Goal: Task Accomplishment & Management: Manage account settings

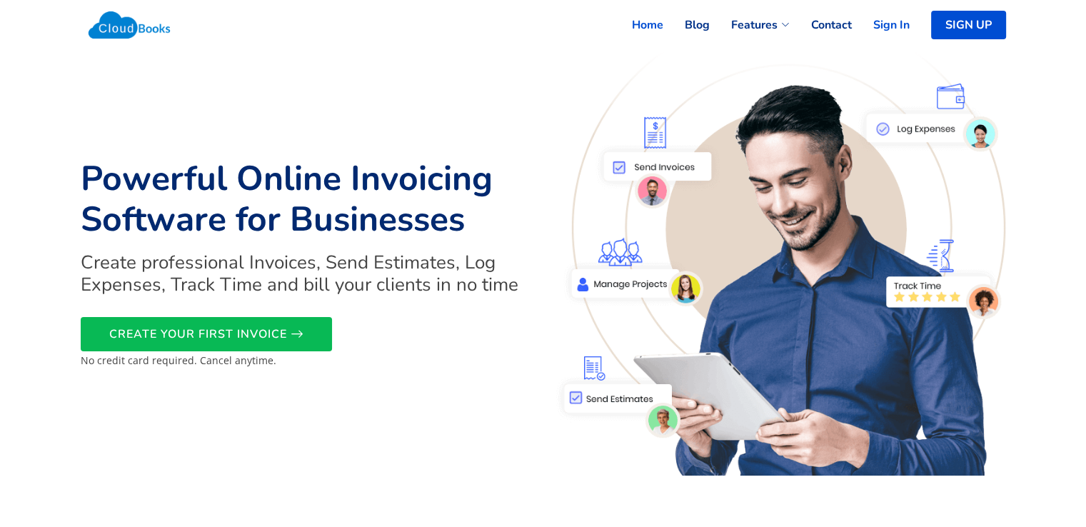
click at [897, 27] on link "Sign In" at bounding box center [881, 24] width 58 height 31
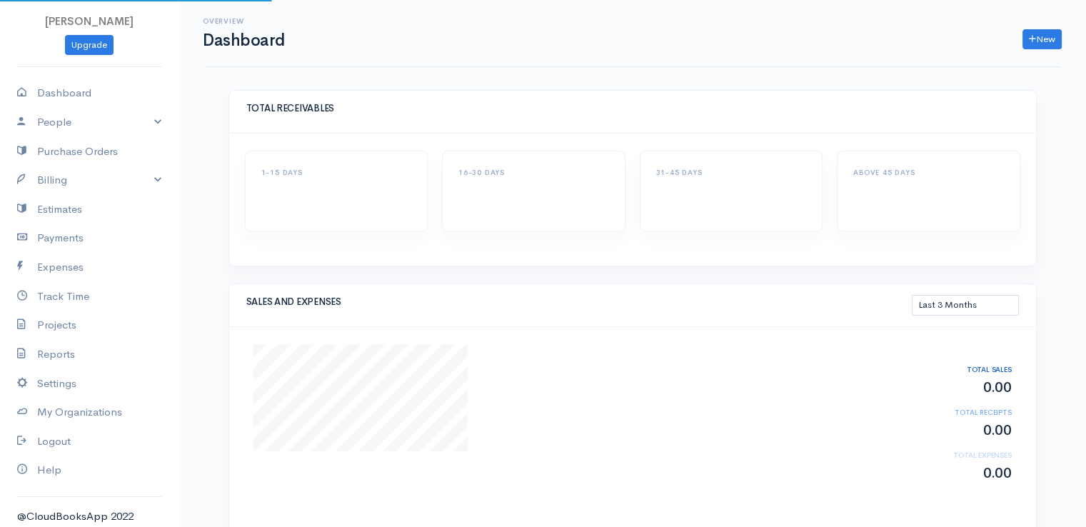
select select "90"
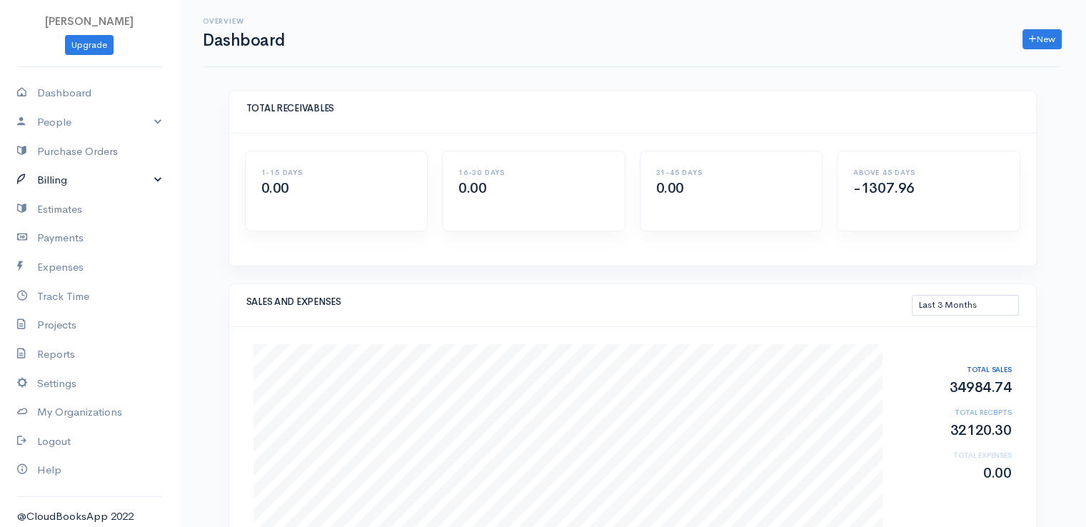
click at [66, 181] on link "Billing" at bounding box center [89, 180] width 179 height 29
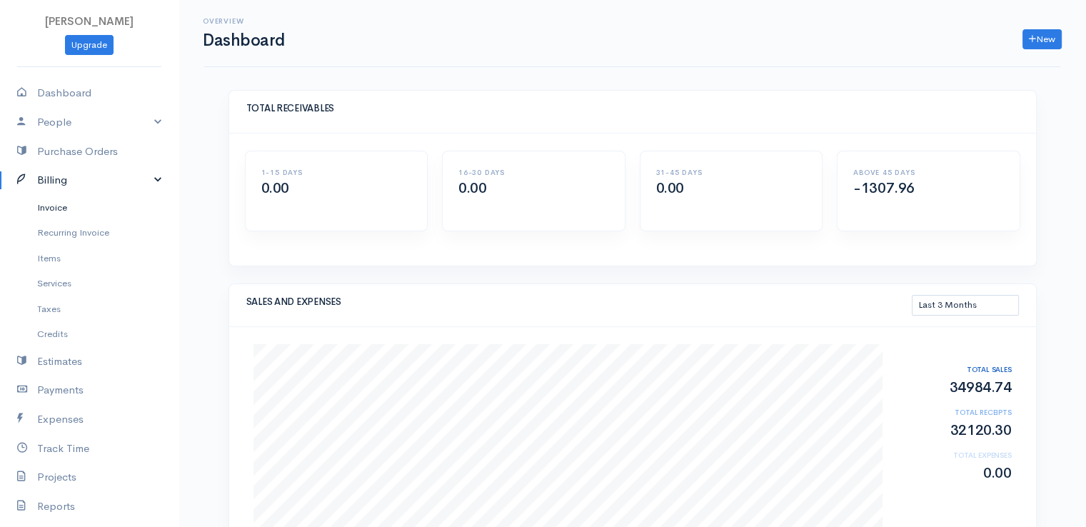
click at [59, 209] on link "Invoice" at bounding box center [89, 208] width 179 height 26
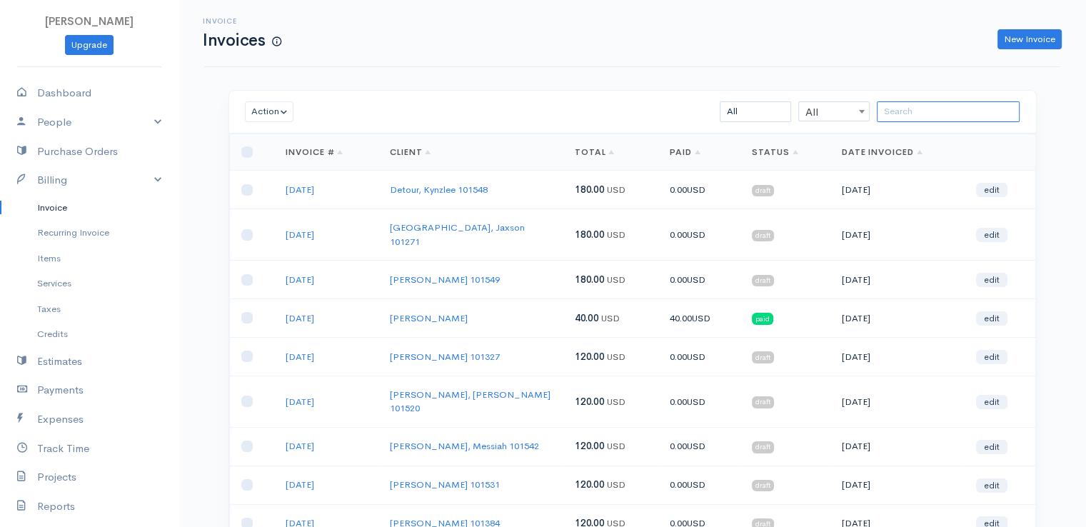
click at [900, 114] on input "search" at bounding box center [948, 111] width 143 height 21
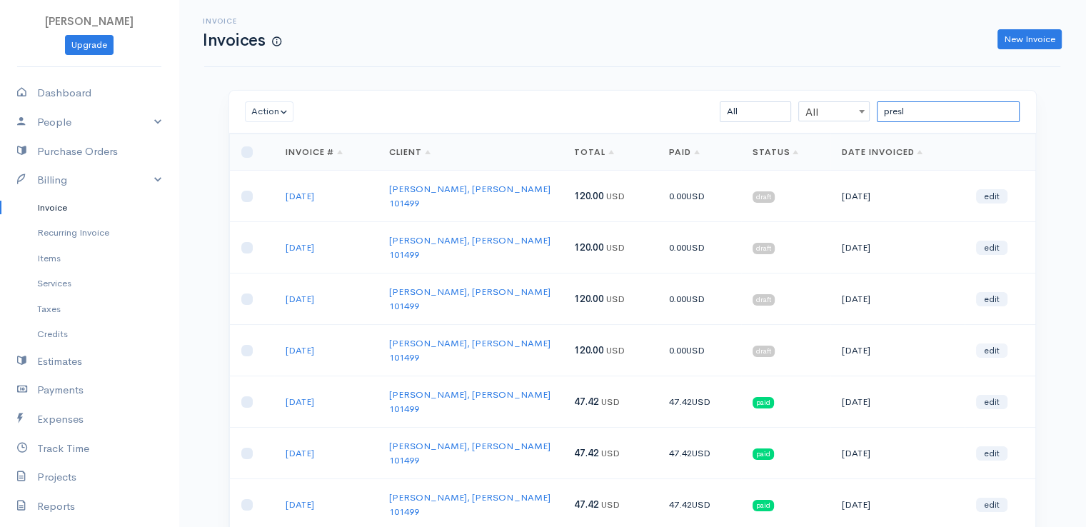
type input "presl"
click at [991, 343] on link "edit" at bounding box center [991, 350] width 31 height 14
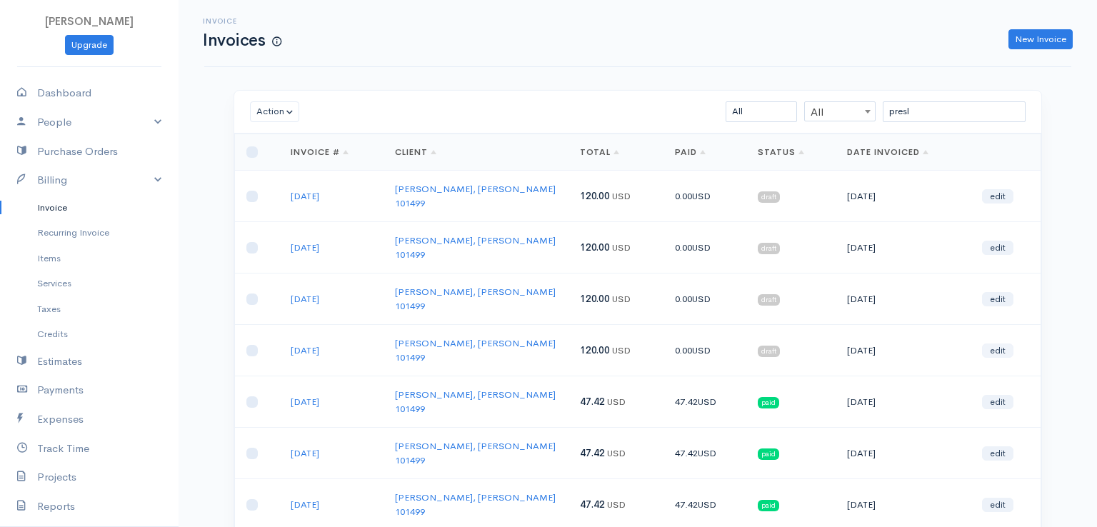
select select "2"
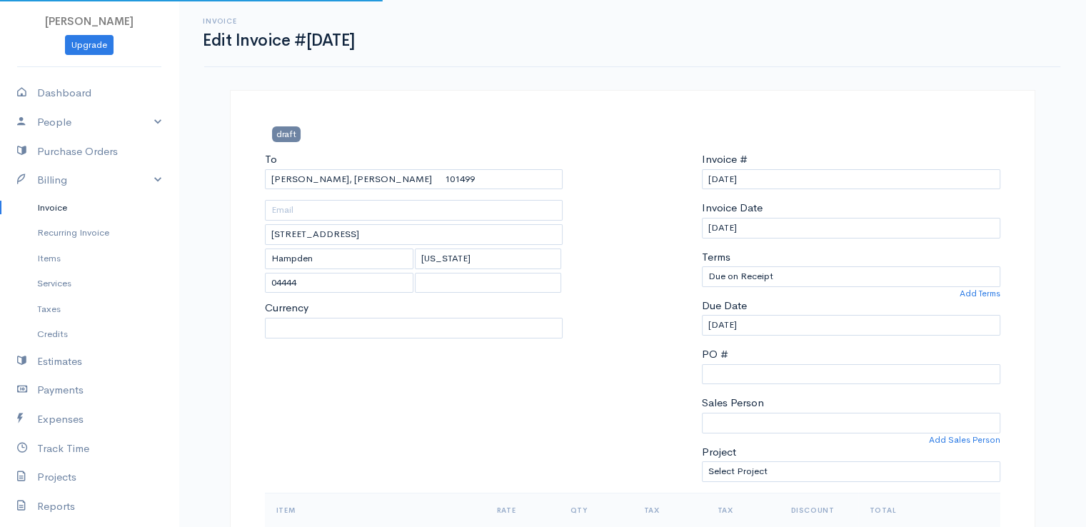
select select "[GEOGRAPHIC_DATA]"
select select "USD"
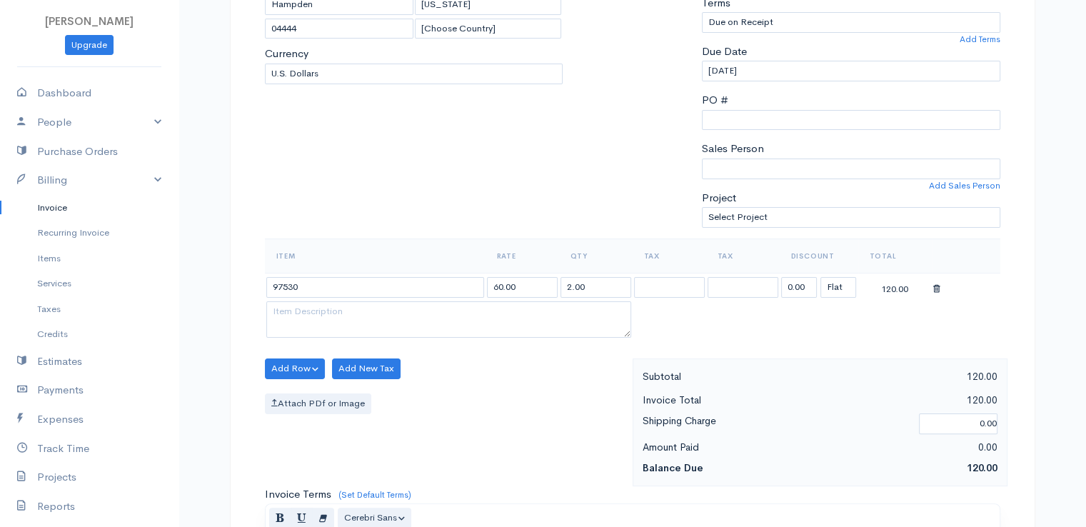
scroll to position [257, 0]
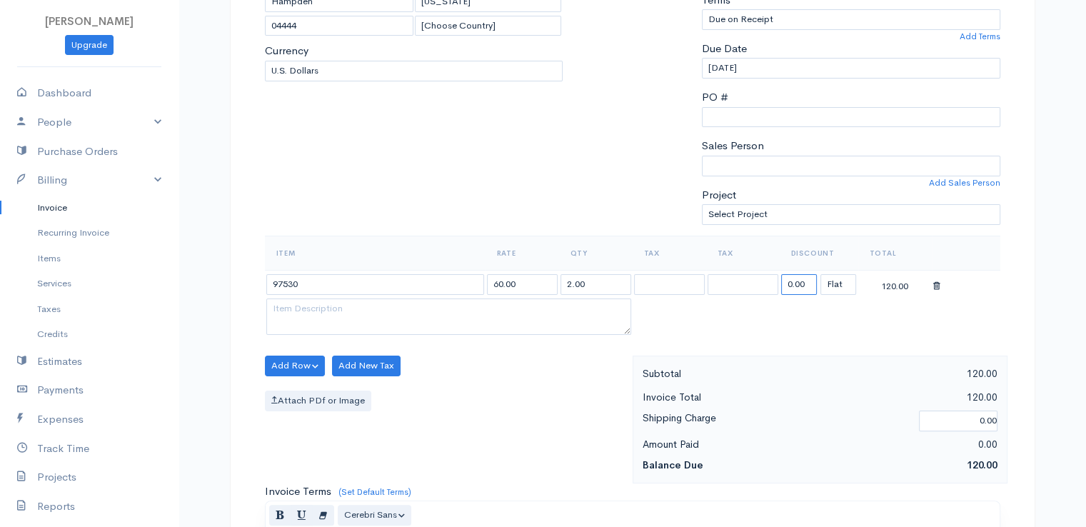
click at [808, 287] on input "0.00" at bounding box center [799, 284] width 36 height 21
click at [803, 281] on input "87.78" at bounding box center [799, 284] width 36 height 21
type input "4"
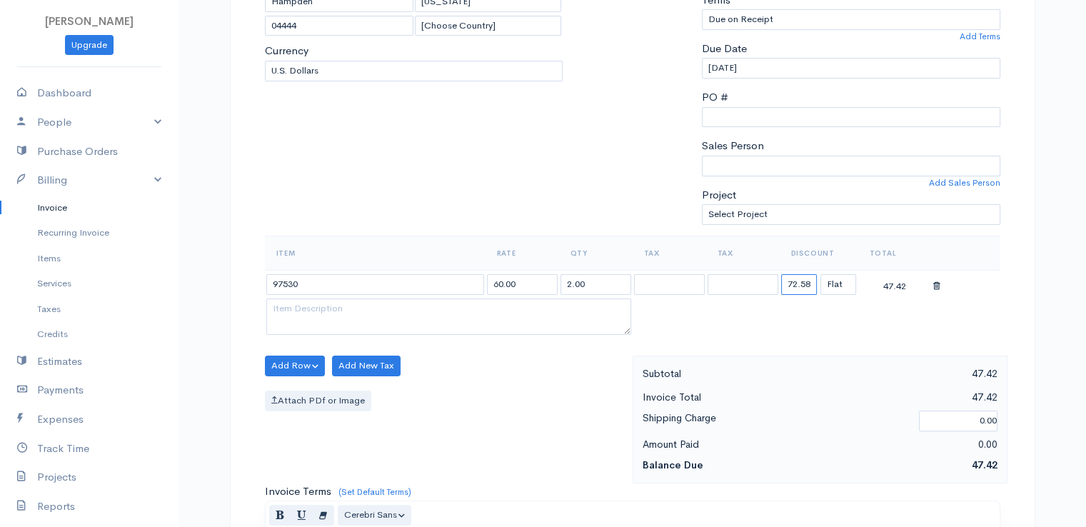
type input "72.58"
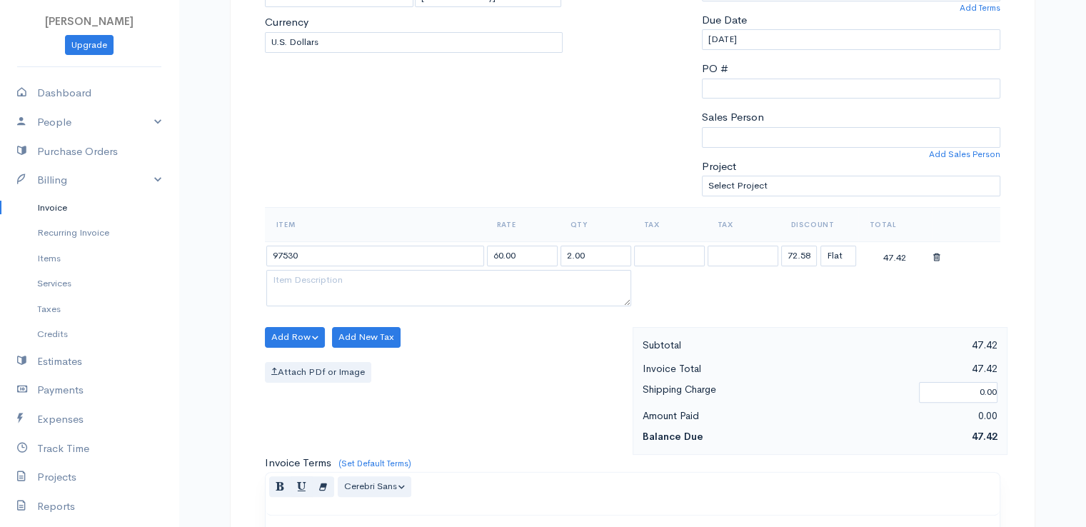
click at [772, 392] on div "Subtotal 47.42 Invoice Total 47.42 Shipping Charge 0.00 Amount Paid 0.00 Balanc…" at bounding box center [820, 391] width 375 height 128
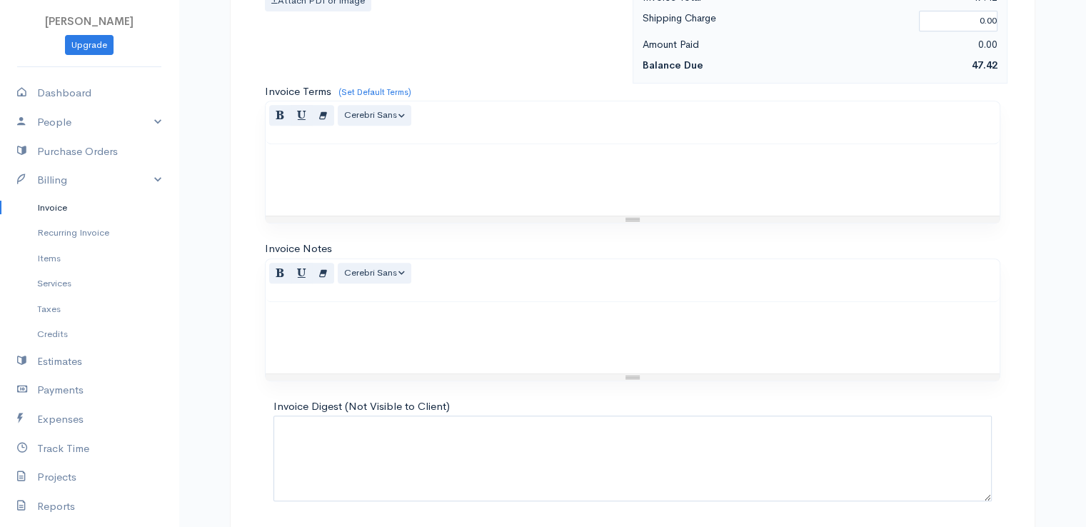
scroll to position [703, 0]
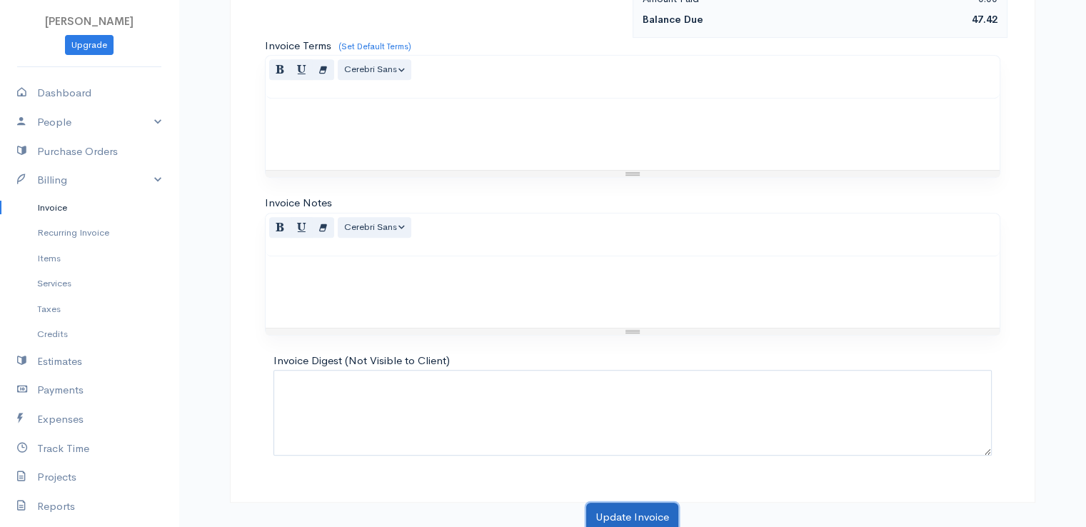
click at [635, 511] on button "Update Invoice" at bounding box center [632, 517] width 92 height 29
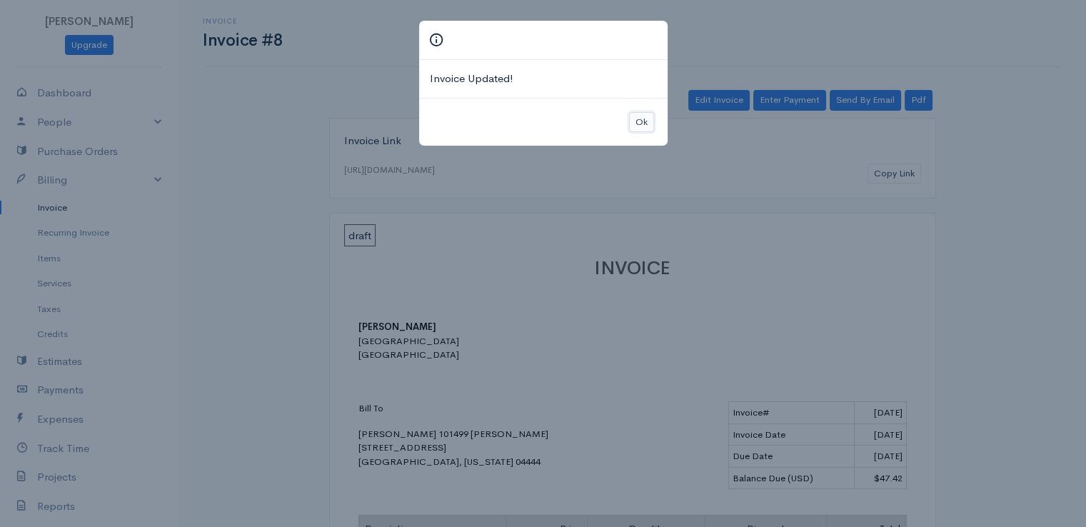
click at [645, 120] on button "Ok" at bounding box center [641, 122] width 25 height 21
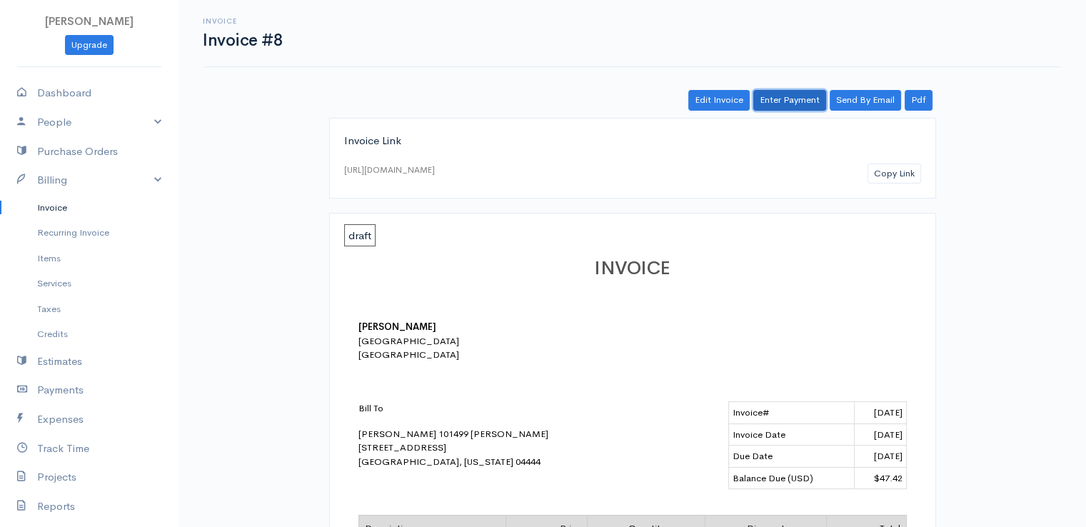
click at [791, 97] on link "Enter Payment" at bounding box center [789, 100] width 73 height 21
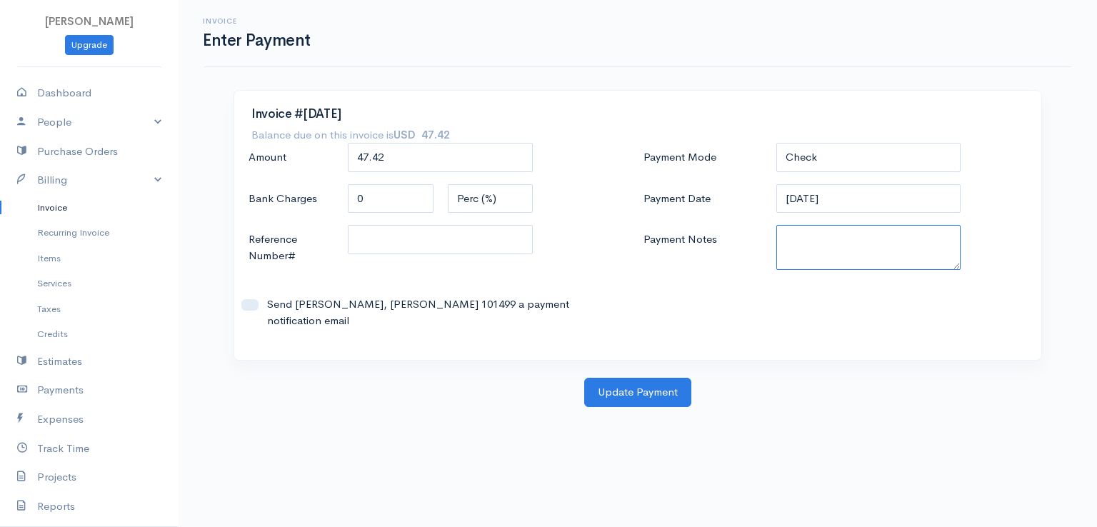
click at [811, 239] on textarea "Payment Notes" at bounding box center [868, 247] width 185 height 45
drag, startPoint x: 857, startPoint y: 241, endPoint x: 771, endPoint y: 244, distance: 85.7
click at [771, 244] on div "9100102189" at bounding box center [868, 247] width 199 height 45
type textarea "9100102189"
click at [671, 378] on button "Update Payment" at bounding box center [637, 392] width 107 height 29
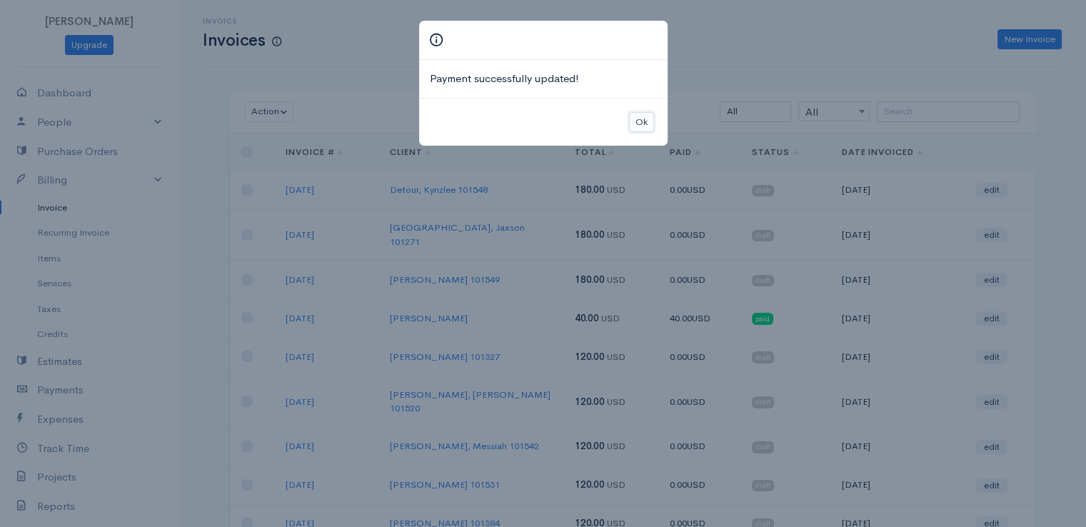
click at [640, 122] on button "Ok" at bounding box center [641, 122] width 25 height 21
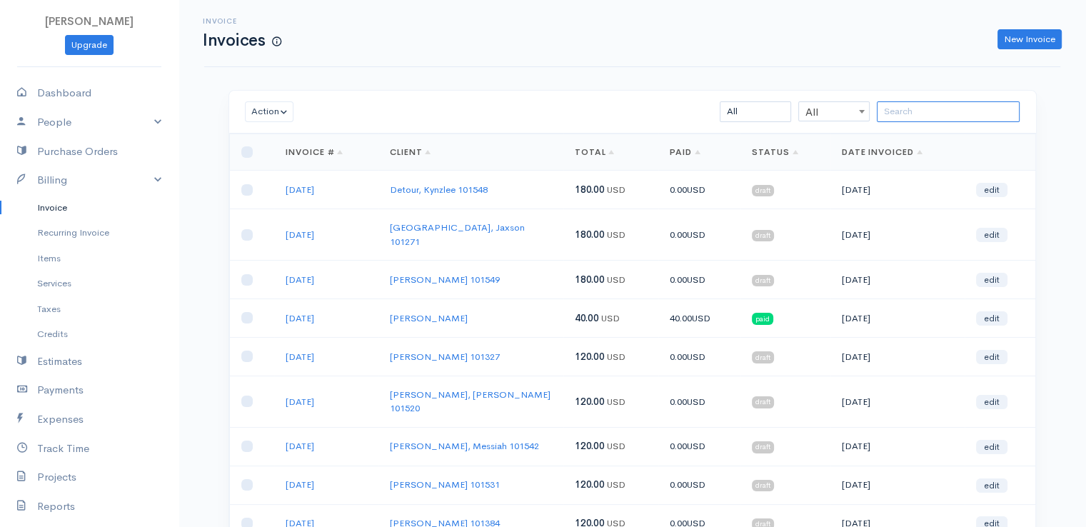
click at [908, 109] on input "search" at bounding box center [948, 111] width 143 height 21
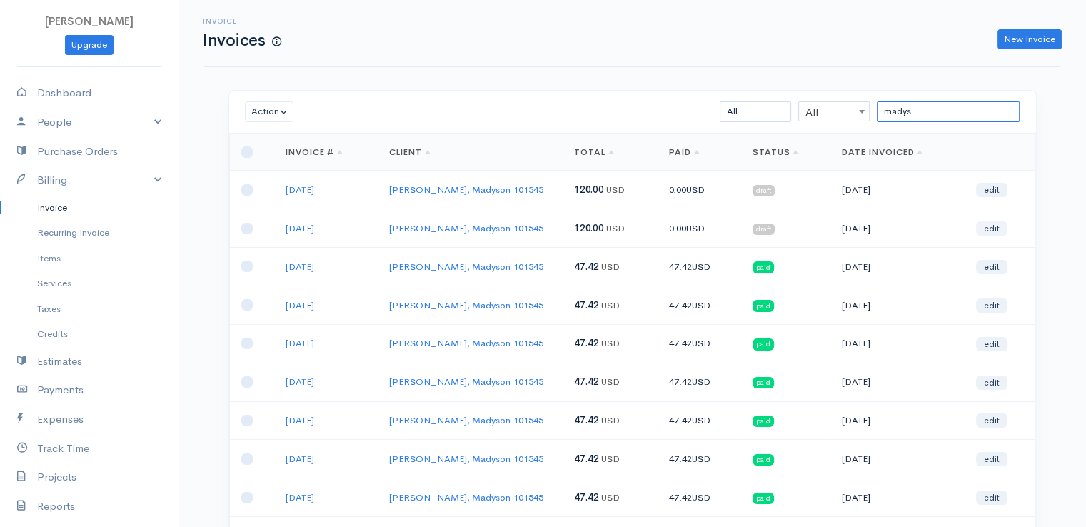
type input "madys"
click at [994, 231] on link "edit" at bounding box center [991, 228] width 31 height 14
select select "2"
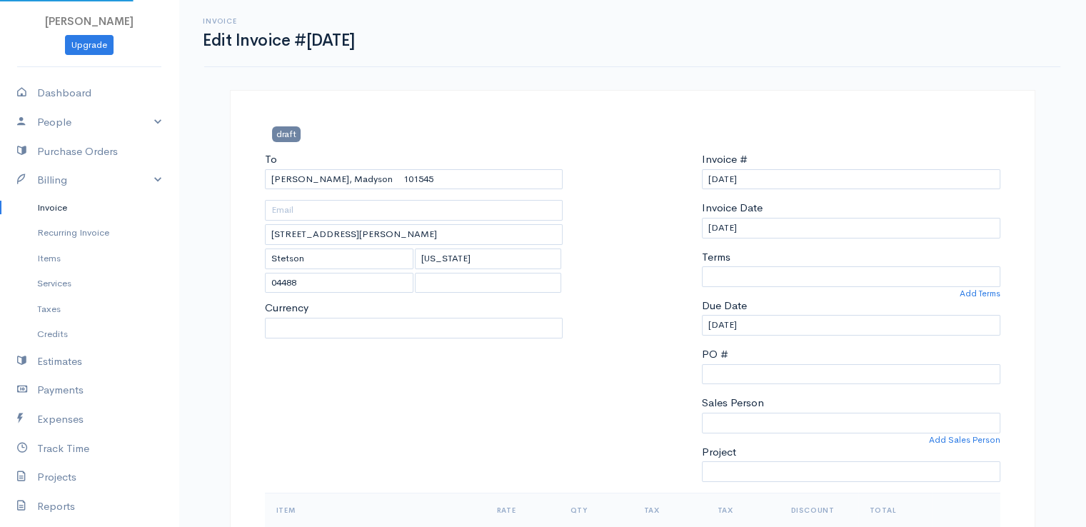
select select "[GEOGRAPHIC_DATA]"
select select "USD"
select select "0"
select select
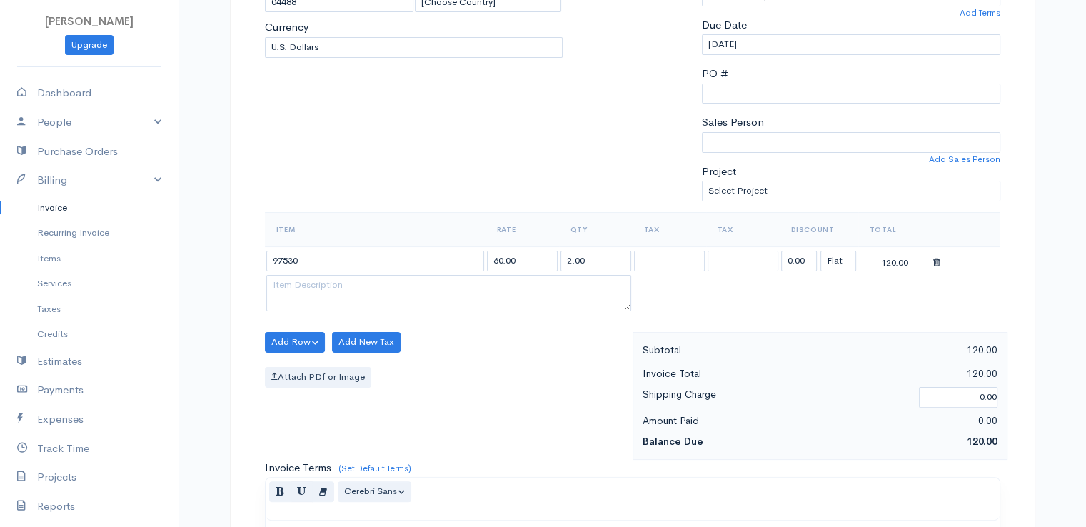
scroll to position [314, 0]
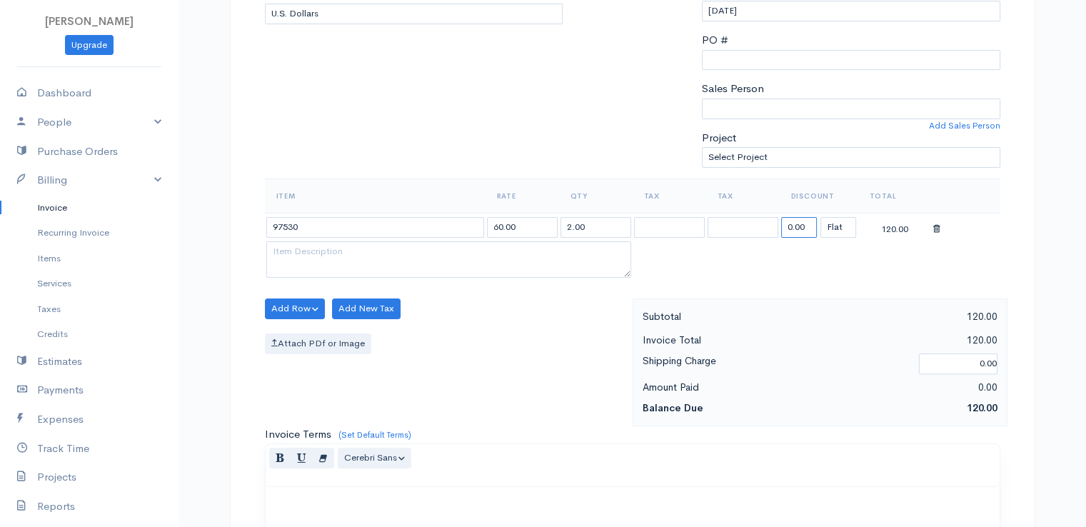
click at [803, 227] on input "0.00" at bounding box center [799, 227] width 36 height 21
click at [803, 227] on input "722" at bounding box center [799, 227] width 36 height 21
type input "72.58"
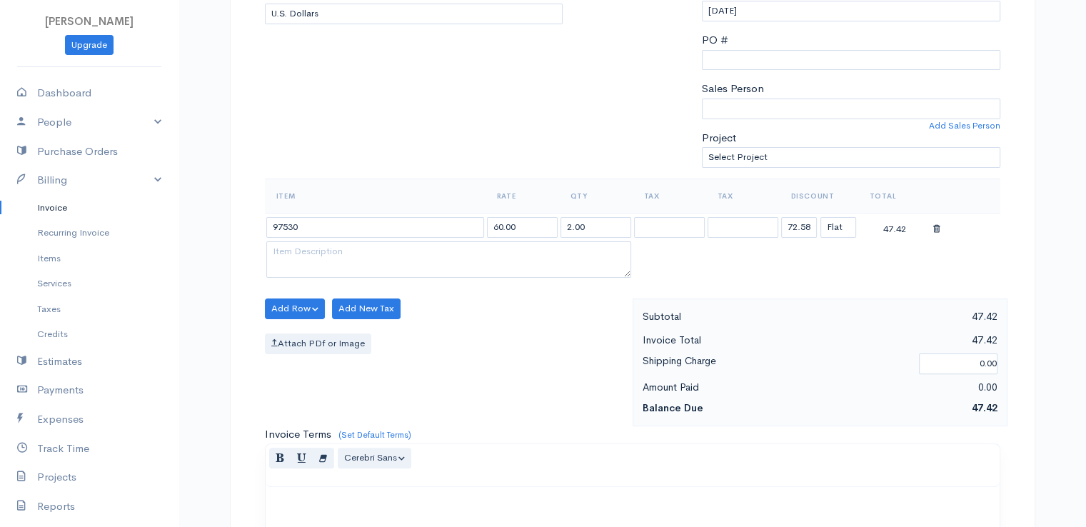
click at [660, 466] on div "Normal Blockquote Header 1 Header 2 Header 3 Header 4 Header 5 Header 6 Cerebri…" at bounding box center [633, 465] width 734 height 43
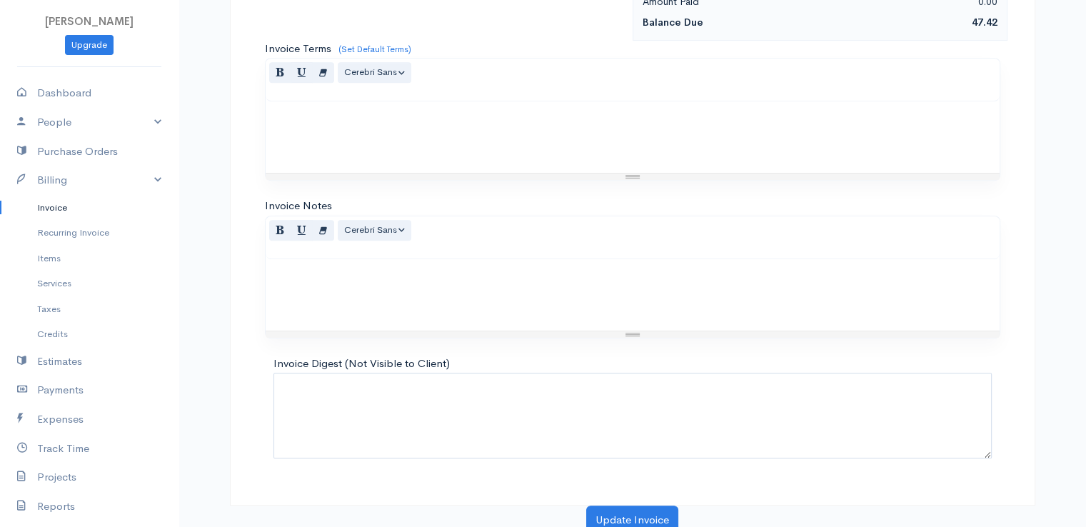
scroll to position [703, 0]
click at [628, 513] on button "Update Invoice" at bounding box center [632, 517] width 92 height 29
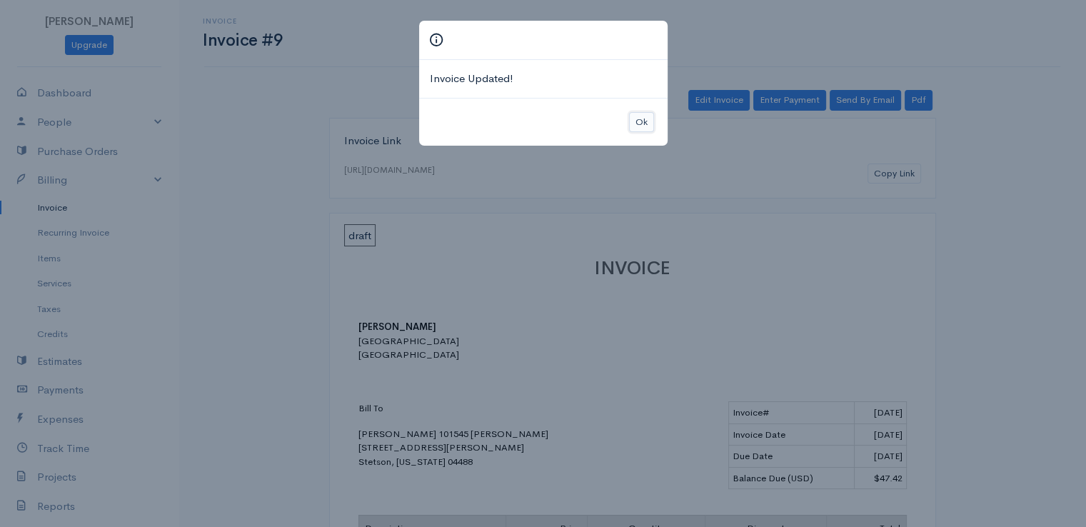
click at [638, 118] on button "Ok" at bounding box center [641, 122] width 25 height 21
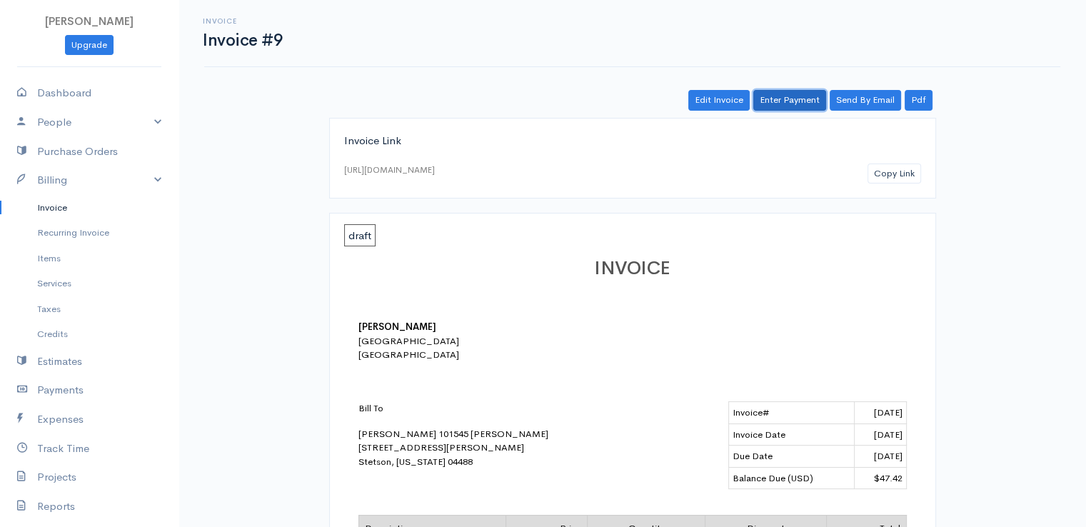
click at [794, 99] on link "Enter Payment" at bounding box center [789, 100] width 73 height 21
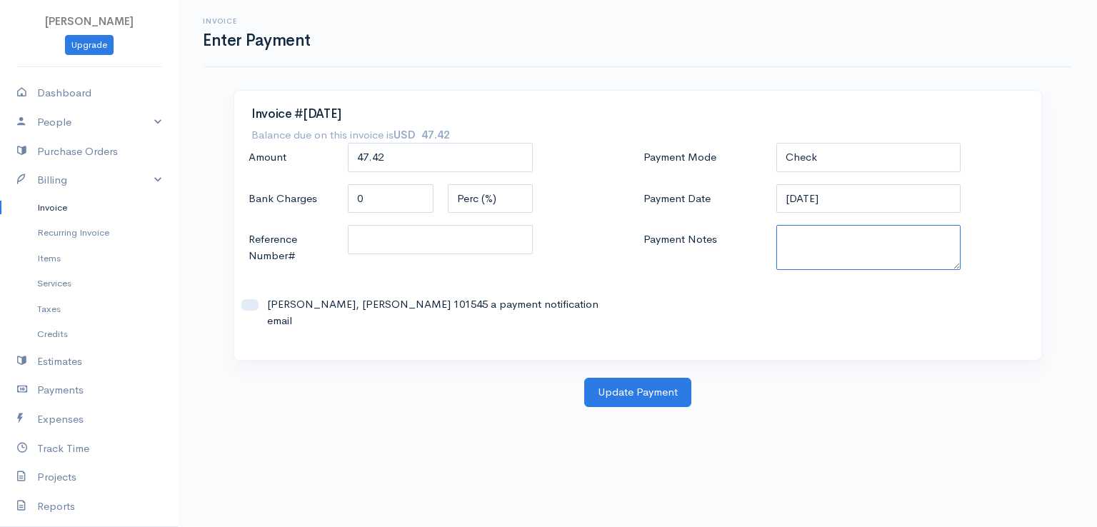
paste textarea "9100102189"
type textarea "9100102189"
click at [657, 381] on button "Update Payment" at bounding box center [637, 392] width 107 height 29
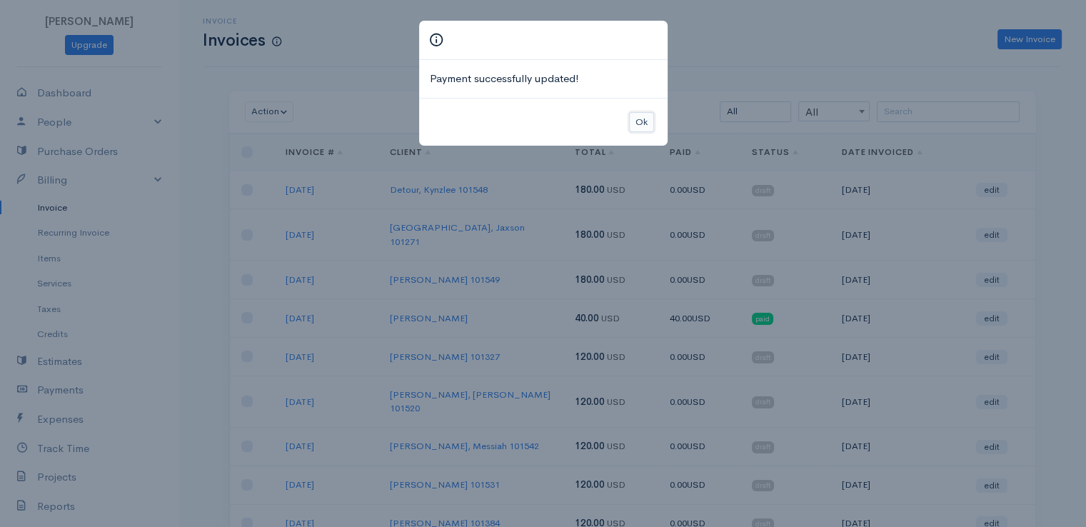
click at [638, 116] on button "Ok" at bounding box center [641, 122] width 25 height 21
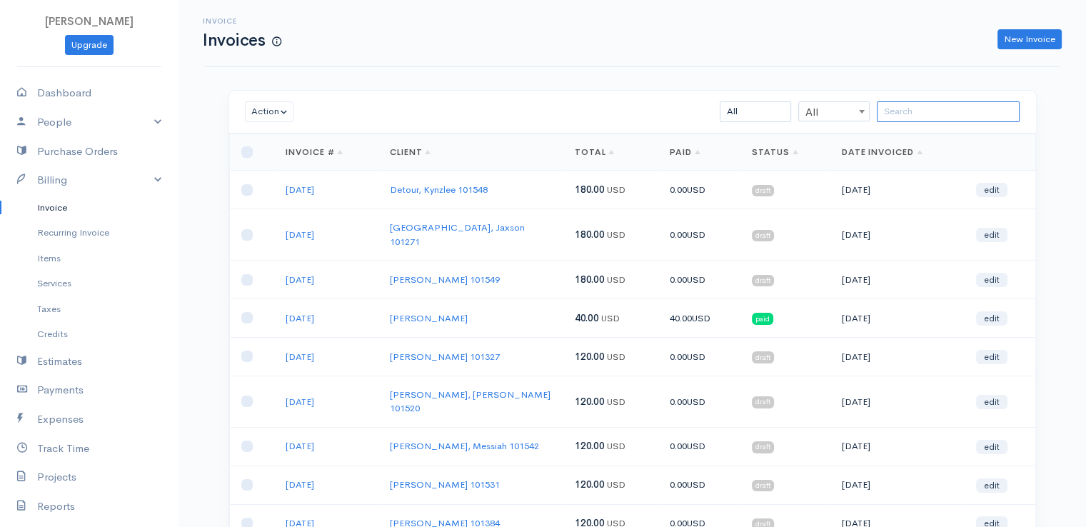
click at [920, 110] on input "search" at bounding box center [948, 111] width 143 height 21
click at [920, 110] on input "f" at bounding box center [948, 111] width 143 height 21
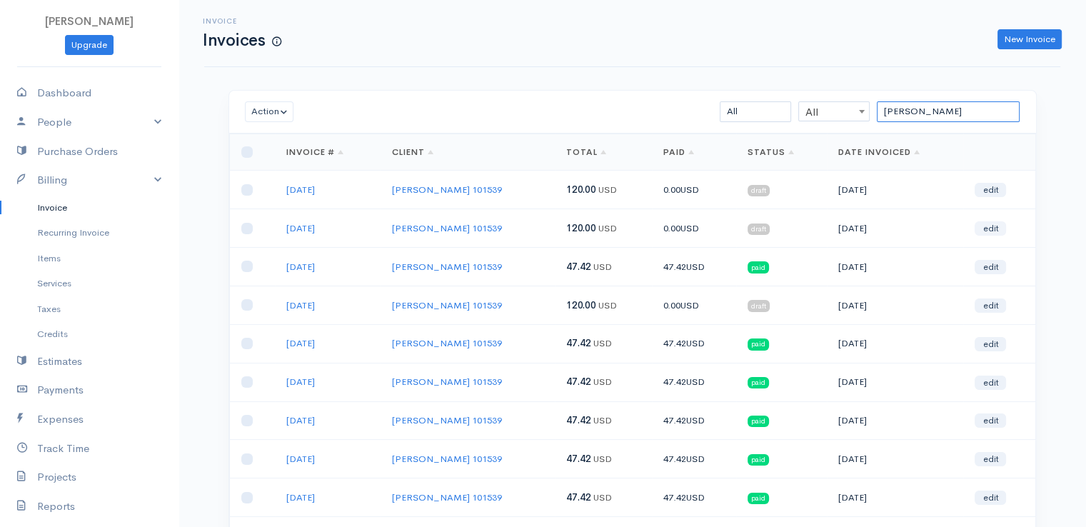
type input "[PERSON_NAME]"
click at [995, 229] on link "edit" at bounding box center [990, 228] width 31 height 14
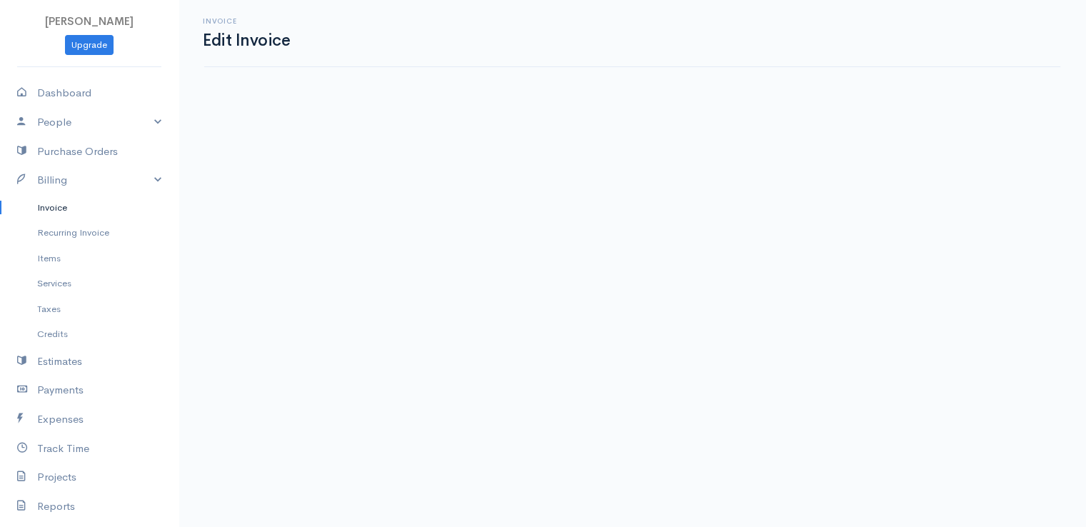
select select "[GEOGRAPHIC_DATA]"
select select "2"
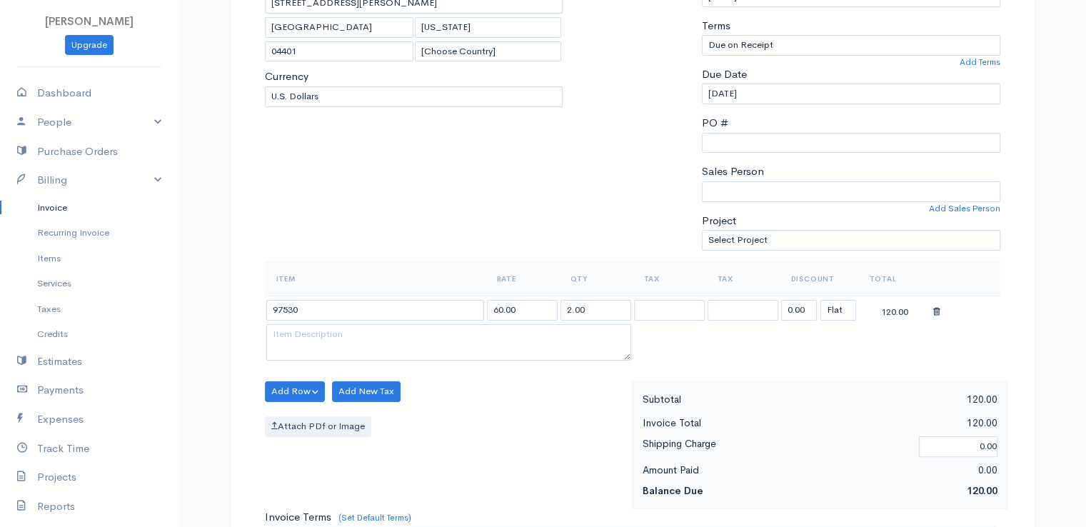
scroll to position [229, 0]
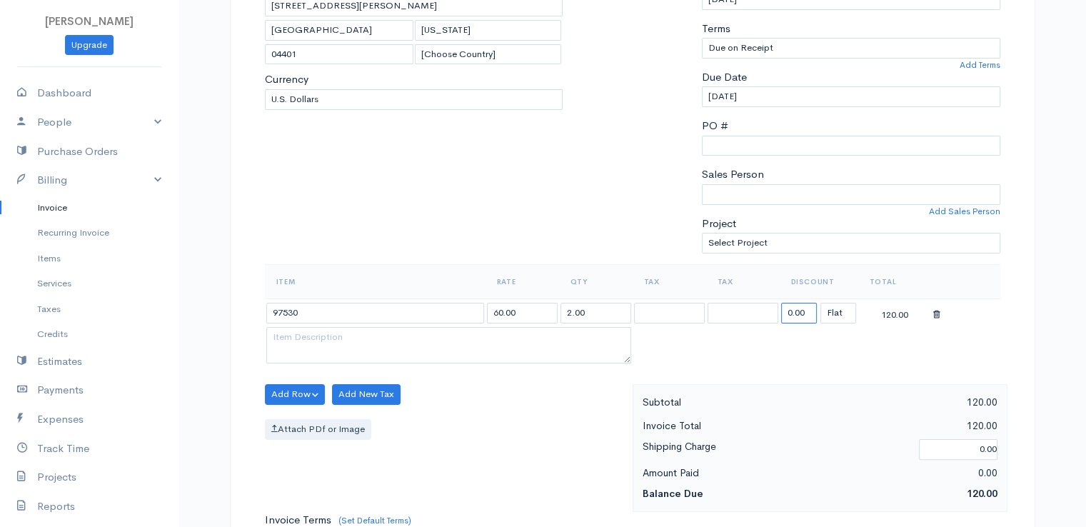
click at [786, 306] on input "0.00" at bounding box center [799, 313] width 36 height 21
type input "72.58"
click at [796, 356] on table "Item Rate Qty Tax Tax Discount Total 97530 60.00 2.00 72.58 (%) Flat 47.42" at bounding box center [633, 315] width 736 height 103
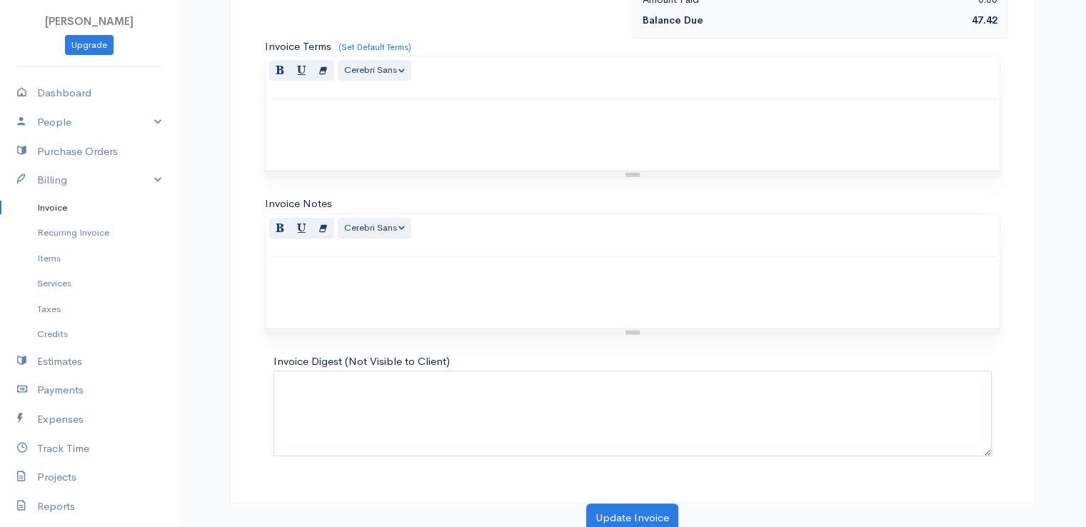
scroll to position [703, 0]
click at [636, 505] on button "Update Invoice" at bounding box center [632, 517] width 92 height 29
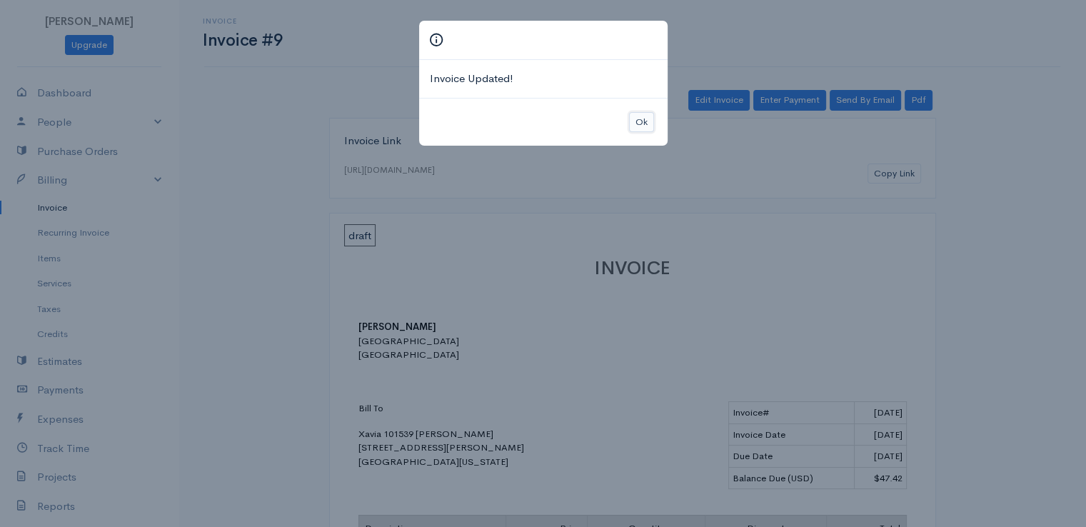
click at [638, 125] on button "Ok" at bounding box center [641, 122] width 25 height 21
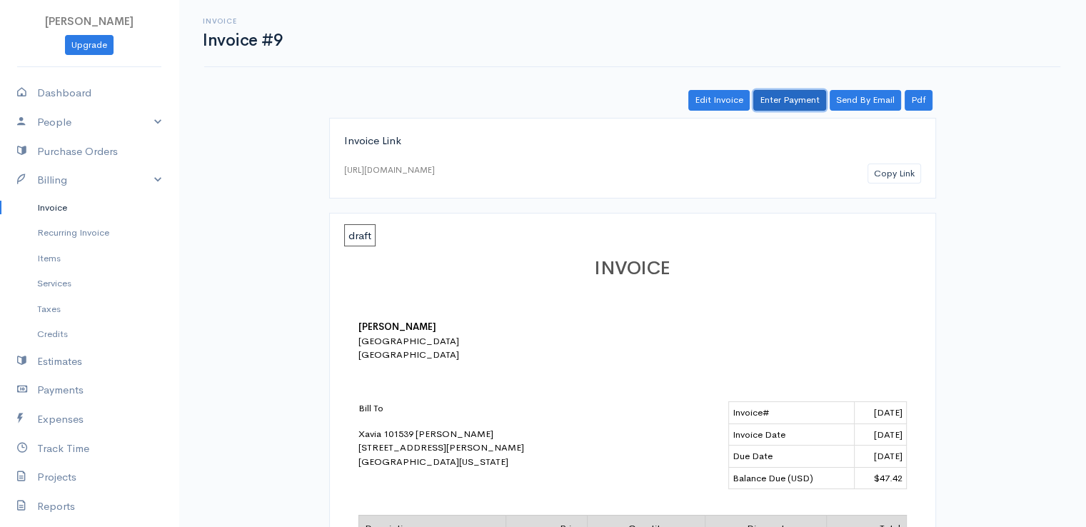
click at [786, 92] on link "Enter Payment" at bounding box center [789, 100] width 73 height 21
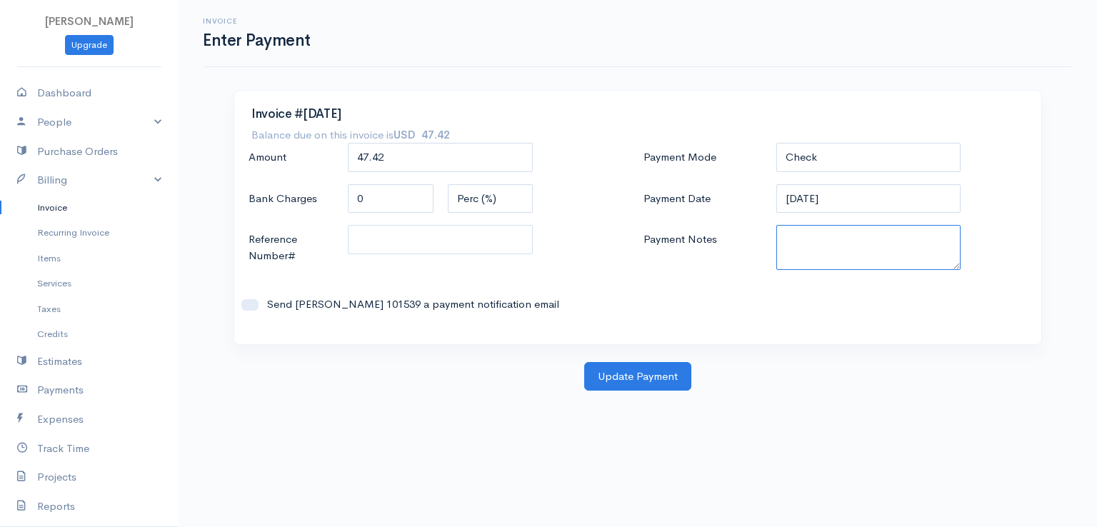
paste textarea "9100102189"
type textarea "9100102189"
click at [664, 374] on button "Update Payment" at bounding box center [637, 376] width 107 height 29
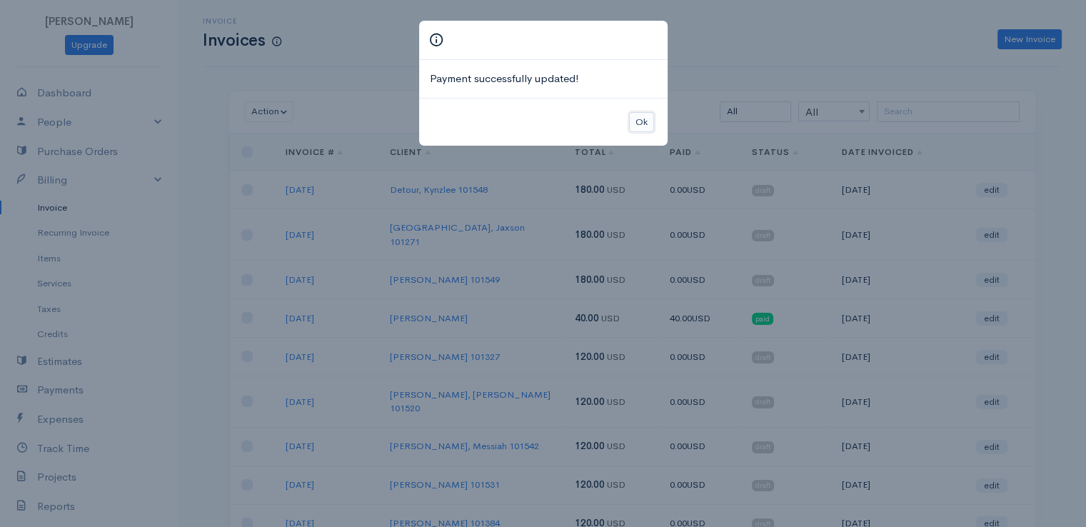
click at [639, 121] on button "Ok" at bounding box center [641, 122] width 25 height 21
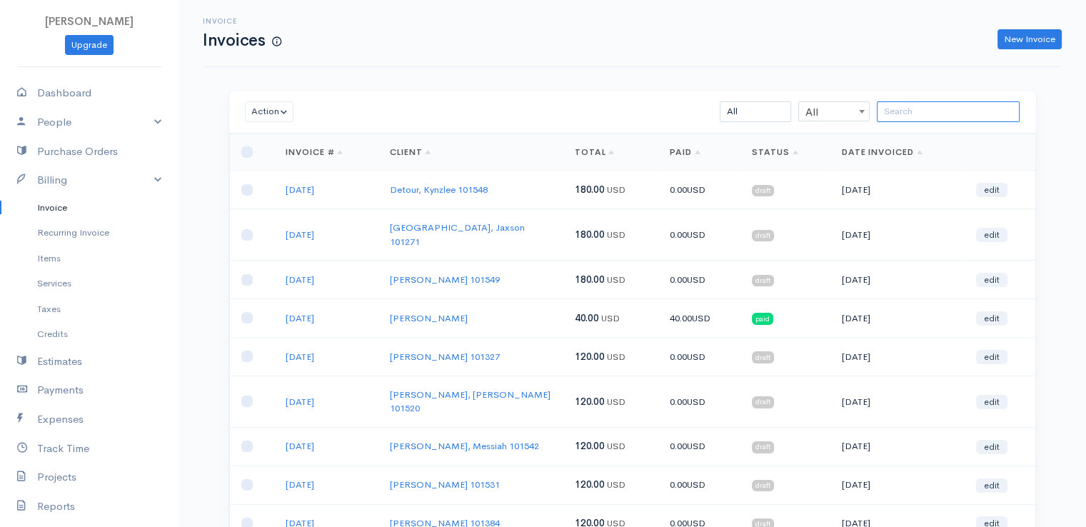
click at [906, 109] on input "search" at bounding box center [948, 111] width 143 height 21
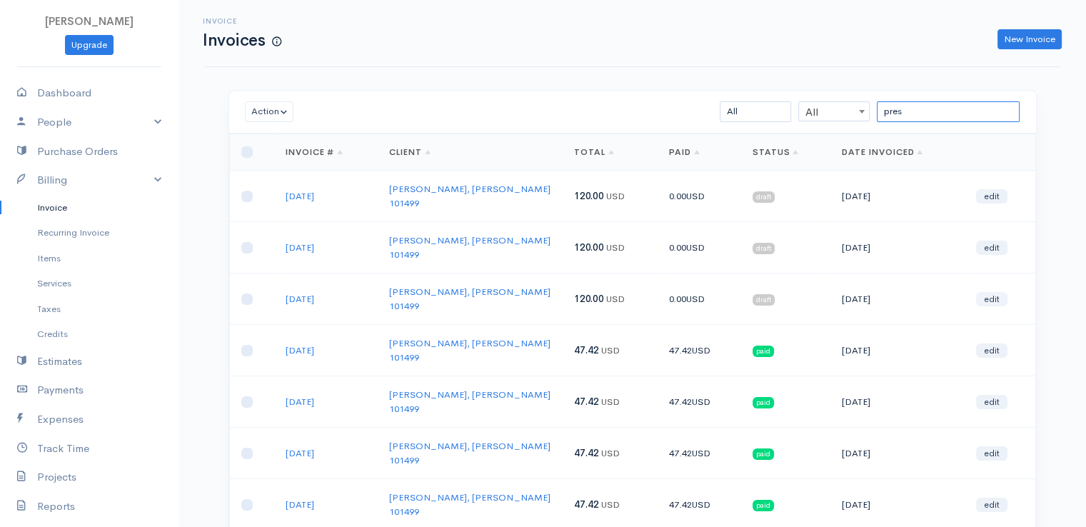
type input "pres"
click at [989, 292] on link "edit" at bounding box center [991, 299] width 31 height 14
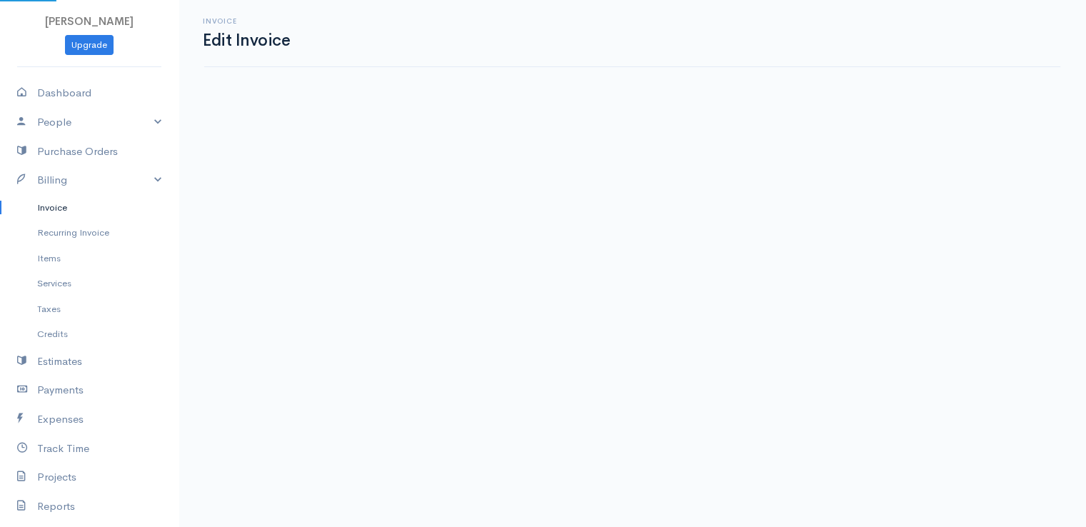
select select "2"
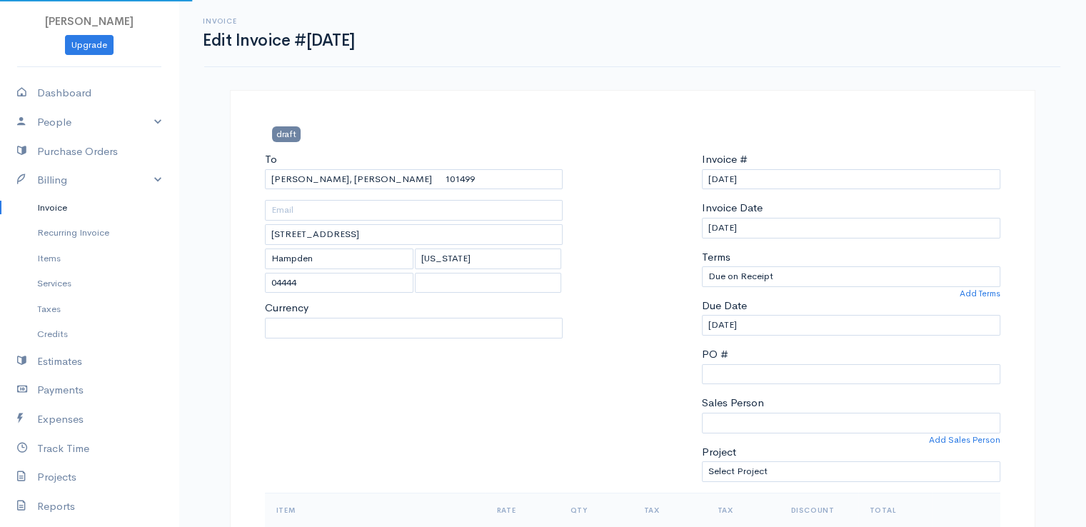
select select "[GEOGRAPHIC_DATA]"
select select "USD"
click at [989, 264] on div "Terms Due on Receipt After 7 days After 15 days After 30 days After 45 days Aft…" at bounding box center [851, 268] width 298 height 38
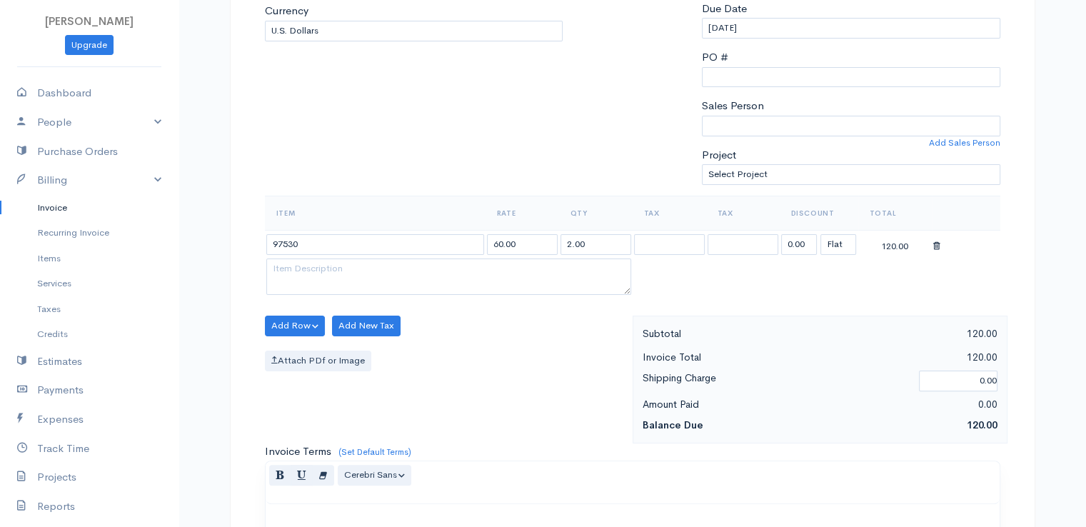
scroll to position [314, 0]
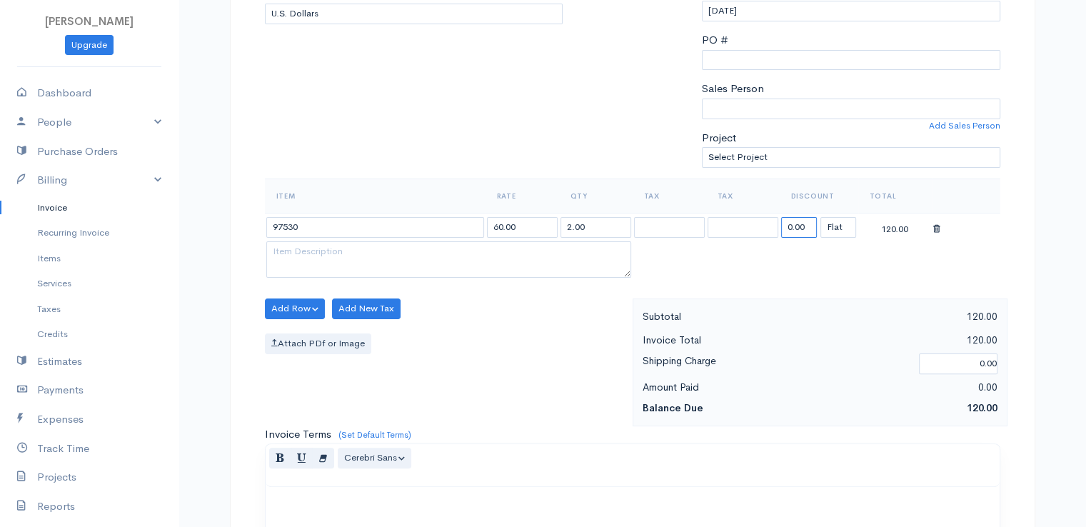
click at [798, 223] on input "0.00" at bounding box center [799, 227] width 36 height 21
type input "72.58"
click at [801, 265] on table "Item Rate Qty Tax Tax Discount Total 97530 60.00 2.00 72.58 (%) Flat 47.42" at bounding box center [633, 230] width 736 height 103
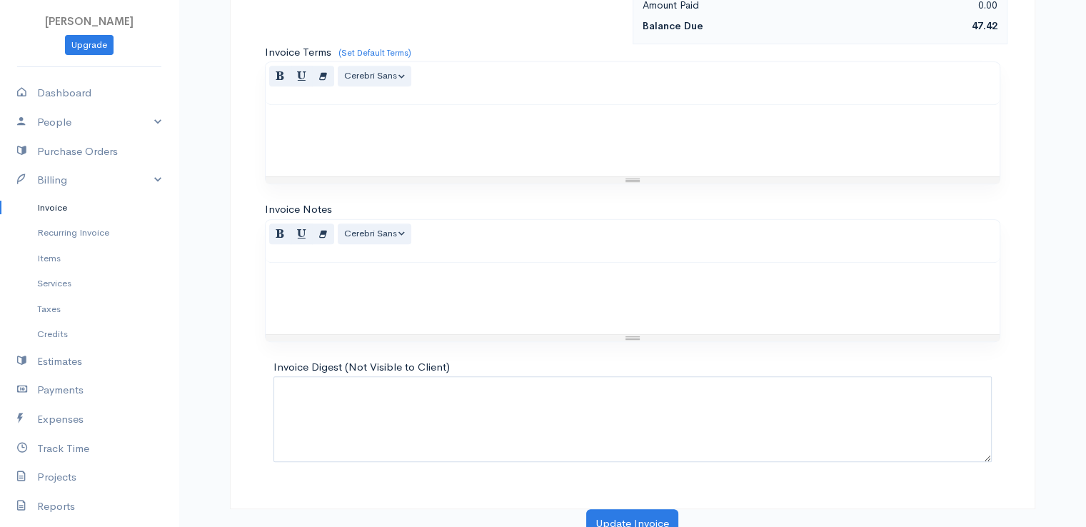
scroll to position [703, 0]
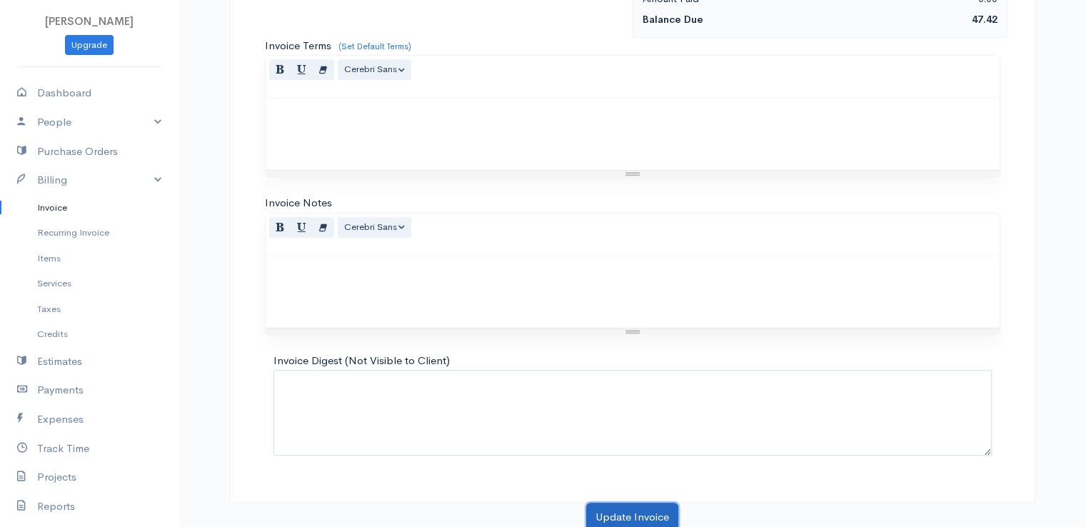
click at [625, 503] on button "Update Invoice" at bounding box center [632, 517] width 92 height 29
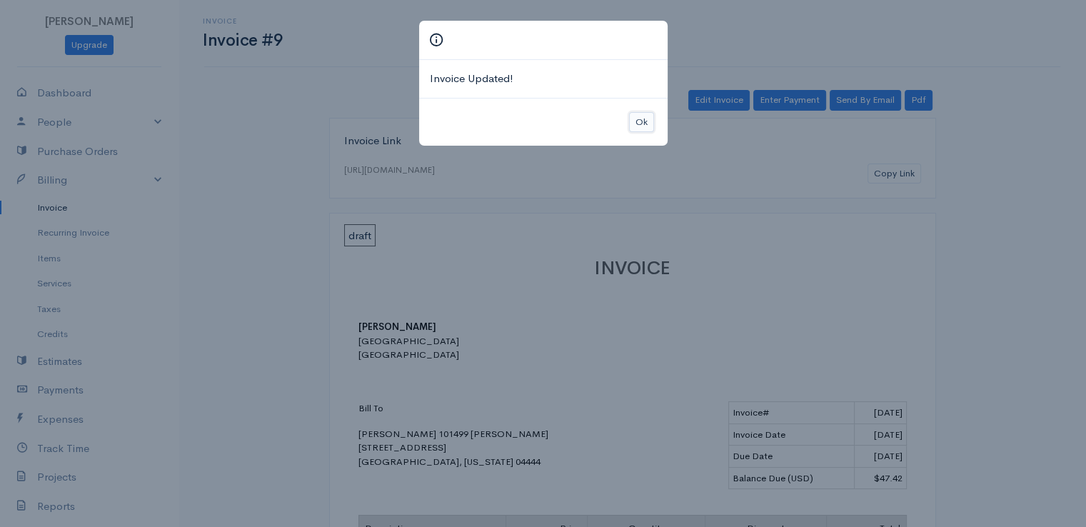
click at [640, 122] on button "Ok" at bounding box center [641, 122] width 25 height 21
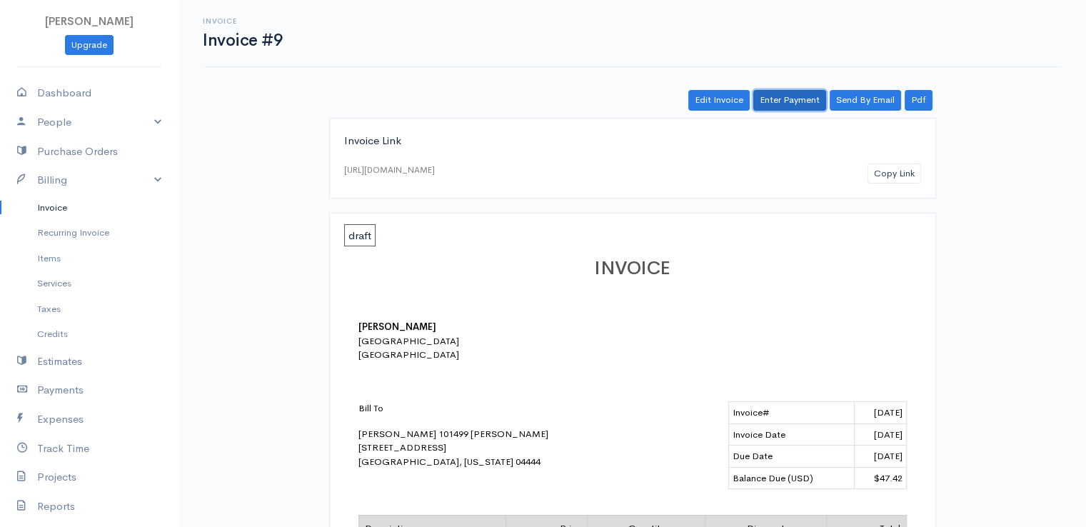
click at [786, 100] on link "Enter Payment" at bounding box center [789, 100] width 73 height 21
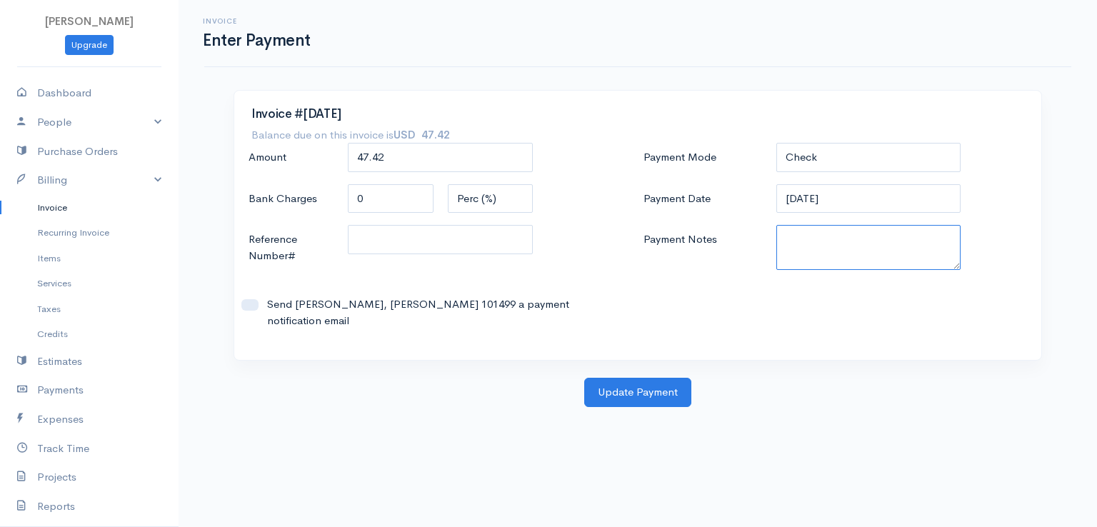
click at [816, 241] on textarea "Payment Notes" at bounding box center [868, 247] width 185 height 45
paste textarea "9100102189"
type textarea "9100102189"
click at [643, 383] on button "Update Payment" at bounding box center [637, 392] width 107 height 29
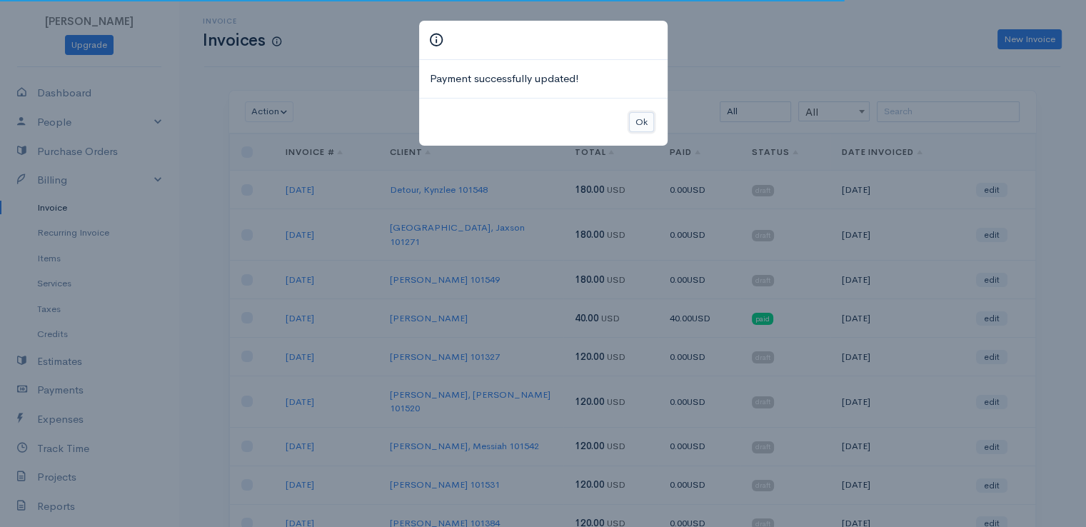
click at [641, 126] on button "Ok" at bounding box center [641, 122] width 25 height 21
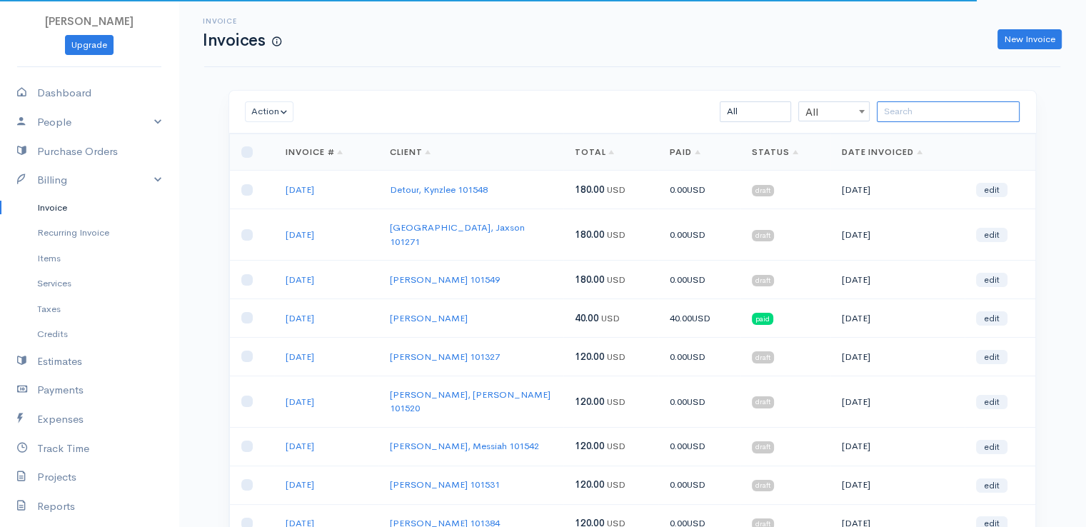
click at [897, 110] on input "search" at bounding box center [948, 111] width 143 height 21
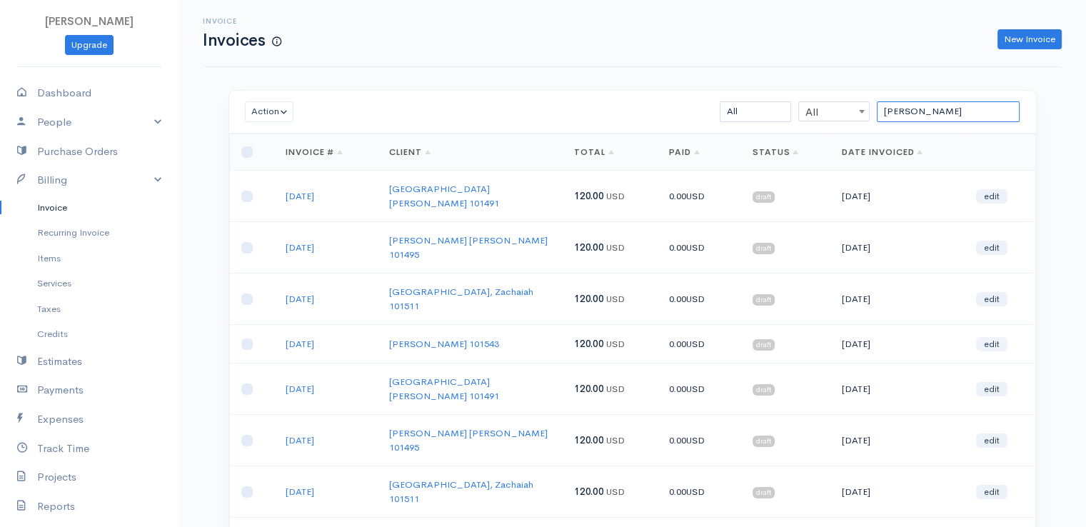
type input "[PERSON_NAME]"
click at [1003, 337] on link "edit" at bounding box center [991, 344] width 31 height 14
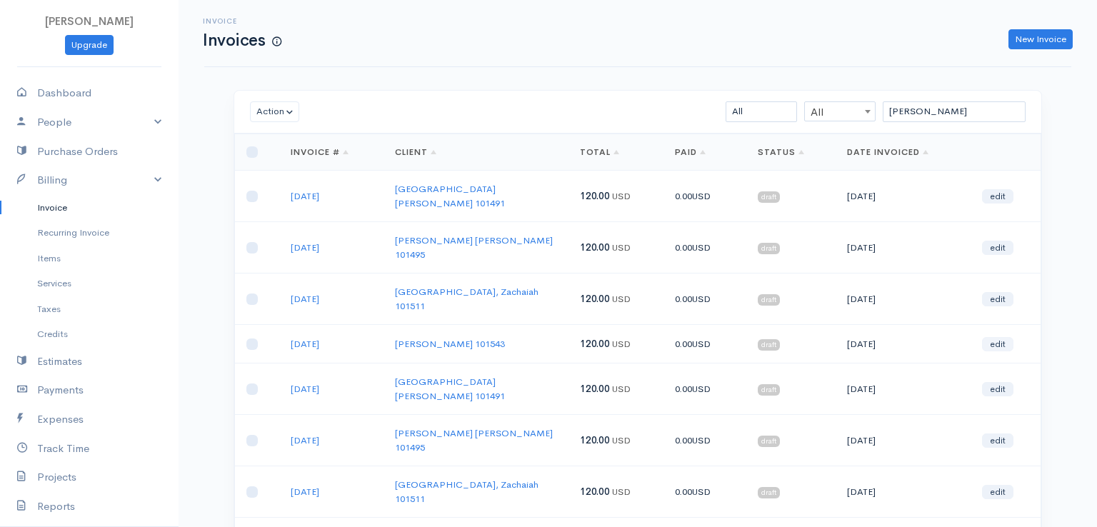
select select "2"
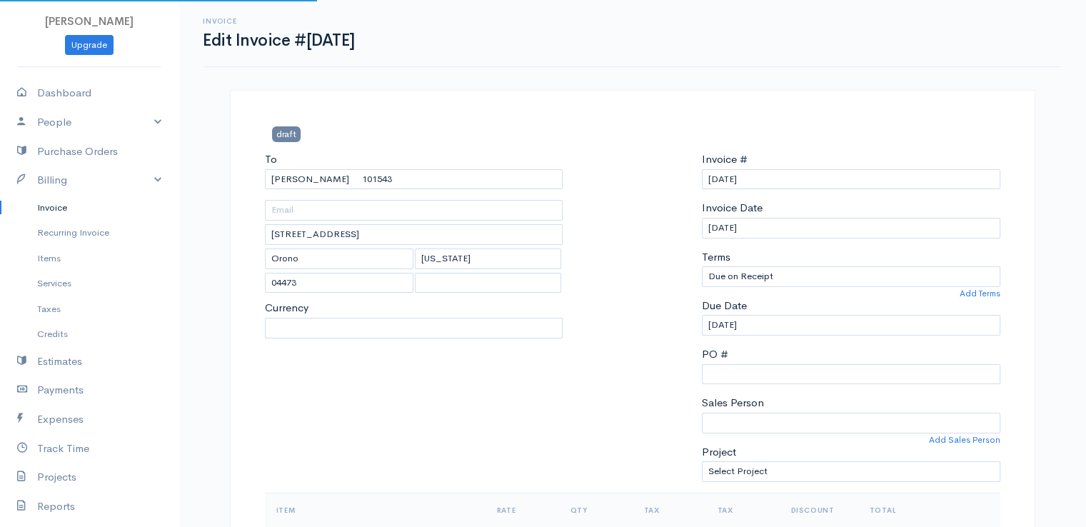
select select "[GEOGRAPHIC_DATA]"
select select "USD"
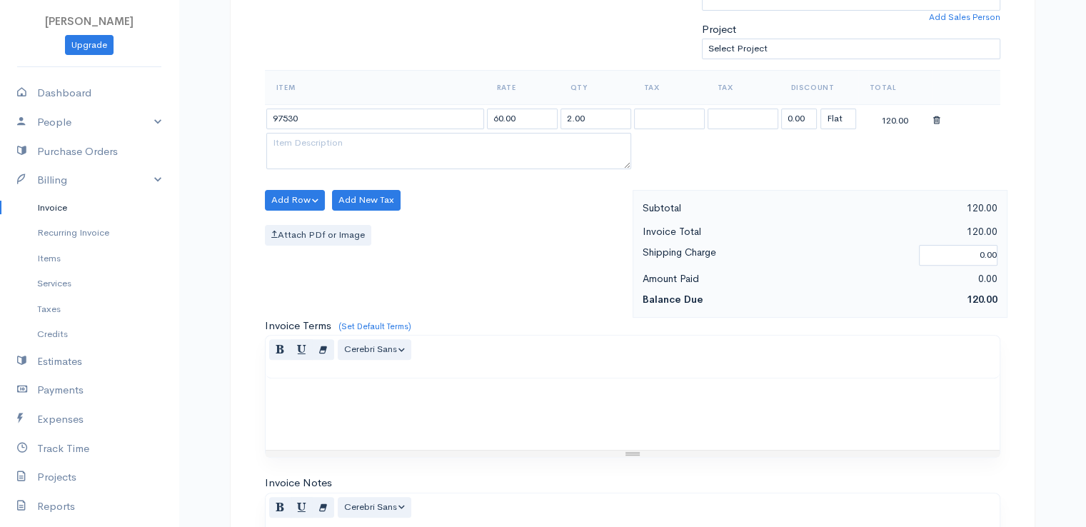
scroll to position [486, 0]
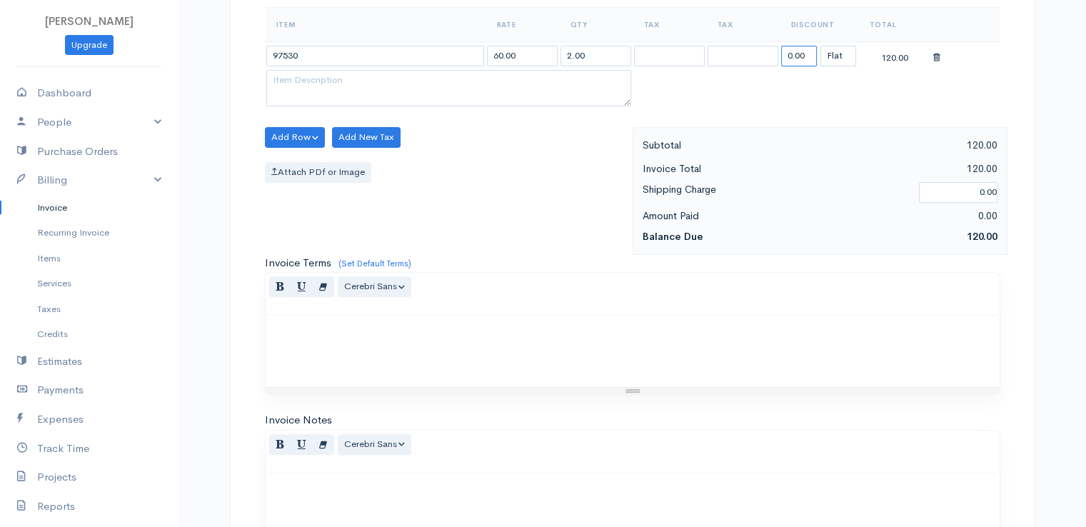
click at [793, 61] on input "0.00" at bounding box center [799, 56] width 36 height 21
type input "72.58"
click at [571, 431] on div "Normal Blockquote Header 1 Header 2 Header 3 Header 4 Header 5 Header 6 Cerebri…" at bounding box center [633, 452] width 734 height 43
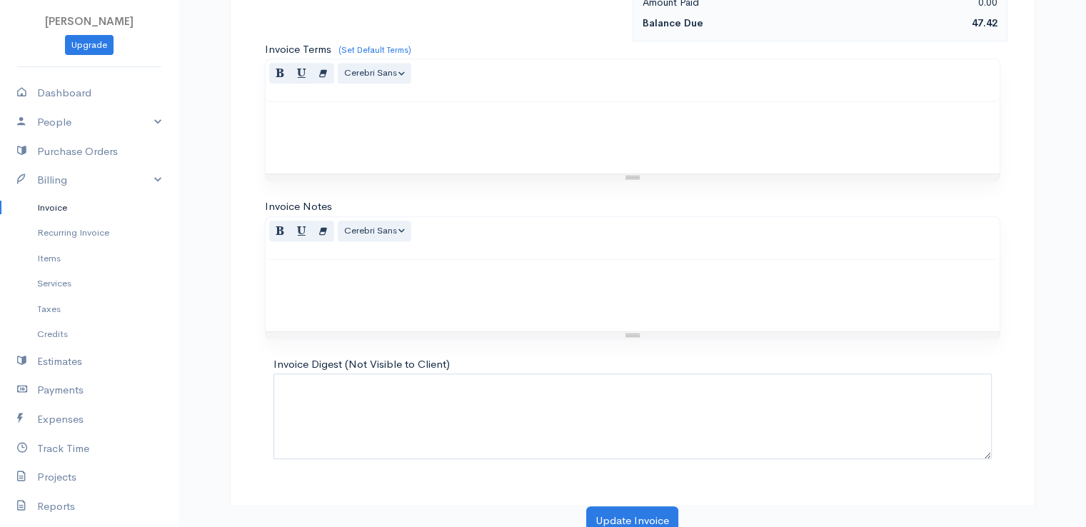
scroll to position [703, 0]
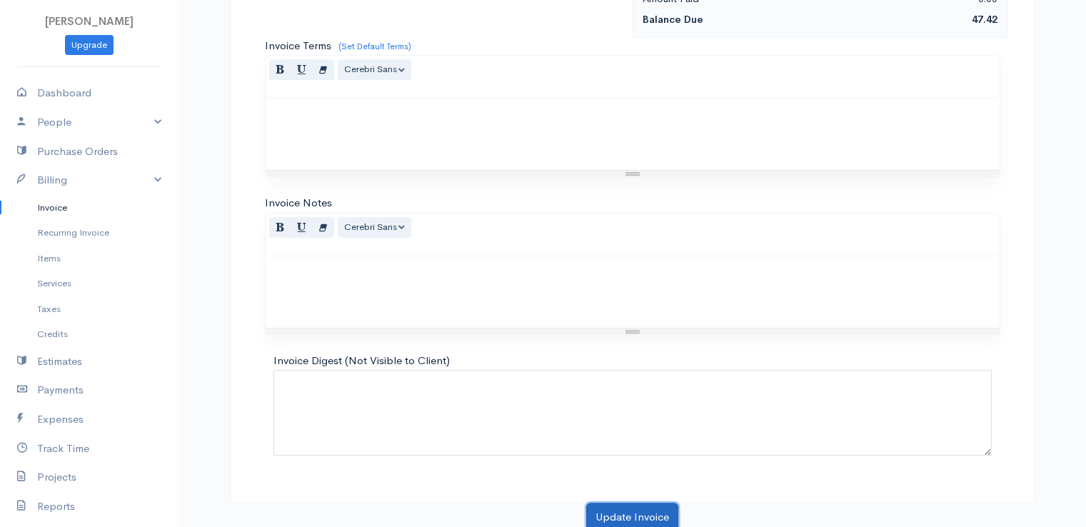
click at [626, 508] on button "Update Invoice" at bounding box center [632, 517] width 92 height 29
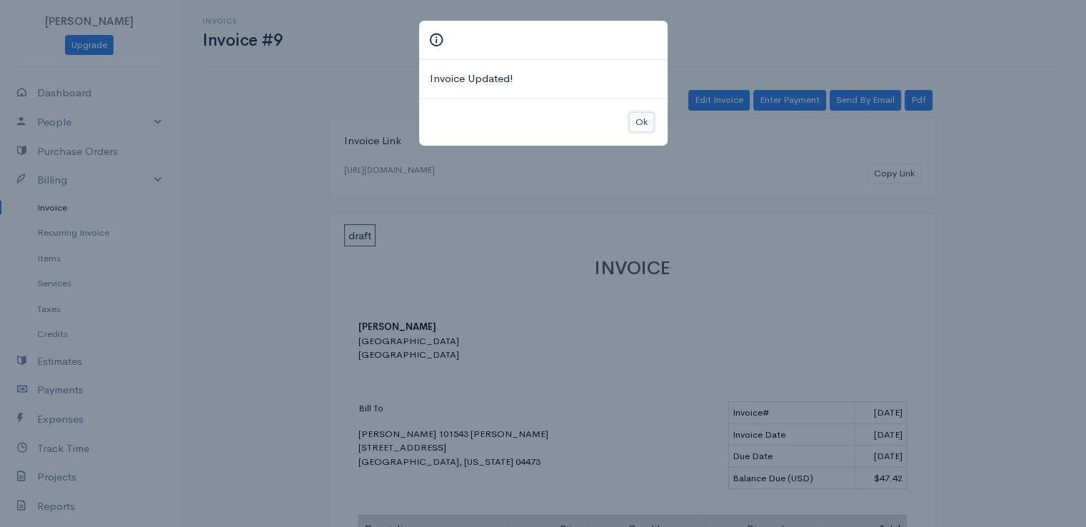
click at [646, 119] on button "Ok" at bounding box center [641, 122] width 25 height 21
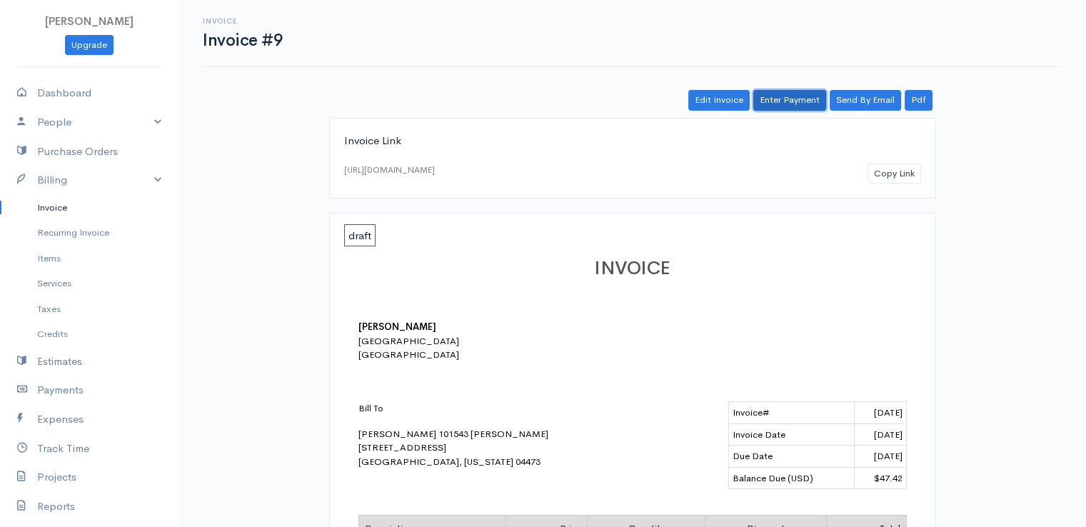
click at [788, 104] on link "Enter Payment" at bounding box center [789, 100] width 73 height 21
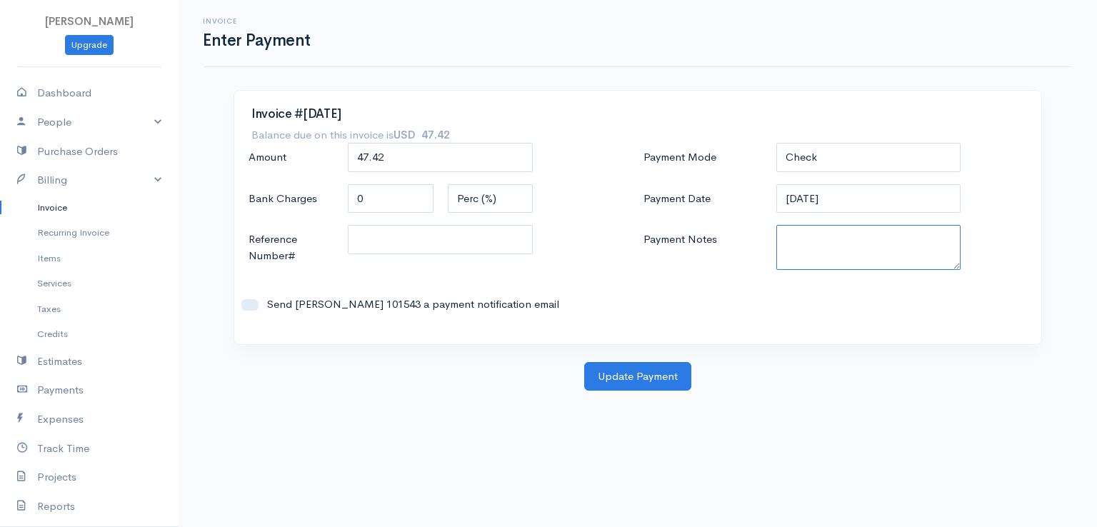
click at [813, 254] on textarea "Payment Notes" at bounding box center [868, 247] width 185 height 45
paste textarea "9100102189"
type textarea "9100102189"
click at [650, 361] on div "Invoice #[DATE] Balance due on this invoice is USD 47.42 Amount 47.42 Bank Char…" at bounding box center [637, 226] width 823 height 272
click at [643, 375] on button "Update Payment" at bounding box center [637, 376] width 107 height 29
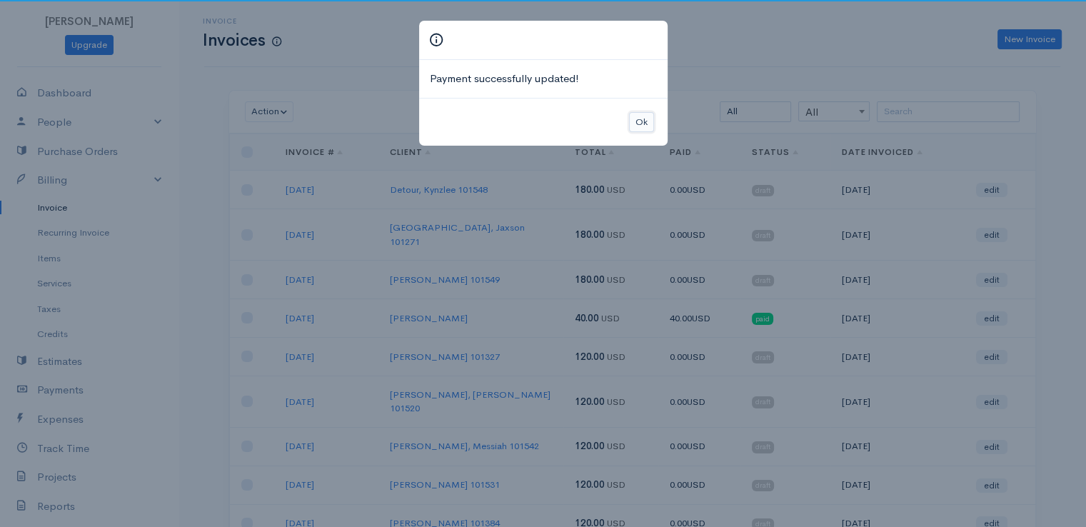
click at [646, 116] on button "Ok" at bounding box center [641, 122] width 25 height 21
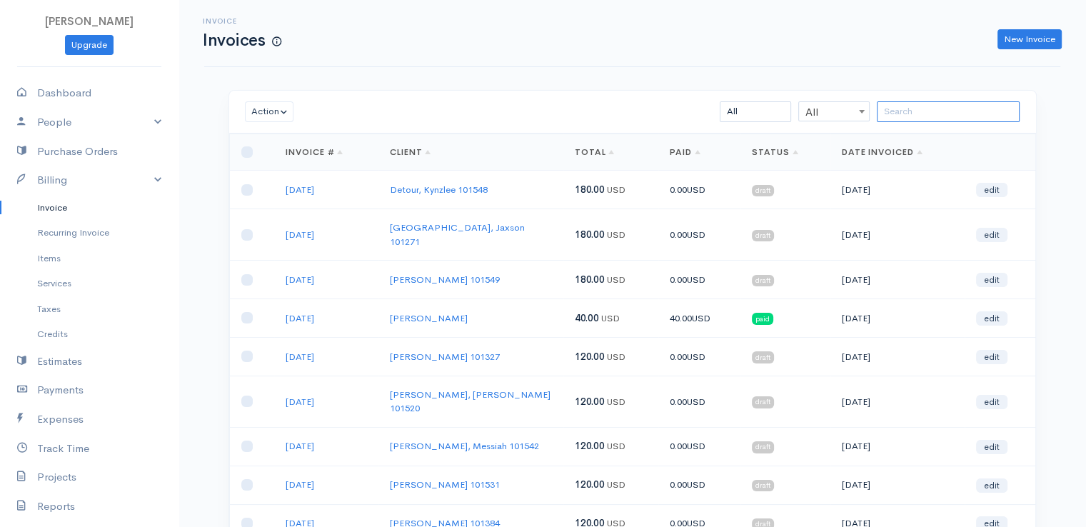
click at [899, 113] on input "search" at bounding box center [948, 111] width 143 height 21
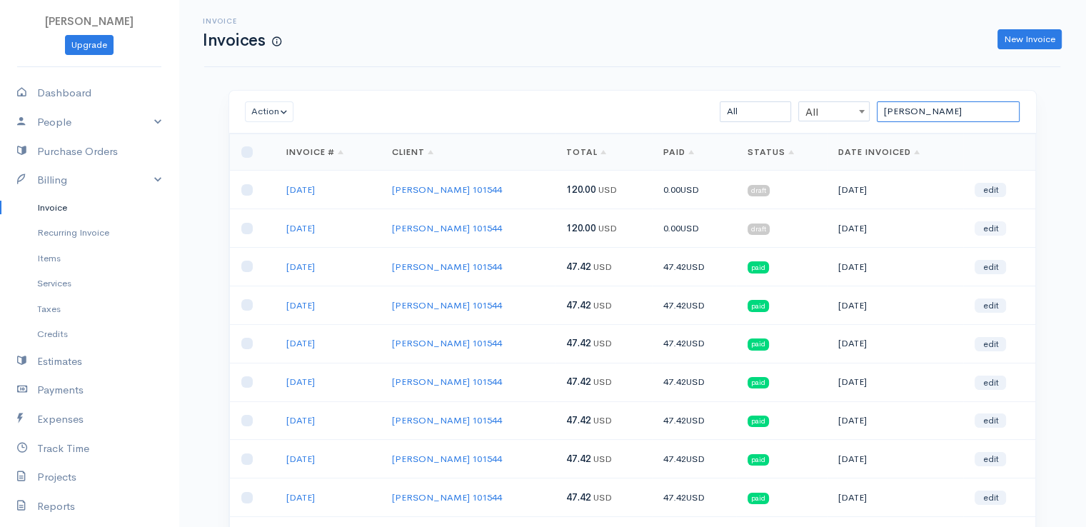
type input "[PERSON_NAME]"
click at [990, 229] on link "edit" at bounding box center [990, 228] width 31 height 14
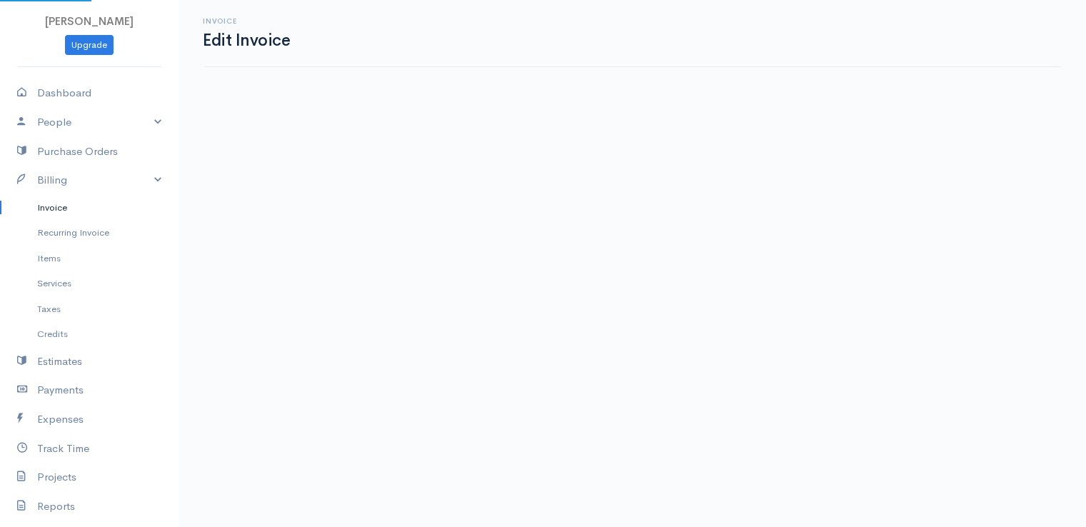
select select "[GEOGRAPHIC_DATA]"
select select "2"
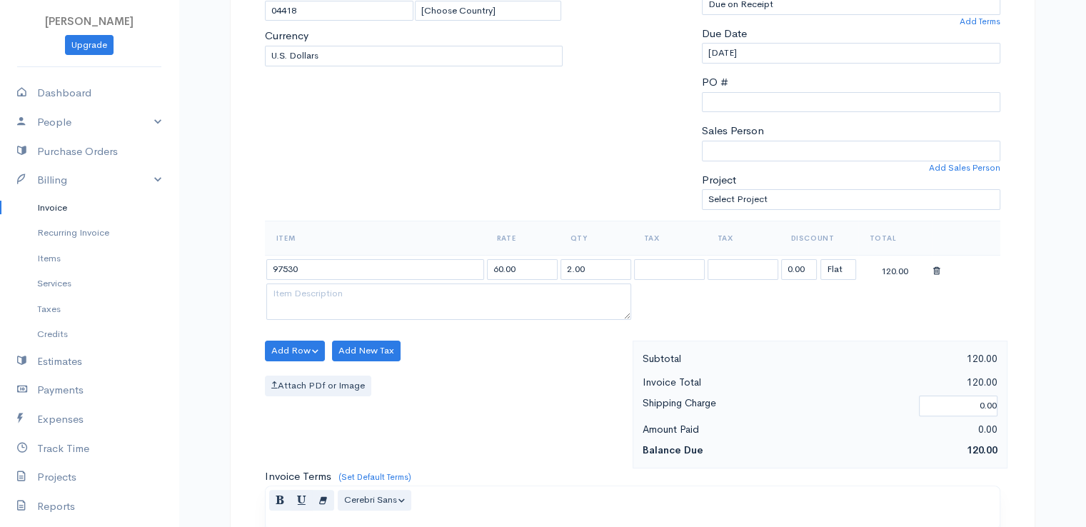
scroll to position [314, 0]
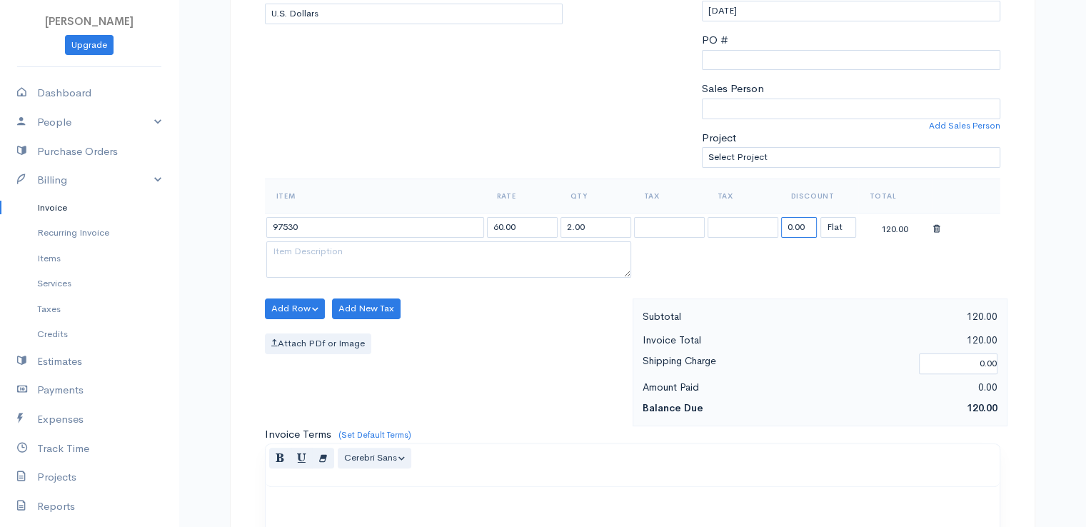
click at [803, 224] on input "0.00" at bounding box center [799, 227] width 36 height 21
type input "72.58"
click at [802, 260] on table "Item Rate Qty Tax Tax Discount Total 97530 60.00 2.00 72.58 (%) Flat 47.42" at bounding box center [633, 230] width 736 height 103
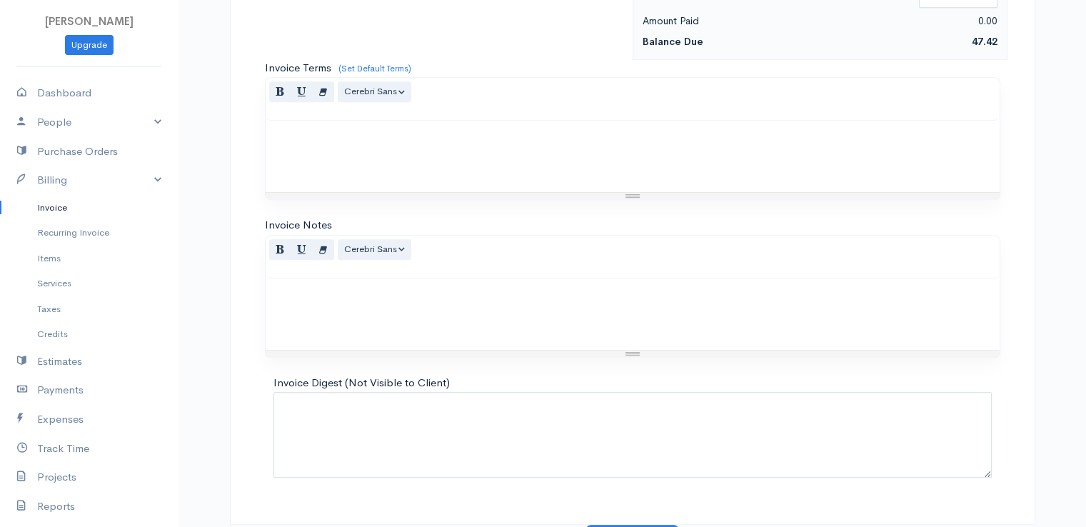
scroll to position [686, 0]
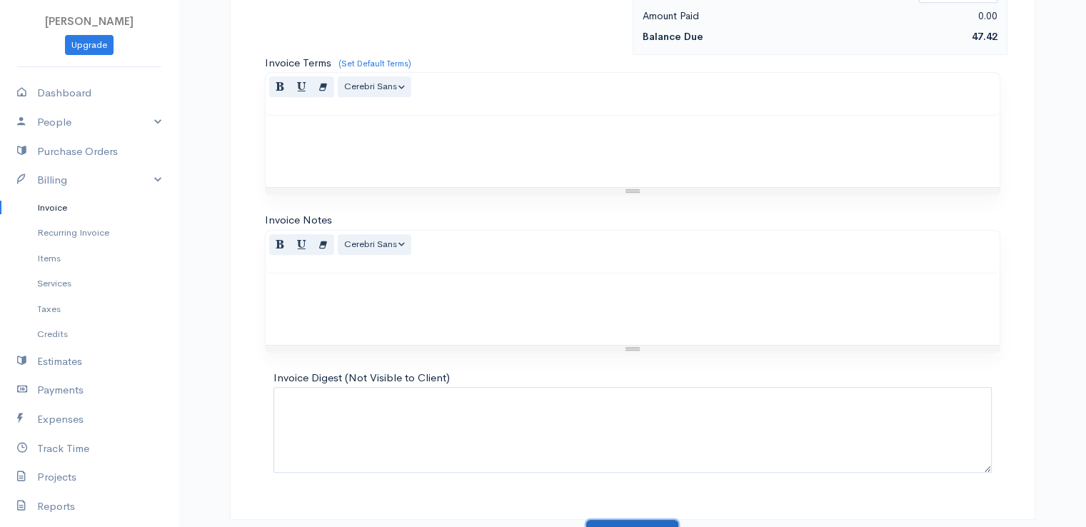
click at [620, 522] on button "Update Invoice" at bounding box center [632, 534] width 92 height 29
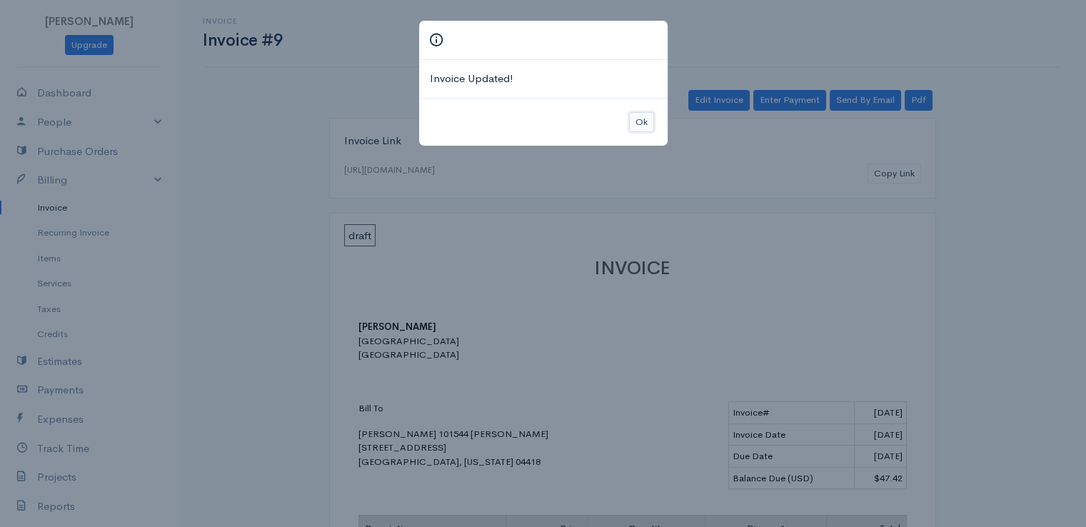
click at [641, 125] on button "Ok" at bounding box center [641, 122] width 25 height 21
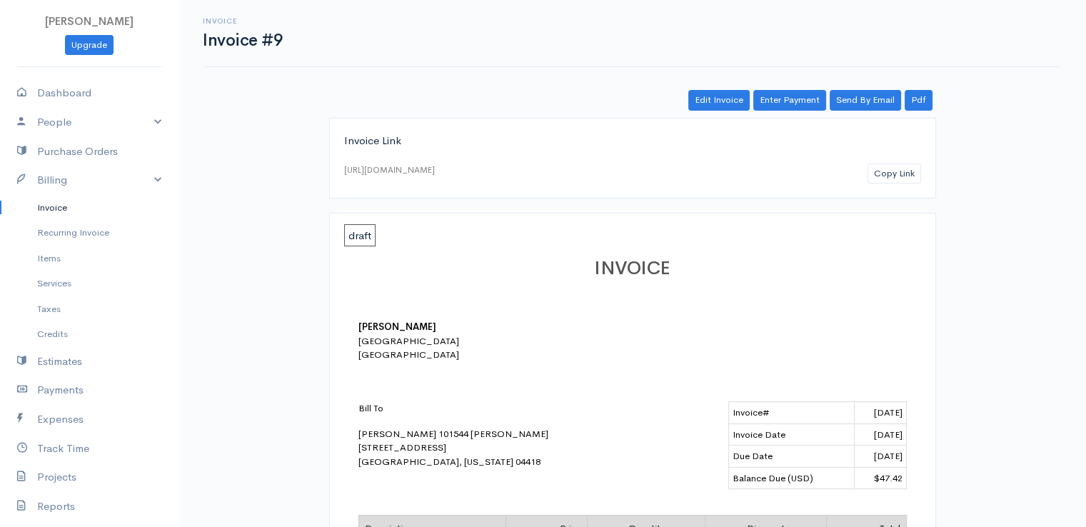
click at [780, 85] on div "Invoice Invoice #9 Actions Edit Invoice Enter Payment Print Send By Email PDF S…" at bounding box center [633, 479] width 908 height 959
click at [781, 88] on div "Invoice Invoice #9 Actions Edit Invoice Enter Payment Print Send By Email PDF S…" at bounding box center [633, 479] width 908 height 959
click at [786, 101] on link "Enter Payment" at bounding box center [789, 100] width 73 height 21
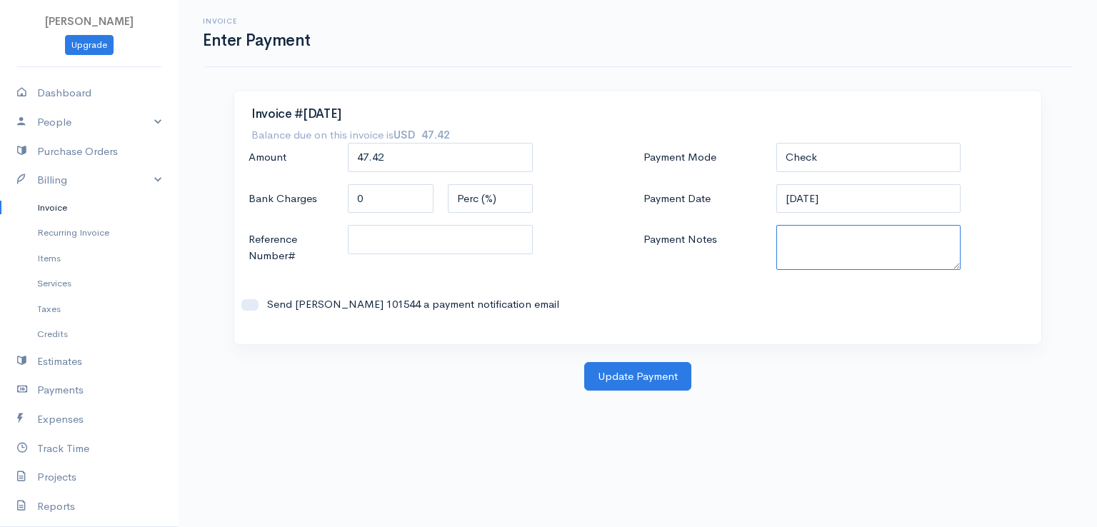
paste textarea "9100102189"
type textarea "9100102189"
click at [641, 383] on button "Update Payment" at bounding box center [637, 376] width 107 height 29
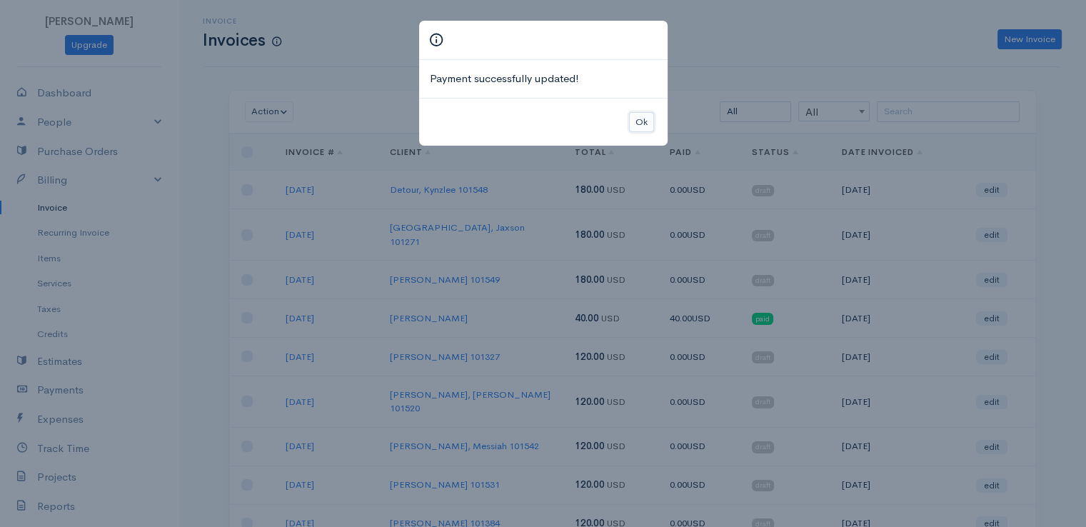
click at [638, 126] on button "Ok" at bounding box center [641, 122] width 25 height 21
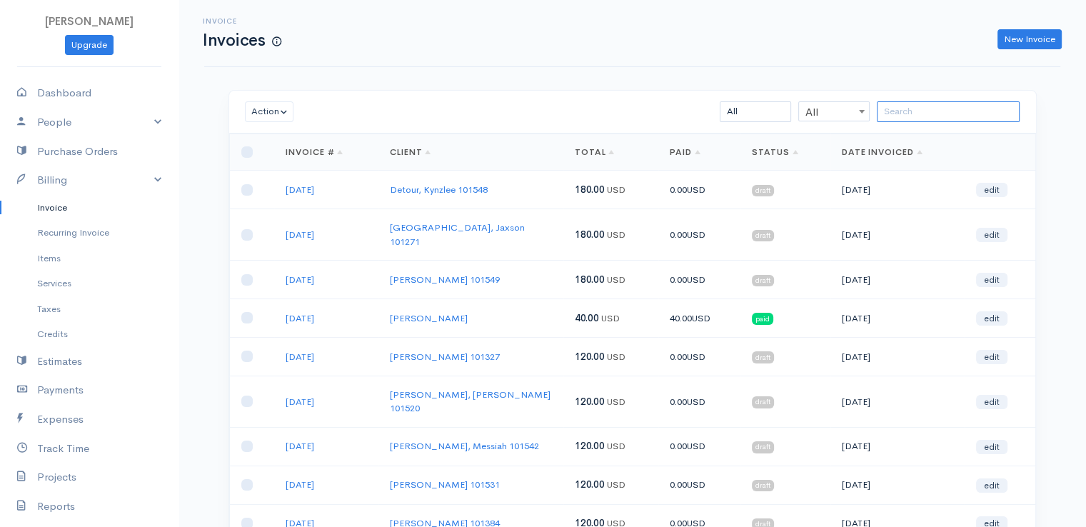
click at [903, 111] on input "search" at bounding box center [948, 111] width 143 height 21
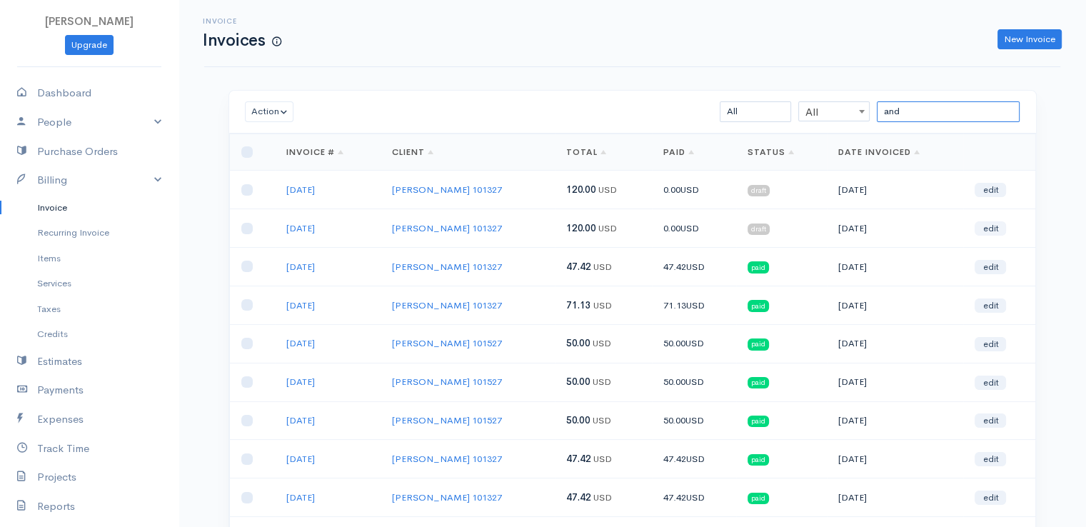
type input "and"
click at [994, 229] on link "edit" at bounding box center [990, 228] width 31 height 14
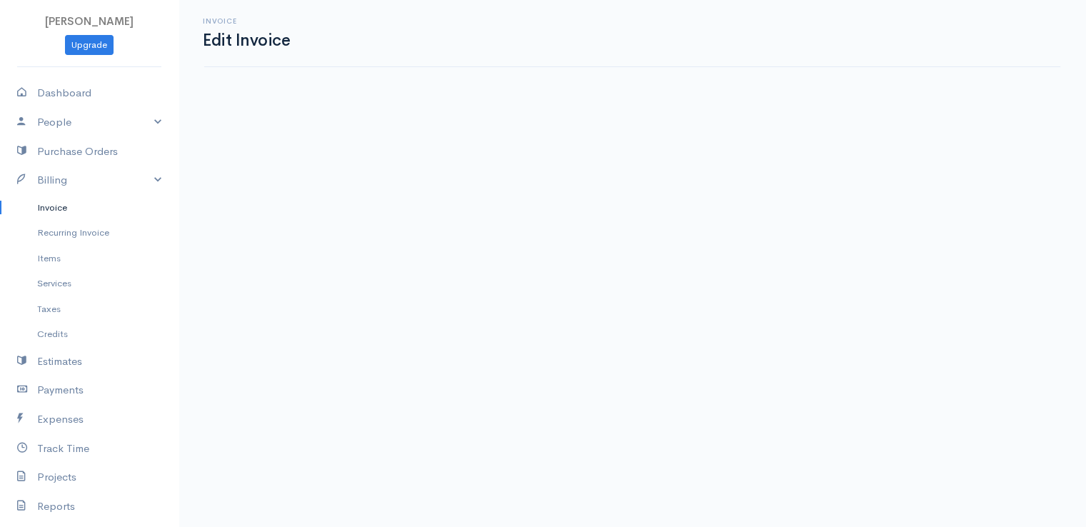
select select "[GEOGRAPHIC_DATA]"
select select "2"
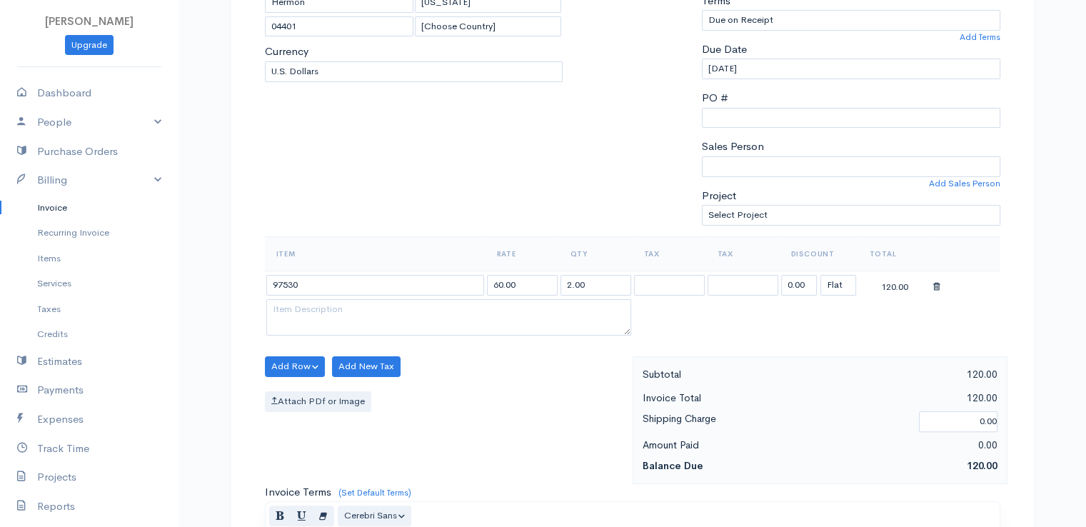
scroll to position [314, 0]
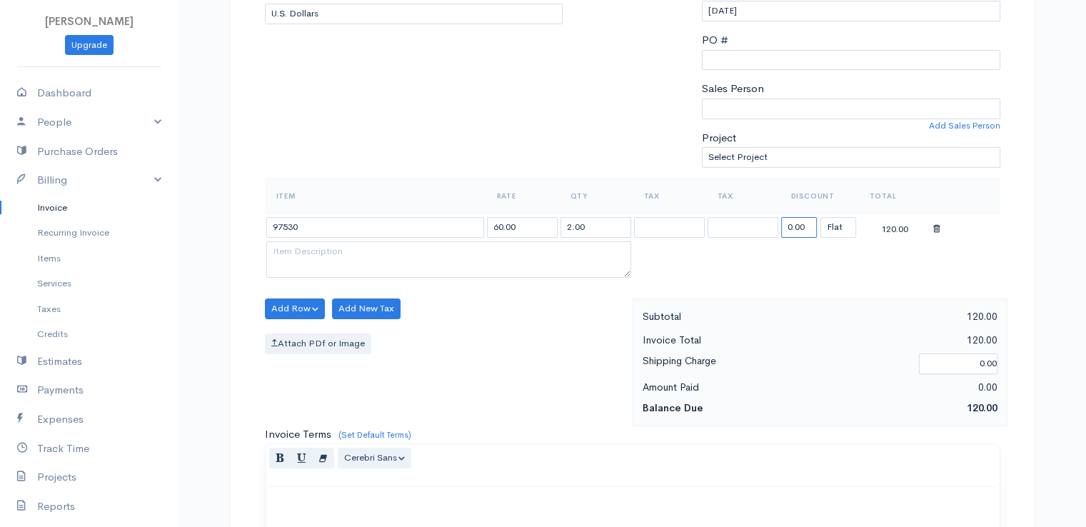
click at [795, 222] on input "0.00" at bounding box center [799, 227] width 36 height 21
type input "72.58"
click at [803, 257] on table "Item Rate Qty Tax Tax Discount Total 97530 60.00 2.00 72.58 (%) Flat 47.42" at bounding box center [633, 230] width 736 height 103
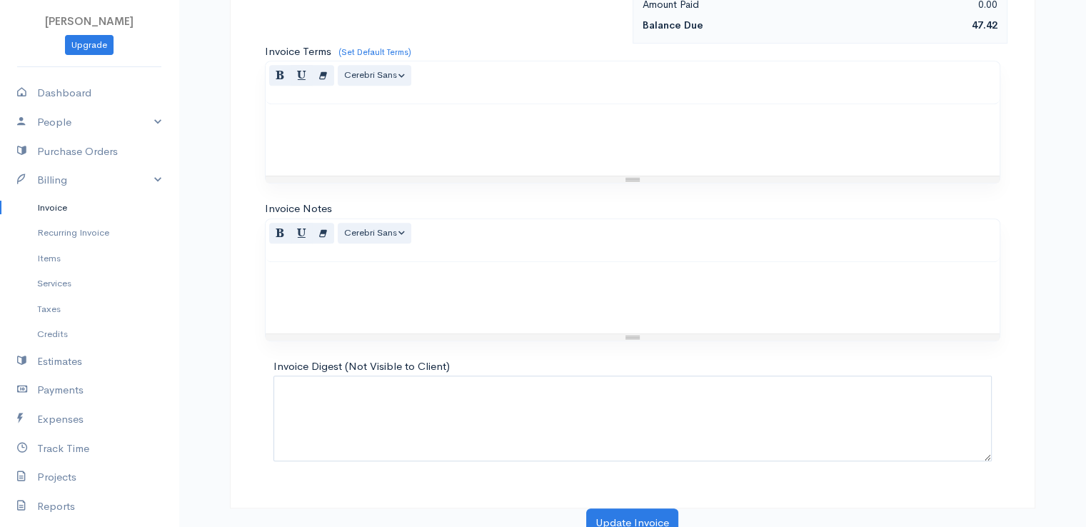
scroll to position [703, 0]
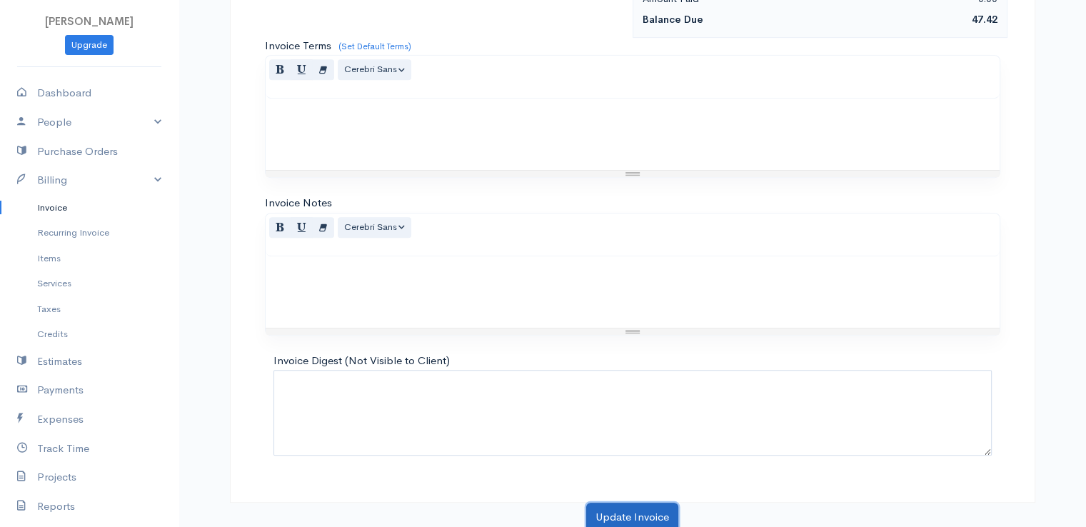
click at [624, 510] on button "Update Invoice" at bounding box center [632, 517] width 92 height 29
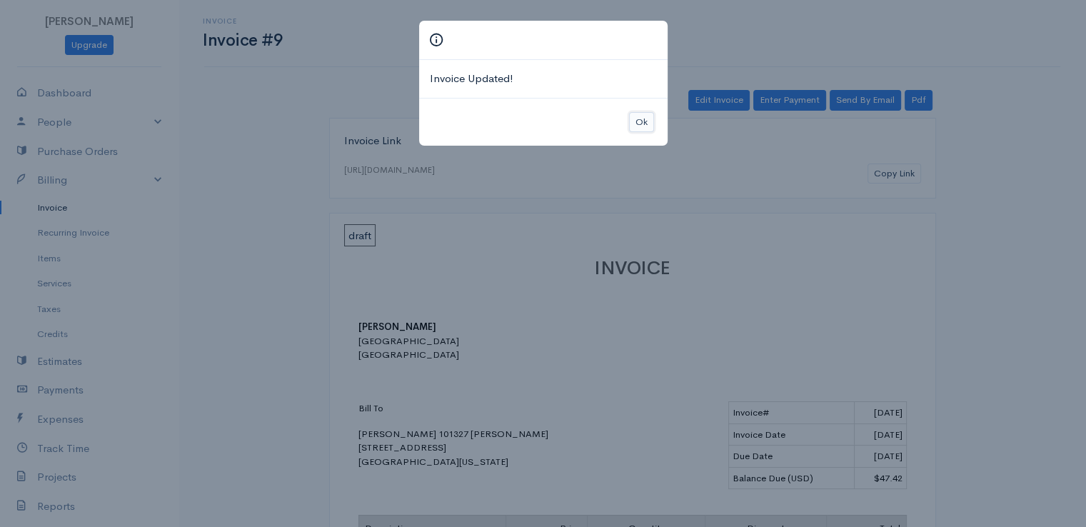
click at [638, 123] on button "Ok" at bounding box center [641, 122] width 25 height 21
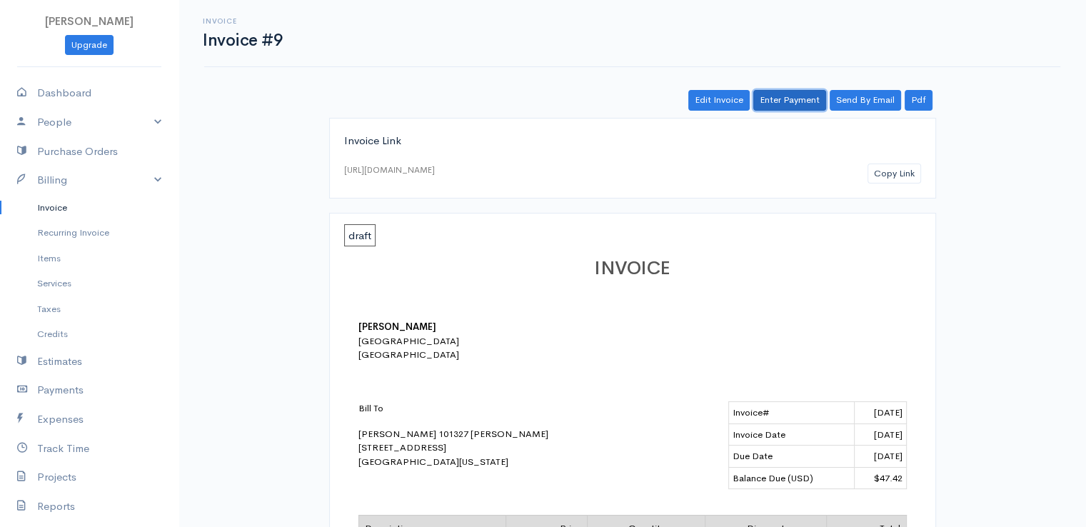
click at [786, 94] on link "Enter Payment" at bounding box center [789, 100] width 73 height 21
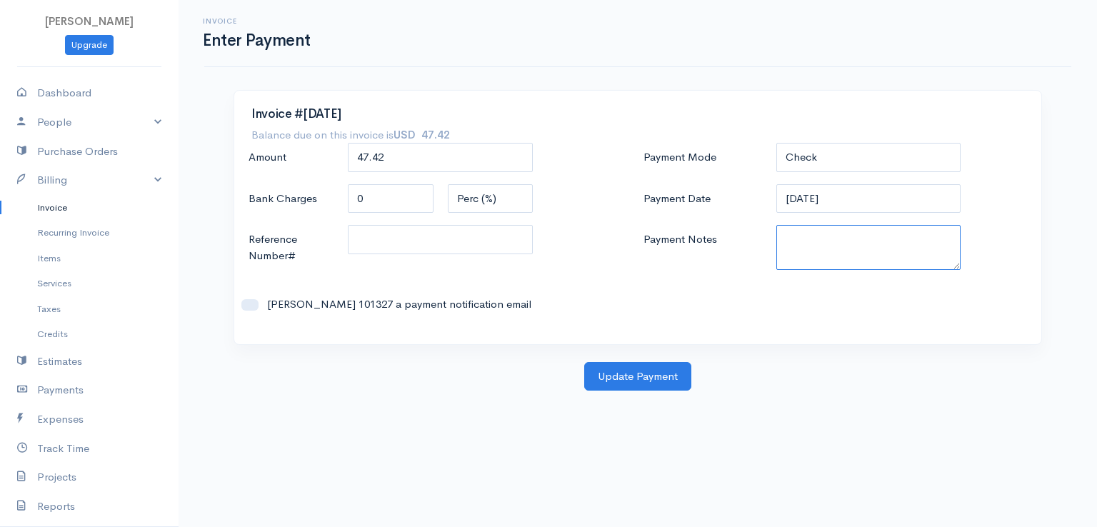
paste textarea "9100102189"
type textarea "9100102189"
click at [660, 375] on button "Update Payment" at bounding box center [637, 376] width 107 height 29
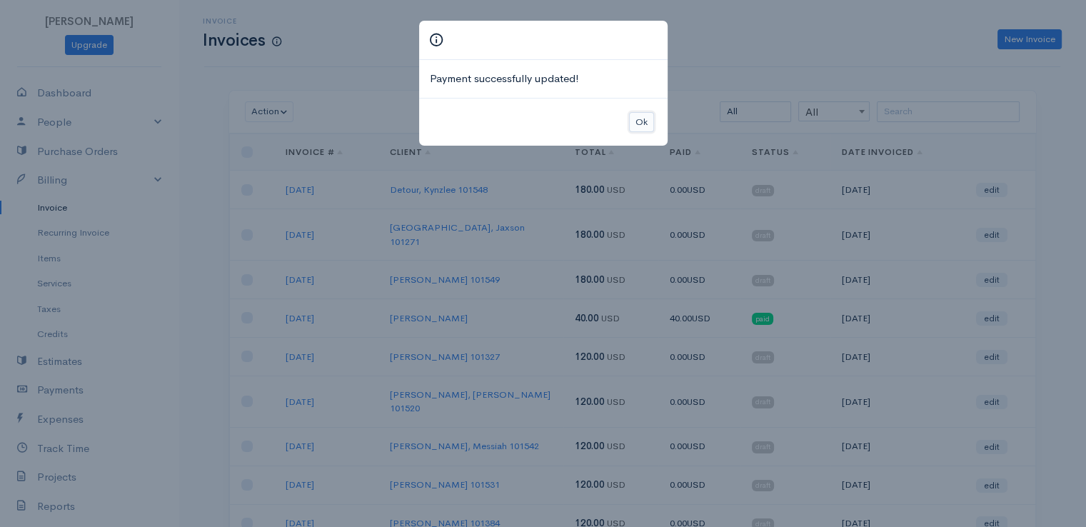
click at [640, 119] on button "Ok" at bounding box center [641, 122] width 25 height 21
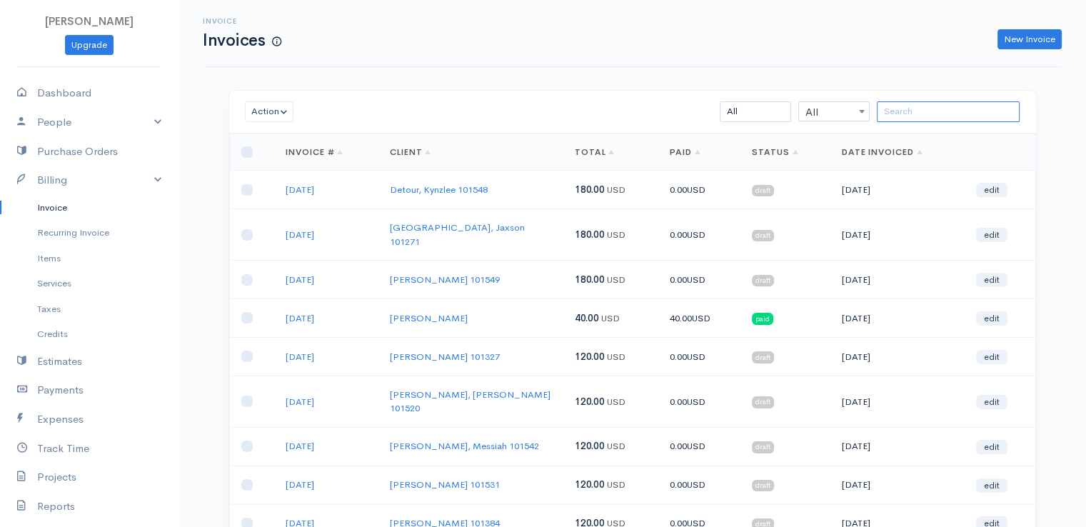
click at [918, 108] on input "search" at bounding box center [948, 111] width 143 height 21
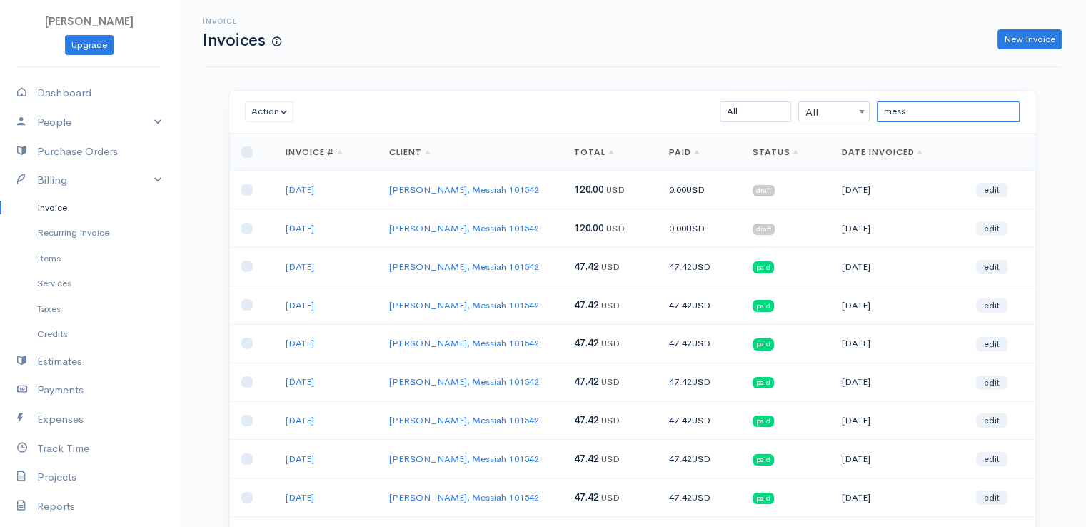
type input "mess"
click at [995, 222] on link "edit" at bounding box center [991, 228] width 31 height 14
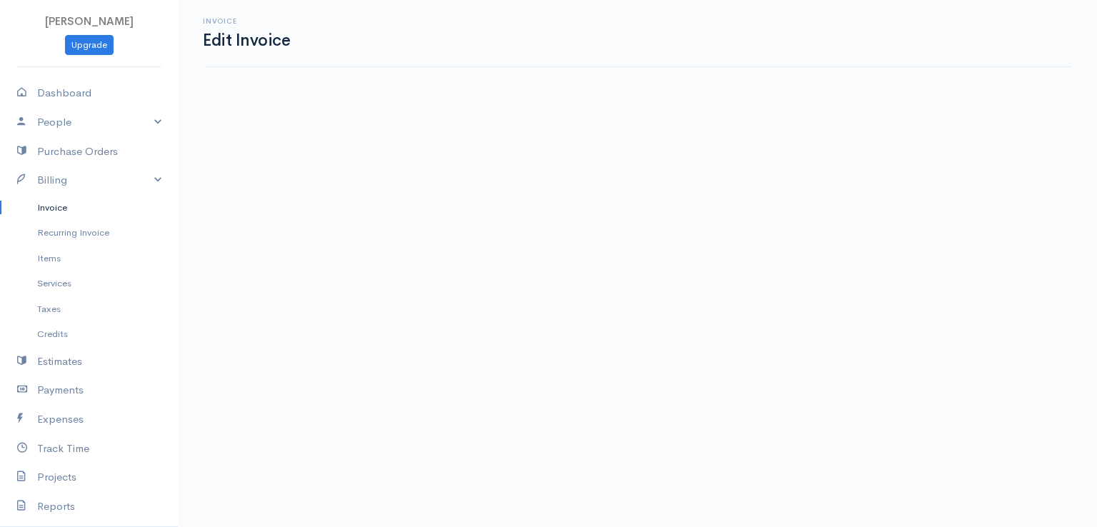
select select "2"
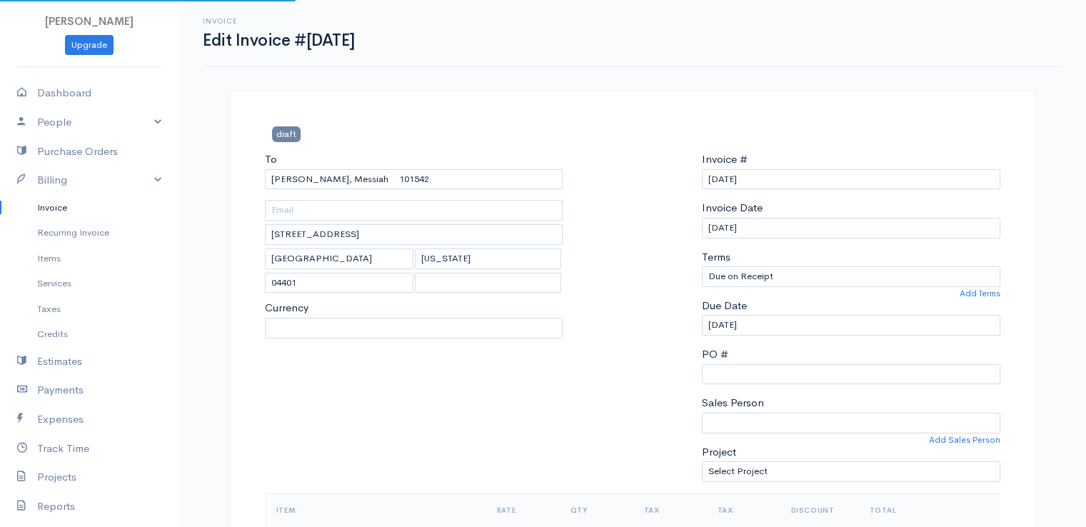
select select "[GEOGRAPHIC_DATA]"
select select "USD"
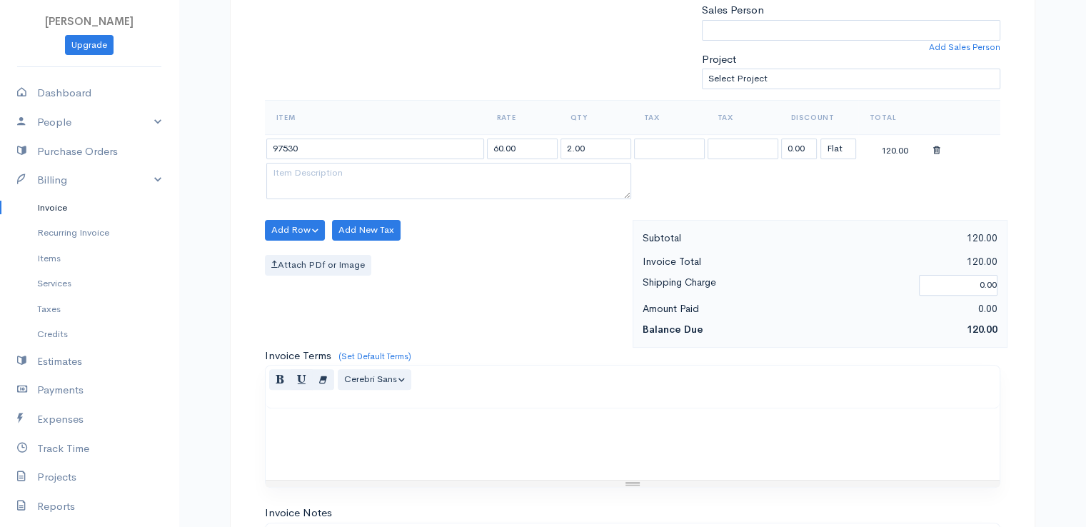
scroll to position [428, 0]
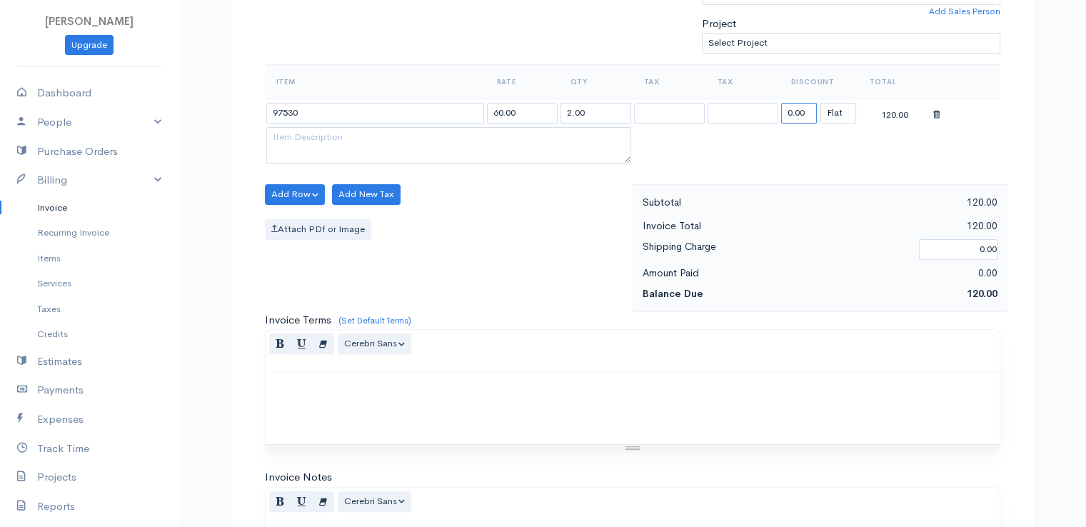
click at [796, 111] on input "0.00" at bounding box center [799, 113] width 36 height 21
type input "72.58"
click at [663, 445] on div "Resize" at bounding box center [633, 448] width 734 height 6
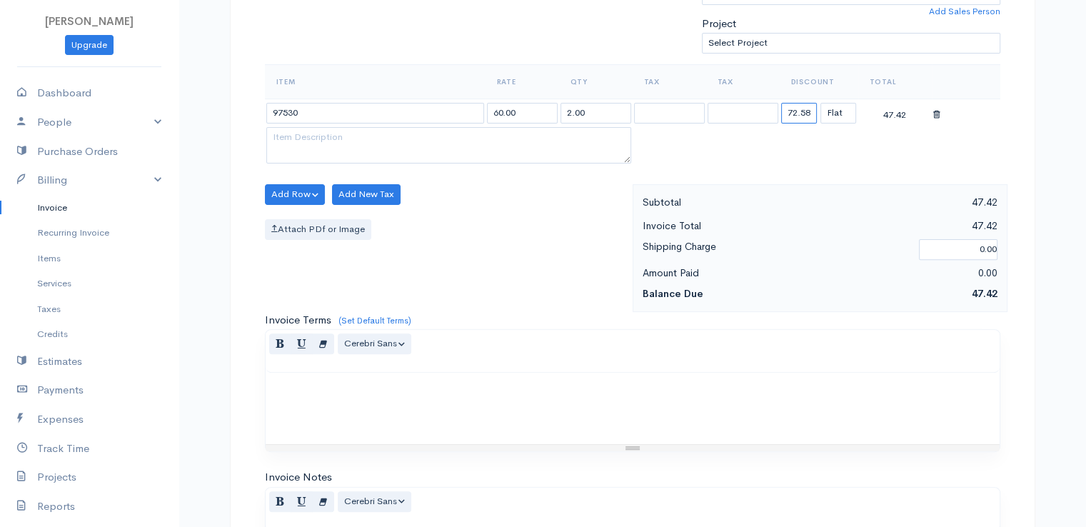
click at [663, 445] on div "Resize" at bounding box center [633, 448] width 734 height 6
click at [663, 446] on div "Resize" at bounding box center [633, 449] width 734 height 6
click at [652, 406] on div at bounding box center [633, 409] width 734 height 73
drag, startPoint x: 652, startPoint y: 406, endPoint x: 753, endPoint y: 154, distance: 272.1
click at [753, 154] on div "draft To [GEOGRAPHIC_DATA], [GEOGRAPHIC_DATA] 101542 [STREET_ADDRESS][US_STATE]…" at bounding box center [632, 220] width 805 height 1117
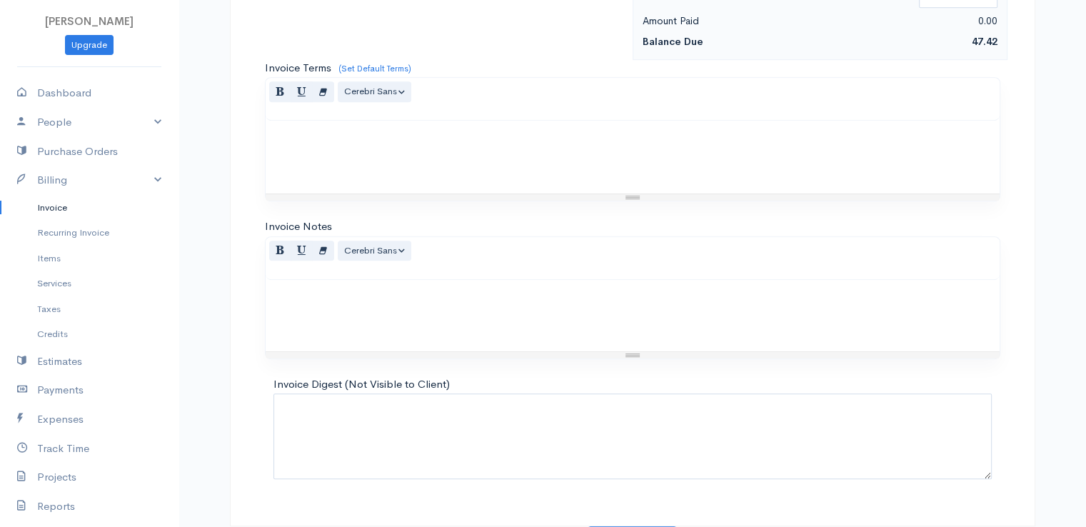
scroll to position [703, 0]
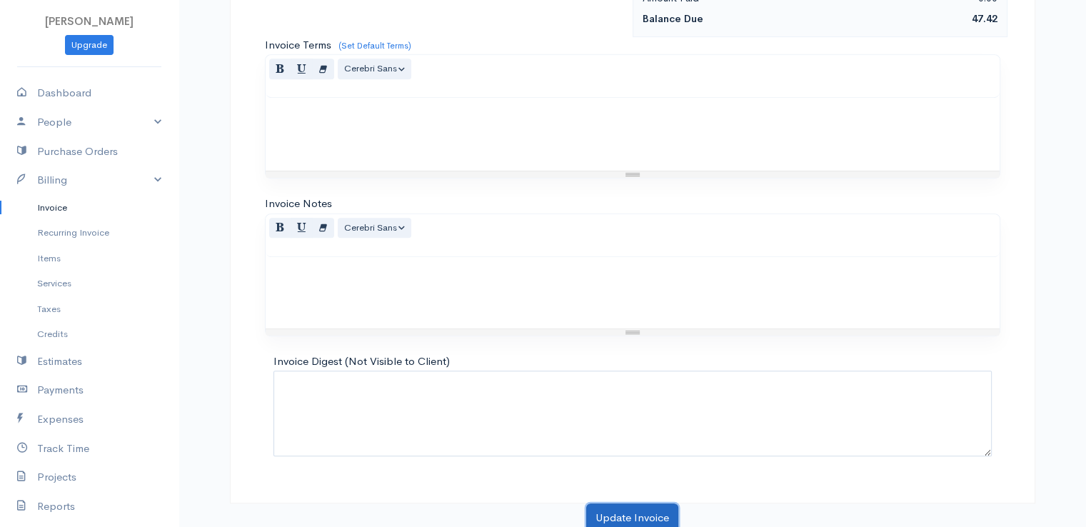
click at [631, 516] on button "Update Invoice" at bounding box center [632, 517] width 92 height 29
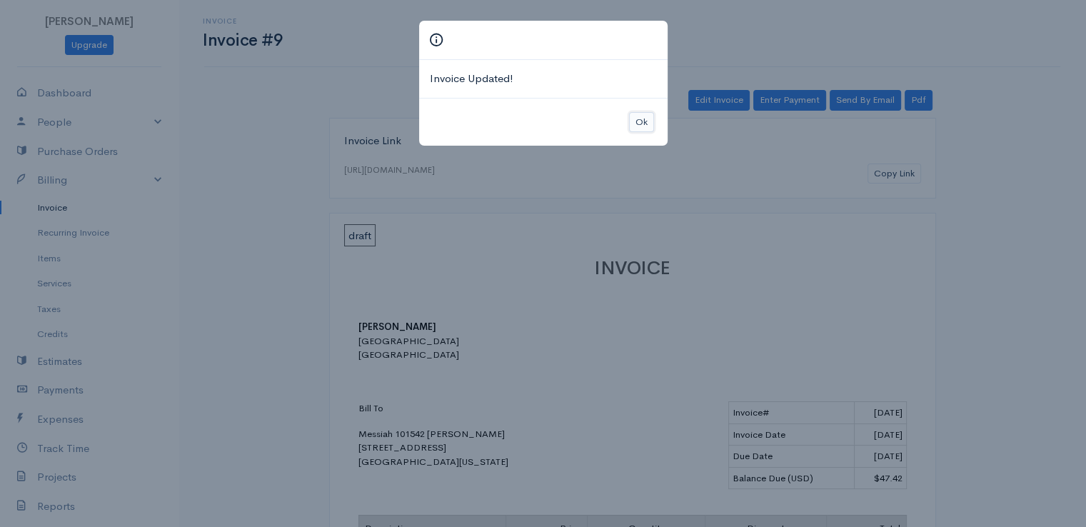
click at [646, 129] on button "Ok" at bounding box center [641, 122] width 25 height 21
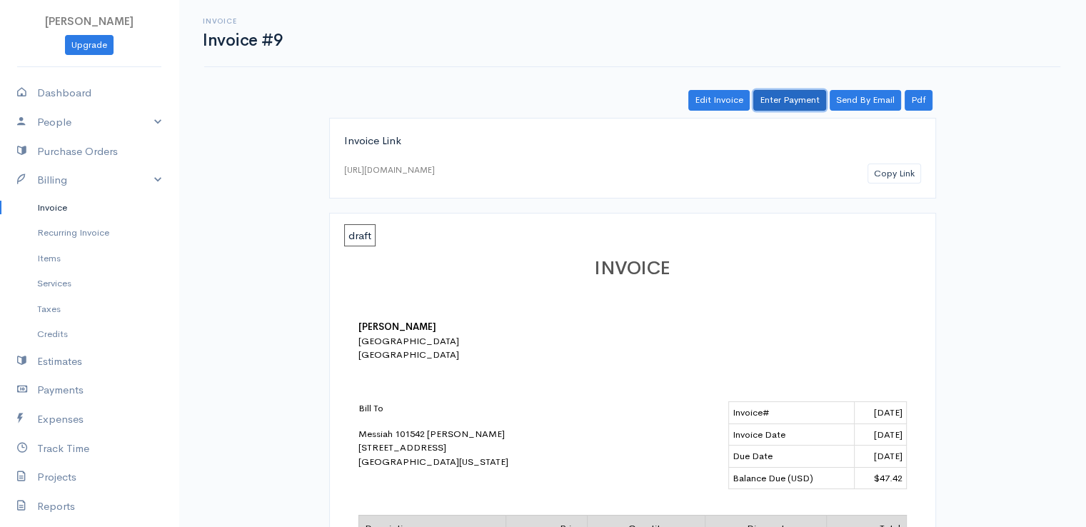
click at [788, 98] on link "Enter Payment" at bounding box center [789, 100] width 73 height 21
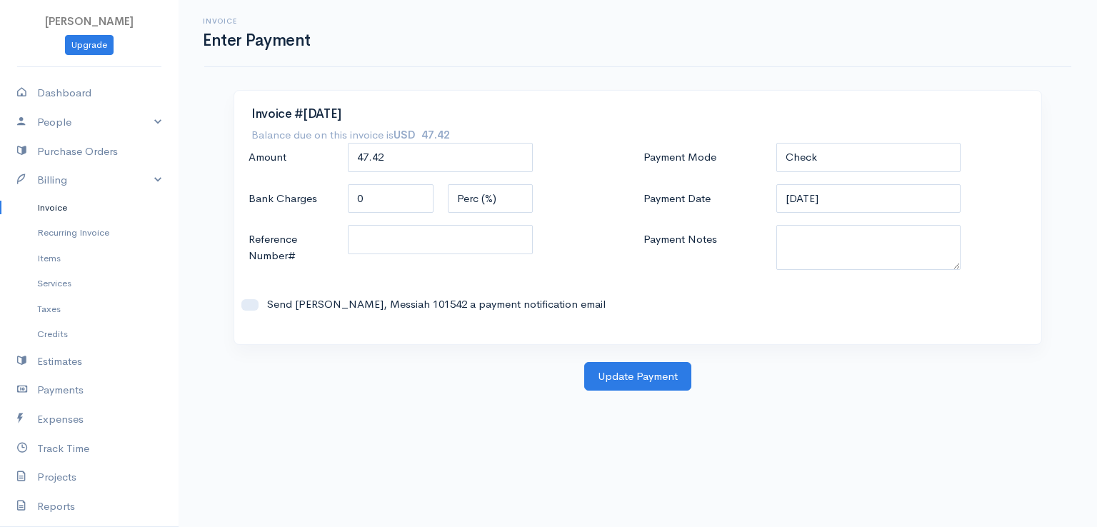
drag, startPoint x: 814, startPoint y: 211, endPoint x: 728, endPoint y: 284, distance: 112.9
click at [728, 284] on div "Payment Mode Check Bank Transfer Credit Cash Debit ACH VISA MASTERCARD AMEX DIS…" at bounding box center [835, 235] width 395 height 184
paste textarea "9100102189"
type textarea "9100102189"
click at [636, 370] on button "Update Payment" at bounding box center [637, 376] width 107 height 29
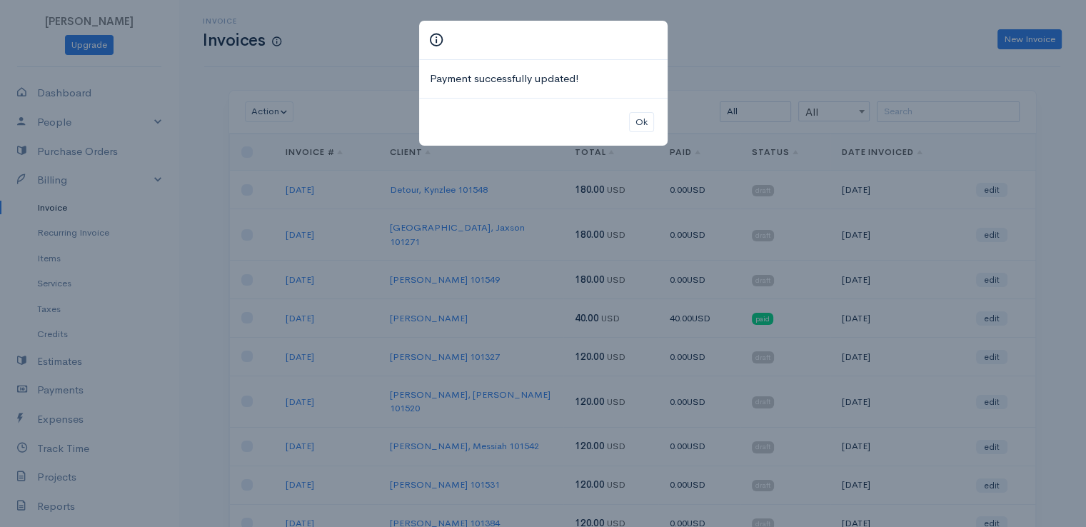
click at [653, 101] on div "Ok" at bounding box center [543, 122] width 249 height 49
drag, startPoint x: 646, startPoint y: 113, endPoint x: 653, endPoint y: 101, distance: 13.1
click at [653, 101] on div "Ok" at bounding box center [543, 122] width 249 height 49
click at [636, 124] on button "Ok" at bounding box center [641, 122] width 25 height 21
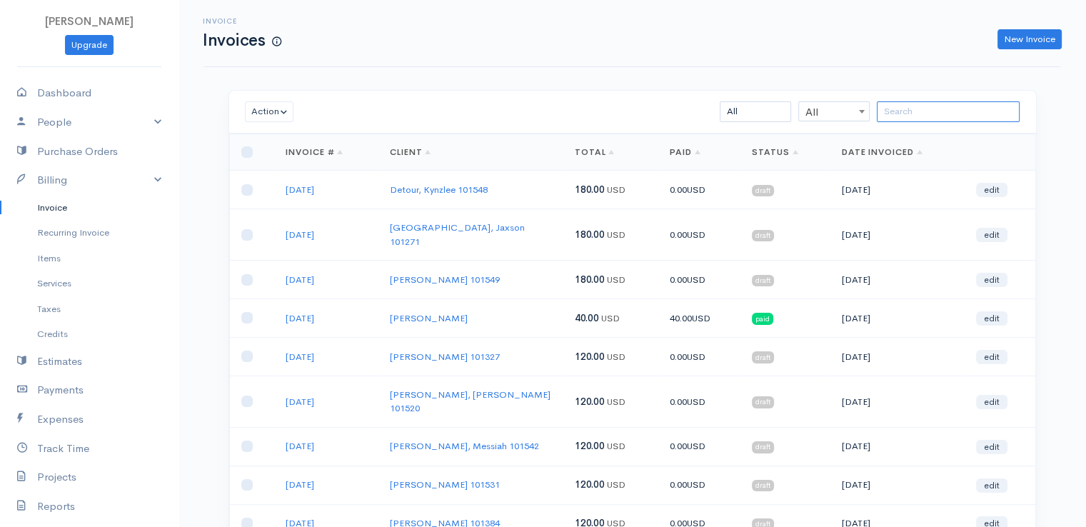
click at [905, 119] on input "search" at bounding box center [948, 111] width 143 height 21
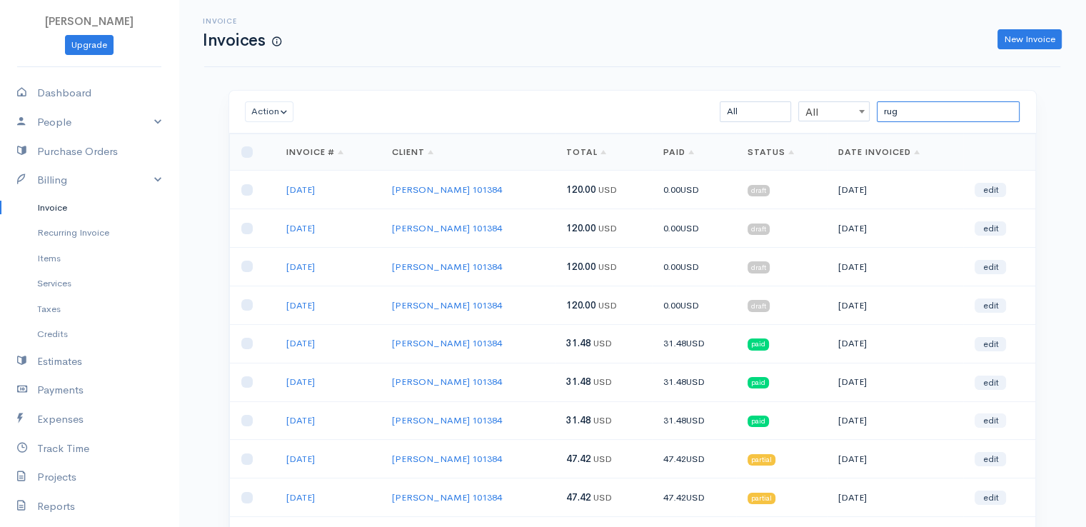
type input "rug"
click at [986, 419] on link "edit" at bounding box center [990, 420] width 31 height 14
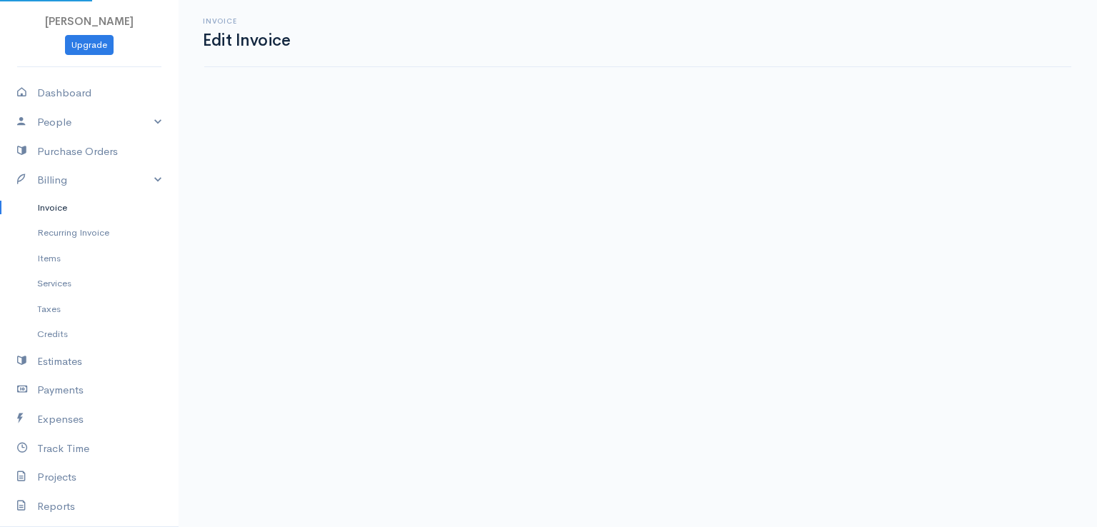
select select "2"
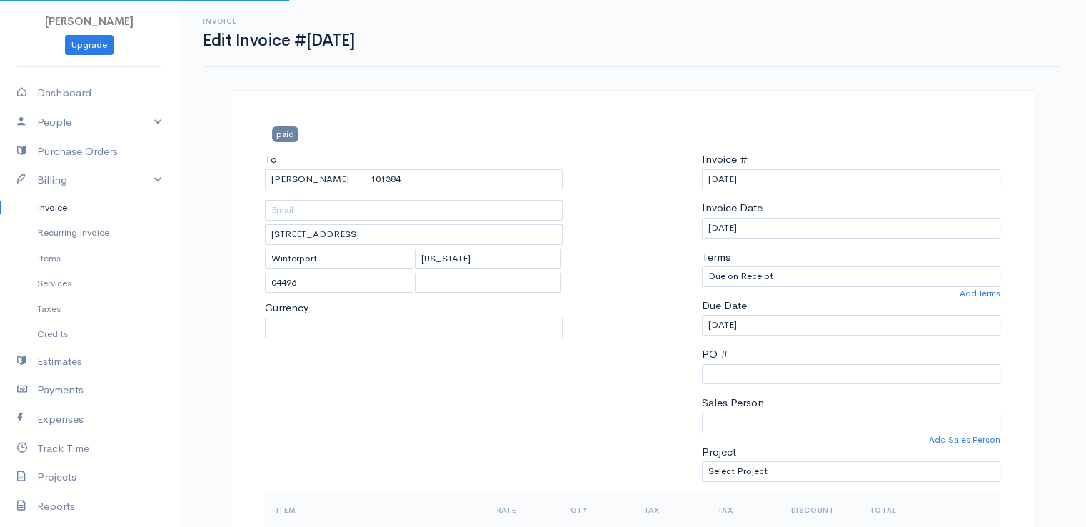
select select "[GEOGRAPHIC_DATA]"
select select "USD"
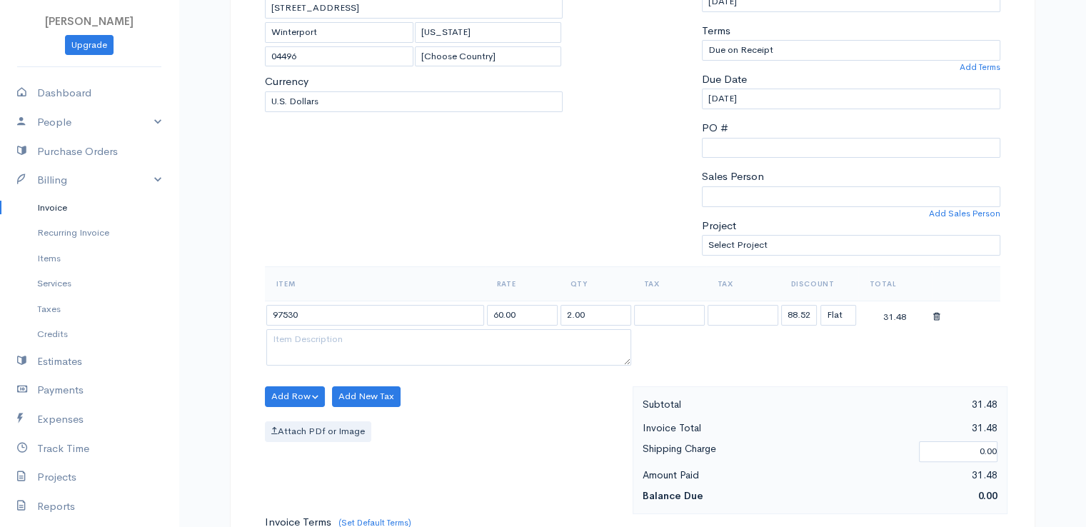
scroll to position [229, 0]
click at [898, 311] on div "31.48" at bounding box center [895, 313] width 71 height 18
click at [812, 303] on input "88.52" at bounding box center [799, 313] width 36 height 21
type input "72.58"
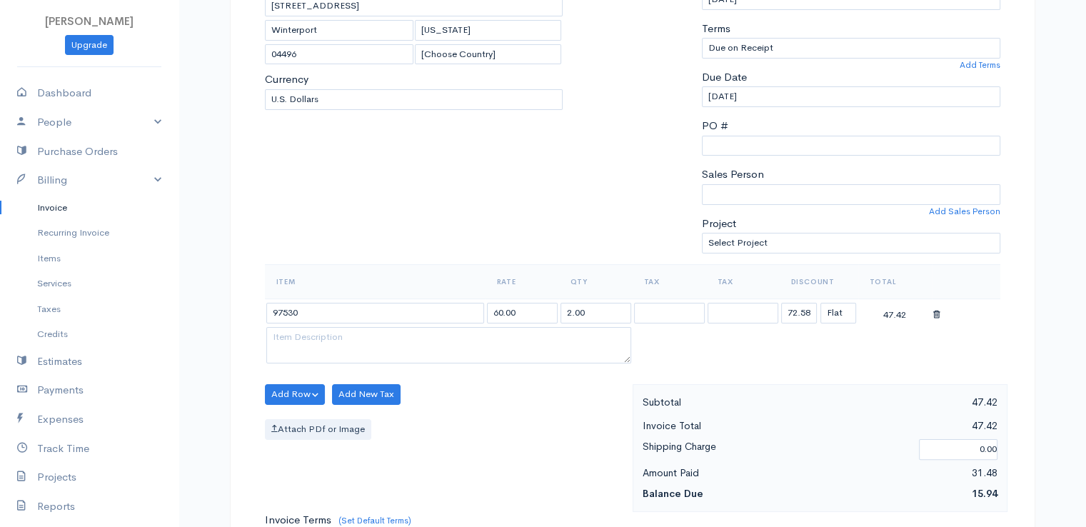
click at [601, 425] on div "Attach PDf or Image" at bounding box center [445, 429] width 361 height 21
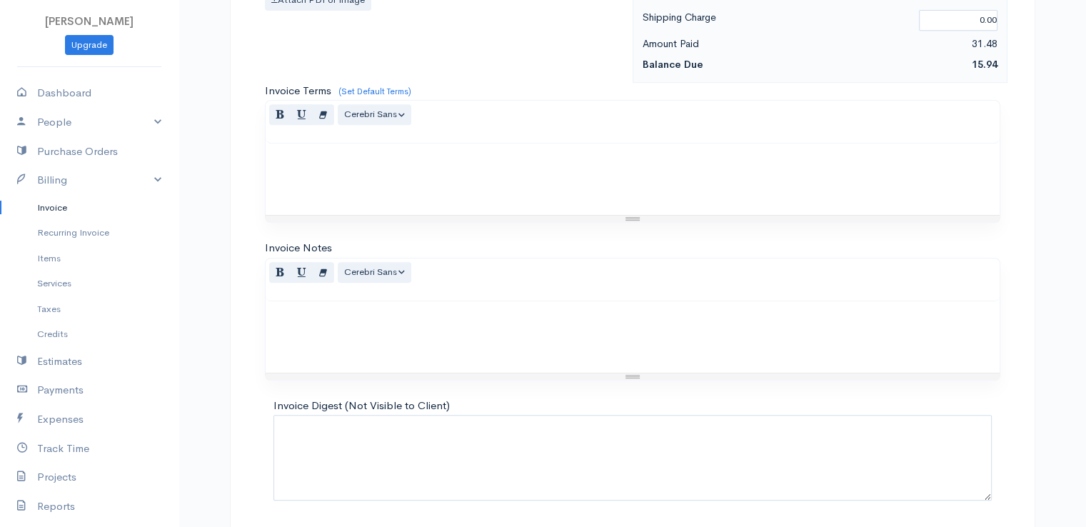
scroll to position [703, 0]
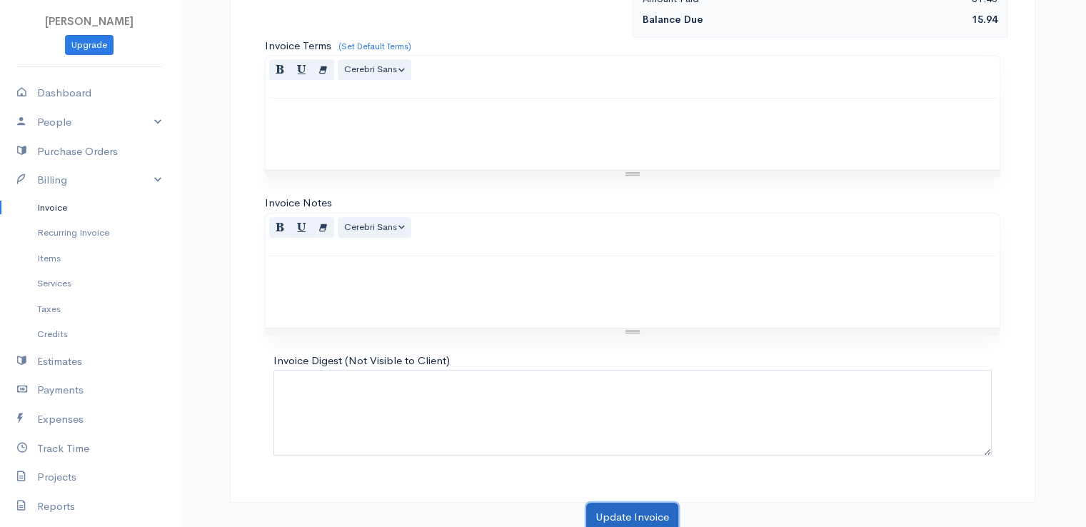
click at [606, 520] on button "Update Invoice" at bounding box center [632, 517] width 92 height 29
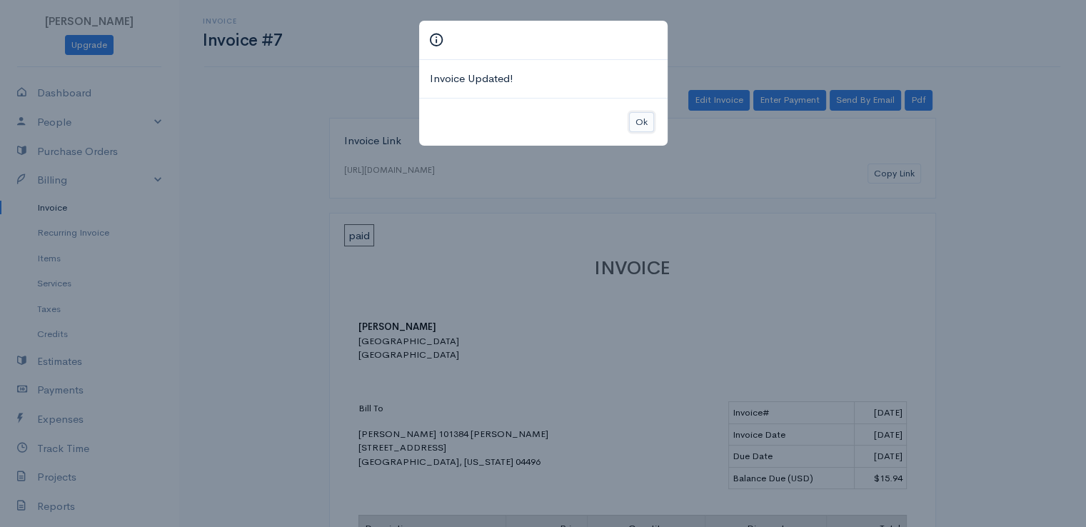
click at [649, 124] on button "Ok" at bounding box center [641, 122] width 25 height 21
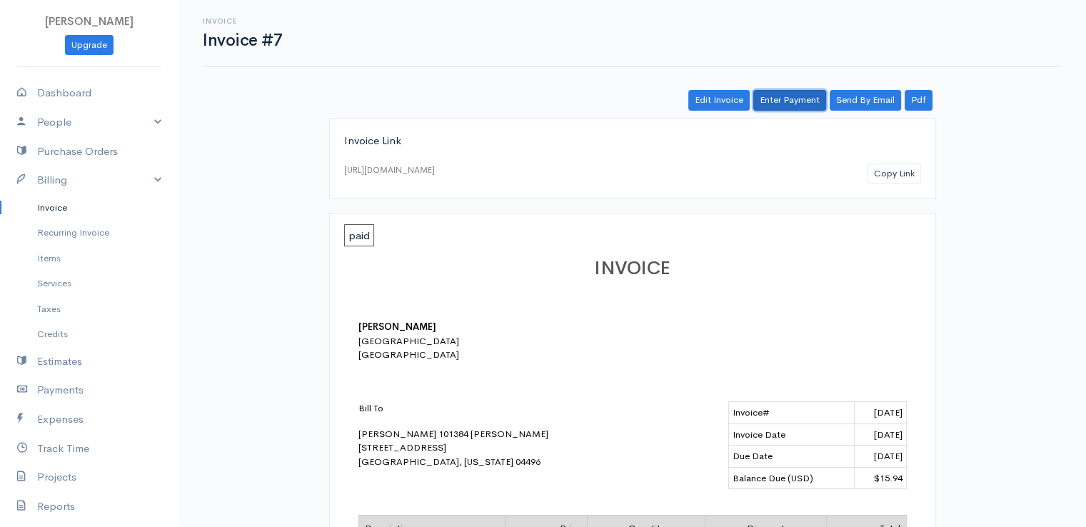
click at [778, 101] on link "Enter Payment" at bounding box center [789, 100] width 73 height 21
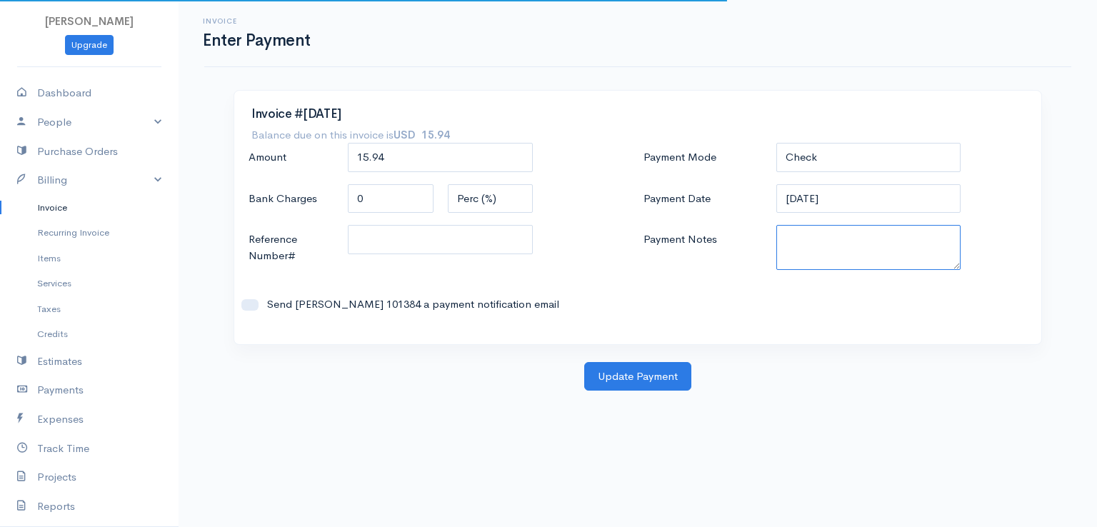
click at [800, 243] on textarea "Payment Notes" at bounding box center [868, 247] width 185 height 45
paste textarea "9100102189"
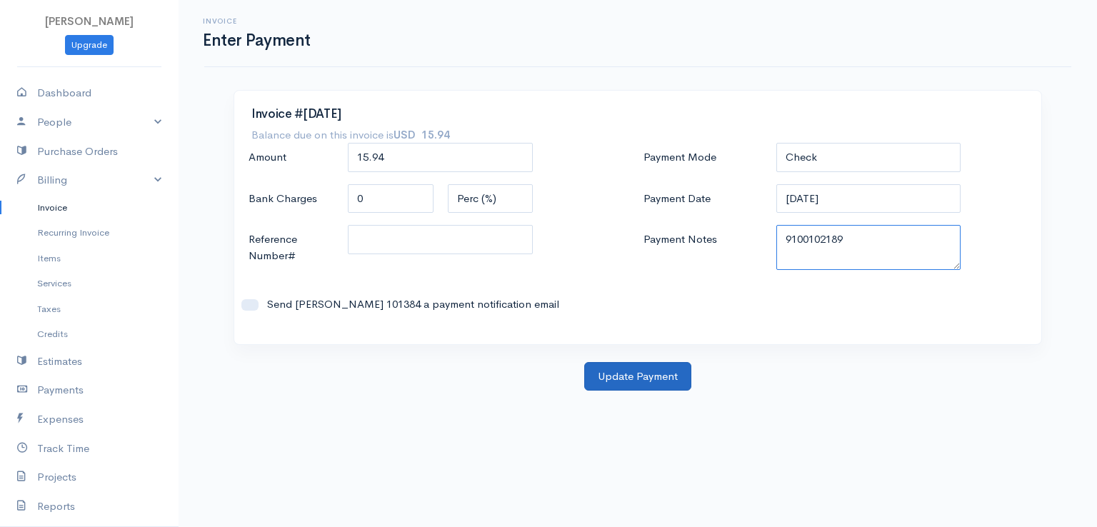
type textarea "9100102189"
click at [631, 382] on button "Update Payment" at bounding box center [637, 376] width 107 height 29
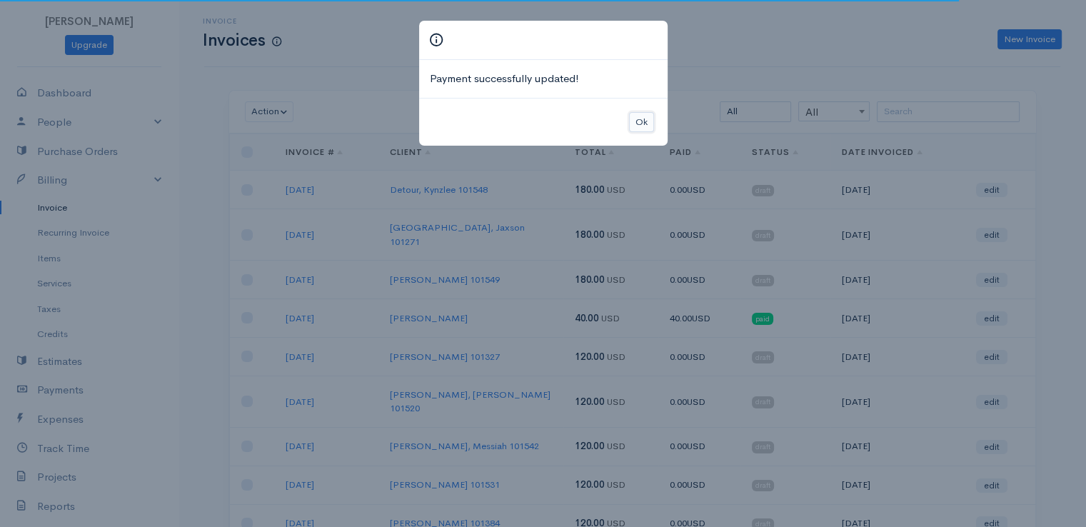
click at [642, 126] on button "Ok" at bounding box center [641, 122] width 25 height 21
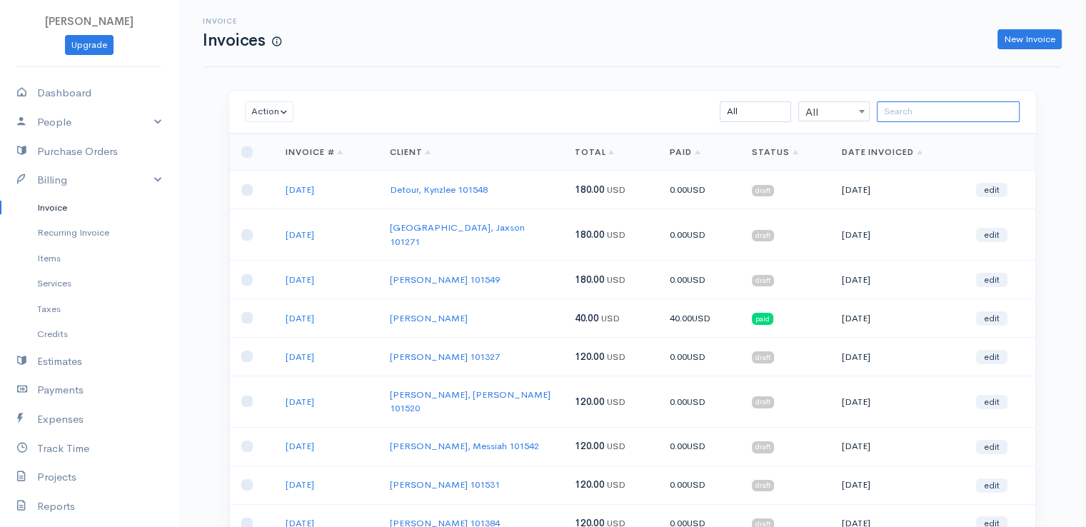
click at [944, 111] on input "search" at bounding box center [948, 111] width 143 height 21
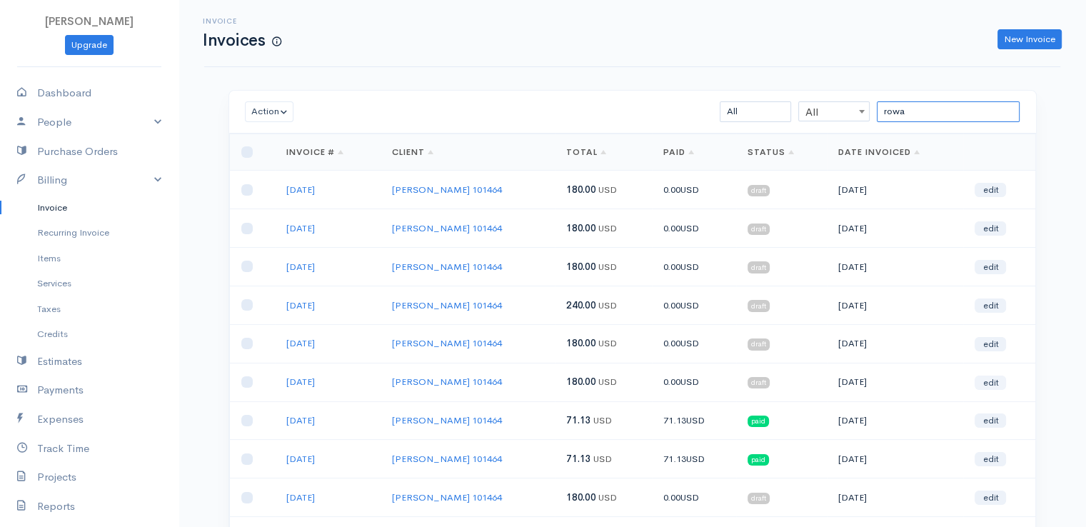
type input "rowa"
click at [986, 383] on link "edit" at bounding box center [990, 383] width 31 height 14
select select "2"
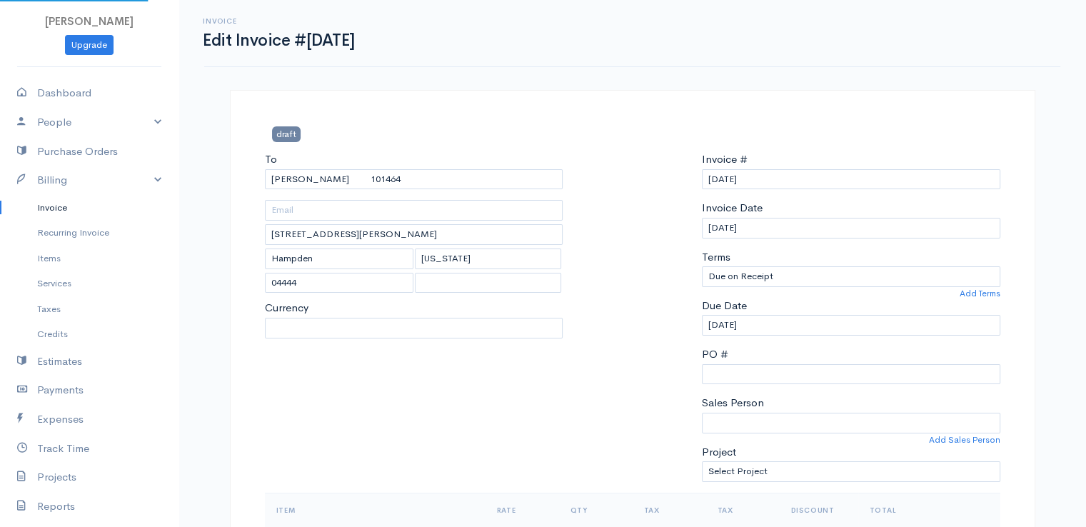
select select "[GEOGRAPHIC_DATA]"
select select "USD"
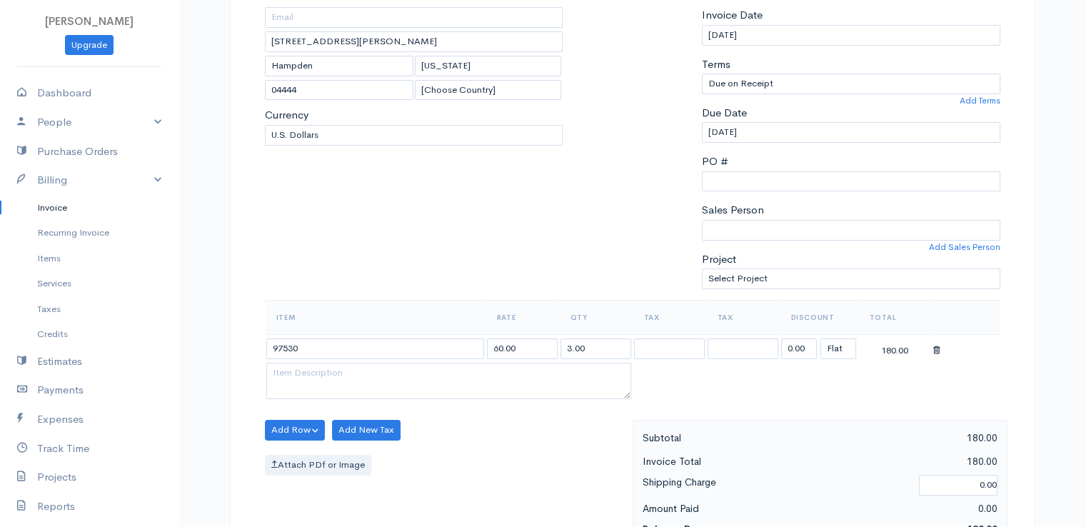
scroll to position [200, 0]
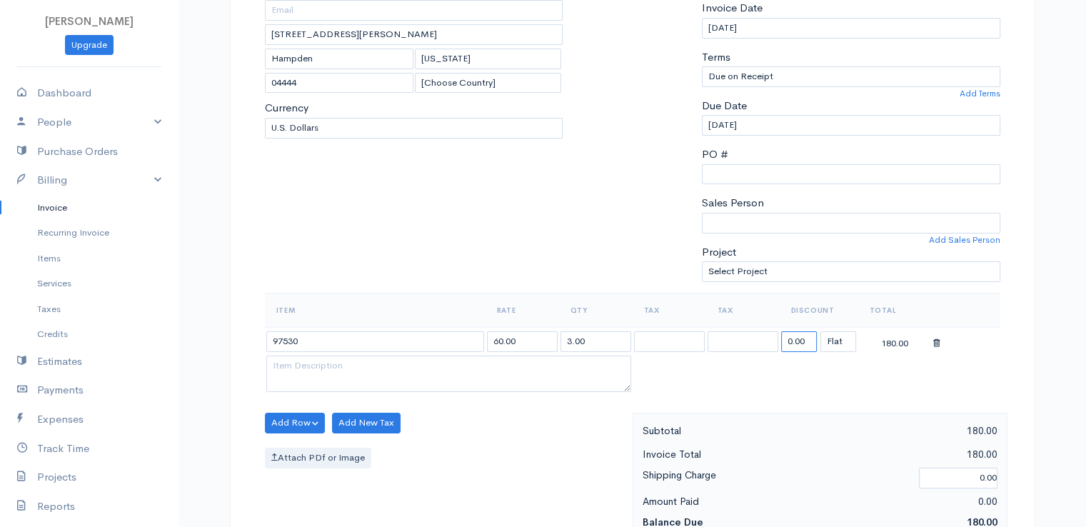
click at [793, 343] on input "0.00" at bounding box center [799, 341] width 36 height 21
type input "108.87"
click at [720, 382] on table "Item Rate Qty Tax Tax Discount Total 97530 60.00 3.00 108.87 (%) Flat 71.13" at bounding box center [633, 344] width 736 height 103
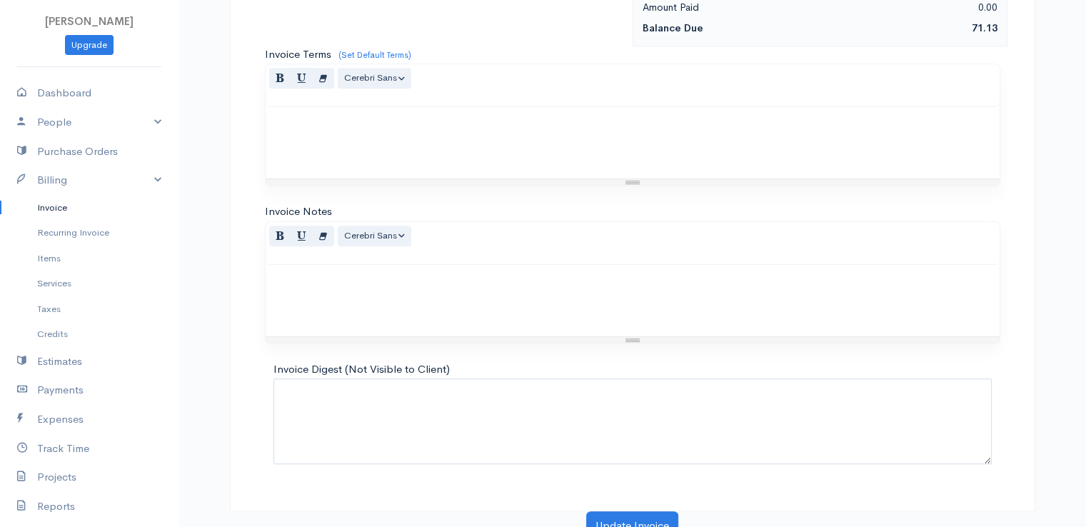
scroll to position [703, 0]
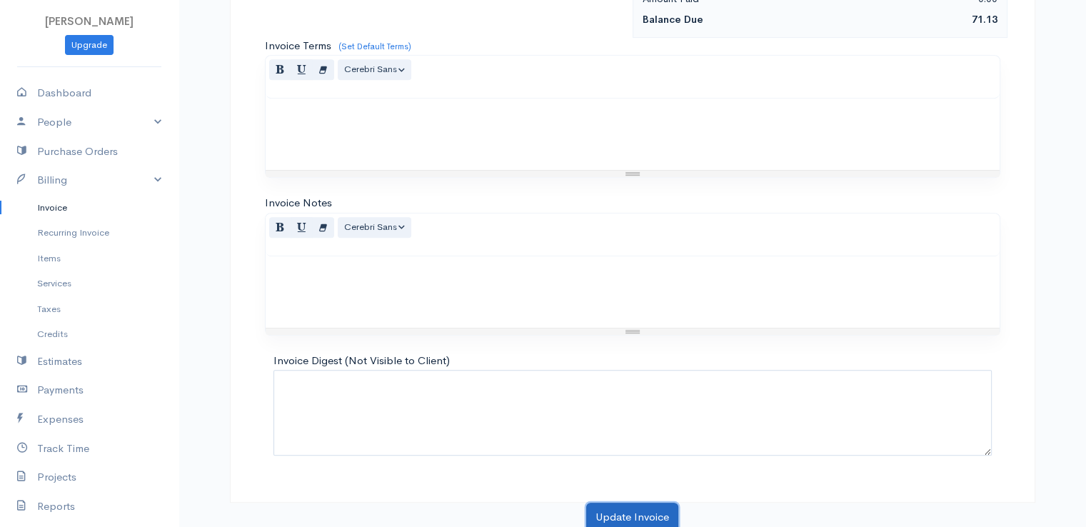
click at [631, 512] on button "Update Invoice" at bounding box center [632, 517] width 92 height 29
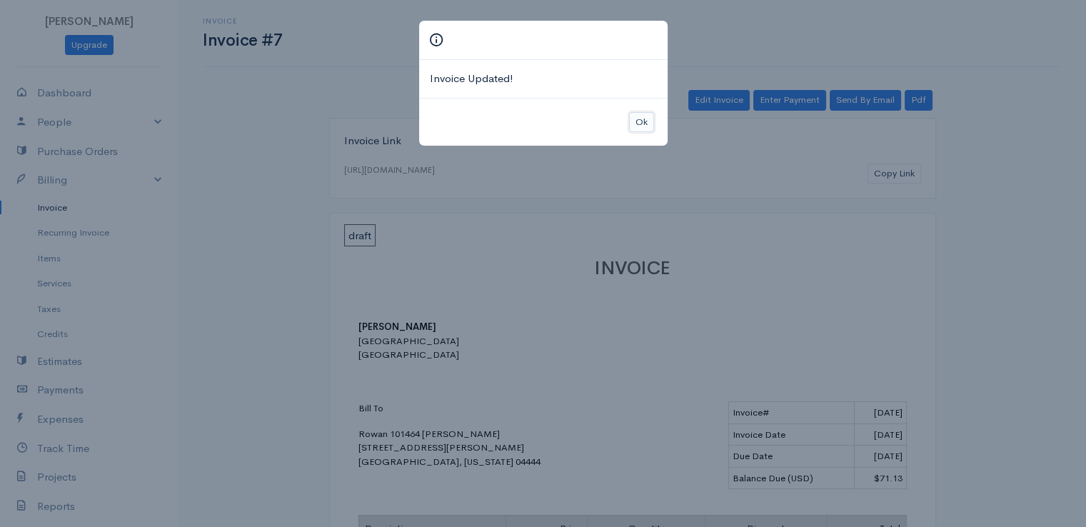
click at [637, 128] on button "Ok" at bounding box center [641, 122] width 25 height 21
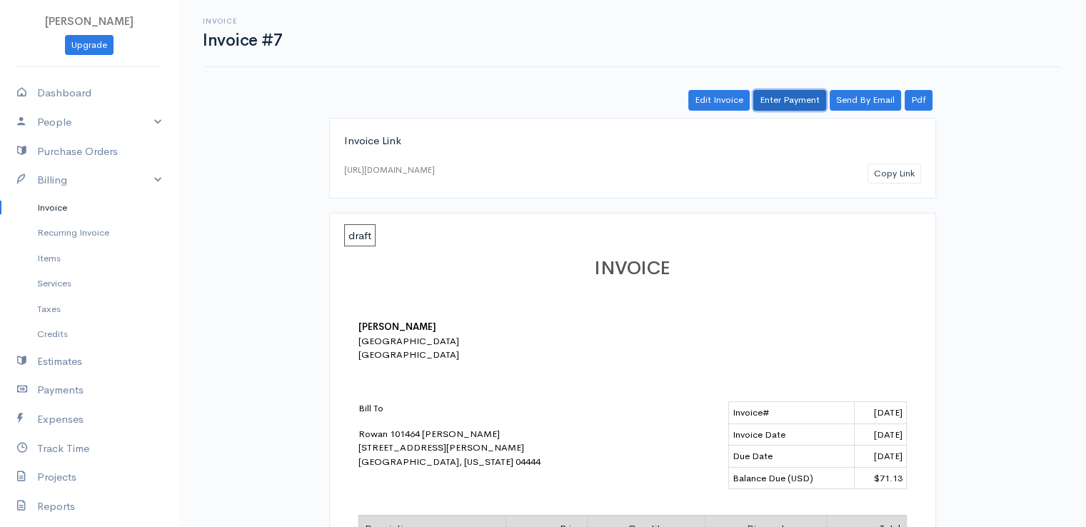
click at [786, 100] on link "Enter Payment" at bounding box center [789, 100] width 73 height 21
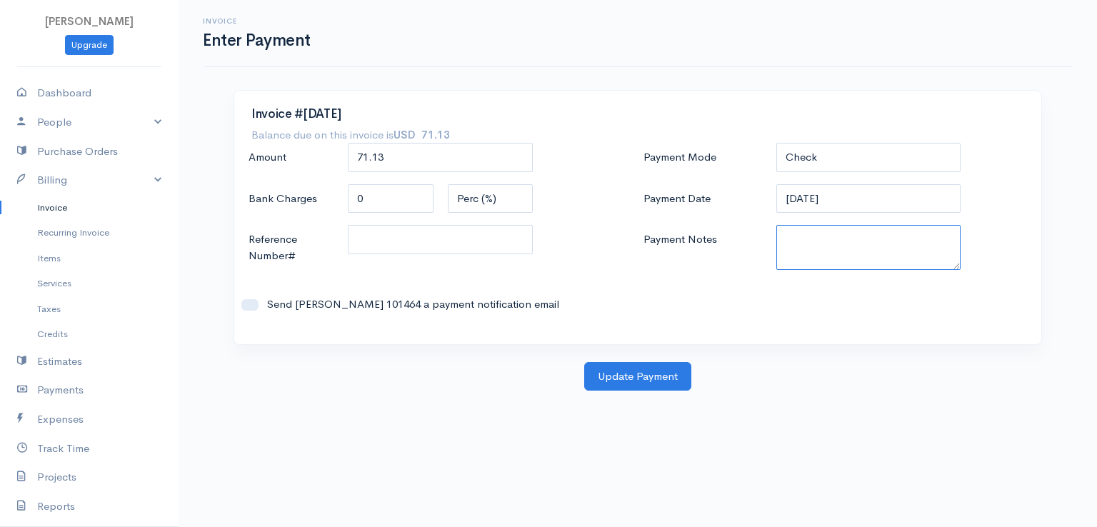
paste textarea "9100102189"
type textarea "9100102189"
click at [648, 379] on button "Update Payment" at bounding box center [637, 376] width 107 height 29
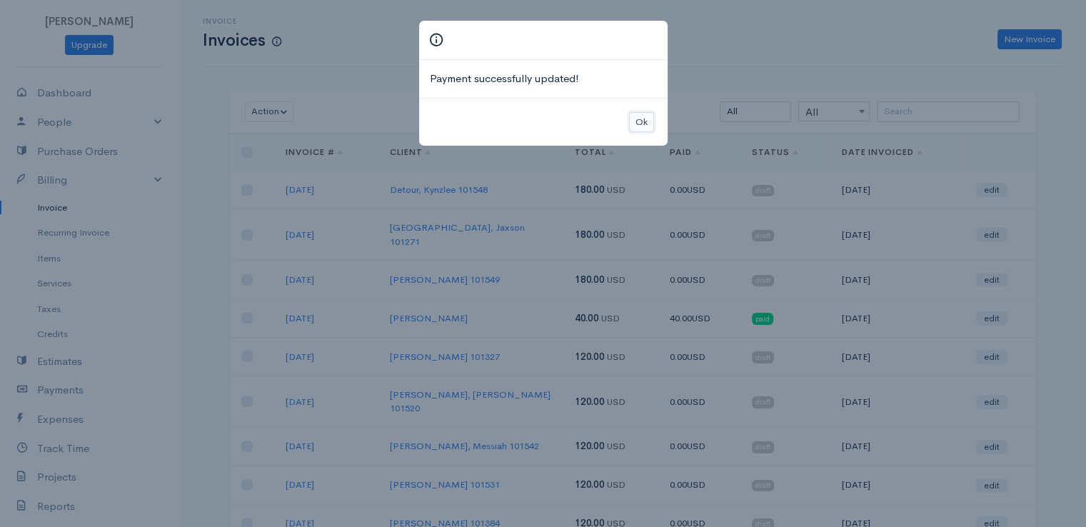
click at [638, 126] on button "Ok" at bounding box center [641, 122] width 25 height 21
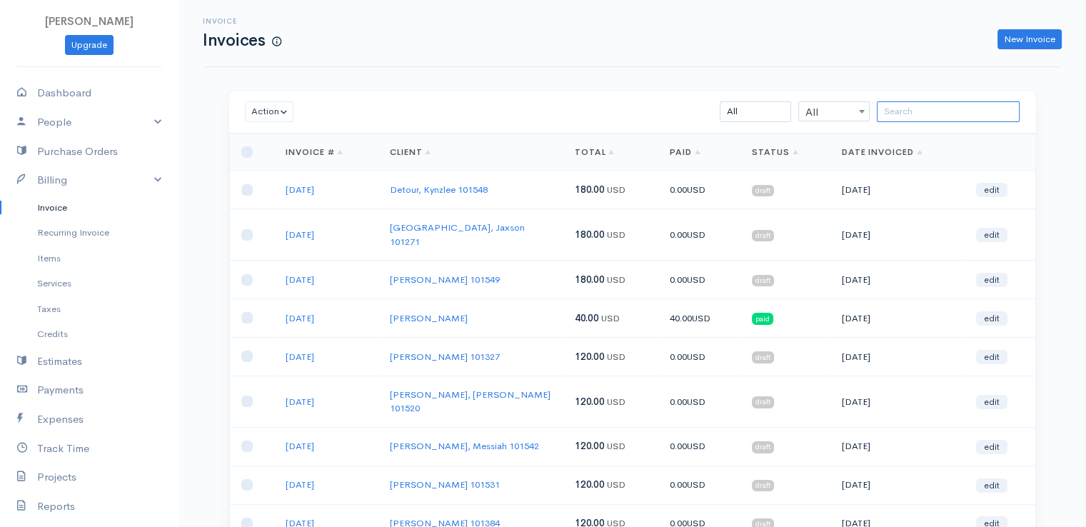
click at [935, 113] on input "search" at bounding box center [948, 111] width 143 height 21
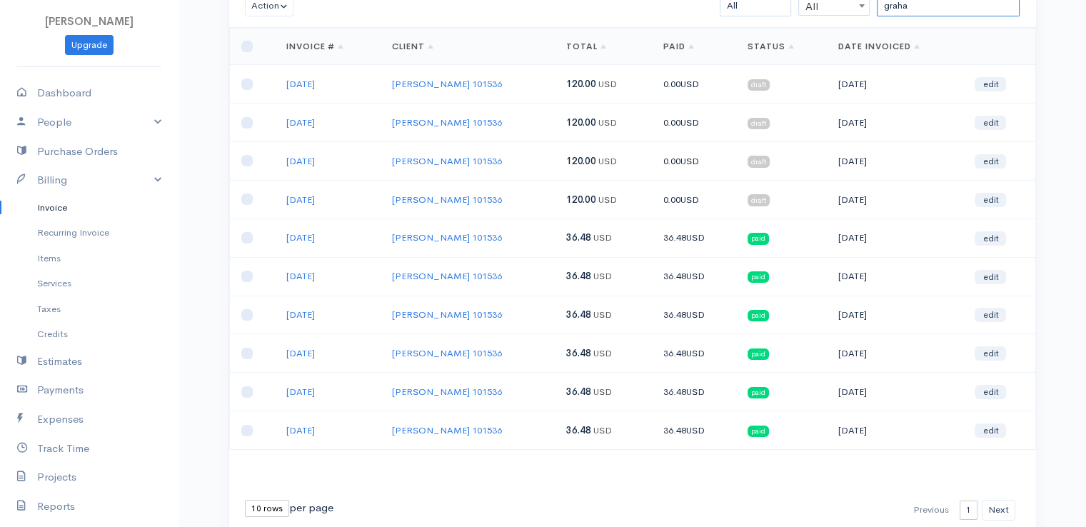
scroll to position [109, 0]
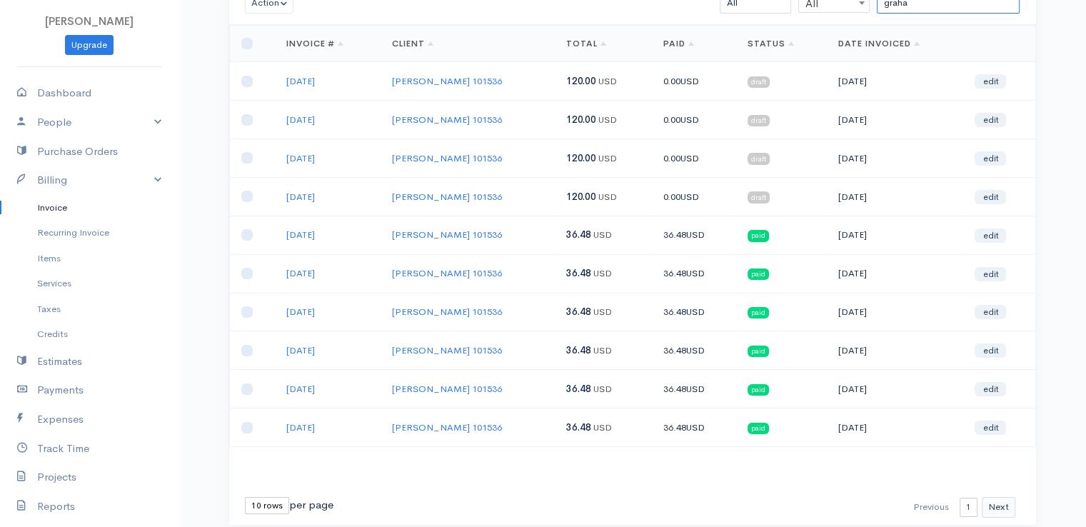
type input "graha"
click at [1008, 498] on button "Next" at bounding box center [999, 507] width 34 height 21
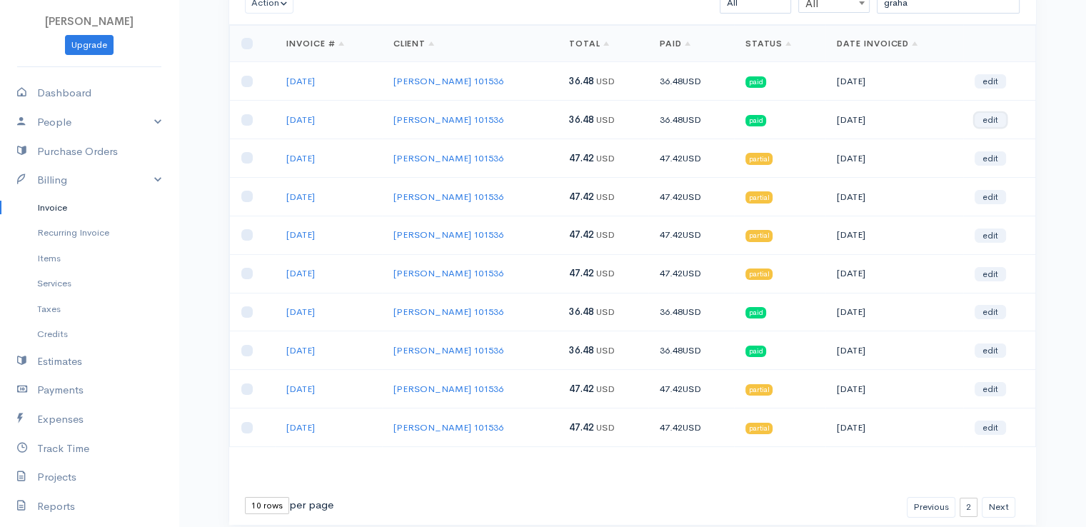
click at [988, 121] on link "edit" at bounding box center [990, 120] width 31 height 14
select select "2"
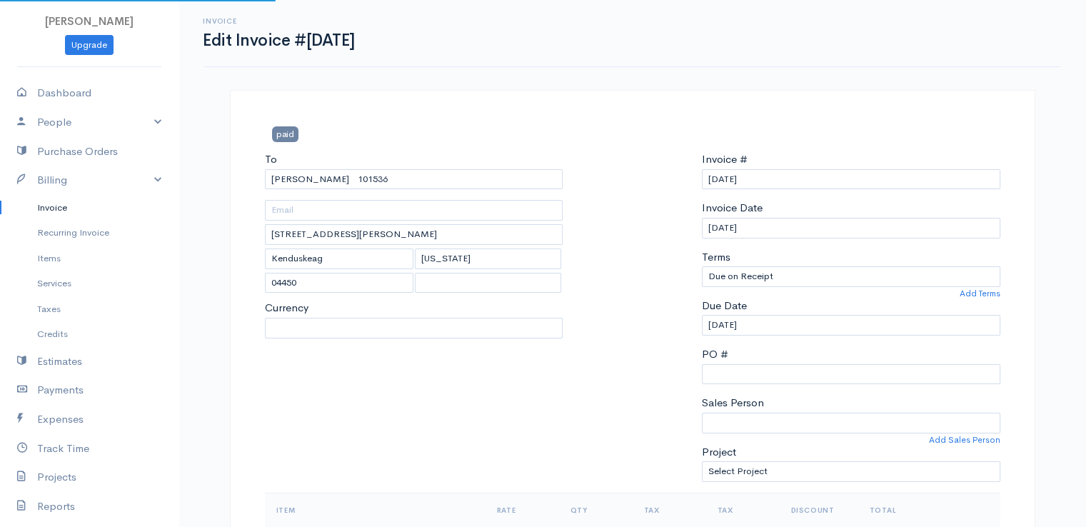
select select "[GEOGRAPHIC_DATA]"
select select "USD"
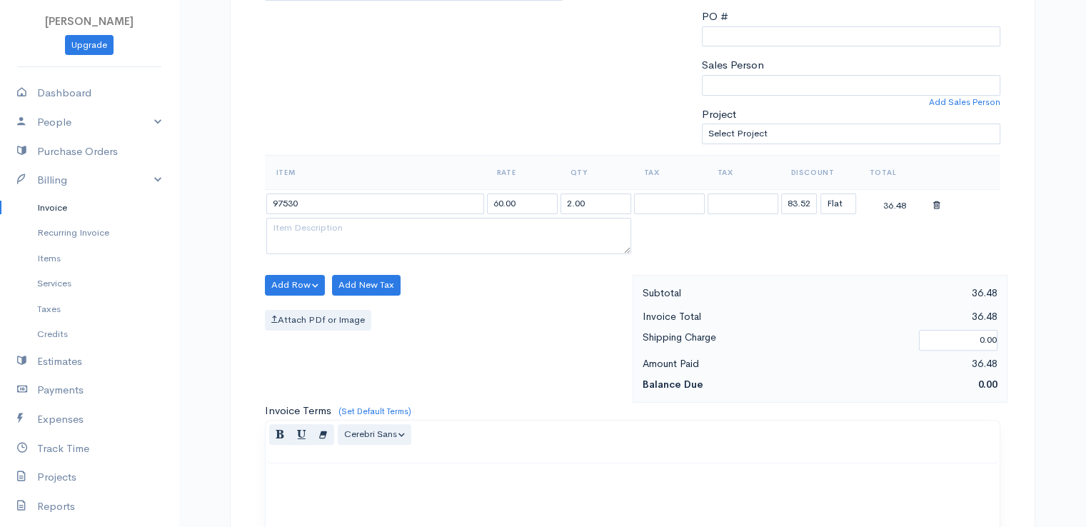
scroll to position [343, 0]
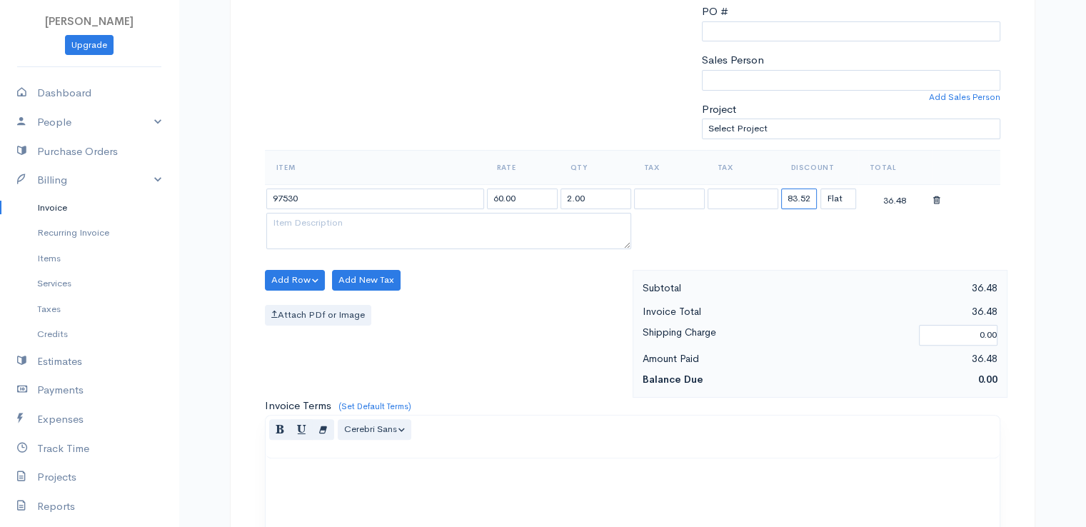
click at [807, 195] on input "83.52" at bounding box center [799, 199] width 36 height 21
type input "72.58"
click at [624, 467] on p at bounding box center [633, 474] width 720 height 16
click at [581, 364] on div "Add Row Add Item Row Add Time Row Add New Tax Attach PDf or Image" at bounding box center [445, 334] width 375 height 128
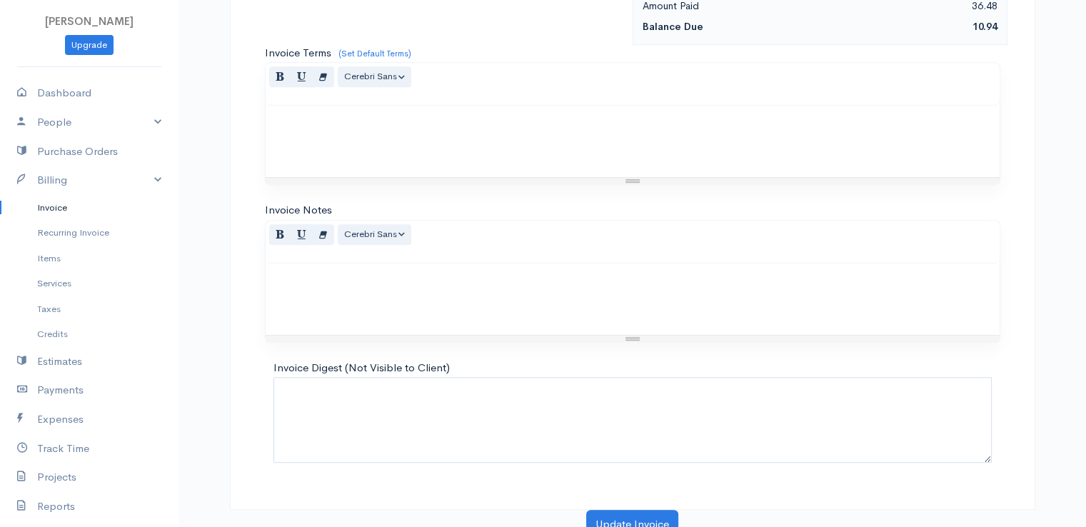
scroll to position [703, 0]
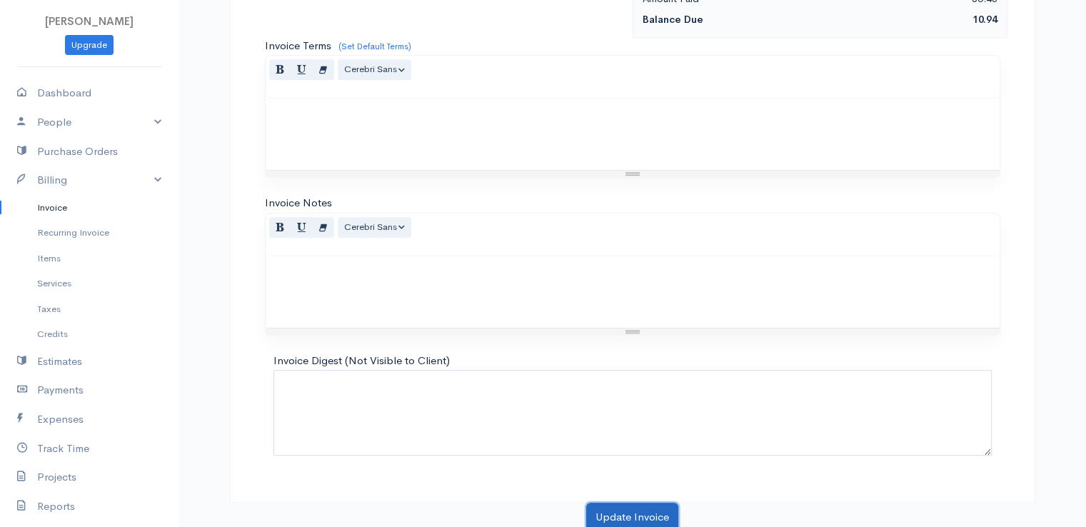
click at [654, 504] on button "Update Invoice" at bounding box center [632, 517] width 92 height 29
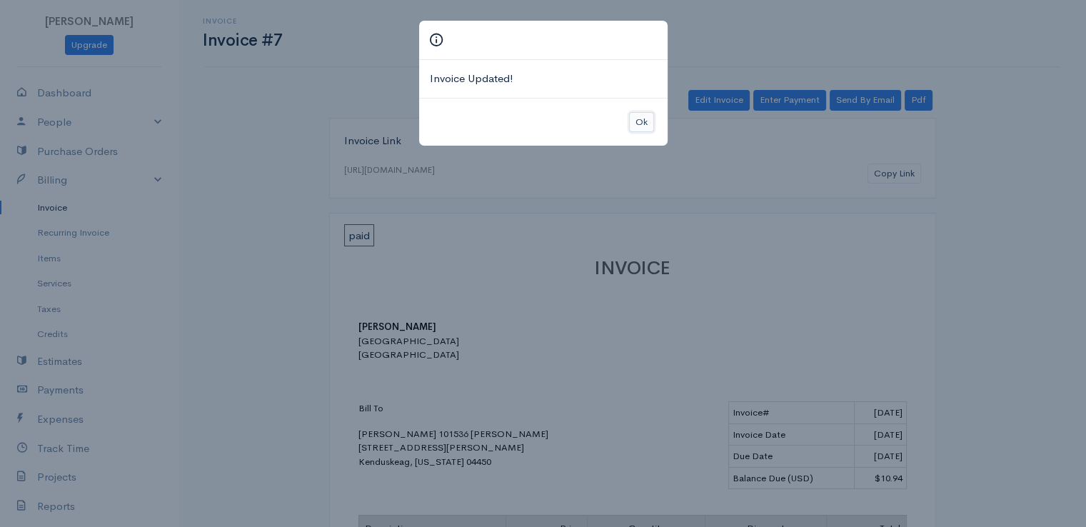
click at [638, 116] on button "Ok" at bounding box center [641, 122] width 25 height 21
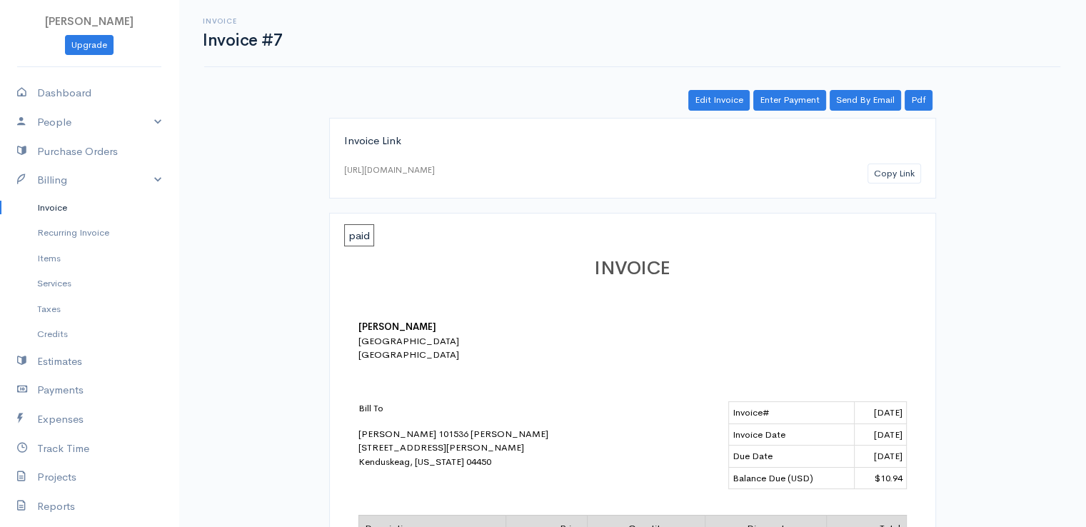
click at [638, 116] on body "[PERSON_NAME] Upgrade Dashboard People Clients Vendors Staff Users Purchase Ord…" at bounding box center [543, 506] width 1086 height 1013
click at [781, 98] on link "Enter Payment" at bounding box center [789, 100] width 73 height 21
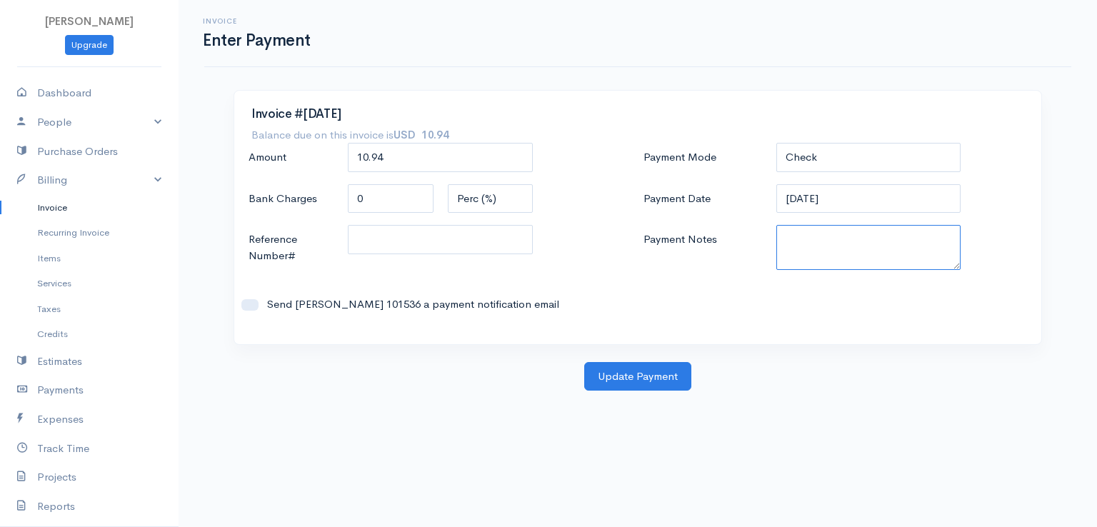
click at [823, 245] on textarea "Payment Notes" at bounding box center [868, 247] width 185 height 45
paste textarea "9100102189"
type textarea "9100102189"
click at [649, 380] on button "Update Payment" at bounding box center [637, 376] width 107 height 29
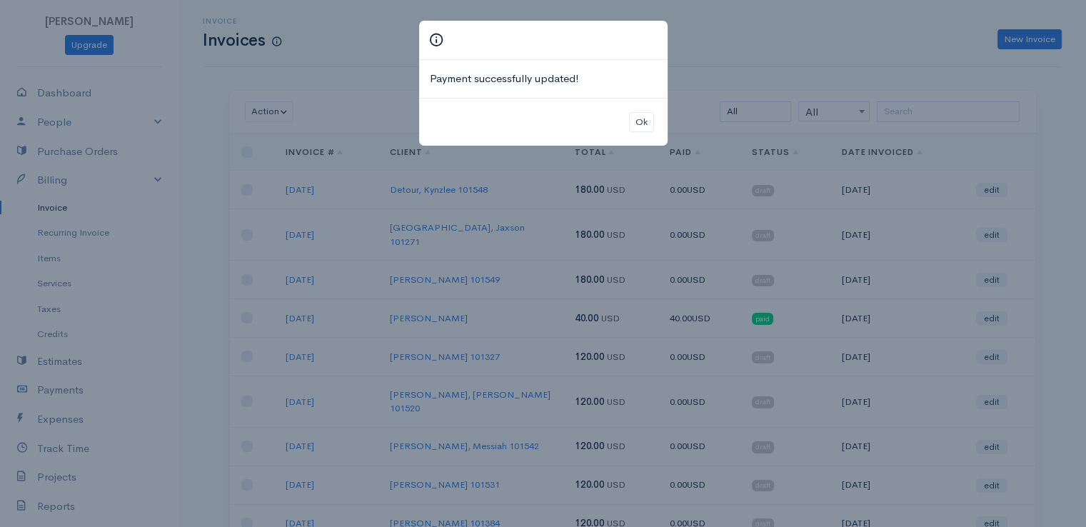
click at [640, 109] on div "Ok" at bounding box center [543, 122] width 249 height 49
click at [641, 117] on button "Ok" at bounding box center [641, 122] width 25 height 21
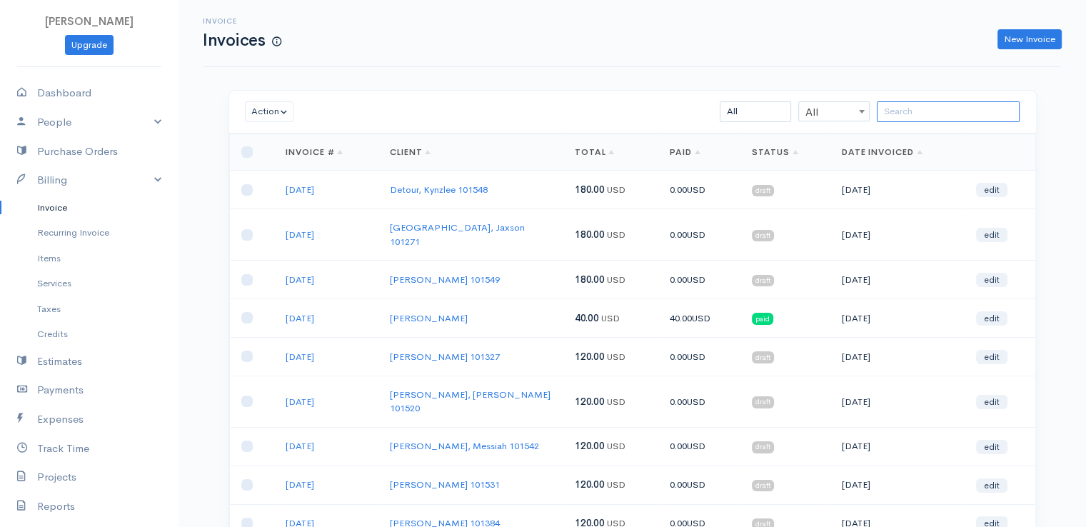
click at [895, 107] on input "search" at bounding box center [948, 111] width 143 height 21
drag, startPoint x: 835, startPoint y: 107, endPoint x: 803, endPoint y: 51, distance: 64.9
click at [803, 51] on div "Invoice Invoices New Invoice Action Archive Delete Download PDF Send [PERSON_NA…" at bounding box center [633, 356] width 908 height 713
type input "[PERSON_NAME]"
click at [905, 111] on input "search" at bounding box center [948, 111] width 143 height 21
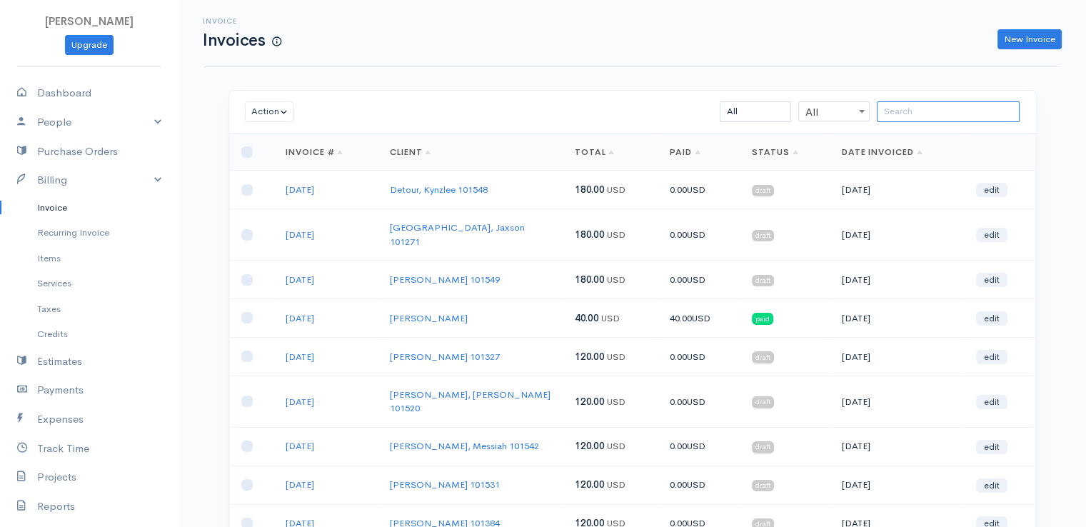
click at [905, 111] on input "search" at bounding box center [948, 111] width 143 height 21
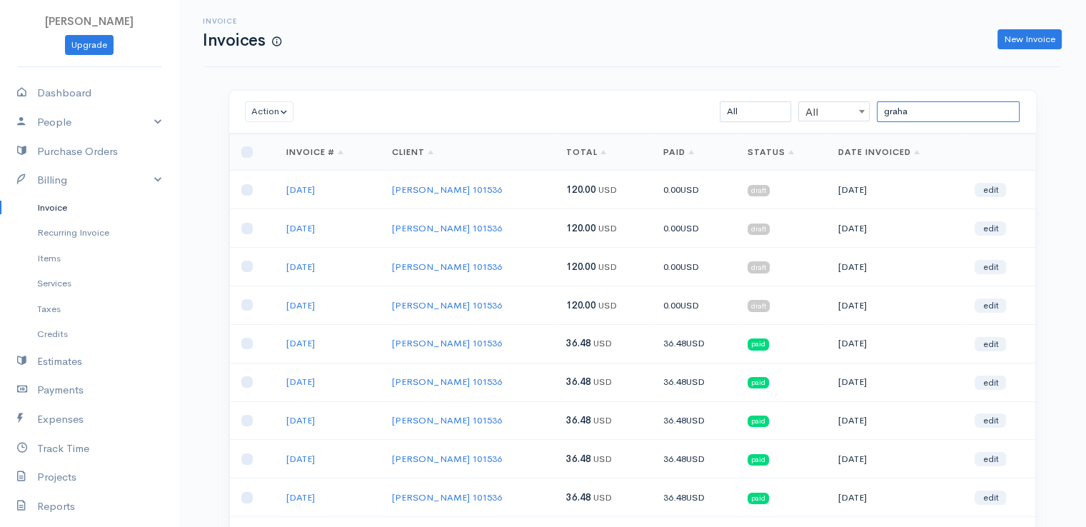
click at [925, 109] on input "graha" at bounding box center [948, 111] width 143 height 21
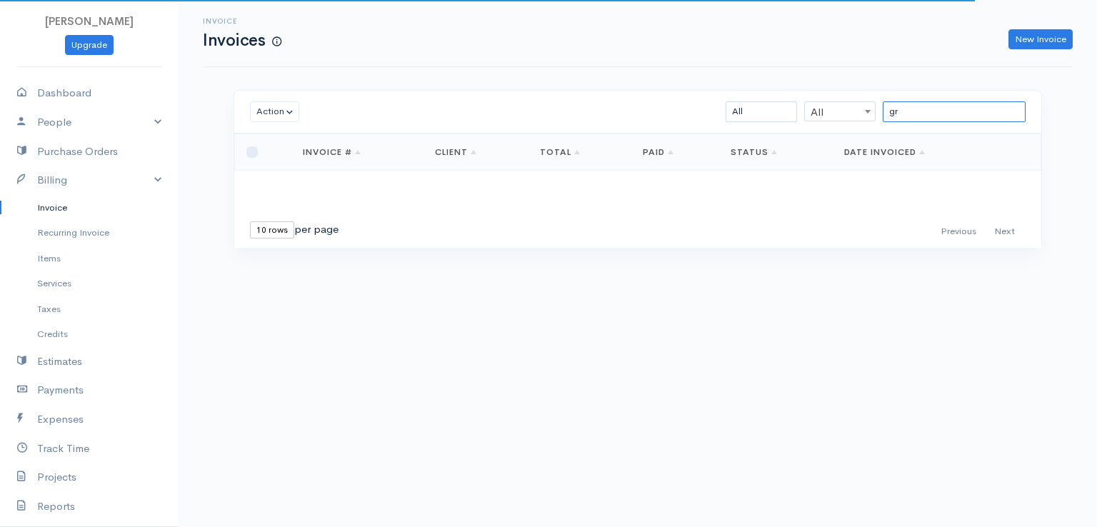
type input "g"
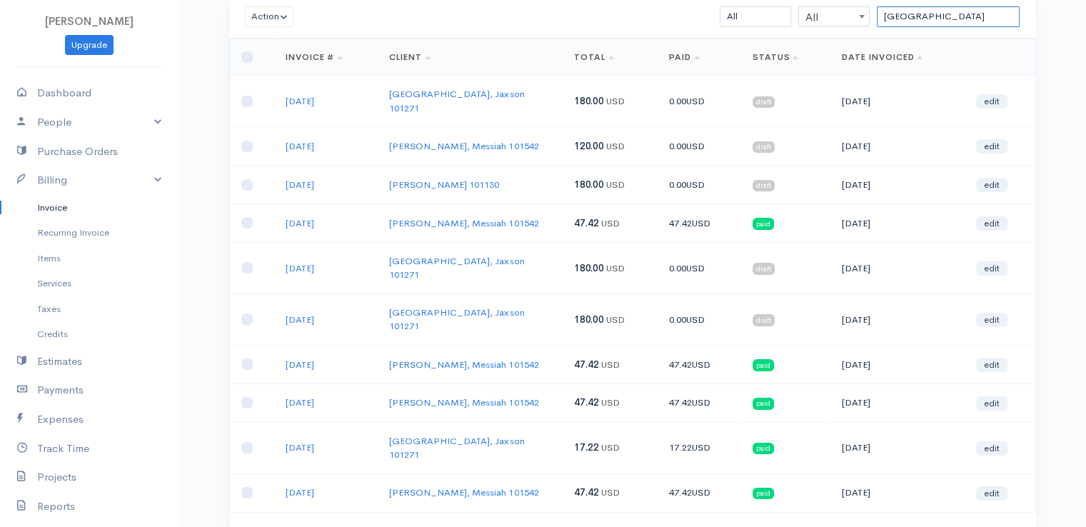
scroll to position [154, 0]
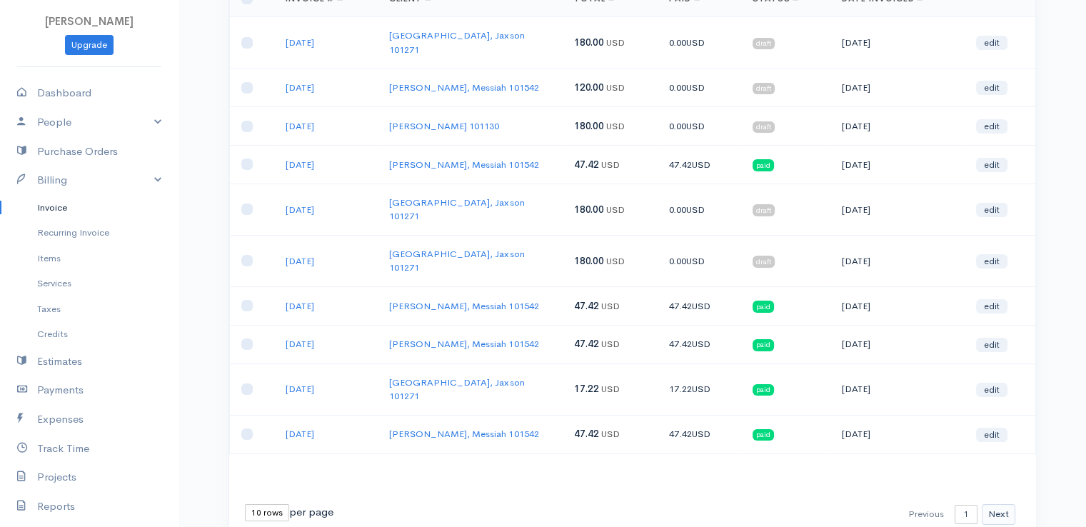
type input "[GEOGRAPHIC_DATA]"
click at [1001, 504] on button "Next" at bounding box center [999, 514] width 34 height 21
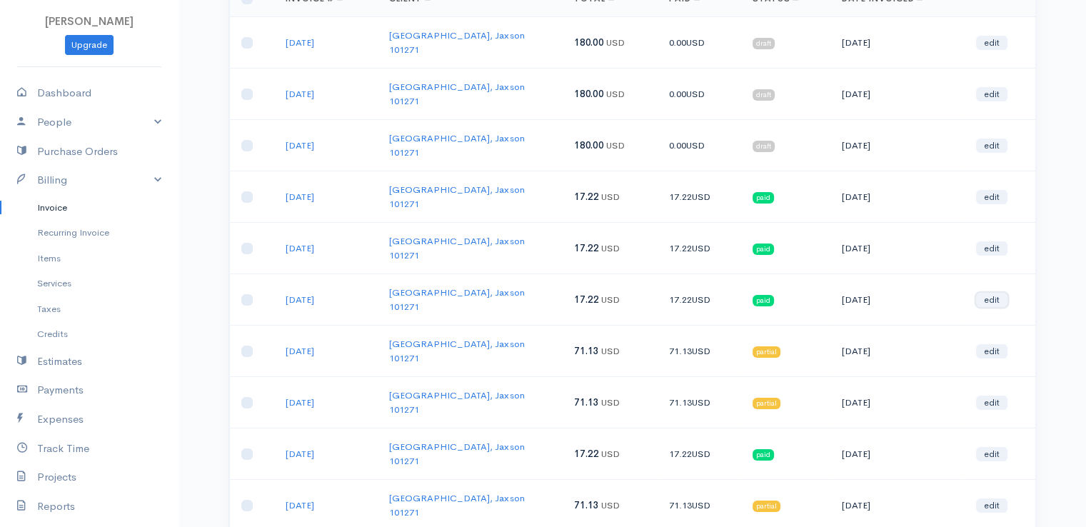
click at [987, 293] on link "edit" at bounding box center [991, 300] width 31 height 14
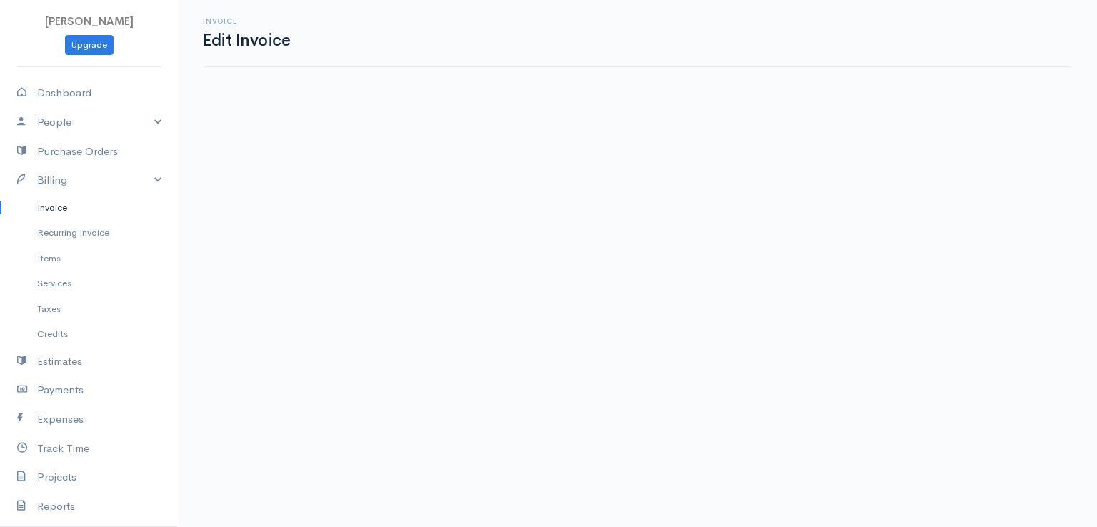
select select "2"
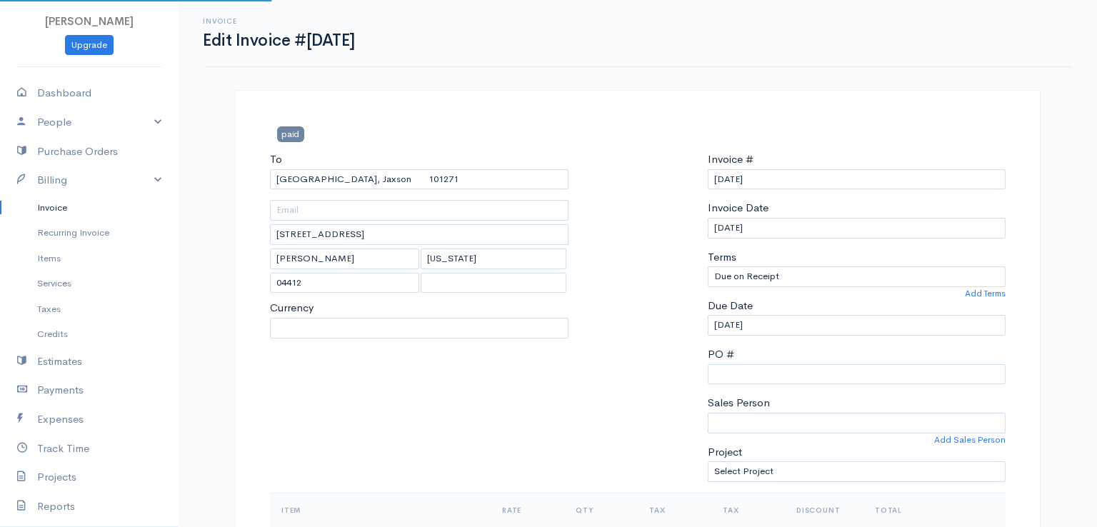
select select "[GEOGRAPHIC_DATA]"
select select "USD"
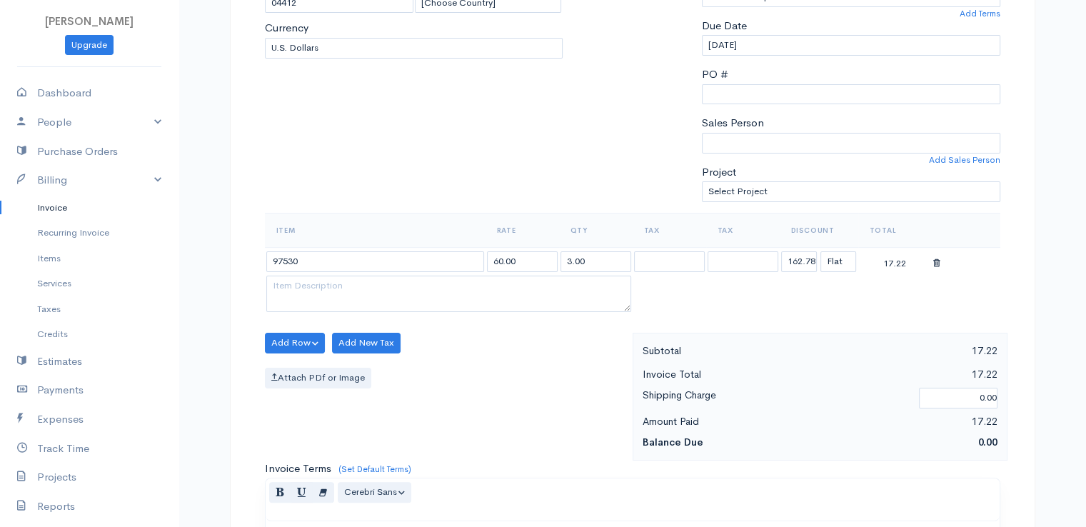
scroll to position [286, 0]
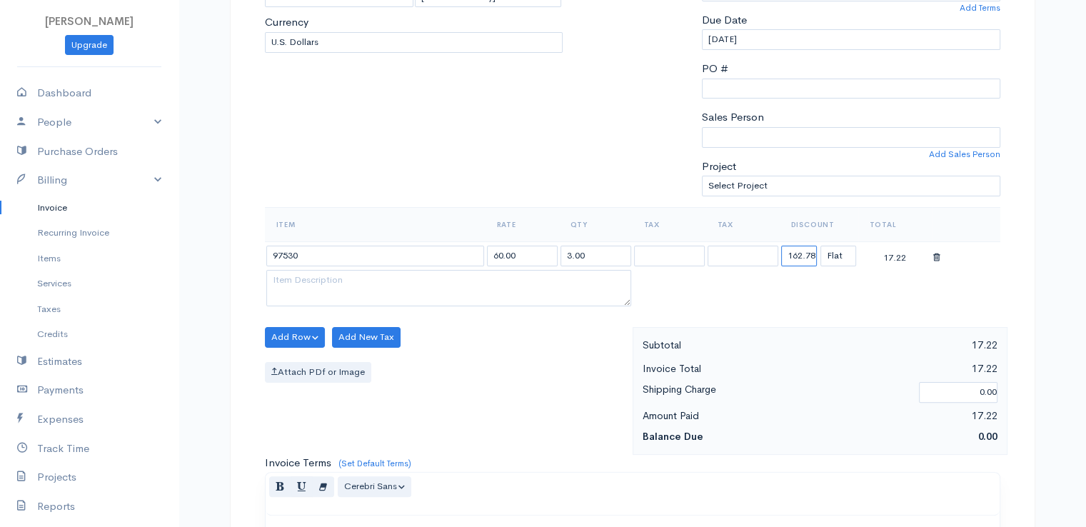
click at [800, 254] on input "162.78" at bounding box center [799, 256] width 36 height 21
type input "108.87"
click at [548, 392] on div "Add Row Add Item Row Add Time Row Add New Tax Attach PDf or Image" at bounding box center [445, 391] width 375 height 128
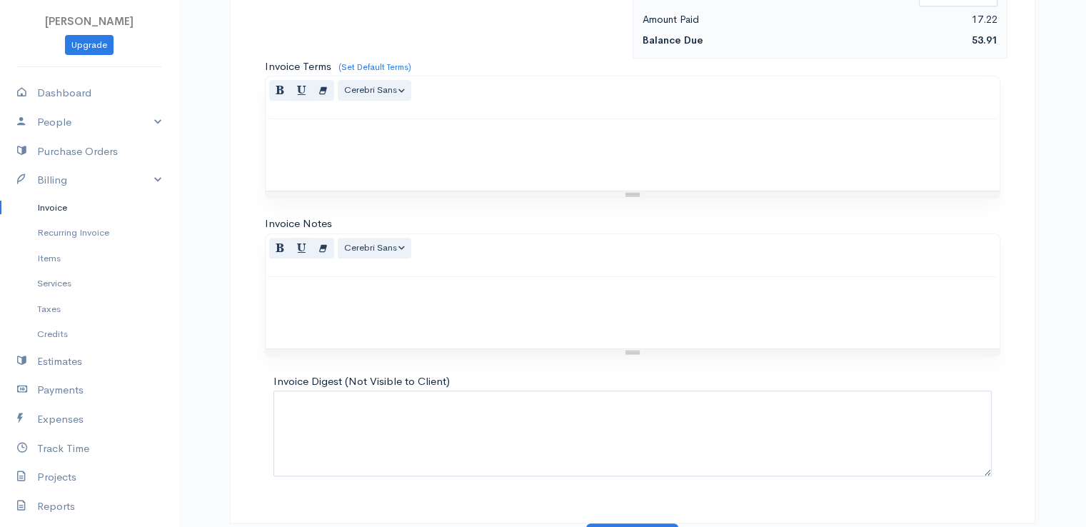
scroll to position [703, 0]
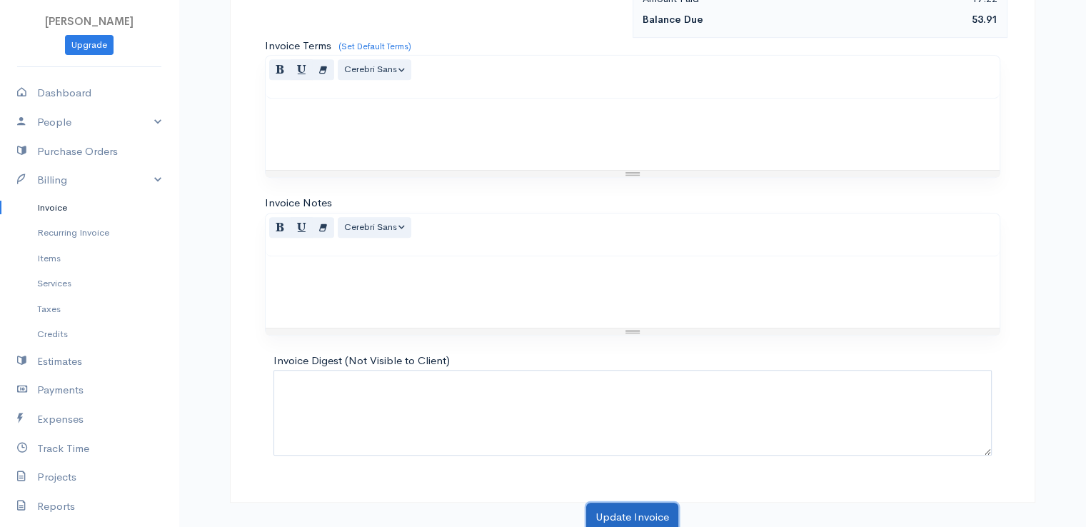
click at [634, 509] on button "Update Invoice" at bounding box center [632, 517] width 92 height 29
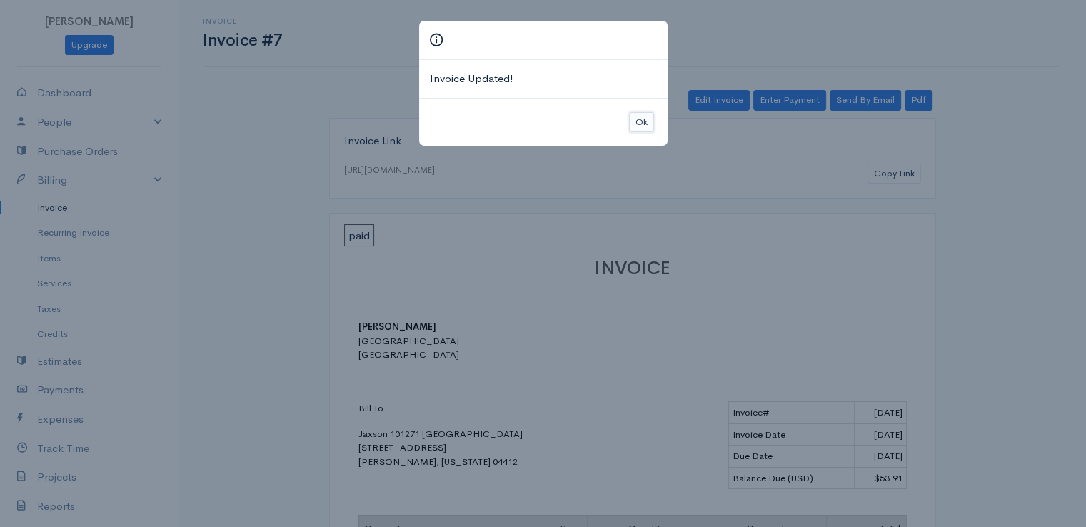
click at [634, 121] on button "Ok" at bounding box center [641, 122] width 25 height 21
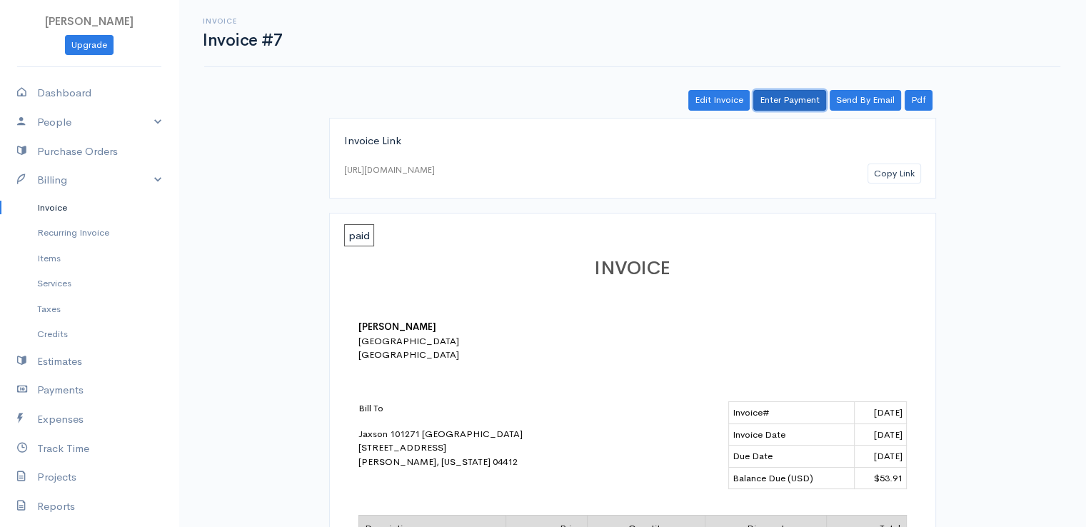
click at [790, 104] on link "Enter Payment" at bounding box center [789, 100] width 73 height 21
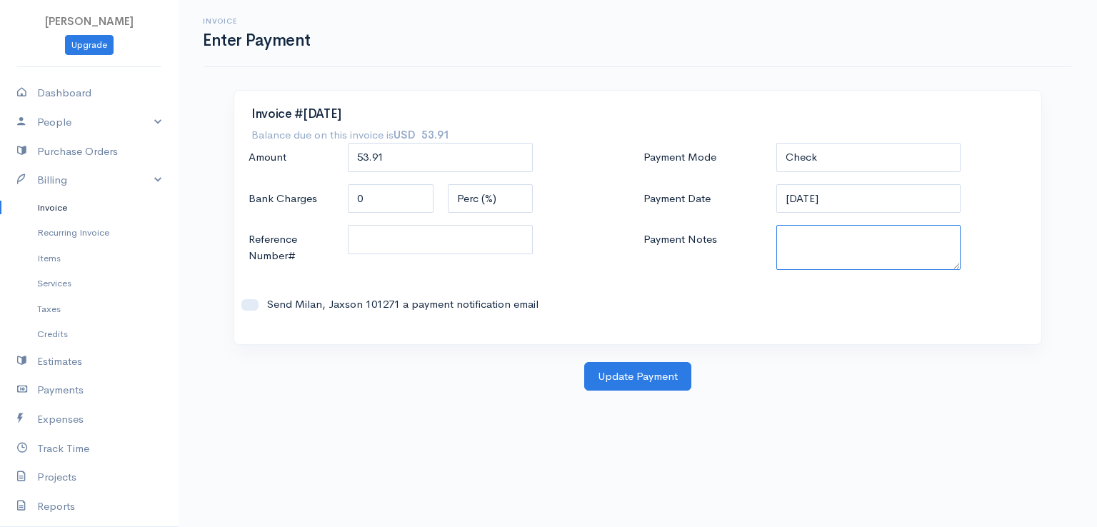
paste textarea "9100102189"
type textarea "9100102189"
click at [637, 373] on button "Update Payment" at bounding box center [637, 376] width 107 height 29
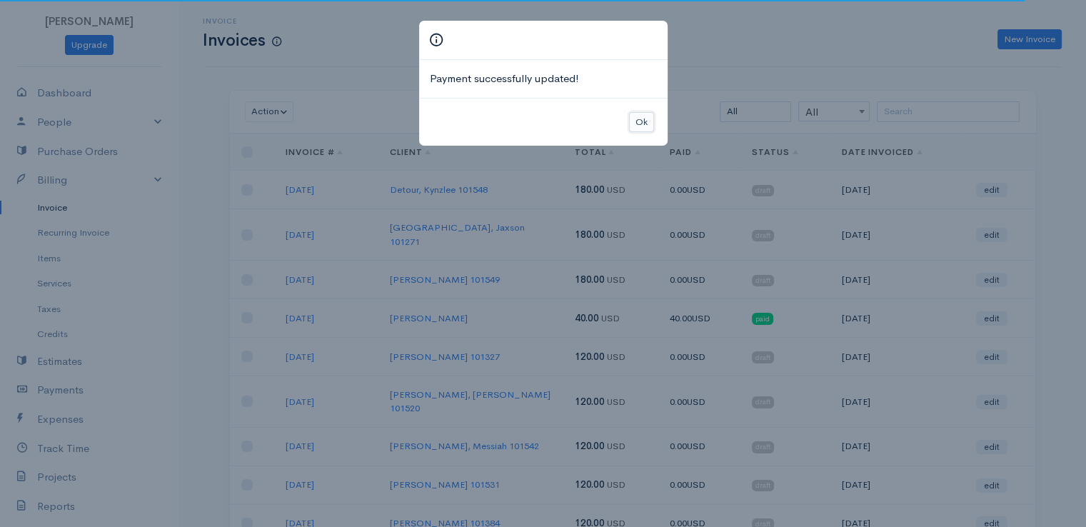
click at [643, 118] on button "Ok" at bounding box center [641, 122] width 25 height 21
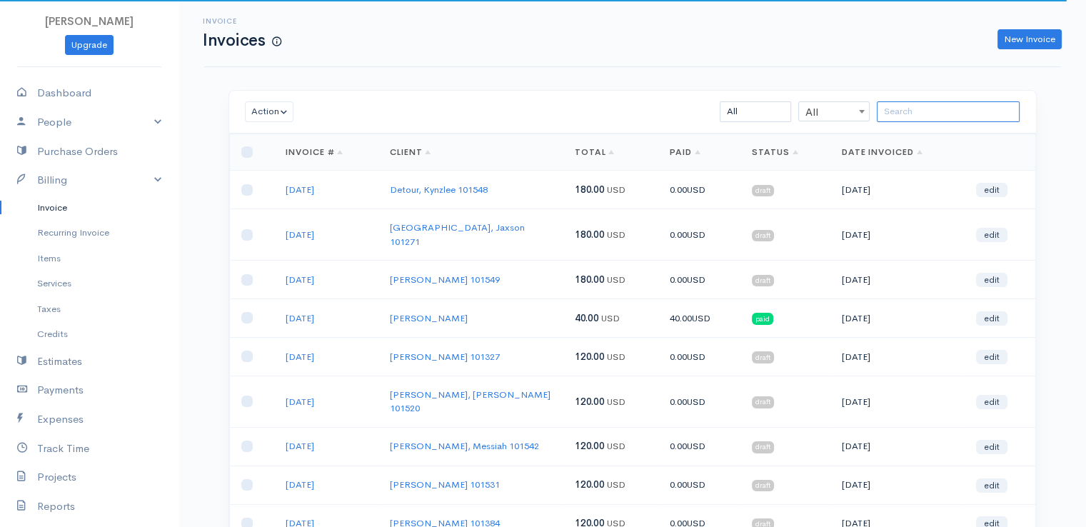
click at [908, 118] on input "search" at bounding box center [948, 111] width 143 height 21
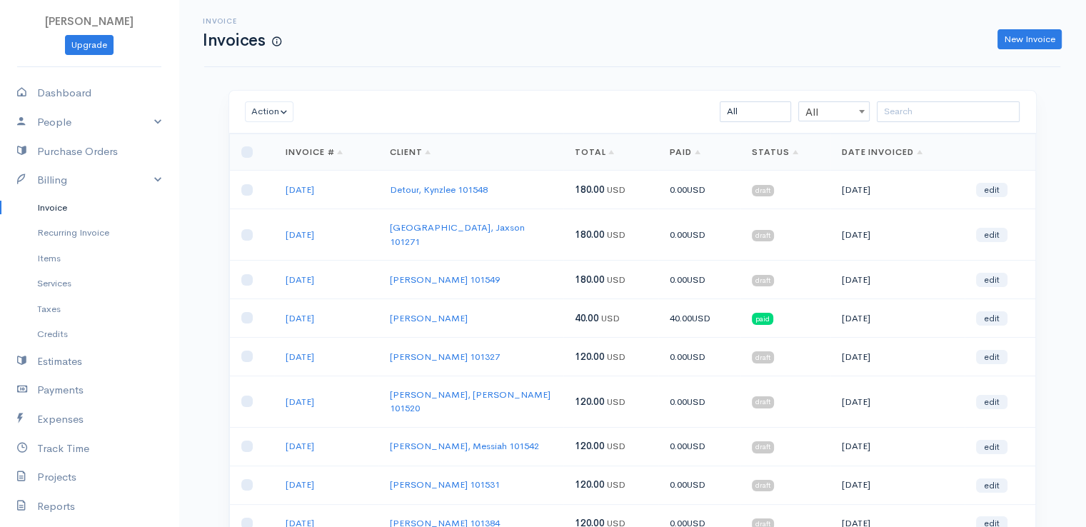
click at [908, 84] on div "Invoice Invoices New Invoice Action Archive Delete Download PDF Send [PERSON_NA…" at bounding box center [633, 356] width 908 height 713
click at [920, 107] on input "search" at bounding box center [948, 111] width 143 height 21
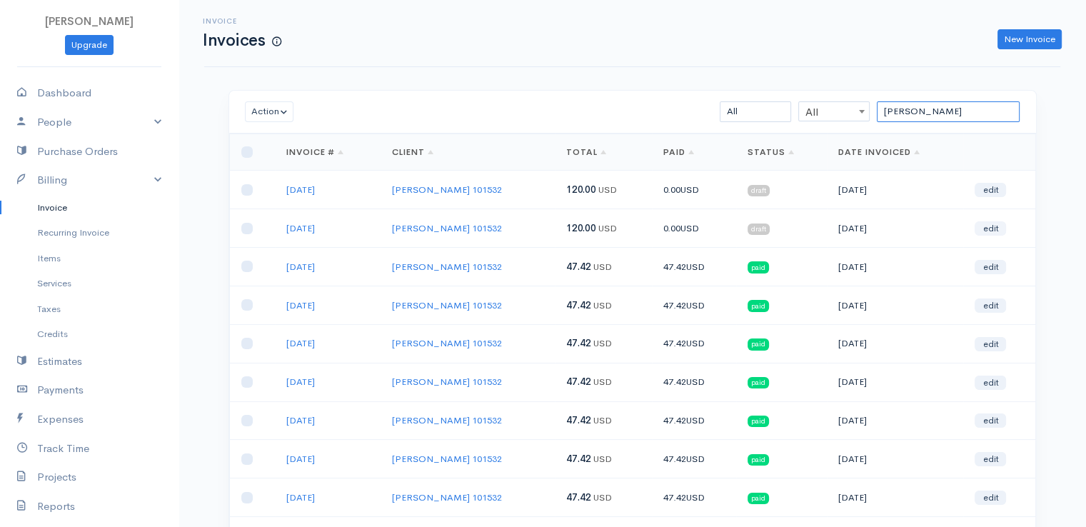
type input "[PERSON_NAME]"
click at [994, 229] on link "edit" at bounding box center [990, 228] width 31 height 14
select select "2"
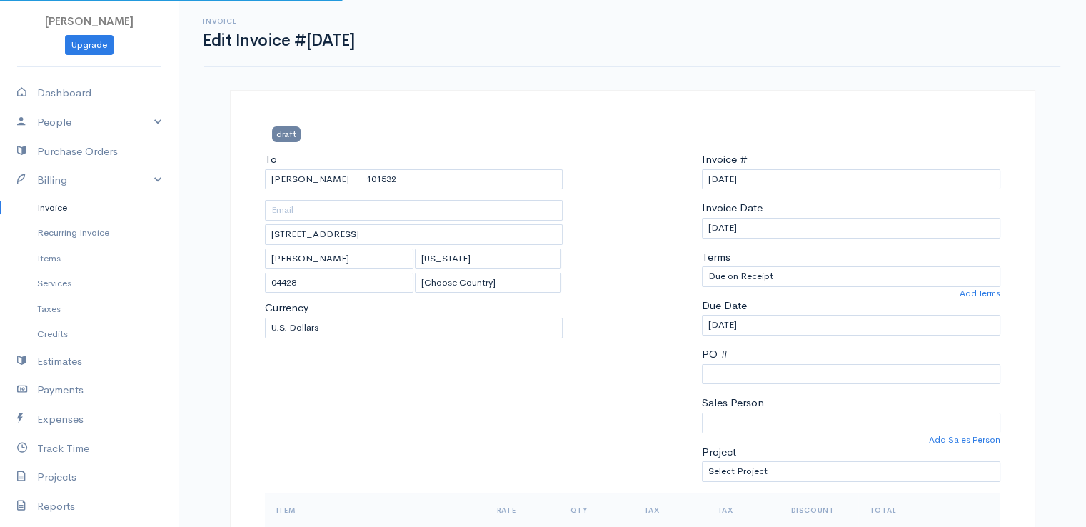
select select "[GEOGRAPHIC_DATA]"
select select "USD"
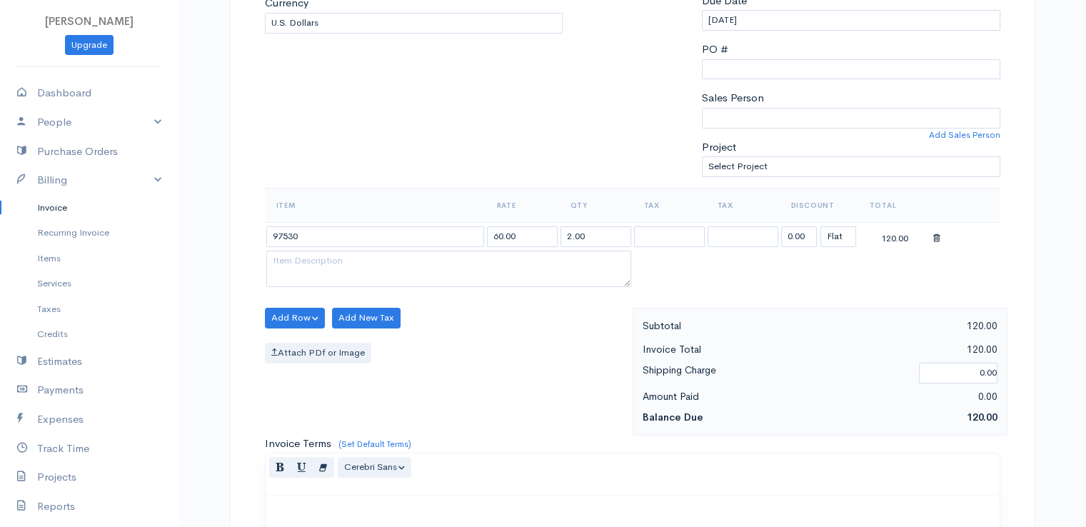
scroll to position [314, 0]
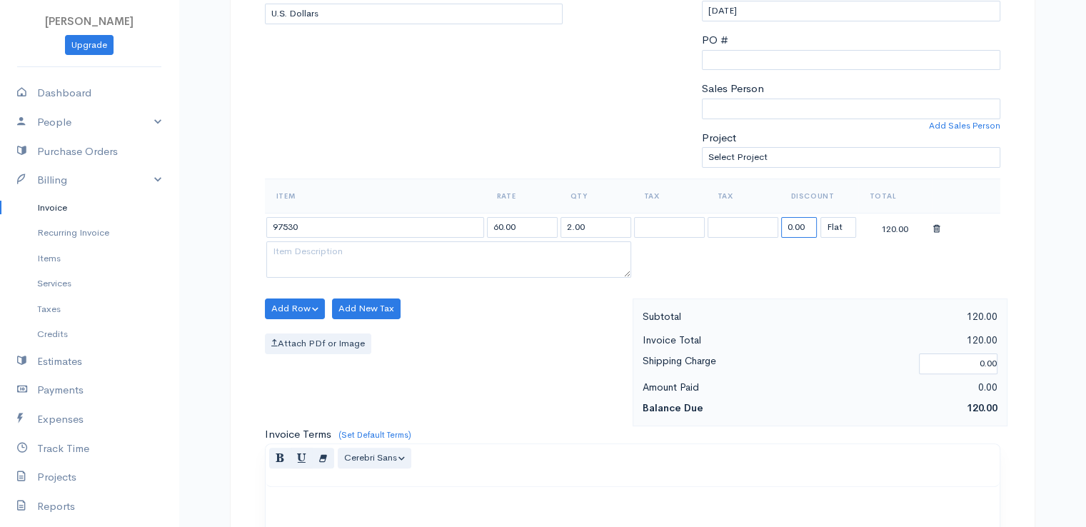
click at [807, 233] on input "0.00" at bounding box center [799, 227] width 36 height 21
type input "72.58"
click at [528, 359] on div "Add Row Add Item Row Add Time Row Add New Tax Attach PDf or Image" at bounding box center [445, 362] width 375 height 128
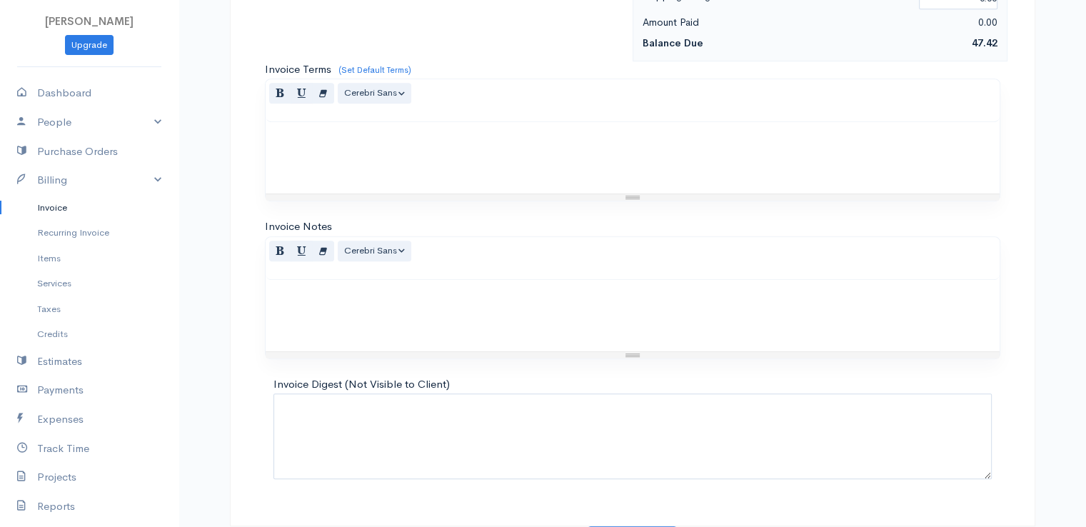
scroll to position [703, 0]
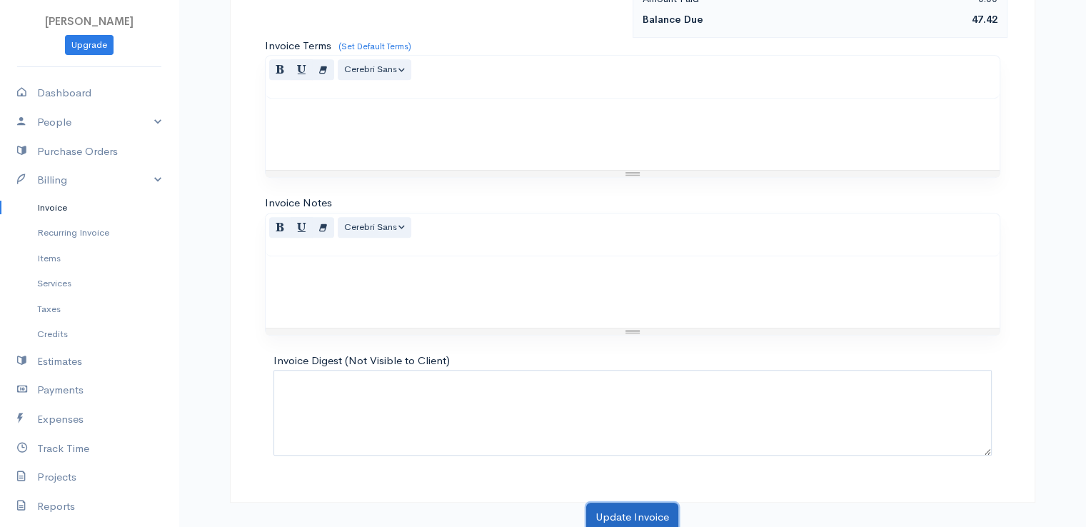
click at [631, 518] on button "Update Invoice" at bounding box center [632, 517] width 92 height 29
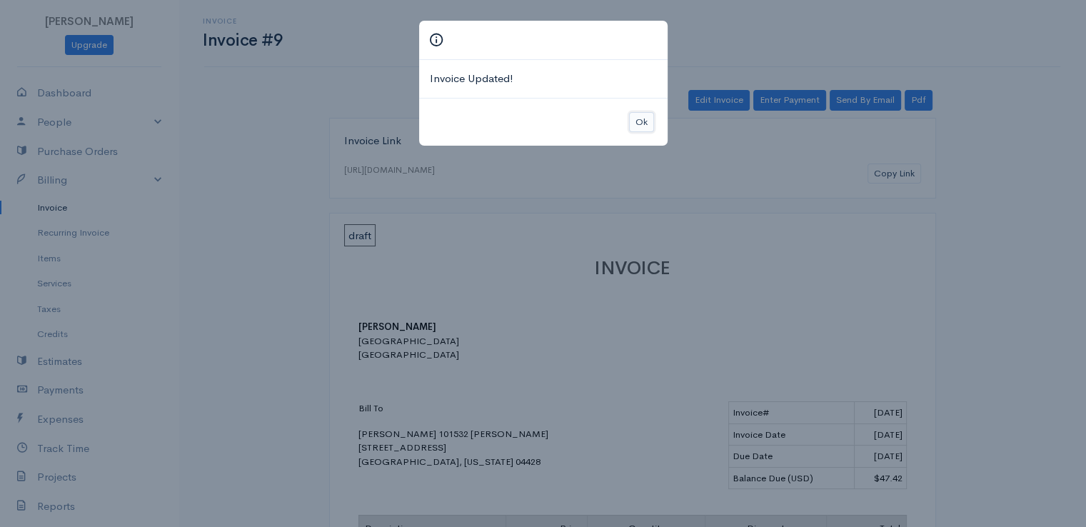
click at [645, 122] on button "Ok" at bounding box center [641, 122] width 25 height 21
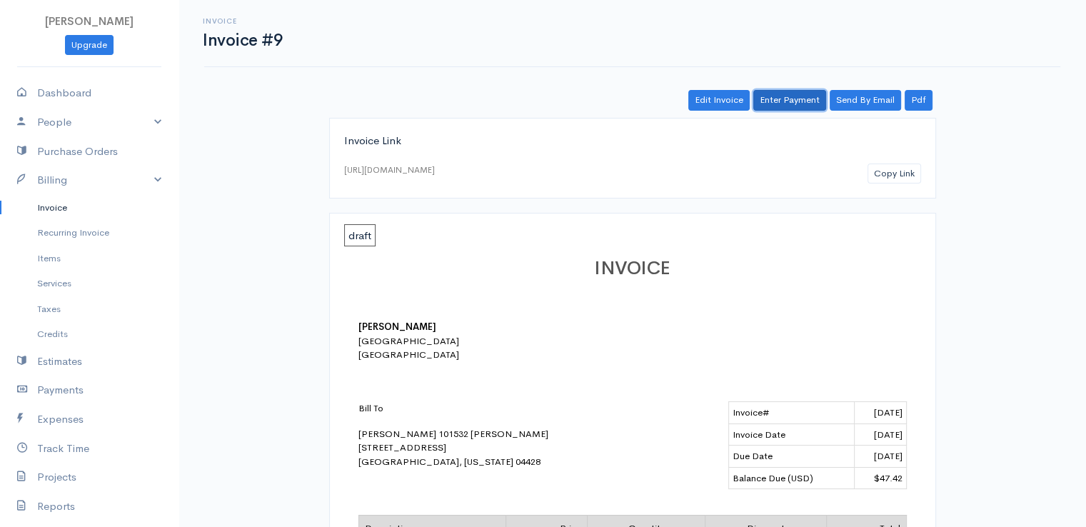
click at [805, 90] on link "Enter Payment" at bounding box center [789, 100] width 73 height 21
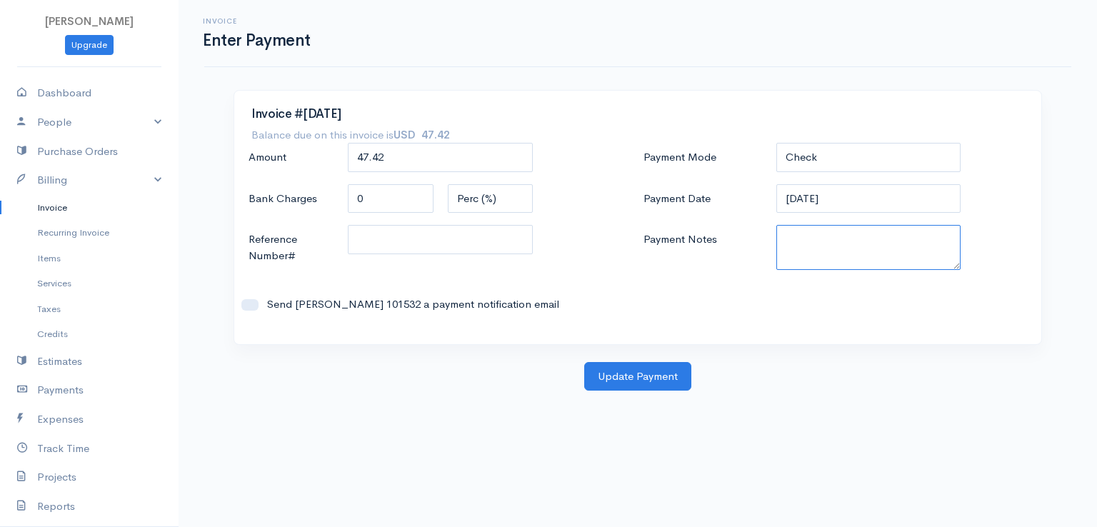
paste textarea "9100102189"
type textarea "9100102189"
click at [672, 381] on button "Update Payment" at bounding box center [637, 376] width 107 height 29
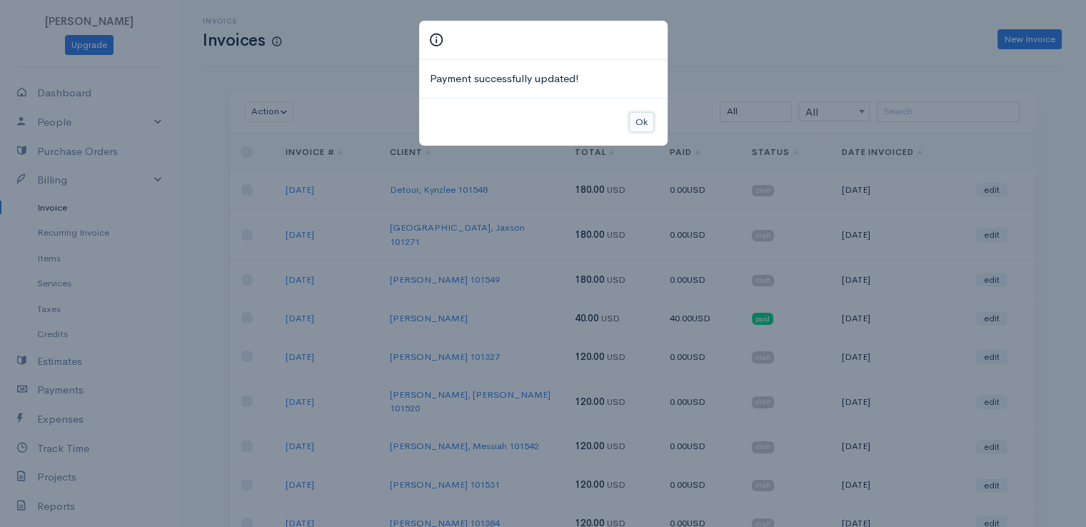
click at [639, 118] on button "Ok" at bounding box center [641, 122] width 25 height 21
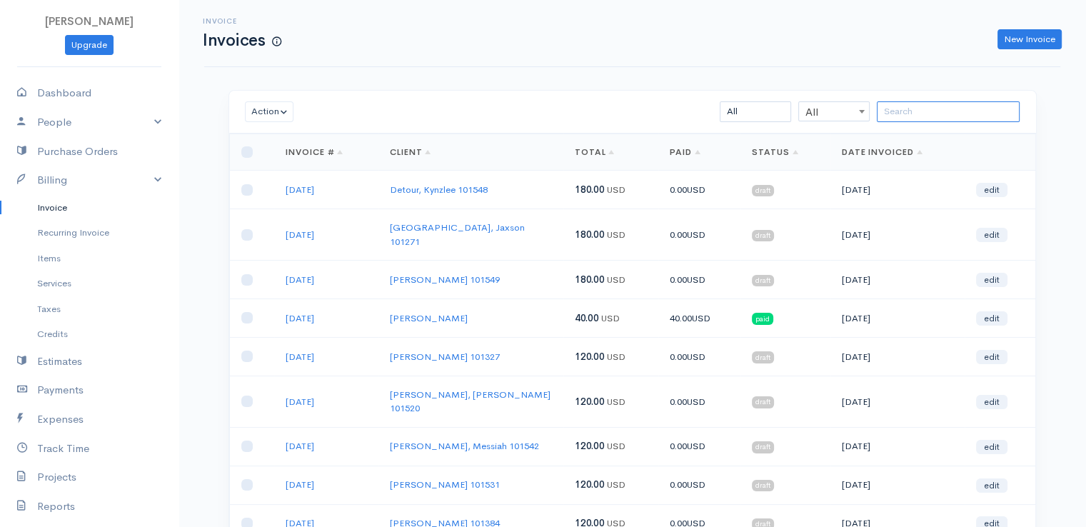
click at [903, 119] on input "search" at bounding box center [948, 111] width 143 height 21
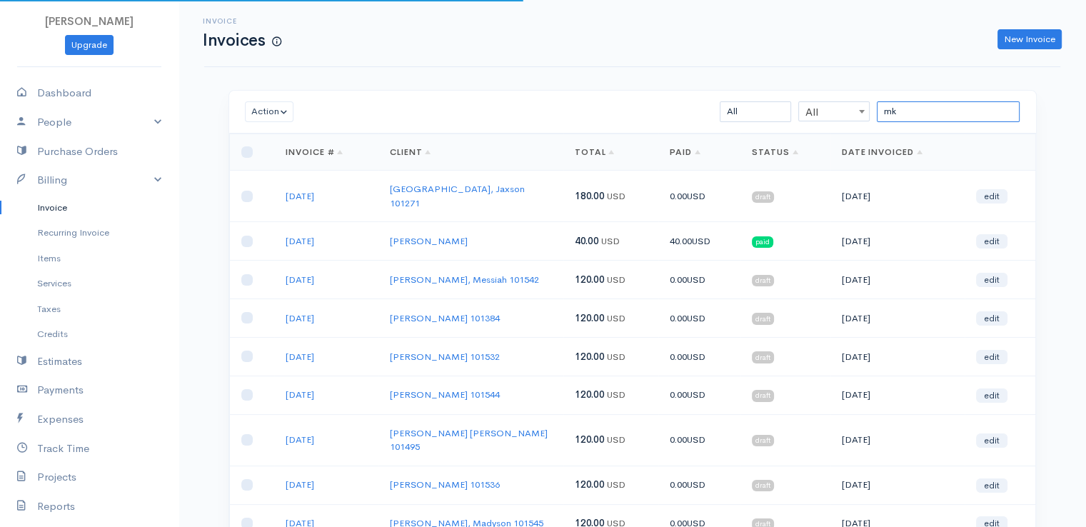
type input "m"
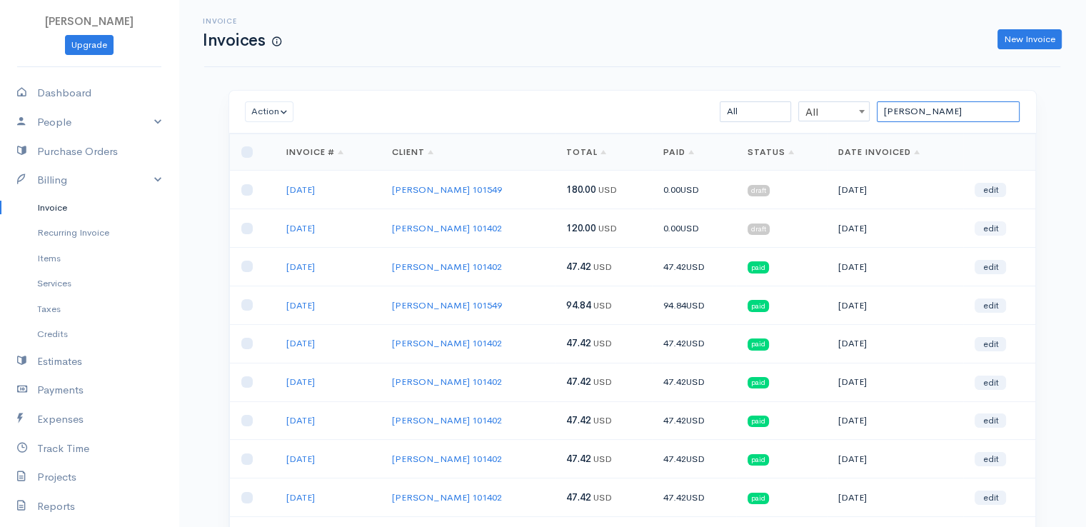
type input "[PERSON_NAME]"
click at [991, 231] on link "edit" at bounding box center [990, 228] width 31 height 14
select select "2"
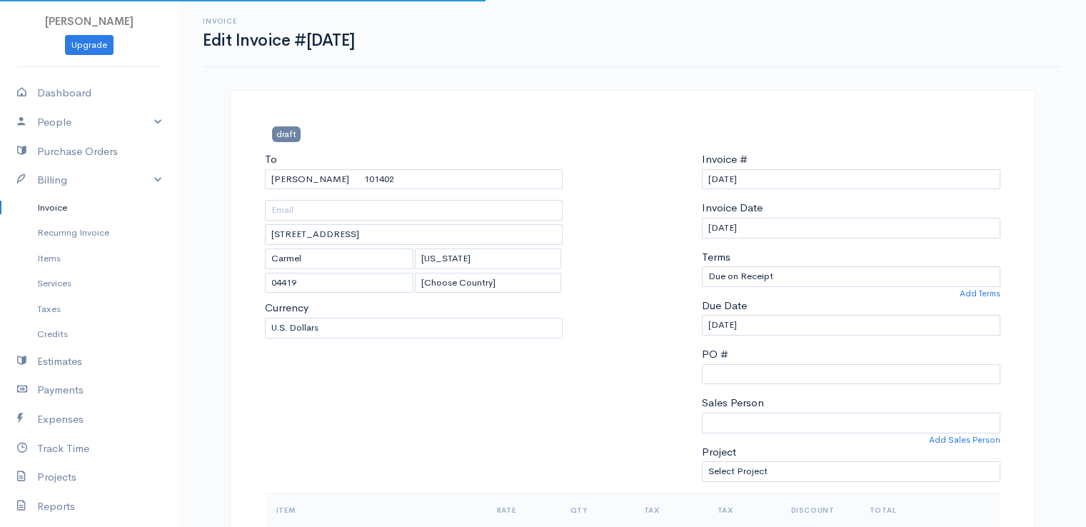
select select "[GEOGRAPHIC_DATA]"
select select "USD"
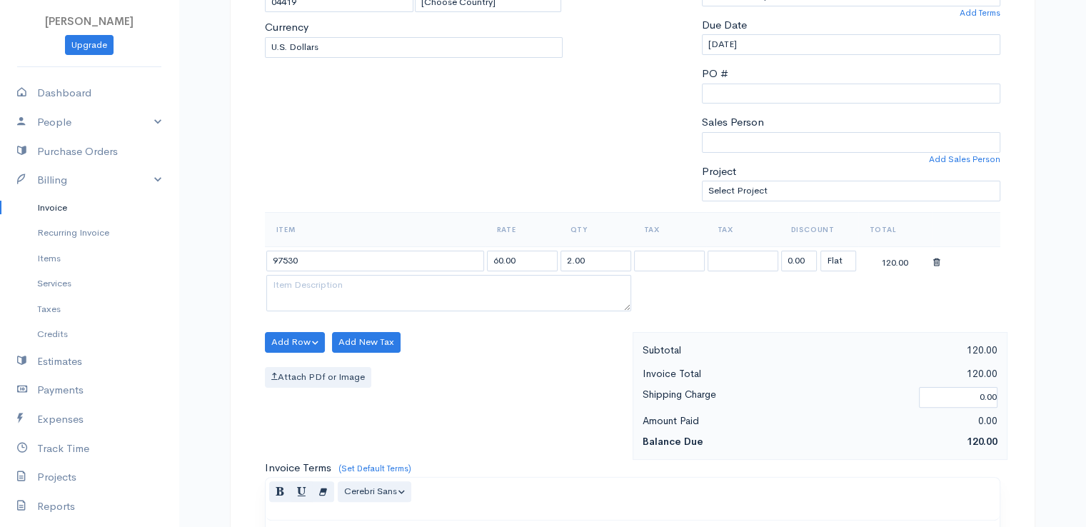
scroll to position [286, 0]
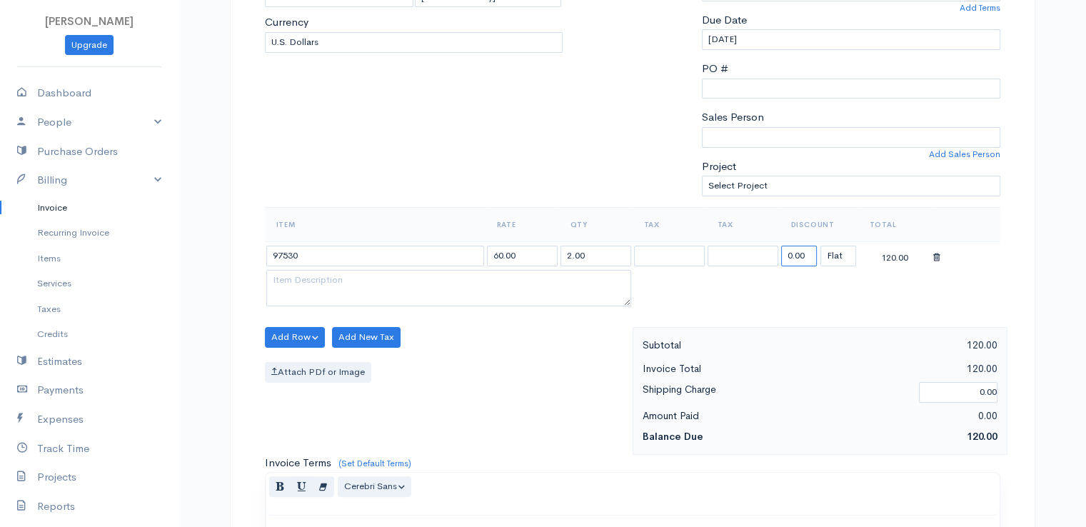
click at [793, 255] on input "0.00" at bounding box center [799, 256] width 36 height 21
type input "72.58"
click at [777, 300] on table "Item Rate Qty Tax Tax Discount Total 97530 60.00 2.00 72.58 (%) Flat 47.42" at bounding box center [633, 258] width 736 height 103
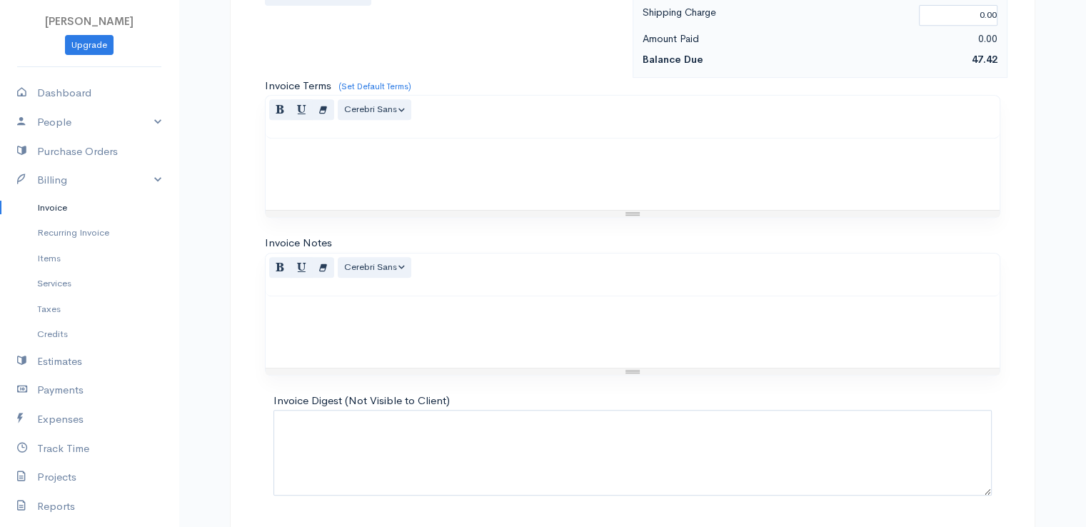
scroll to position [703, 0]
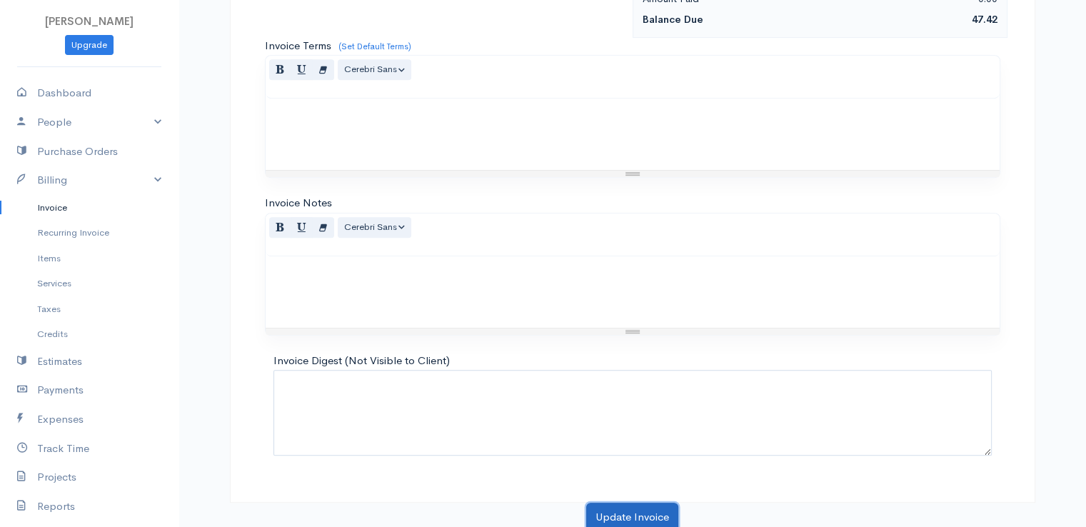
click at [658, 503] on button "Update Invoice" at bounding box center [632, 517] width 92 height 29
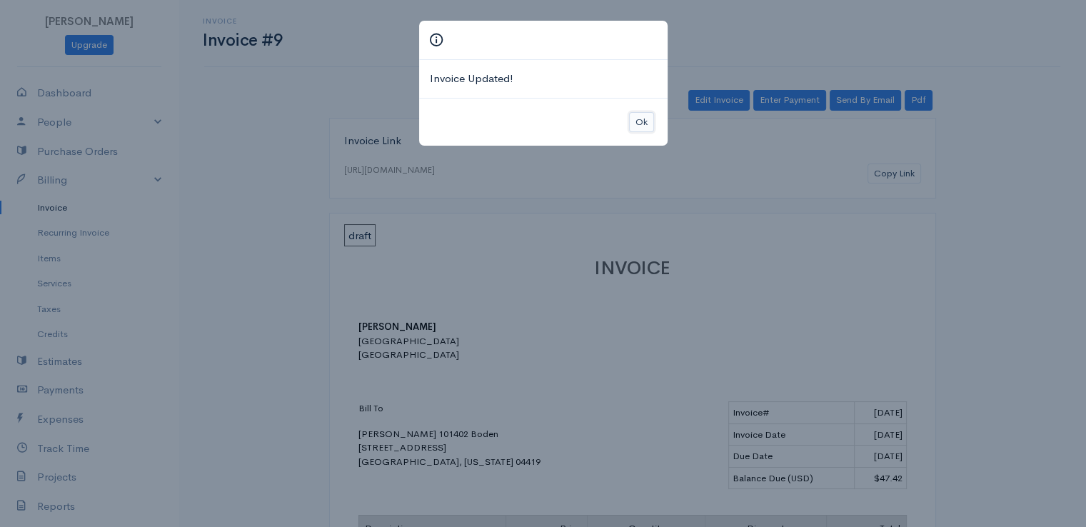
click at [641, 114] on button "Ok" at bounding box center [641, 122] width 25 height 21
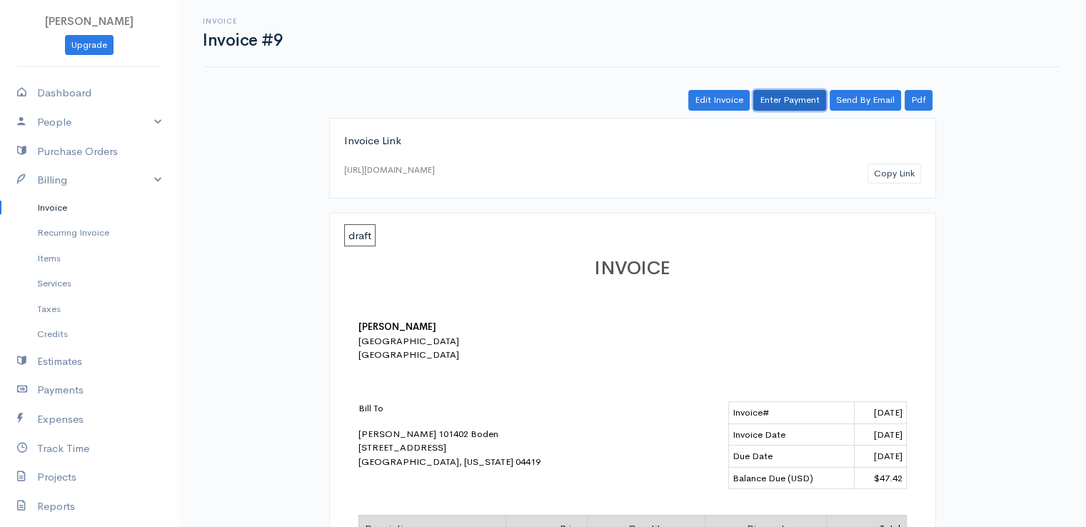
click at [788, 104] on link "Enter Payment" at bounding box center [789, 100] width 73 height 21
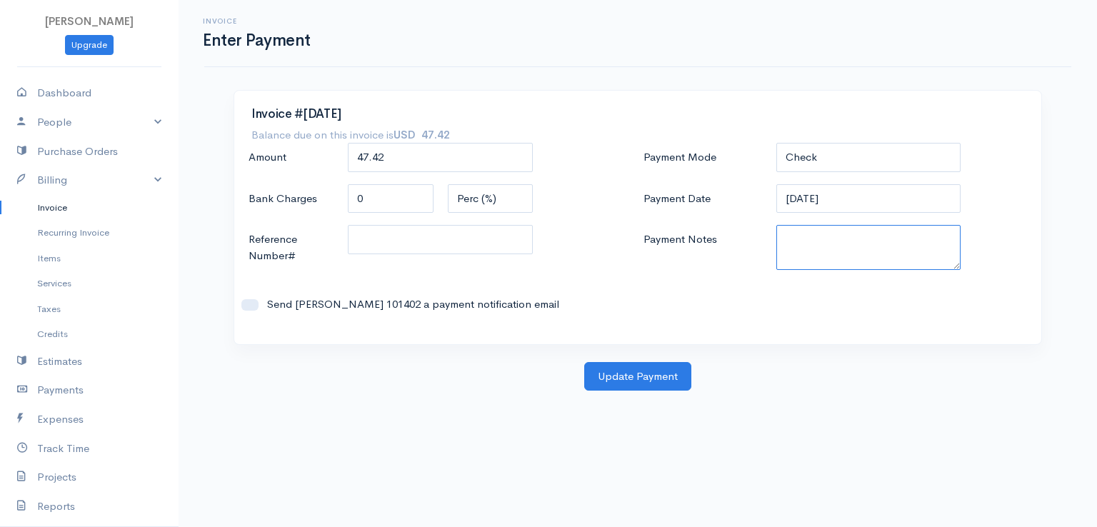
paste textarea "9100102189"
type textarea "9100102189"
click at [669, 381] on button "Update Payment" at bounding box center [637, 376] width 107 height 29
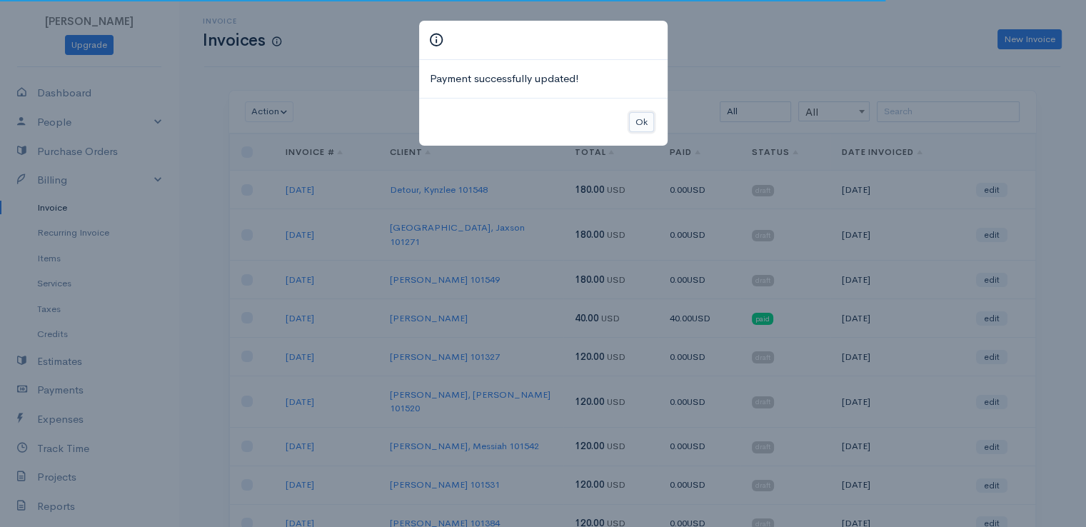
click at [643, 122] on button "Ok" at bounding box center [641, 122] width 25 height 21
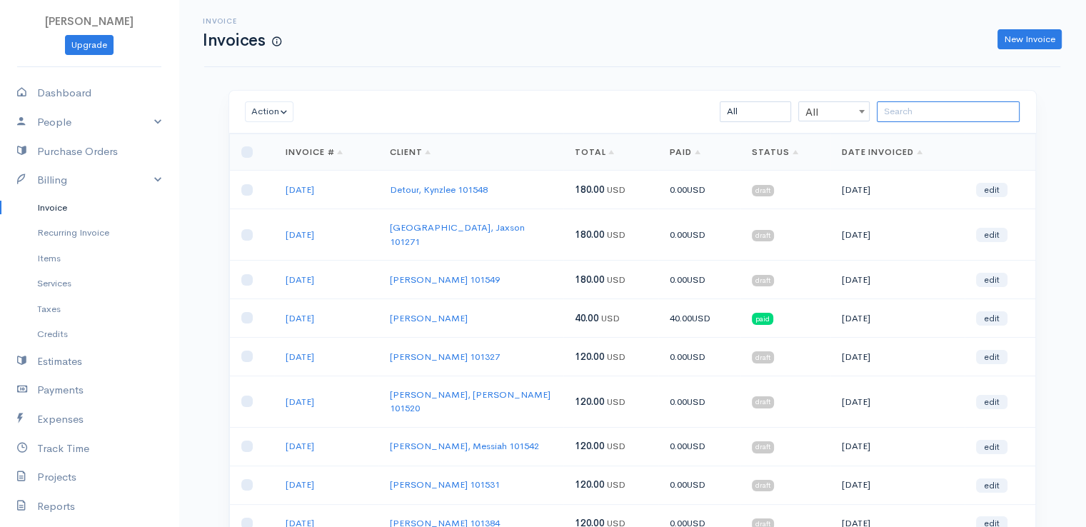
click at [911, 113] on input "search" at bounding box center [948, 111] width 143 height 21
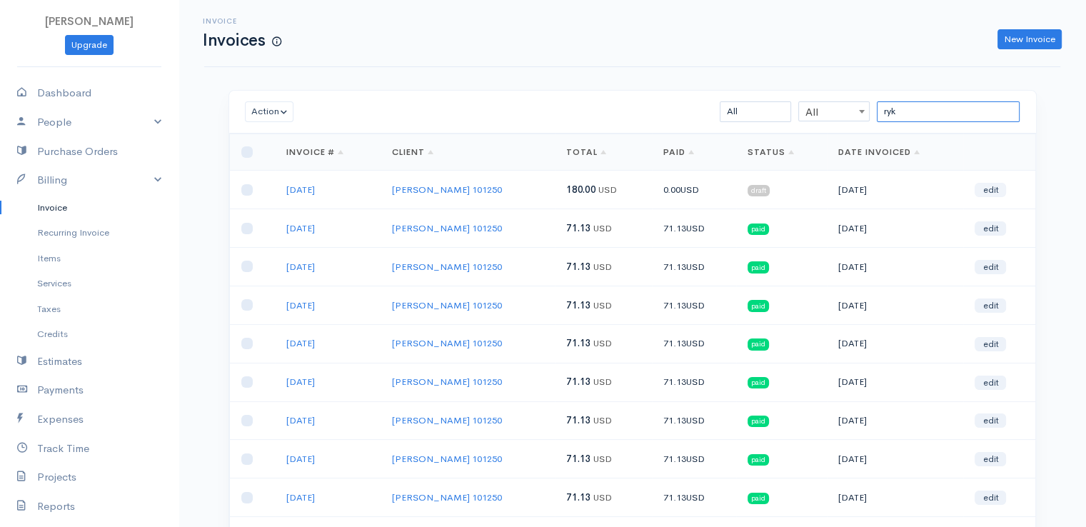
type input "ryk"
click at [985, 190] on link "edit" at bounding box center [990, 190] width 31 height 14
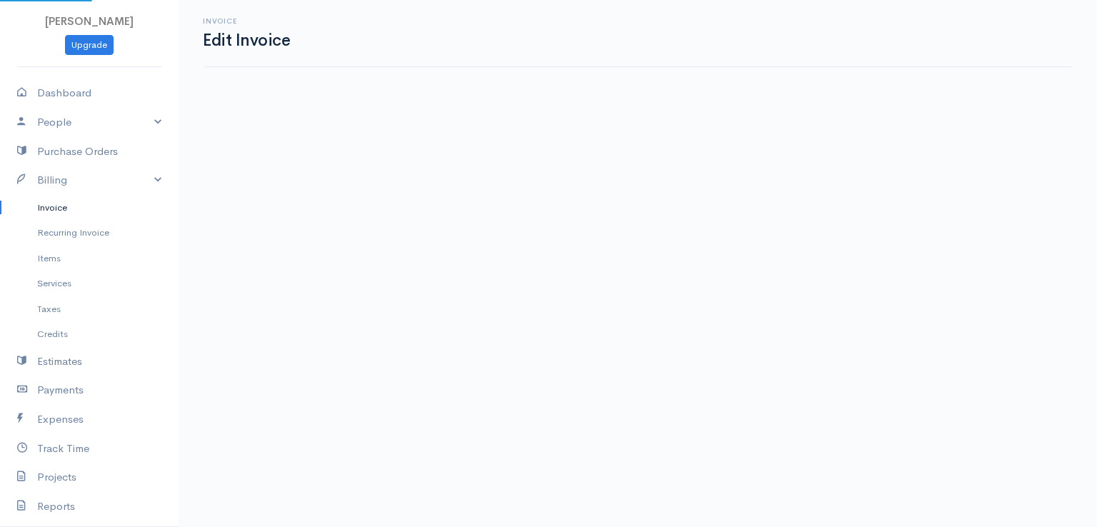
select select "[GEOGRAPHIC_DATA]"
select select "2"
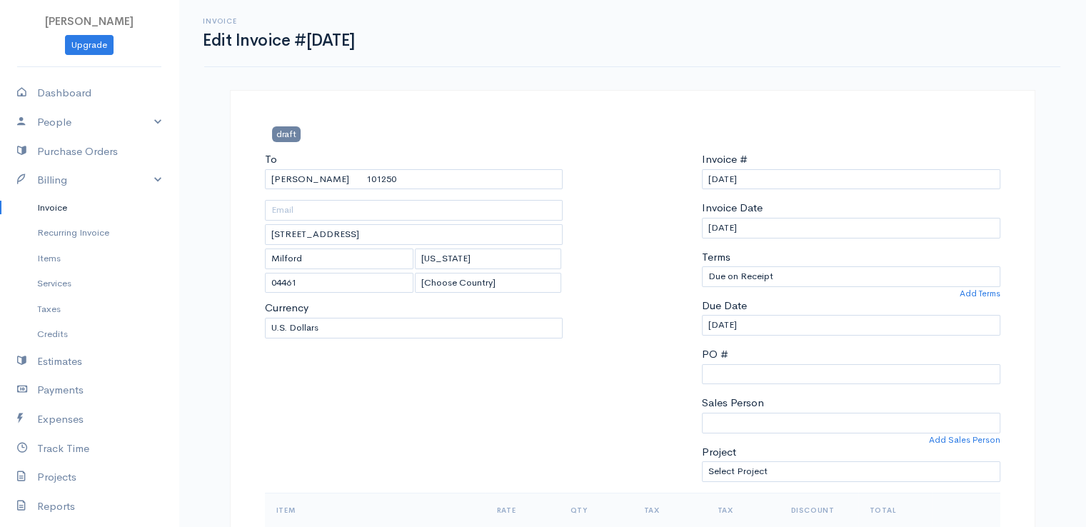
click at [671, 309] on div at bounding box center [632, 321] width 125 height 341
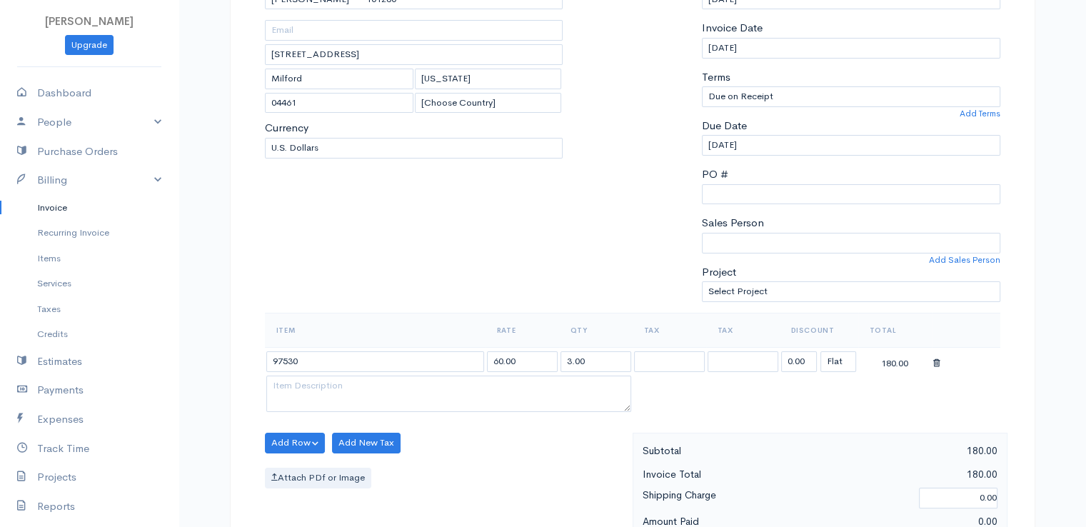
scroll to position [343, 0]
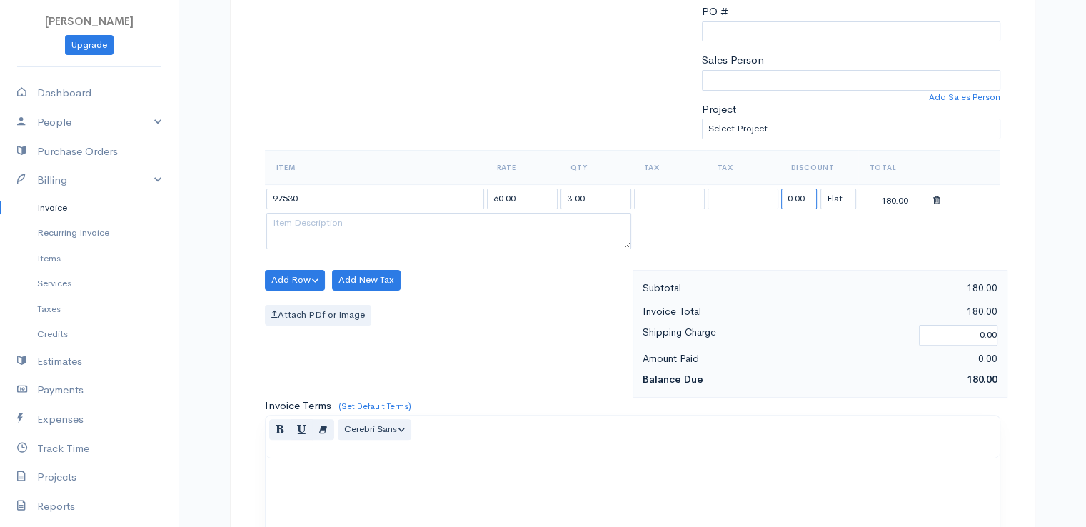
click at [794, 192] on input "0.00" at bounding box center [799, 199] width 36 height 21
type input "108.87"
click at [799, 235] on table "Item Rate Qty Tax Tax Discount Total 97530 60.00 3.00 108.87 (%) Flat 71.13" at bounding box center [633, 201] width 736 height 103
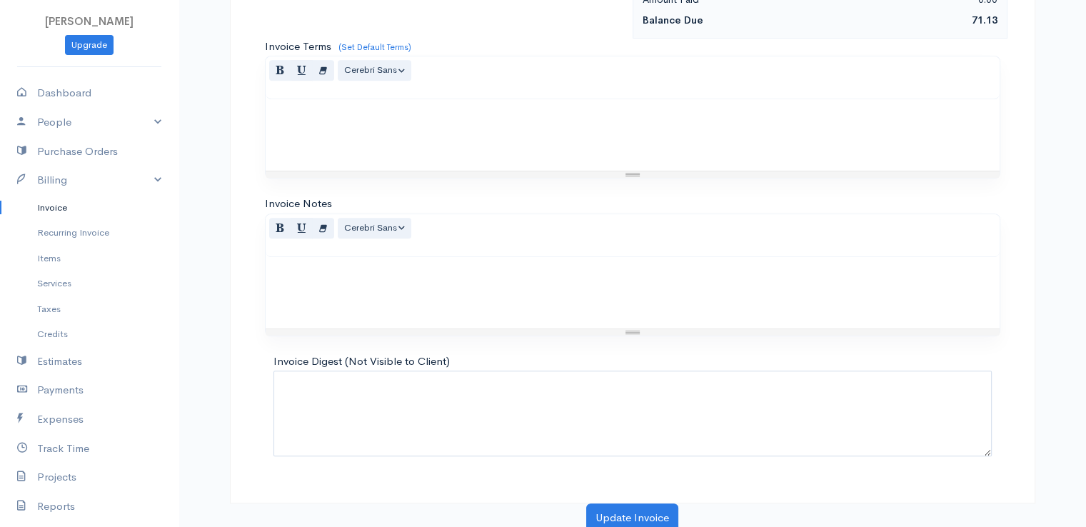
scroll to position [703, 0]
click at [641, 513] on button "Update Invoice" at bounding box center [632, 517] width 92 height 29
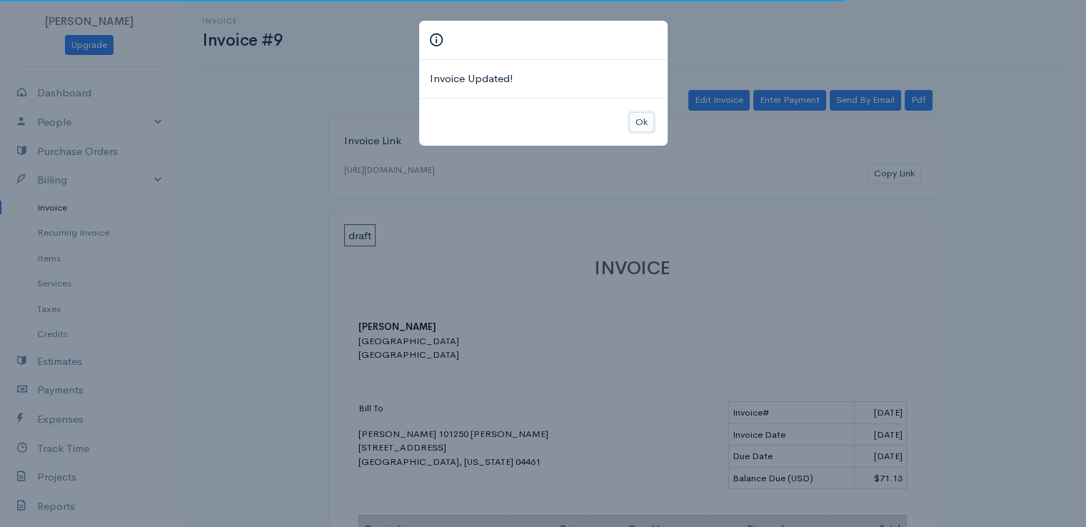
click at [643, 119] on button "Ok" at bounding box center [641, 122] width 25 height 21
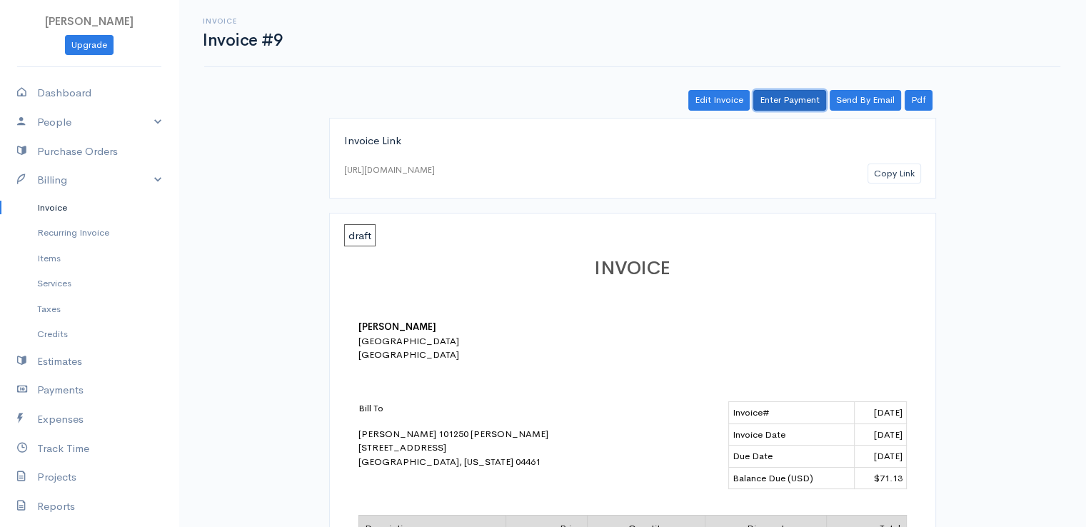
click at [787, 99] on link "Enter Payment" at bounding box center [789, 100] width 73 height 21
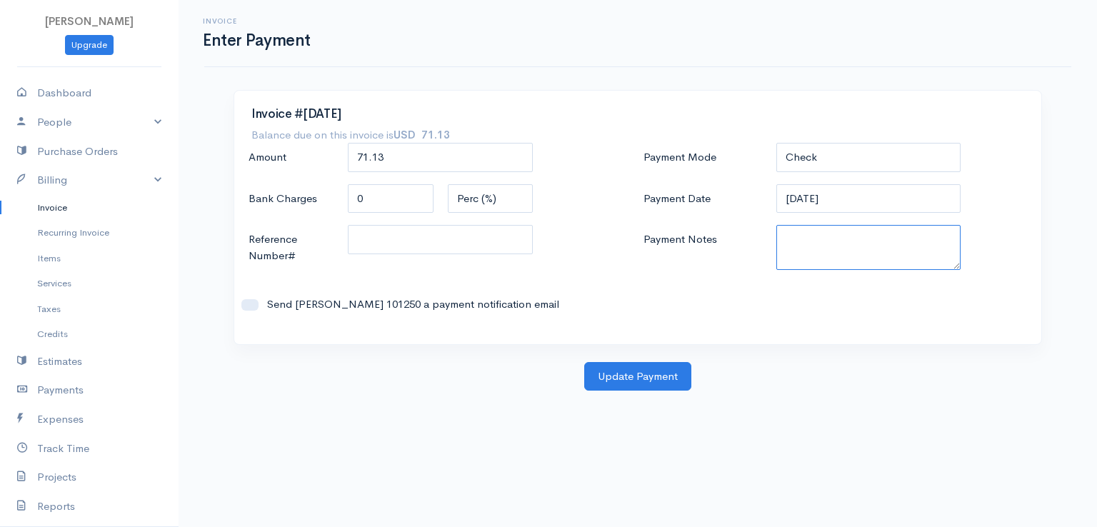
paste textarea "9100102189"
type textarea "9100102189"
click at [664, 378] on button "Update Payment" at bounding box center [637, 376] width 107 height 29
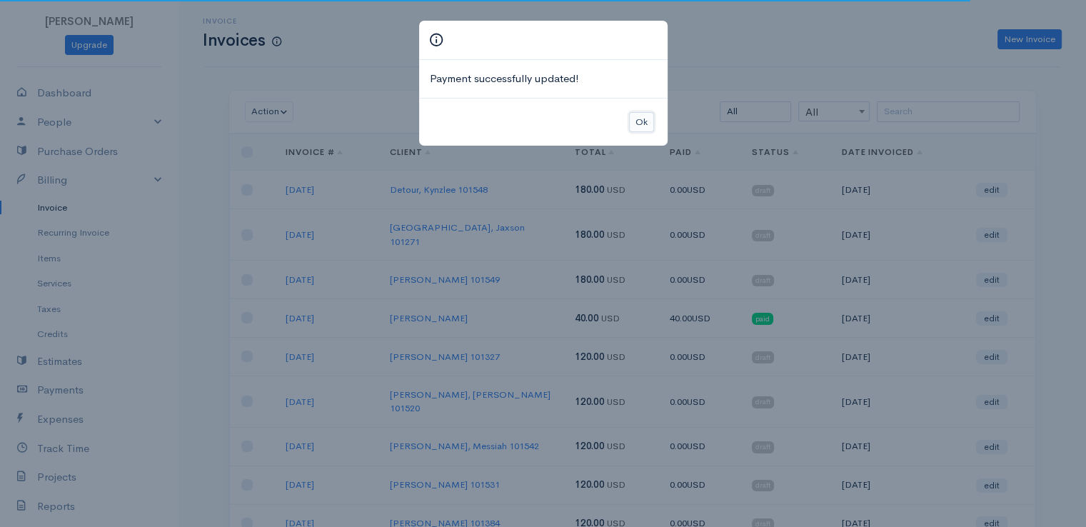
click at [641, 122] on button "Ok" at bounding box center [641, 122] width 25 height 21
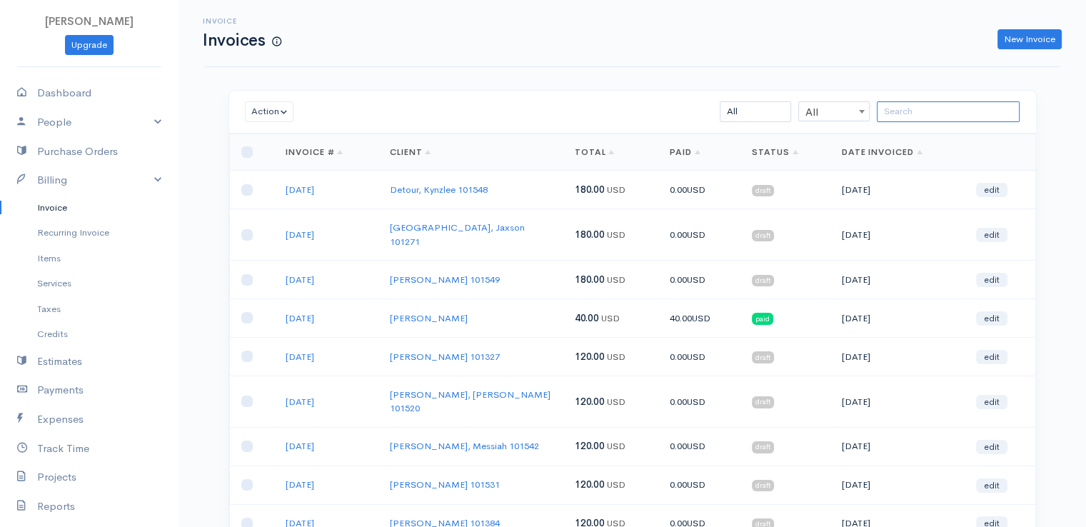
click at [918, 114] on input "search" at bounding box center [948, 111] width 143 height 21
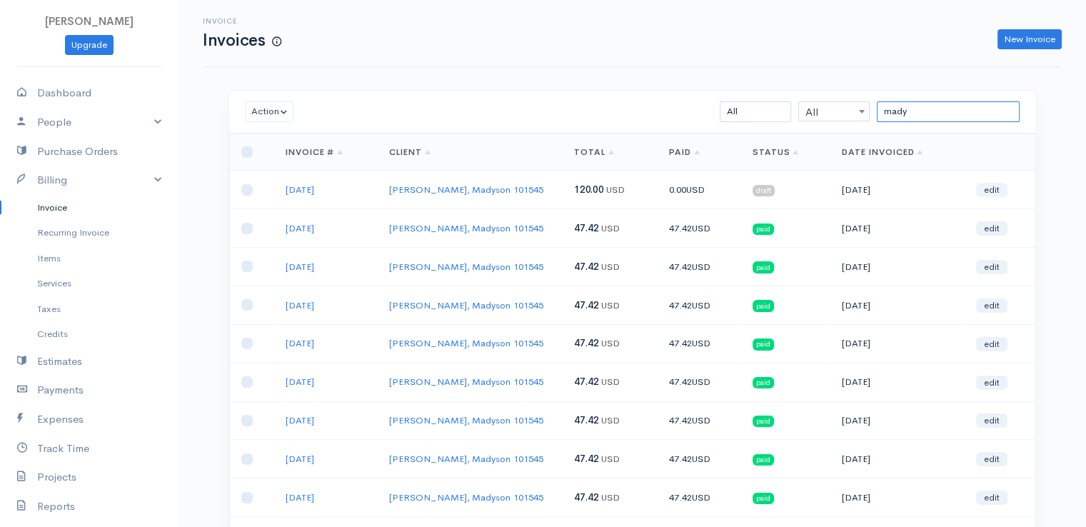
type input "mady"
click at [992, 189] on link "edit" at bounding box center [991, 190] width 31 height 14
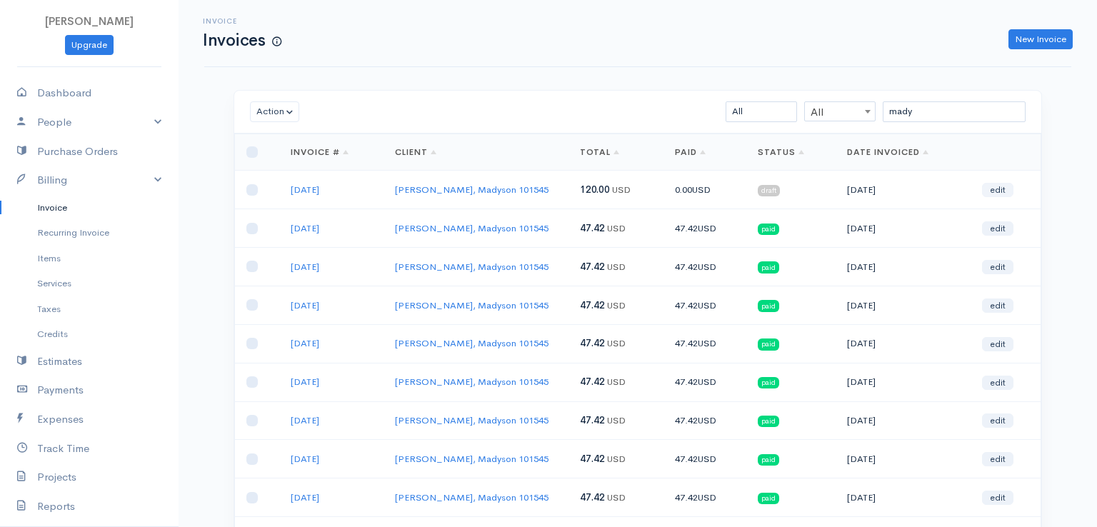
select select "2"
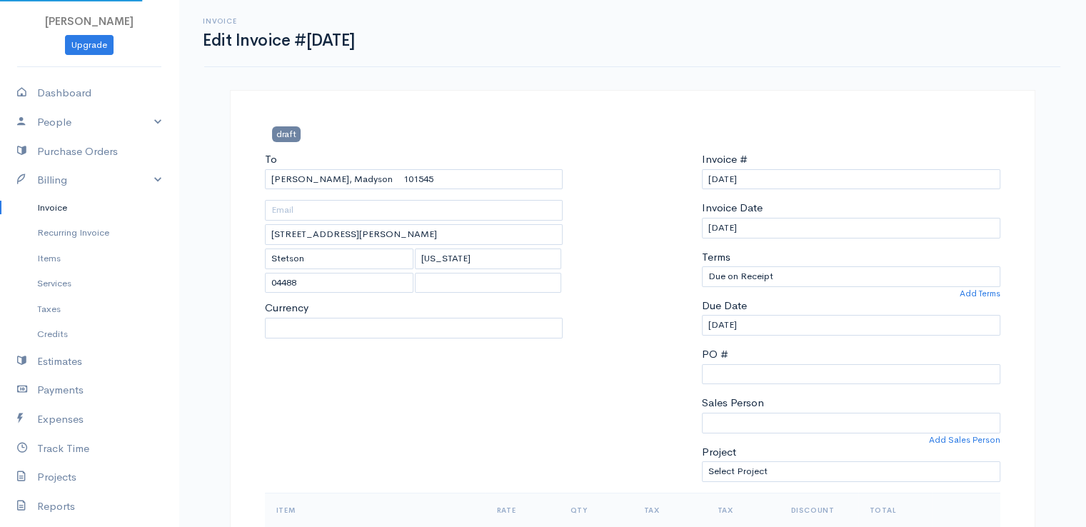
select select "[GEOGRAPHIC_DATA]"
select select "USD"
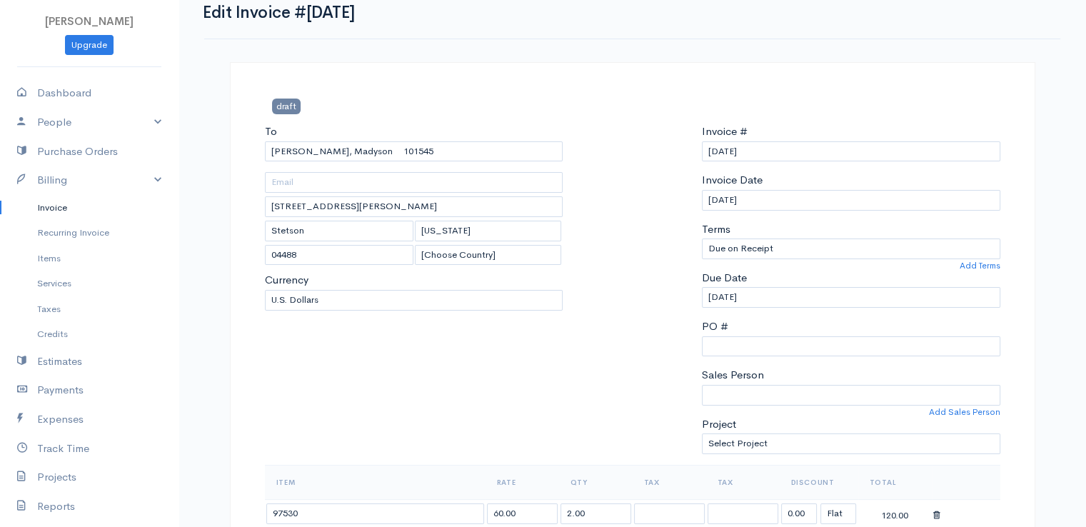
click at [829, 336] on div "Invoice # [DATE] Invoice Date [DATE] Terms Due on Receipt After 7 days After 15…" at bounding box center [851, 294] width 313 height 341
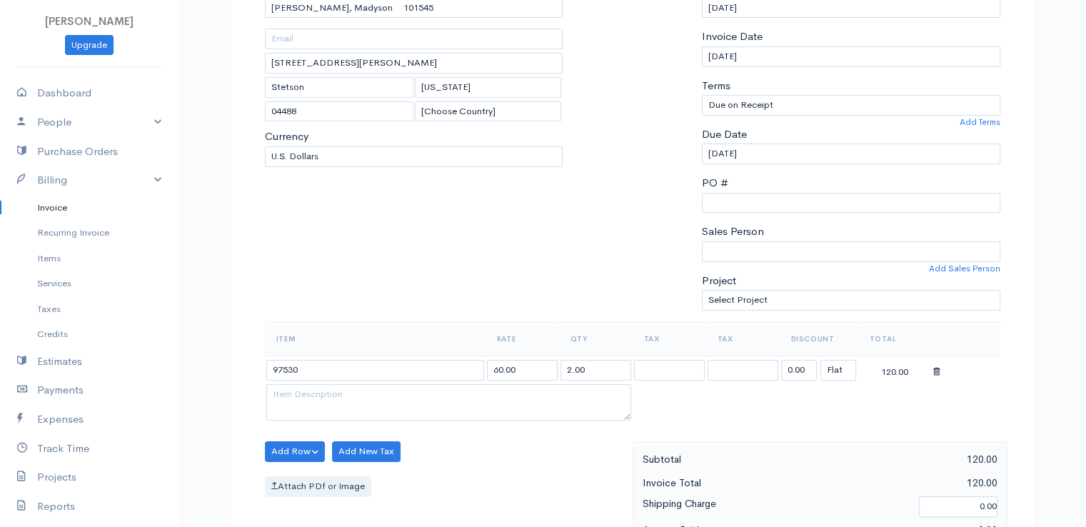
scroll to position [314, 0]
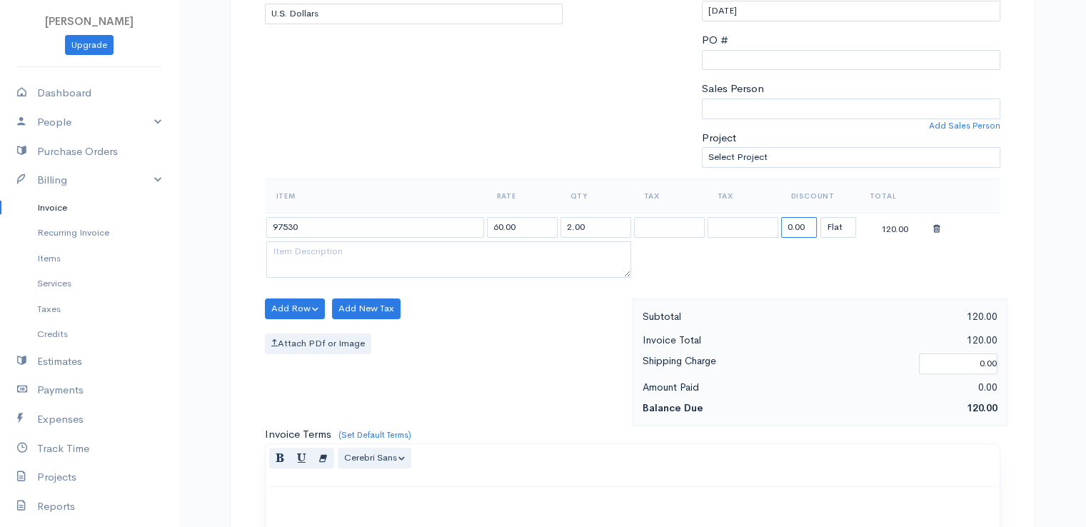
click at [795, 227] on input "0.00" at bounding box center [799, 227] width 36 height 21
type input "72.58"
click at [808, 256] on table "Item Rate Qty Tax Tax Discount Total 97530 60.00 2.00 72.58 (%) Flat 47.42" at bounding box center [633, 230] width 736 height 103
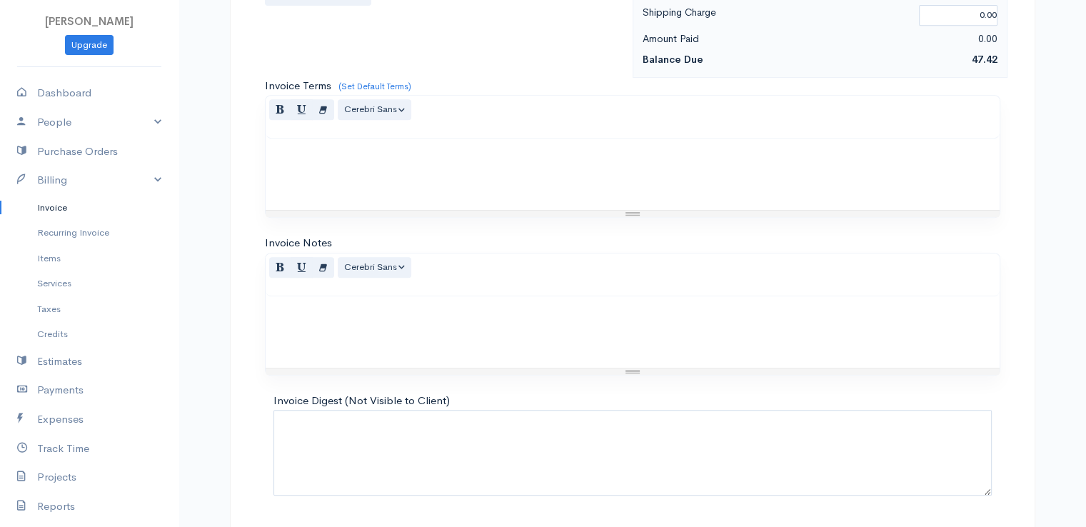
scroll to position [703, 0]
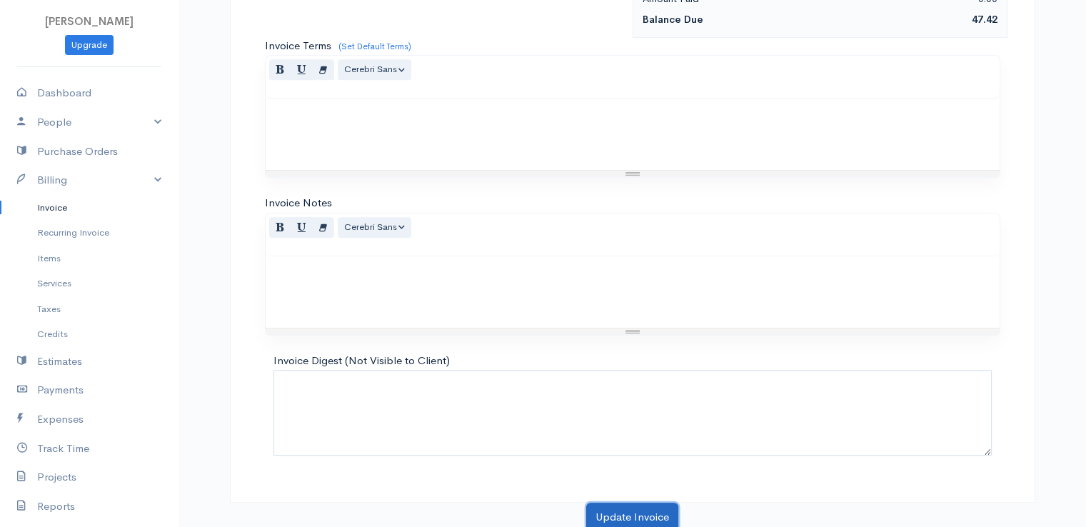
click at [643, 508] on button "Update Invoice" at bounding box center [632, 517] width 92 height 29
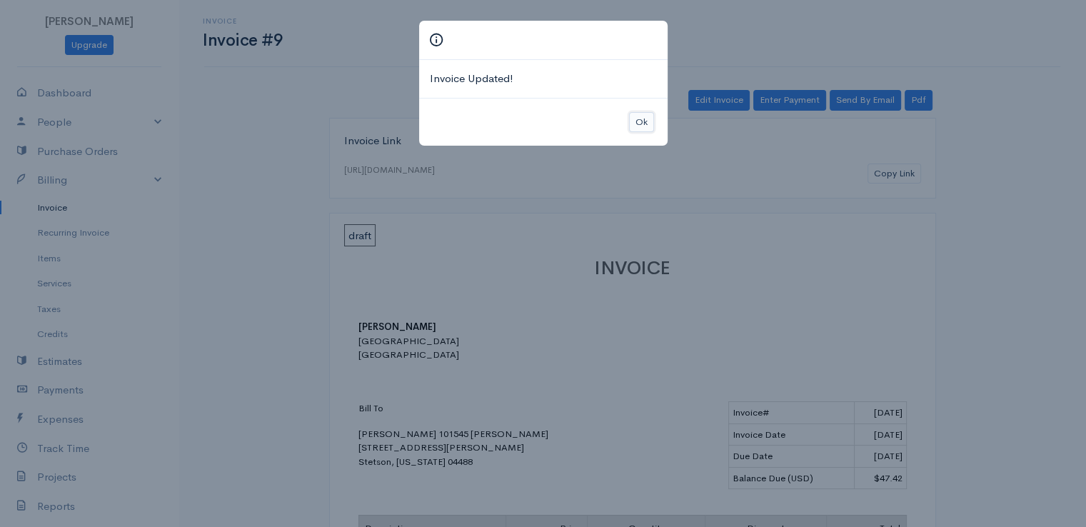
click at [643, 129] on button "Ok" at bounding box center [641, 122] width 25 height 21
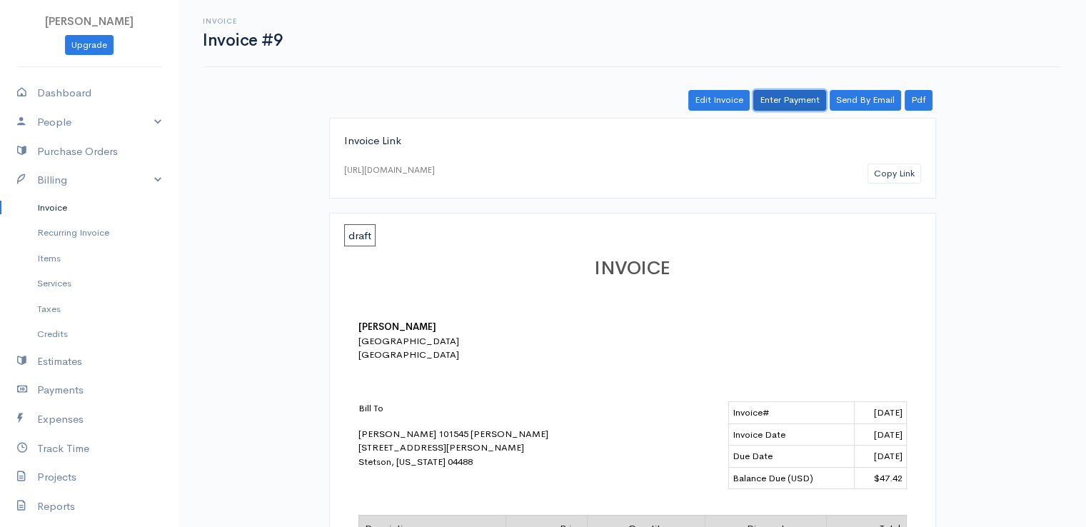
click at [784, 106] on link "Enter Payment" at bounding box center [789, 100] width 73 height 21
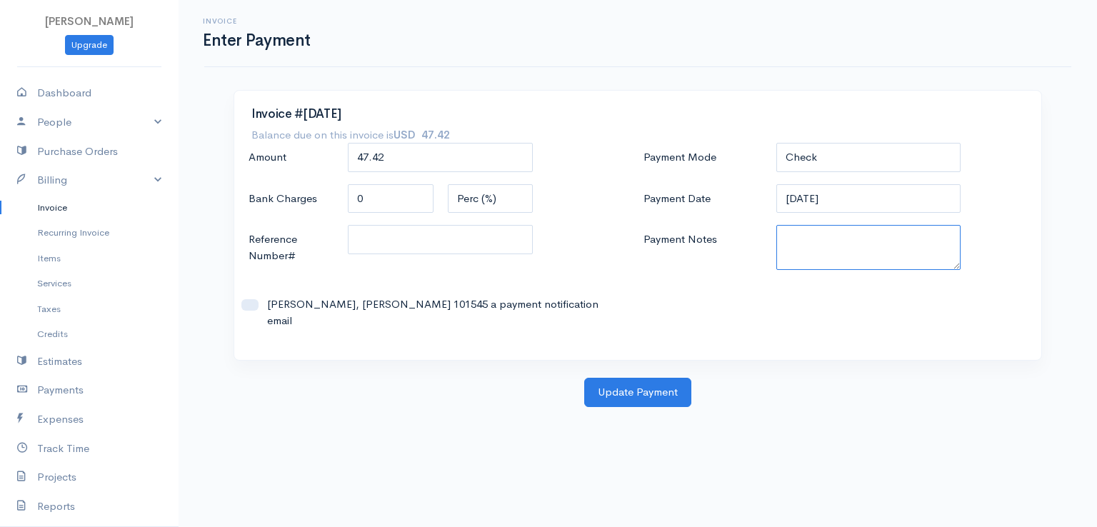
paste textarea "9100102189"
type textarea "9100102189"
click at [640, 379] on button "Update Payment" at bounding box center [637, 392] width 107 height 29
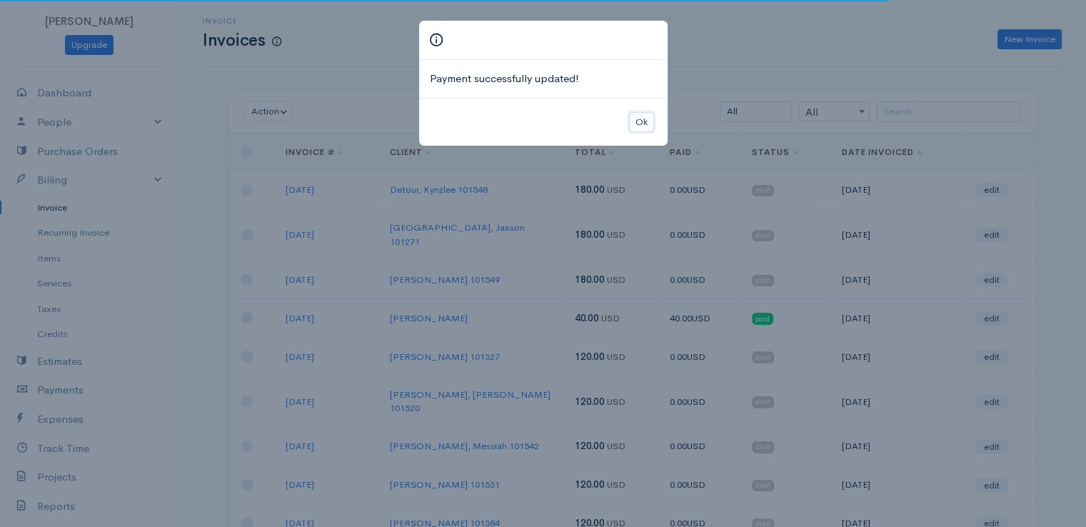
click at [645, 124] on button "Ok" at bounding box center [641, 122] width 25 height 21
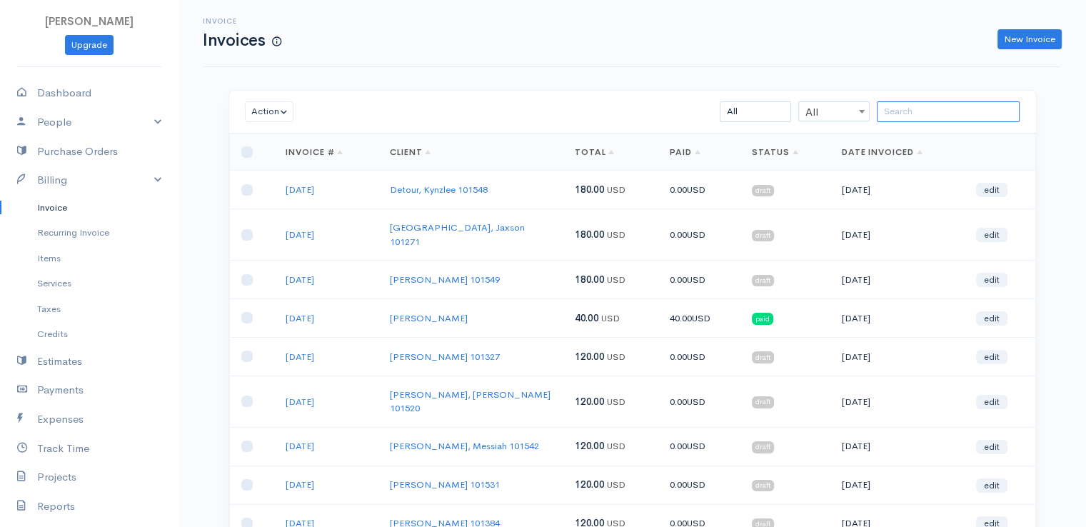
click at [913, 118] on input "search" at bounding box center [948, 111] width 143 height 21
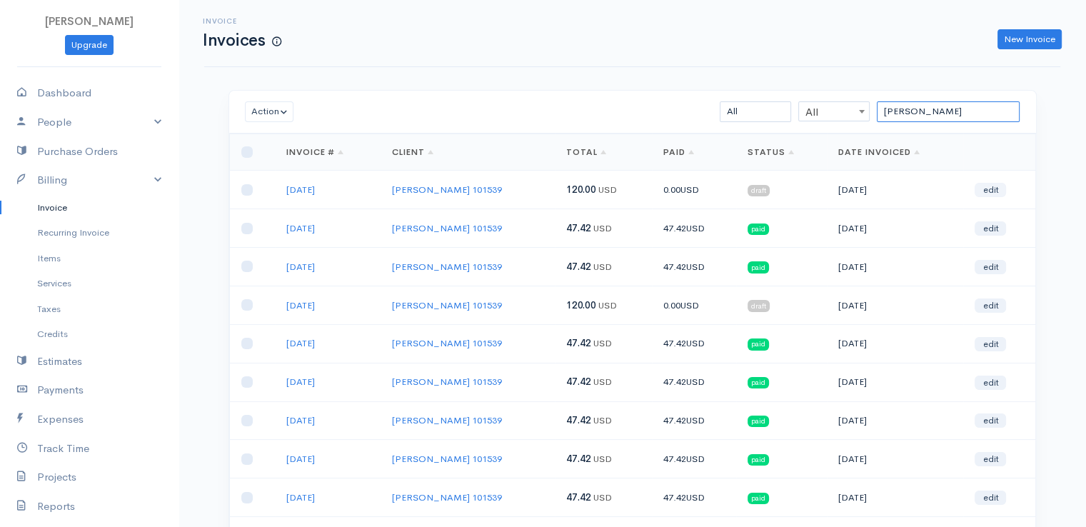
type input "[PERSON_NAME]"
click at [986, 191] on link "edit" at bounding box center [990, 190] width 31 height 14
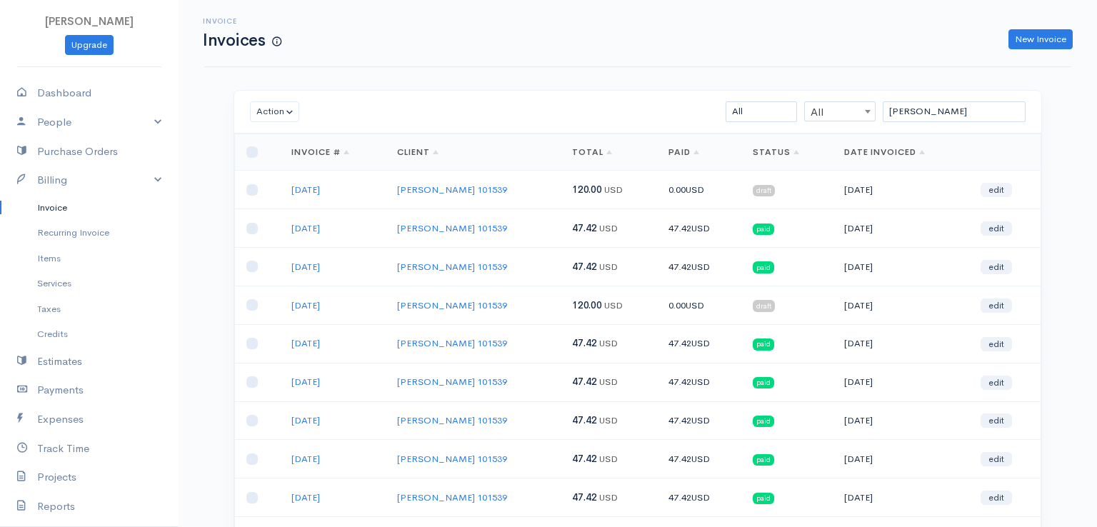
select select "2"
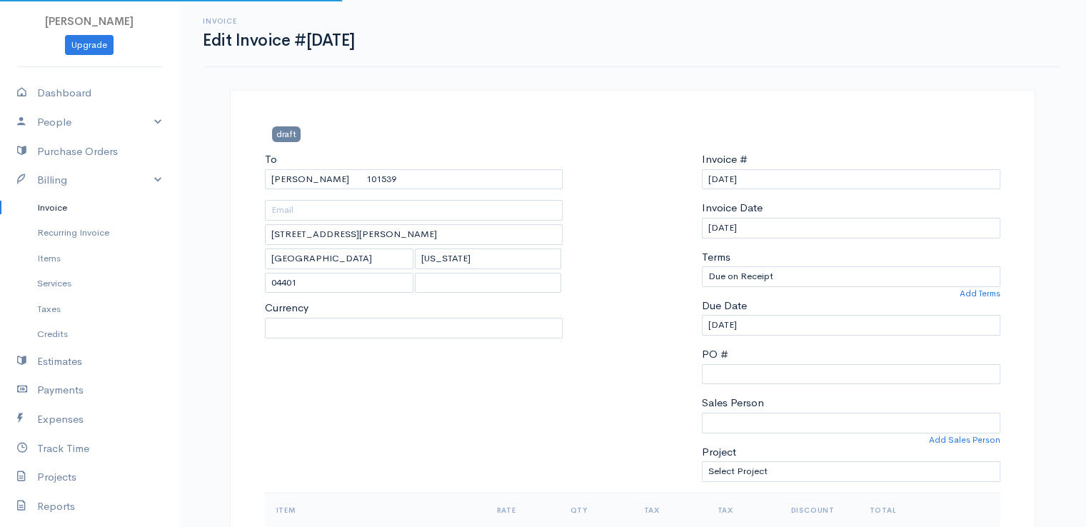
select select "[GEOGRAPHIC_DATA]"
select select "USD"
click at [671, 259] on div at bounding box center [632, 321] width 125 height 341
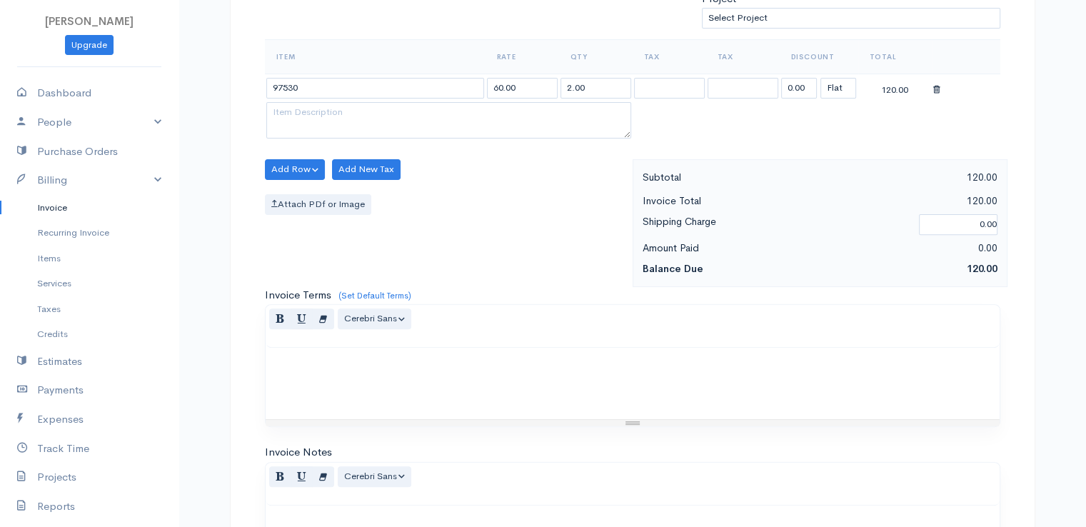
scroll to position [457, 0]
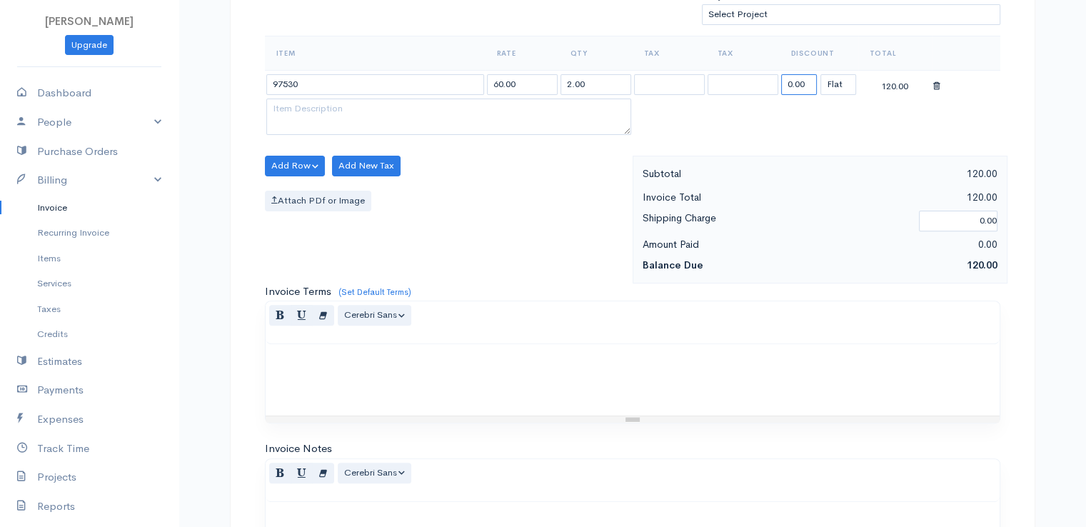
click at [795, 81] on input "0.00" at bounding box center [799, 84] width 36 height 21
type input "72.58"
click at [651, 490] on div "Normal Blockquote Header 1 Header 2 Header 3 Header 4 Header 5 Header 6 Cerebri…" at bounding box center [633, 480] width 734 height 43
drag, startPoint x: 651, startPoint y: 490, endPoint x: 613, endPoint y: 346, distance: 148.6
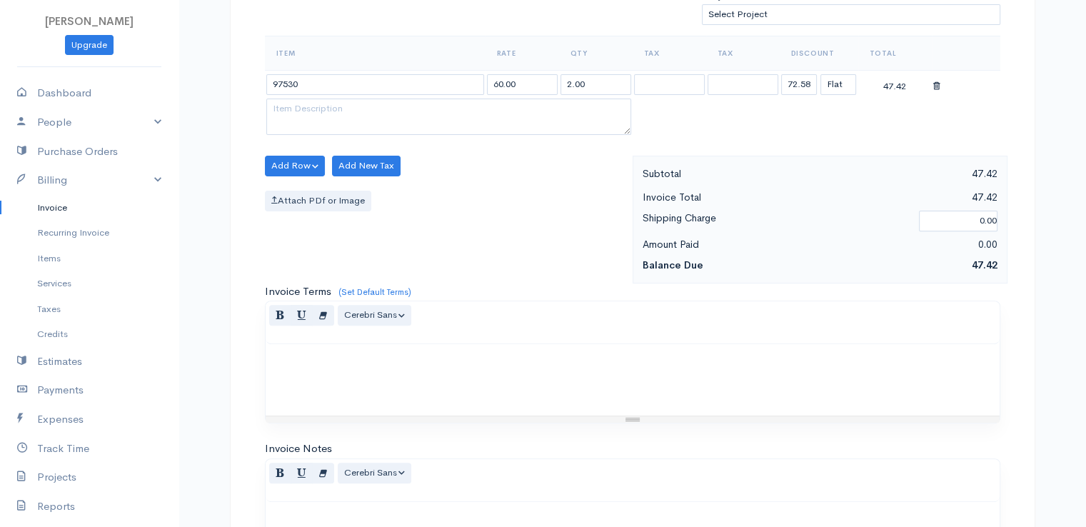
click at [651, 490] on div "Normal Blockquote Header 1 Header 2 Header 3 Header 4 Header 5 Header 6 Cerebri…" at bounding box center [633, 480] width 734 height 43
click at [613, 346] on div at bounding box center [633, 379] width 734 height 71
click at [606, 324] on div "Normal Blockquote Header 1 Header 2 Header 3 Header 4 Header 5 Header 6 Cerebri…" at bounding box center [633, 322] width 734 height 43
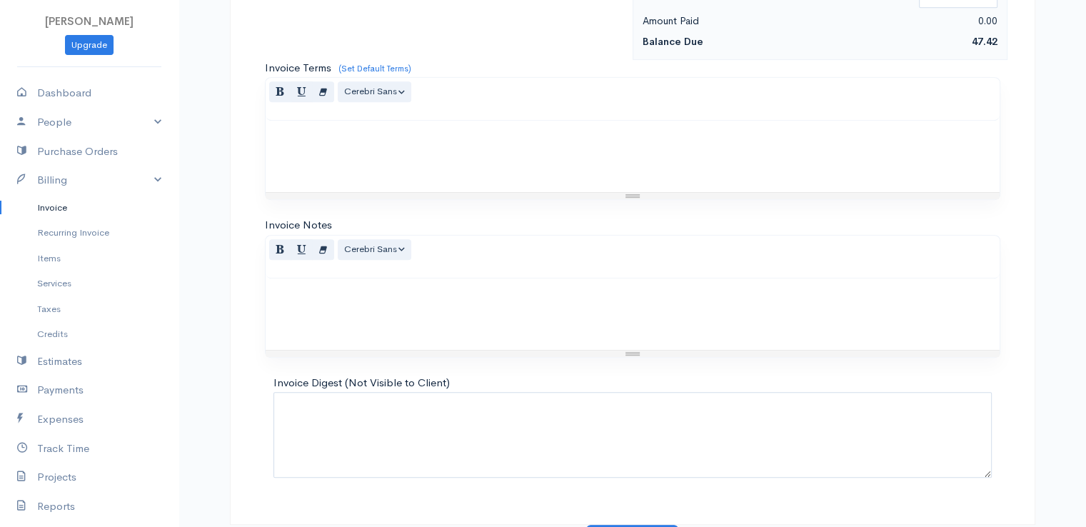
scroll to position [703, 0]
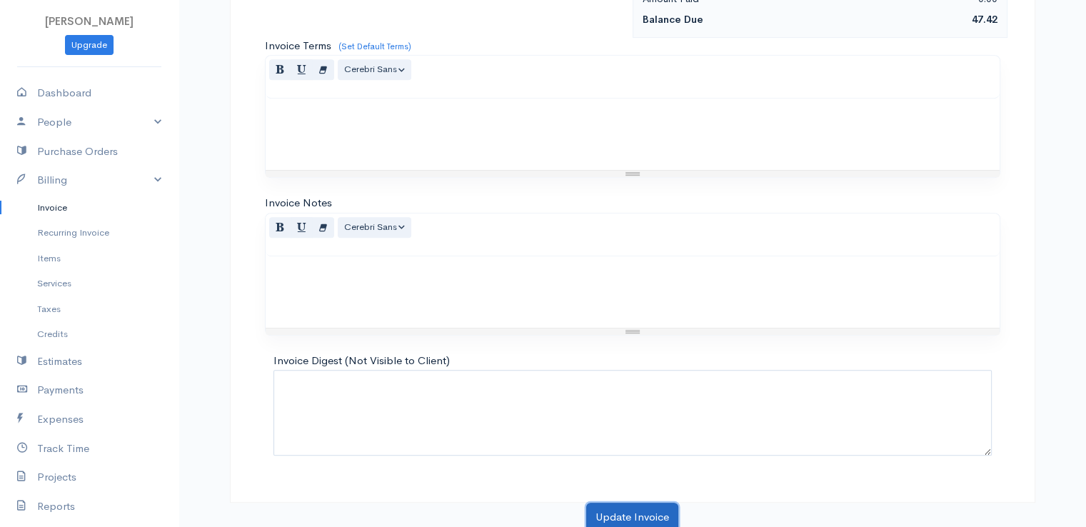
click at [636, 518] on button "Update Invoice" at bounding box center [632, 517] width 92 height 29
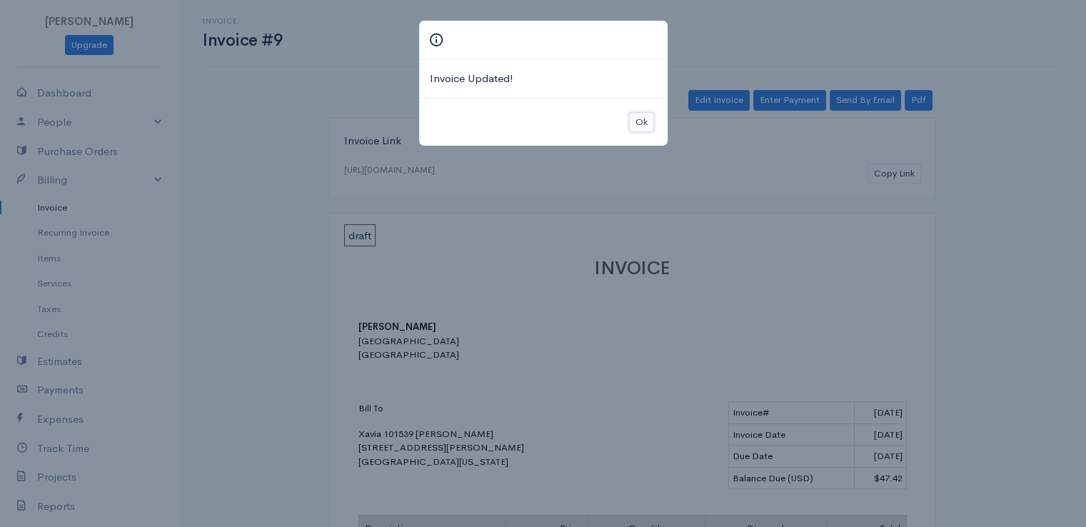
click at [648, 121] on button "Ok" at bounding box center [641, 122] width 25 height 21
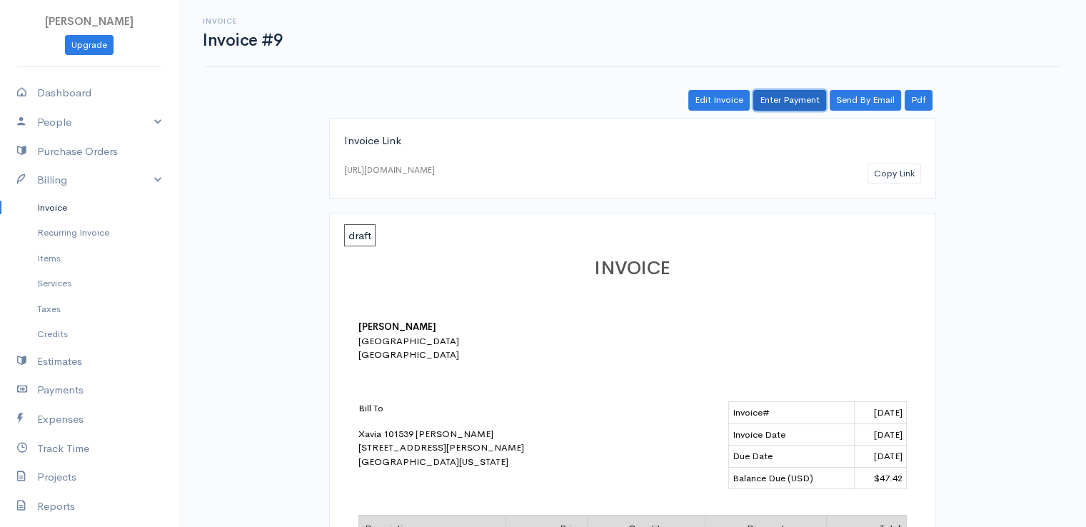
click at [796, 96] on link "Enter Payment" at bounding box center [789, 100] width 73 height 21
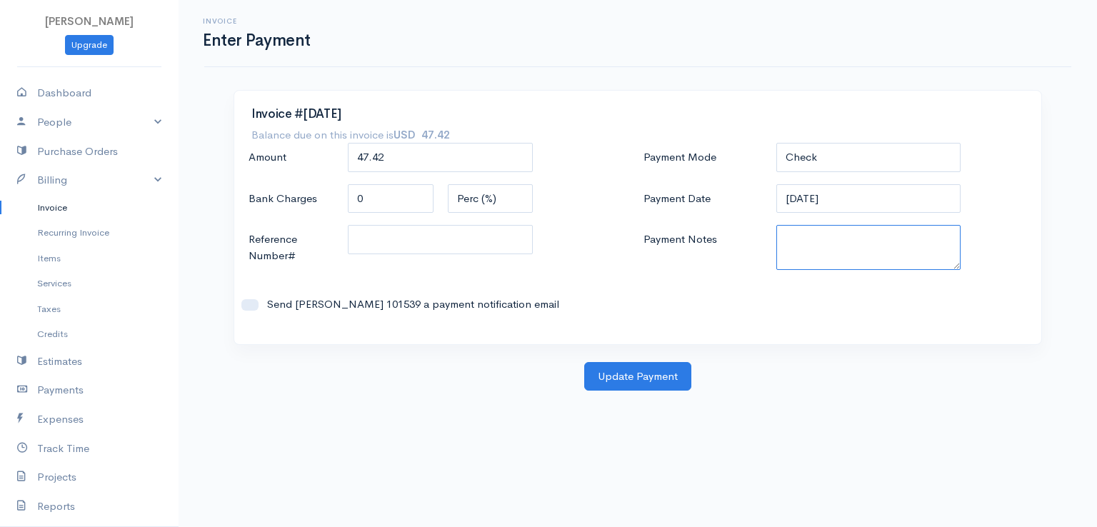
paste textarea "9100102189"
type textarea "9100102189"
click at [650, 371] on button "Update Payment" at bounding box center [637, 376] width 107 height 29
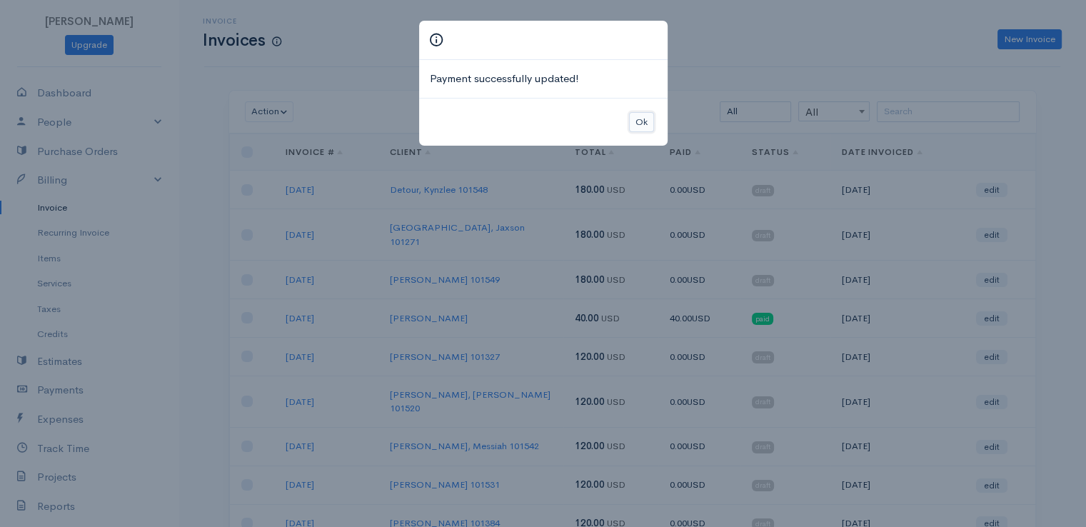
click at [632, 121] on button "Ok" at bounding box center [641, 122] width 25 height 21
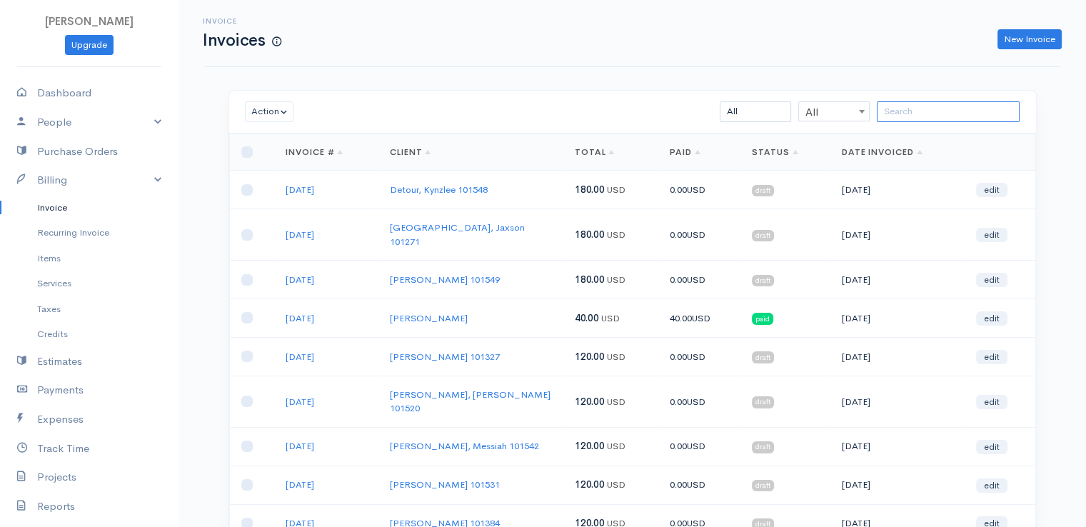
click at [896, 115] on input "search" at bounding box center [948, 111] width 143 height 21
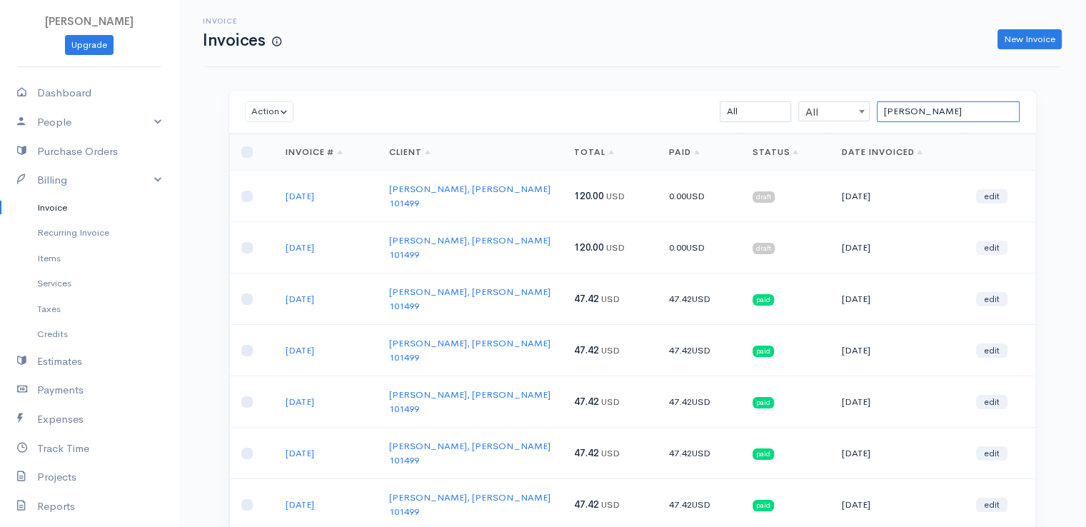
type input "[PERSON_NAME]"
click at [995, 241] on link "edit" at bounding box center [991, 248] width 31 height 14
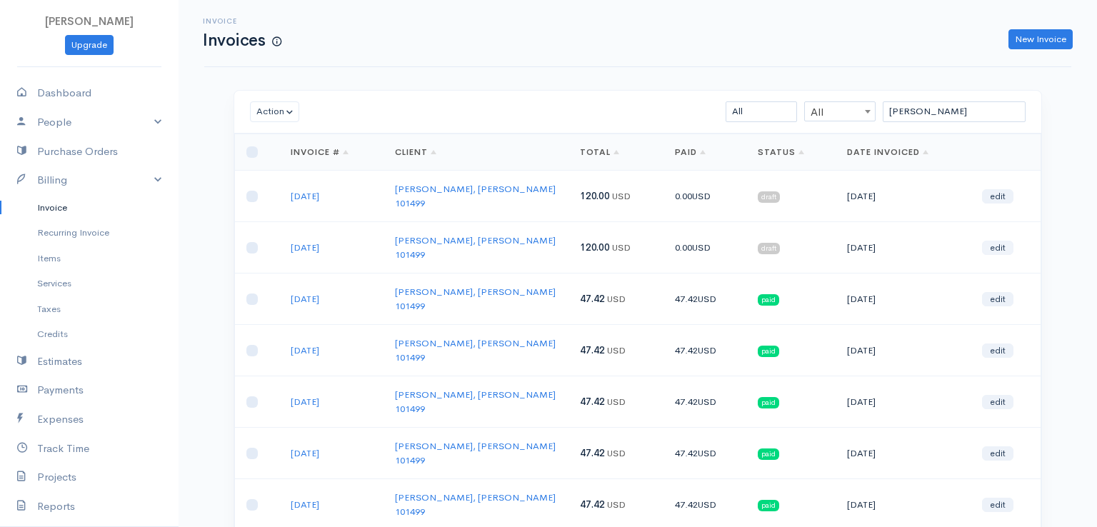
select select "2"
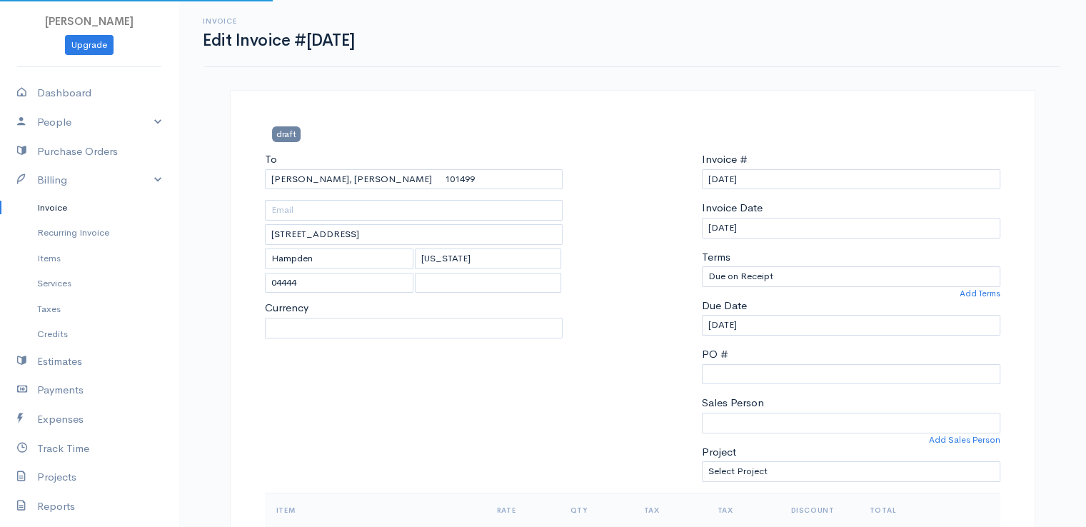
select select "[GEOGRAPHIC_DATA]"
select select "USD"
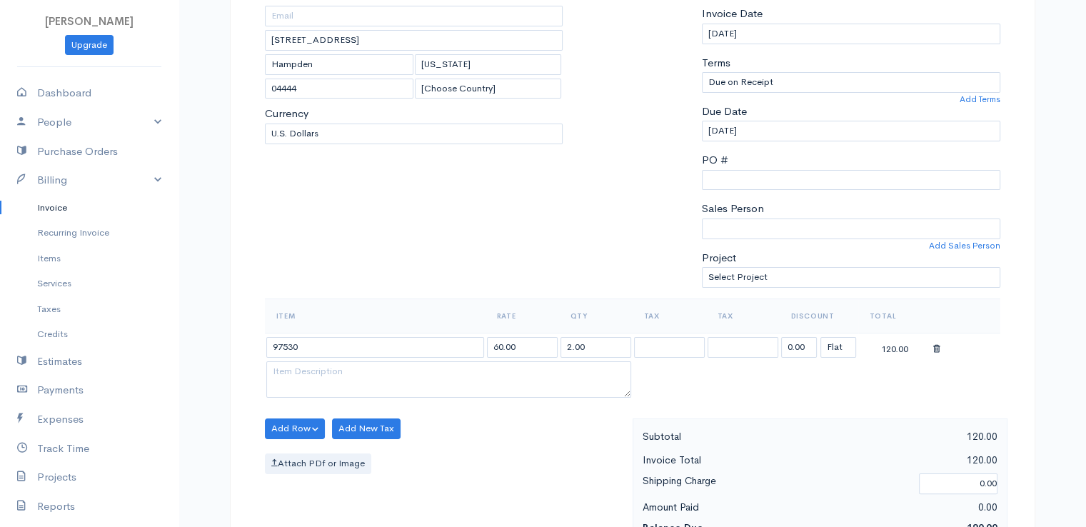
scroll to position [229, 0]
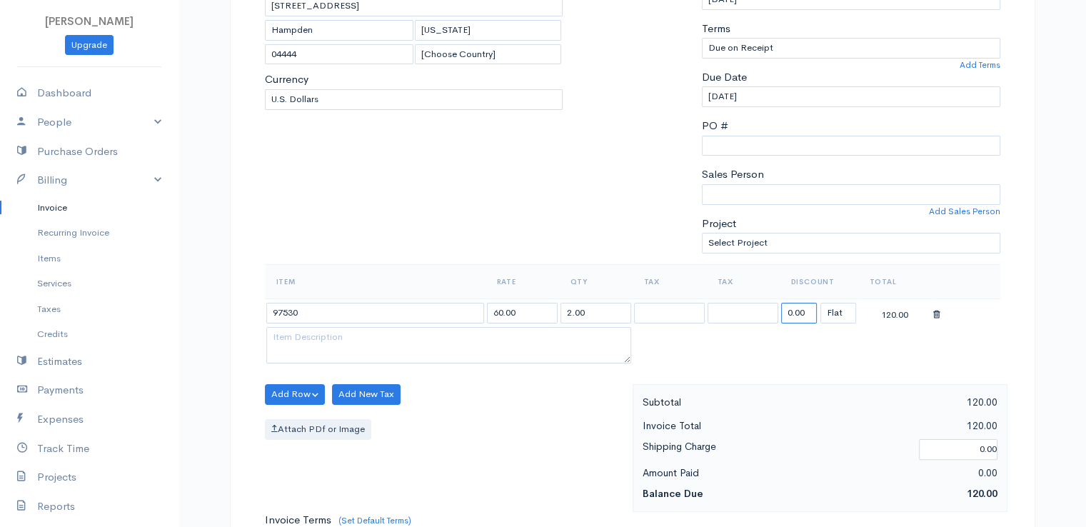
click at [796, 312] on input "0.00" at bounding box center [799, 313] width 36 height 21
type input "72.58"
click at [749, 346] on table "Item Rate Qty Tax Tax Discount Total 97530 60.00 2.00 72.58 (%) Flat 47.42" at bounding box center [633, 315] width 736 height 103
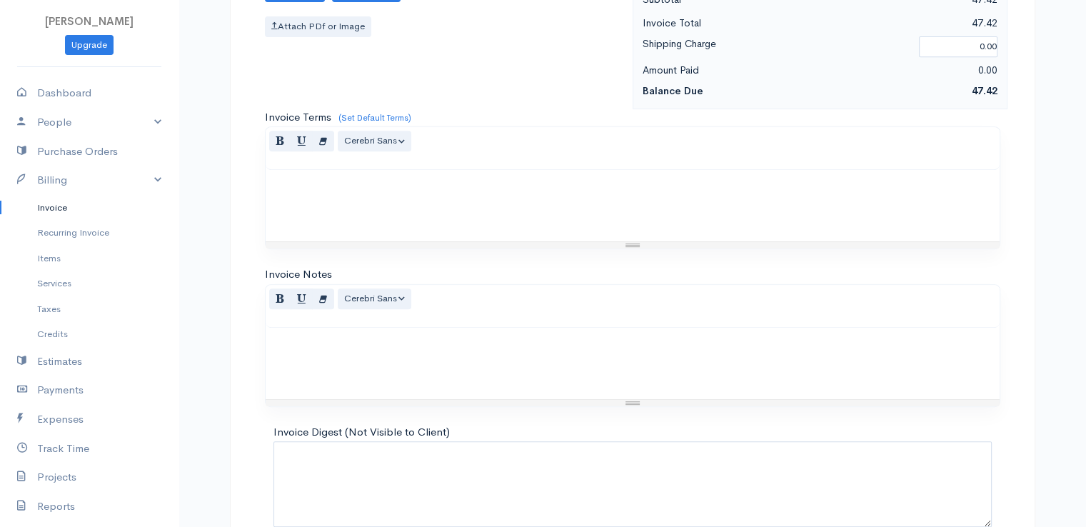
scroll to position [703, 0]
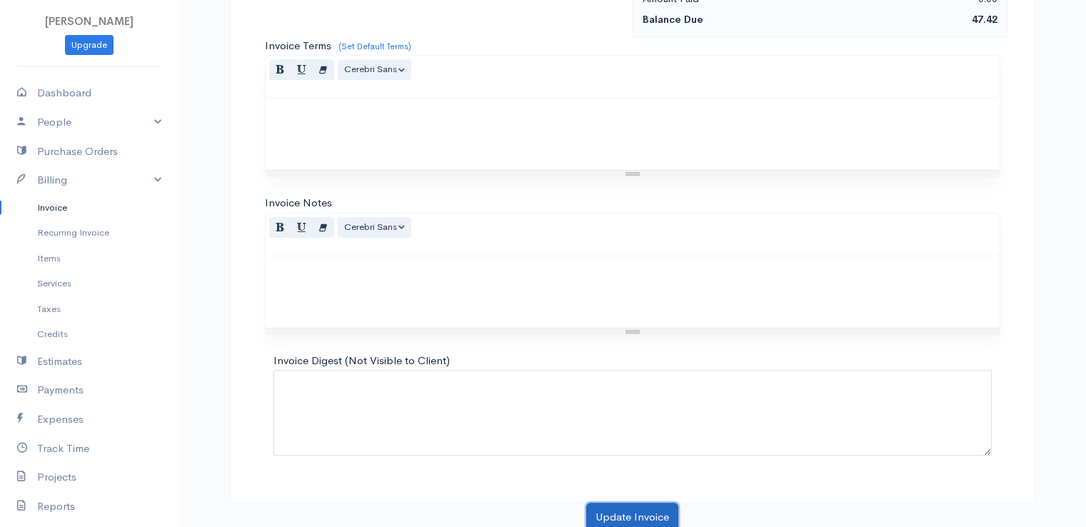
click at [635, 508] on button "Update Invoice" at bounding box center [632, 517] width 92 height 29
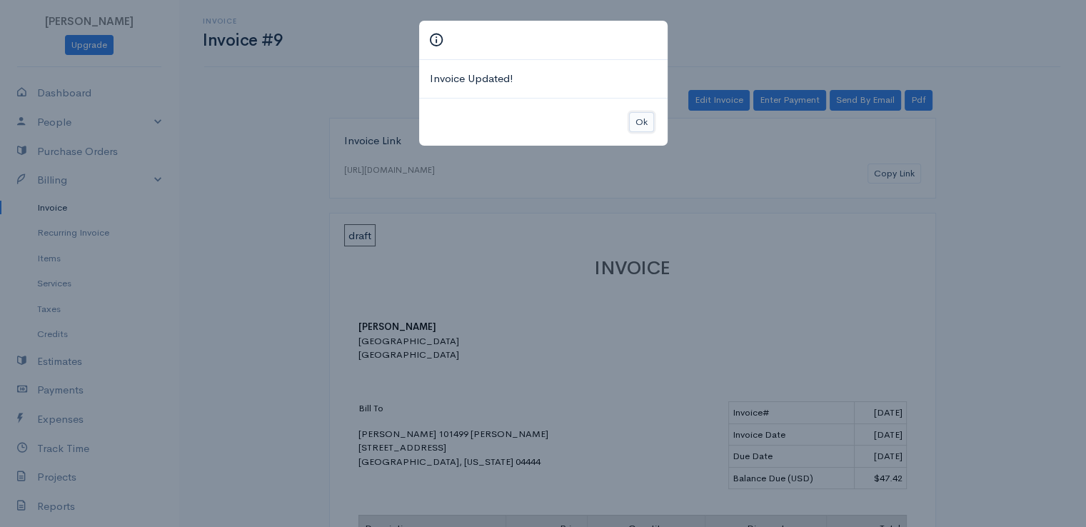
click at [641, 124] on button "Ok" at bounding box center [641, 122] width 25 height 21
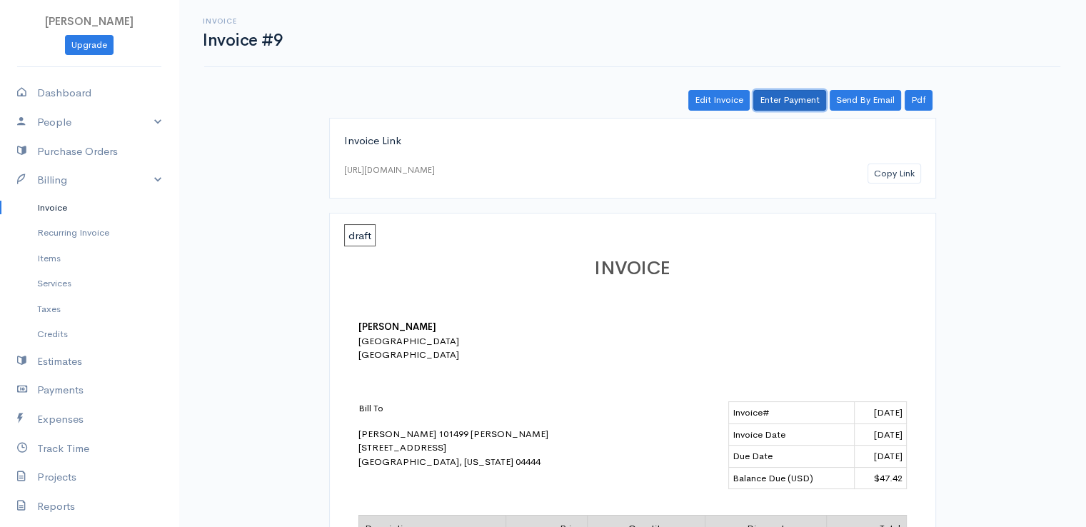
click at [788, 91] on link "Enter Payment" at bounding box center [789, 100] width 73 height 21
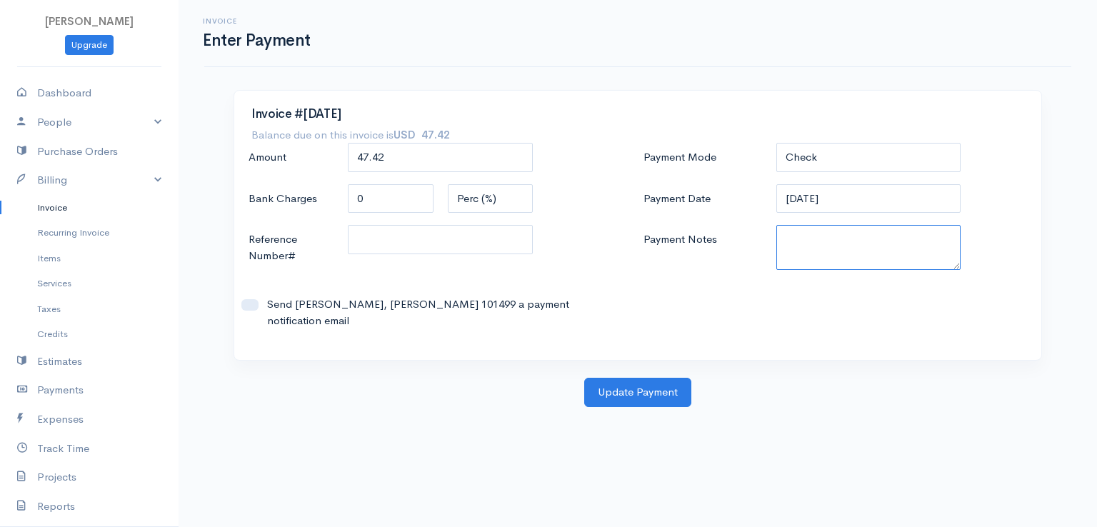
paste textarea "9100102189"
type textarea "9100102189"
click at [646, 386] on button "Update Payment" at bounding box center [637, 392] width 107 height 29
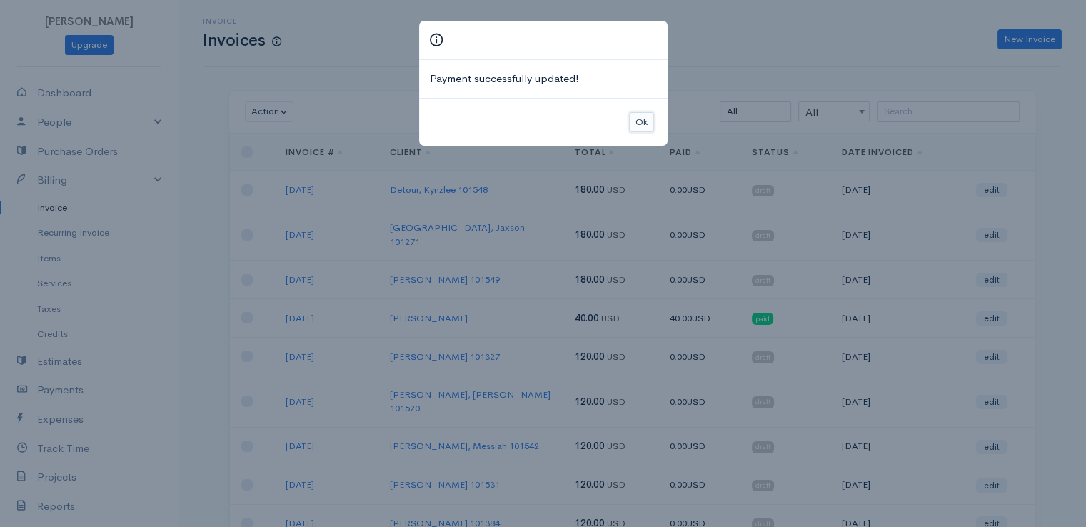
click at [643, 124] on button "Ok" at bounding box center [641, 122] width 25 height 21
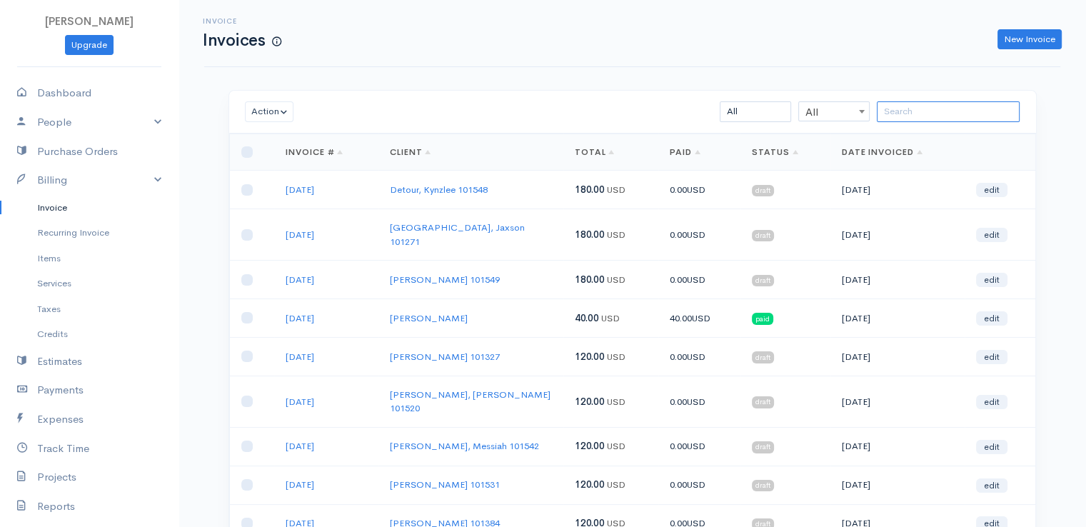
click at [916, 113] on input "search" at bounding box center [948, 111] width 143 height 21
click at [962, 2] on div "Invoice Invoices New Invoice" at bounding box center [632, 33] width 856 height 67
click at [923, 106] on input "search" at bounding box center [948, 111] width 143 height 21
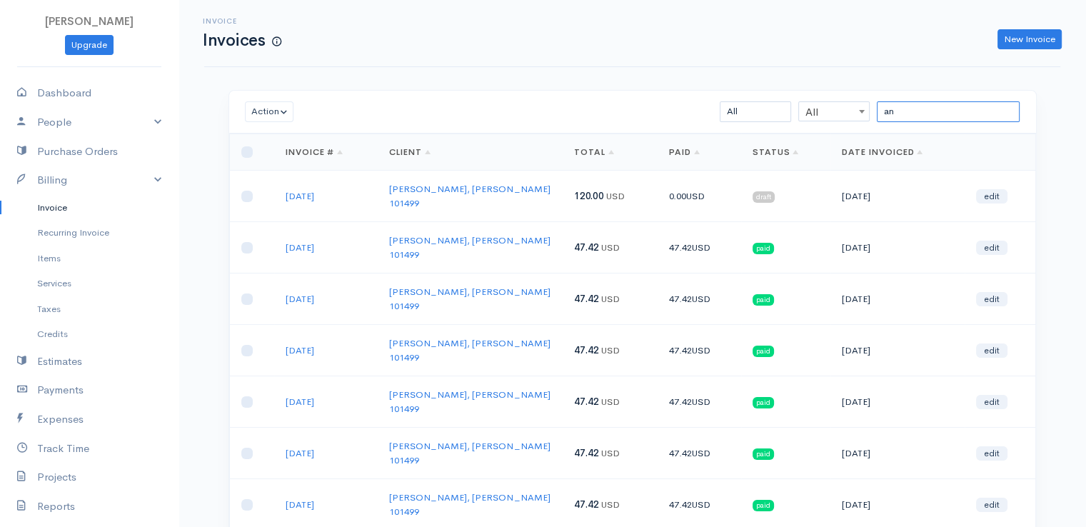
type input "a"
type input "bent"
click at [990, 241] on link "edit" at bounding box center [991, 248] width 31 height 14
select select "2"
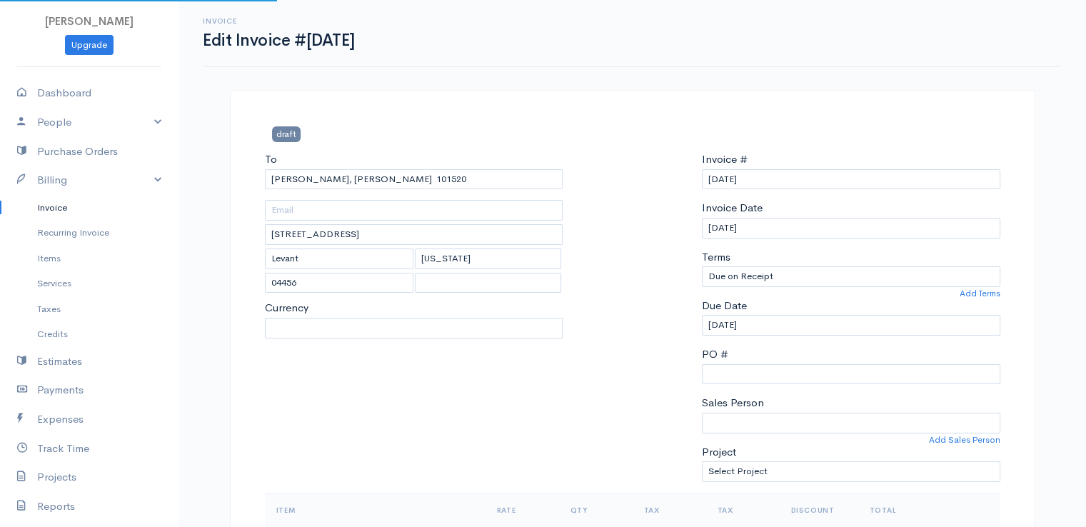
select select "[GEOGRAPHIC_DATA]"
select select "USD"
click at [666, 197] on div at bounding box center [632, 321] width 125 height 341
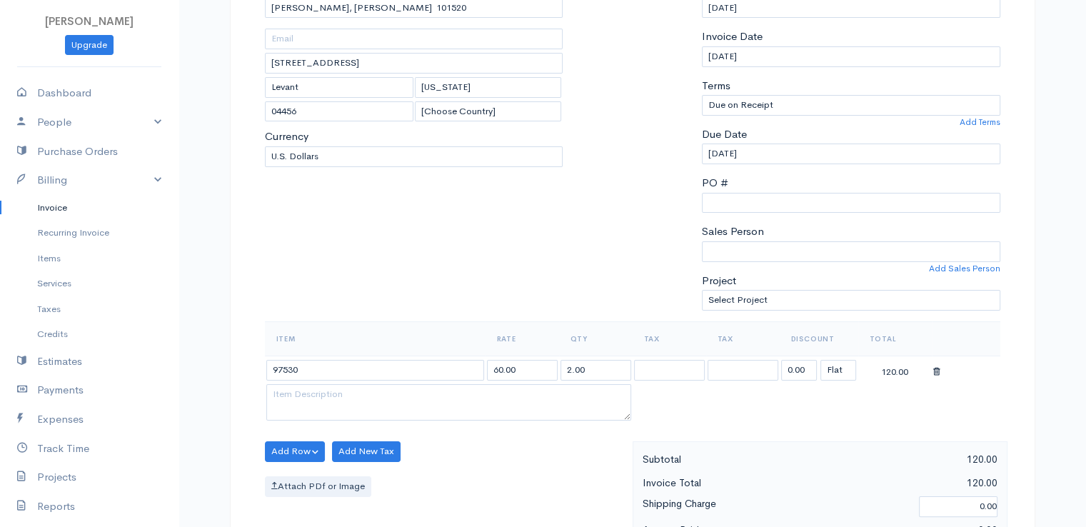
scroll to position [314, 0]
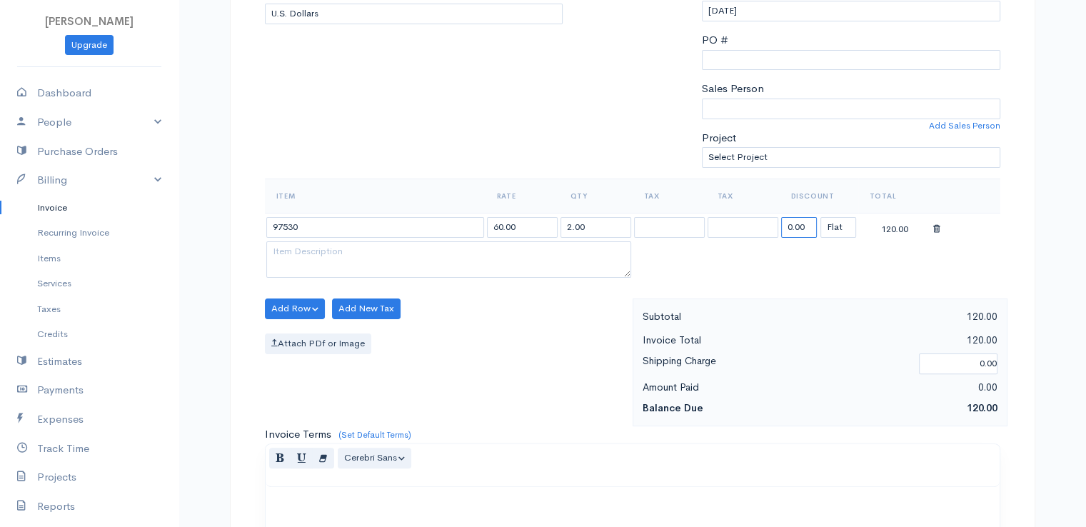
click at [793, 228] on input "0.00" at bounding box center [799, 227] width 36 height 21
drag, startPoint x: 793, startPoint y: 228, endPoint x: 851, endPoint y: 265, distance: 68.7
click at [851, 265] on table "Item Rate Qty Tax Tax Discount Total 97530 60.00 2.00 7 (%) Flat 113.00" at bounding box center [633, 230] width 736 height 103
type input "72.58"
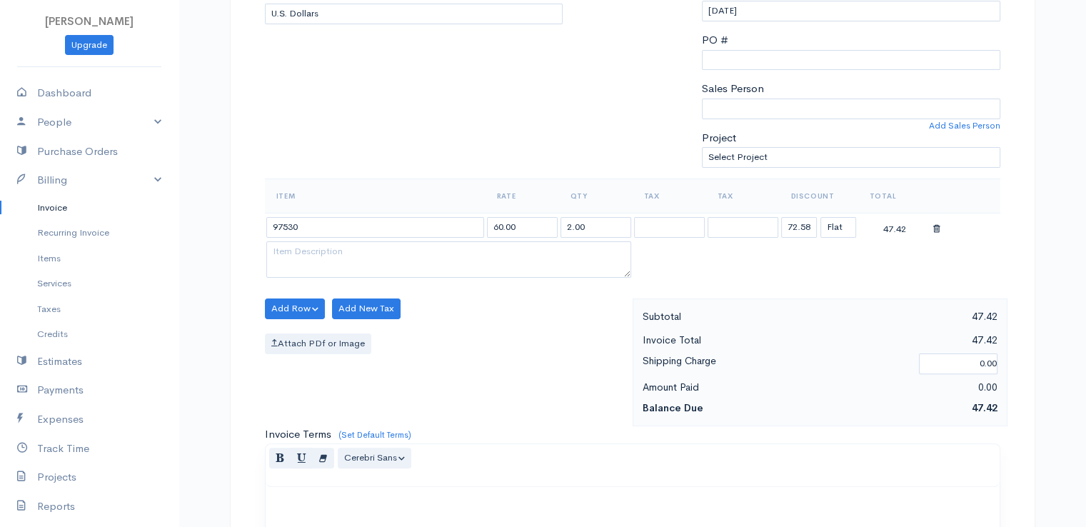
click at [551, 326] on div "Add Row Add Item Row Add Time Row Add New Tax Attach PDf or Image" at bounding box center [445, 362] width 375 height 128
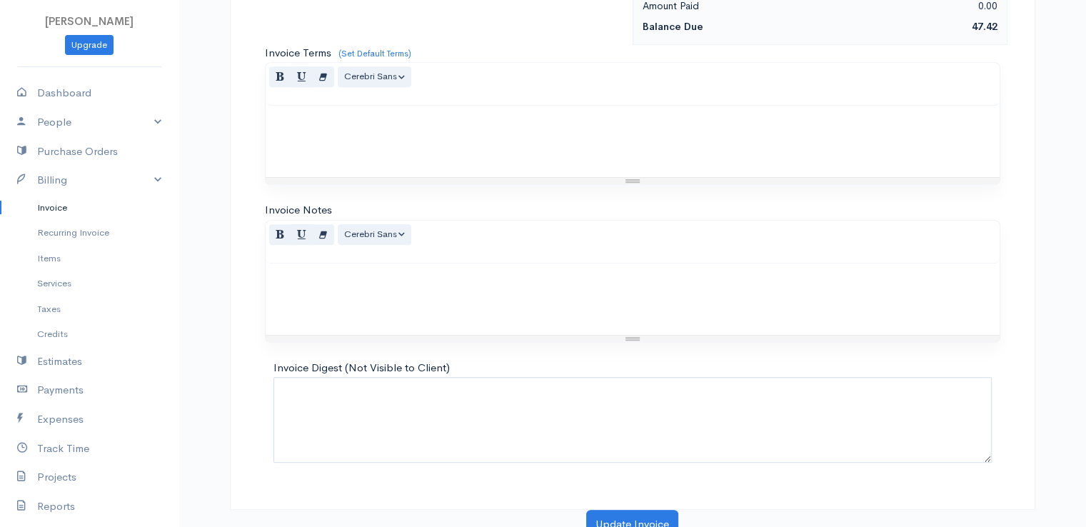
scroll to position [703, 0]
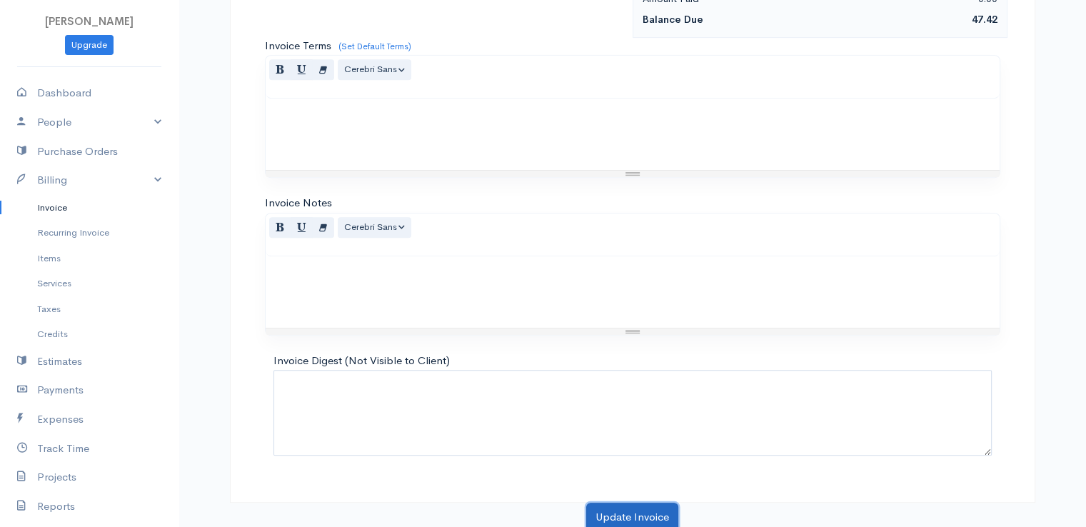
click at [620, 509] on button "Update Invoice" at bounding box center [632, 517] width 92 height 29
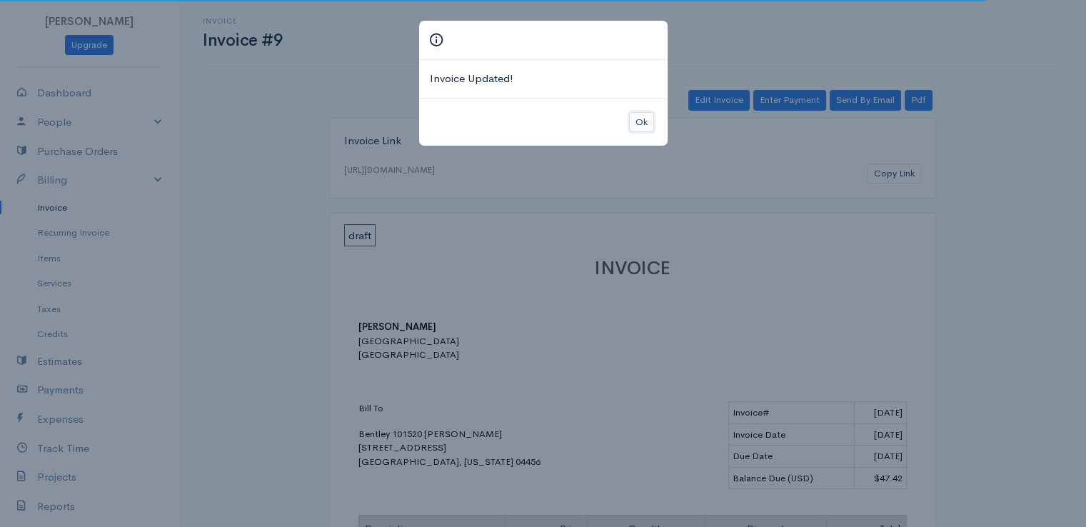
click at [640, 126] on button "Ok" at bounding box center [641, 122] width 25 height 21
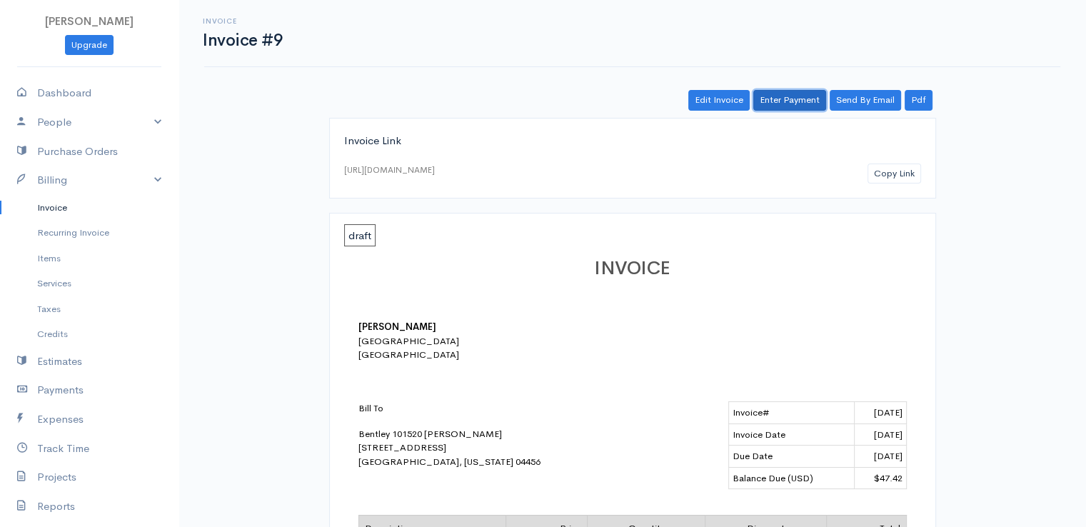
click at [777, 105] on link "Enter Payment" at bounding box center [789, 100] width 73 height 21
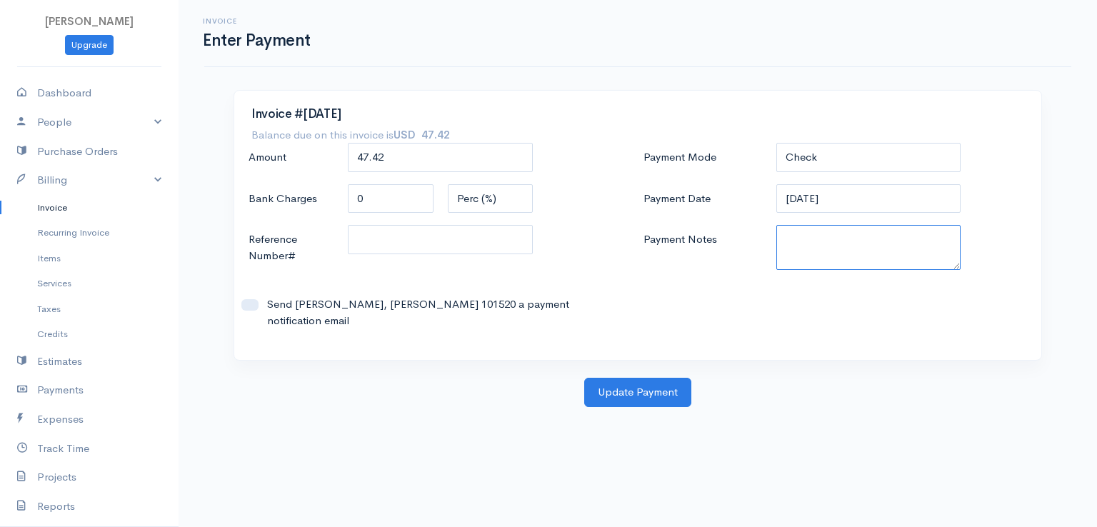
paste textarea "9100102189"
type textarea "9100102189"
click at [653, 378] on button "Update Payment" at bounding box center [637, 392] width 107 height 29
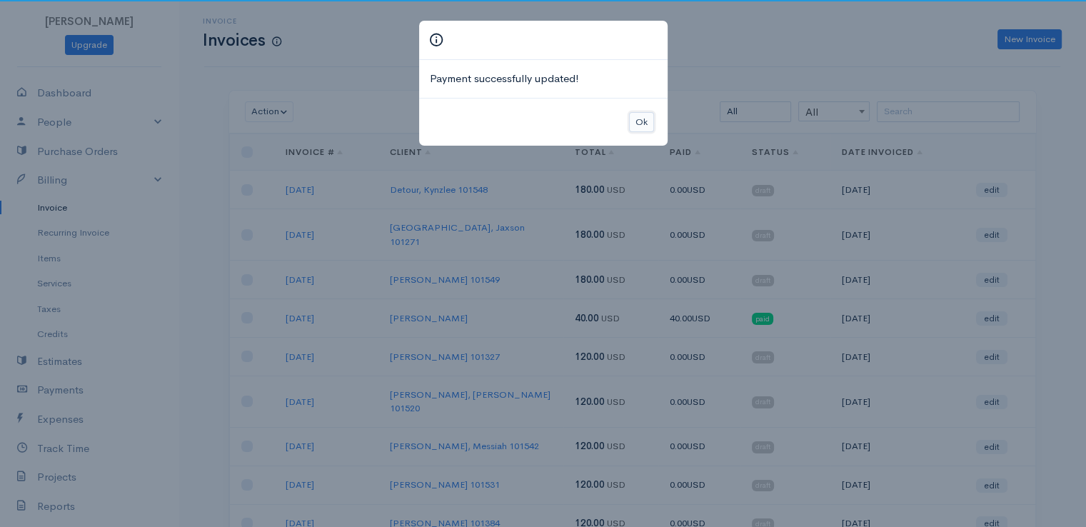
click at [638, 124] on button "Ok" at bounding box center [641, 122] width 25 height 21
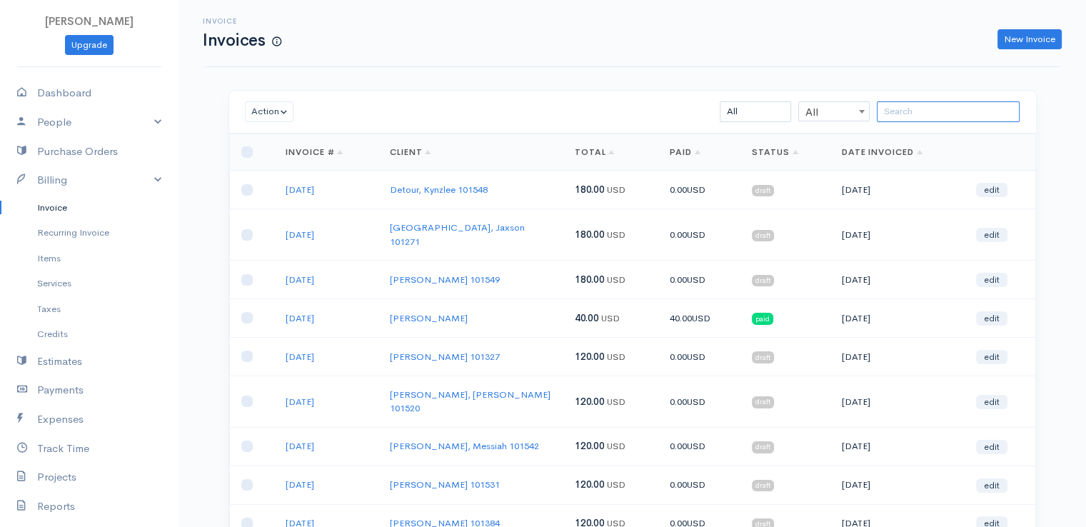
click at [910, 109] on input "search" at bounding box center [948, 111] width 143 height 21
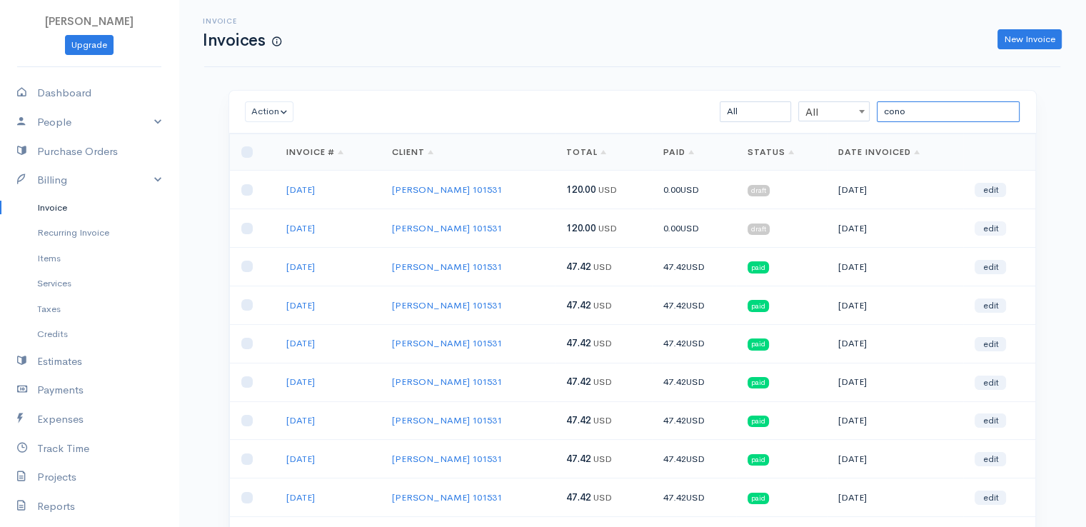
type input "cono"
click at [990, 229] on link "edit" at bounding box center [990, 228] width 31 height 14
select select "2"
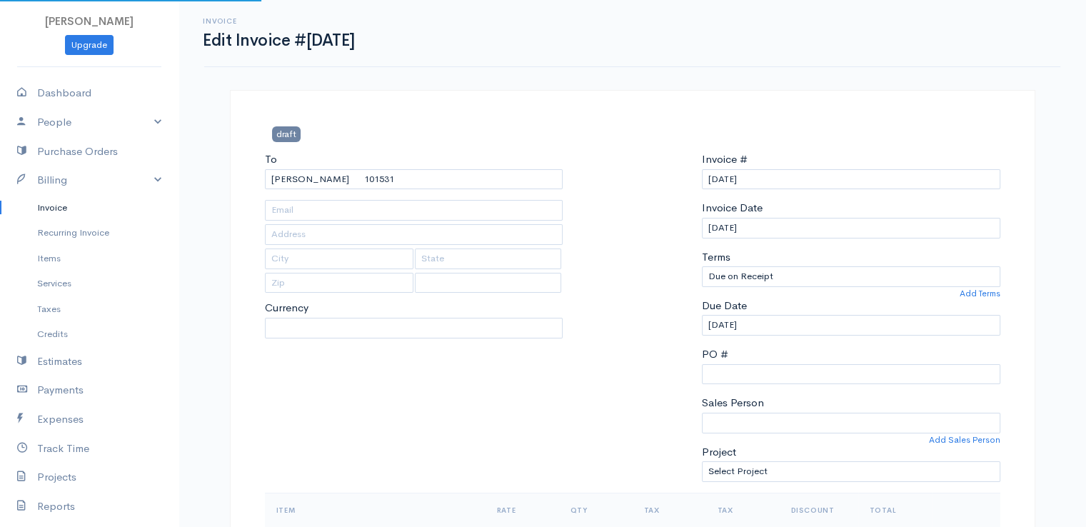
select select "[GEOGRAPHIC_DATA]"
select select "USD"
click at [640, 231] on div at bounding box center [632, 321] width 125 height 341
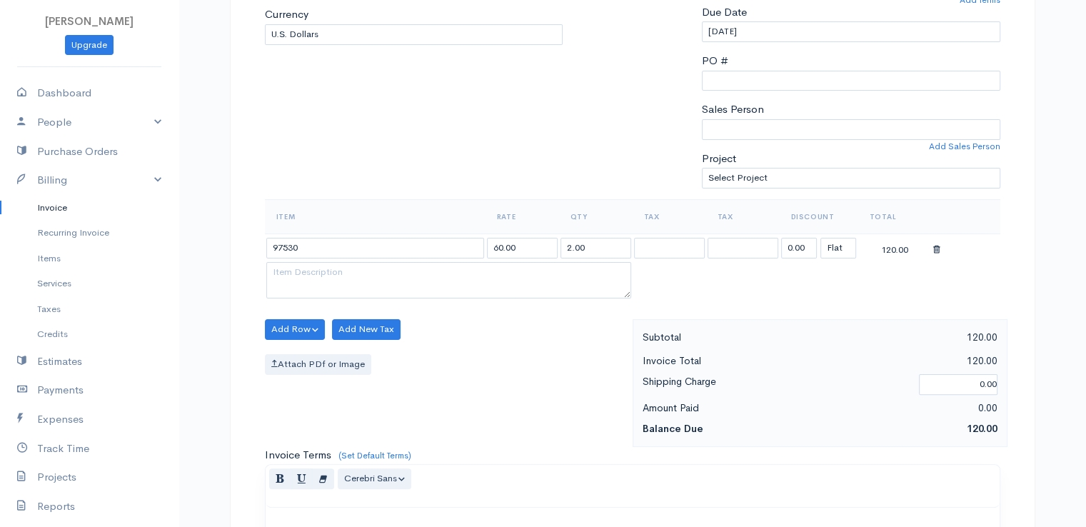
scroll to position [343, 0]
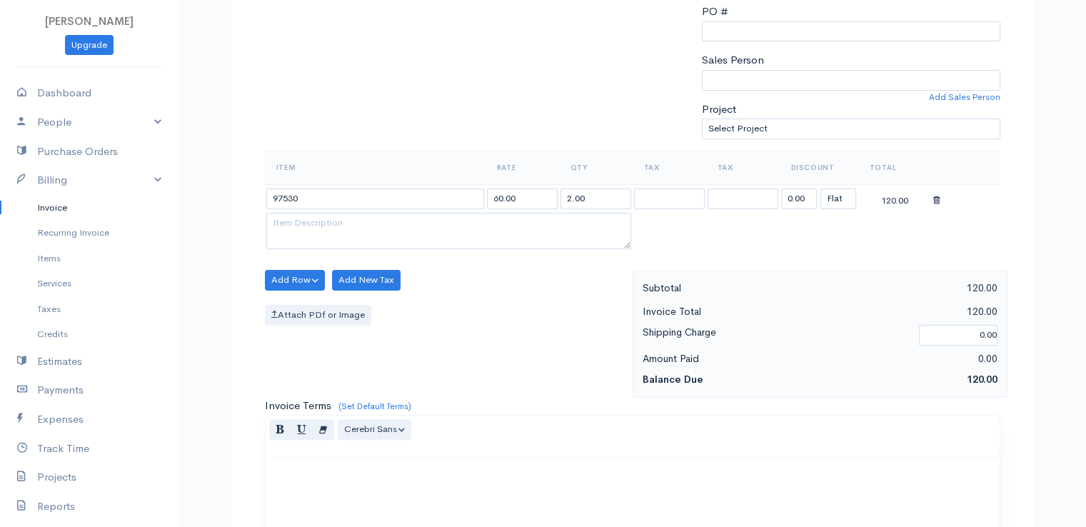
click at [780, 195] on td "0.00 (%) Flat" at bounding box center [819, 198] width 79 height 28
click at [793, 196] on input "0.00" at bounding box center [799, 199] width 36 height 21
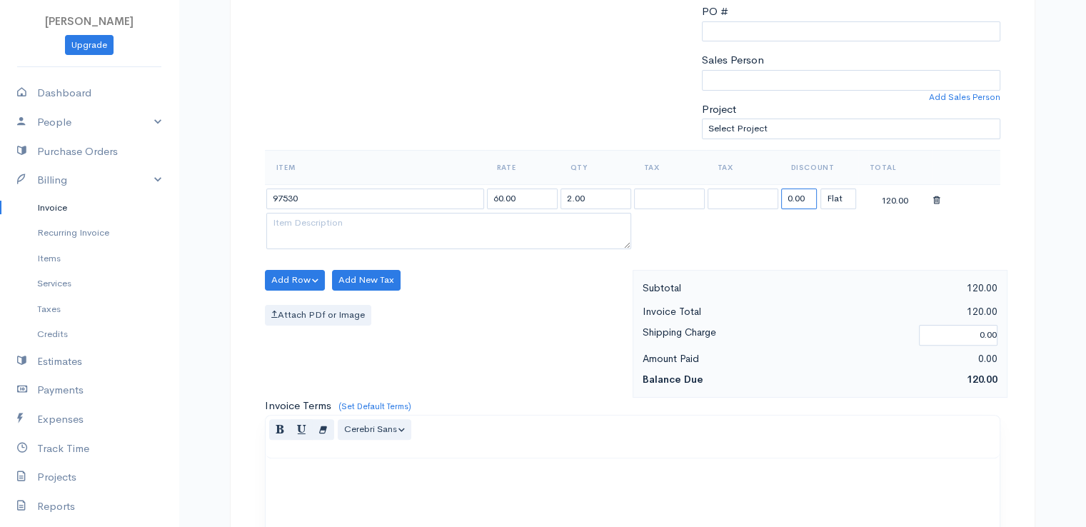
click at [793, 196] on input "0.00" at bounding box center [799, 199] width 36 height 21
type input "72.58"
click at [707, 224] on table "Item Rate Qty Tax Tax Discount Total 97530 60.00 2.00 72.58 (%) Flat 47.42" at bounding box center [633, 201] width 736 height 103
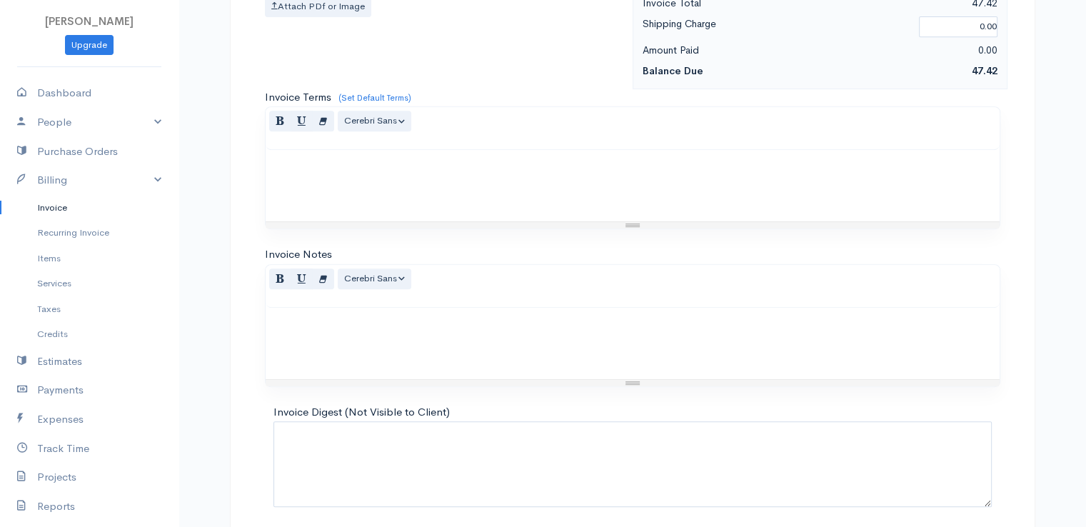
scroll to position [703, 0]
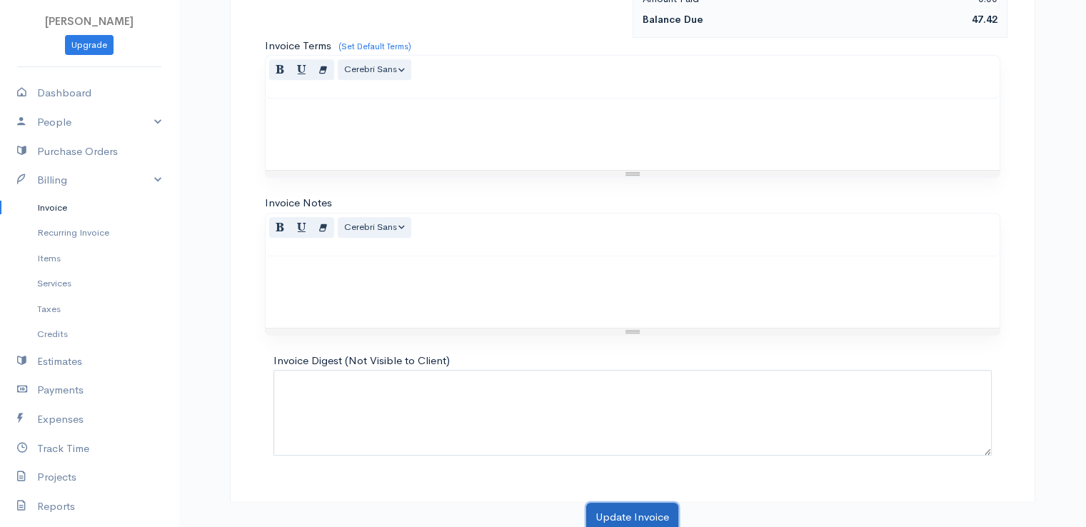
click at [646, 509] on button "Update Invoice" at bounding box center [632, 517] width 92 height 29
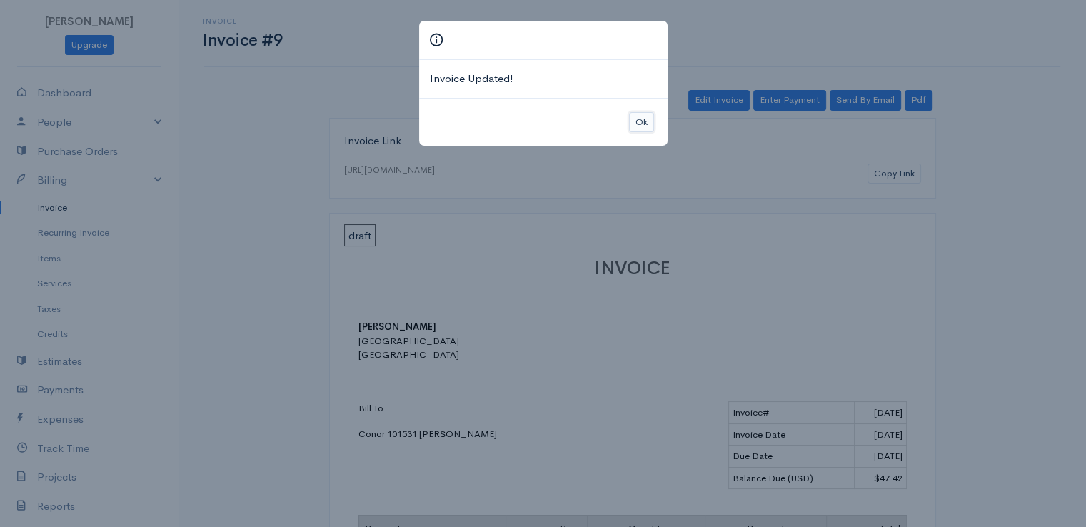
click at [641, 120] on button "Ok" at bounding box center [641, 122] width 25 height 21
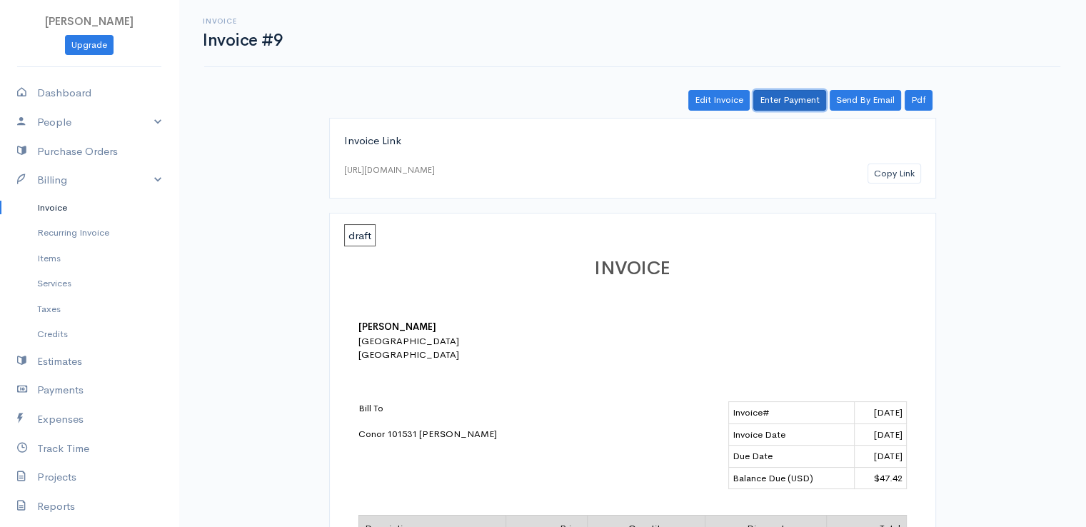
click at [780, 96] on link "Enter Payment" at bounding box center [789, 100] width 73 height 21
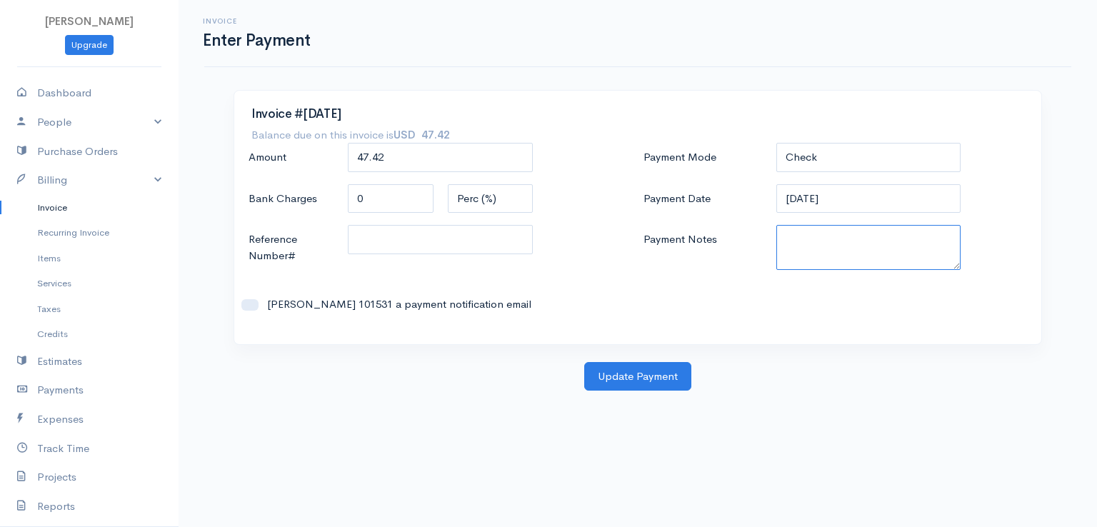
paste textarea "9100102189"
type textarea "9100102189"
click at [621, 379] on button "Update Payment" at bounding box center [637, 376] width 107 height 29
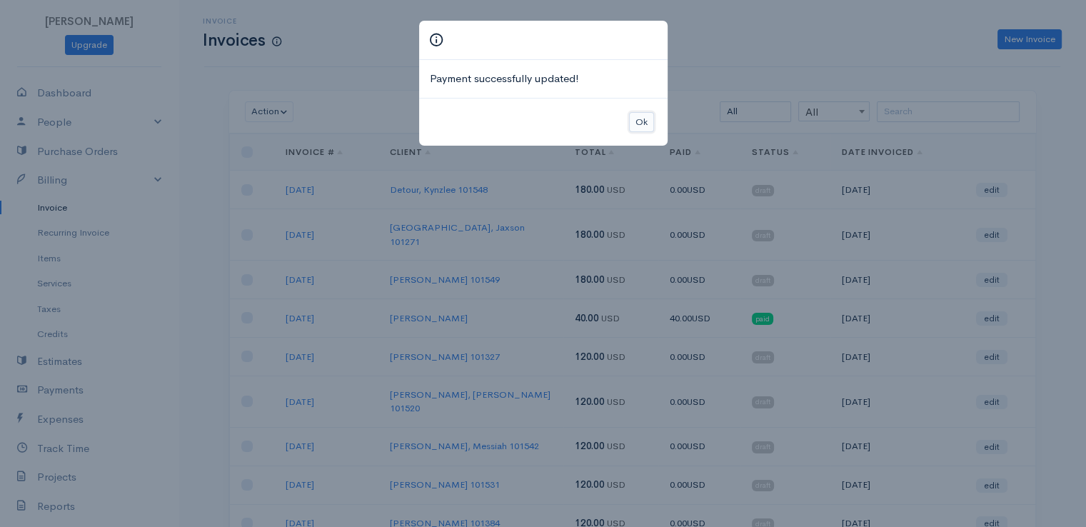
click at [638, 118] on button "Ok" at bounding box center [641, 122] width 25 height 21
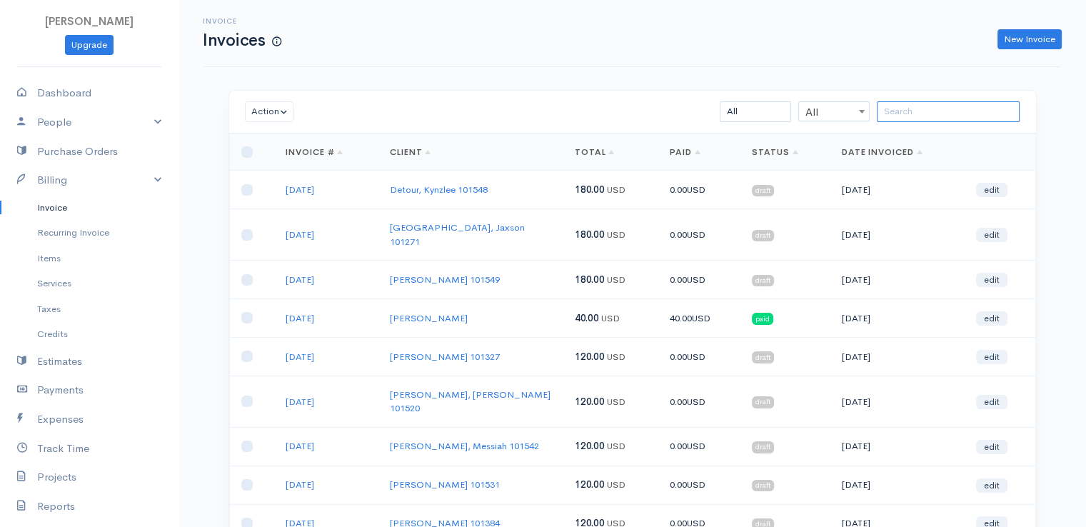
click at [894, 106] on input "search" at bounding box center [948, 111] width 143 height 21
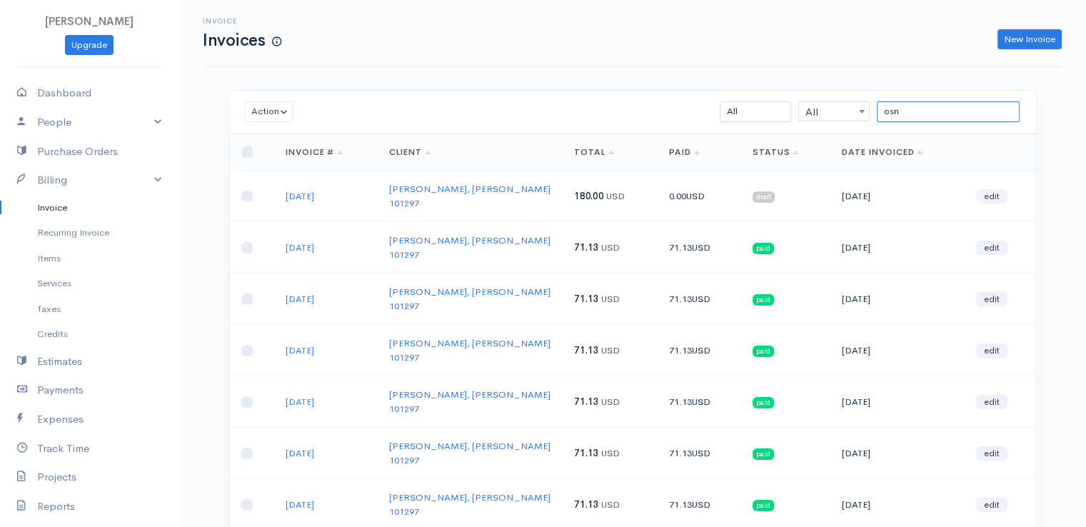
type input "osn"
click at [994, 191] on link "edit" at bounding box center [991, 196] width 31 height 14
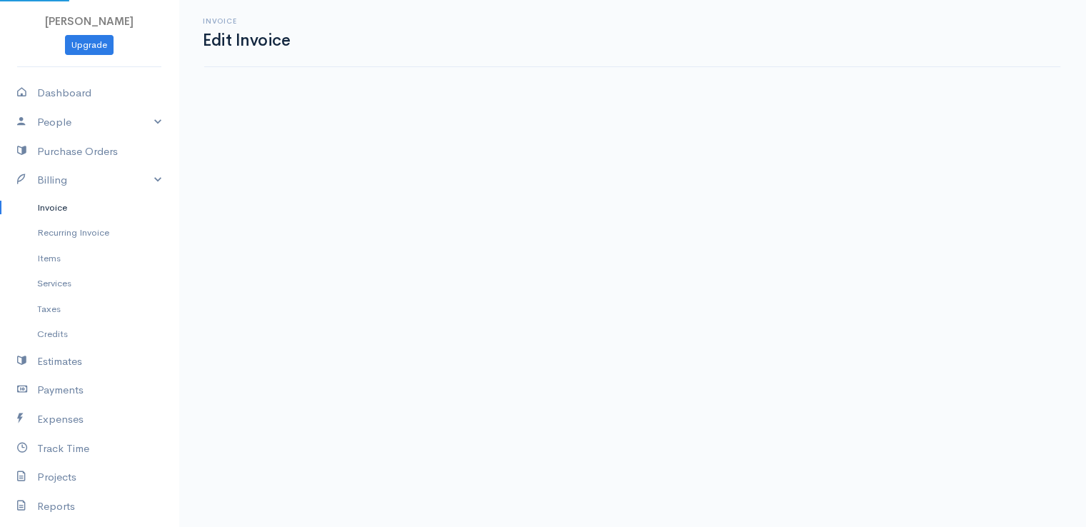
select select "[GEOGRAPHIC_DATA]"
select select "2"
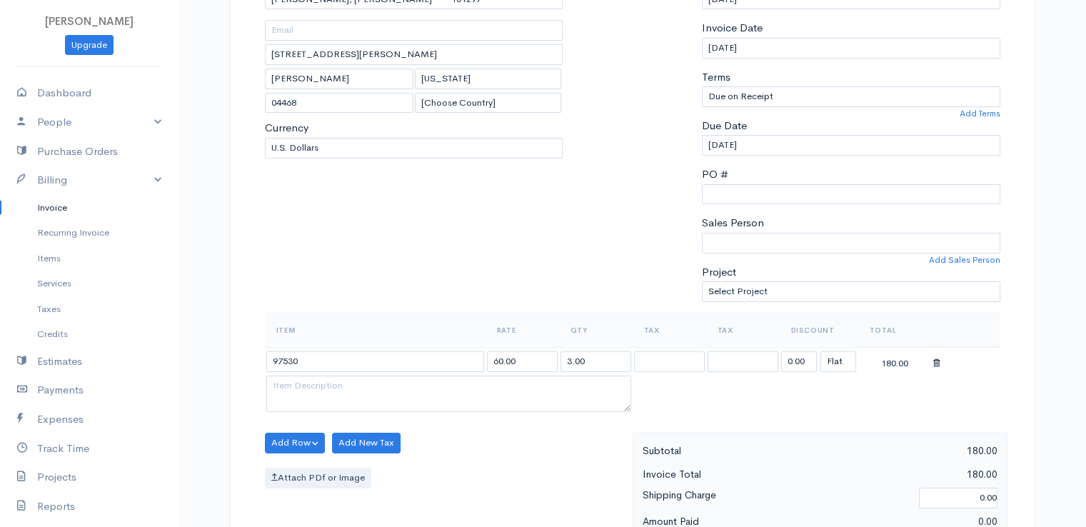
scroll to position [314, 0]
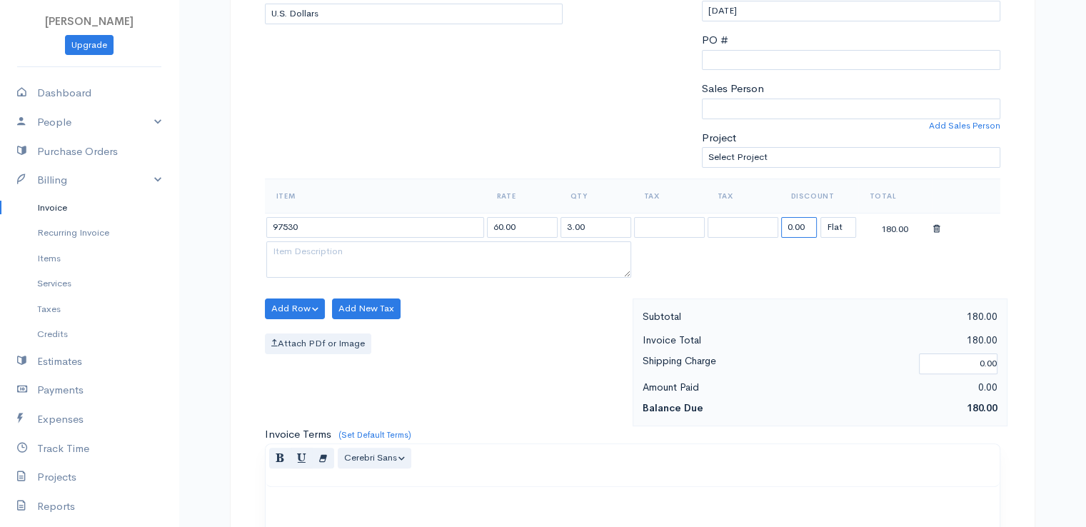
click at [791, 229] on input "0.00" at bounding box center [799, 227] width 36 height 21
click at [803, 224] on input "72.58" at bounding box center [799, 227] width 36 height 21
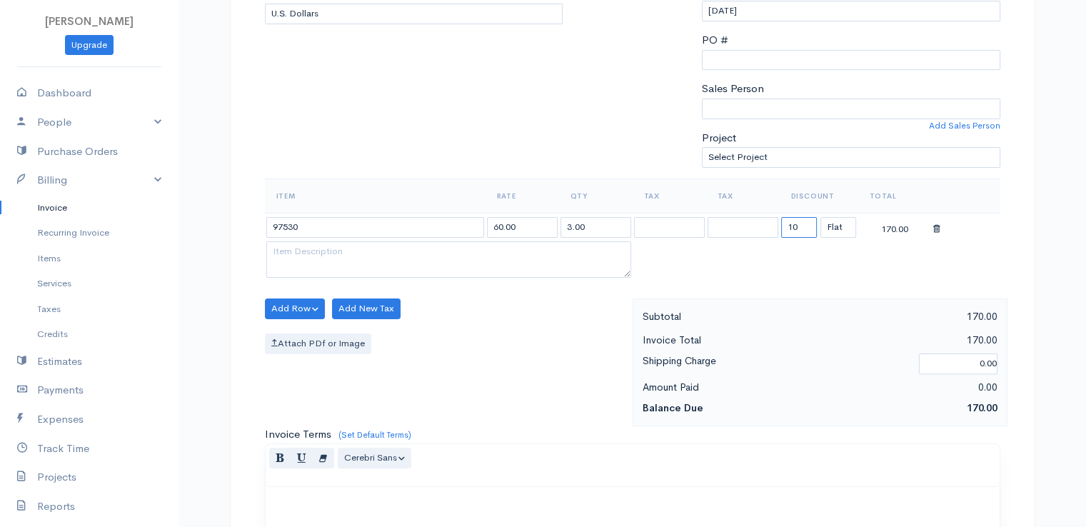
type input "108.87"
click at [768, 265] on table "Item Rate Qty Tax Tax Discount Total 97530 60.00 3.00 108.87 (%) Flat 71.13" at bounding box center [633, 230] width 736 height 103
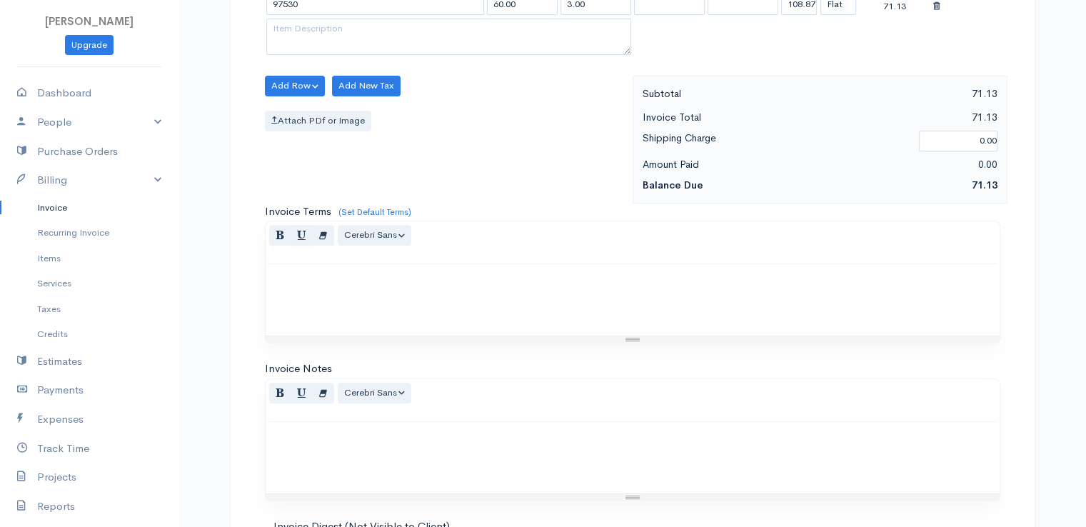
scroll to position [703, 0]
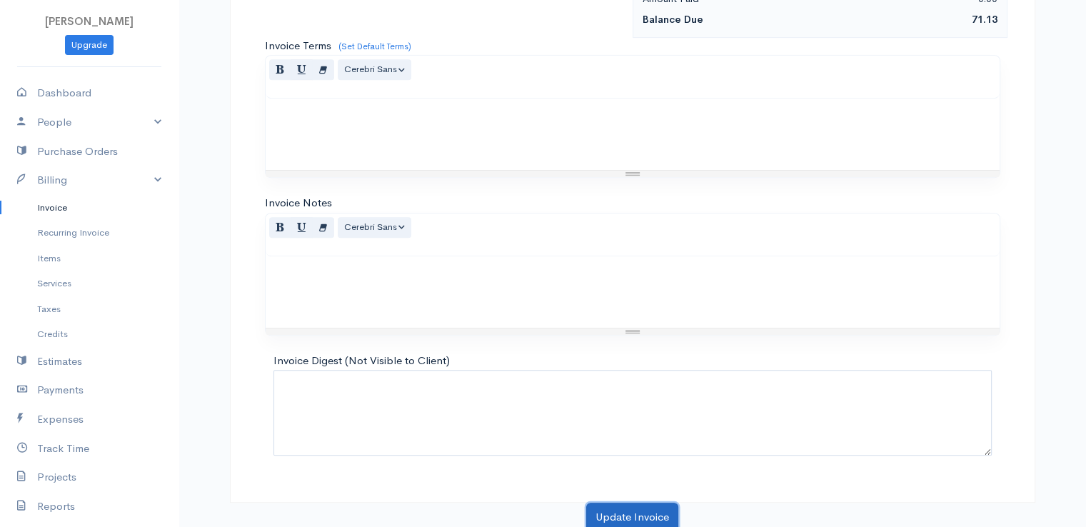
click at [643, 507] on button "Update Invoice" at bounding box center [632, 517] width 92 height 29
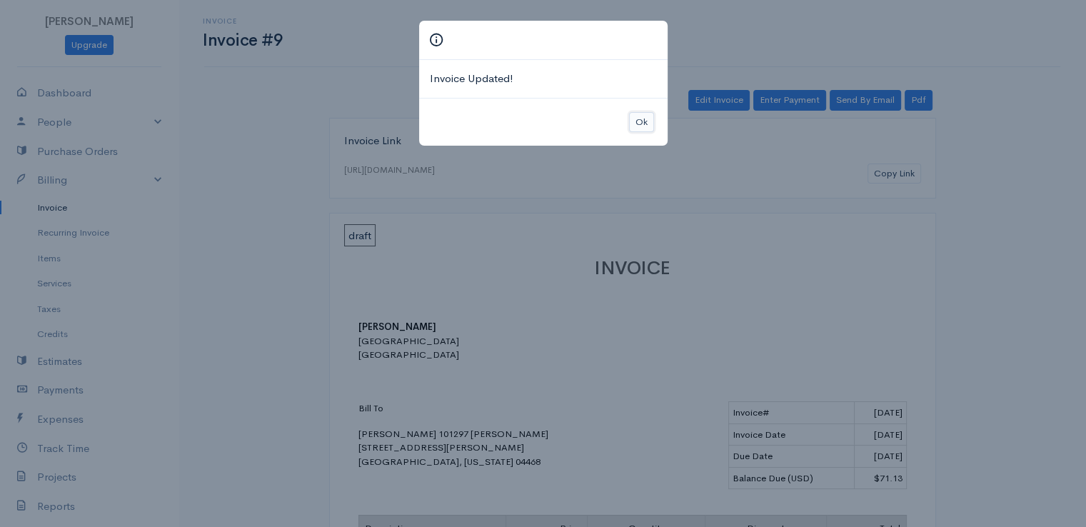
click at [643, 118] on button "Ok" at bounding box center [641, 122] width 25 height 21
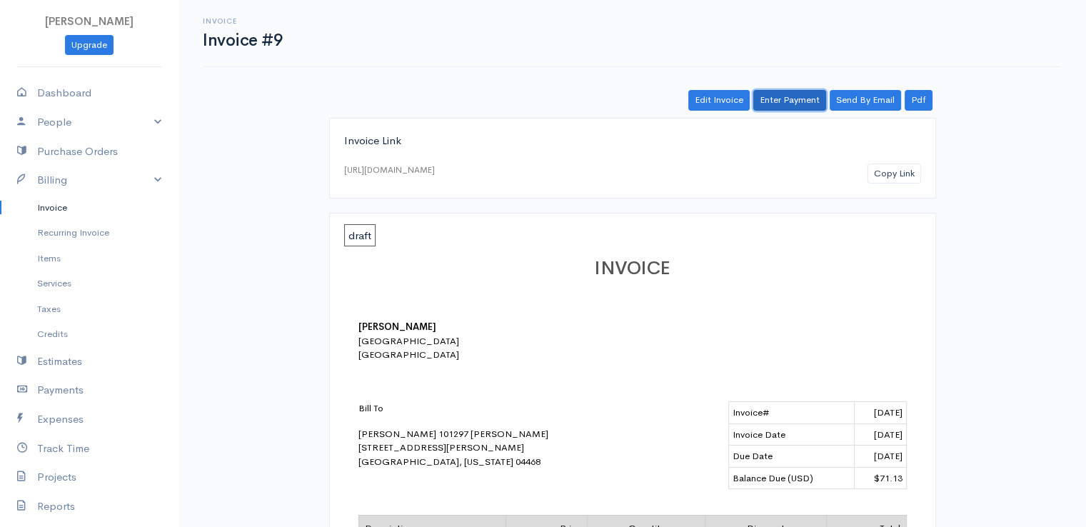
click at [790, 92] on link "Enter Payment" at bounding box center [789, 100] width 73 height 21
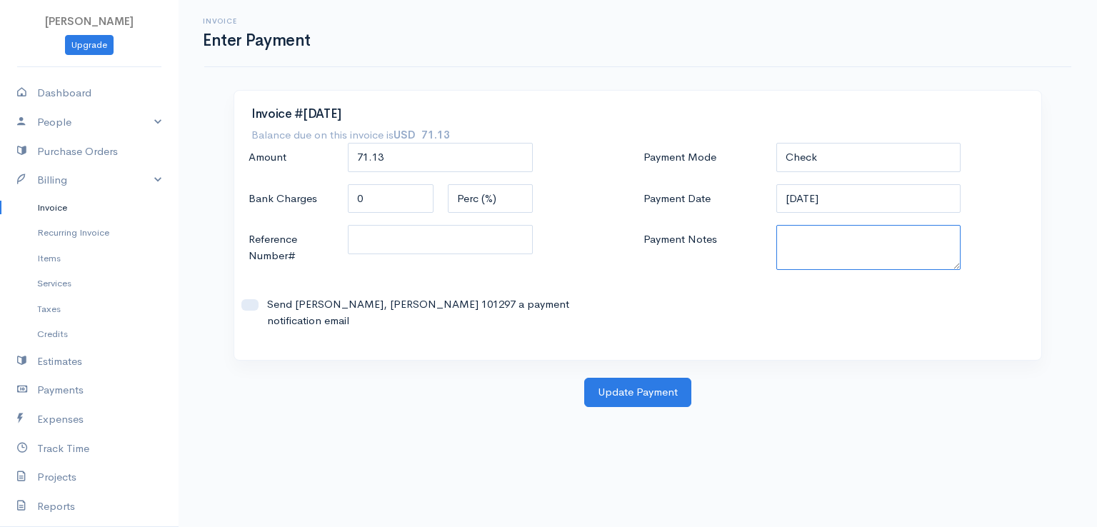
paste textarea "9100102189"
type textarea "9100102189"
click at [651, 378] on button "Update Payment" at bounding box center [637, 392] width 107 height 29
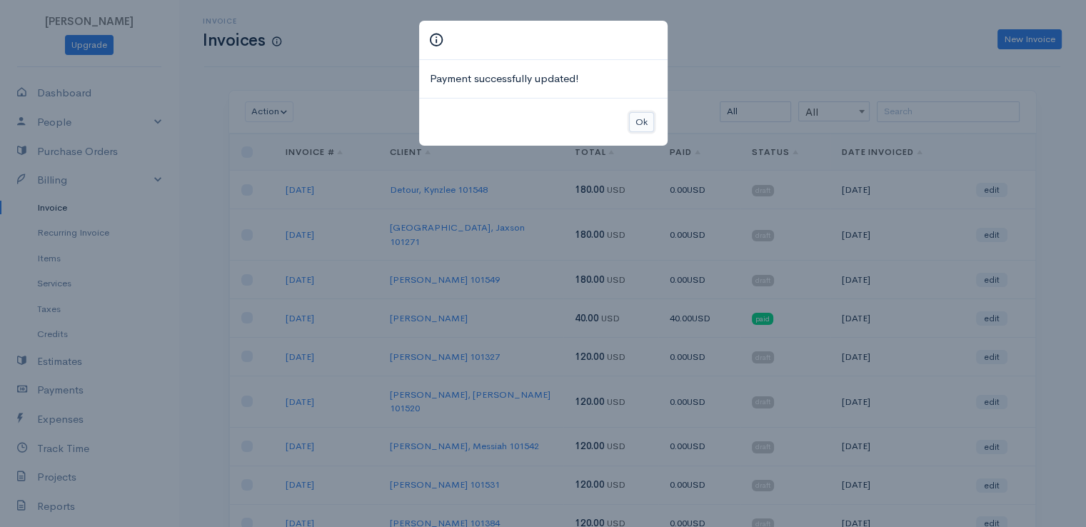
click at [636, 124] on button "Ok" at bounding box center [641, 122] width 25 height 21
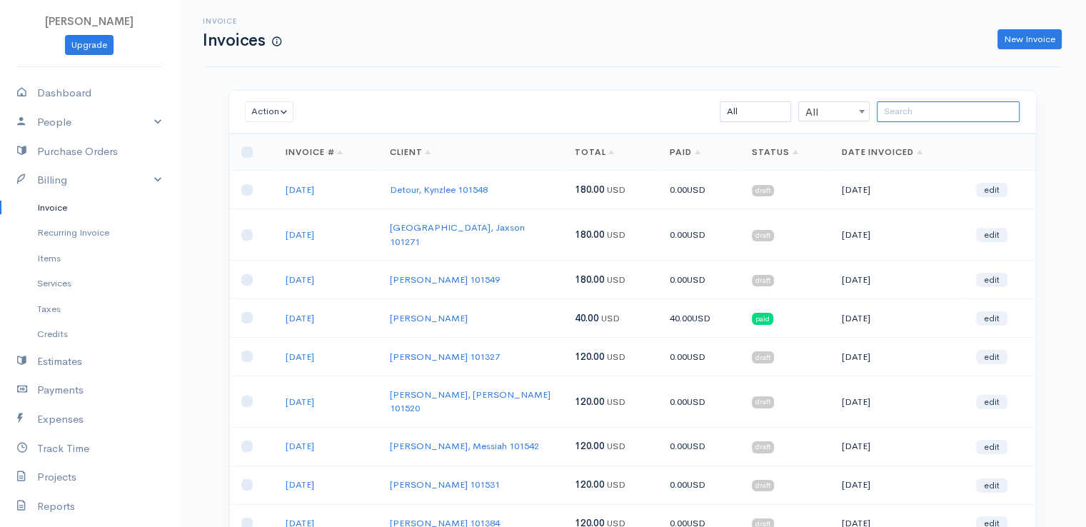
click at [908, 109] on input "search" at bounding box center [948, 111] width 143 height 21
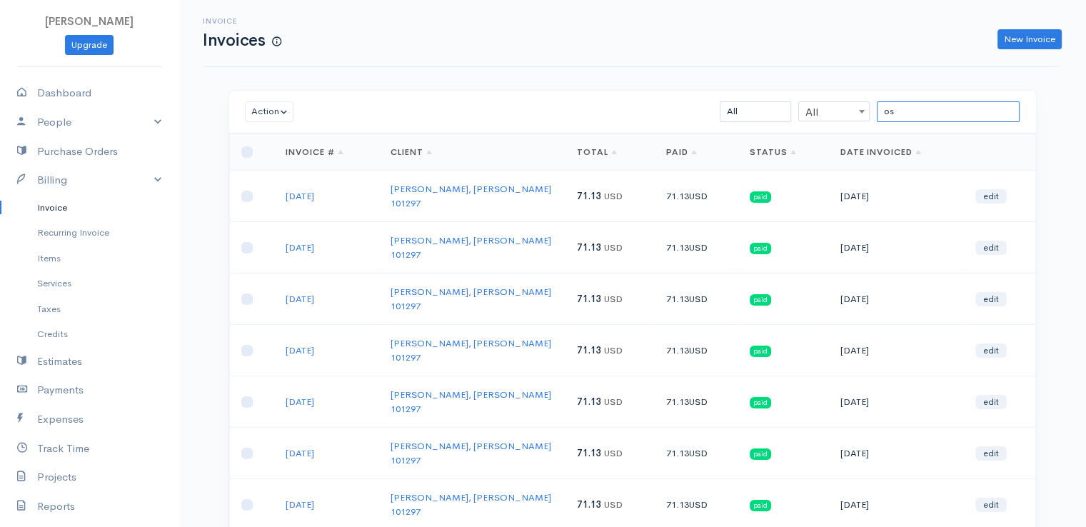
type input "o"
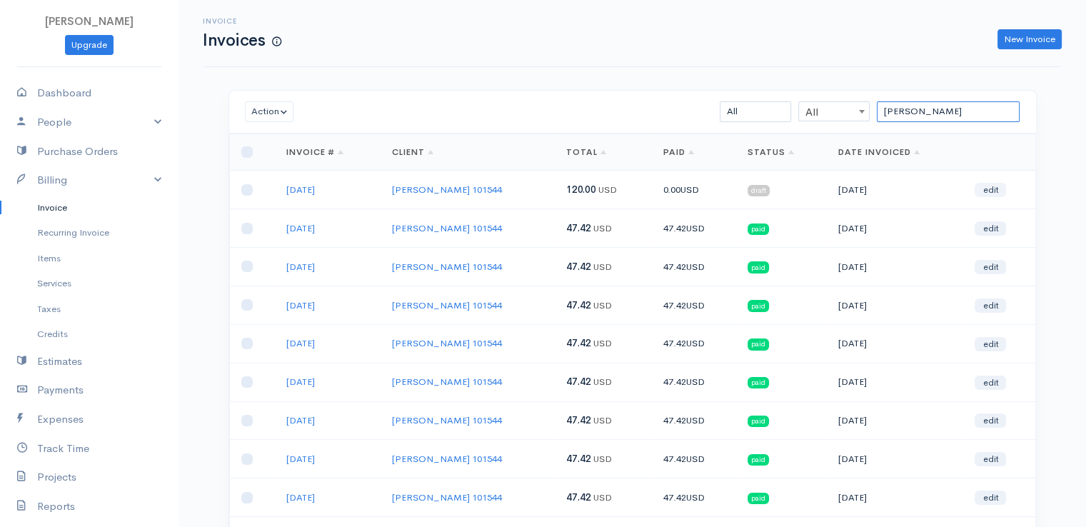
type input "[PERSON_NAME]"
click at [990, 188] on link "edit" at bounding box center [990, 190] width 31 height 14
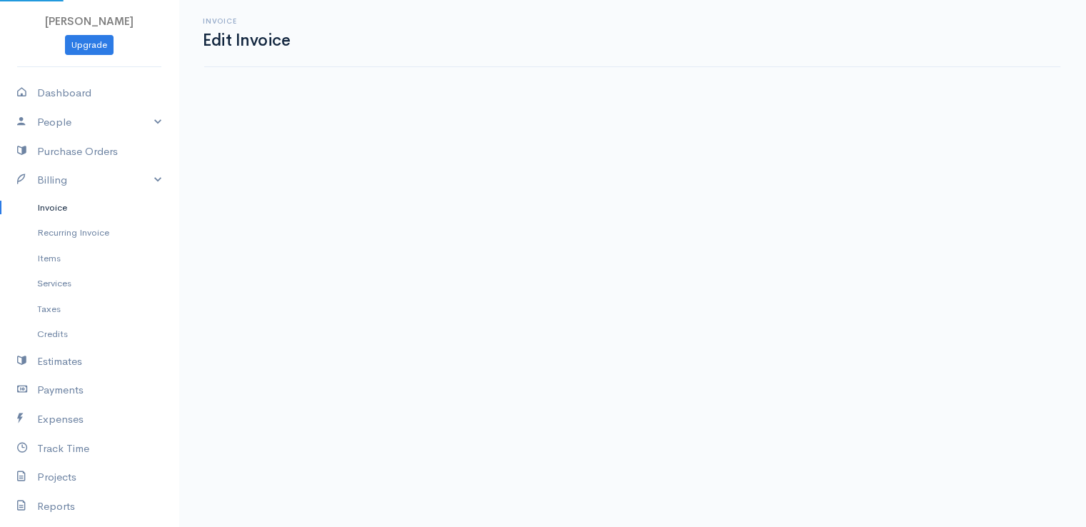
select select "[GEOGRAPHIC_DATA]"
select select "2"
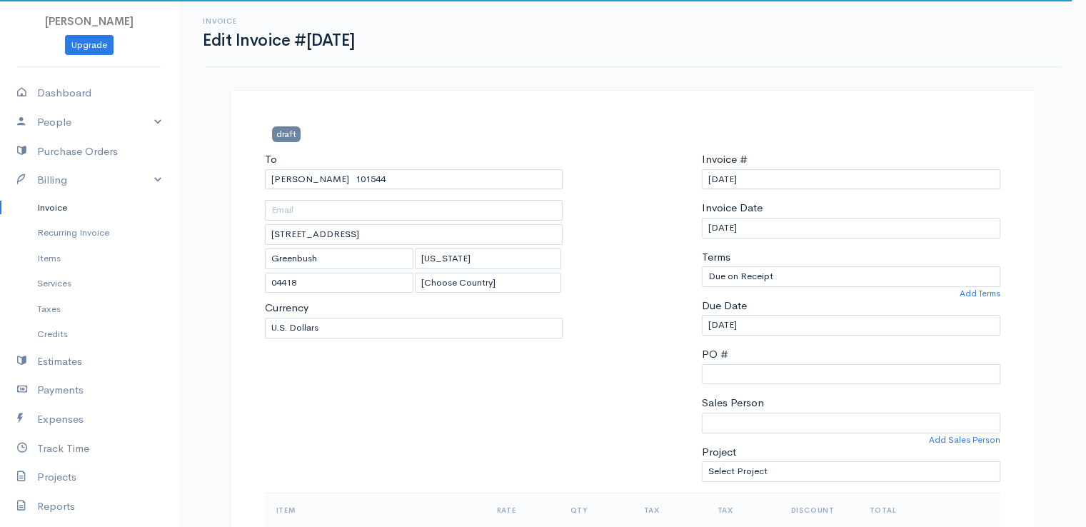
click at [671, 306] on div at bounding box center [632, 321] width 125 height 341
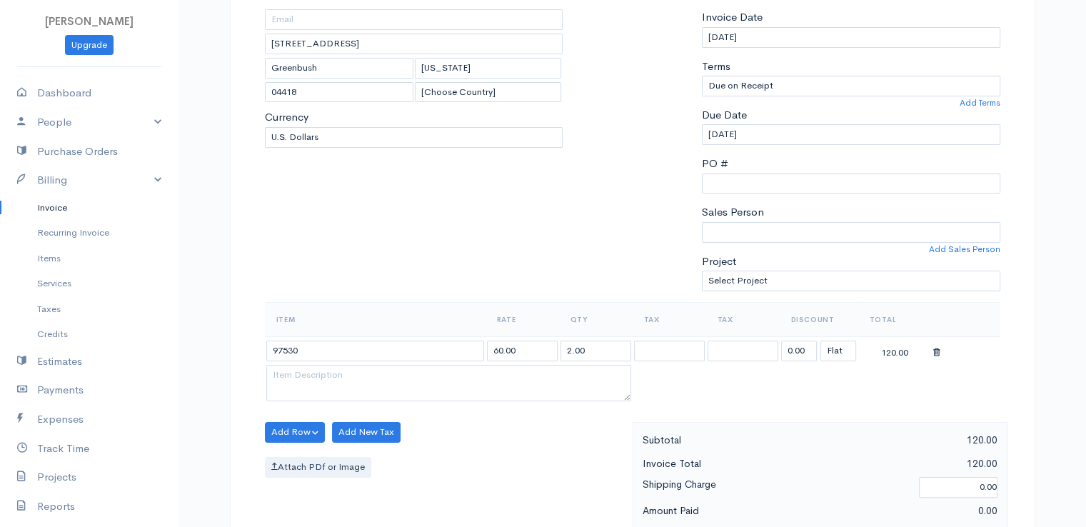
scroll to position [343, 0]
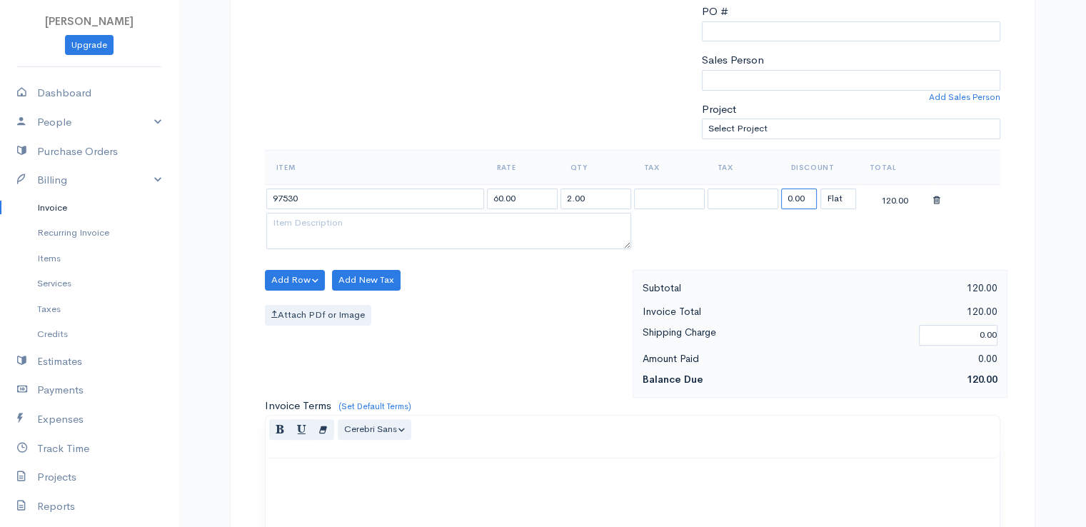
click at [793, 189] on input "0.00" at bounding box center [799, 199] width 36 height 21
type input "72.58"
click at [706, 244] on table "Item Rate Qty Tax Tax Discount Total 97530 60.00 2.00 72.58 (%) Flat 47.42" at bounding box center [633, 201] width 736 height 103
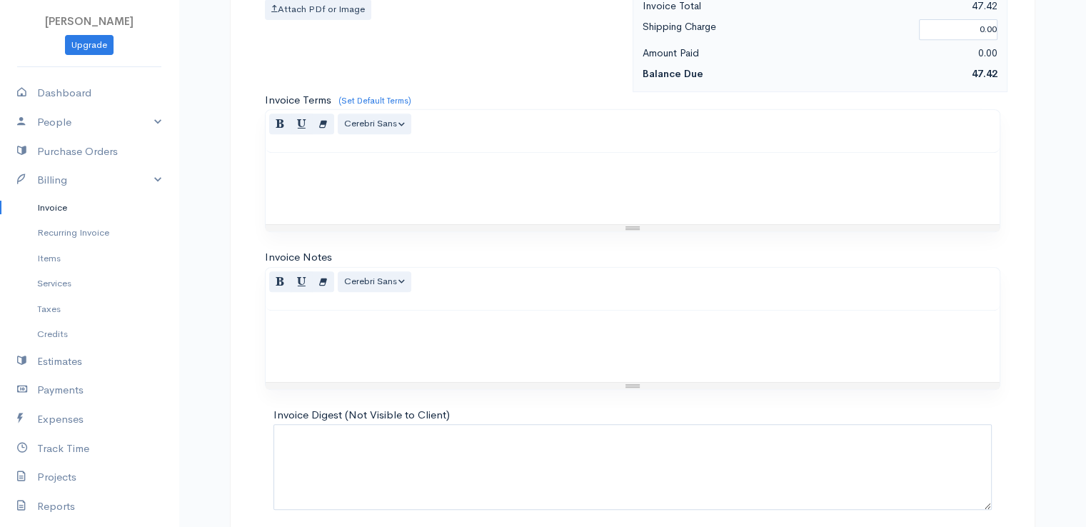
scroll to position [703, 0]
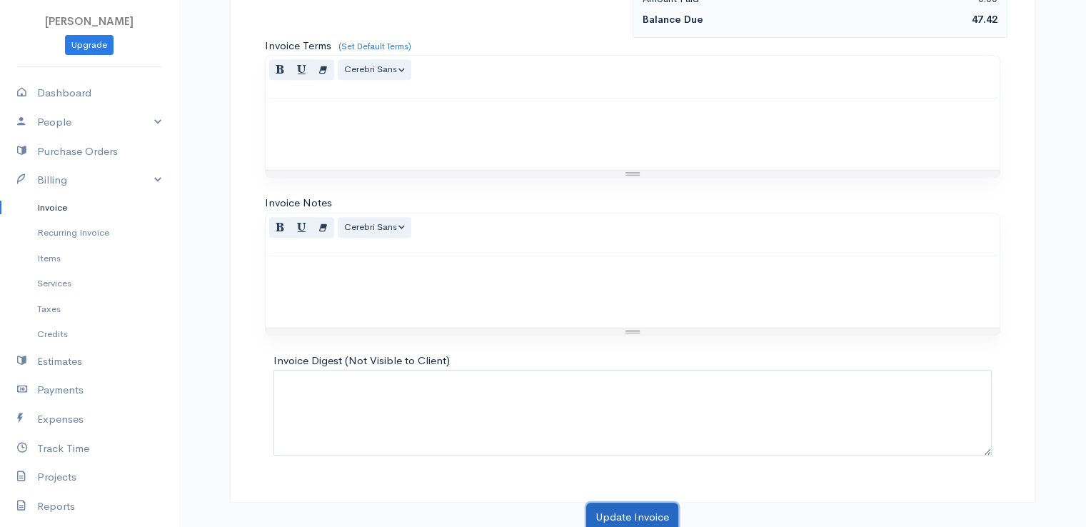
click at [650, 509] on button "Update Invoice" at bounding box center [632, 517] width 92 height 29
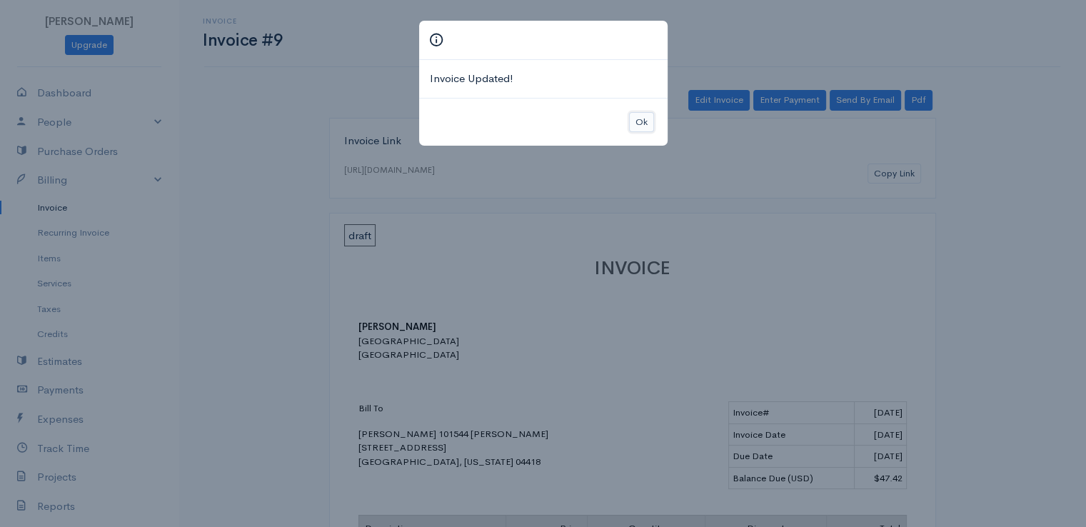
click at [640, 121] on button "Ok" at bounding box center [641, 122] width 25 height 21
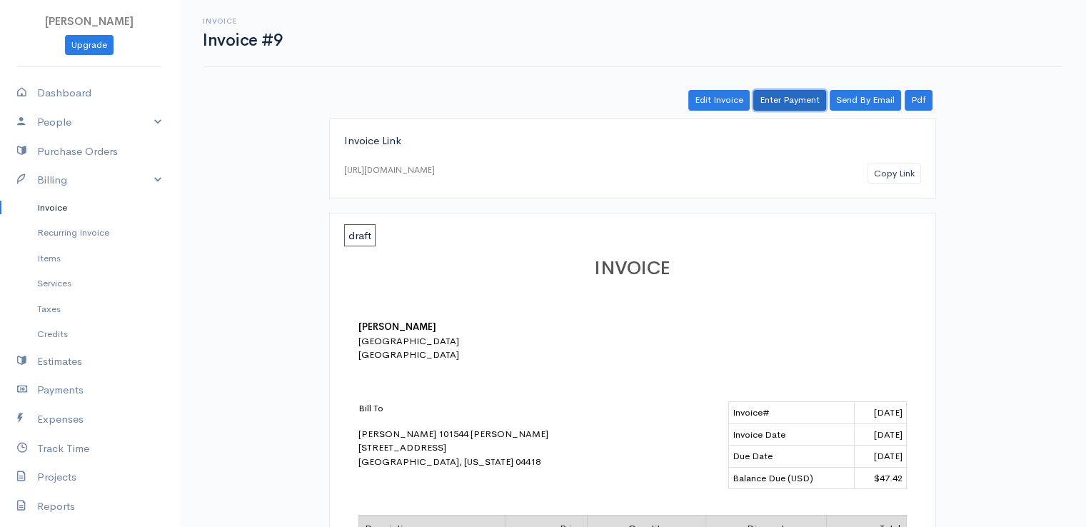
click at [794, 97] on link "Enter Payment" at bounding box center [789, 100] width 73 height 21
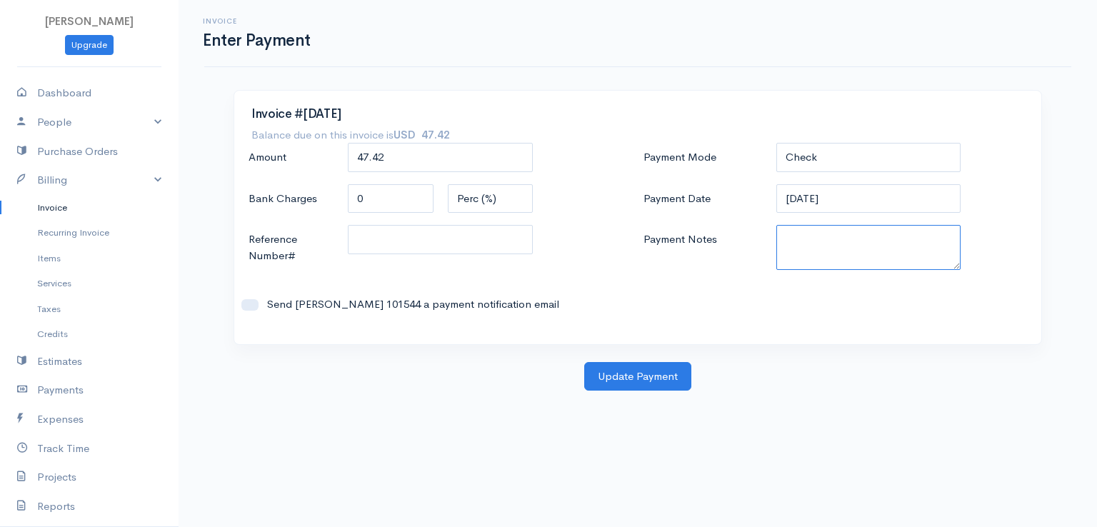
click at [809, 249] on textarea "Payment Notes" at bounding box center [868, 247] width 185 height 45
paste textarea "9100102189"
type textarea "9100102189"
click at [651, 376] on button "Update Payment" at bounding box center [637, 376] width 107 height 29
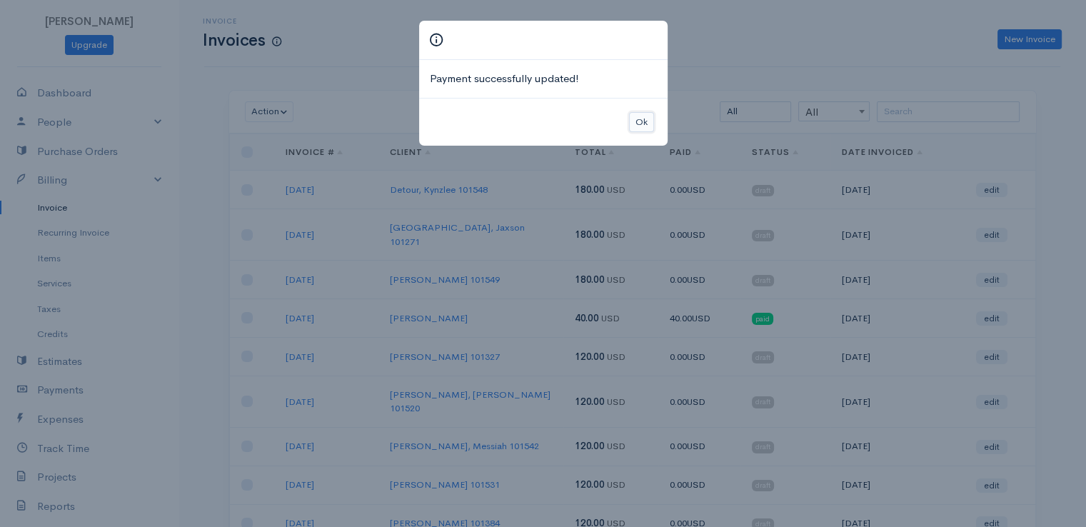
click at [641, 124] on button "Ok" at bounding box center [641, 122] width 25 height 21
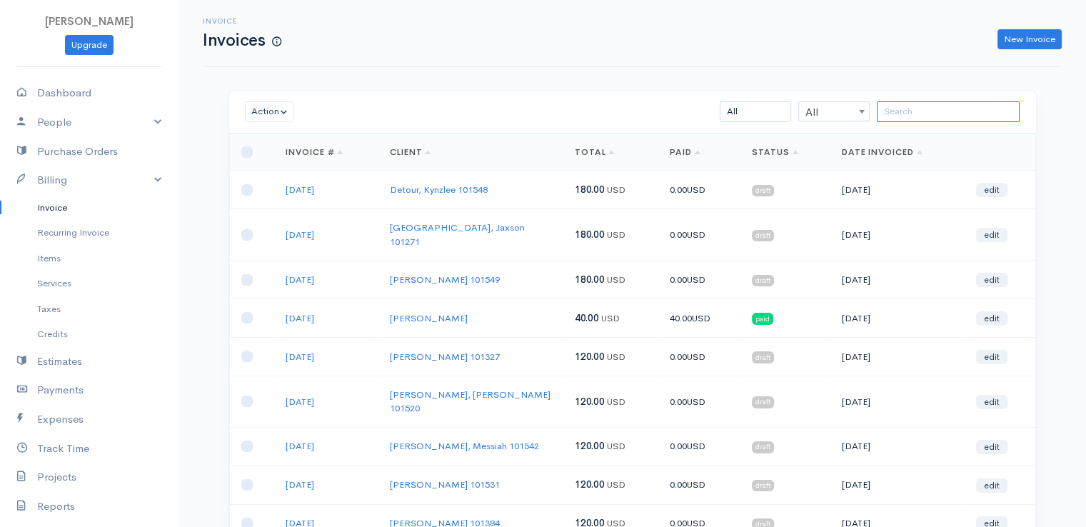
click at [928, 111] on input "search" at bounding box center [948, 111] width 143 height 21
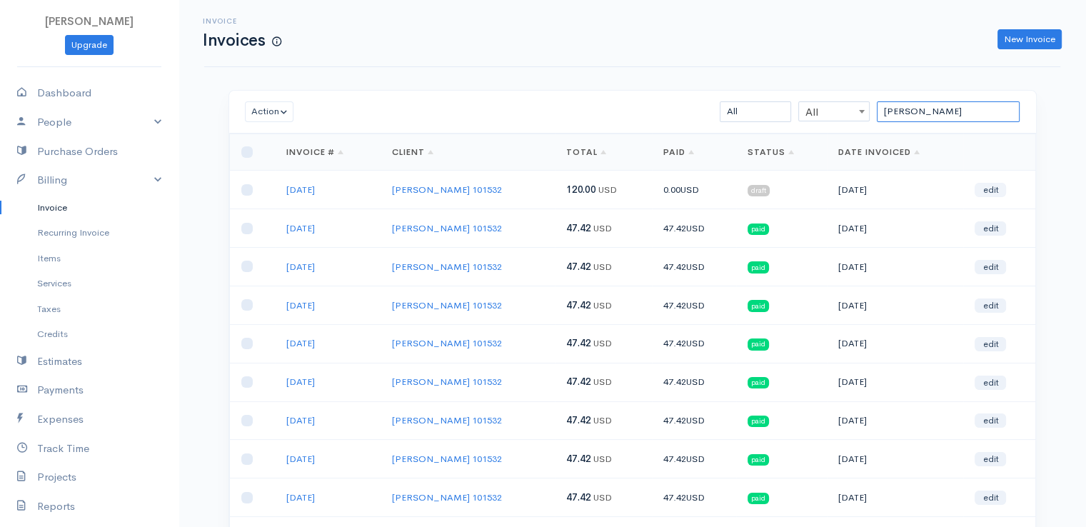
type input "[PERSON_NAME]"
click at [988, 187] on link "edit" at bounding box center [990, 190] width 31 height 14
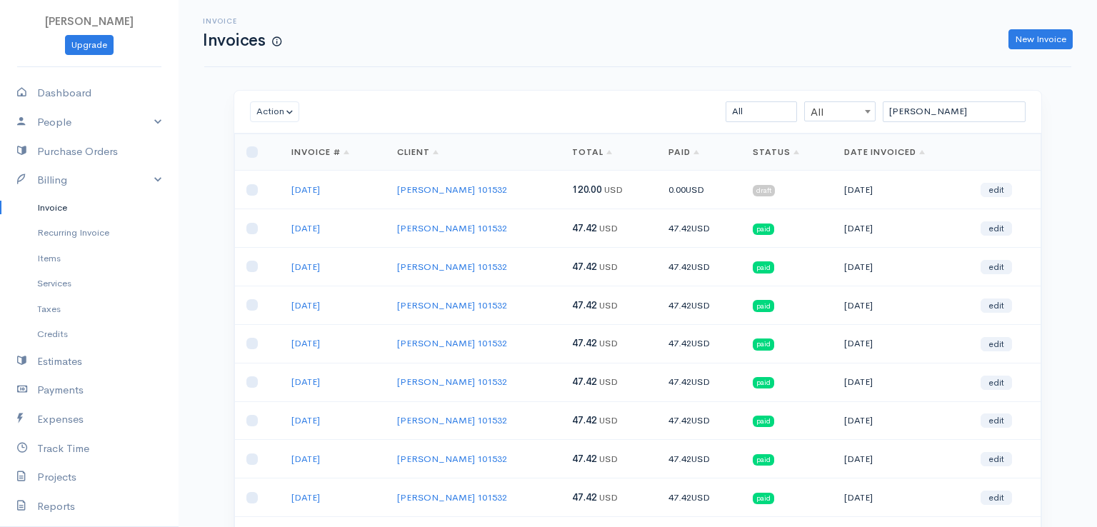
select select "2"
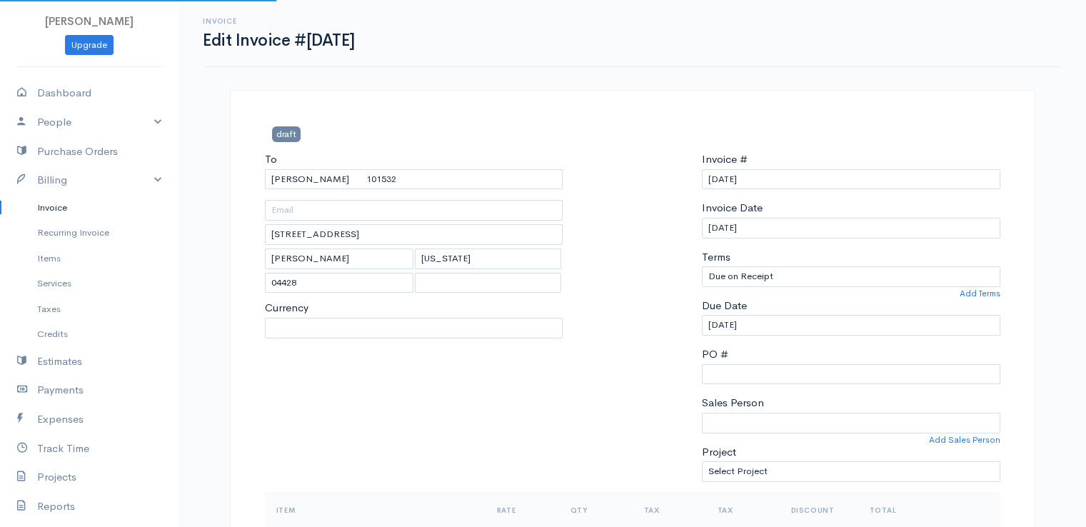
select select "[GEOGRAPHIC_DATA]"
select select "USD"
click at [626, 180] on div at bounding box center [632, 321] width 125 height 341
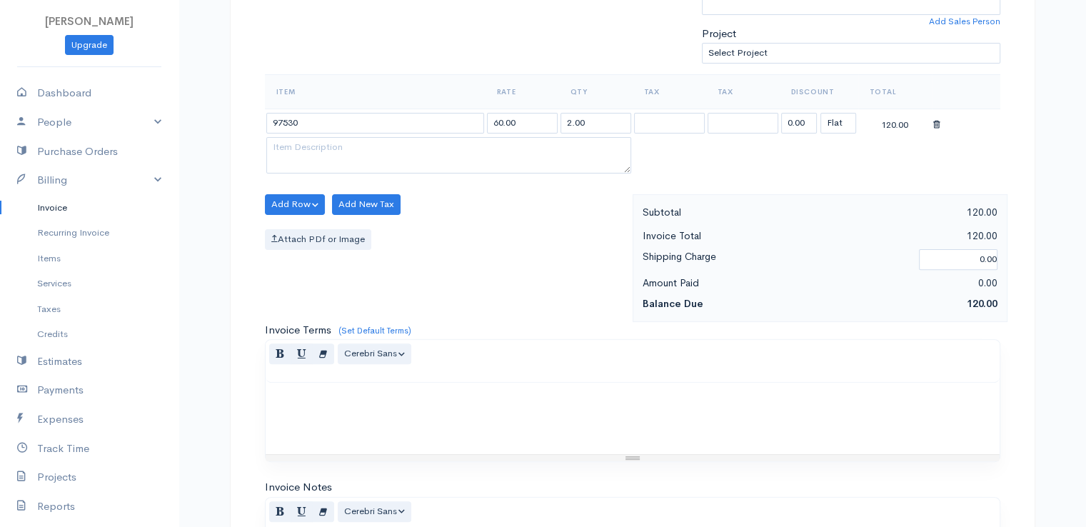
scroll to position [457, 0]
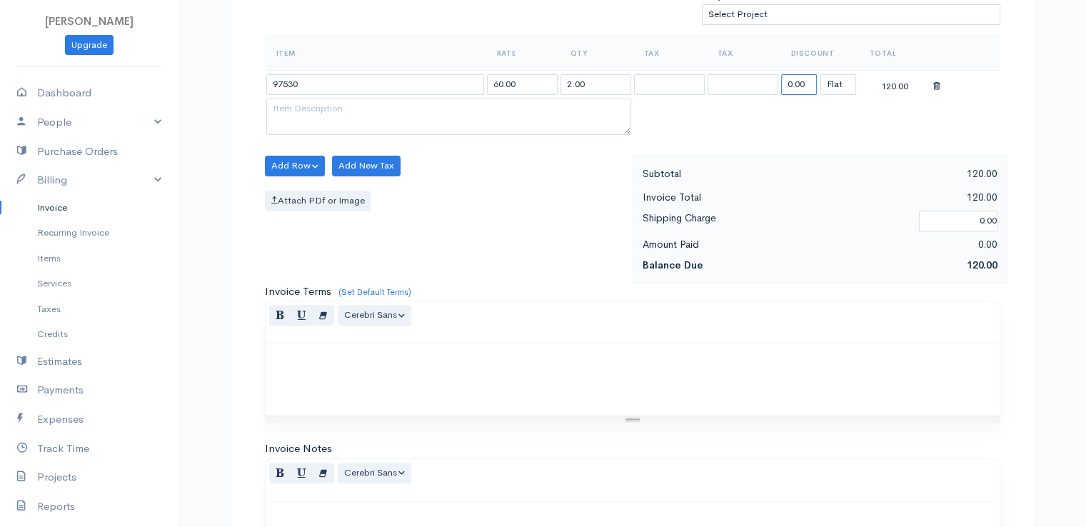
click at [803, 81] on input "0.00" at bounding box center [799, 84] width 36 height 21
type input "72.58"
click at [592, 330] on div "Normal Blockquote Header 1 Header 2 Header 3 Header 4 Header 5 Header 6 Cerebri…" at bounding box center [633, 322] width 734 height 43
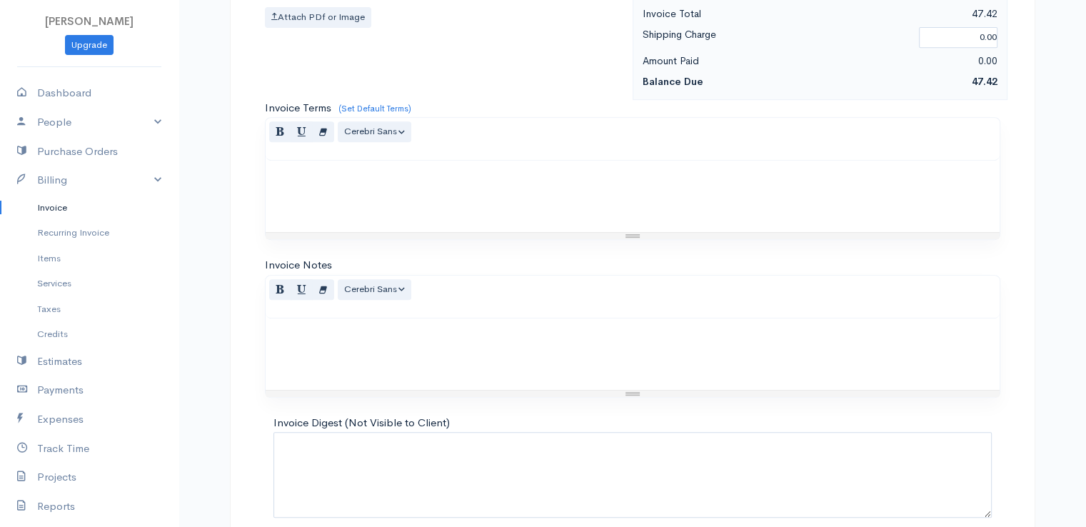
scroll to position [703, 0]
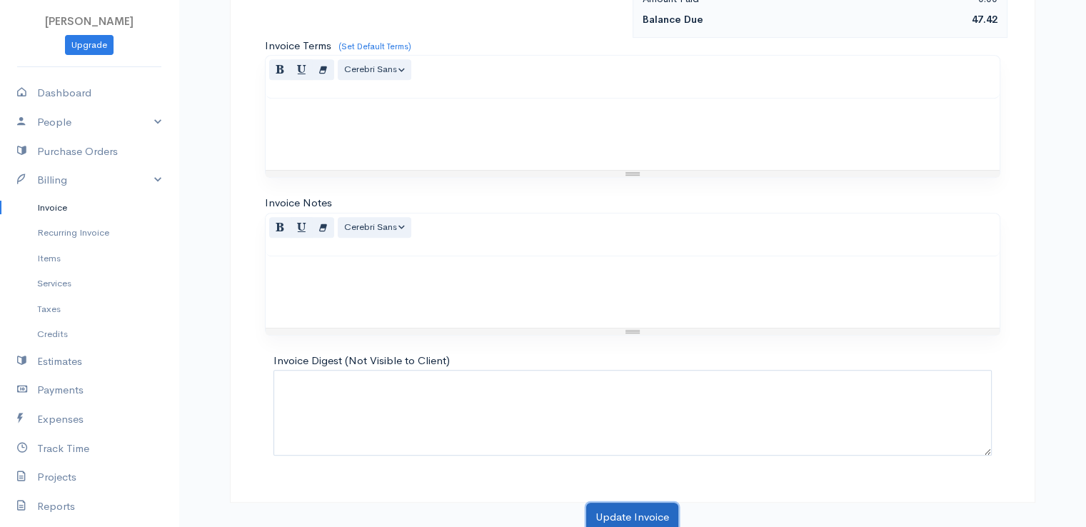
click at [619, 508] on button "Update Invoice" at bounding box center [632, 517] width 92 height 29
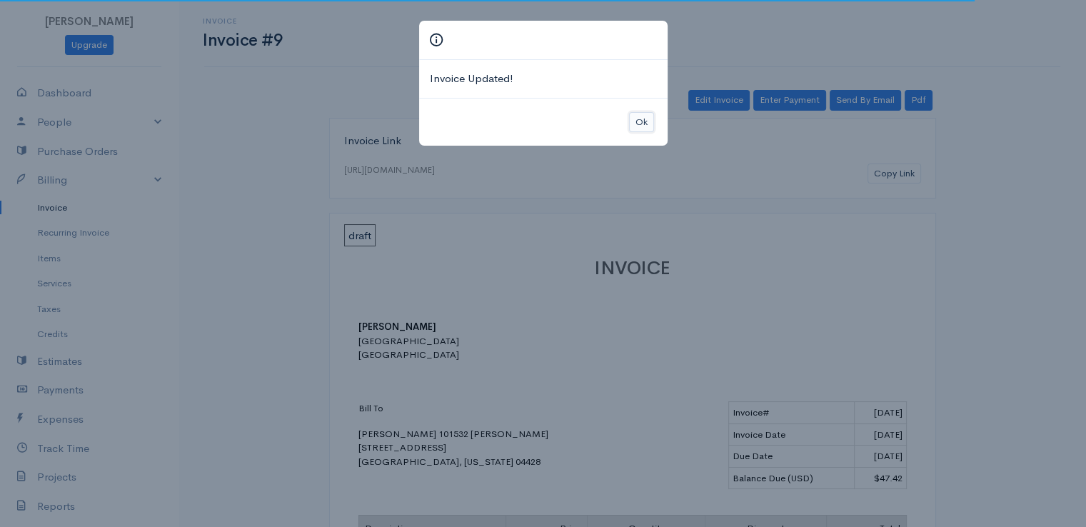
click at [634, 121] on button "Ok" at bounding box center [641, 122] width 25 height 21
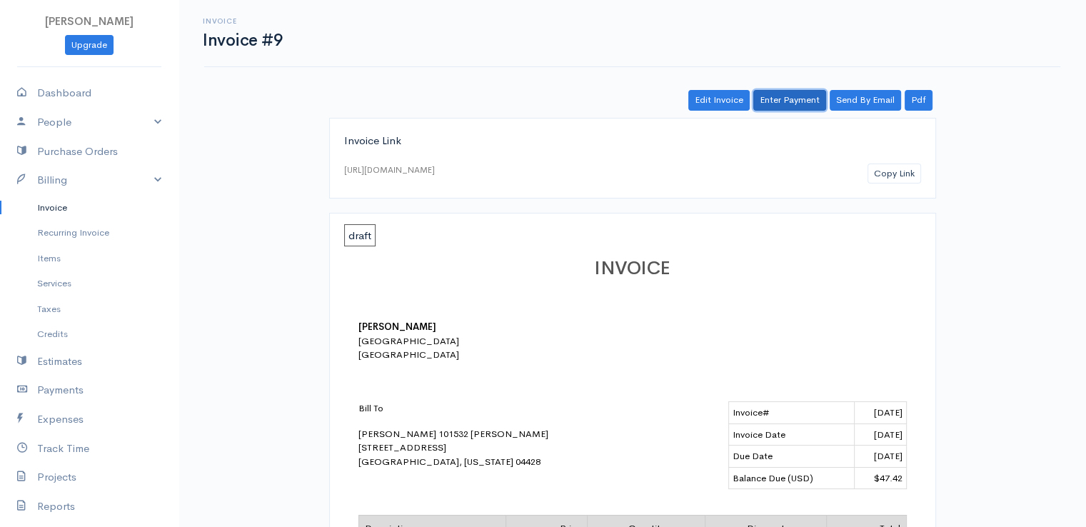
click at [793, 101] on link "Enter Payment" at bounding box center [789, 100] width 73 height 21
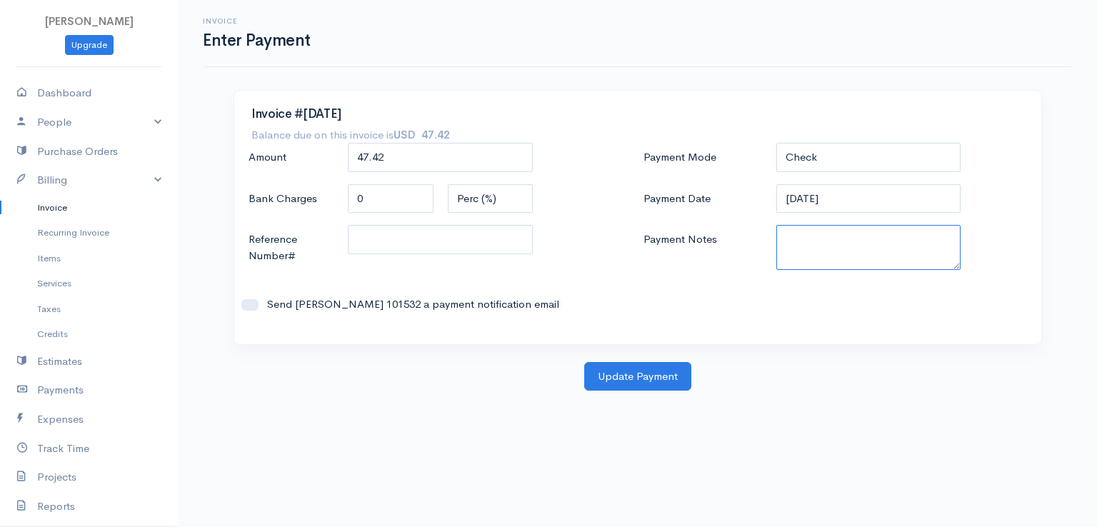
paste textarea "9100102189"
type textarea "9100102189"
click at [651, 383] on button "Update Payment" at bounding box center [637, 376] width 107 height 29
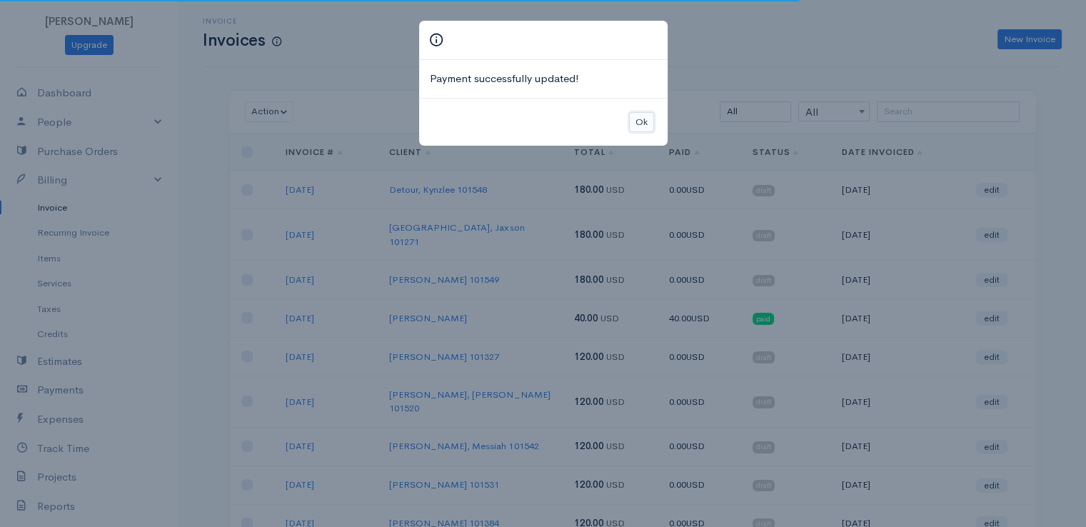
click at [640, 116] on button "Ok" at bounding box center [641, 122] width 25 height 21
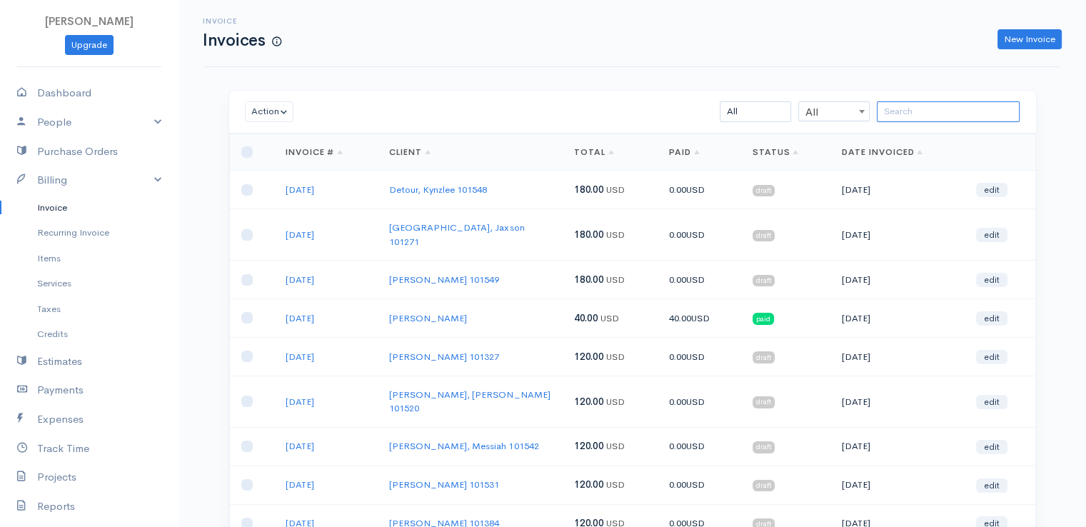
click at [907, 115] on input "search" at bounding box center [948, 111] width 143 height 21
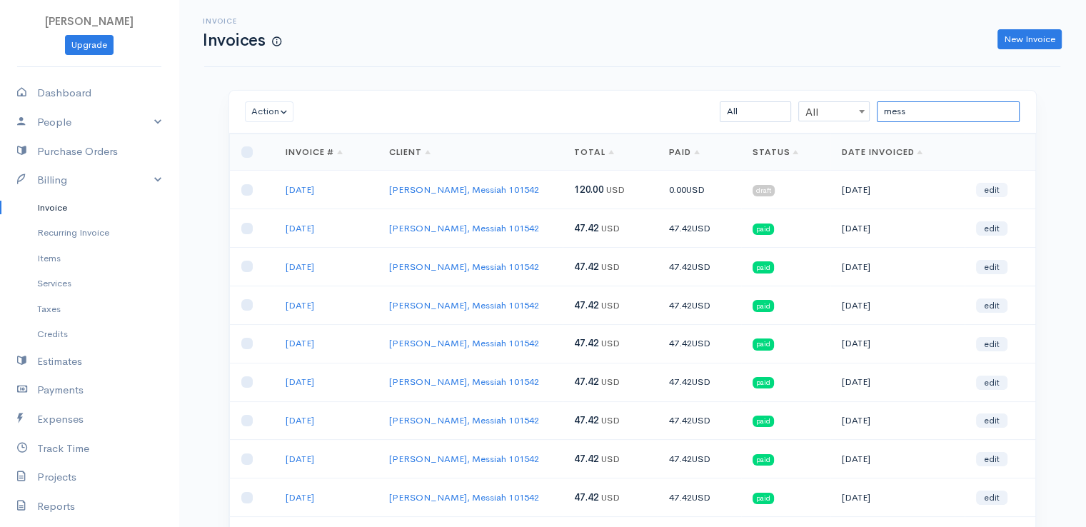
type input "mess"
click at [983, 186] on link "edit" at bounding box center [991, 190] width 31 height 14
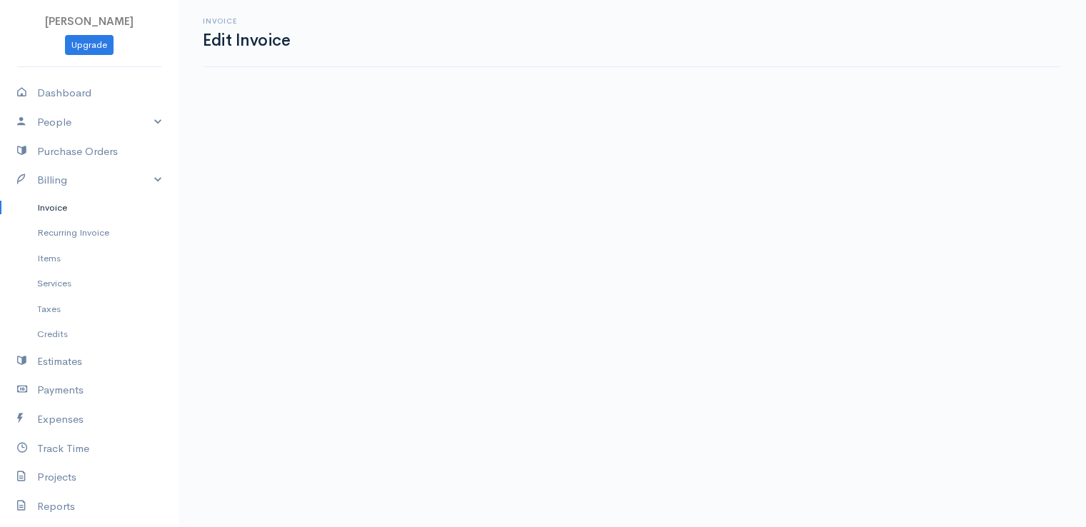
select select "[GEOGRAPHIC_DATA]"
select select "2"
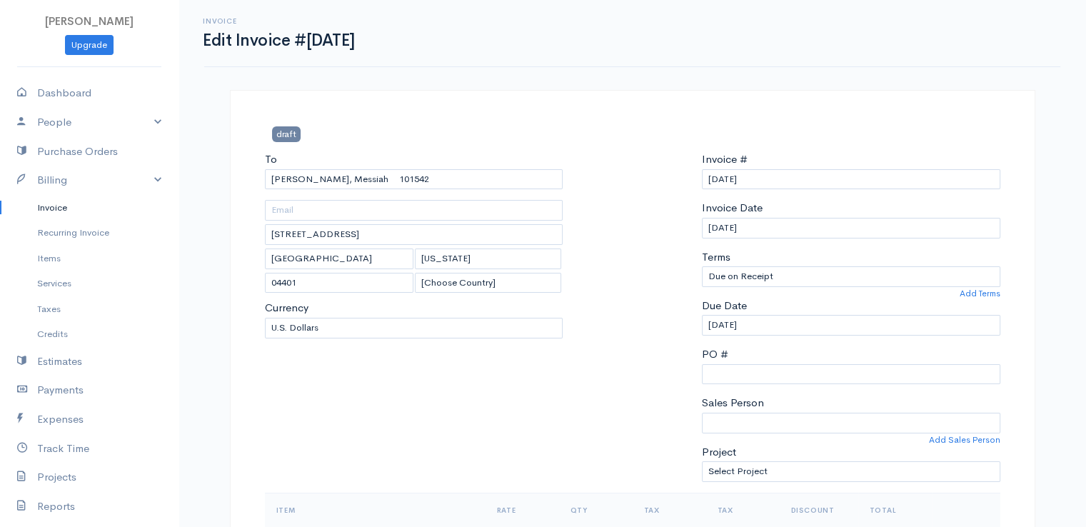
click at [660, 299] on div at bounding box center [632, 321] width 125 height 341
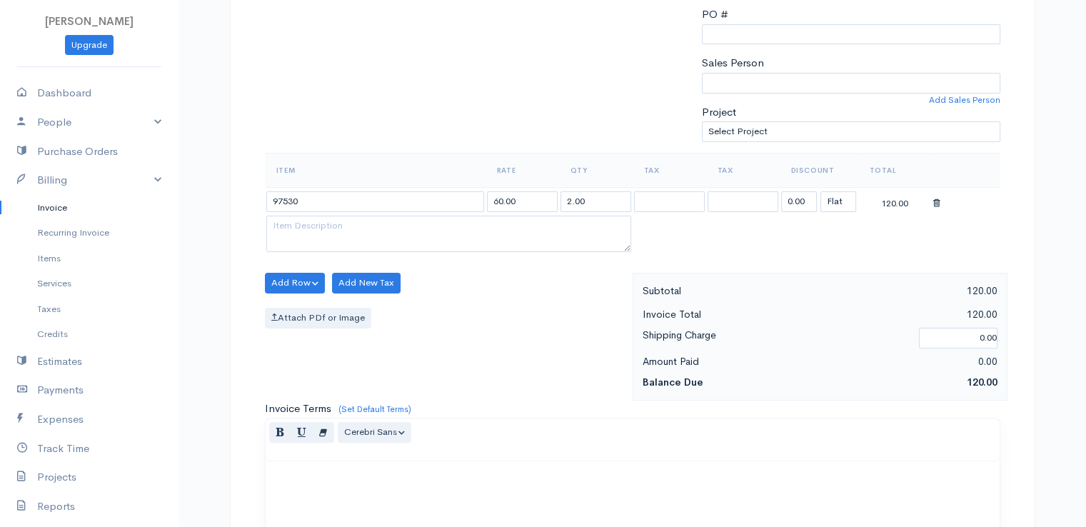
scroll to position [343, 0]
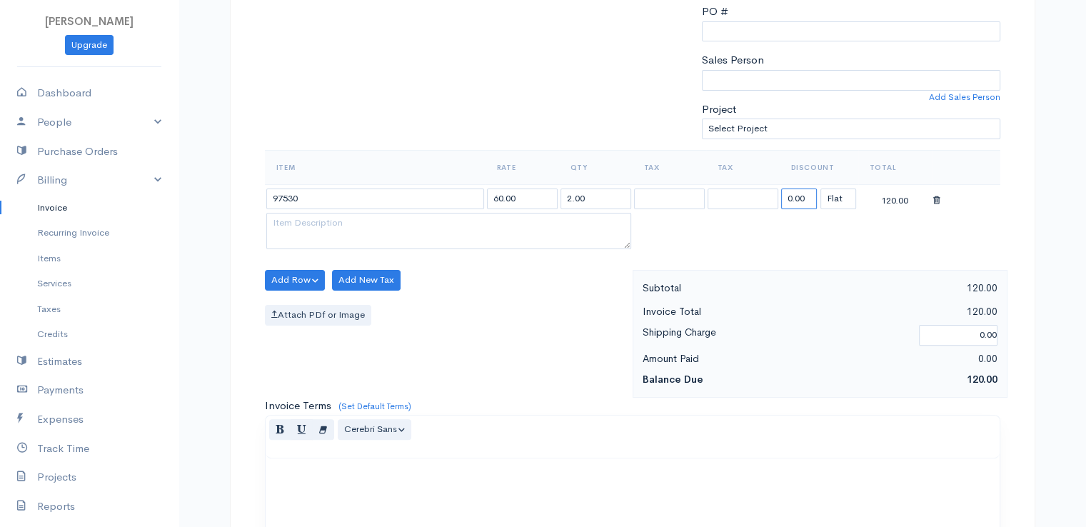
click at [794, 189] on input "0.00" at bounding box center [799, 199] width 36 height 21
type input "72.58"
click at [557, 398] on div "Invoice Terms (Set Default Terms) Normal Blockquote Header 1 Header 2 Header 3 …" at bounding box center [633, 468] width 736 height 141
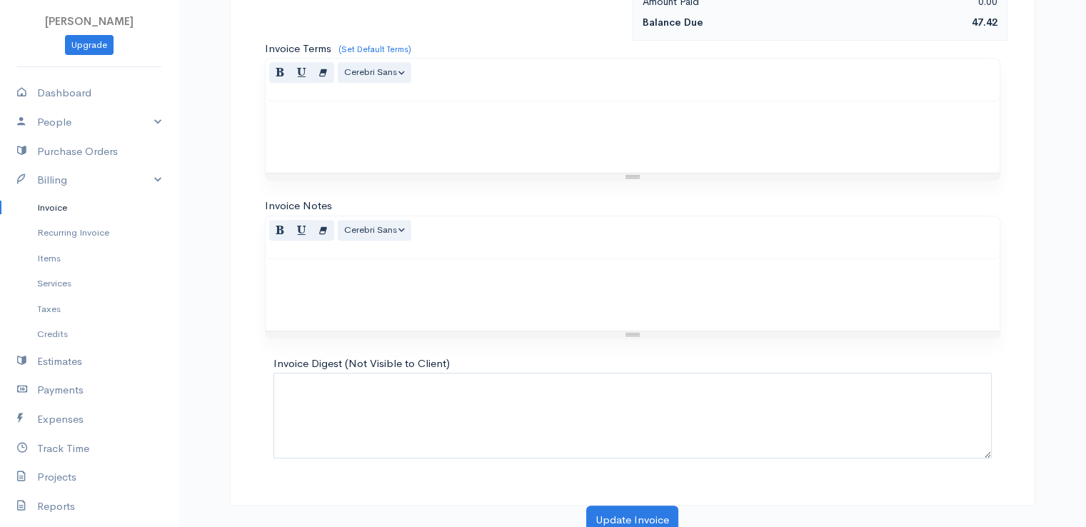
scroll to position [703, 0]
click at [614, 511] on button "Update Invoice" at bounding box center [632, 517] width 92 height 29
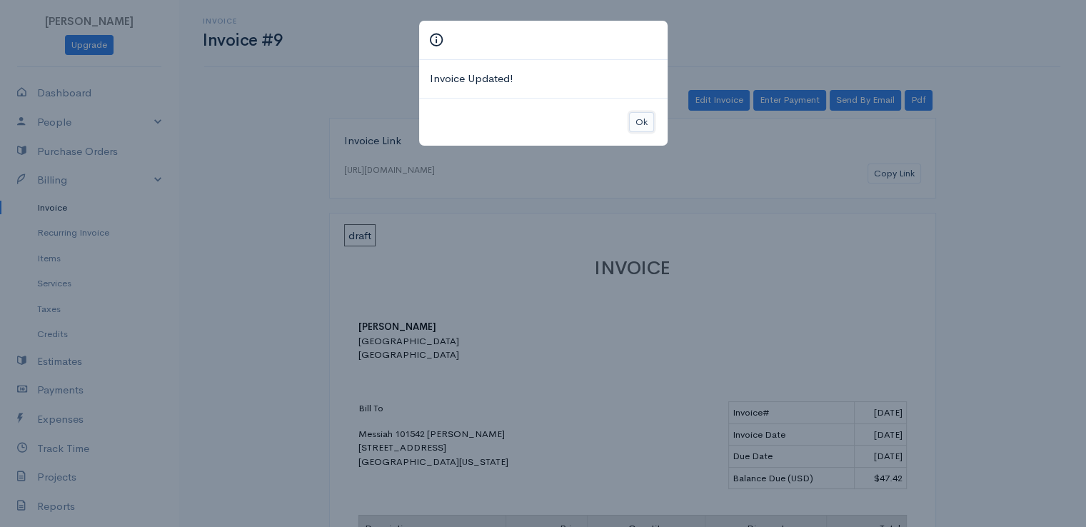
click at [640, 118] on button "Ok" at bounding box center [641, 122] width 25 height 21
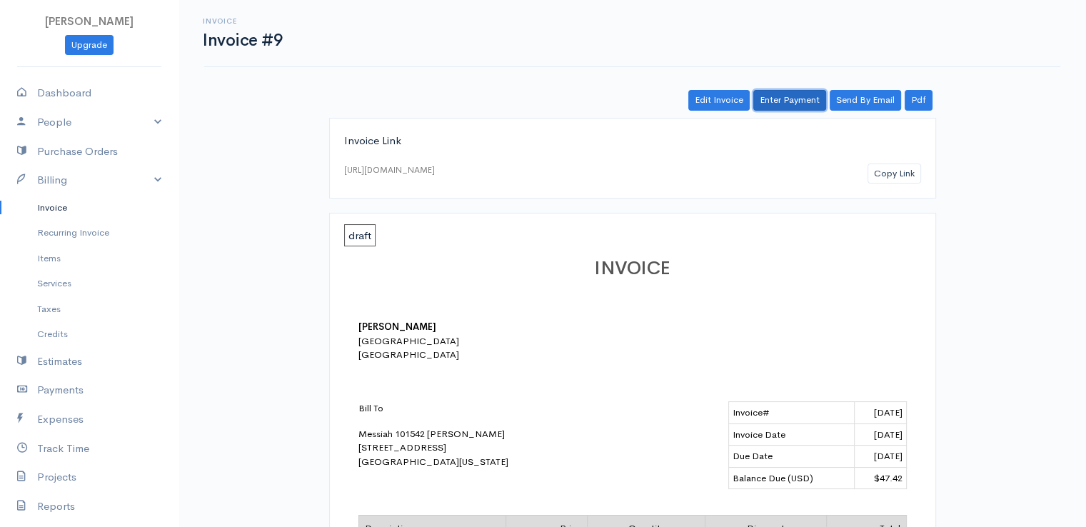
click at [780, 92] on link "Enter Payment" at bounding box center [789, 100] width 73 height 21
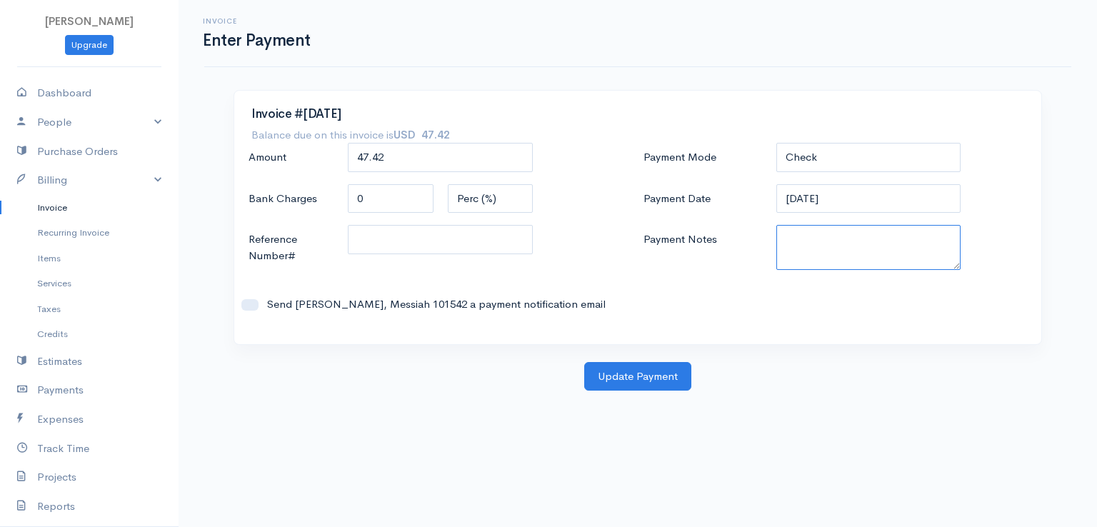
paste textarea "9100102189"
type textarea "9100102189"
click at [656, 376] on button "Update Payment" at bounding box center [637, 376] width 107 height 29
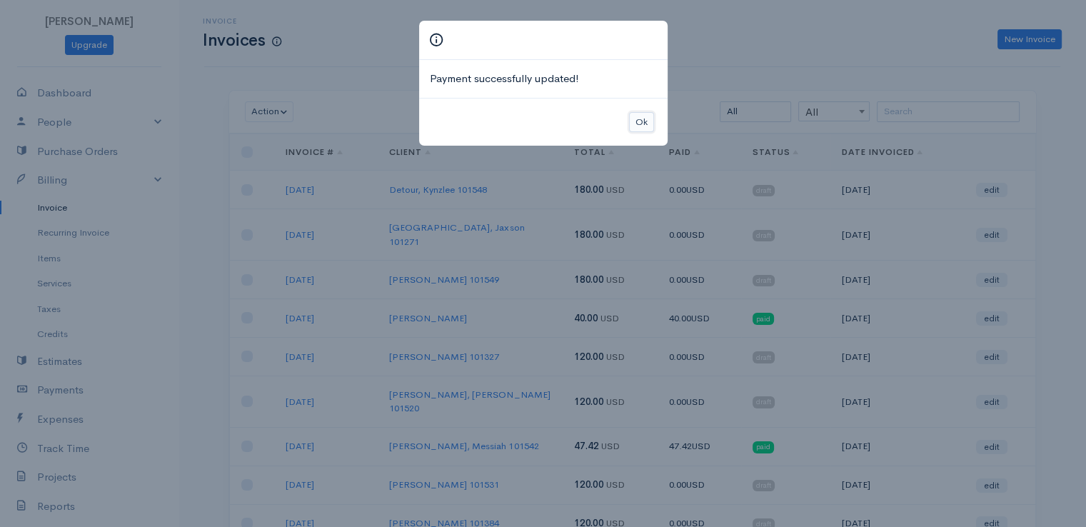
click at [649, 124] on button "Ok" at bounding box center [641, 122] width 25 height 21
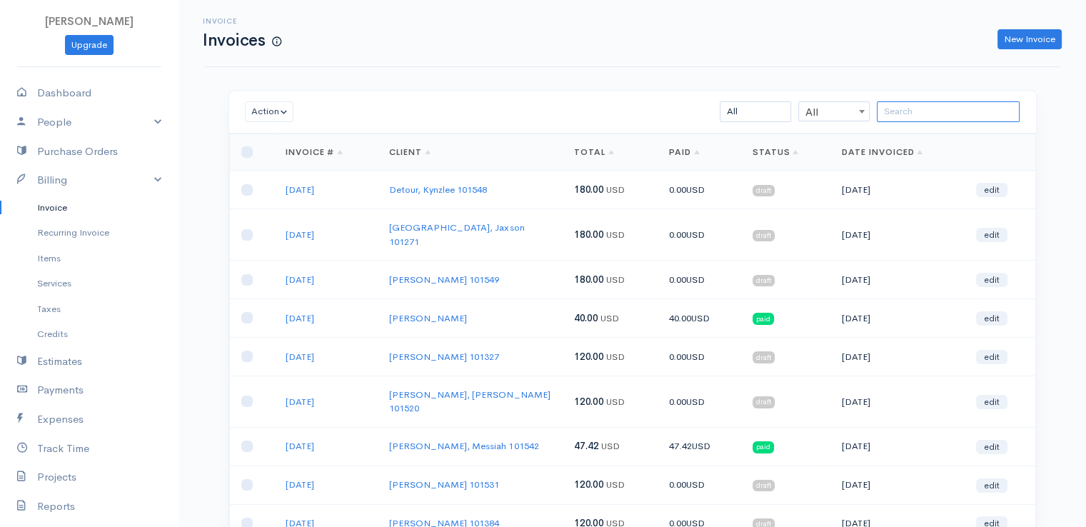
click at [925, 113] on input "search" at bounding box center [948, 111] width 143 height 21
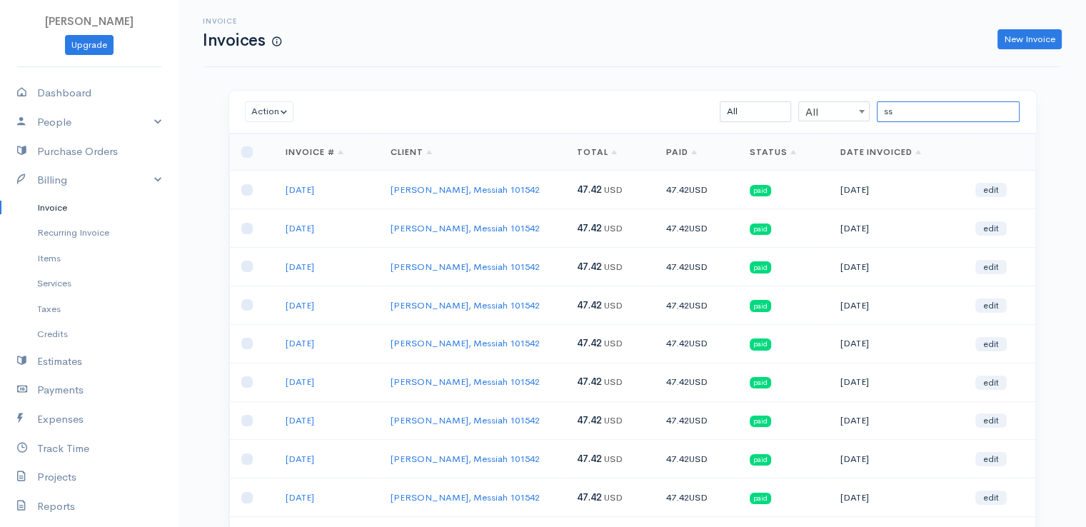
type input "s"
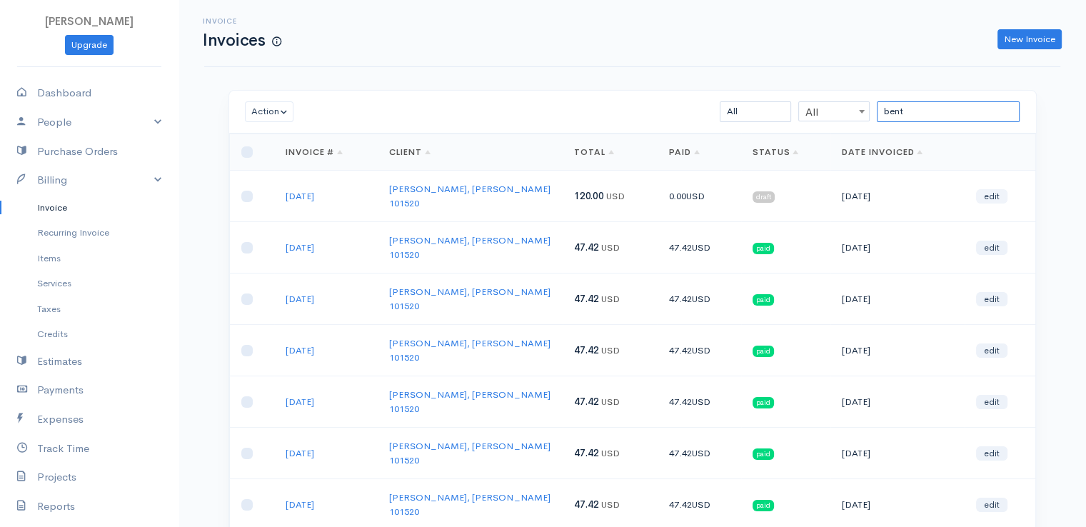
type input "bent"
click at [983, 189] on link "edit" at bounding box center [991, 196] width 31 height 14
select select "2"
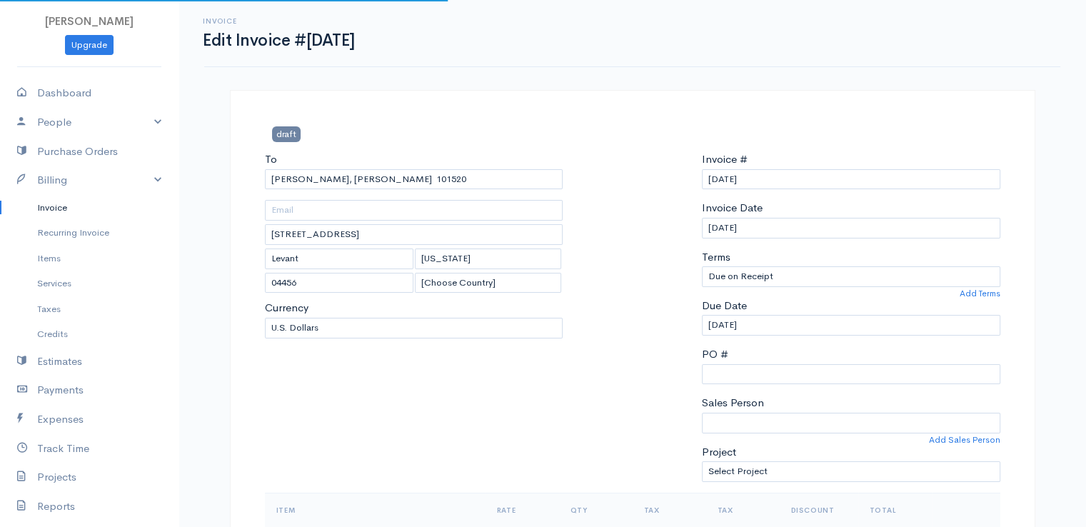
select select "[GEOGRAPHIC_DATA]"
select select "USD"
click at [983, 187] on input "[DATE]" at bounding box center [851, 179] width 298 height 21
click at [657, 212] on div at bounding box center [632, 321] width 125 height 341
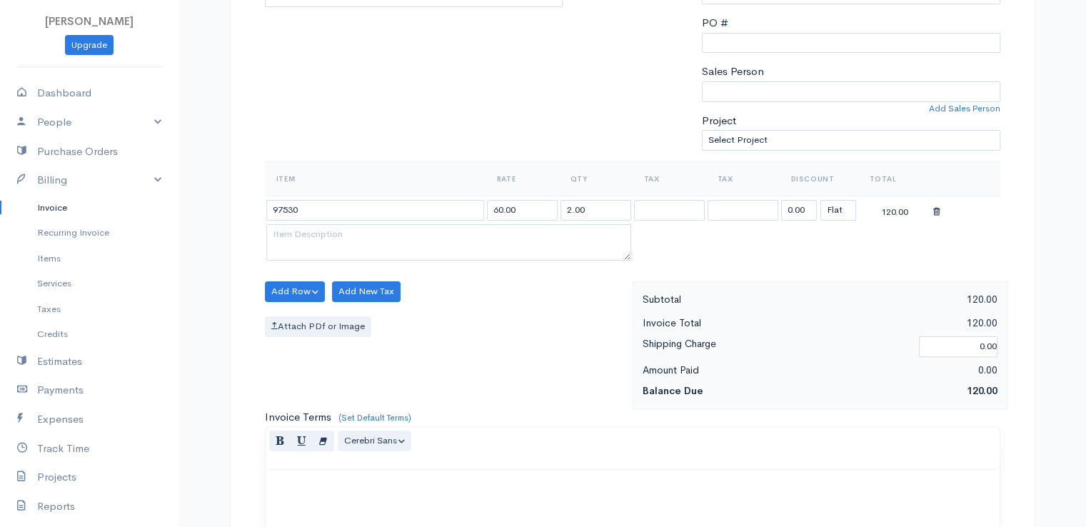
scroll to position [343, 0]
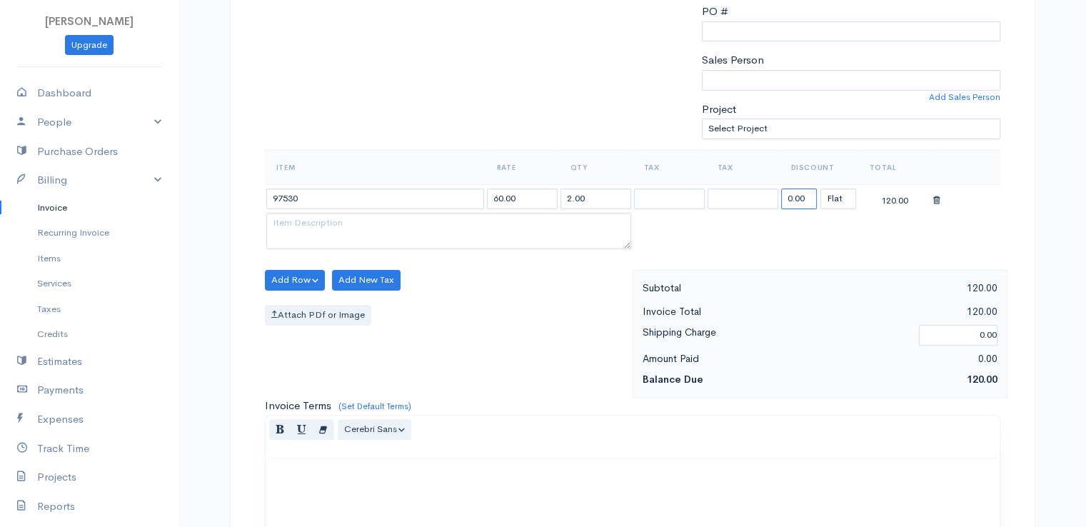
click at [801, 194] on input "0.00" at bounding box center [799, 199] width 36 height 21
type input "72.58"
click at [570, 313] on div "Attach PDf or Image" at bounding box center [445, 315] width 361 height 21
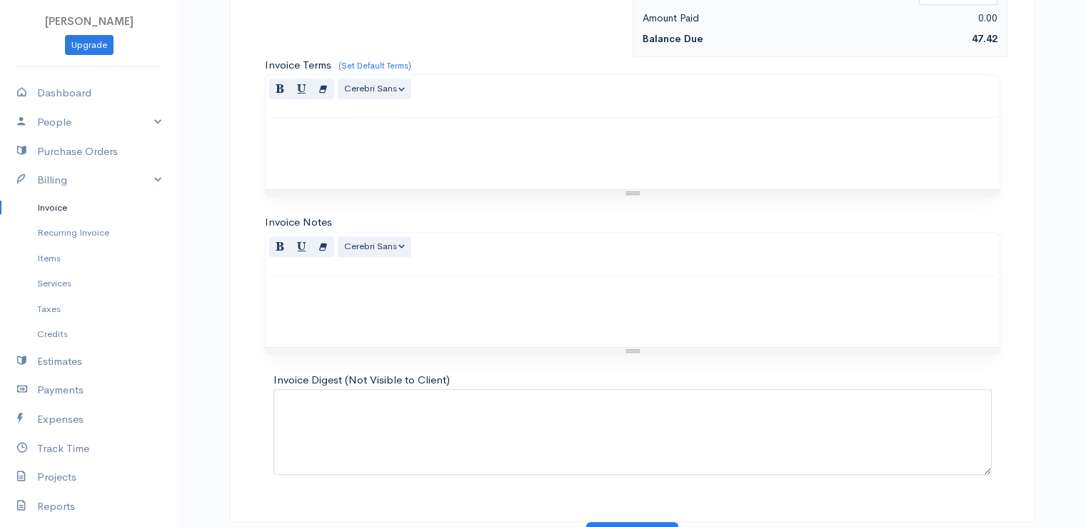
scroll to position [703, 0]
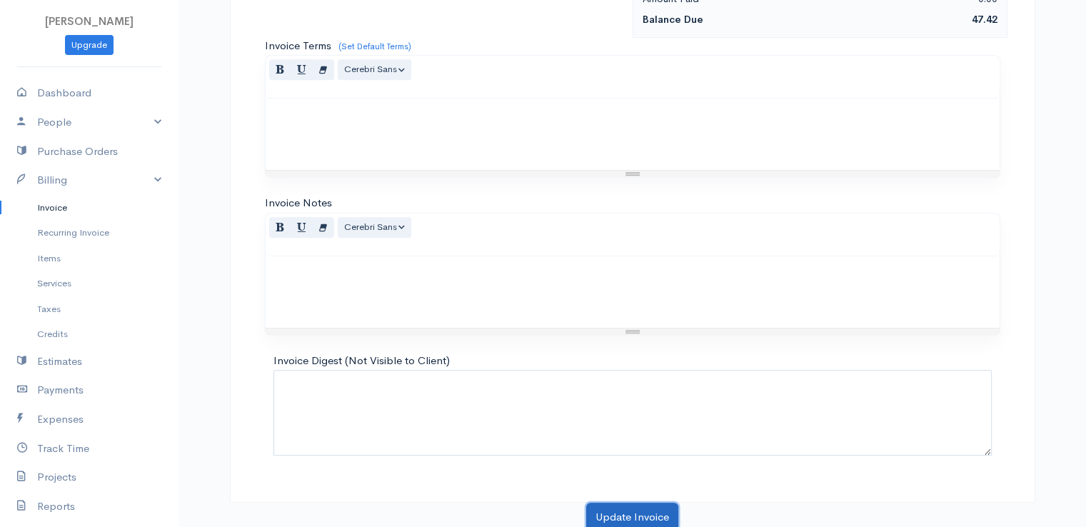
click at [638, 508] on button "Update Invoice" at bounding box center [632, 517] width 92 height 29
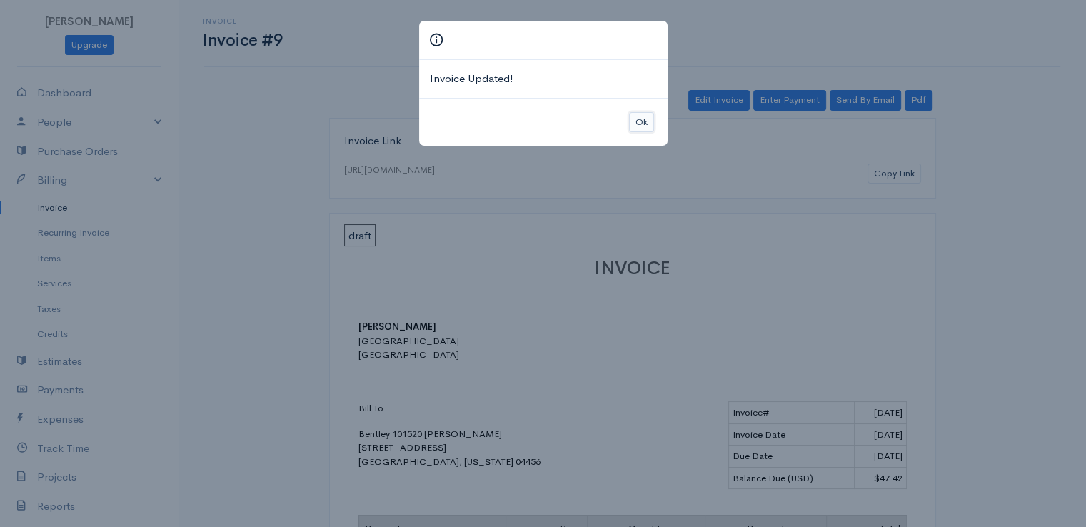
click at [646, 118] on button "Ok" at bounding box center [641, 122] width 25 height 21
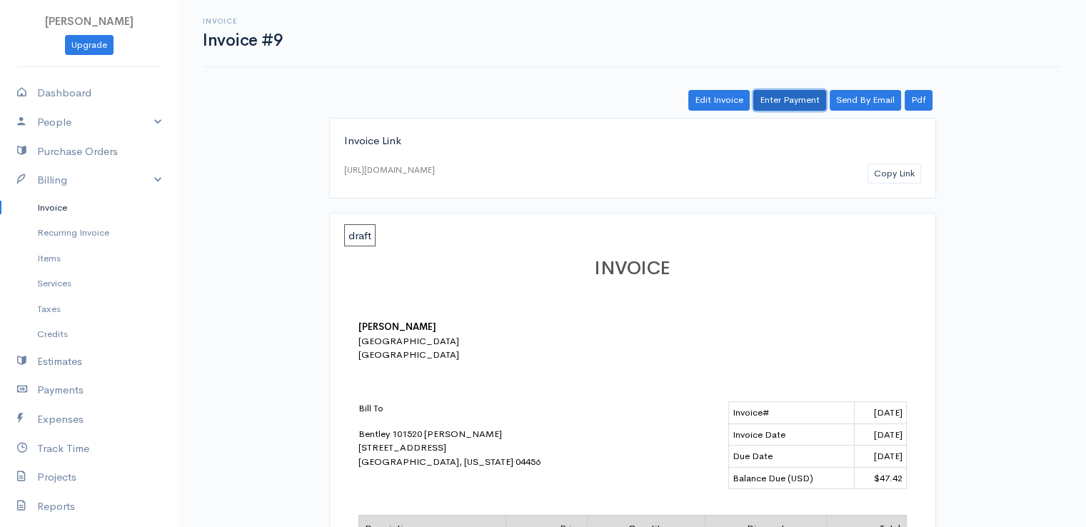
click at [781, 98] on link "Enter Payment" at bounding box center [789, 100] width 73 height 21
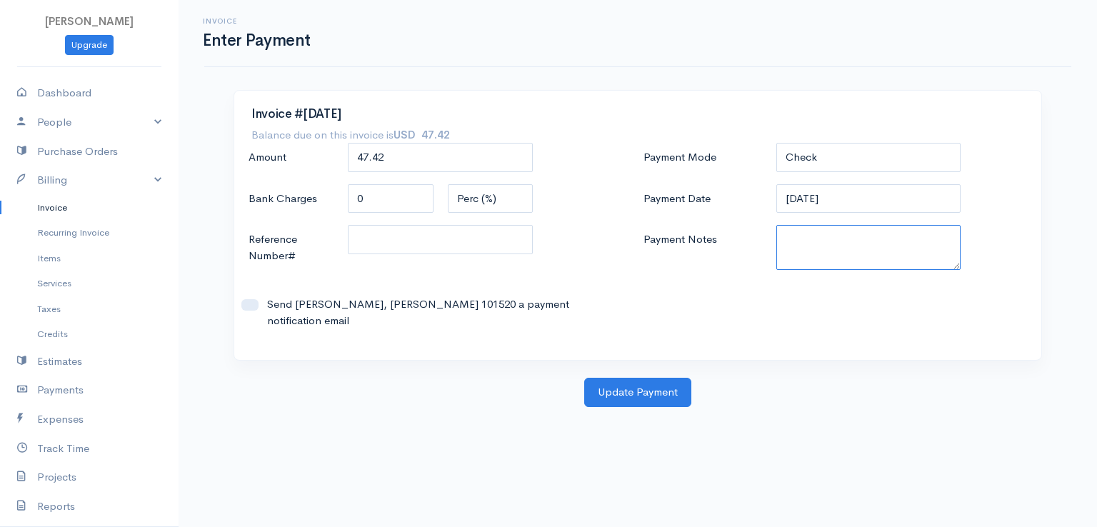
paste textarea "9100102189"
type textarea "9100102189"
click at [648, 384] on button "Update Payment" at bounding box center [637, 392] width 107 height 29
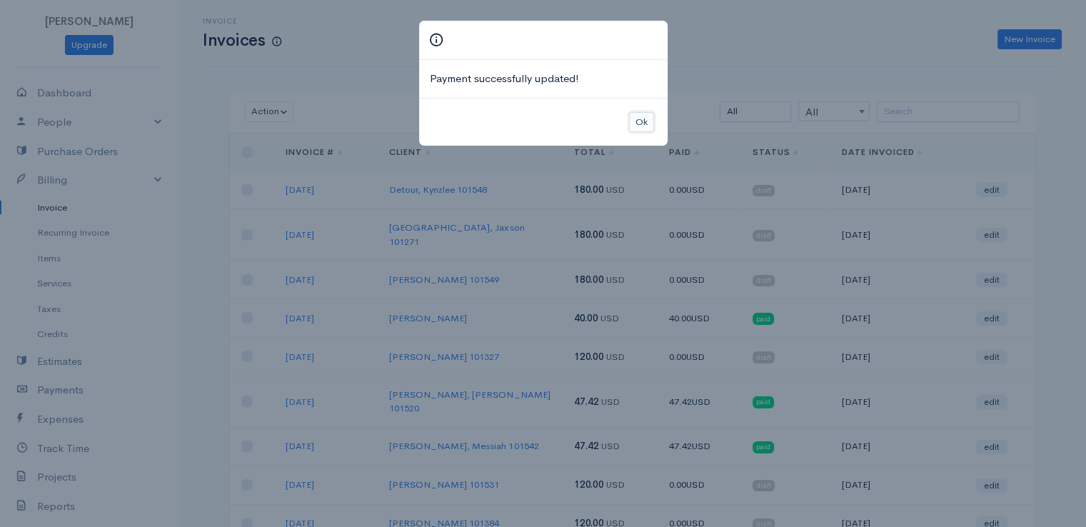
click at [634, 123] on button "Ok" at bounding box center [641, 122] width 25 height 21
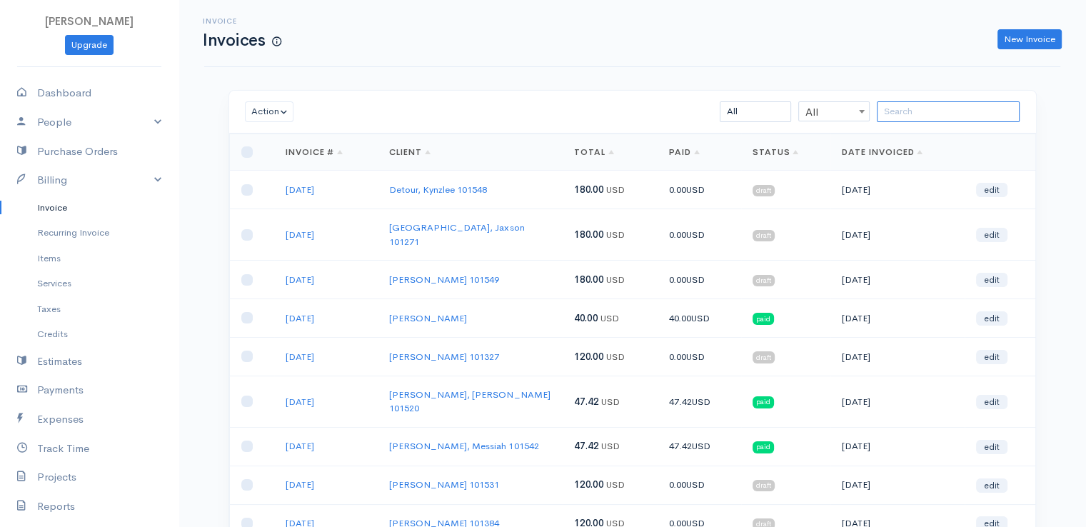
click at [905, 112] on input "search" at bounding box center [948, 111] width 143 height 21
drag, startPoint x: 905, startPoint y: 112, endPoint x: 888, endPoint y: 107, distance: 17.2
click at [888, 107] on input "search" at bounding box center [948, 111] width 143 height 21
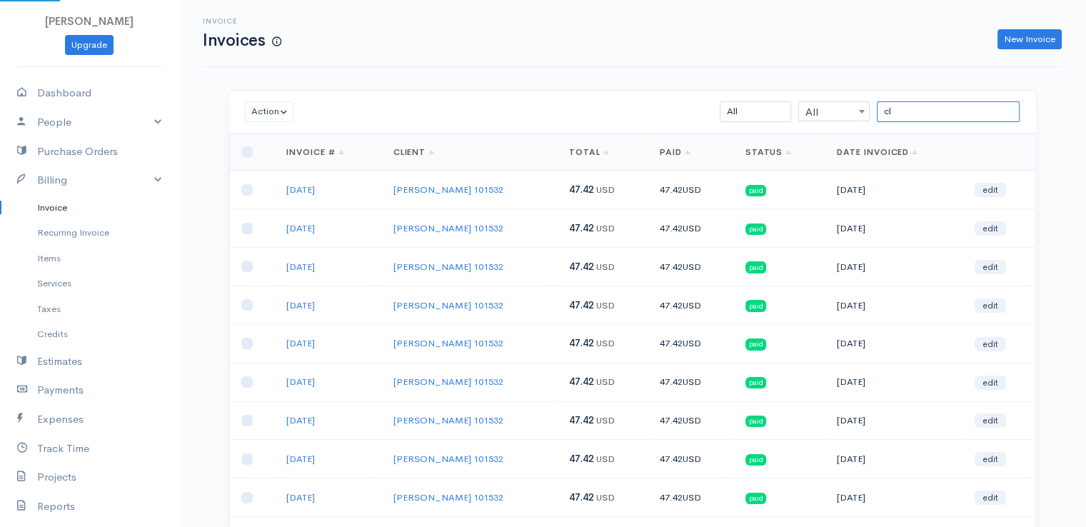
type input "c"
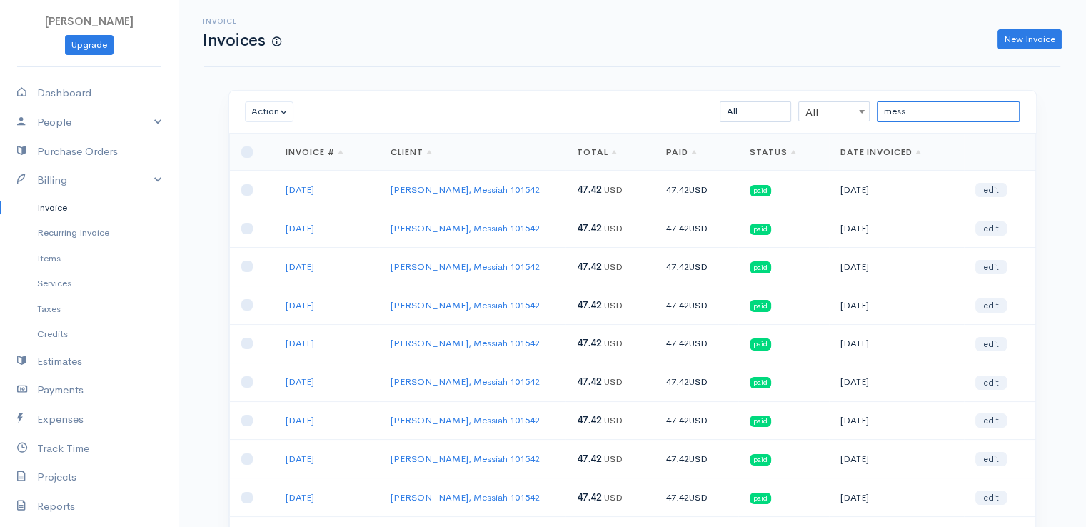
click at [913, 116] on input "mess" at bounding box center [948, 111] width 143 height 21
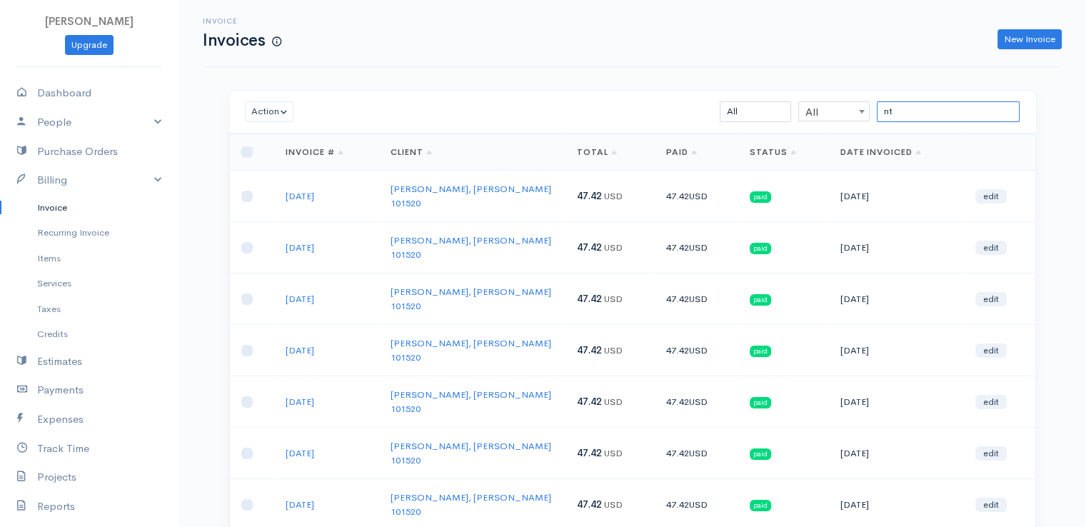
type input "n"
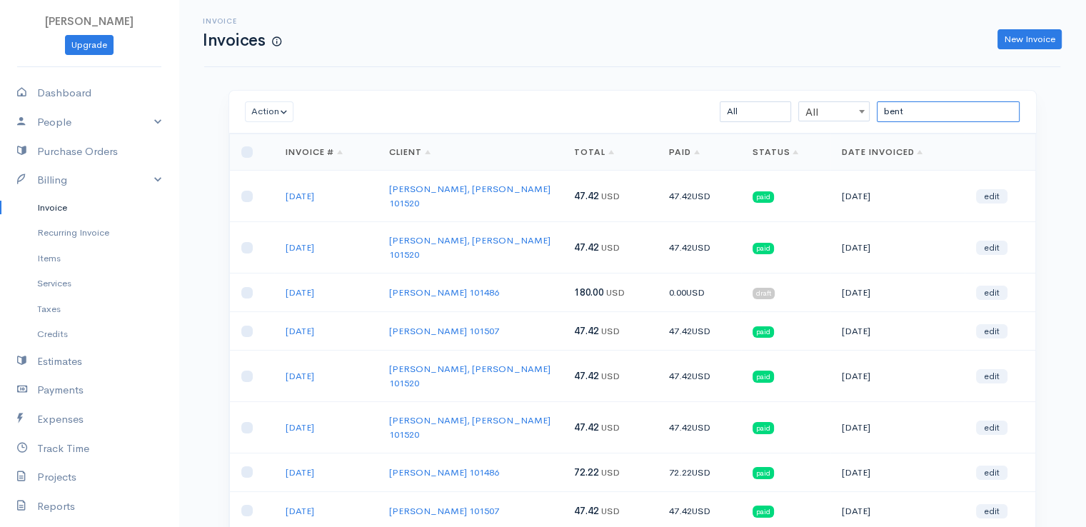
click at [901, 110] on input "bent" at bounding box center [948, 111] width 143 height 21
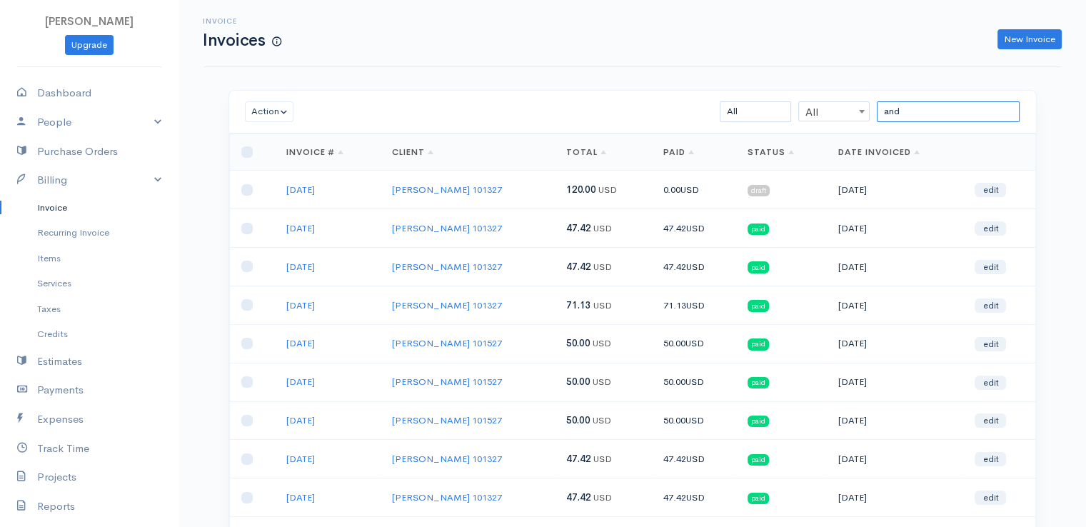
click at [901, 110] on input "and" at bounding box center [948, 111] width 143 height 21
type input "and"
click at [996, 189] on link "edit" at bounding box center [990, 190] width 31 height 14
select select "2"
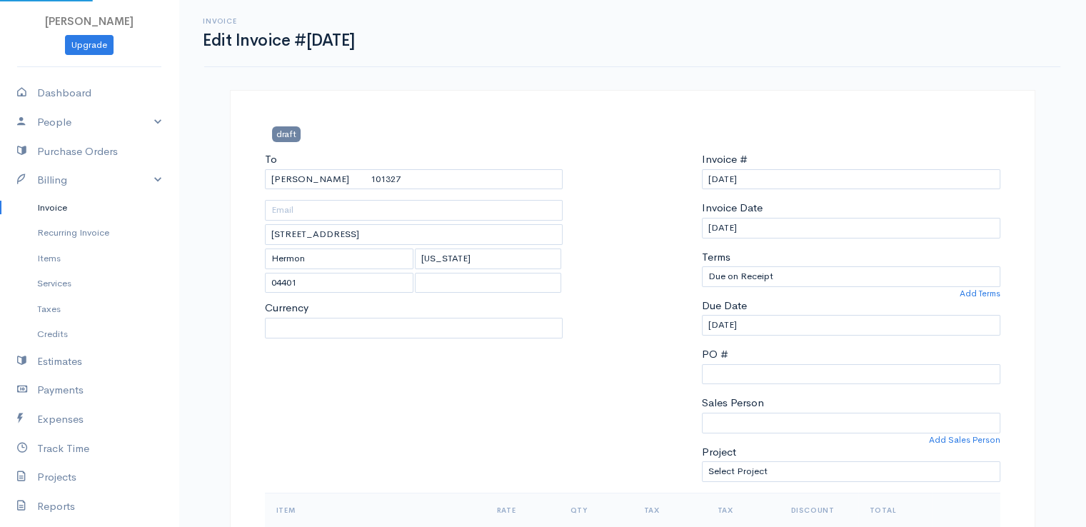
select select "[GEOGRAPHIC_DATA]"
select select "USD"
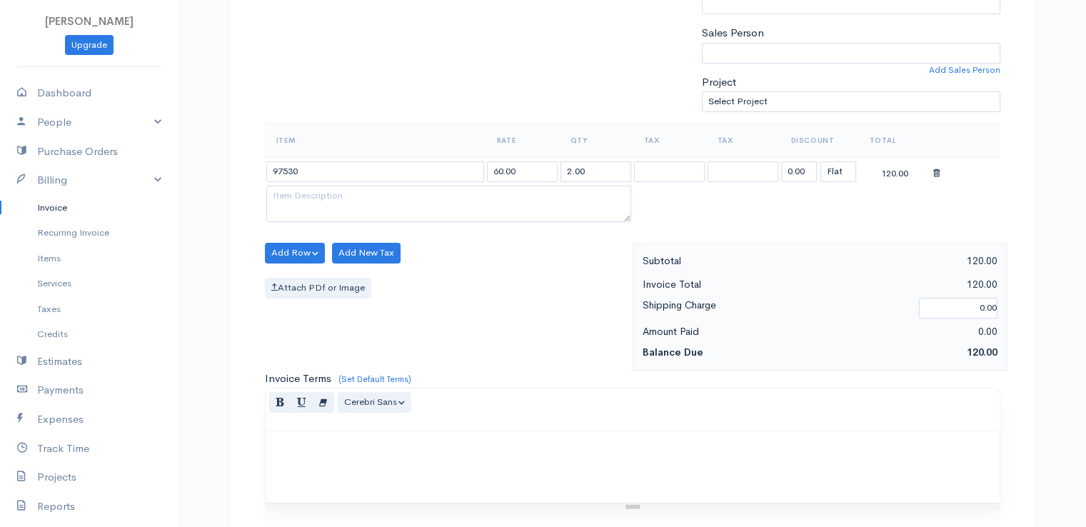
scroll to position [371, 0]
click at [793, 160] on input "0.00" at bounding box center [799, 170] width 36 height 21
type input "72.58"
click at [733, 210] on table "Item Rate Qty Tax Tax Discount Total 97530 60.00 2.00 72.58 (%) Flat 47.42" at bounding box center [633, 172] width 736 height 103
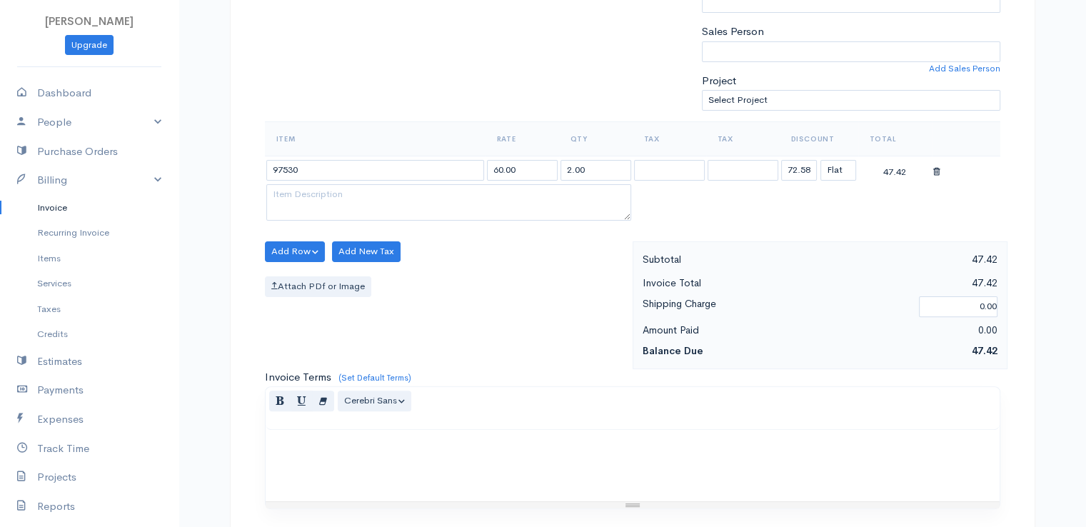
click at [614, 403] on div "Normal Blockquote Header 1 Header 2 Header 3 Header 4 Header 5 Header 6 Cerebri…" at bounding box center [633, 408] width 734 height 43
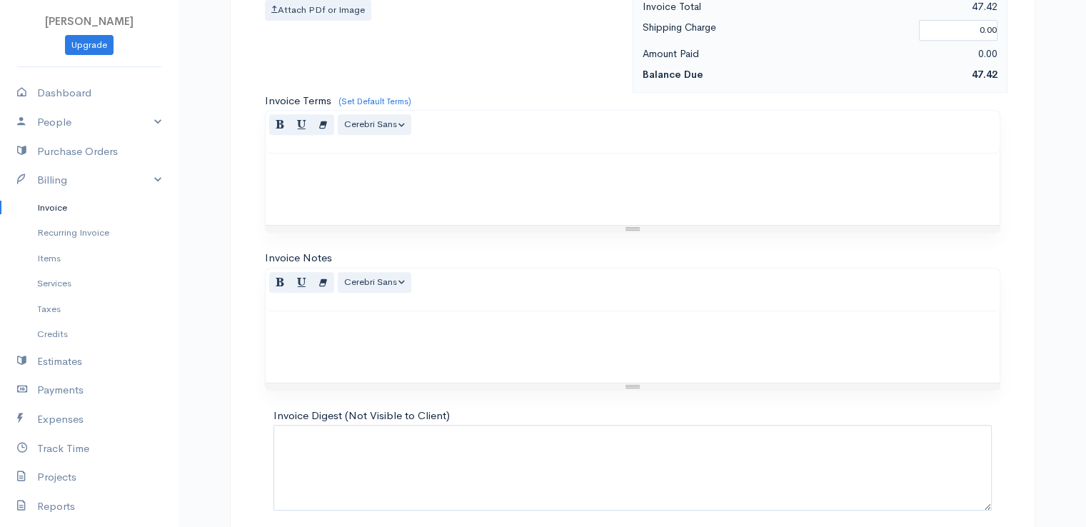
scroll to position [703, 0]
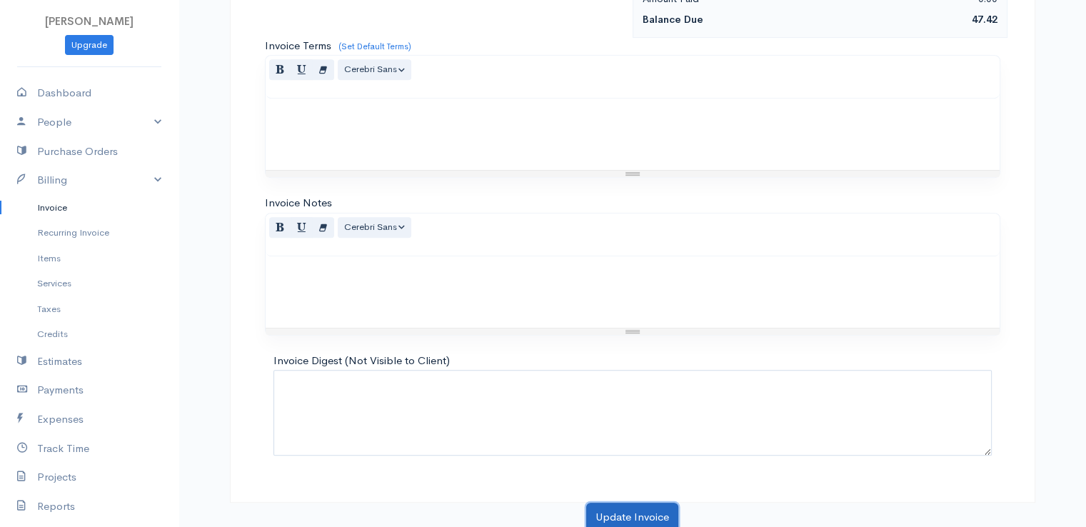
click at [641, 521] on button "Update Invoice" at bounding box center [632, 517] width 92 height 29
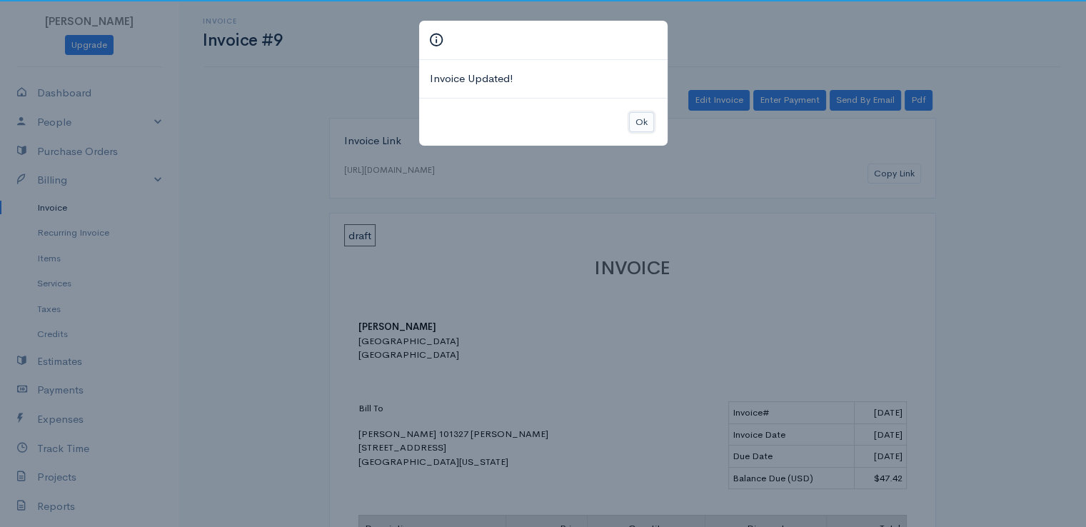
click at [636, 116] on button "Ok" at bounding box center [641, 122] width 25 height 21
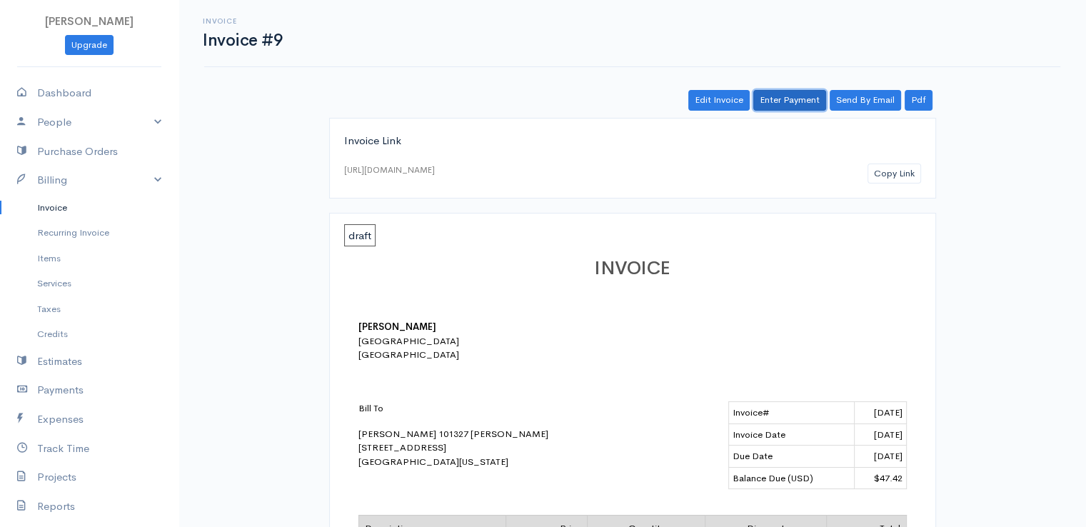
click at [788, 98] on link "Enter Payment" at bounding box center [789, 100] width 73 height 21
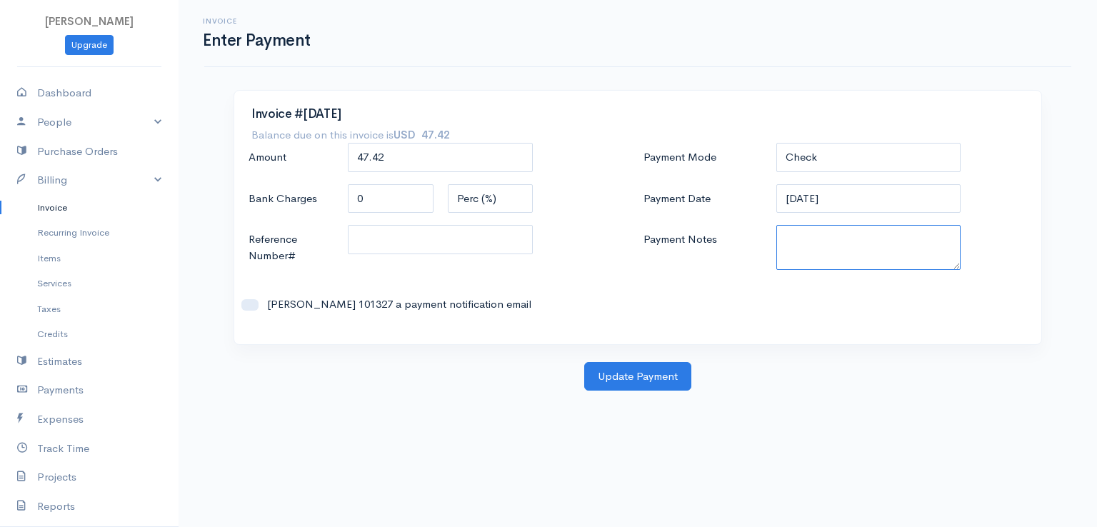
paste textarea "9100102189"
type textarea "9100102189"
click at [663, 378] on button "Update Payment" at bounding box center [637, 376] width 107 height 29
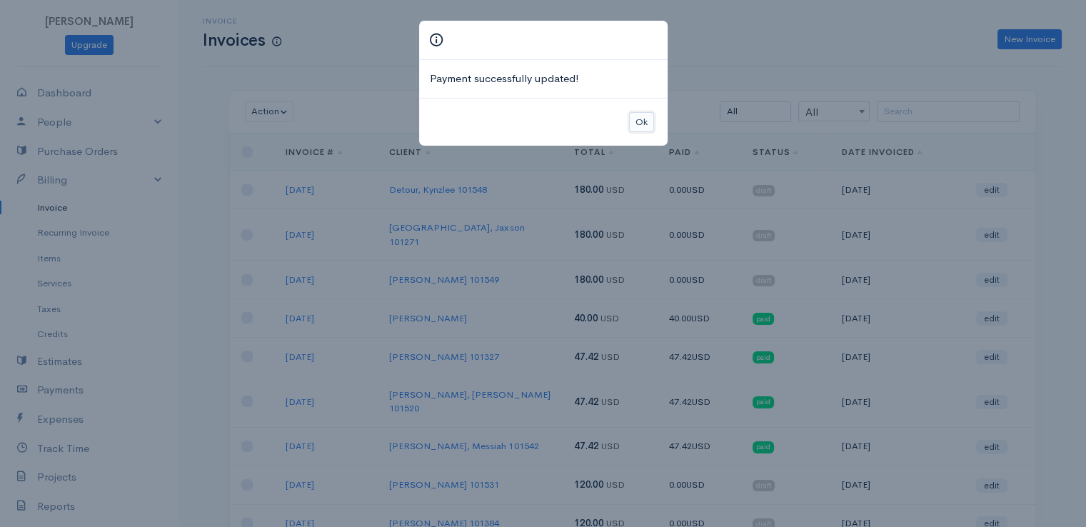
click at [639, 120] on button "Ok" at bounding box center [641, 122] width 25 height 21
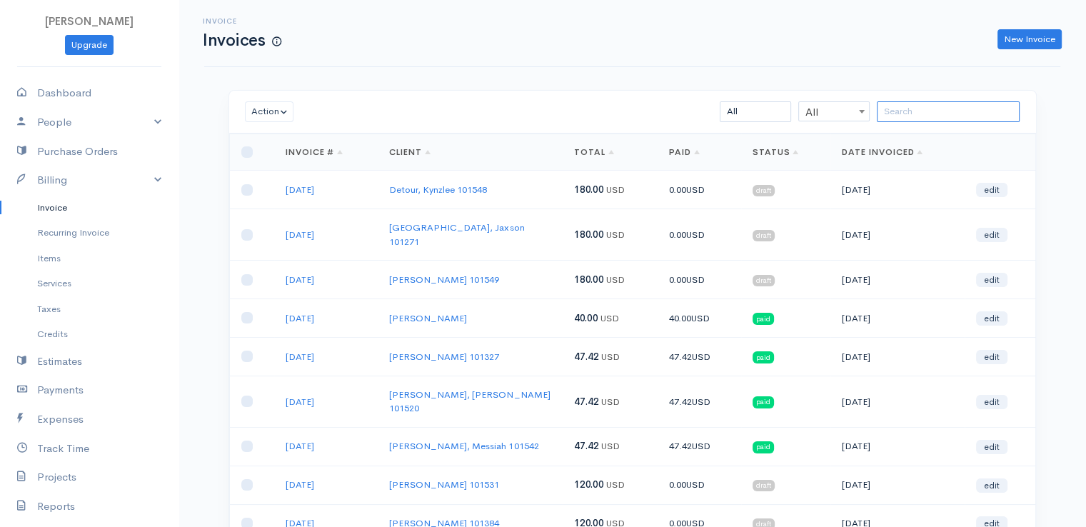
click at [894, 115] on input "search" at bounding box center [948, 111] width 143 height 21
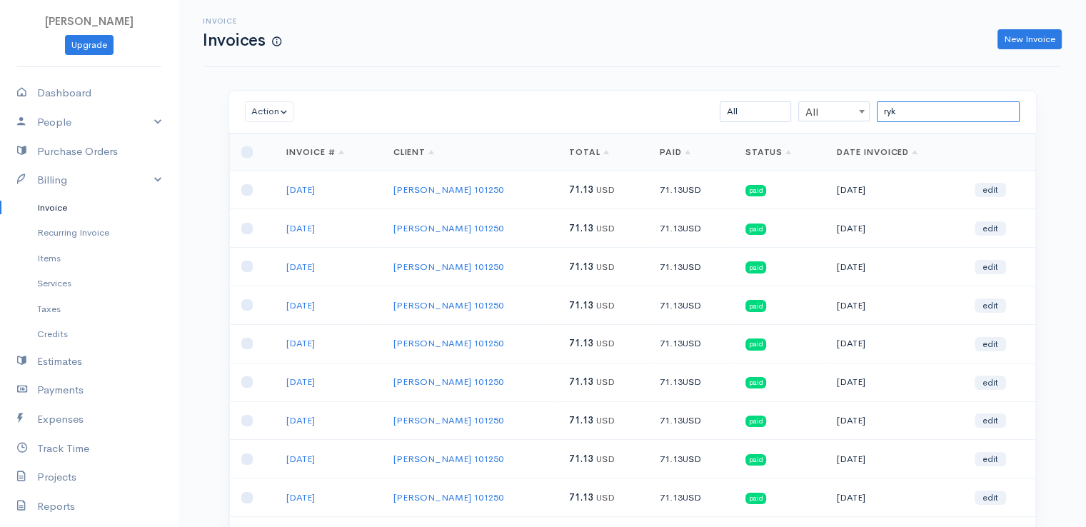
click at [929, 116] on input "ryk" at bounding box center [948, 111] width 143 height 21
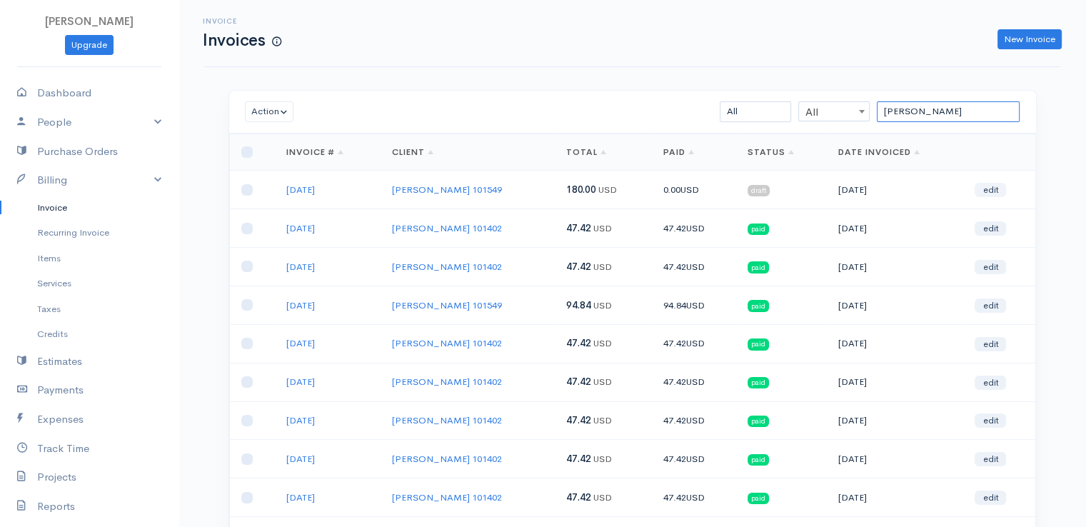
type input "[PERSON_NAME]"
click at [993, 188] on link "edit" at bounding box center [990, 190] width 31 height 14
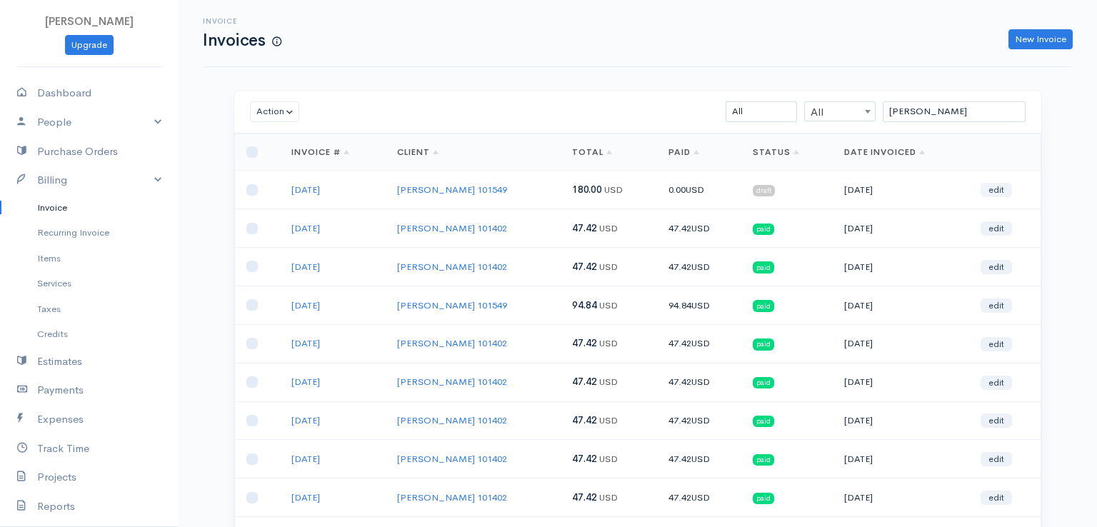
select select "2"
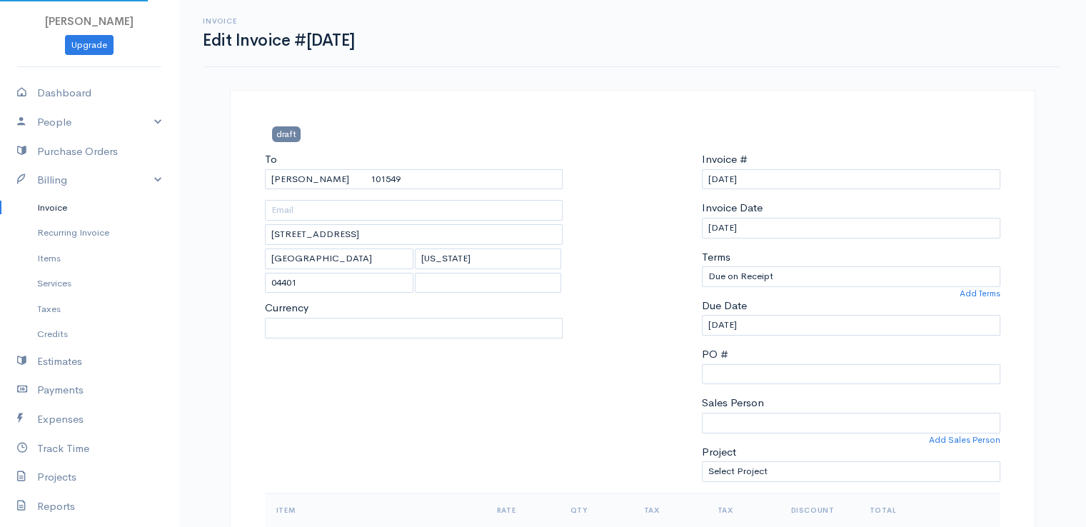
select select "[GEOGRAPHIC_DATA]"
select select "USD"
click at [665, 341] on div at bounding box center [632, 321] width 125 height 341
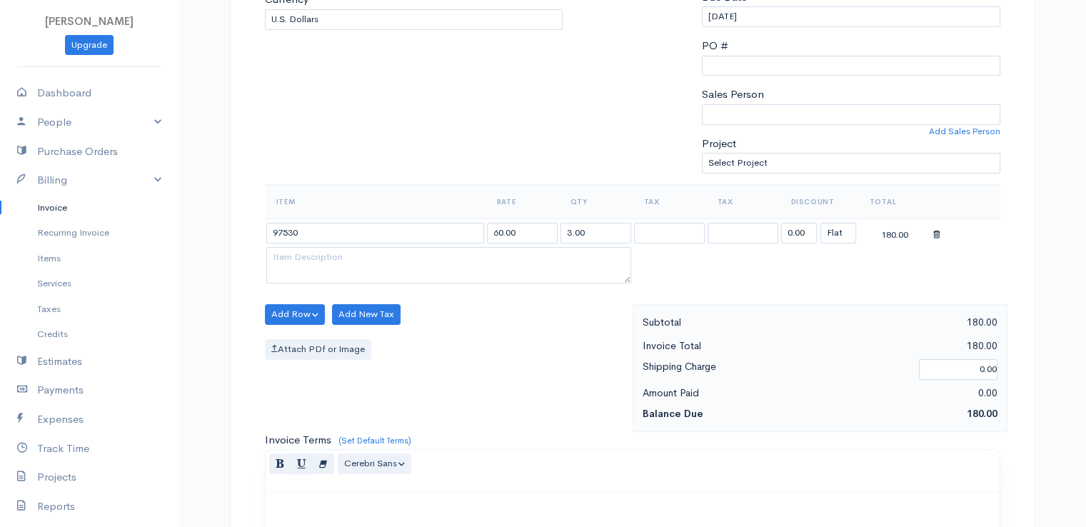
scroll to position [314, 0]
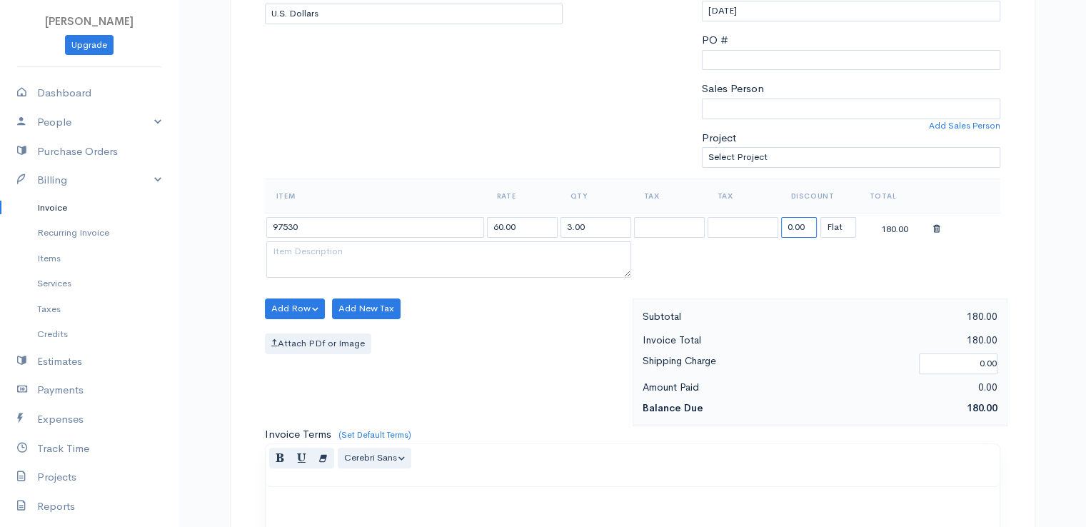
click at [803, 219] on input "0.00" at bounding box center [799, 227] width 36 height 21
type input "108.87"
click at [691, 265] on table "Item Rate Qty Tax Tax Discount Total 97530 60.00 3.00 108.87 (%) Flat 71.13" at bounding box center [633, 230] width 736 height 103
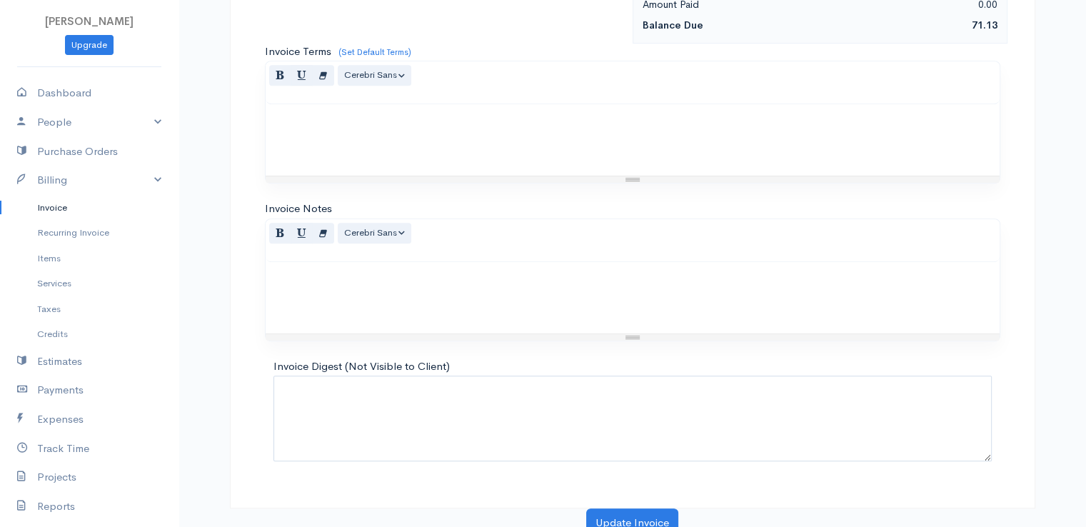
scroll to position [703, 0]
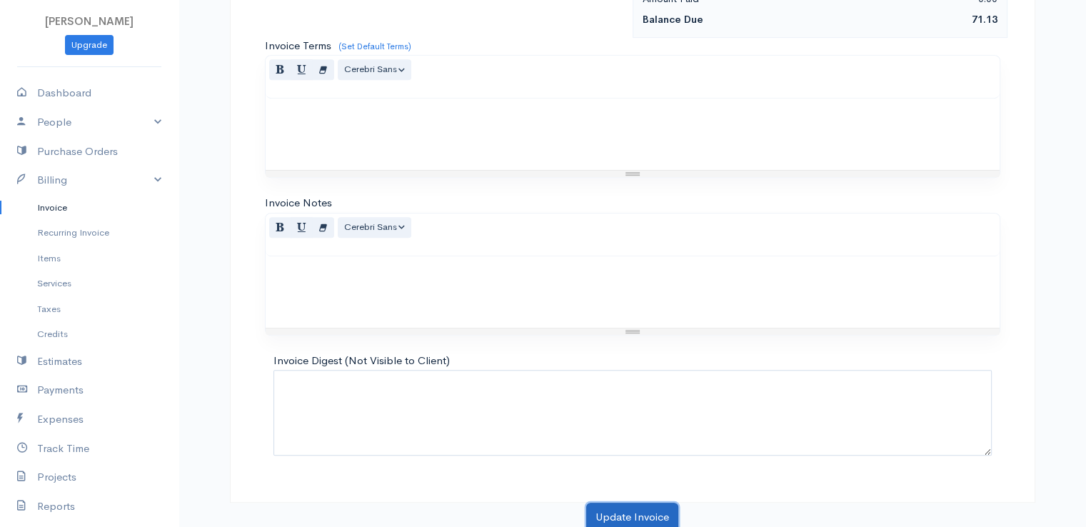
click at [652, 509] on button "Update Invoice" at bounding box center [632, 517] width 92 height 29
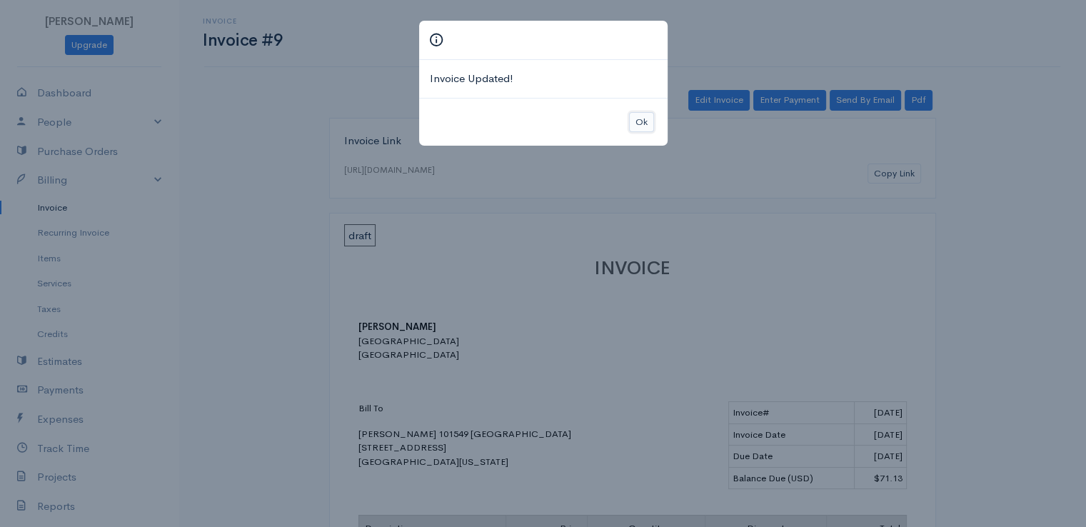
click at [643, 119] on button "Ok" at bounding box center [641, 122] width 25 height 21
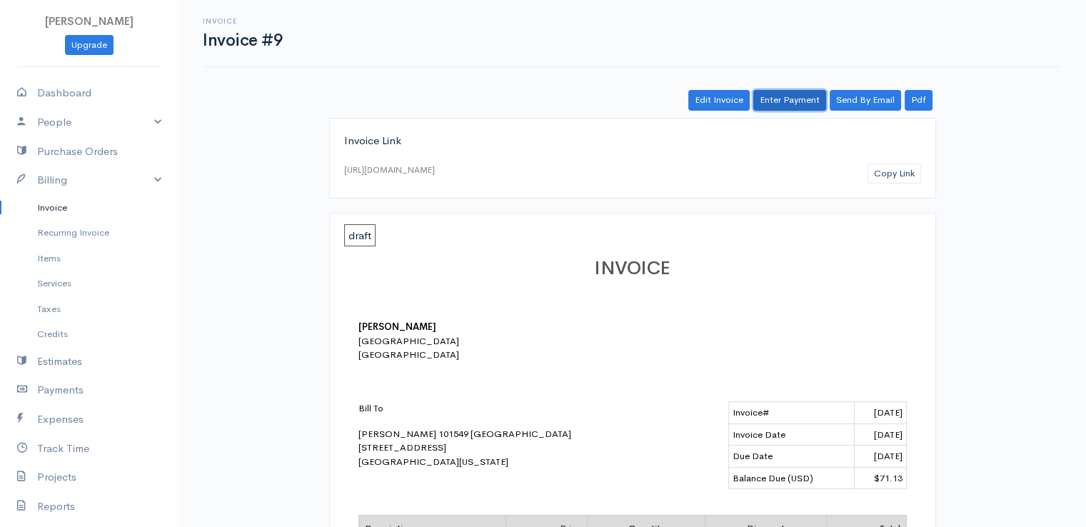
click at [792, 101] on link "Enter Payment" at bounding box center [789, 100] width 73 height 21
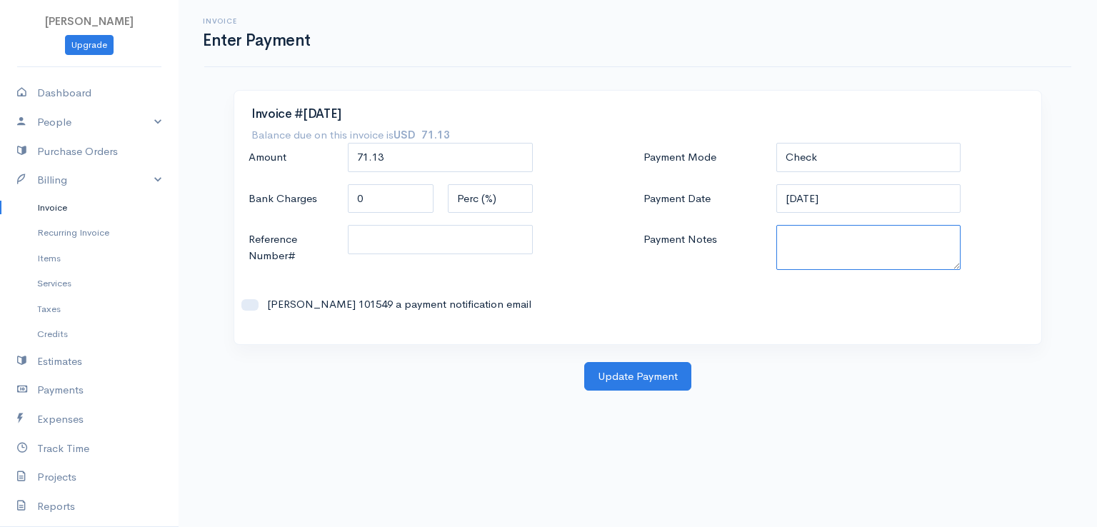
click at [799, 254] on textarea "Payment Notes" at bounding box center [868, 247] width 185 height 45
paste textarea "9100102189"
type textarea "9100102189"
click at [651, 375] on button "Update Payment" at bounding box center [637, 376] width 107 height 29
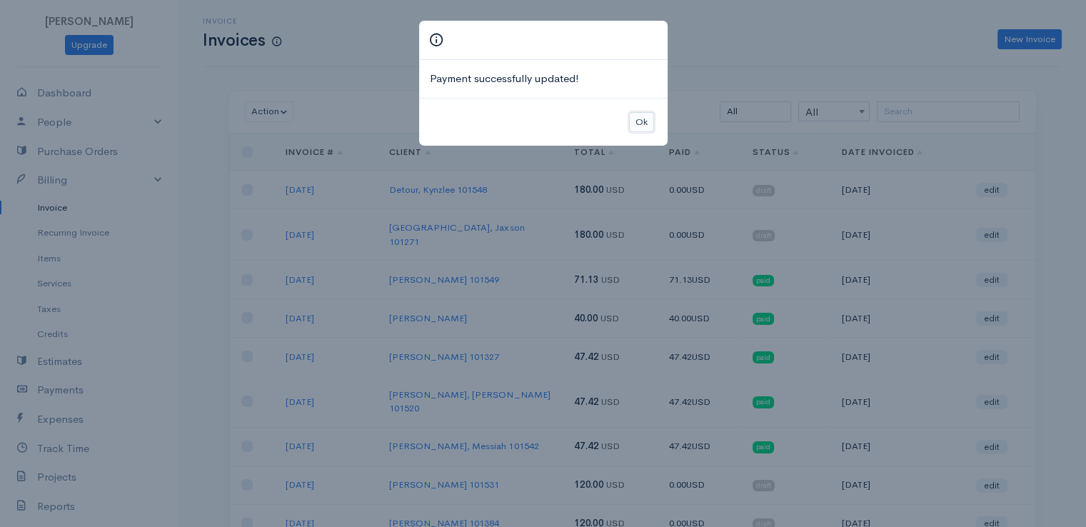
click at [646, 121] on button "Ok" at bounding box center [641, 122] width 25 height 21
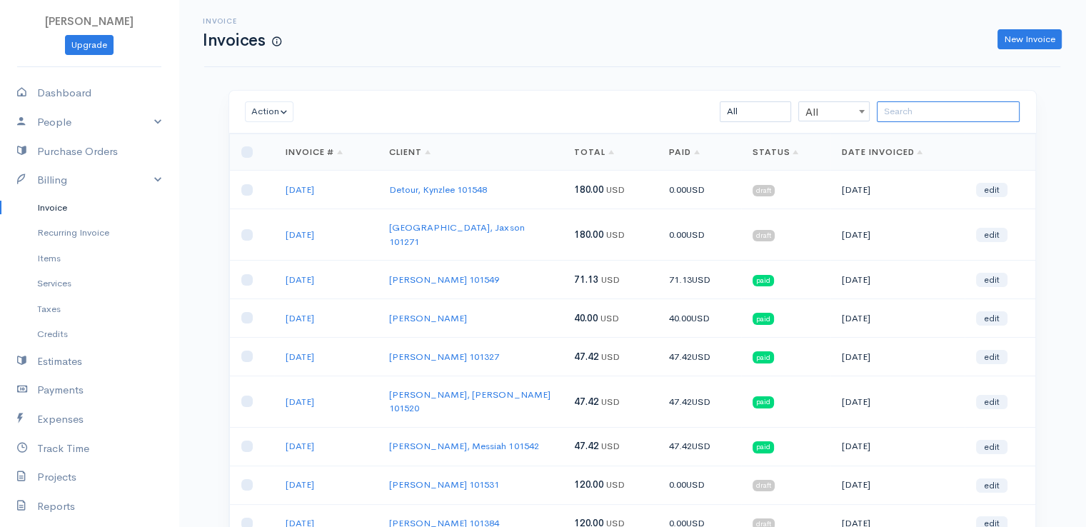
click at [900, 111] on input "search" at bounding box center [948, 111] width 143 height 21
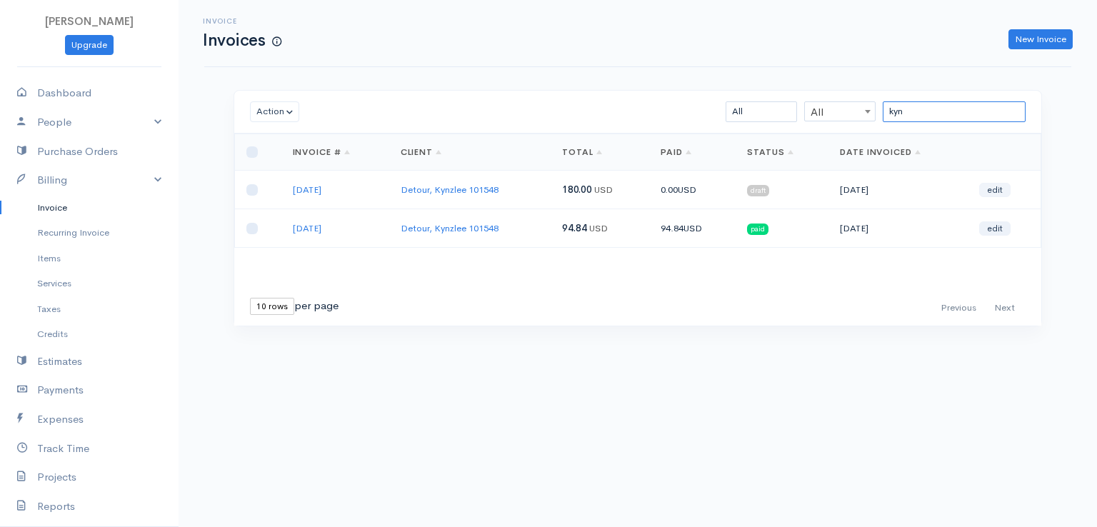
type input "kyn"
click at [1000, 189] on link "edit" at bounding box center [994, 190] width 31 height 14
select select "2"
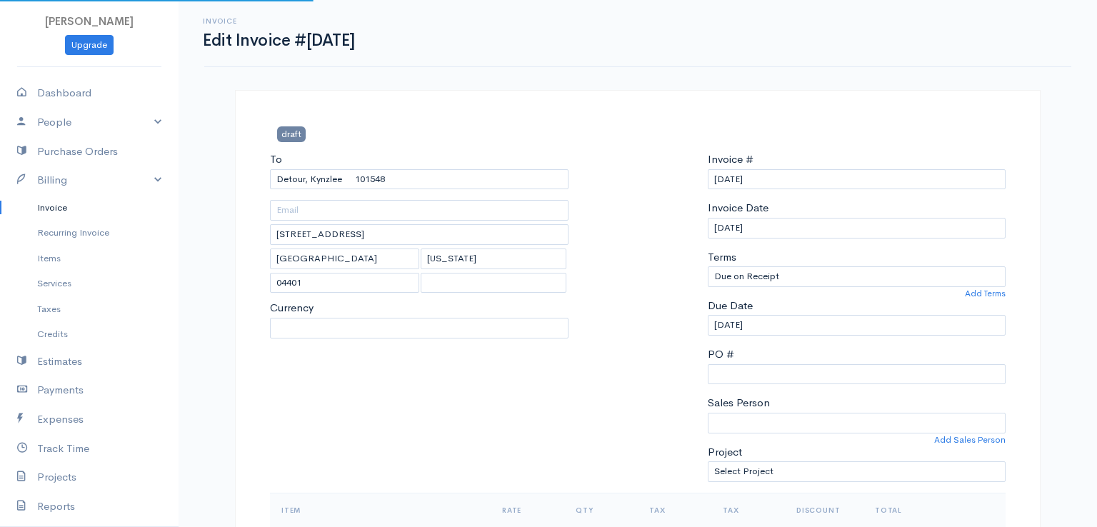
select select "[GEOGRAPHIC_DATA]"
select select "USD"
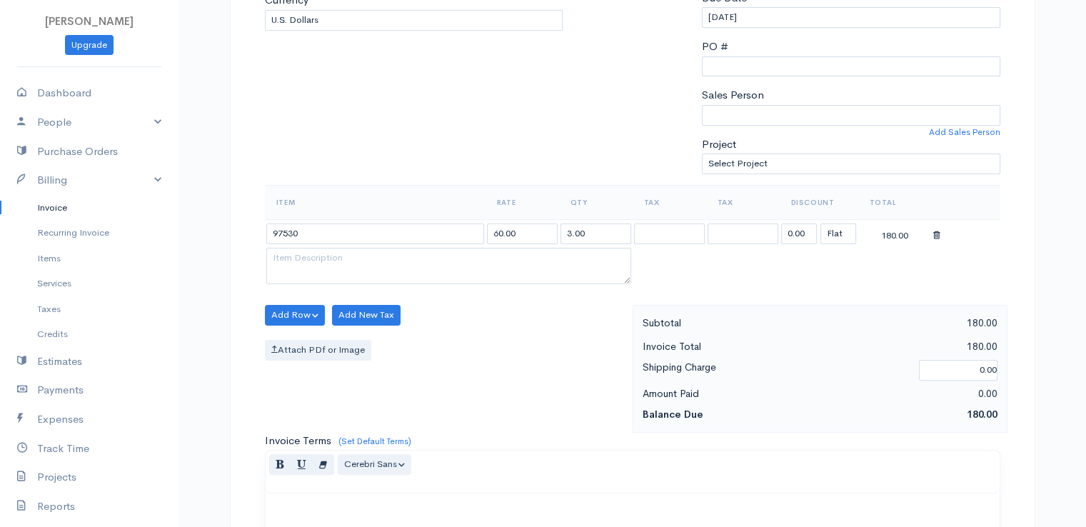
scroll to position [343, 0]
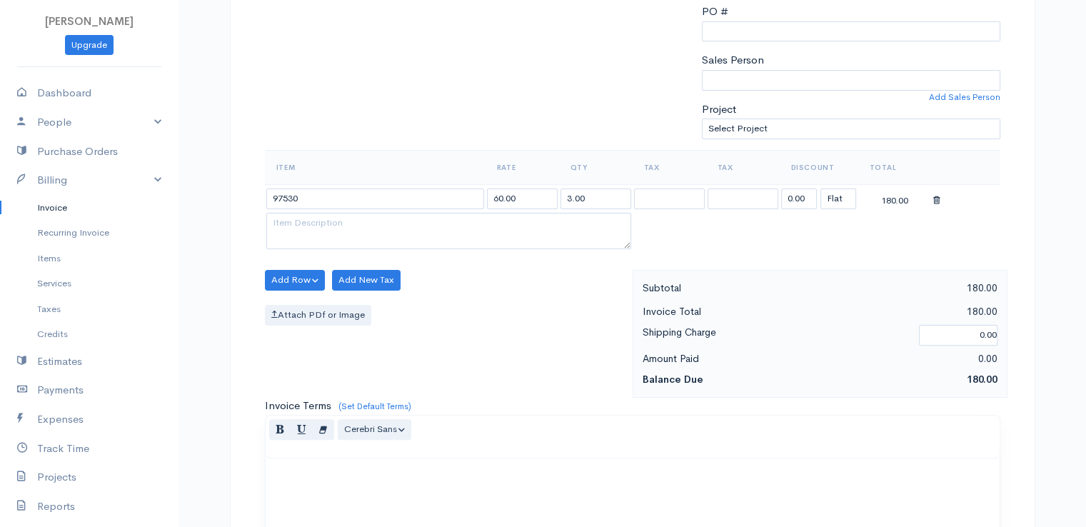
click at [855, 301] on div "Invoice Total 180.00" at bounding box center [820, 311] width 376 height 21
click at [796, 194] on input "0.00" at bounding box center [799, 199] width 36 height 21
type input "108.87"
click at [761, 225] on table "Item Rate Qty Tax Tax Discount Total 97530 60.00 3.00 108.87 (%) Flat 71.13" at bounding box center [633, 201] width 736 height 103
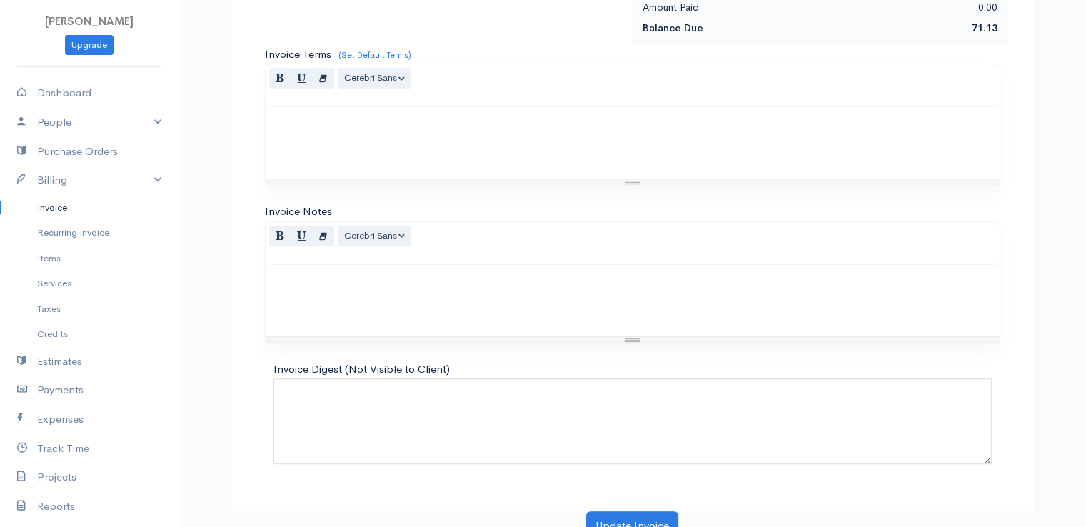
scroll to position [703, 0]
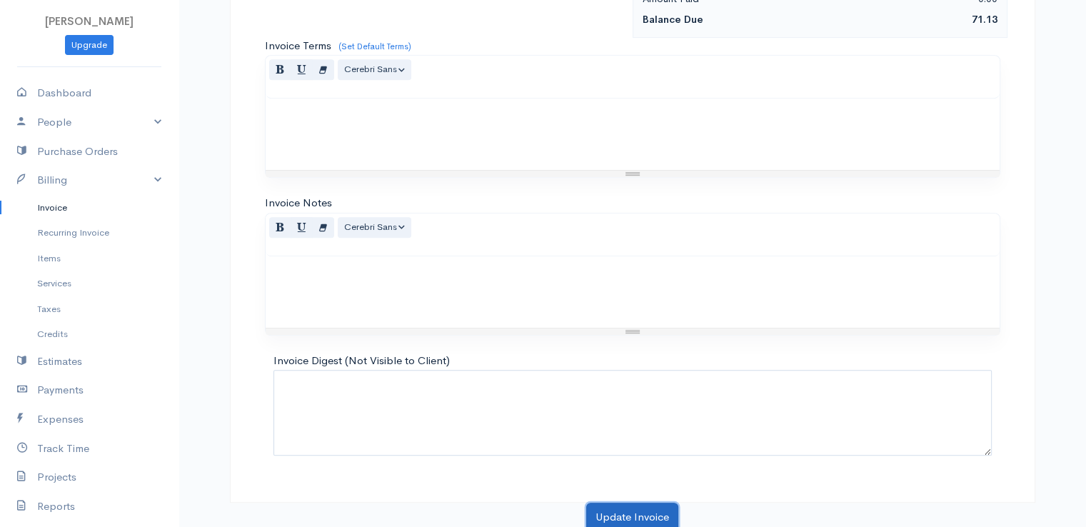
click at [627, 503] on button "Update Invoice" at bounding box center [632, 517] width 92 height 29
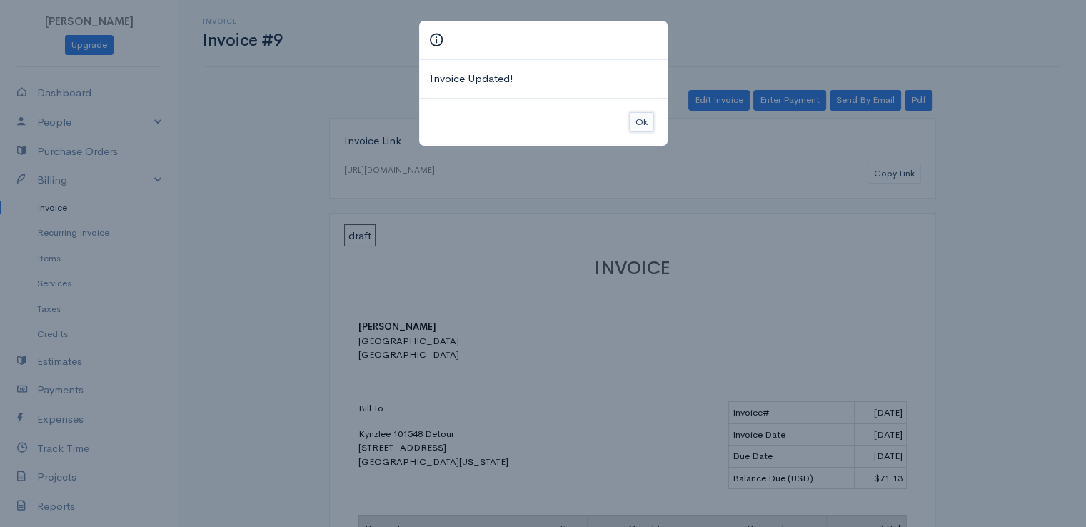
click at [647, 118] on button "Ok" at bounding box center [641, 122] width 25 height 21
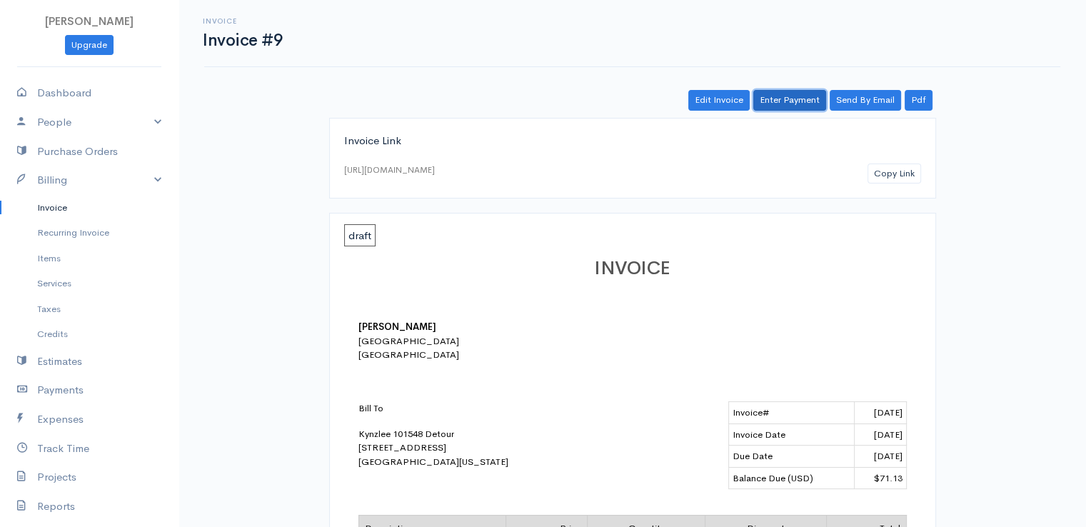
click at [788, 103] on link "Enter Payment" at bounding box center [789, 100] width 73 height 21
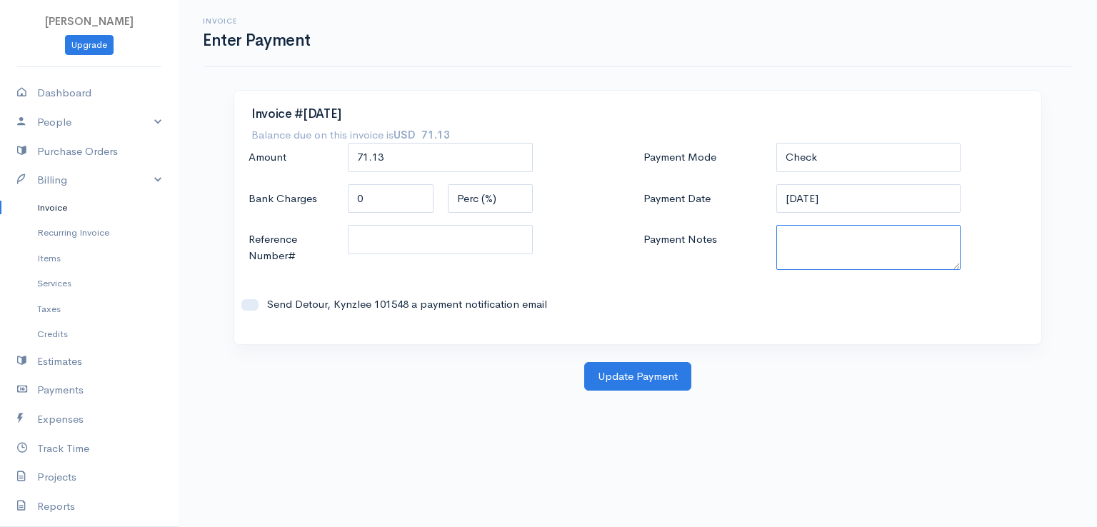
paste textarea "9100102189"
type textarea "9100102189"
click at [647, 376] on button "Update Payment" at bounding box center [637, 376] width 107 height 29
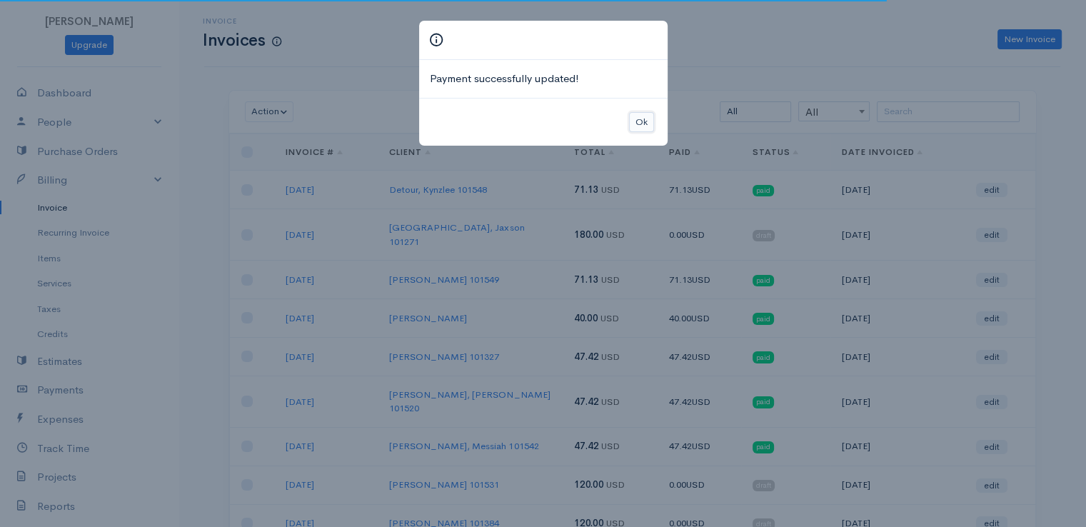
click at [629, 122] on button "Ok" at bounding box center [641, 122] width 25 height 21
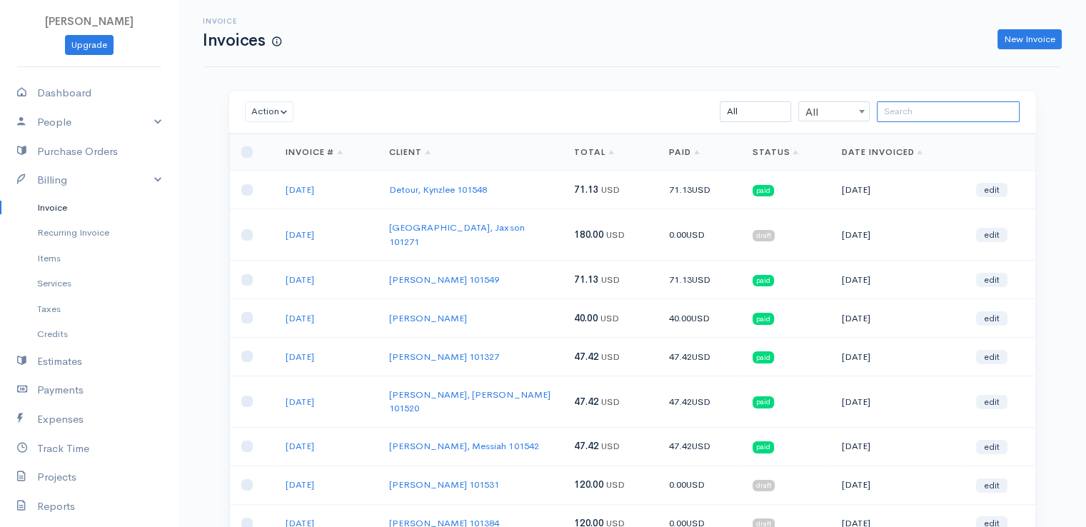
click at [906, 119] on input "search" at bounding box center [948, 111] width 143 height 21
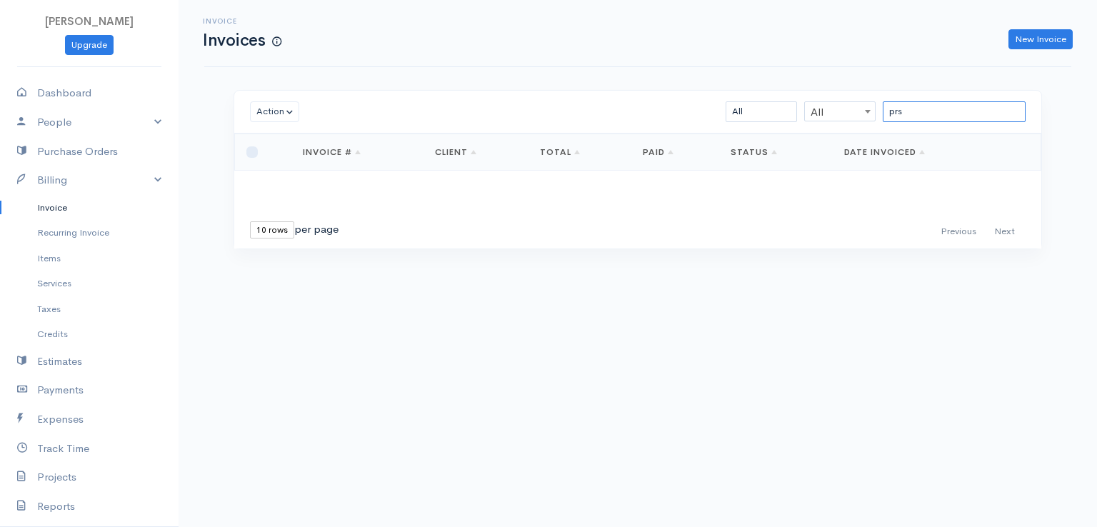
click at [920, 111] on input "prs" at bounding box center [954, 111] width 143 height 21
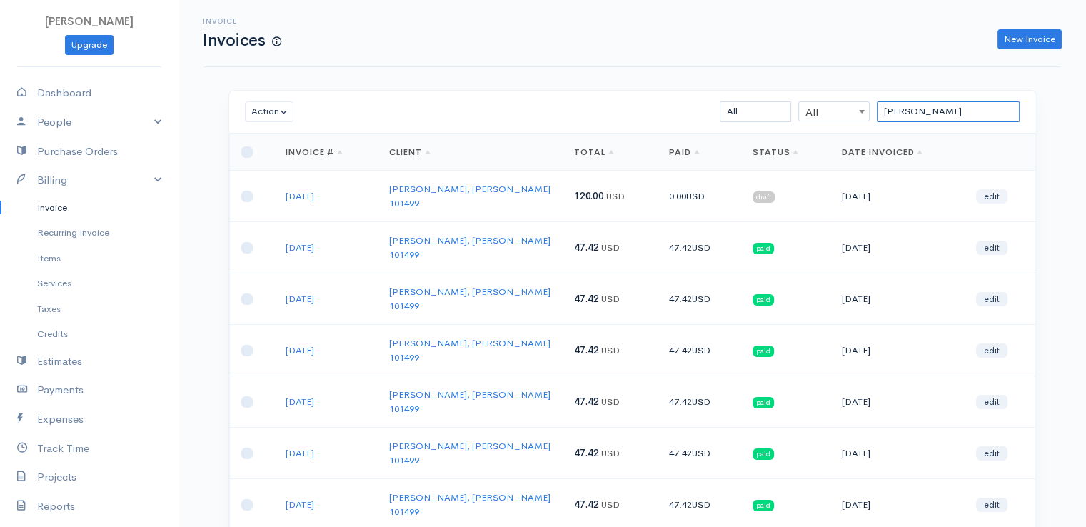
type input "[PERSON_NAME]"
click at [992, 189] on link "edit" at bounding box center [991, 196] width 31 height 14
select select "2"
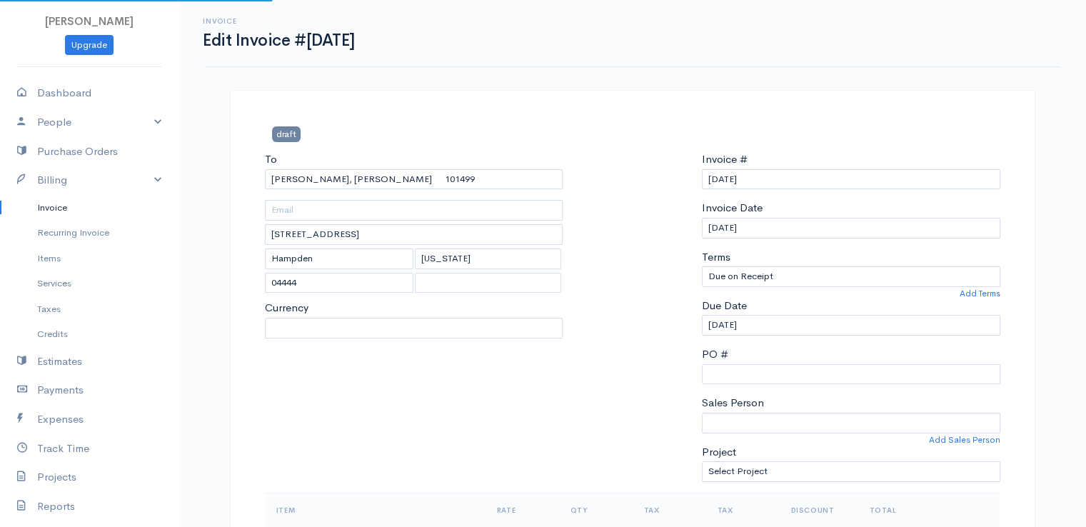
select select "[GEOGRAPHIC_DATA]"
select select "USD"
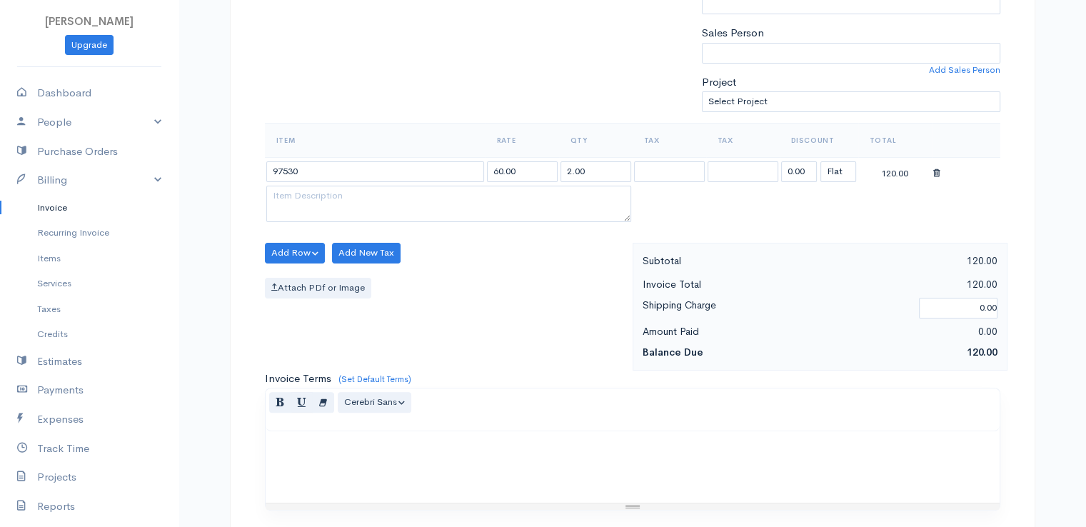
scroll to position [371, 0]
click at [799, 171] on input "0.00" at bounding box center [799, 170] width 36 height 21
type input "72.58"
click at [809, 194] on table "Item Rate Qty Tax Tax Discount Total 97530 60.00 2.00 72.58 (%) Flat 47.42" at bounding box center [633, 172] width 736 height 103
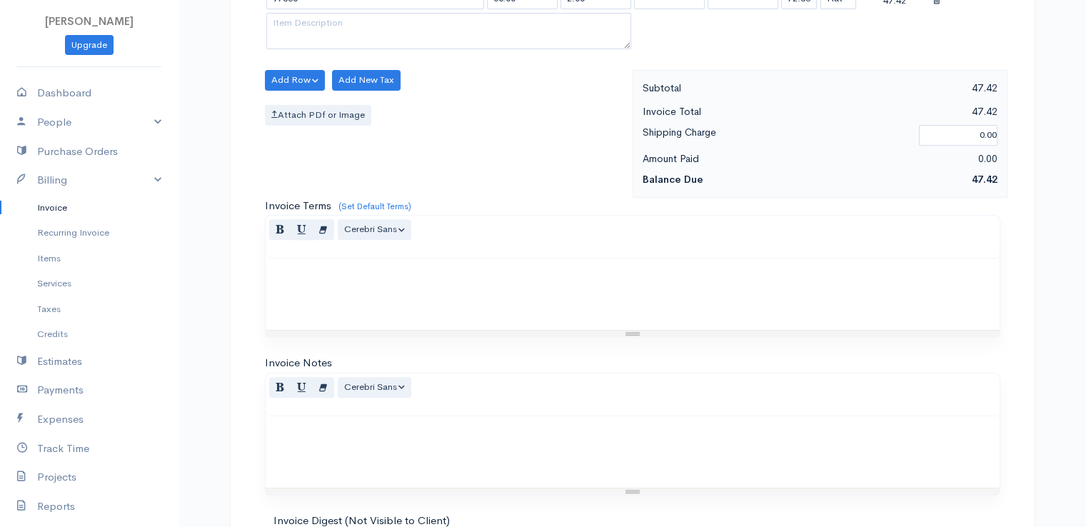
scroll to position [703, 0]
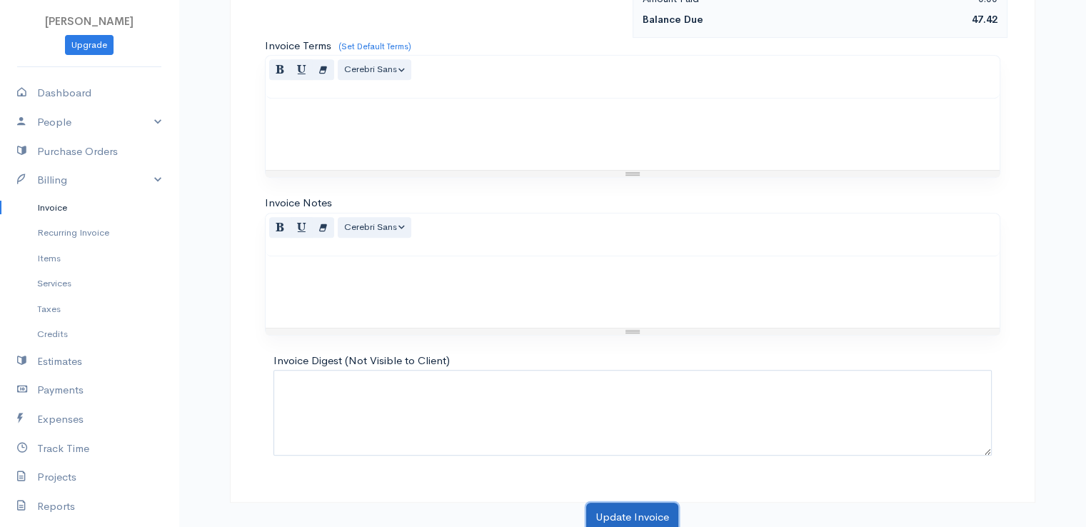
click at [653, 512] on button "Update Invoice" at bounding box center [632, 517] width 92 height 29
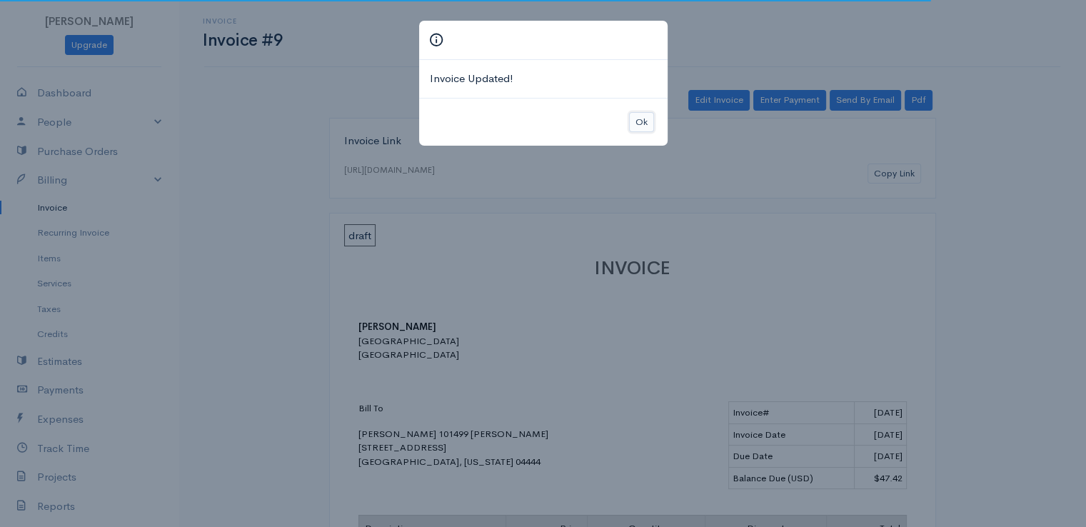
click at [648, 121] on button "Ok" at bounding box center [641, 122] width 25 height 21
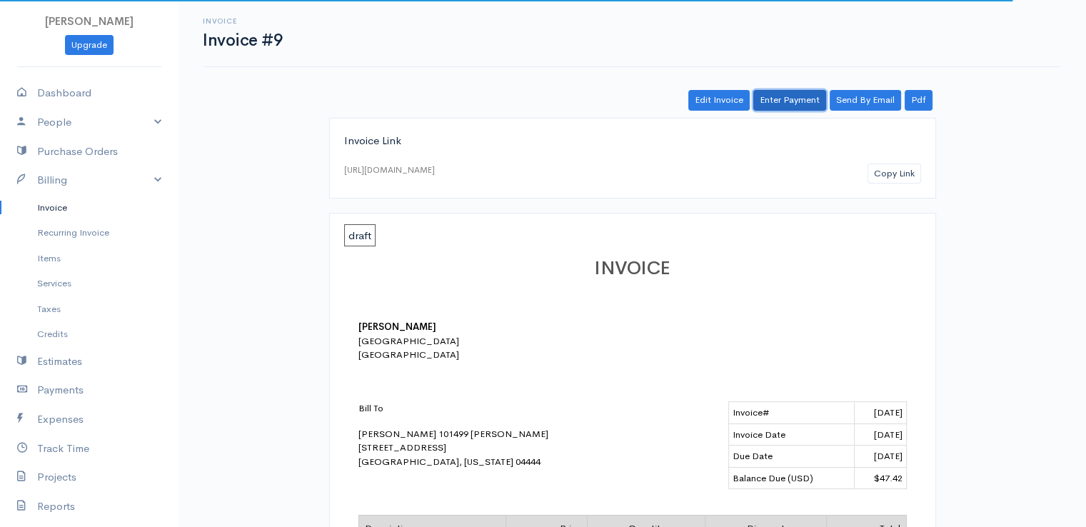
click at [781, 102] on link "Enter Payment" at bounding box center [789, 100] width 73 height 21
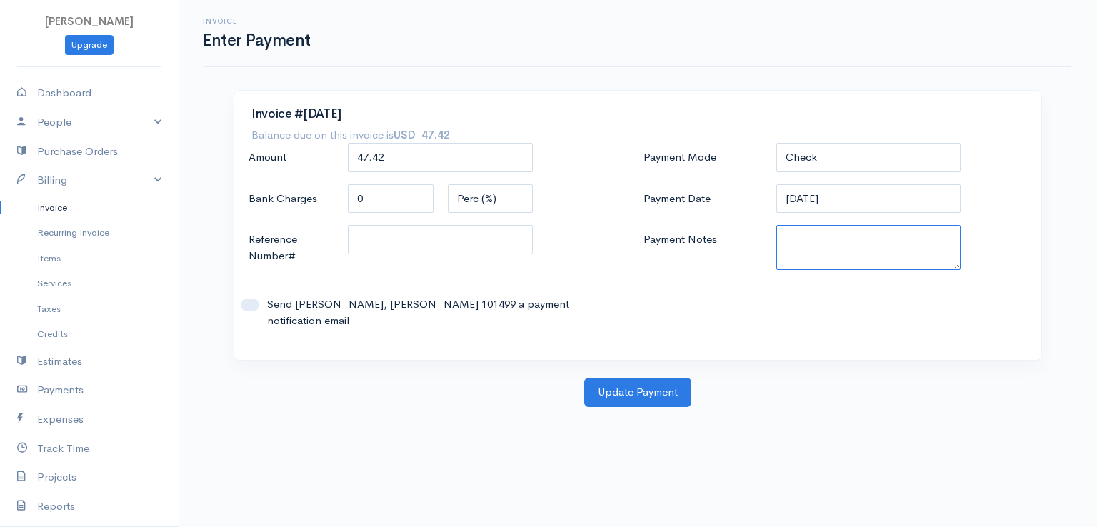
click at [815, 246] on textarea "Payment Notes" at bounding box center [868, 247] width 185 height 45
drag, startPoint x: 822, startPoint y: 239, endPoint x: 888, endPoint y: 242, distance: 66.5
click at [888, 242] on textarea "9170110399" at bounding box center [868, 247] width 185 height 45
type textarea "9170110399"
click at [649, 379] on button "Update Payment" at bounding box center [637, 392] width 107 height 29
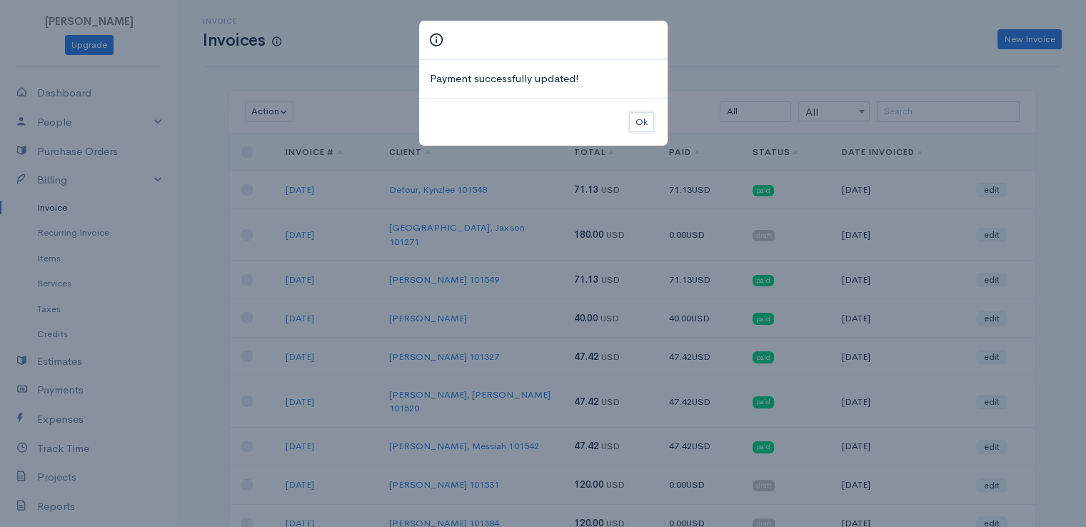
click at [638, 121] on button "Ok" at bounding box center [641, 122] width 25 height 21
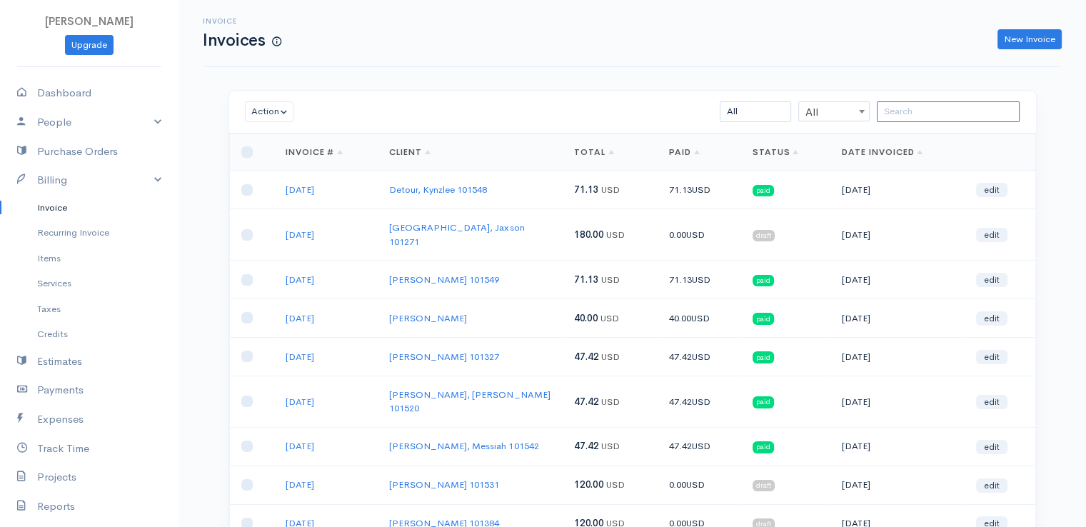
click at [910, 120] on input "search" at bounding box center [948, 111] width 143 height 21
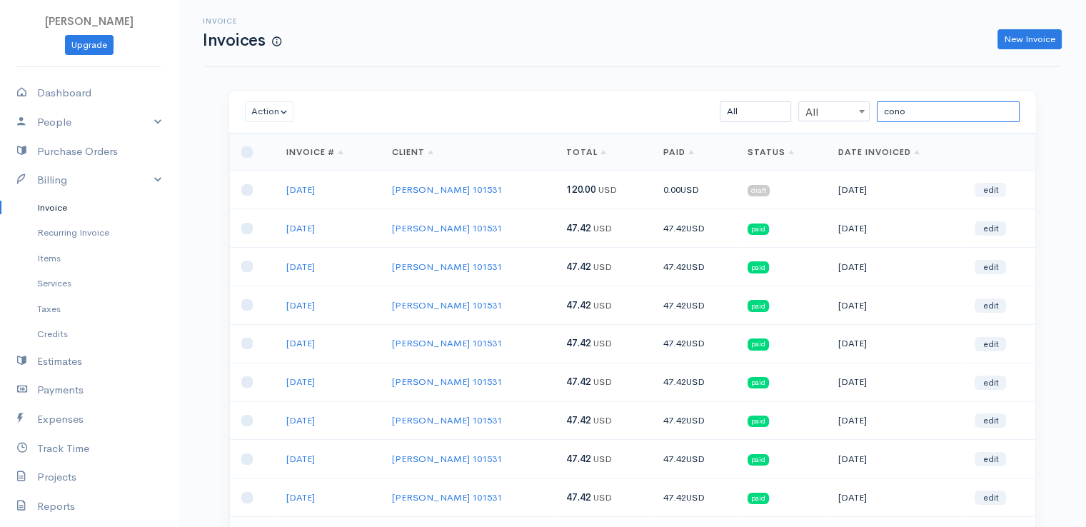
type input "cono"
click at [988, 192] on link "edit" at bounding box center [990, 190] width 31 height 14
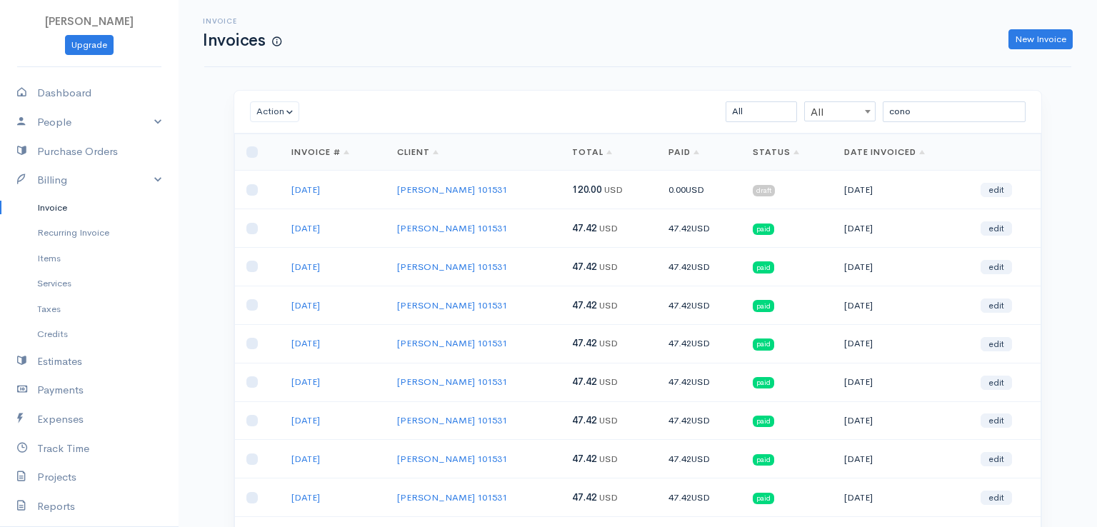
select select "2"
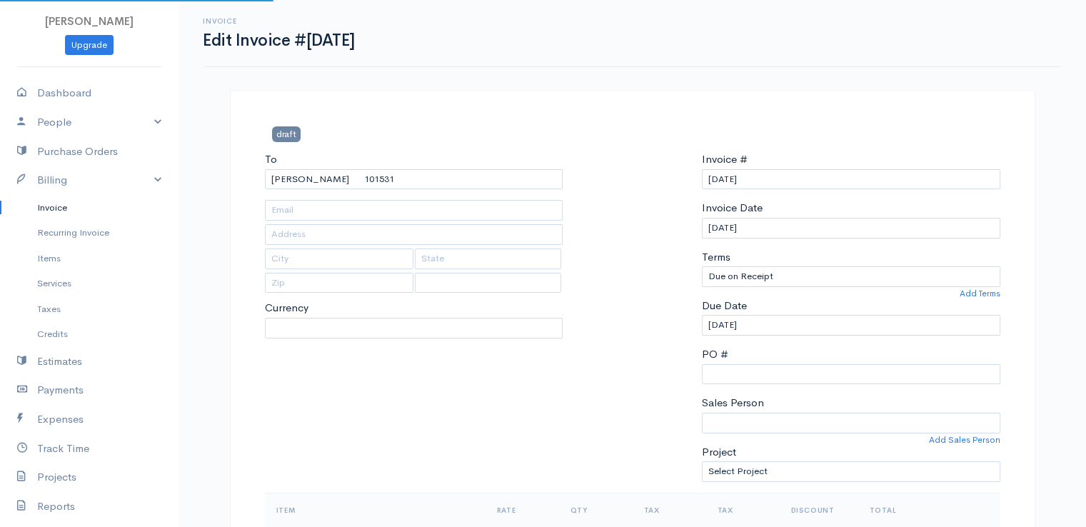
select select "[GEOGRAPHIC_DATA]"
select select "USD"
click at [657, 413] on div at bounding box center [632, 321] width 125 height 341
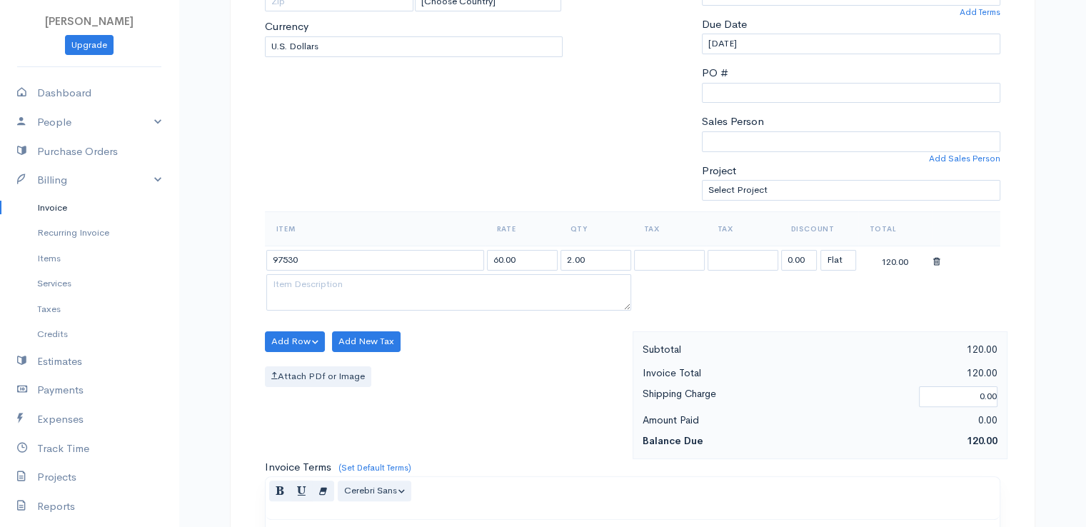
scroll to position [286, 0]
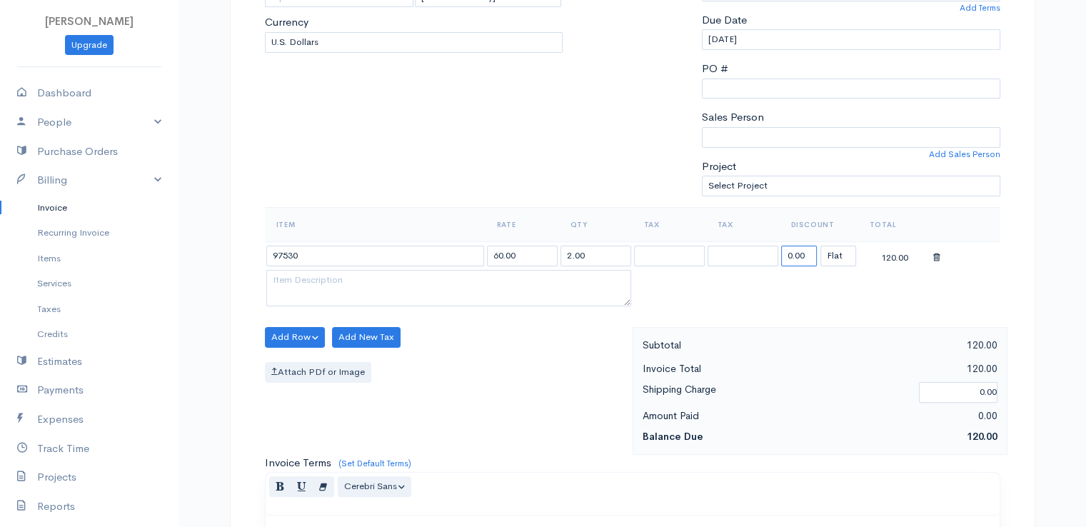
click at [791, 259] on input "0.00" at bounding box center [799, 256] width 36 height 21
type input "72.58"
click at [791, 286] on table "Item Rate Qty Tax Tax Discount Total 97530 60.00 2.00 72.58 (%) Flat 47.42" at bounding box center [633, 258] width 736 height 103
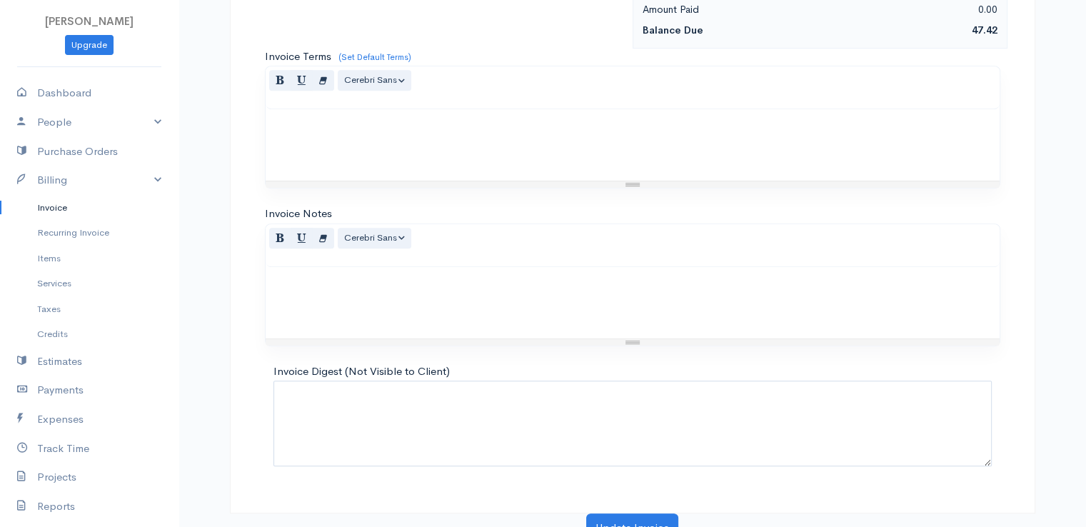
scroll to position [703, 0]
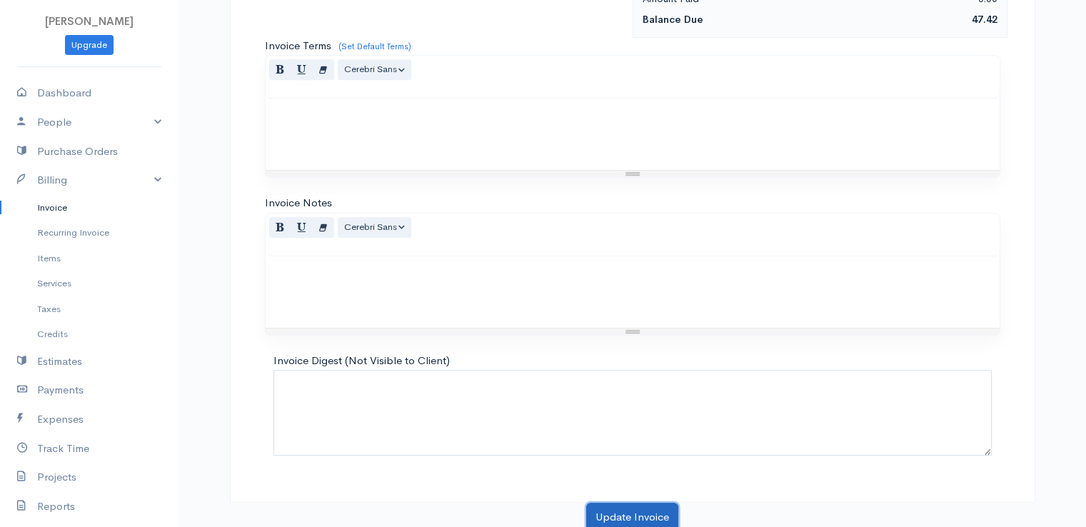
click at [639, 510] on button "Update Invoice" at bounding box center [632, 517] width 92 height 29
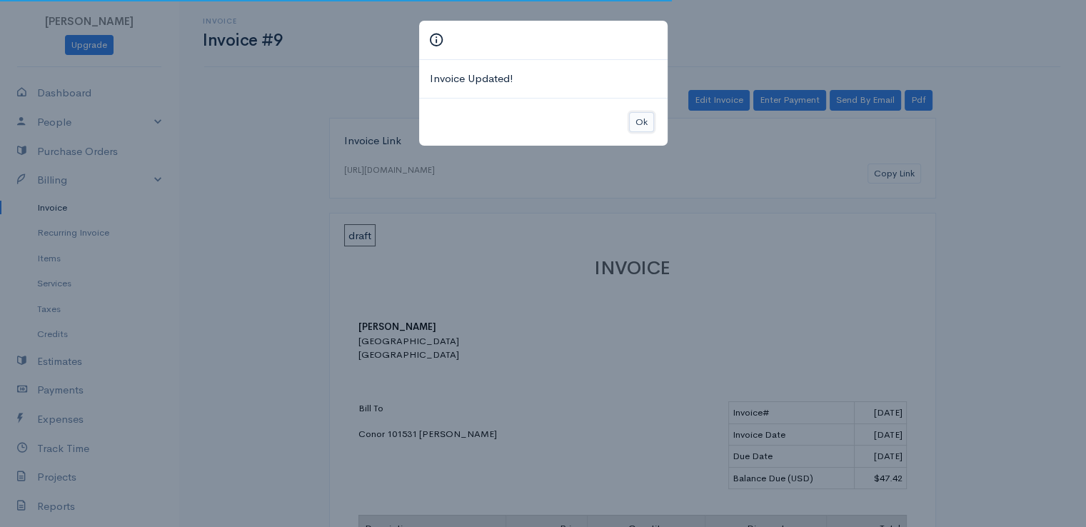
click at [641, 118] on button "Ok" at bounding box center [641, 122] width 25 height 21
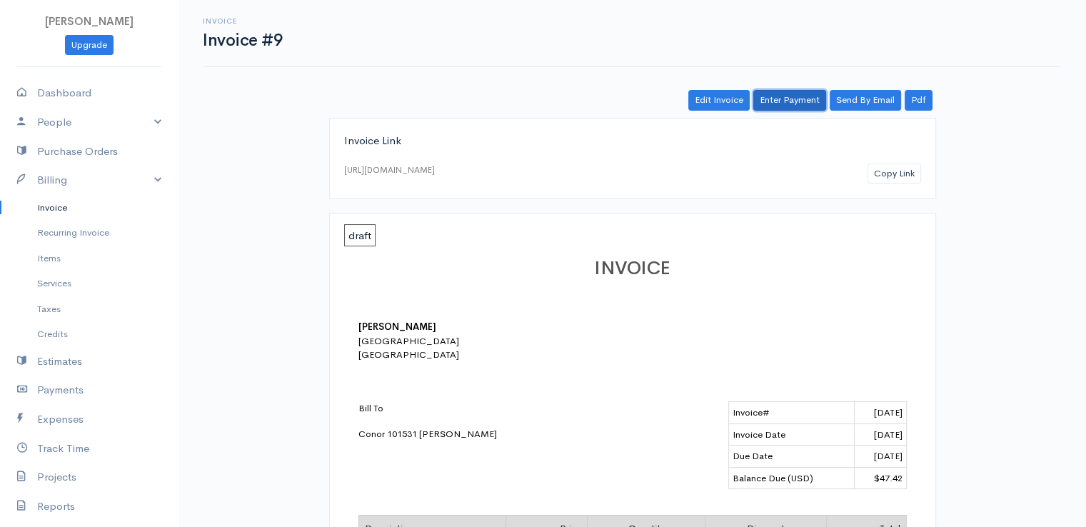
click at [783, 104] on link "Enter Payment" at bounding box center [789, 100] width 73 height 21
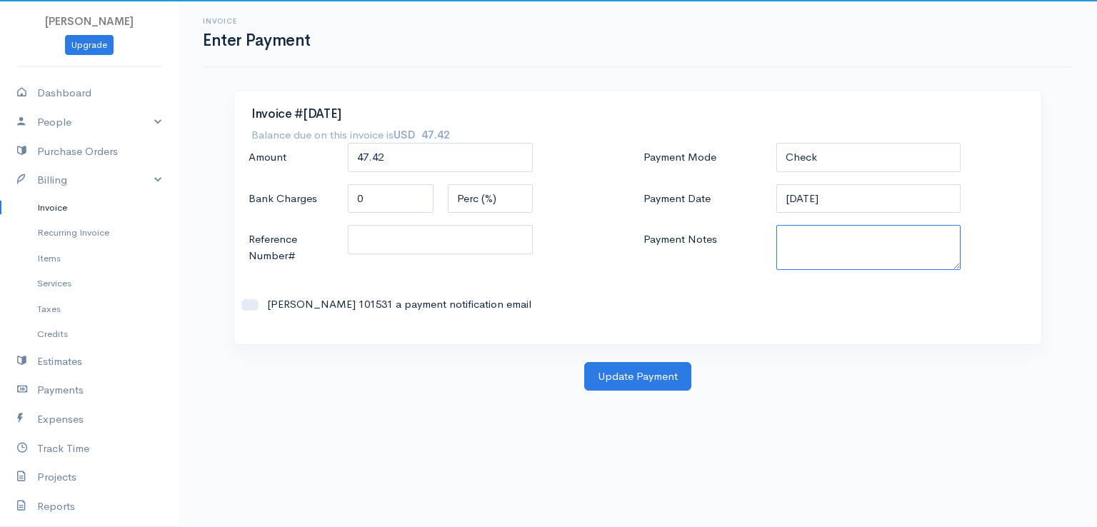
click at [824, 241] on textarea "Payment Notes" at bounding box center [868, 247] width 185 height 45
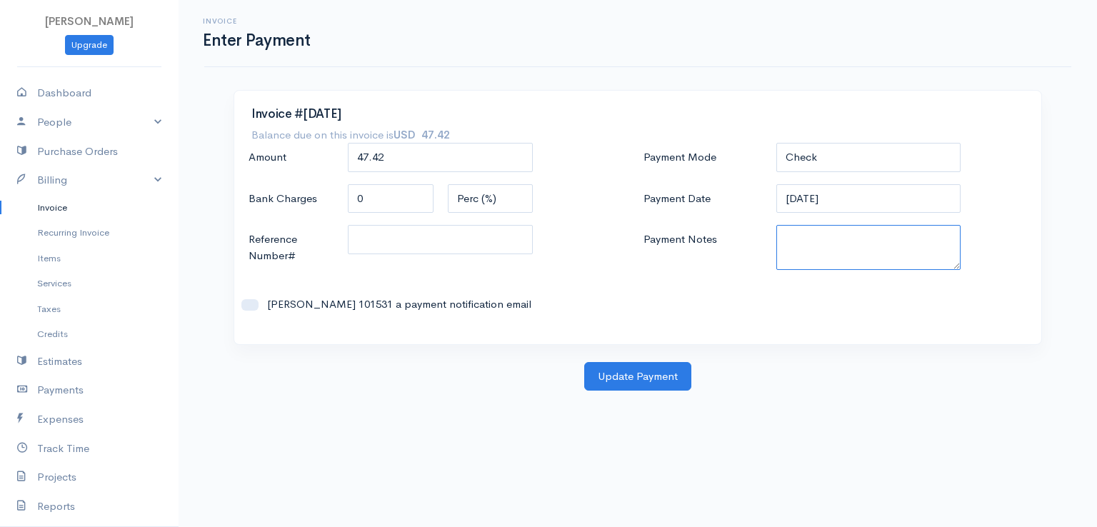
paste textarea "9170110399"
type textarea "9170110399"
click at [653, 372] on button "Update Payment" at bounding box center [637, 376] width 107 height 29
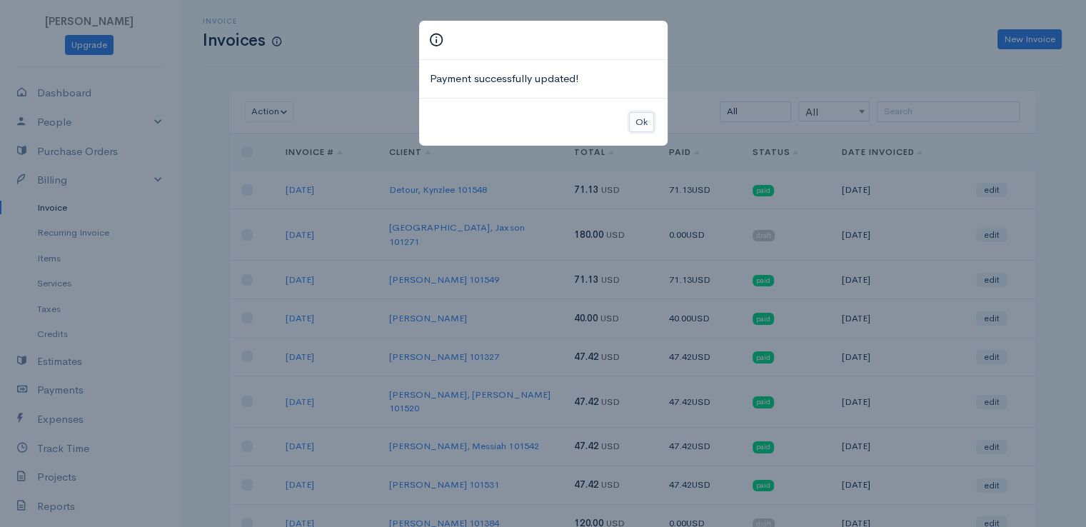
click at [644, 121] on button "Ok" at bounding box center [641, 122] width 25 height 21
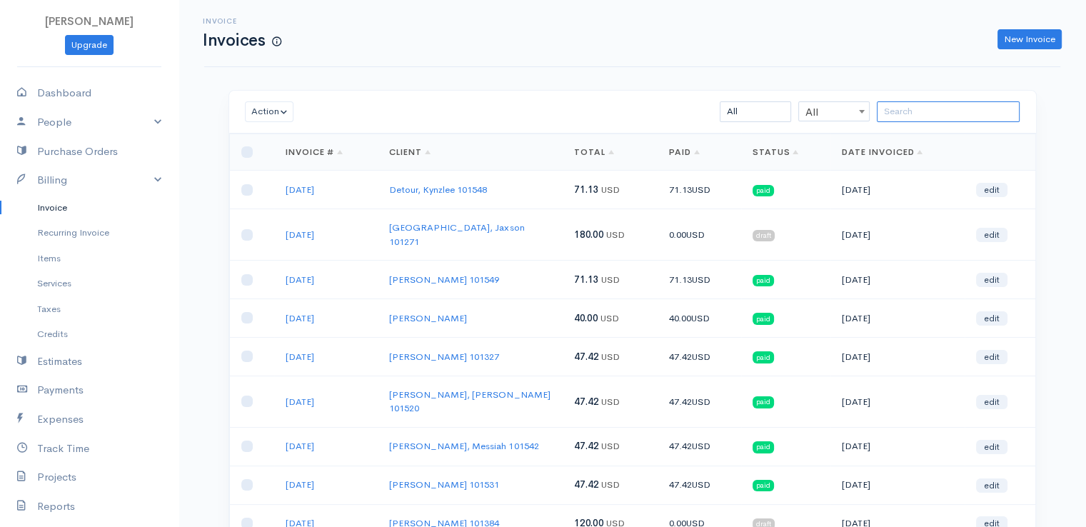
click at [928, 112] on input "search" at bounding box center [948, 111] width 143 height 21
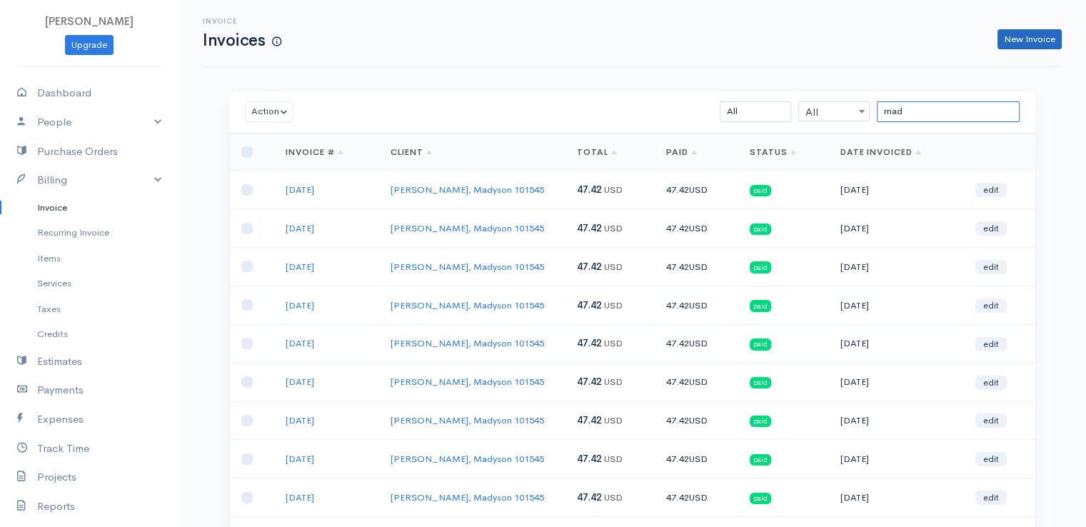
type input "mad"
click at [1025, 31] on link "New Invoice" at bounding box center [1030, 39] width 64 height 21
select select "[GEOGRAPHIC_DATA]"
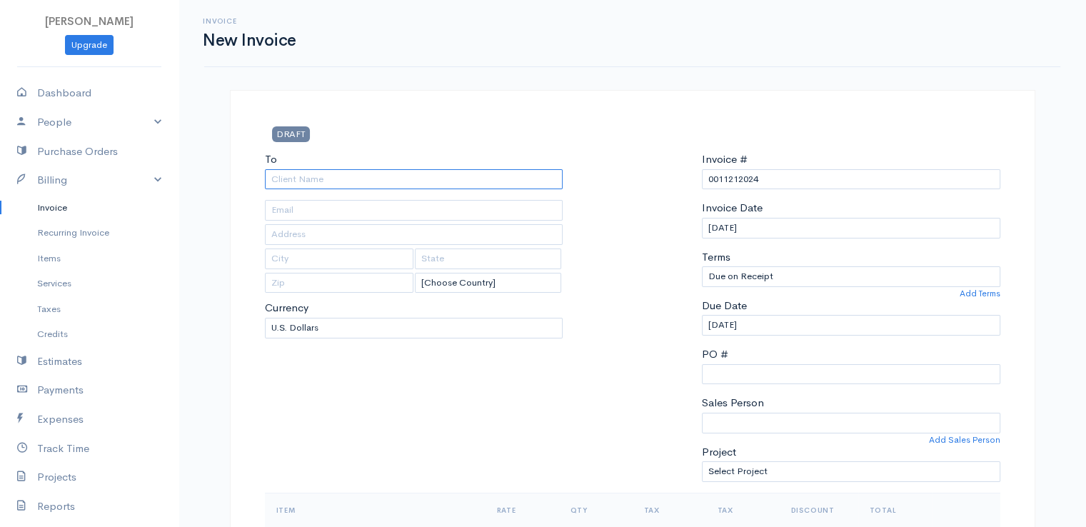
click at [312, 179] on input "To" at bounding box center [414, 179] width 298 height 21
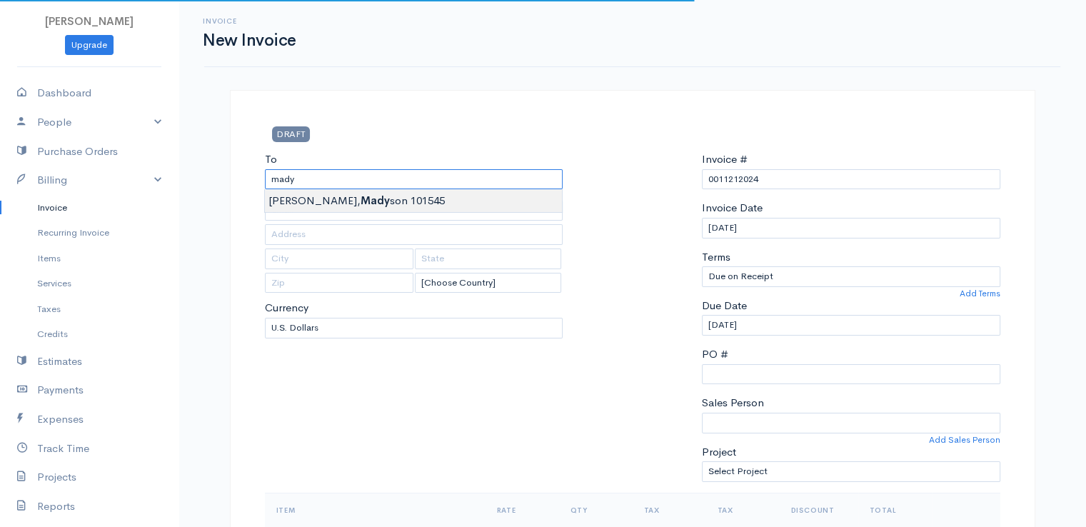
type input "[PERSON_NAME], Madyson 101545"
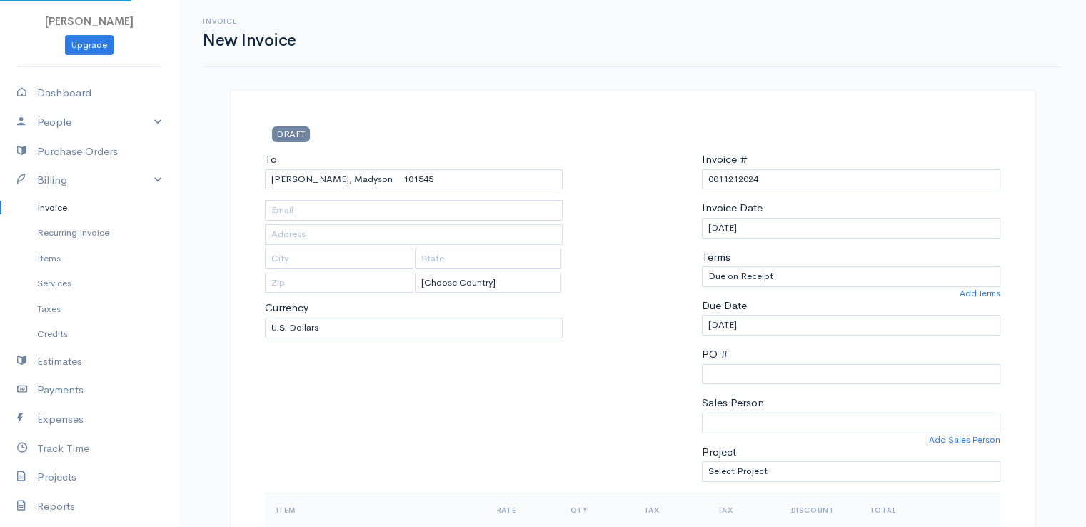
type input "[STREET_ADDRESS][PERSON_NAME]"
type input "Stetson"
type input "[US_STATE]"
type input "04488"
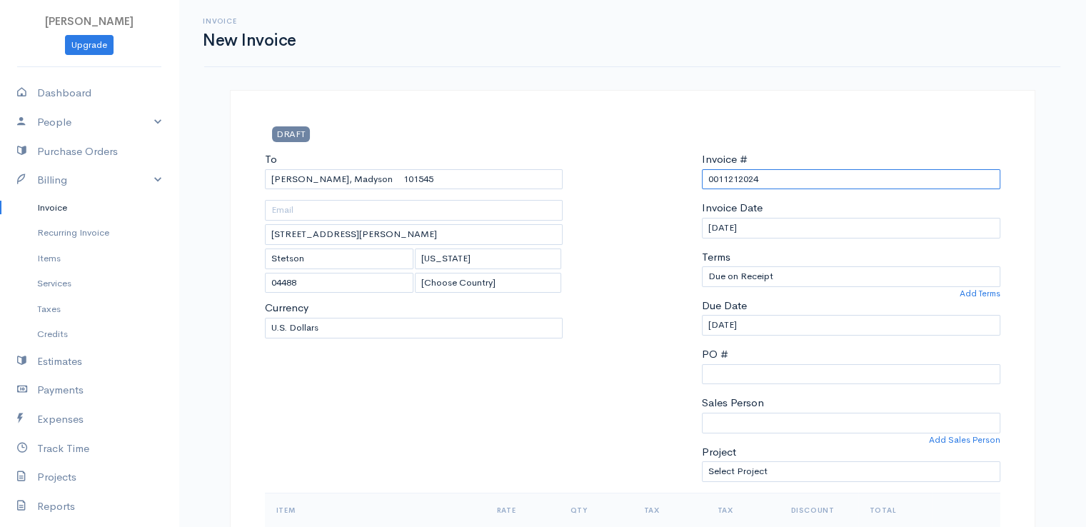
click at [736, 179] on input "0011212024" at bounding box center [851, 179] width 298 height 21
type input "[DATE]"
click at [652, 226] on div at bounding box center [632, 321] width 125 height 341
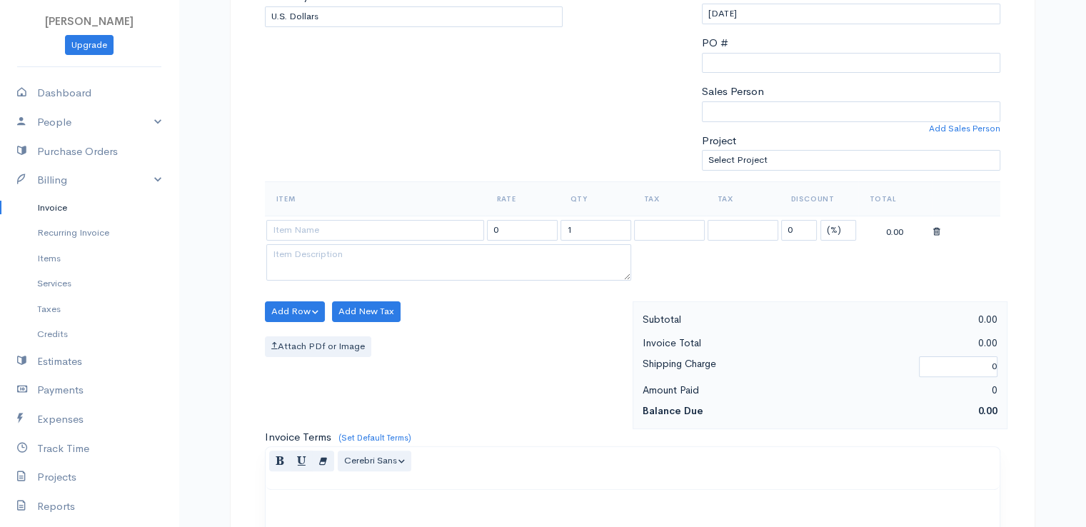
scroll to position [314, 0]
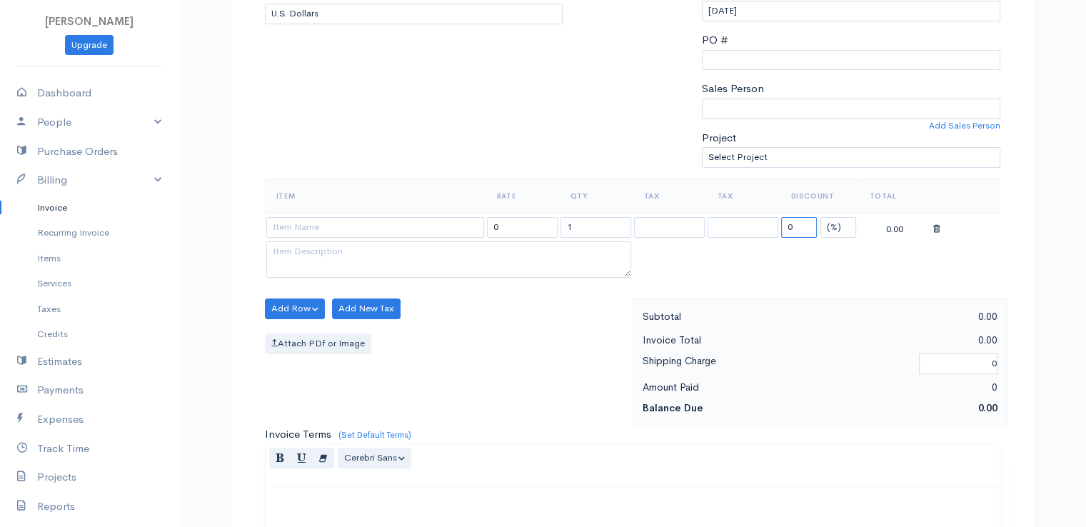
click at [796, 224] on input "0" at bounding box center [799, 227] width 36 height 21
type input "72.58"
click at [582, 221] on input "1" at bounding box center [596, 227] width 71 height 21
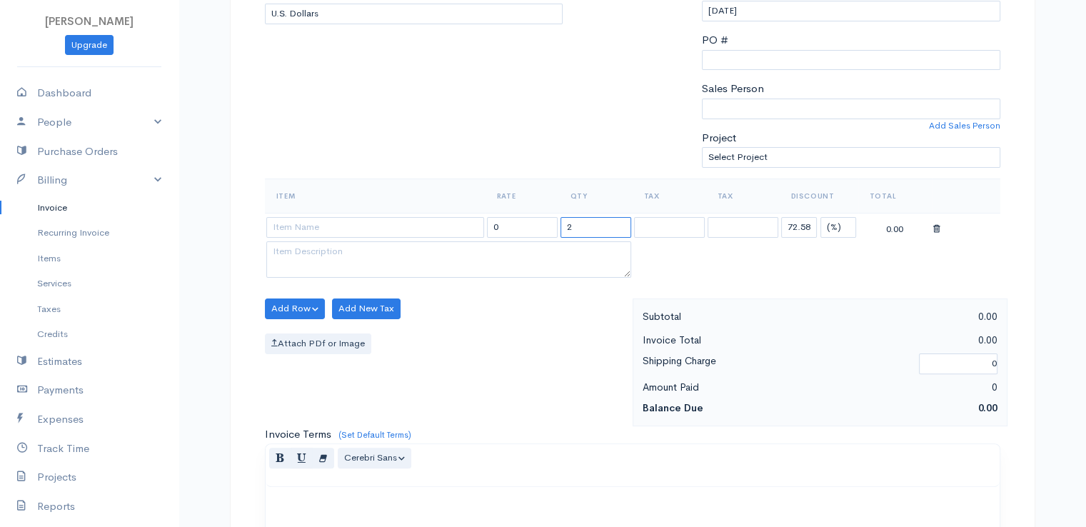
click at [582, 221] on input "2" at bounding box center [596, 227] width 71 height 21
type input "2"
click at [417, 227] on input at bounding box center [375, 227] width 218 height 21
type input "97530"
type input "60.00"
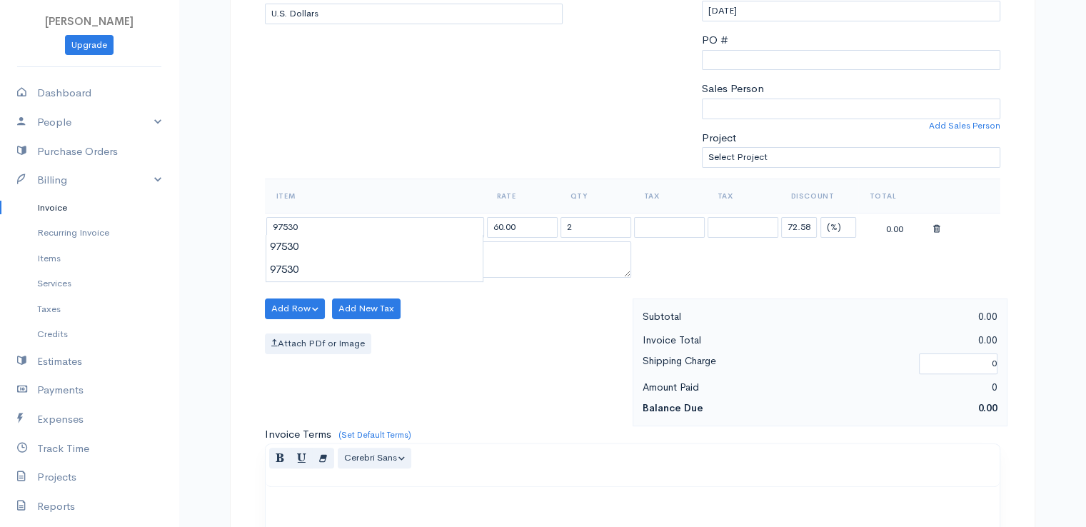
click at [418, 256] on body "[PERSON_NAME] Upgrade Dashboard People Clients Vendors Staff Users Purchase Ord…" at bounding box center [543, 303] width 1086 height 1235
click at [560, 363] on div "Add Row Add Item Row Add Time Row Add New Tax Attach PDf or Image" at bounding box center [445, 362] width 375 height 128
click at [845, 223] on select "(%) Flat" at bounding box center [838, 227] width 36 height 21
select select "2"
click at [820, 217] on select "(%) Flat" at bounding box center [838, 227] width 36 height 21
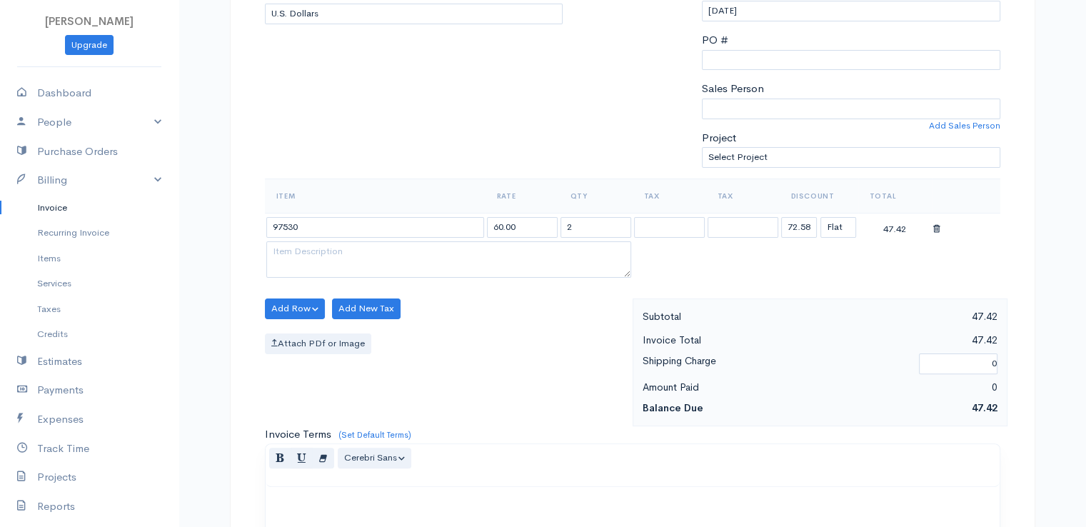
click at [781, 269] on table "Item Rate Qty Tax Tax Discount Total 97530 60.00 2 72.58 (%) Flat 47.42" at bounding box center [633, 230] width 736 height 103
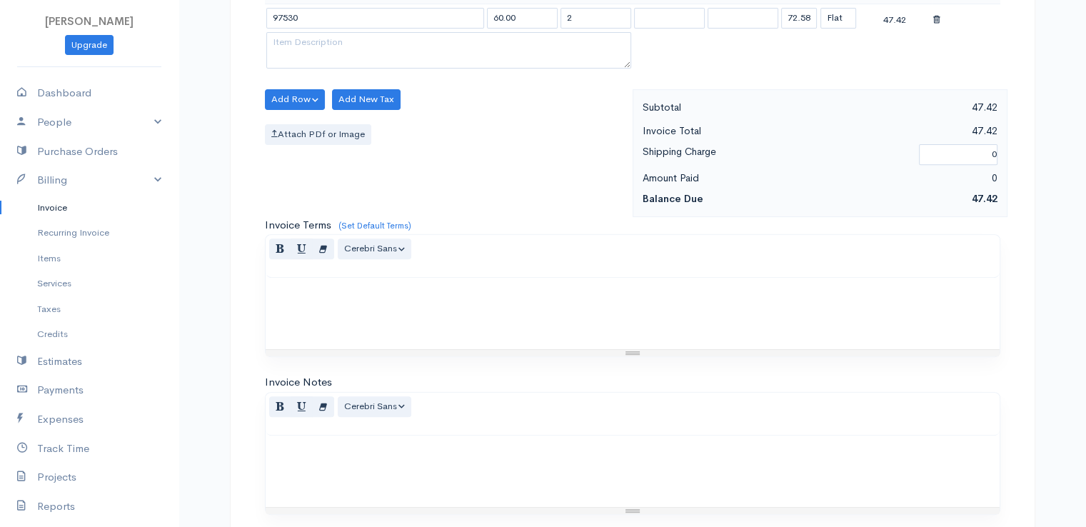
scroll to position [703, 0]
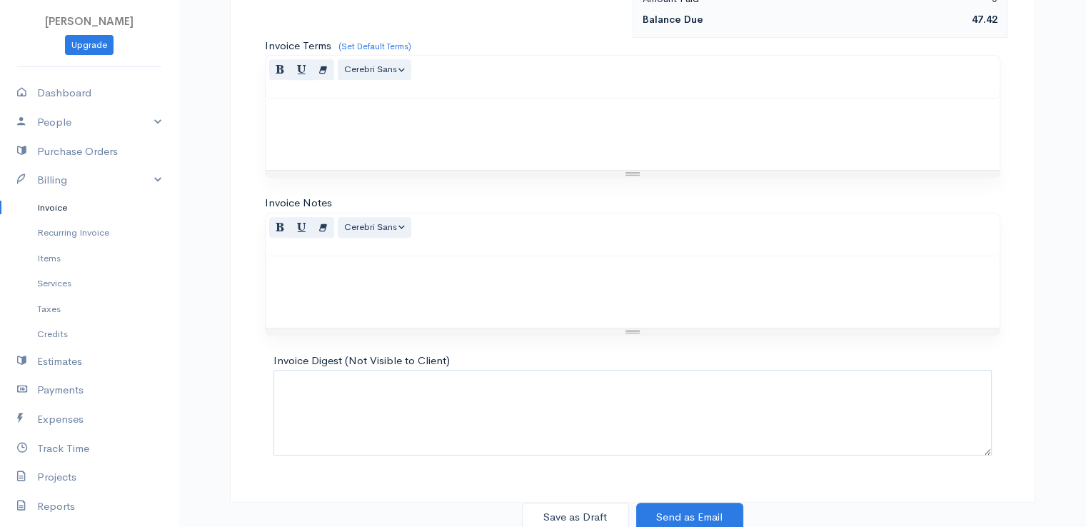
click at [685, 508] on button "Send as Email" at bounding box center [689, 517] width 107 height 29
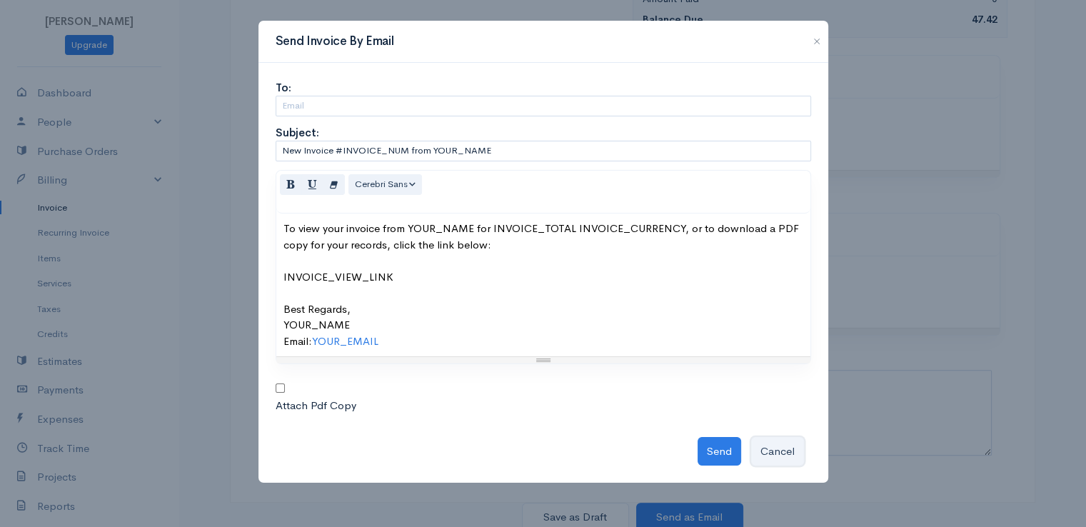
click at [771, 441] on button "Cancel" at bounding box center [777, 451] width 53 height 29
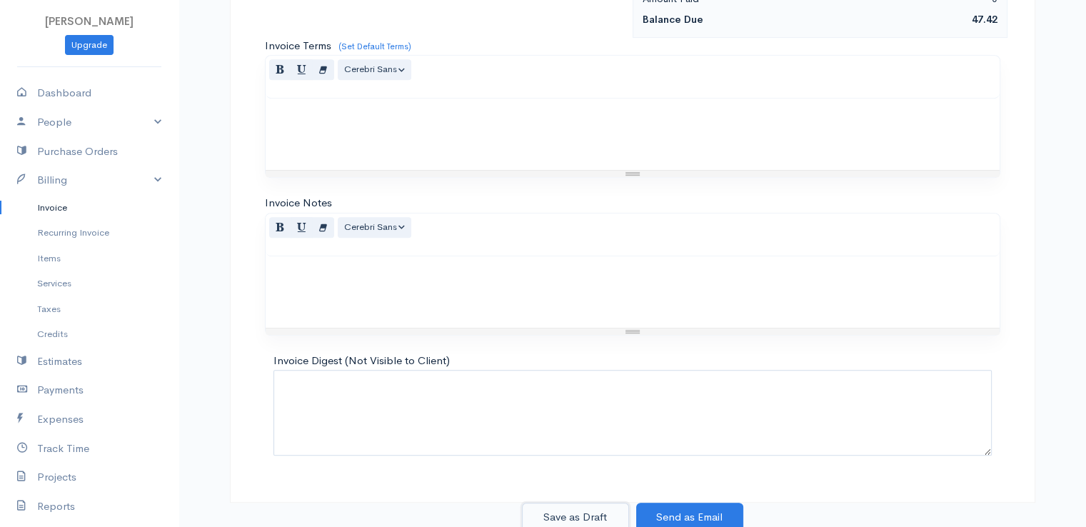
click at [589, 513] on button "Save as Draft" at bounding box center [575, 517] width 107 height 29
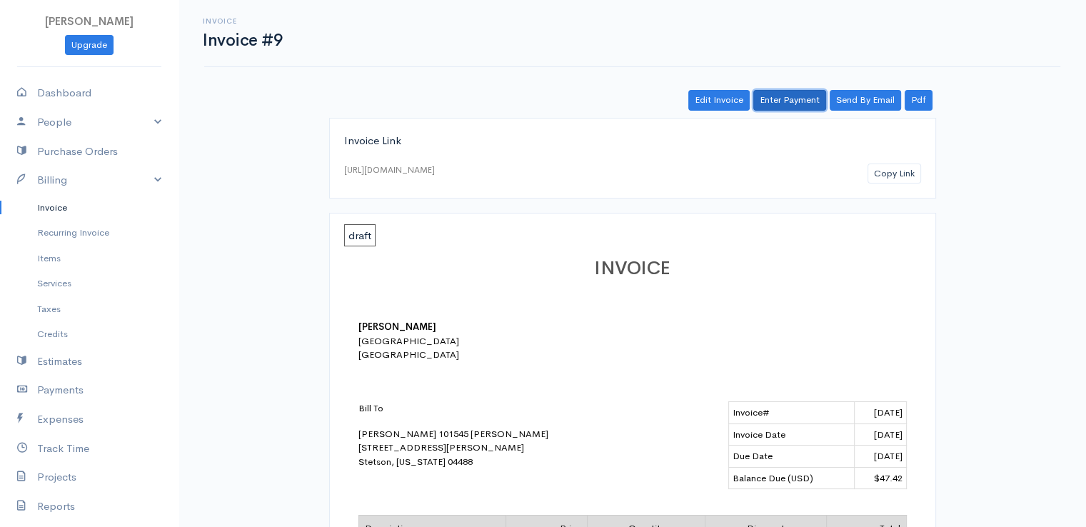
click at [771, 94] on link "Enter Payment" at bounding box center [789, 100] width 73 height 21
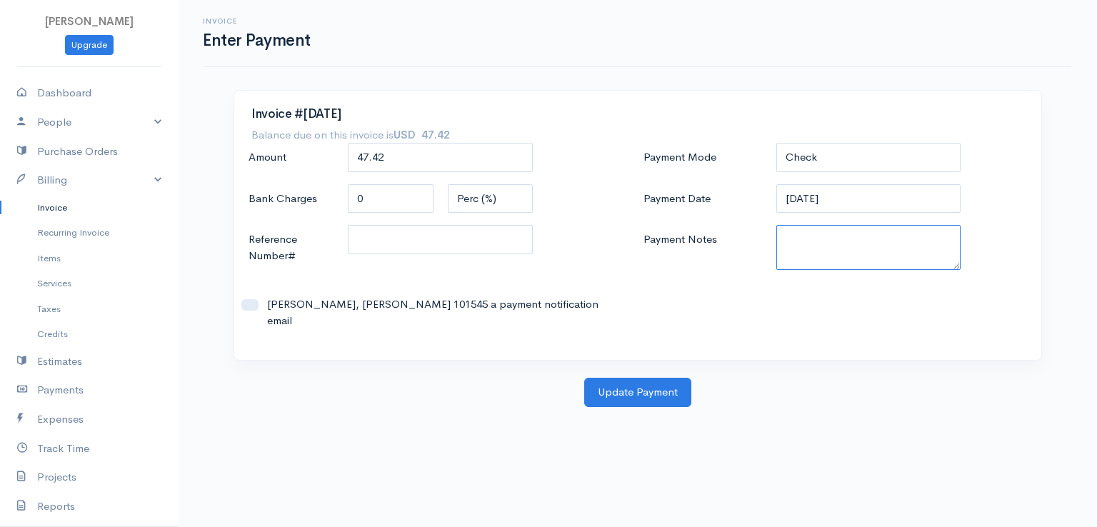
paste textarea "9170110399"
type textarea "9170110399"
click at [665, 378] on button "Update Payment" at bounding box center [637, 392] width 107 height 29
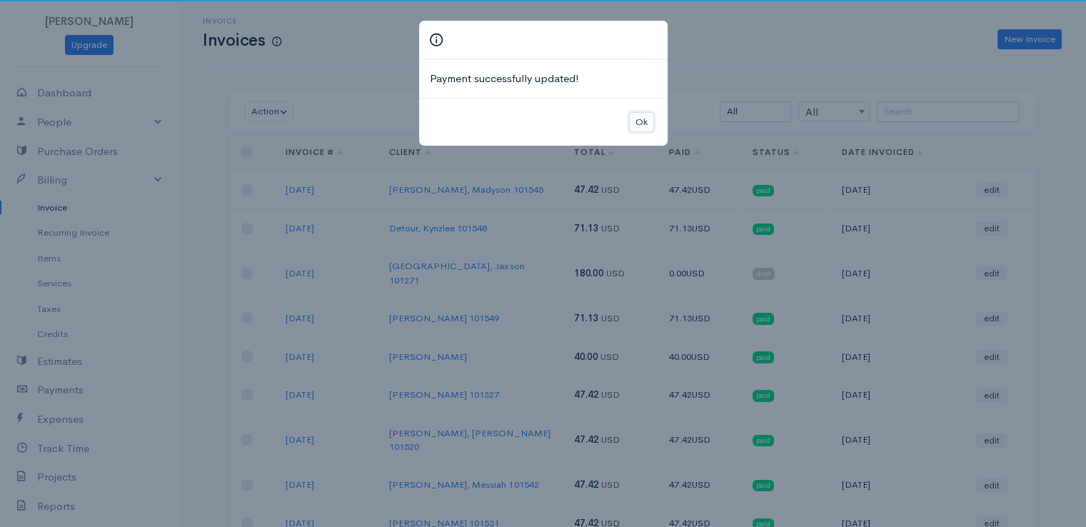
click at [640, 123] on button "Ok" at bounding box center [641, 122] width 25 height 21
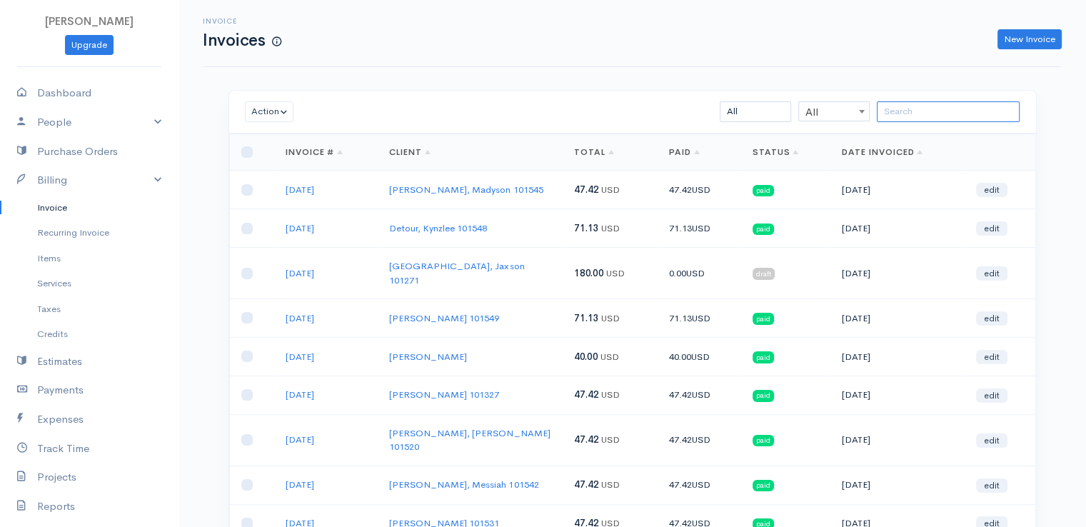
click at [940, 119] on input "search" at bounding box center [948, 111] width 143 height 21
click at [1022, 45] on link "New Invoice" at bounding box center [1030, 39] width 64 height 21
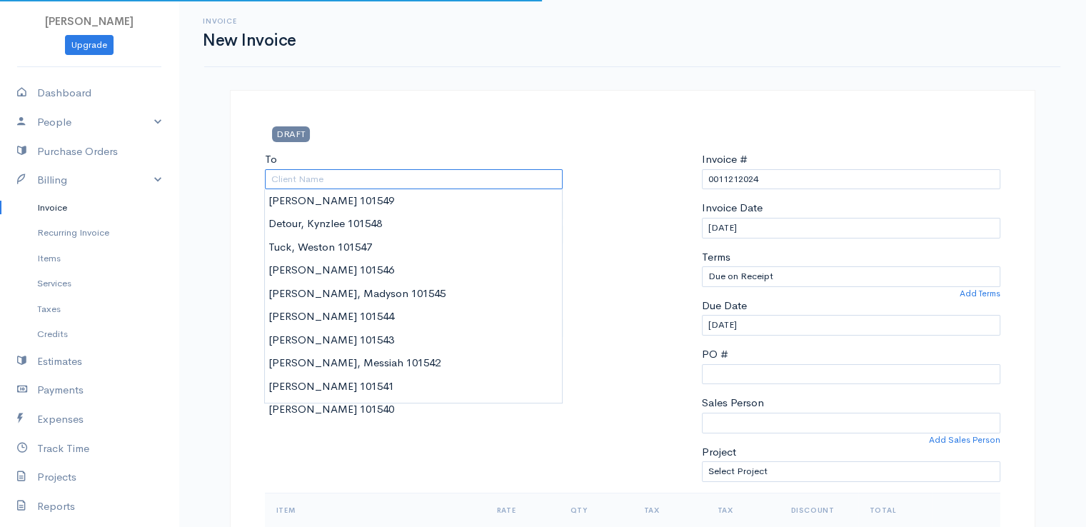
click at [373, 186] on input "To" at bounding box center [414, 179] width 298 height 21
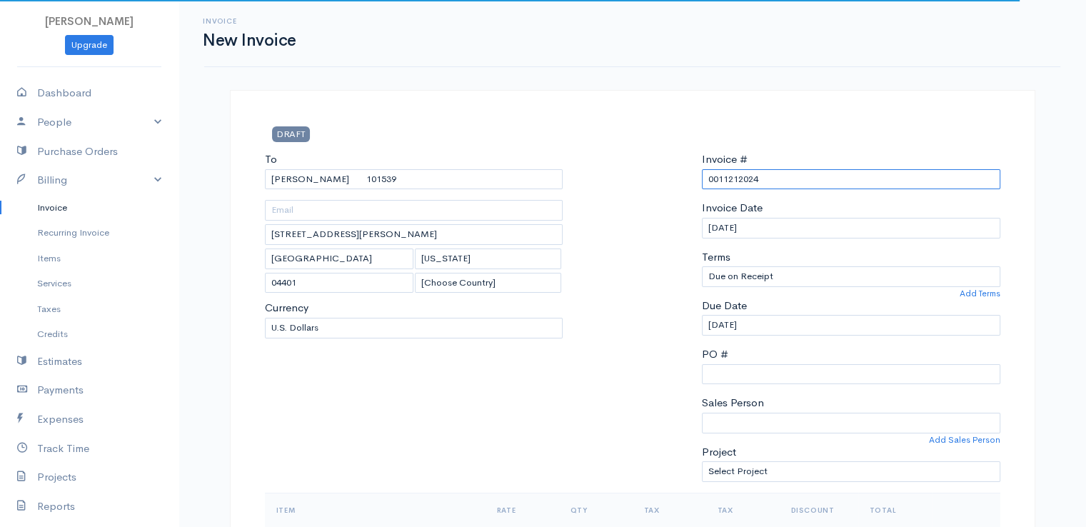
click at [721, 181] on input "0011212024" at bounding box center [851, 179] width 298 height 21
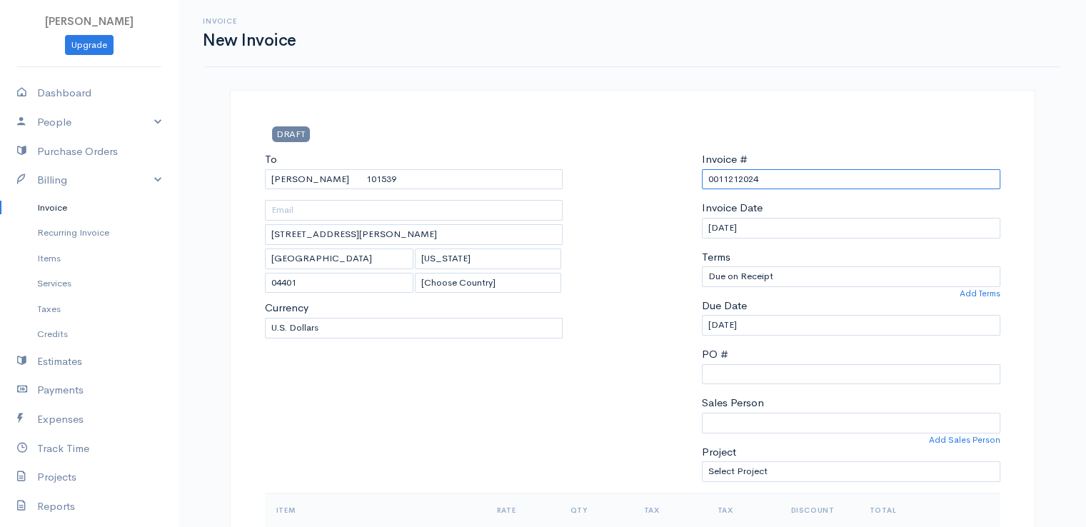
click at [721, 181] on input "0011212024" at bounding box center [851, 179] width 298 height 21
click at [660, 222] on div at bounding box center [632, 321] width 125 height 341
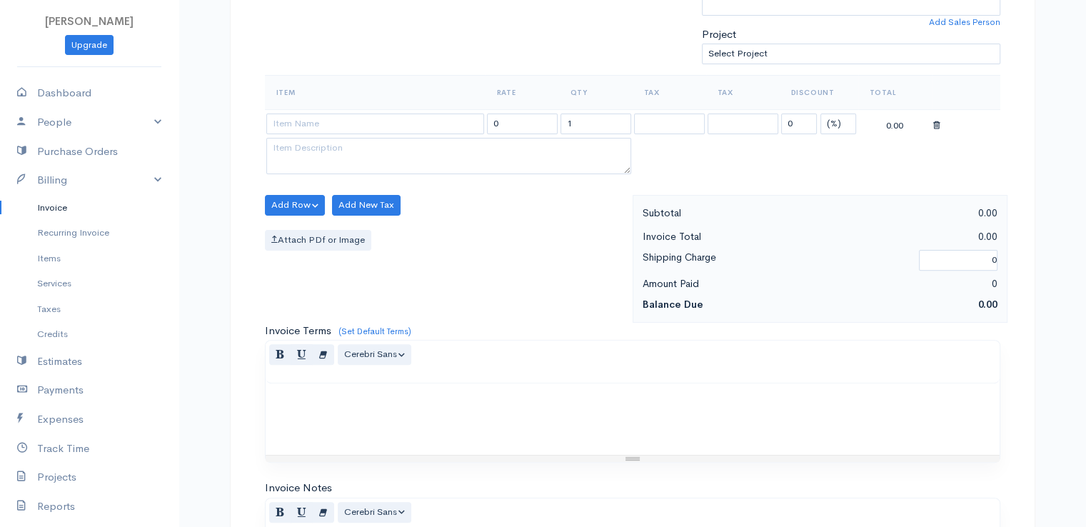
scroll to position [457, 0]
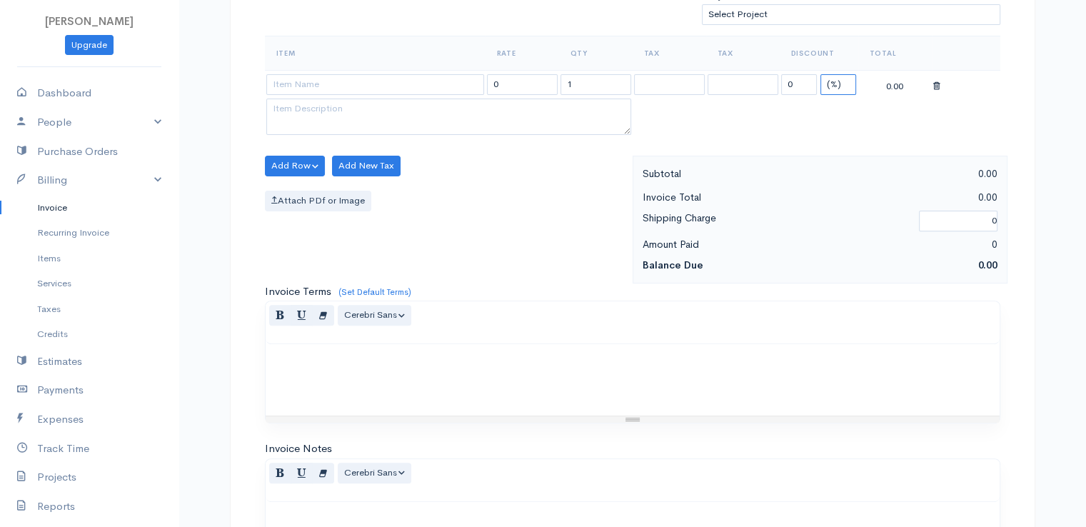
click at [835, 84] on select "(%) Flat" at bounding box center [838, 84] width 36 height 21
click at [820, 74] on select "(%) Flat" at bounding box center [838, 84] width 36 height 21
click at [799, 86] on input "0" at bounding box center [799, 84] width 36 height 21
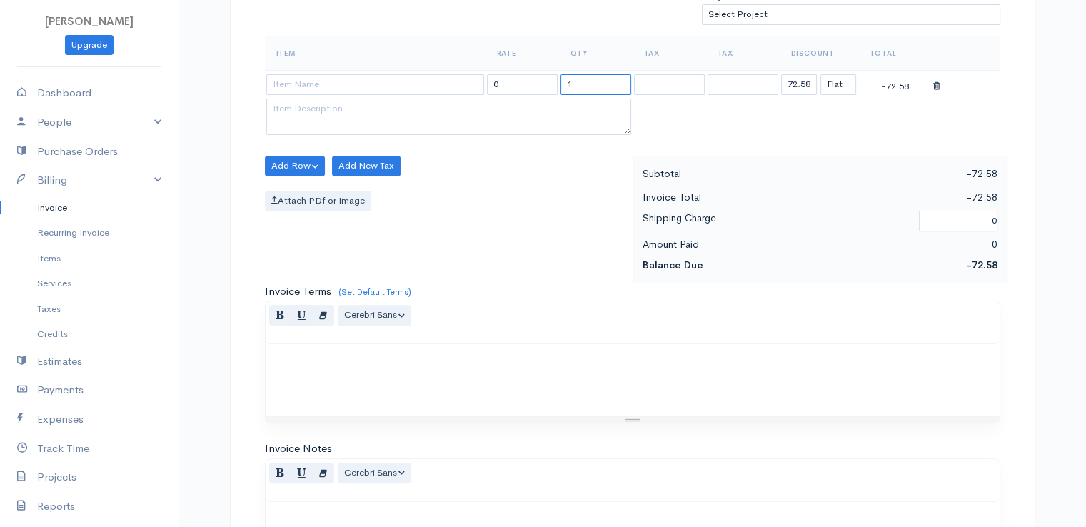
click at [565, 86] on input "1" at bounding box center [596, 84] width 71 height 21
click at [443, 86] on input at bounding box center [375, 84] width 218 height 21
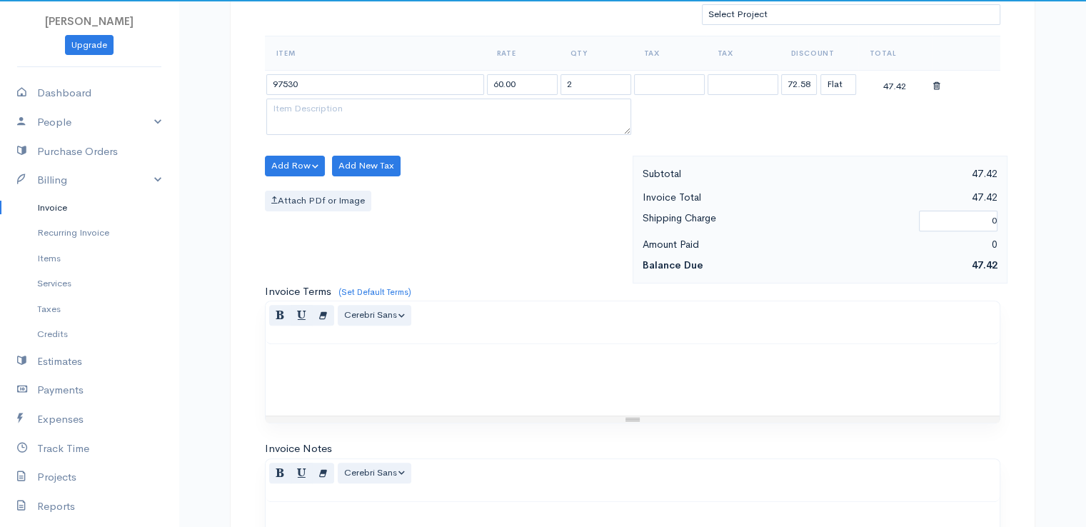
click at [446, 112] on body "[PERSON_NAME] Upgrade Dashboard People Clients Vendors Staff Users Purchase Ord…" at bounding box center [543, 160] width 1086 height 1235
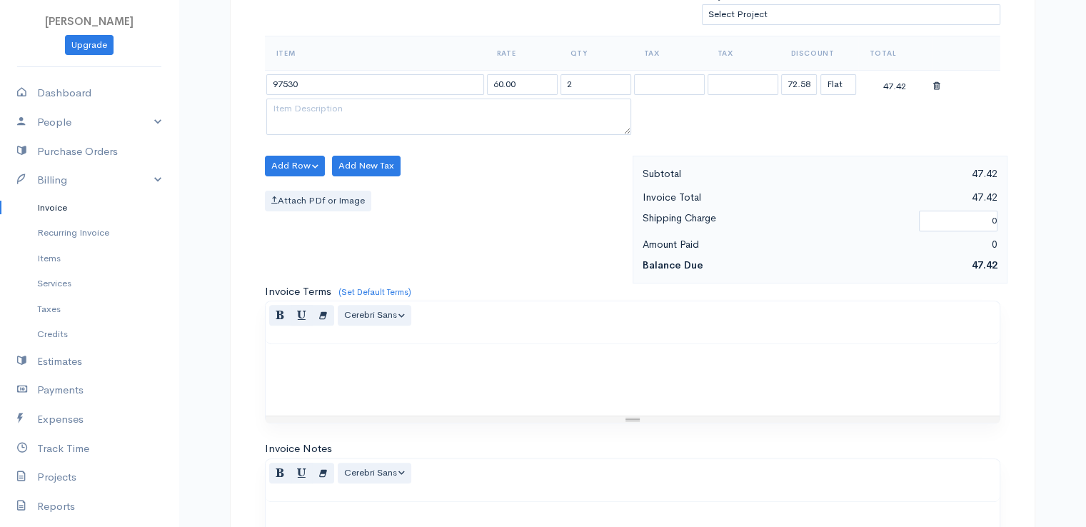
click at [674, 386] on div at bounding box center [633, 379] width 734 height 71
click at [597, 293] on div "Invoice Terms (Set Default Terms) Normal Blockquote Header 1 Header 2 Header 3 …" at bounding box center [633, 353] width 736 height 141
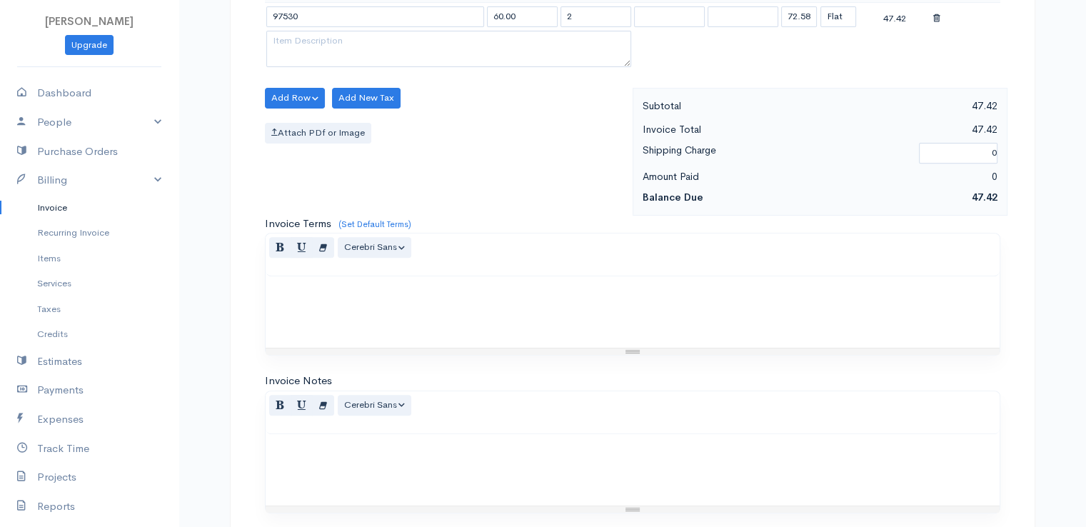
scroll to position [703, 0]
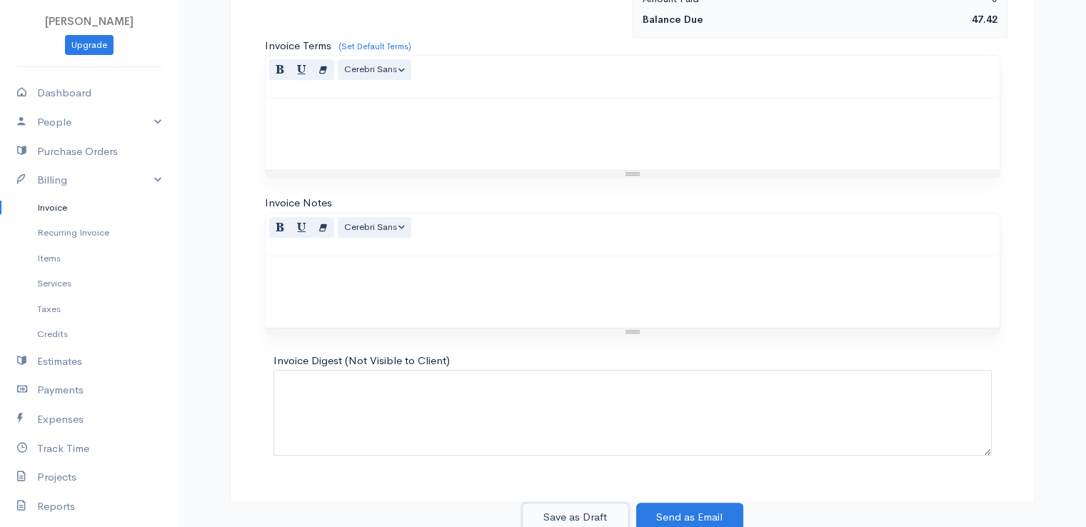
click at [571, 513] on button "Save as Draft" at bounding box center [575, 517] width 107 height 29
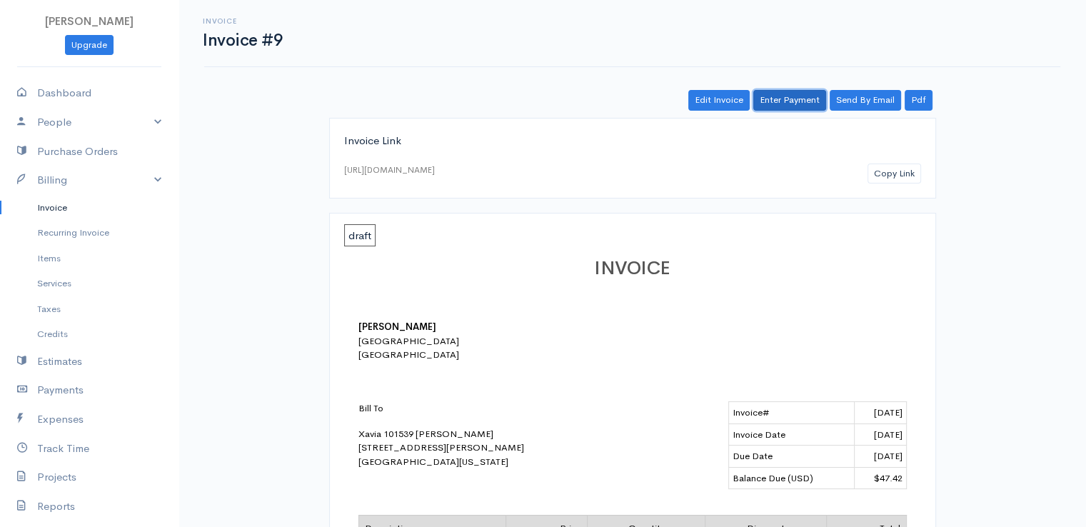
click at [801, 99] on link "Enter Payment" at bounding box center [789, 100] width 73 height 21
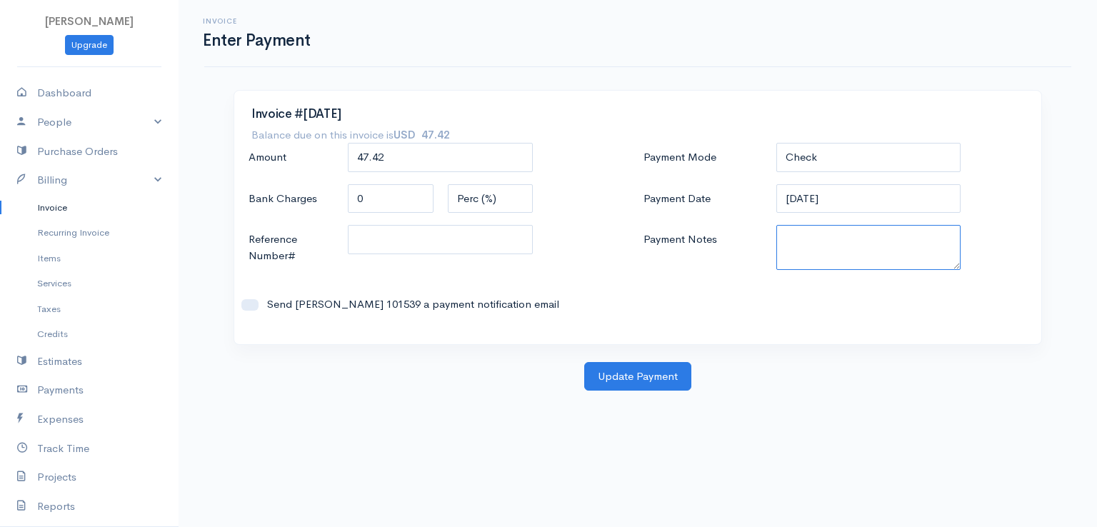
paste textarea "9170110399"
click at [631, 375] on button "Update Payment" at bounding box center [637, 376] width 107 height 29
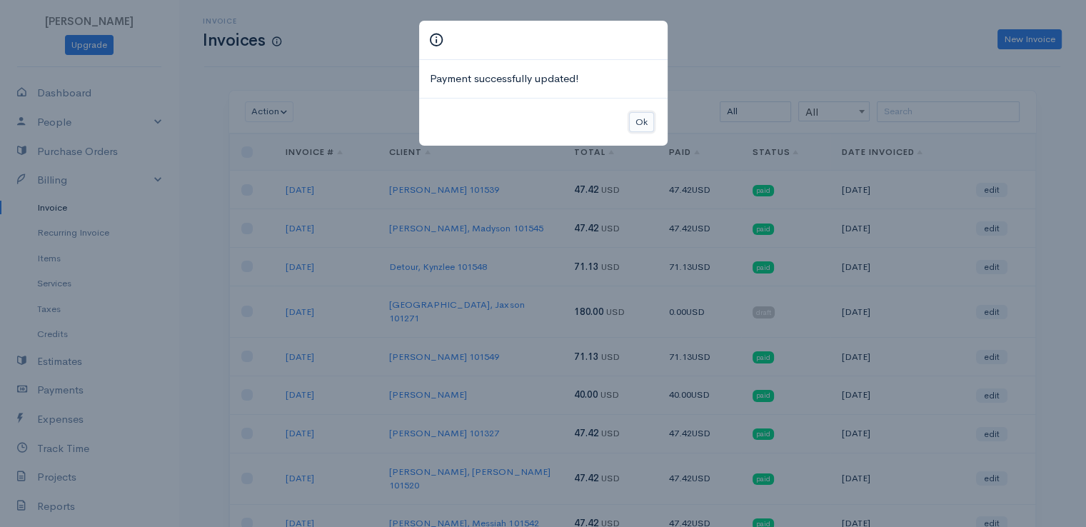
click at [641, 121] on button "Ok" at bounding box center [641, 122] width 25 height 21
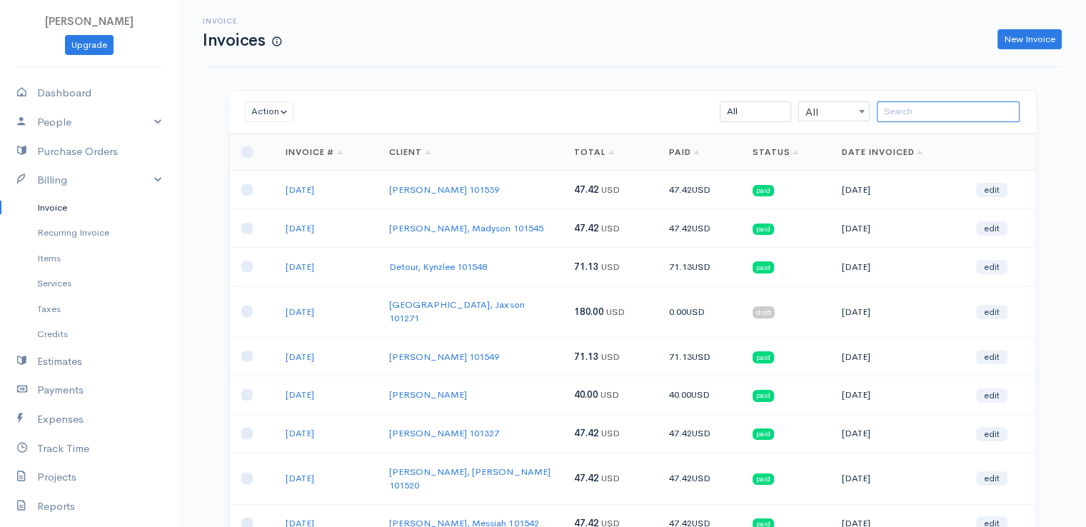
click at [937, 111] on input "search" at bounding box center [948, 111] width 143 height 21
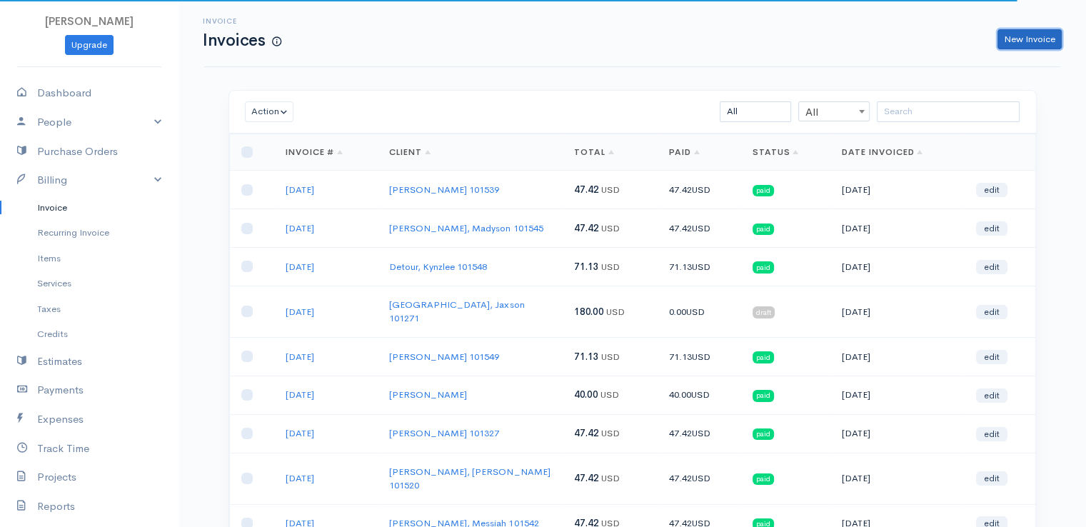
click at [1029, 37] on link "New Invoice" at bounding box center [1030, 39] width 64 height 21
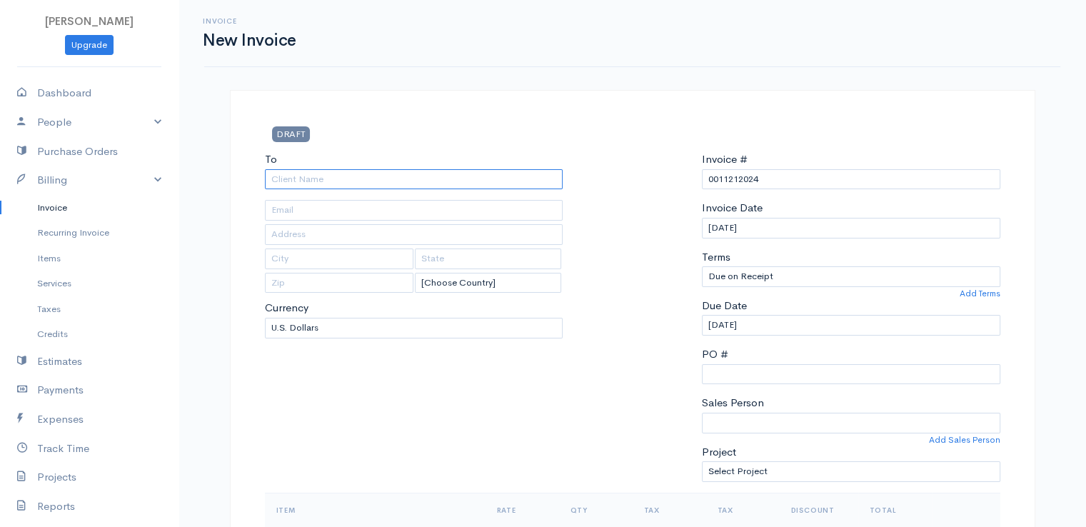
click at [437, 178] on input "To" at bounding box center [414, 179] width 298 height 21
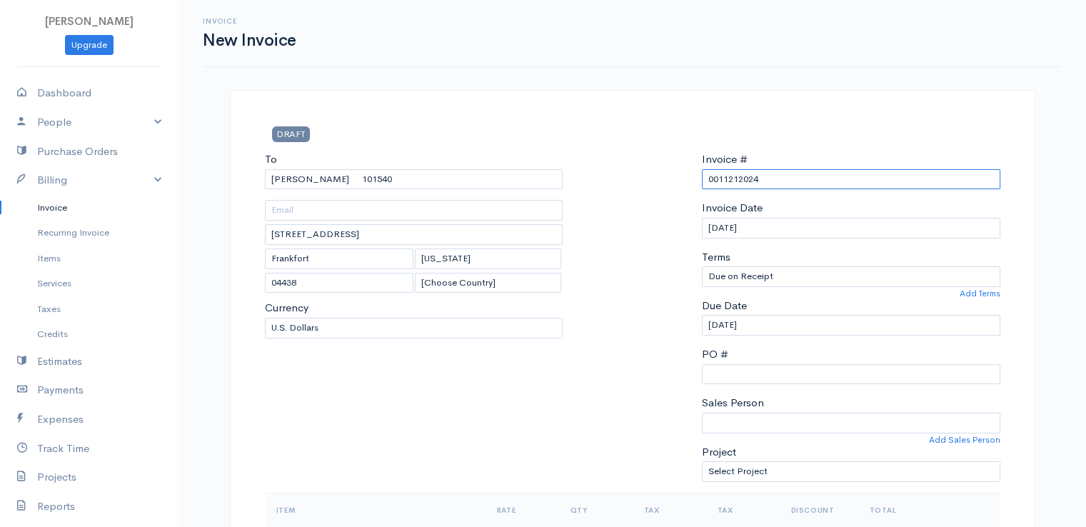
click at [734, 181] on input "0011212024" at bounding box center [851, 179] width 298 height 21
click at [623, 190] on div at bounding box center [632, 321] width 125 height 341
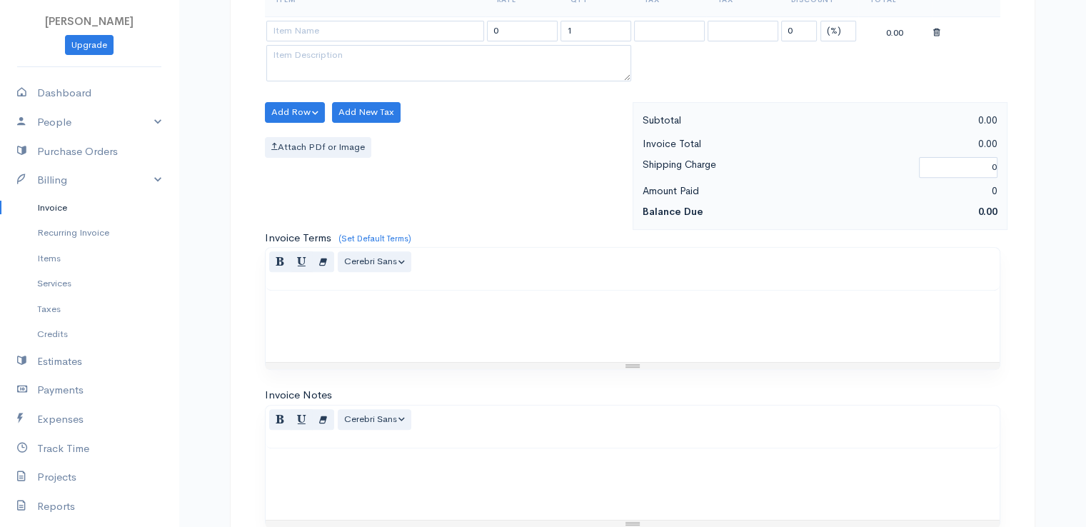
scroll to position [514, 0]
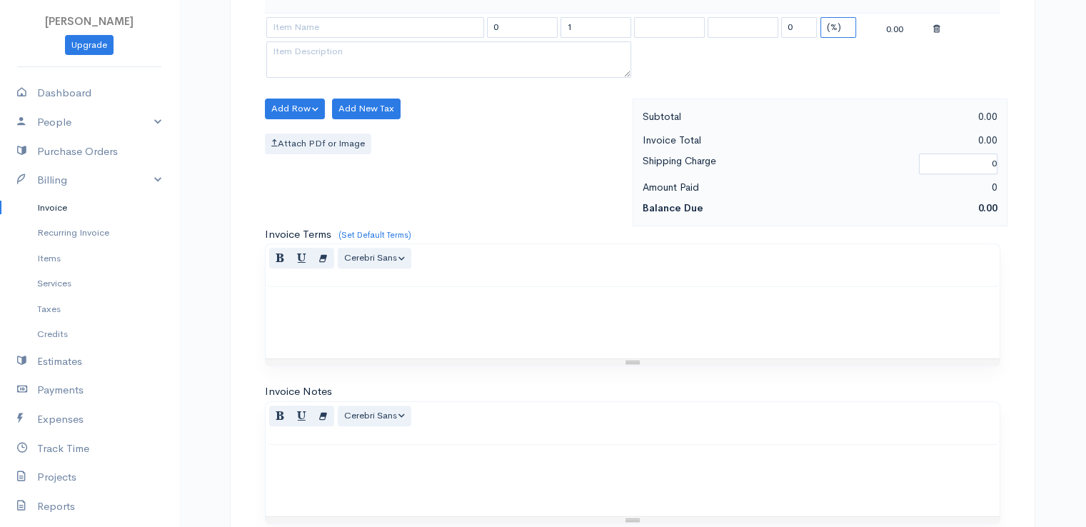
click at [843, 26] on select "(%) Flat" at bounding box center [838, 27] width 36 height 21
click at [820, 17] on select "(%) Flat" at bounding box center [838, 27] width 36 height 21
click at [571, 32] on input "1" at bounding box center [596, 27] width 71 height 21
click at [453, 24] on input at bounding box center [375, 27] width 218 height 21
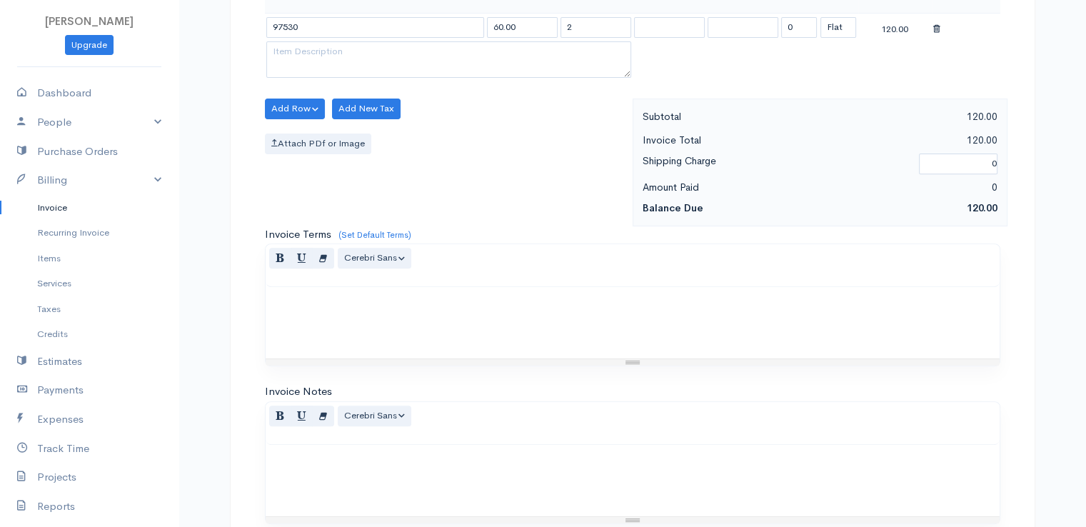
click at [454, 56] on body "[PERSON_NAME] Upgrade Dashboard People Clients Vendors Staff Users Purchase Ord…" at bounding box center [543, 103] width 1086 height 1235
click at [792, 29] on input "0" at bounding box center [799, 27] width 36 height 21
click at [564, 211] on div "Add Row Add Item Row Add Time Row Add New Tax Attach PDf or Image" at bounding box center [445, 163] width 375 height 128
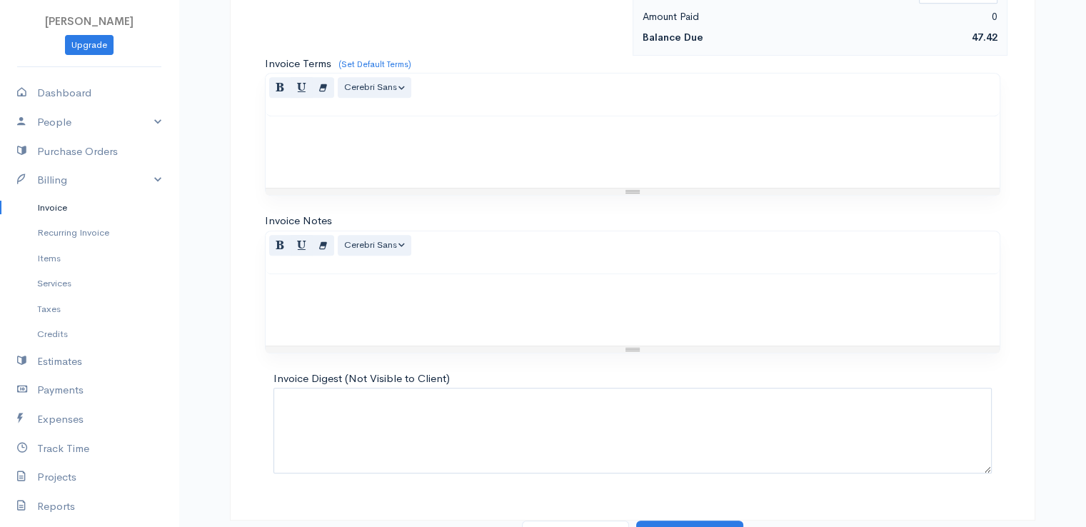
scroll to position [703, 0]
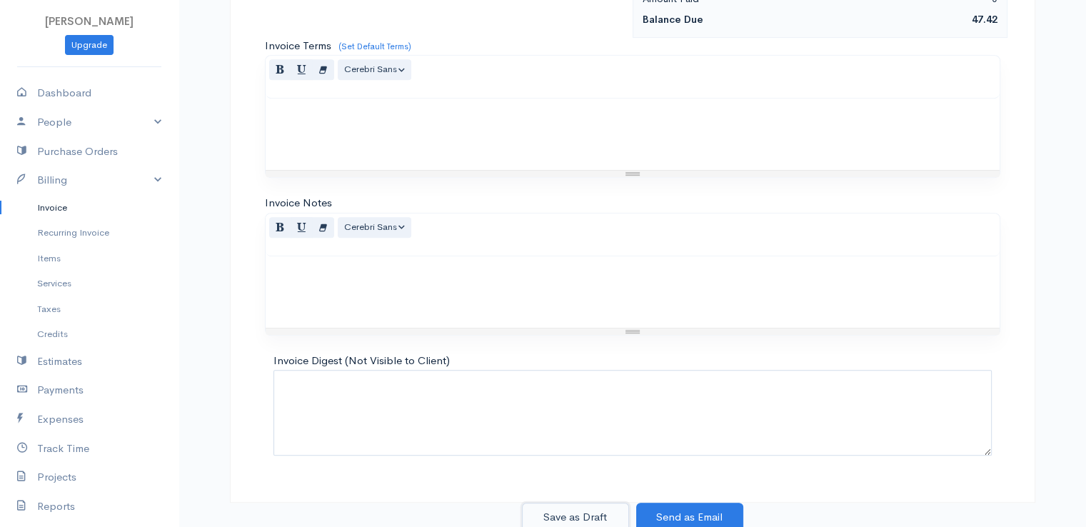
click at [574, 509] on button "Save as Draft" at bounding box center [575, 517] width 107 height 29
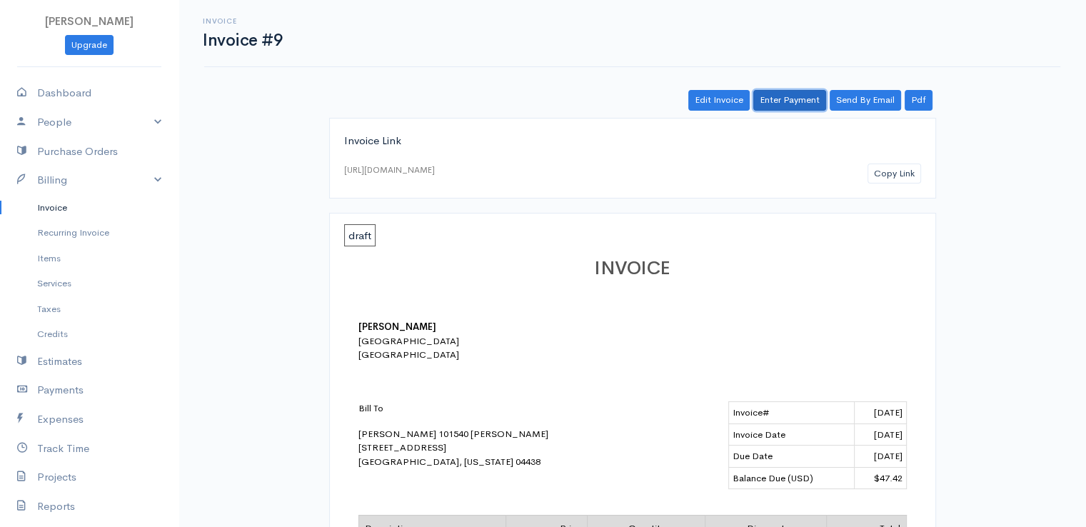
click at [789, 97] on link "Enter Payment" at bounding box center [789, 100] width 73 height 21
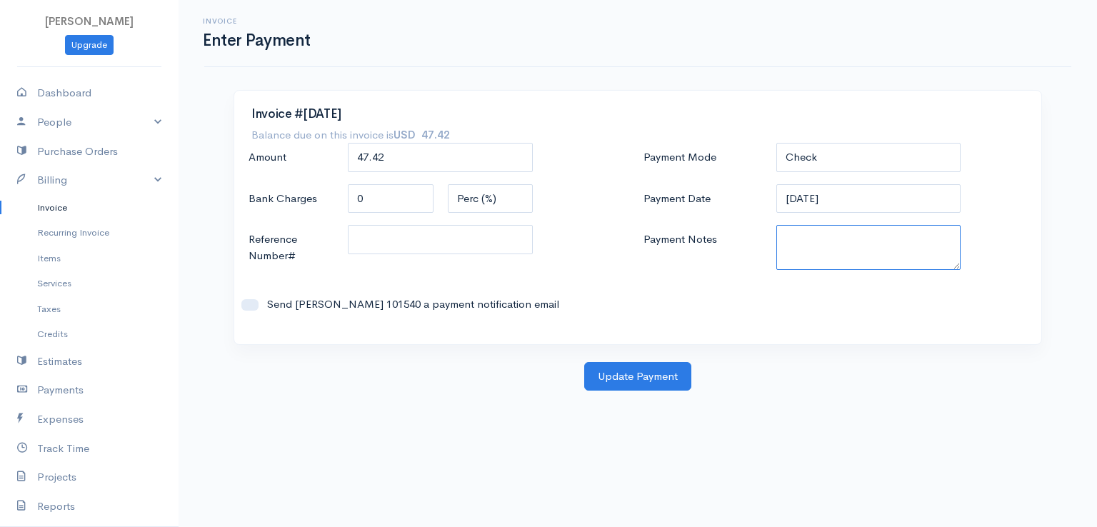
paste textarea "9170110399"
click at [640, 383] on button "Update Payment" at bounding box center [637, 376] width 107 height 29
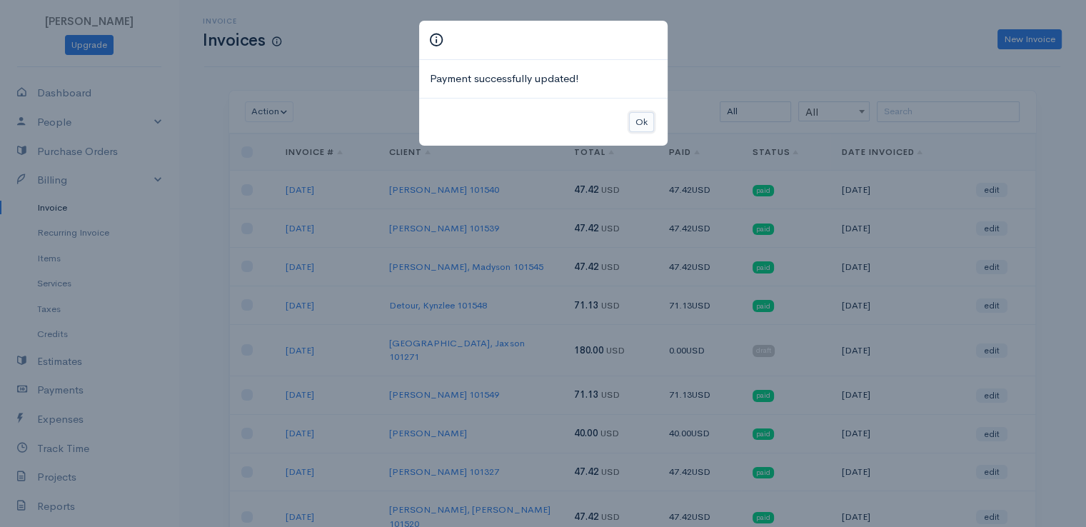
click at [641, 121] on button "Ok" at bounding box center [641, 122] width 25 height 21
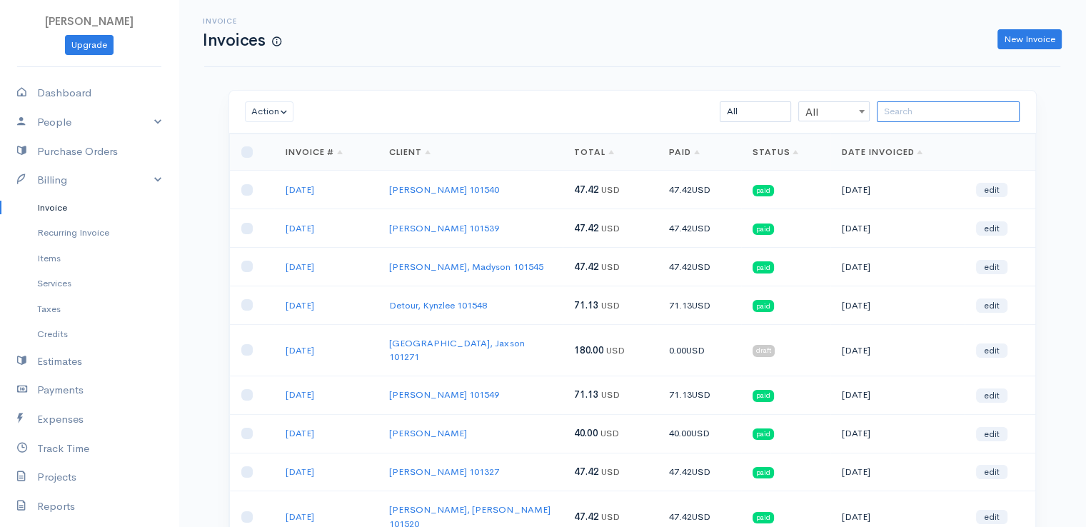
click at [949, 107] on input "search" at bounding box center [948, 111] width 143 height 21
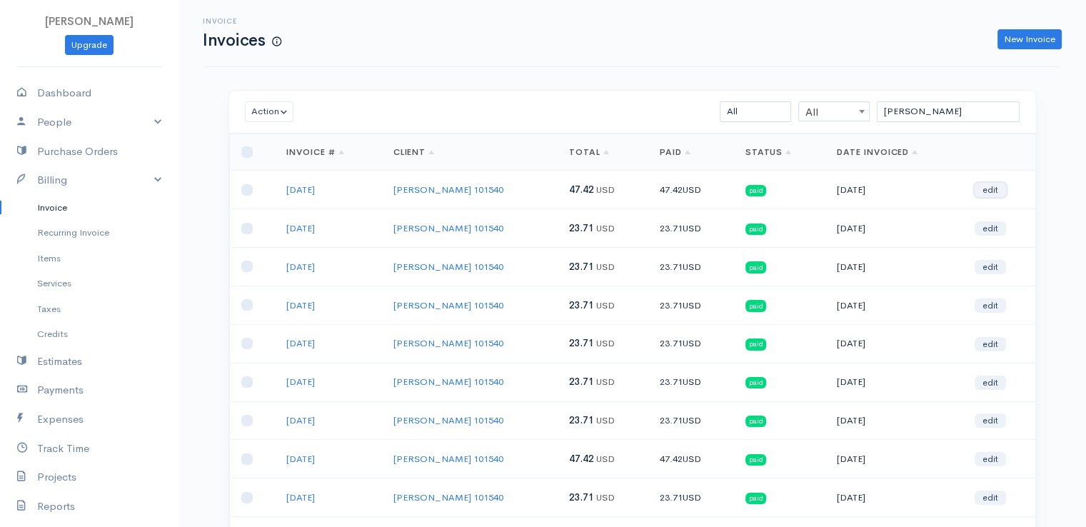
click at [991, 187] on link "edit" at bounding box center [990, 190] width 31 height 14
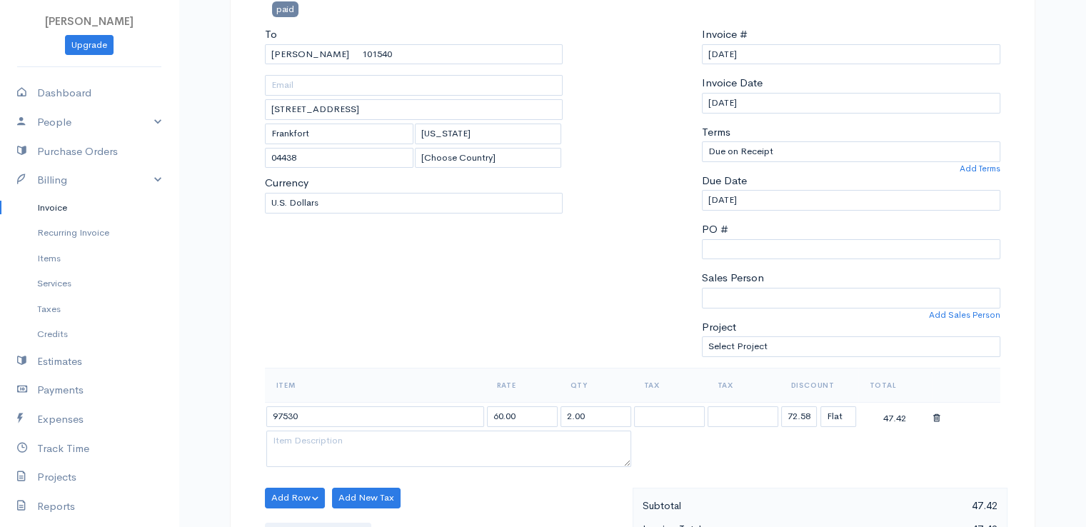
scroll to position [171, 0]
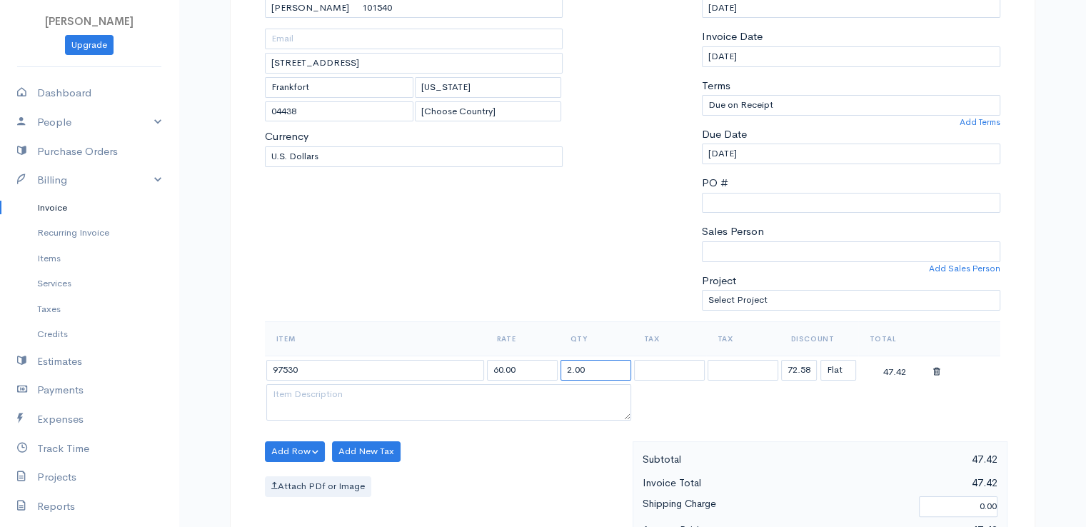
click at [572, 369] on input "2.00" at bounding box center [596, 370] width 71 height 21
click at [800, 369] on input "72.58" at bounding box center [799, 370] width 36 height 21
click at [575, 442] on div "Add Row Add Item Row Add Time Row Add New Tax Attach PDf or Image" at bounding box center [445, 505] width 375 height 128
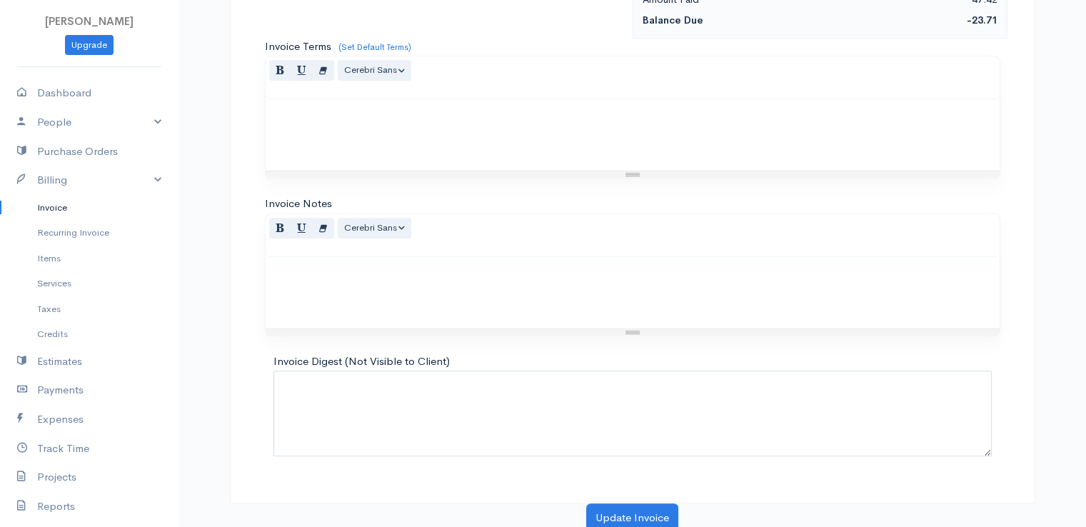
scroll to position [703, 0]
click at [631, 515] on button "Update Invoice" at bounding box center [632, 517] width 92 height 29
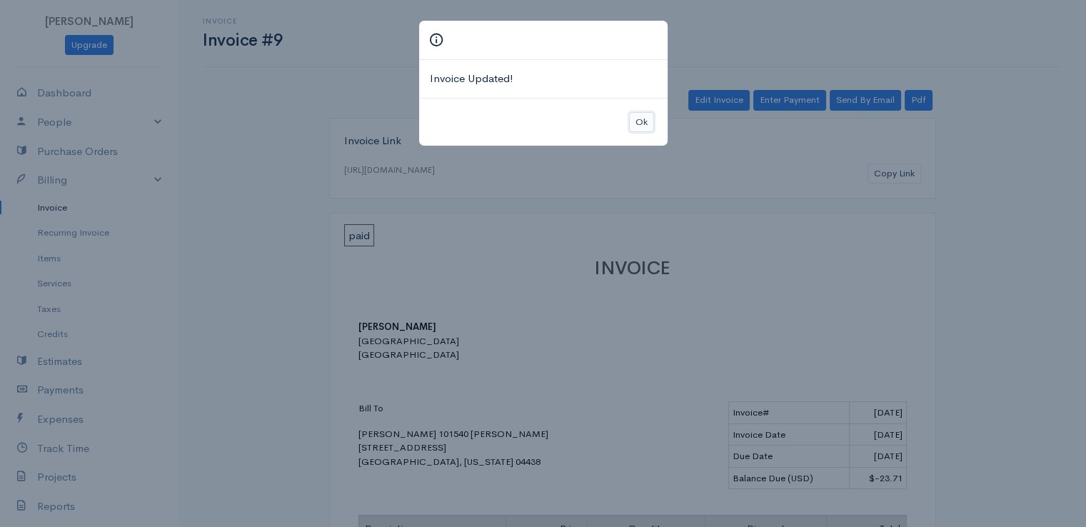
click at [642, 121] on button "Ok" at bounding box center [641, 122] width 25 height 21
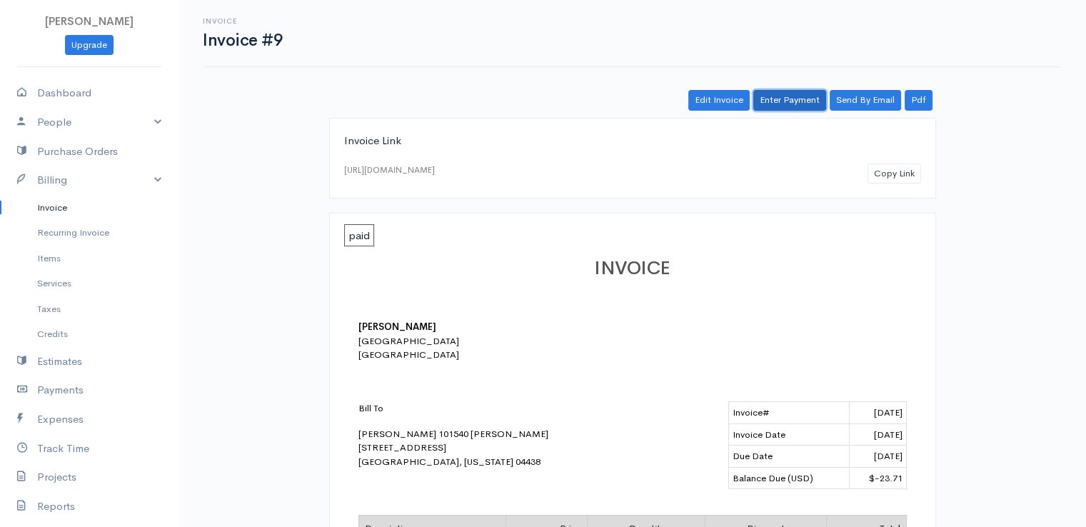
click at [788, 97] on link "Enter Payment" at bounding box center [789, 100] width 73 height 21
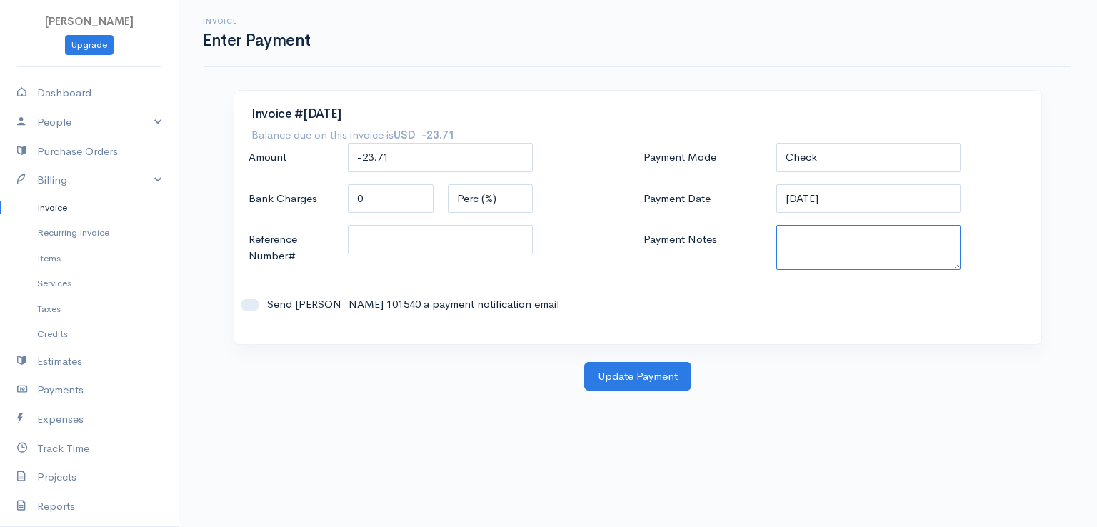
paste textarea "9170110399"
click at [666, 379] on button "Update Payment" at bounding box center [637, 376] width 107 height 29
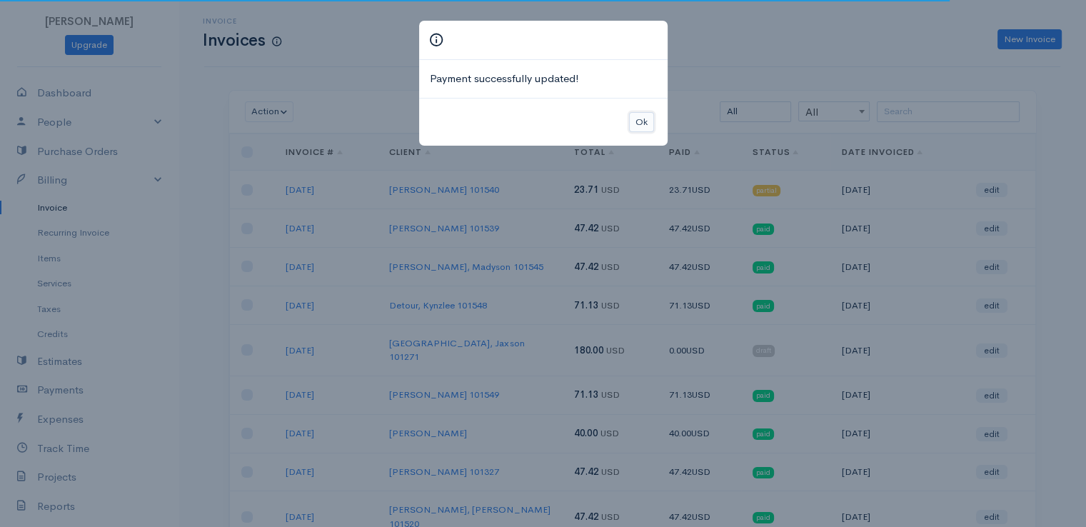
click at [642, 120] on button "Ok" at bounding box center [641, 122] width 25 height 21
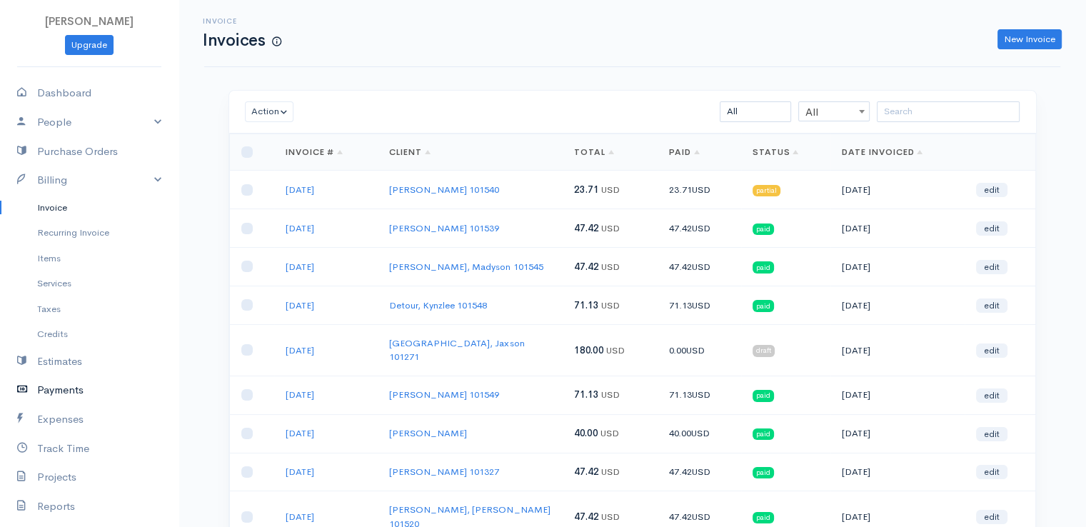
click at [69, 391] on link "Payments" at bounding box center [89, 390] width 179 height 29
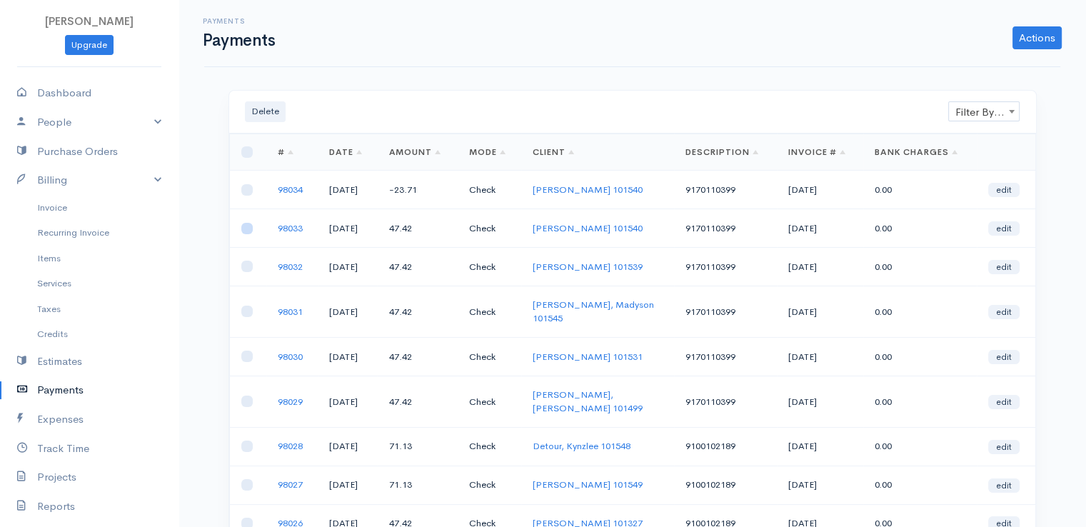
click at [244, 228] on input "checkbox" at bounding box center [246, 228] width 11 height 11
click at [260, 106] on button "Delete" at bounding box center [265, 111] width 41 height 21
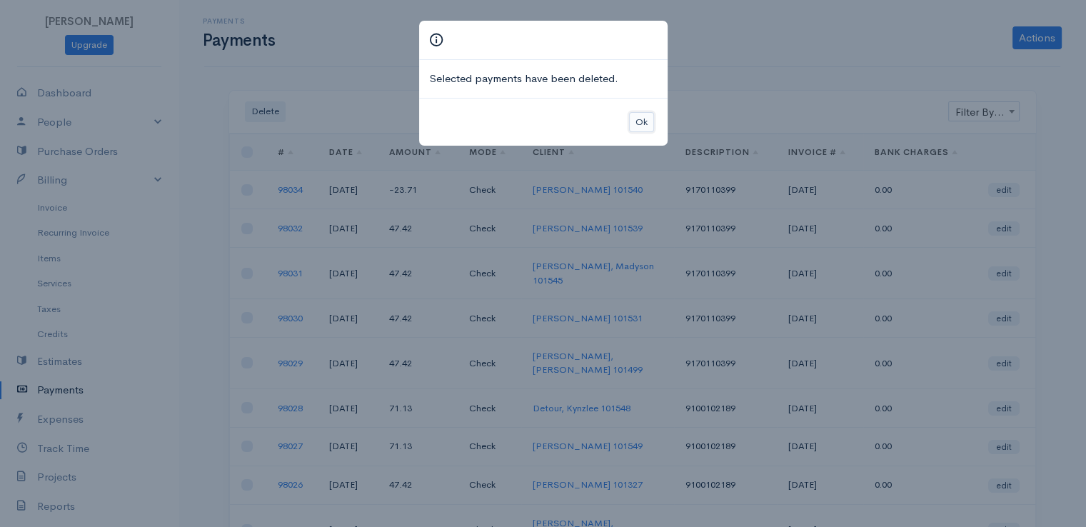
click at [648, 118] on button "Ok" at bounding box center [641, 122] width 25 height 21
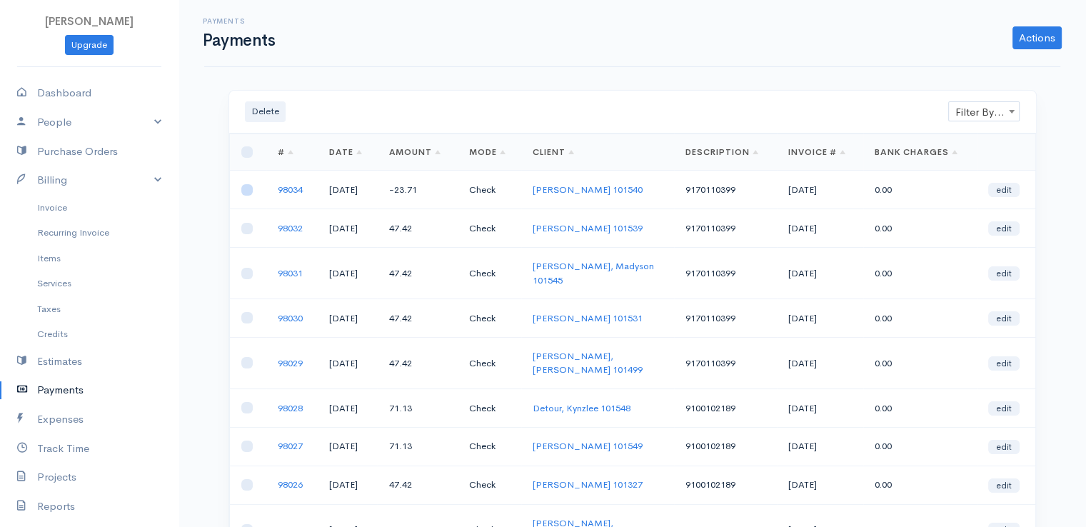
click at [246, 189] on input "checkbox" at bounding box center [246, 189] width 11 height 11
click at [261, 106] on button "Delete" at bounding box center [265, 111] width 41 height 21
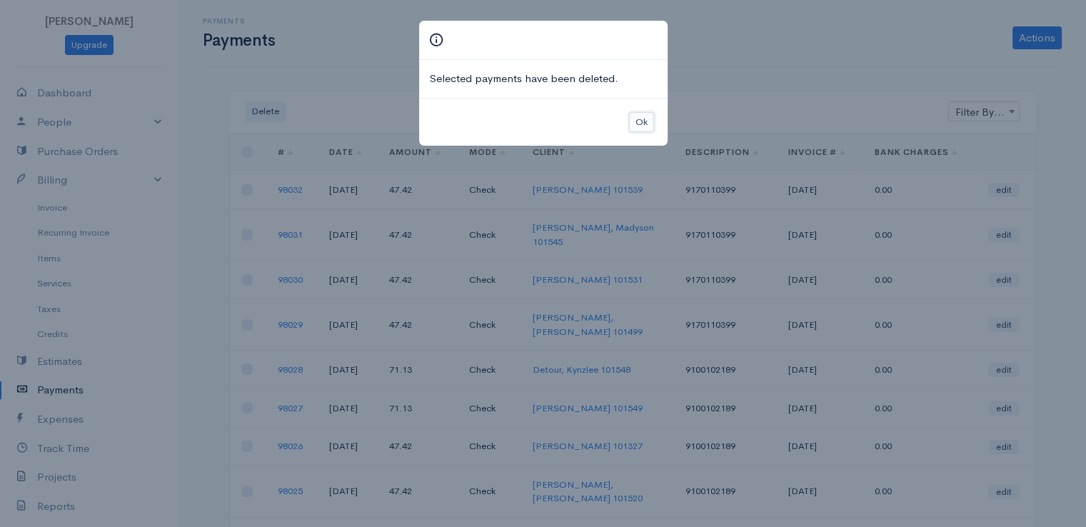
click at [644, 119] on button "Ok" at bounding box center [641, 122] width 25 height 21
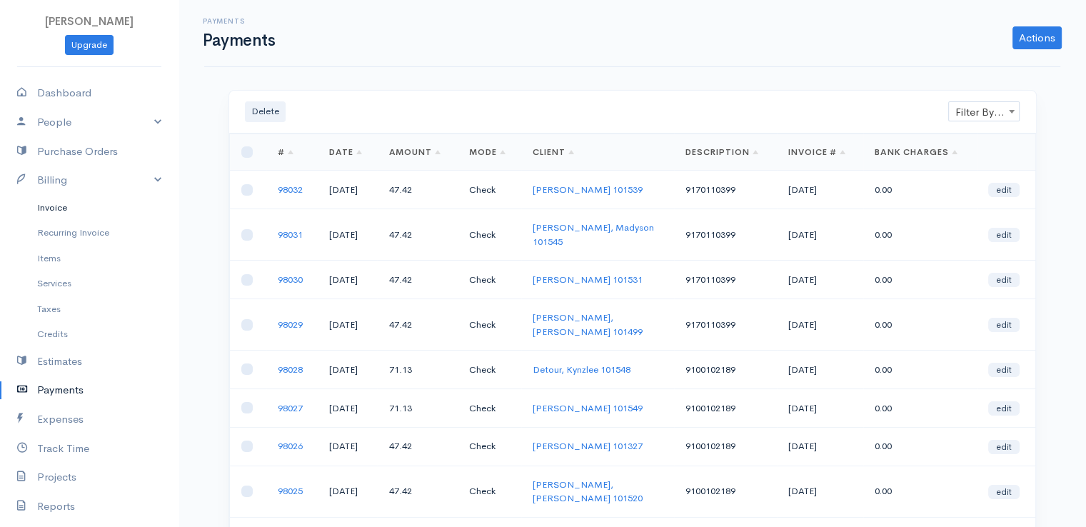
click at [57, 208] on link "Invoice" at bounding box center [89, 208] width 179 height 26
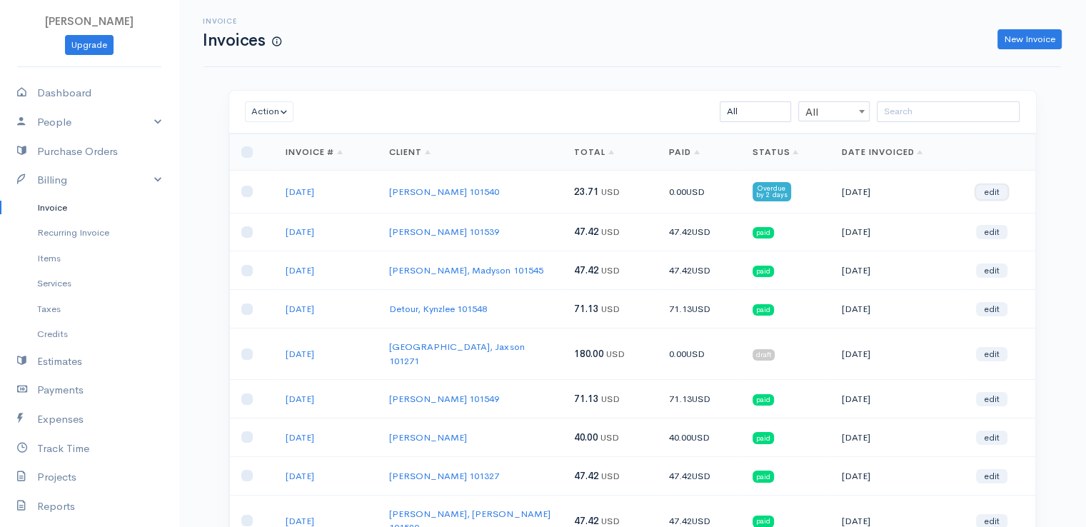
click at [985, 192] on link "edit" at bounding box center [991, 192] width 31 height 14
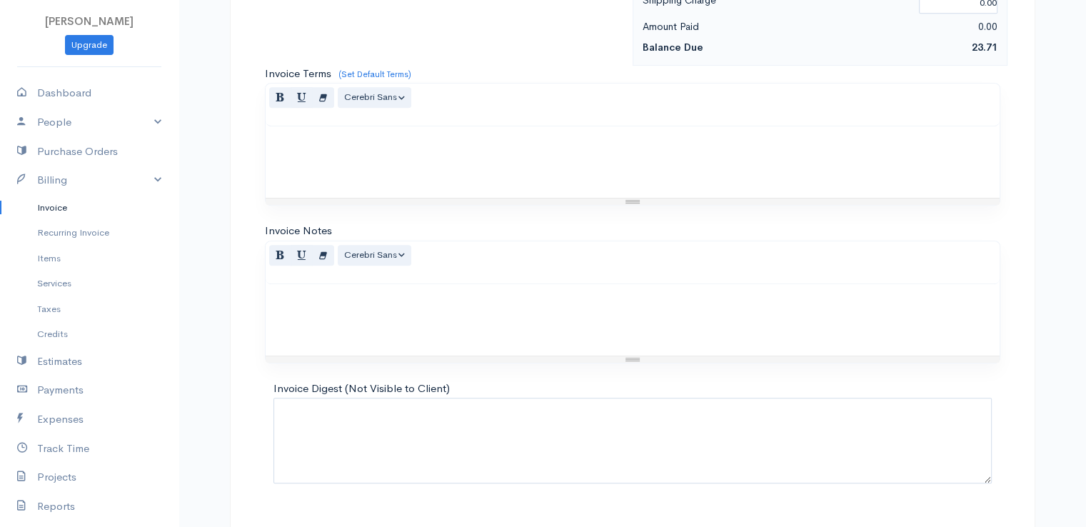
scroll to position [703, 0]
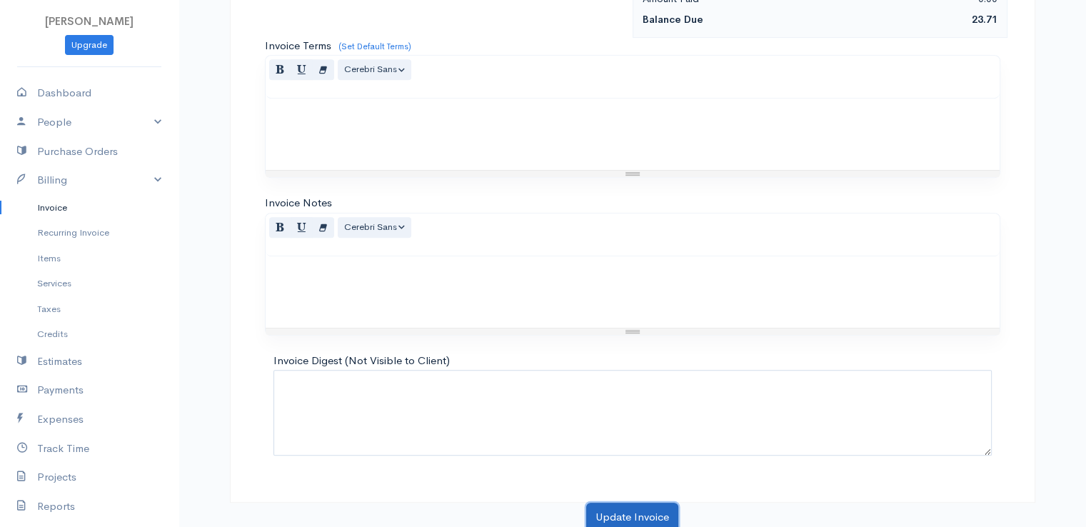
click at [636, 508] on button "Update Invoice" at bounding box center [632, 517] width 92 height 29
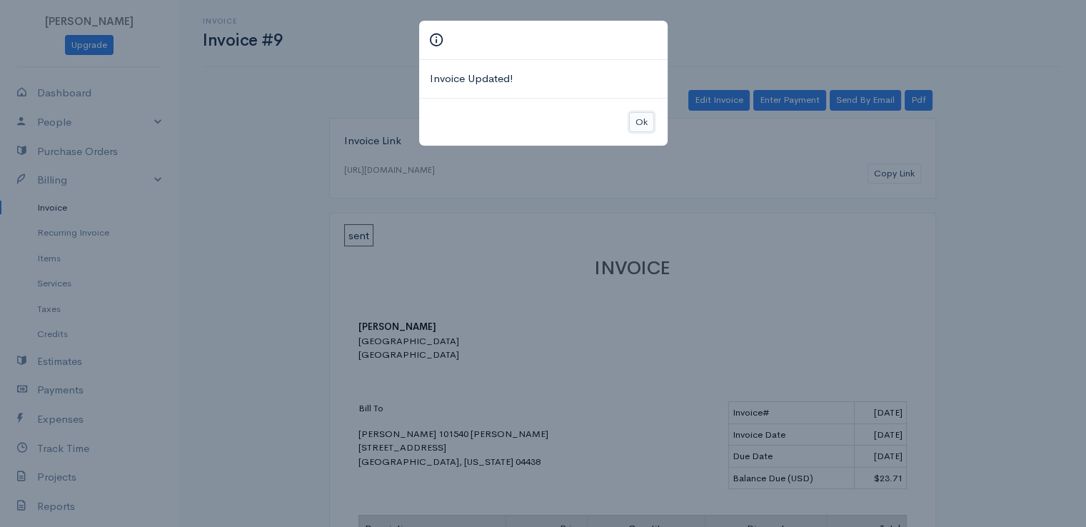
click at [639, 121] on button "Ok" at bounding box center [641, 122] width 25 height 21
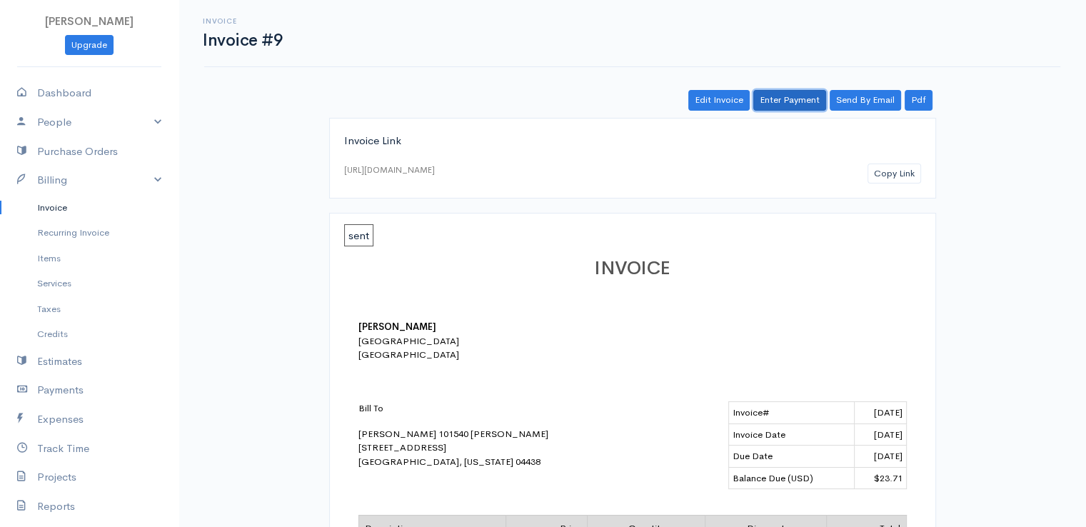
click at [796, 93] on link "Enter Payment" at bounding box center [789, 100] width 73 height 21
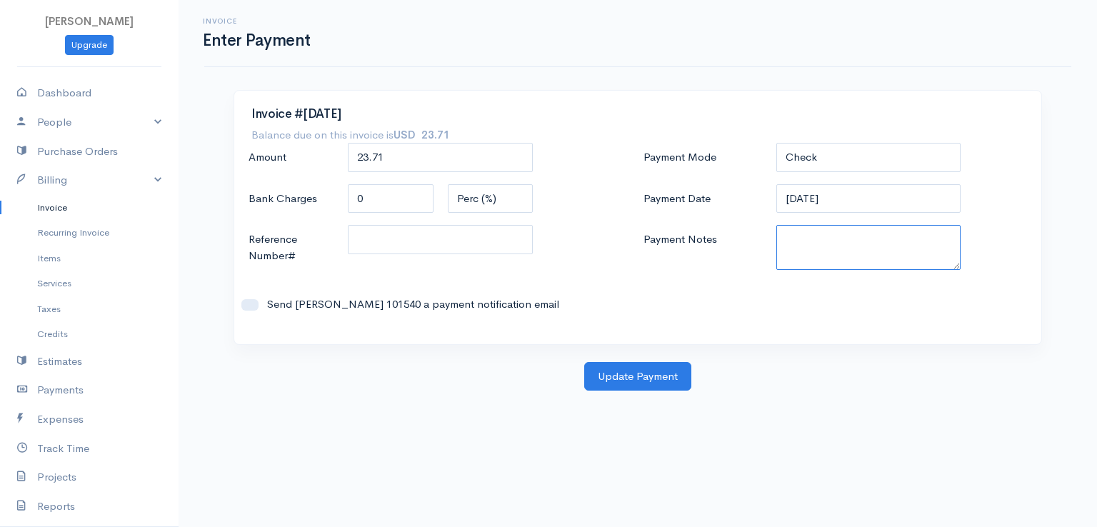
paste textarea "9170110399"
click at [655, 377] on button "Update Payment" at bounding box center [637, 376] width 107 height 29
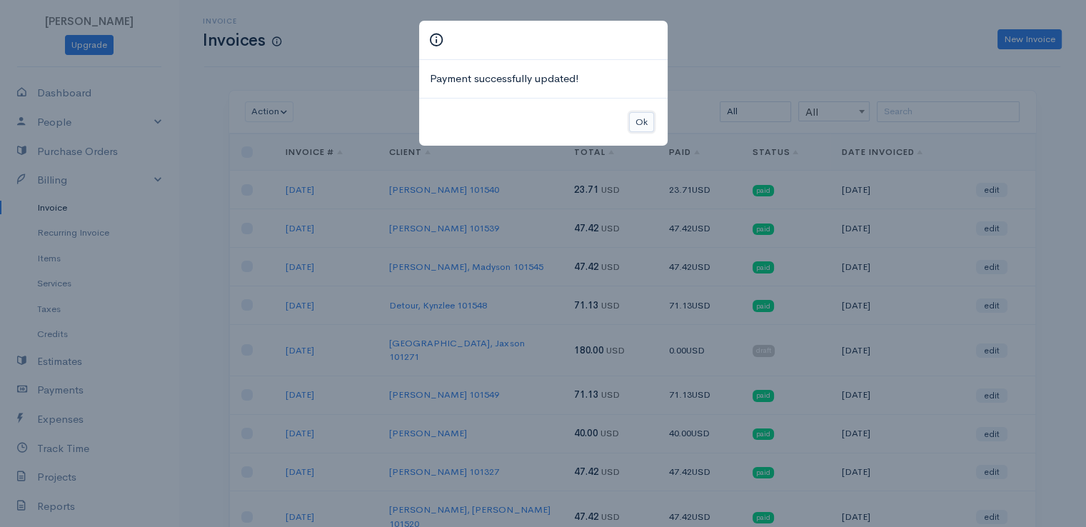
click at [638, 118] on button "Ok" at bounding box center [641, 122] width 25 height 21
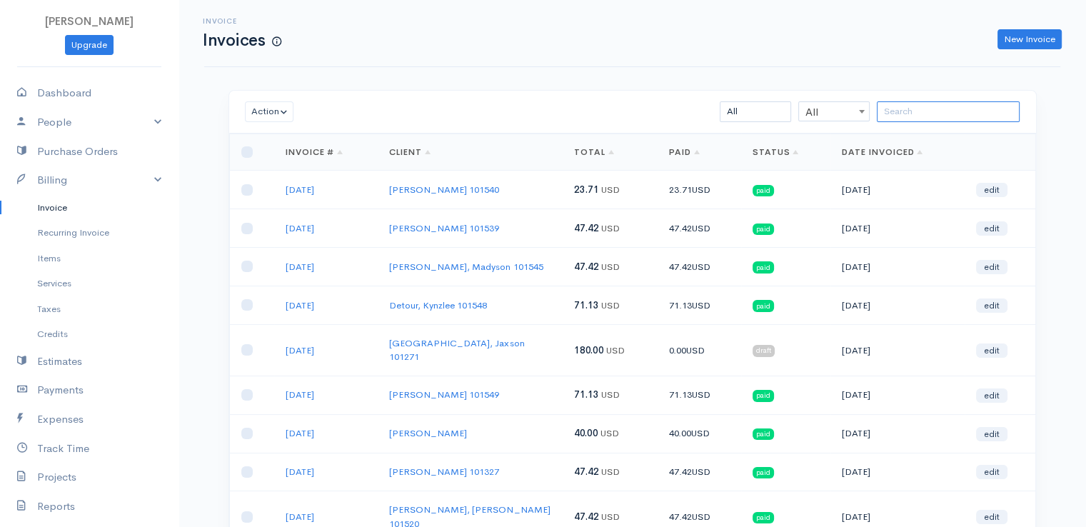
click at [923, 120] on input "search" at bounding box center [948, 111] width 143 height 21
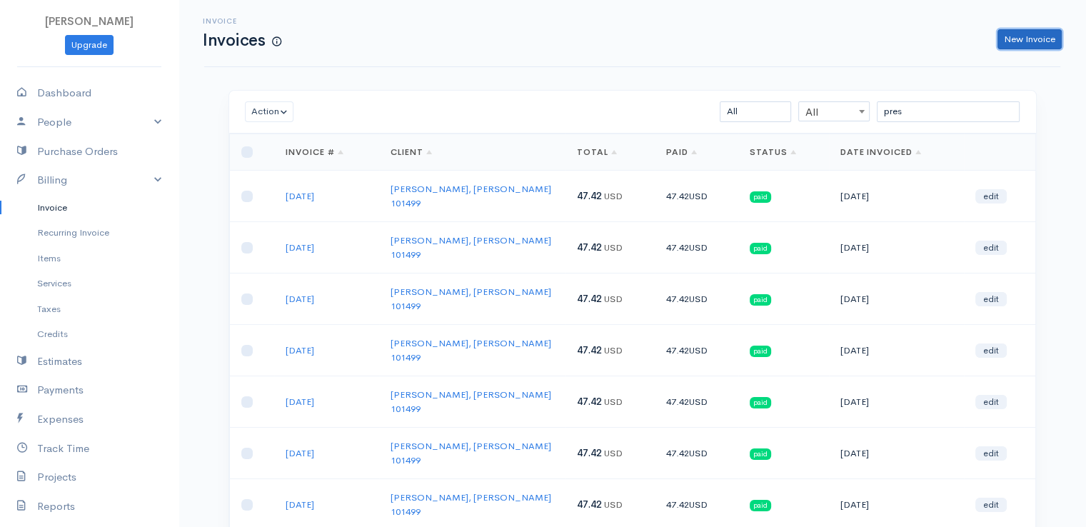
click at [1019, 37] on link "New Invoice" at bounding box center [1030, 39] width 64 height 21
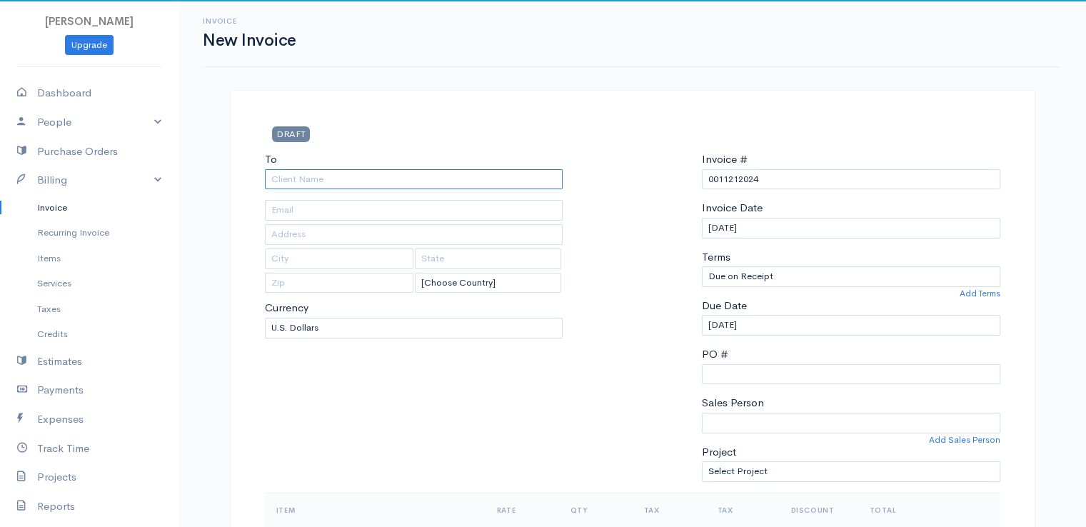
click at [373, 183] on input "To" at bounding box center [414, 179] width 298 height 21
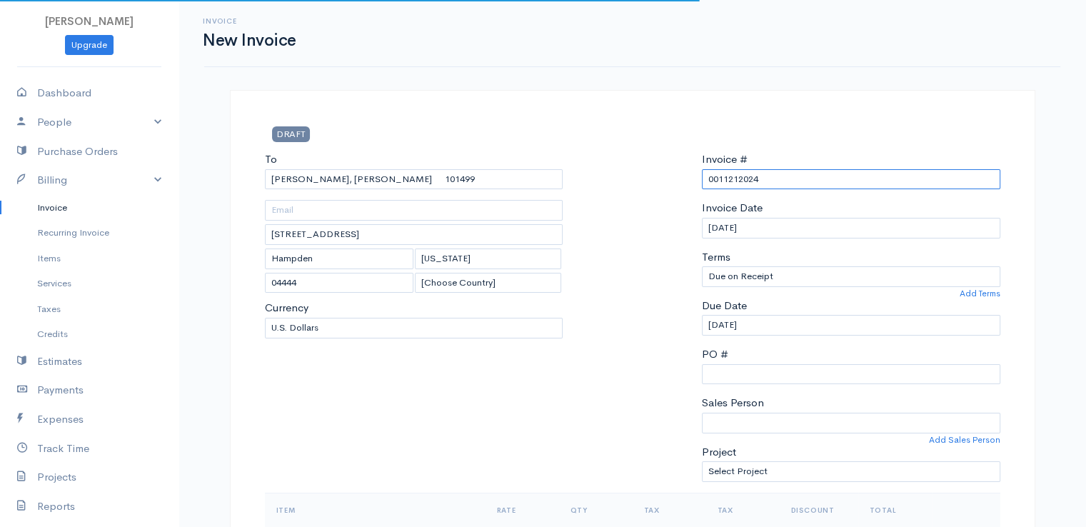
click at [744, 175] on input "0011212024" at bounding box center [851, 179] width 298 height 21
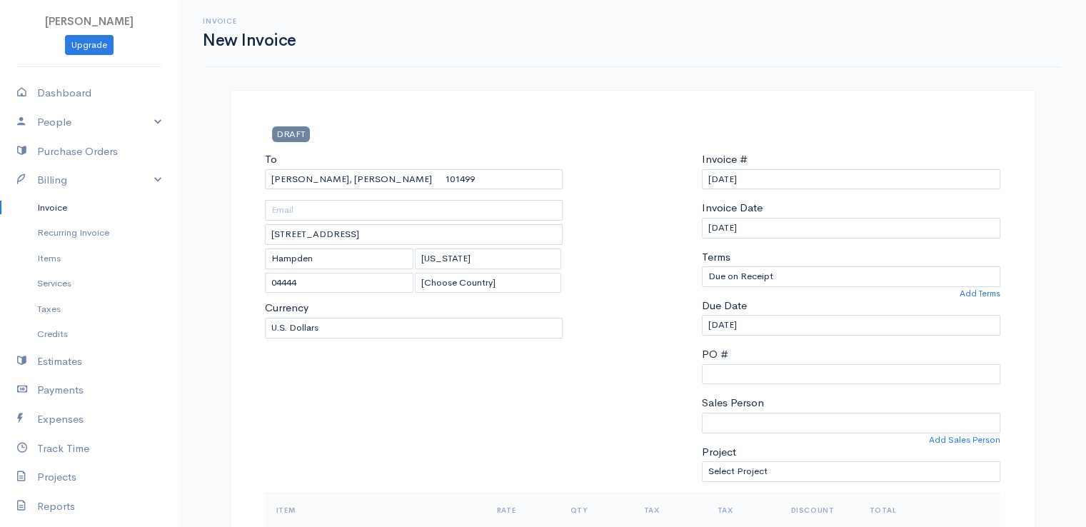
click at [663, 221] on div at bounding box center [632, 321] width 125 height 341
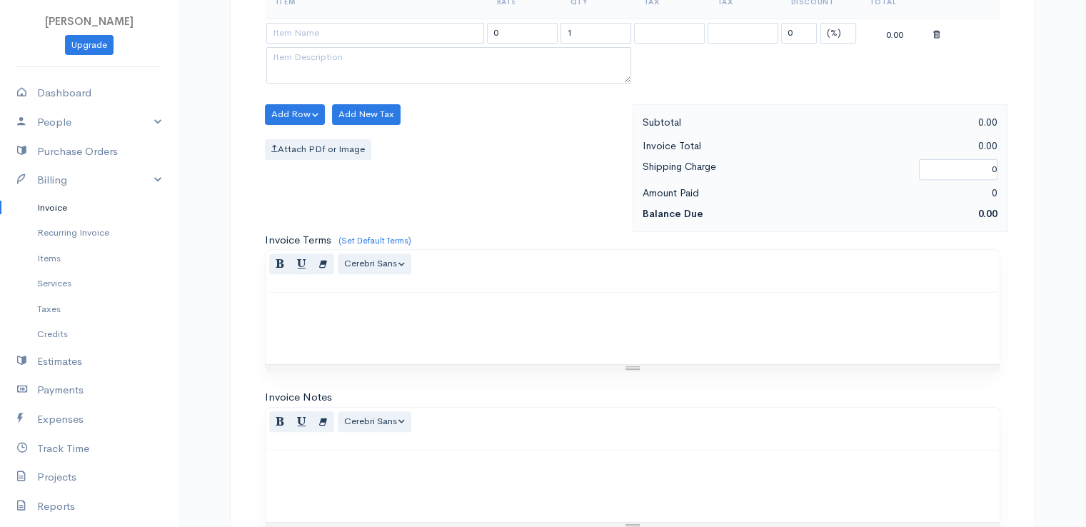
scroll to position [571, 0]
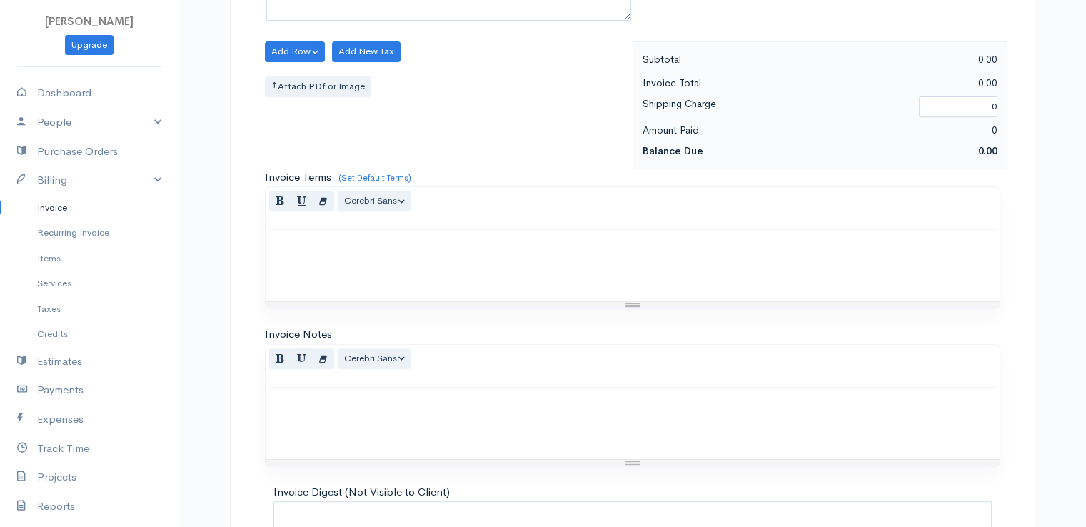
click at [663, 221] on div "Normal Blockquote Header 1 Header 2 Header 3 Header 4 Header 5 Header 6 Cerebri…" at bounding box center [633, 208] width 734 height 43
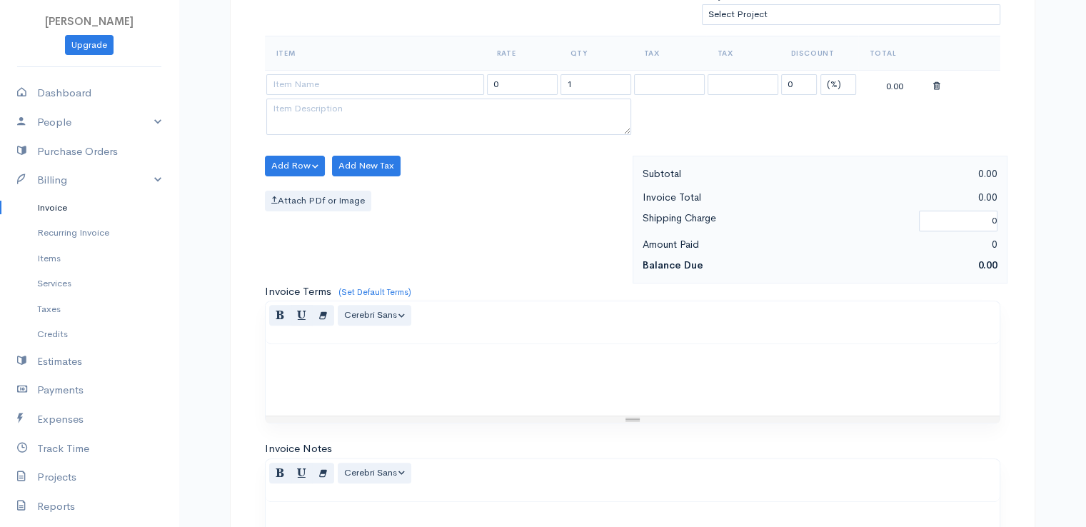
scroll to position [457, 0]
click at [296, 89] on input at bounding box center [375, 84] width 218 height 21
click at [303, 112] on body "[PERSON_NAME] Upgrade Dashboard People Clients Vendors Staff Users Purchase Ord…" at bounding box center [543, 160] width 1086 height 1235
click at [581, 84] on input "1" at bounding box center [596, 84] width 71 height 21
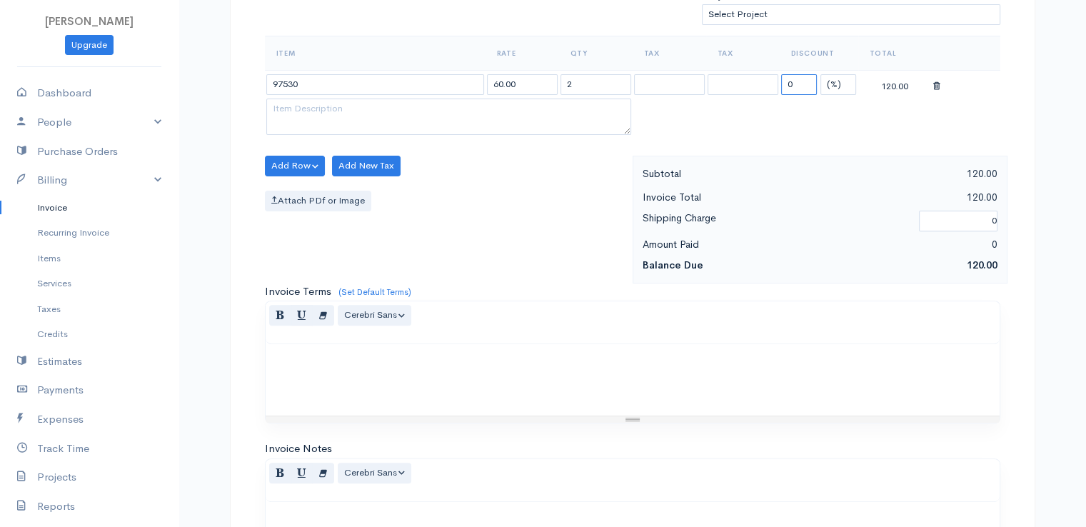
click at [800, 79] on input "0" at bounding box center [799, 84] width 36 height 21
click at [833, 75] on select "(%) Flat" at bounding box center [838, 84] width 36 height 21
click at [820, 74] on select "(%) Flat" at bounding box center [838, 84] width 36 height 21
click at [666, 416] on div "Resize" at bounding box center [633, 419] width 734 height 6
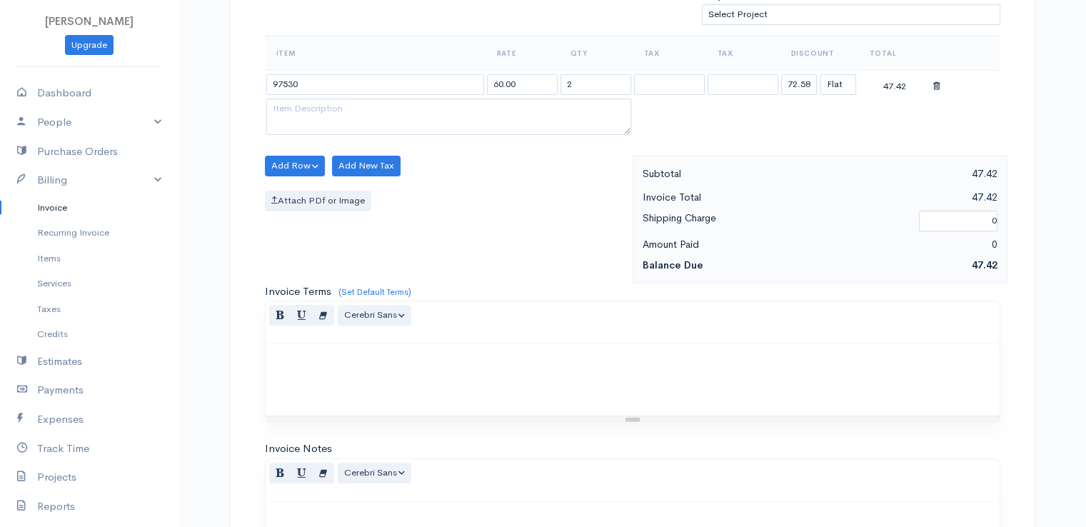
click at [587, 290] on div "Invoice Terms (Set Default Terms) Normal Blockquote Header 1 Header 2 Header 3 …" at bounding box center [633, 353] width 736 height 141
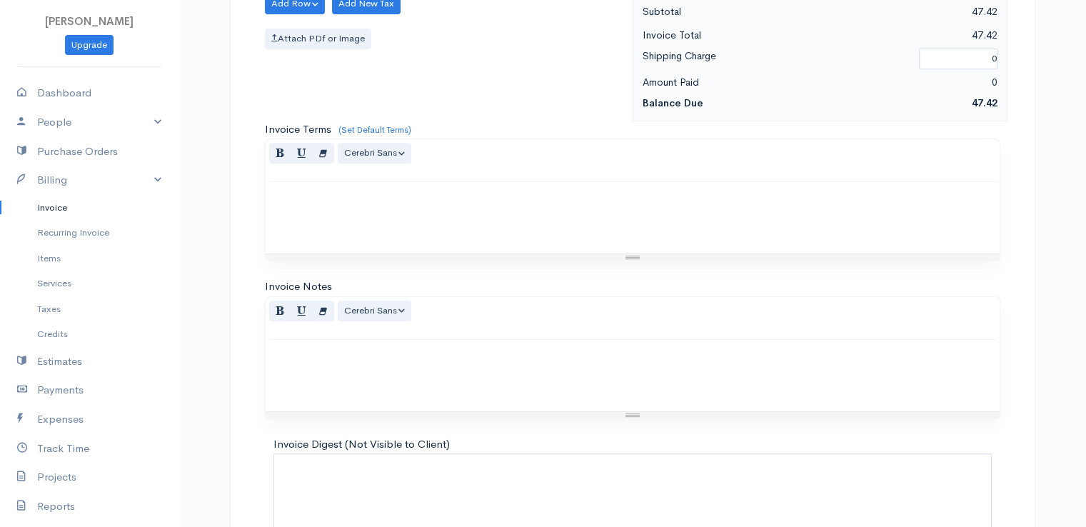
scroll to position [703, 0]
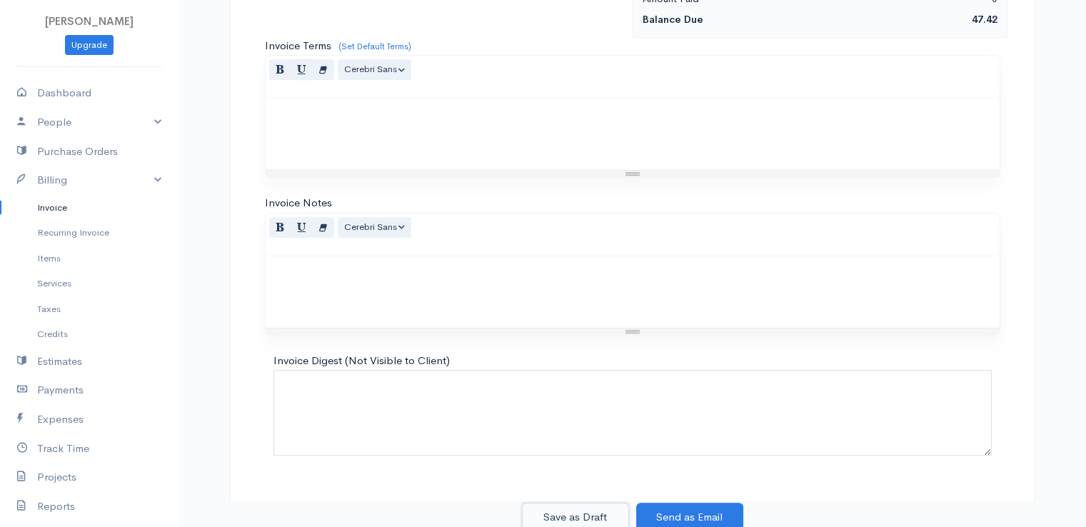
click at [573, 515] on button "Save as Draft" at bounding box center [575, 517] width 107 height 29
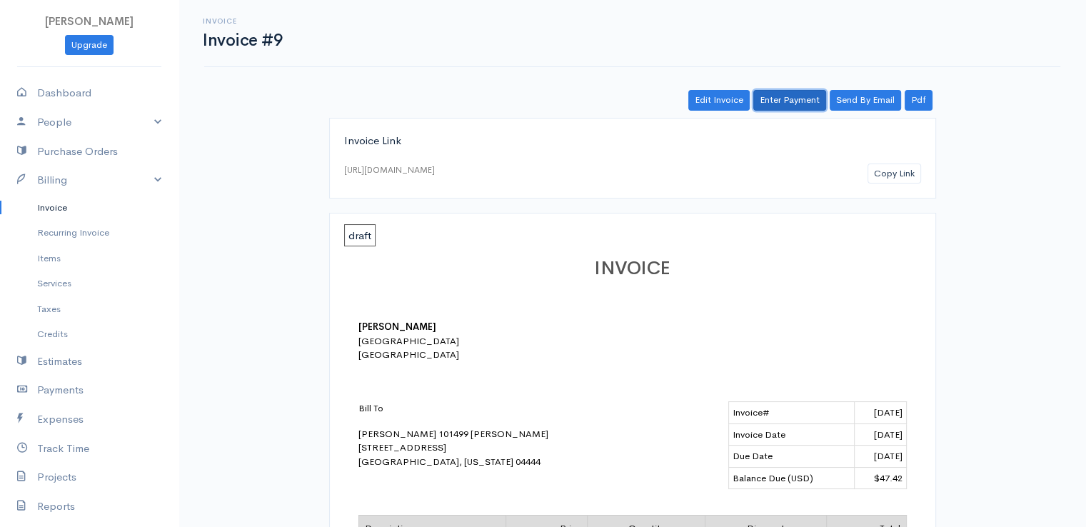
click at [797, 105] on link "Enter Payment" at bounding box center [789, 100] width 73 height 21
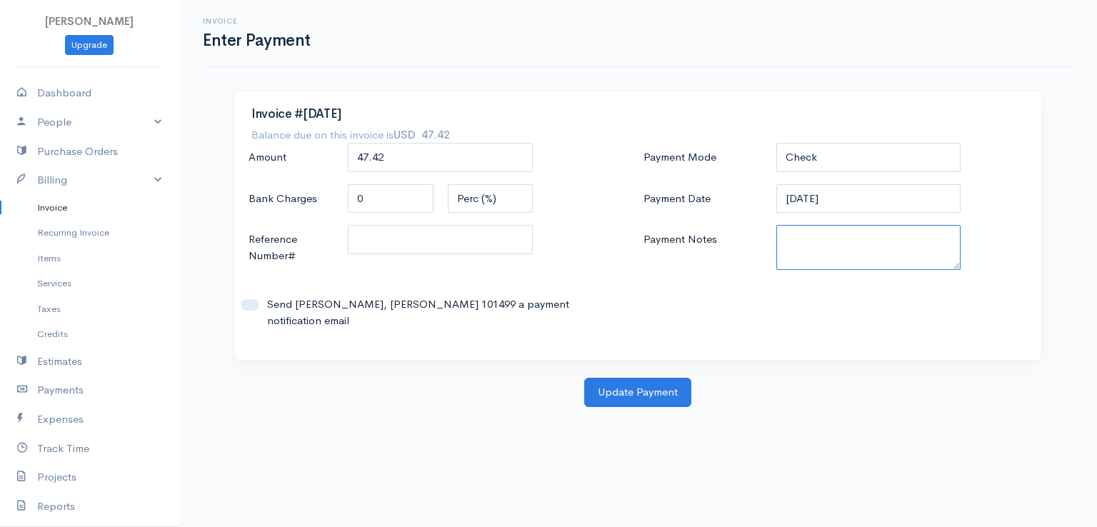
paste textarea "9170110399"
click at [654, 378] on button "Update Payment" at bounding box center [637, 392] width 107 height 29
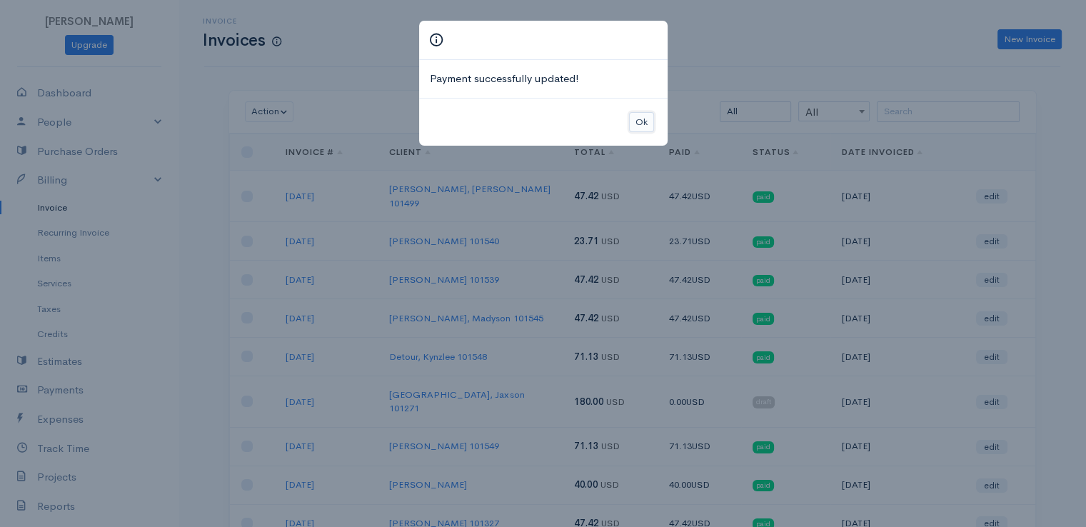
click at [637, 114] on button "Ok" at bounding box center [641, 122] width 25 height 21
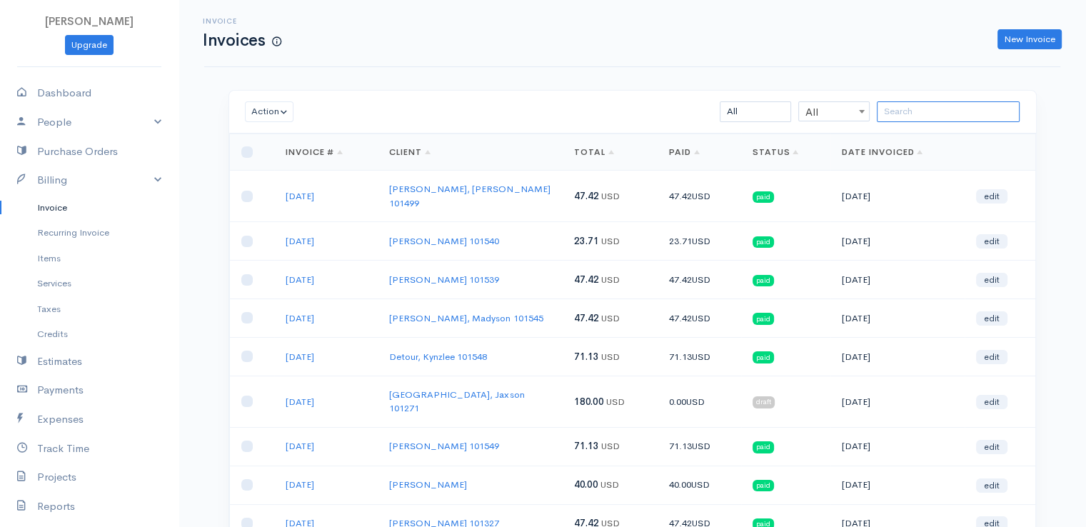
click at [926, 101] on input "search" at bounding box center [948, 111] width 143 height 21
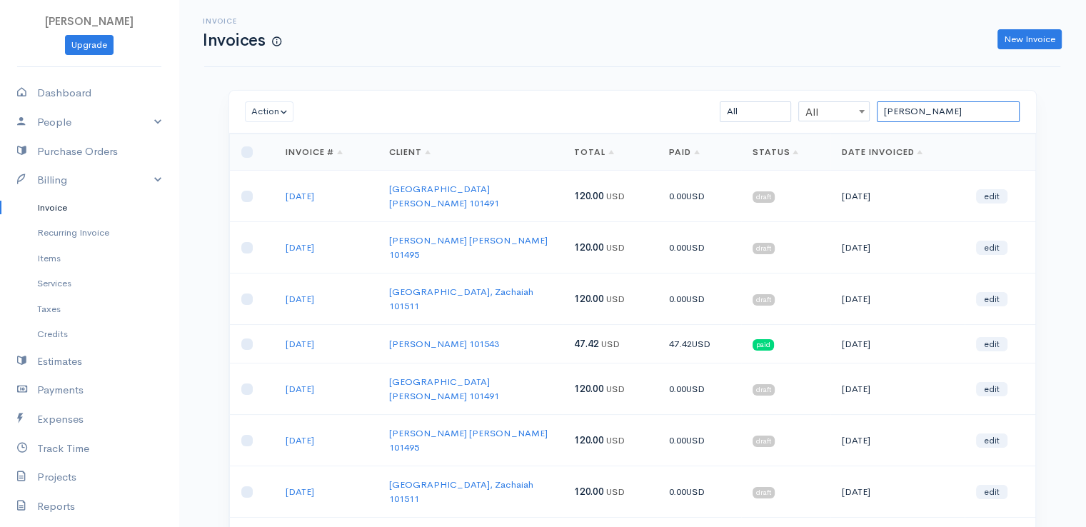
click at [940, 109] on input "[PERSON_NAME]" at bounding box center [948, 111] width 143 height 21
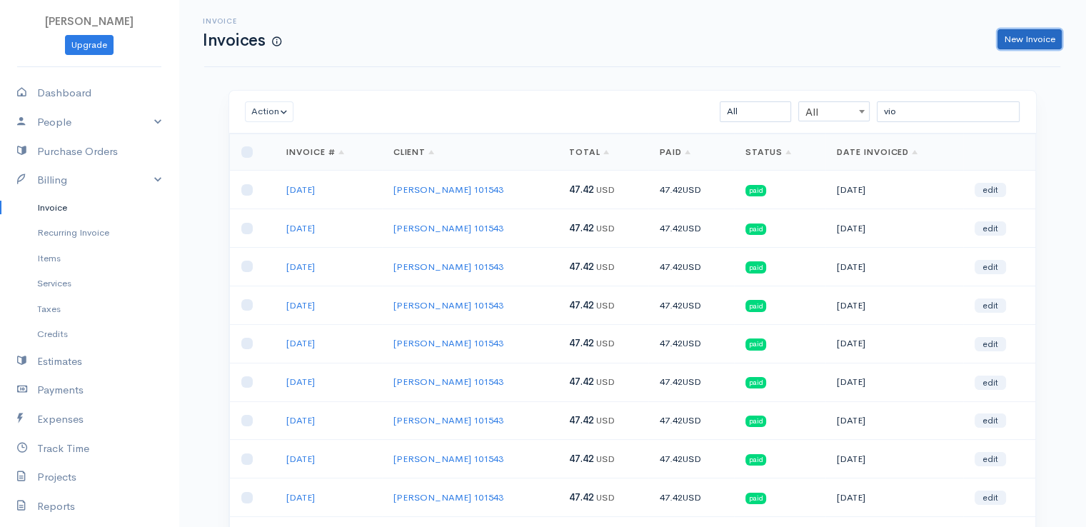
click at [1023, 46] on link "New Invoice" at bounding box center [1030, 39] width 64 height 21
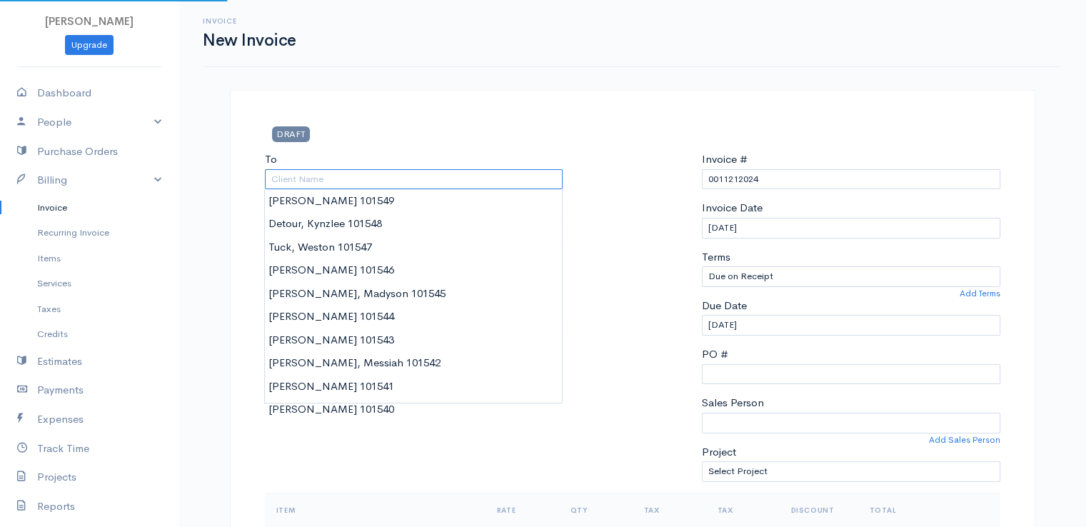
click at [334, 176] on input "To" at bounding box center [414, 179] width 298 height 21
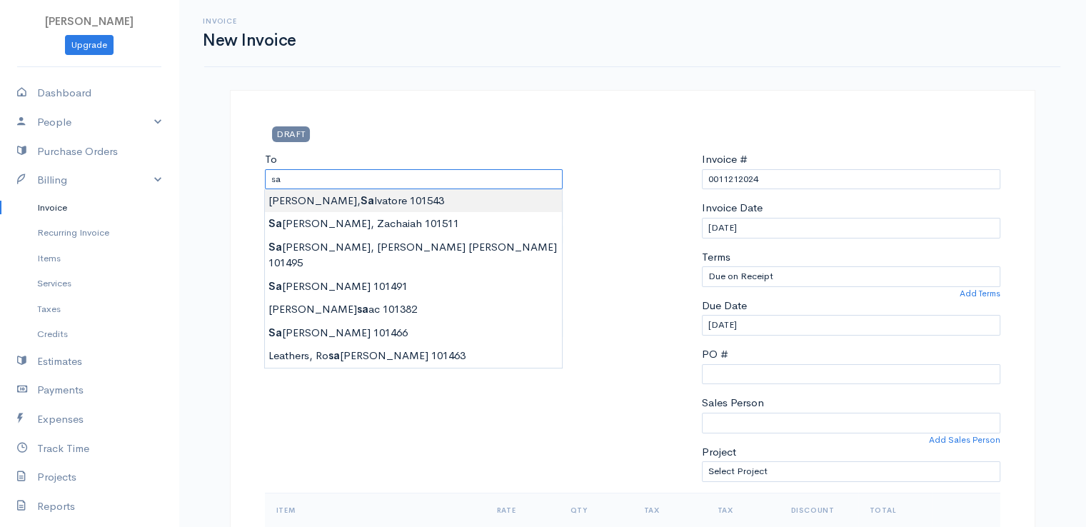
drag, startPoint x: 334, startPoint y: 176, endPoint x: 332, endPoint y: 211, distance: 35.1
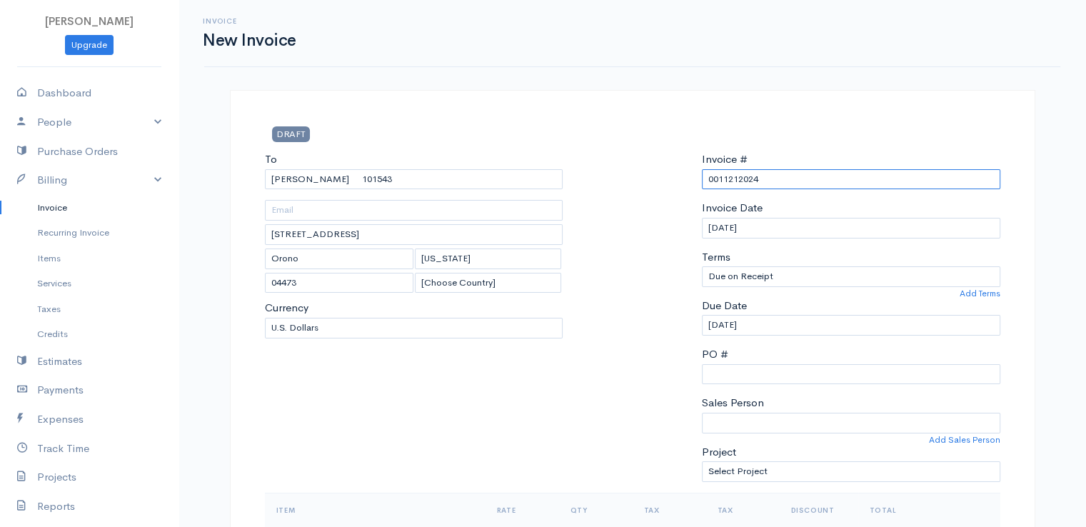
click at [731, 178] on input "0011212024" at bounding box center [851, 179] width 298 height 21
click at [633, 255] on div at bounding box center [632, 321] width 125 height 341
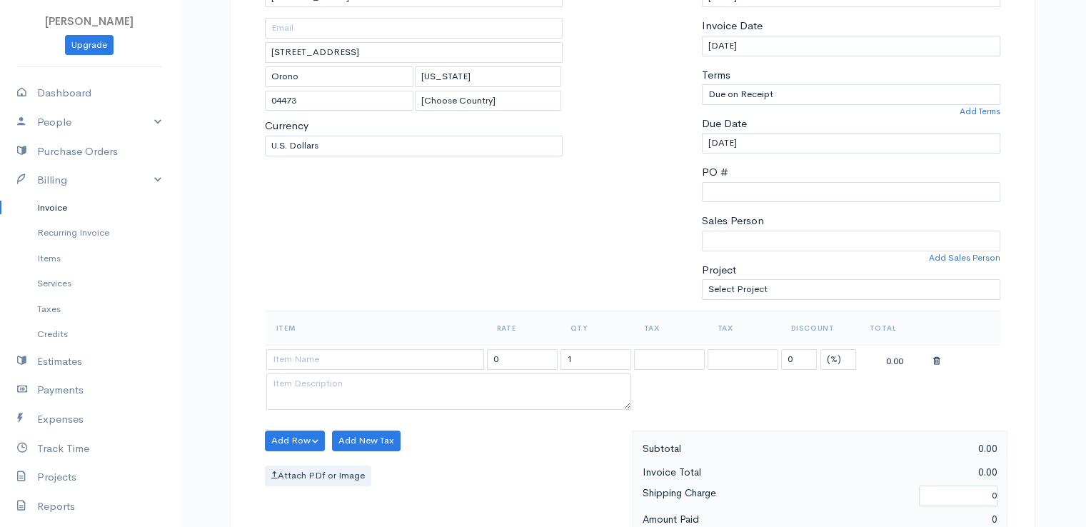
scroll to position [286, 0]
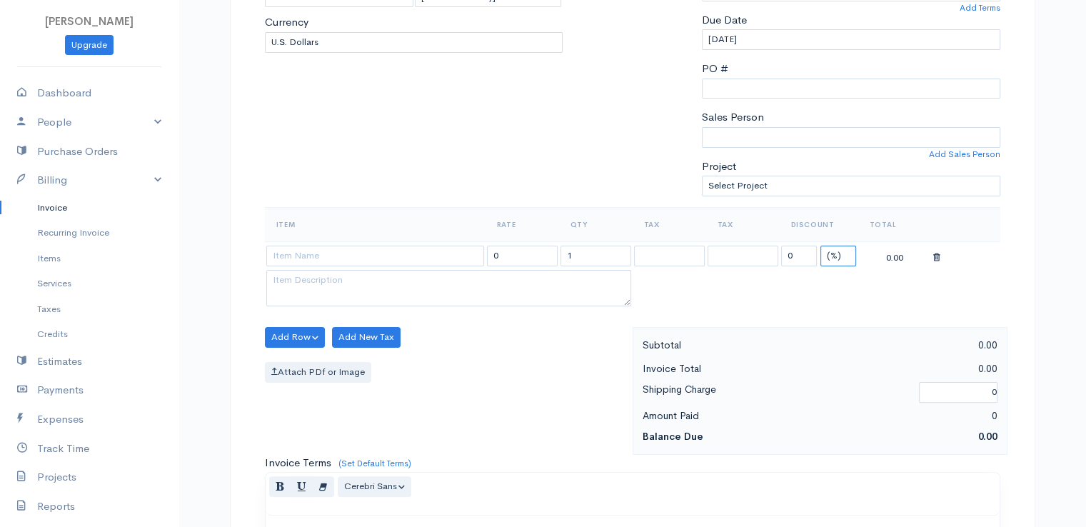
click at [837, 262] on select "(%) Flat" at bounding box center [838, 256] width 36 height 21
click at [820, 246] on select "(%) Flat" at bounding box center [838, 256] width 36 height 21
click at [794, 251] on input "0" at bounding box center [799, 256] width 36 height 21
click at [583, 256] on input "1" at bounding box center [596, 256] width 71 height 21
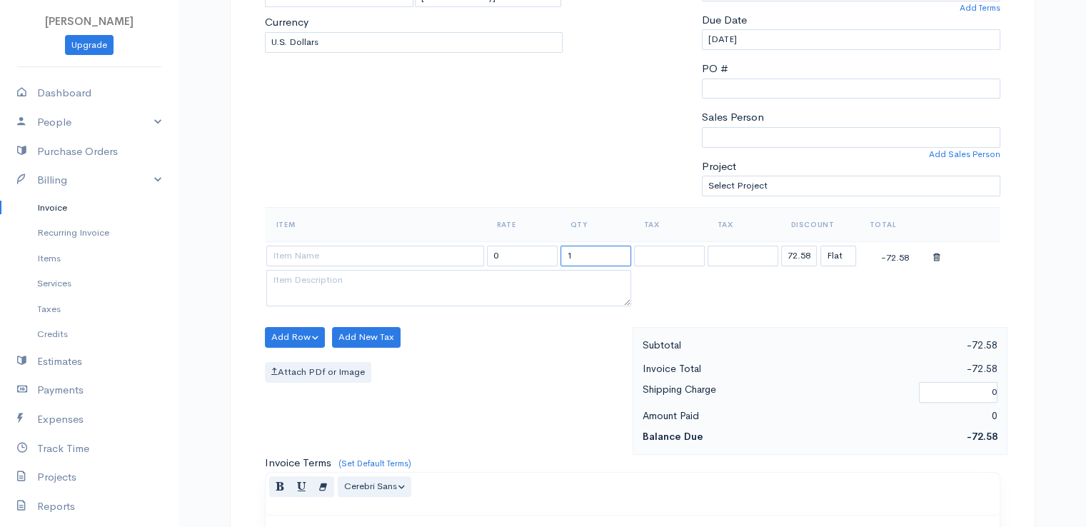
click at [583, 256] on input "1" at bounding box center [596, 256] width 71 height 21
click at [418, 254] on input at bounding box center [375, 256] width 218 height 21
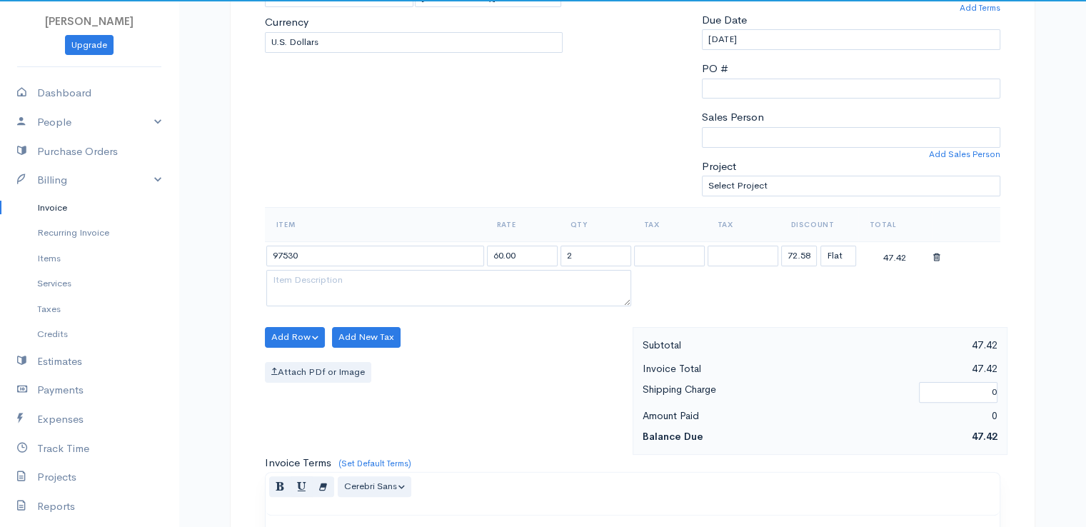
click at [421, 279] on body "[PERSON_NAME] Upgrade Dashboard People Clients Vendors Staff Users Purchase Ord…" at bounding box center [543, 331] width 1086 height 1235
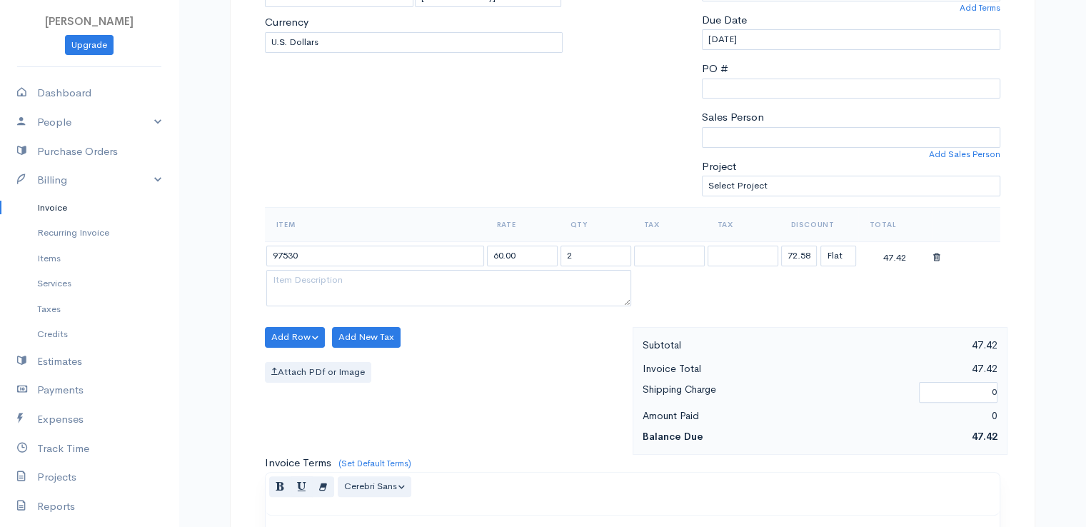
click at [532, 379] on div "Add Row Add Item Row Add Time Row Add New Tax Attach PDf or Image" at bounding box center [445, 391] width 375 height 128
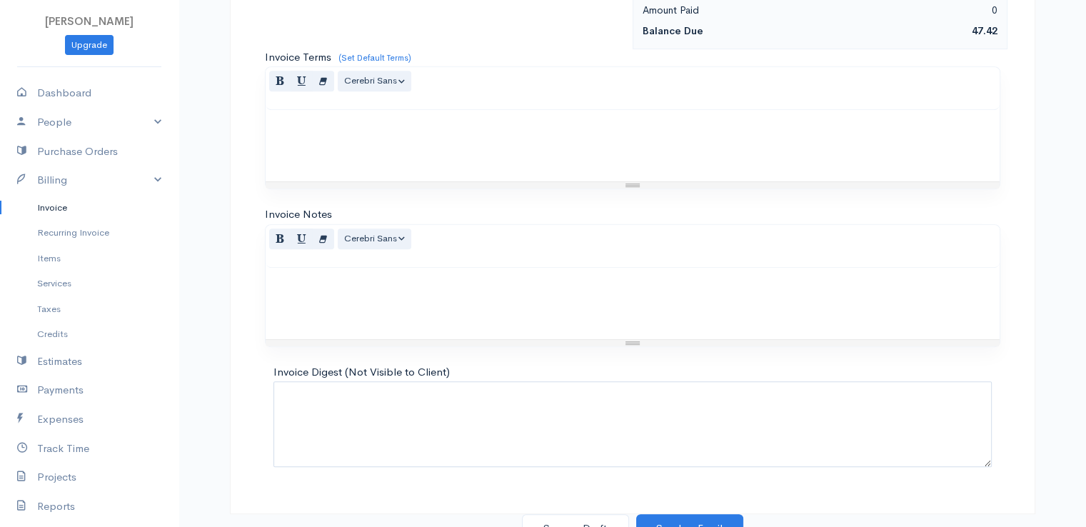
scroll to position [703, 0]
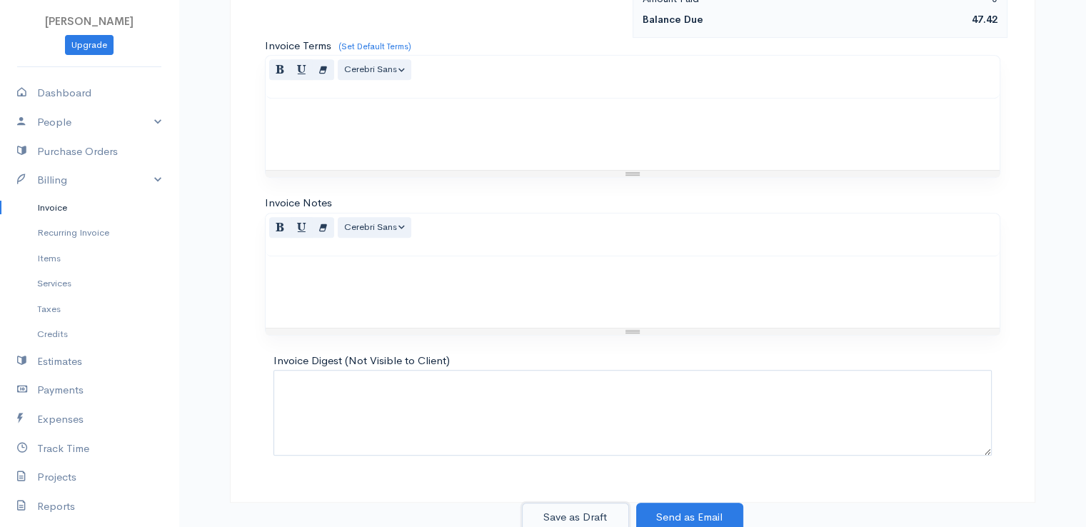
click at [587, 511] on button "Save as Draft" at bounding box center [575, 517] width 107 height 29
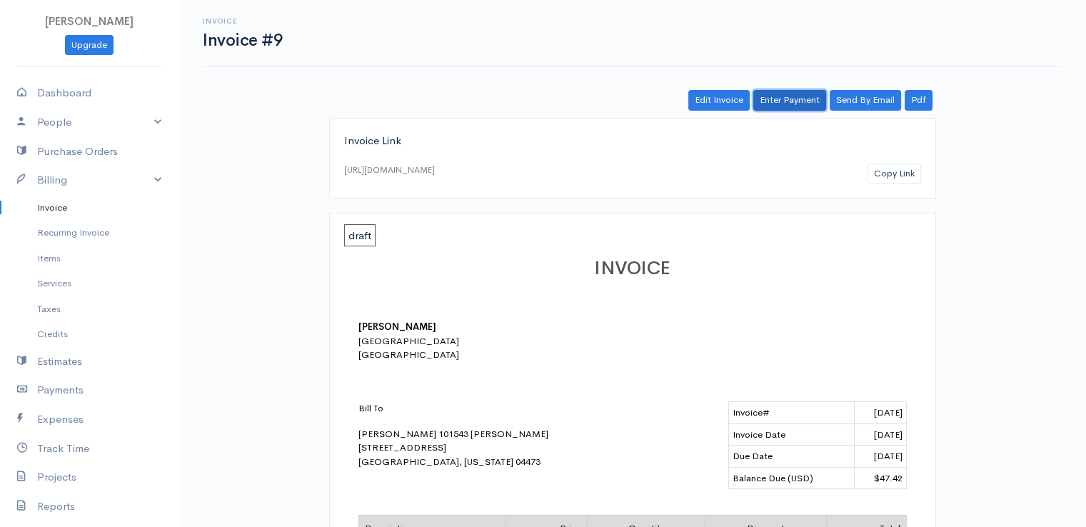
click at [794, 91] on link "Enter Payment" at bounding box center [789, 100] width 73 height 21
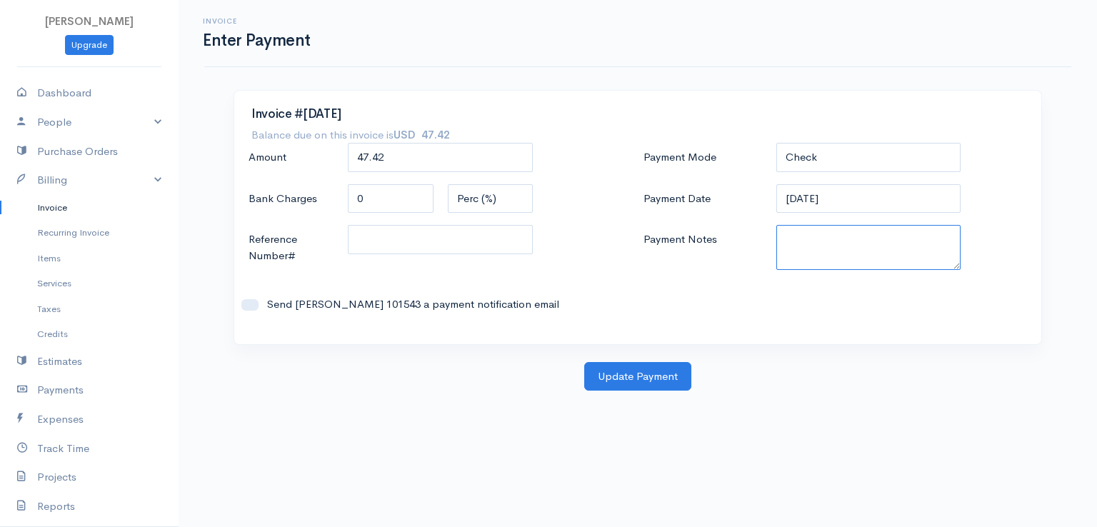
paste textarea "9170110399"
click at [653, 383] on button "Update Payment" at bounding box center [637, 376] width 107 height 29
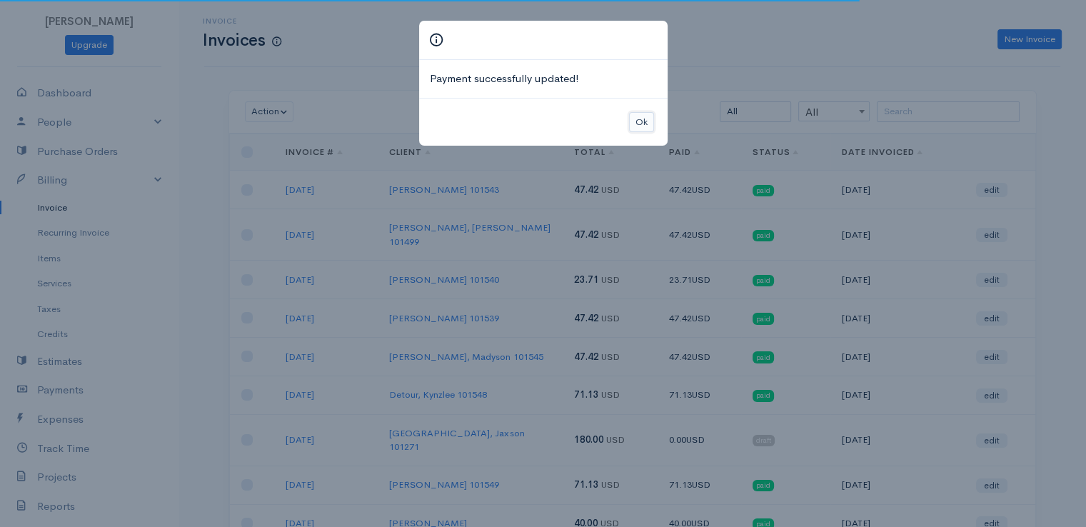
click at [636, 115] on button "Ok" at bounding box center [641, 122] width 25 height 21
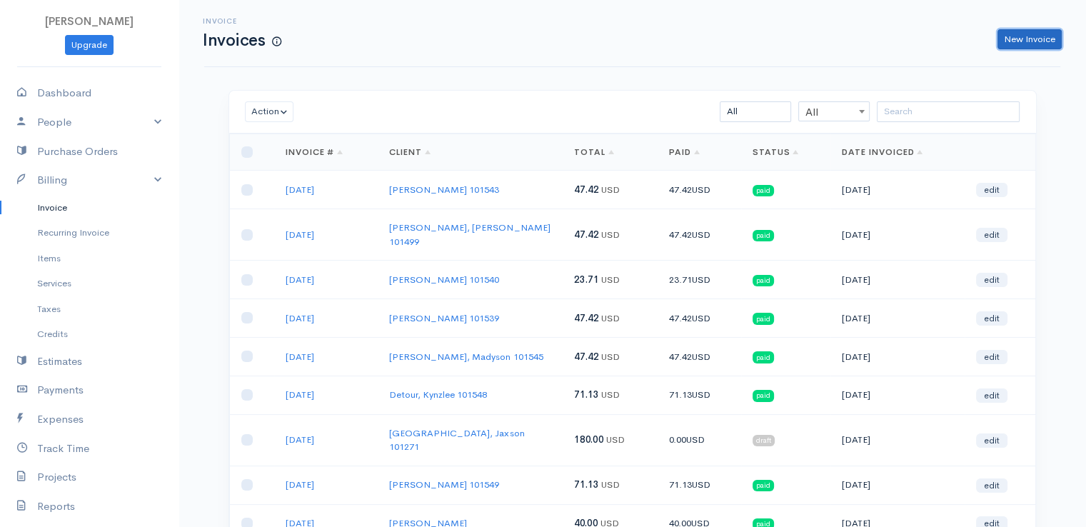
click at [1024, 37] on link "New Invoice" at bounding box center [1030, 39] width 64 height 21
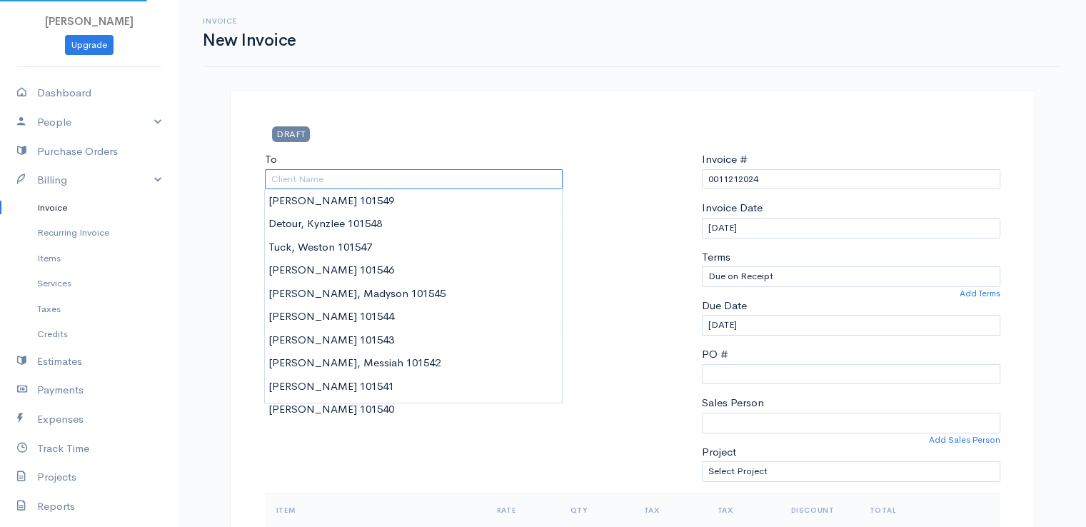
click at [401, 174] on input "To" at bounding box center [414, 179] width 298 height 21
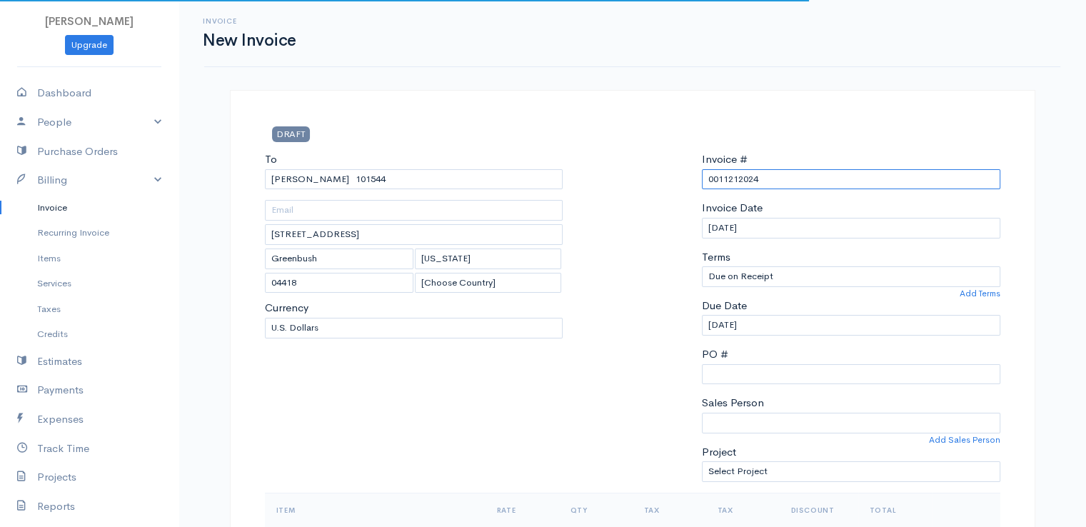
click at [743, 184] on input "0011212024" at bounding box center [851, 179] width 298 height 21
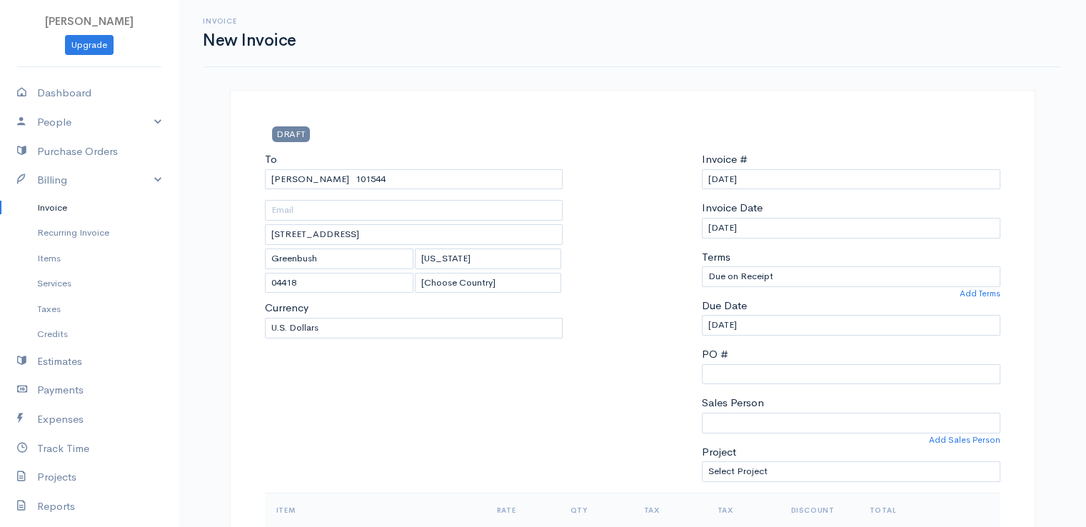
click at [653, 156] on div at bounding box center [632, 321] width 125 height 341
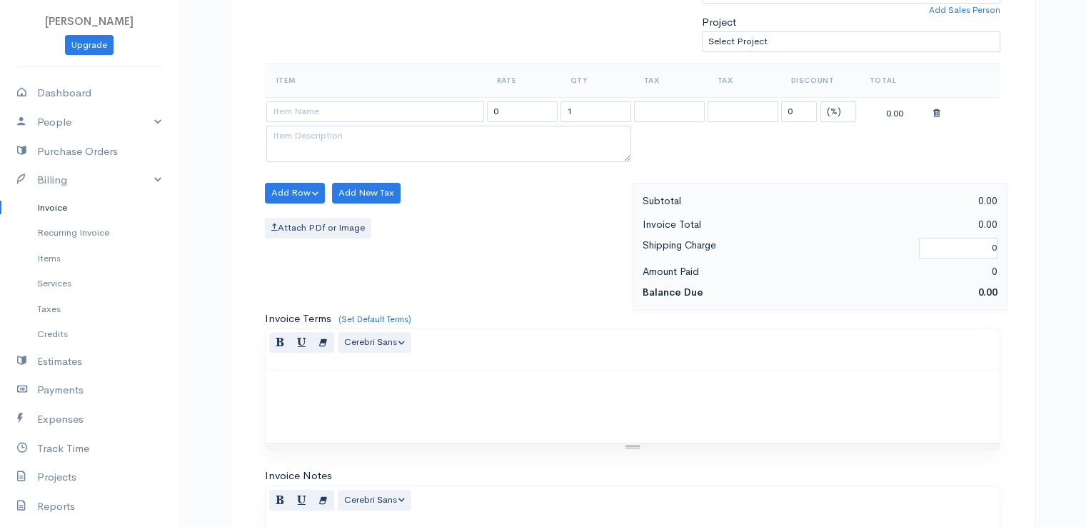
scroll to position [457, 0]
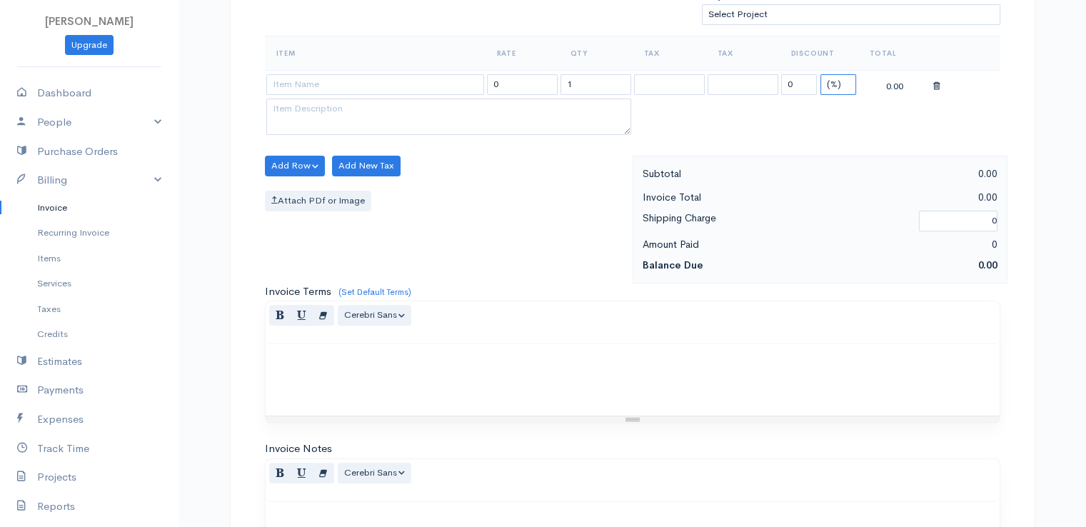
click at [843, 81] on select "(%) Flat" at bounding box center [838, 84] width 36 height 21
click at [820, 74] on select "(%) Flat" at bounding box center [838, 84] width 36 height 21
click at [797, 85] on input "0" at bounding box center [799, 84] width 36 height 21
click at [571, 82] on input "1" at bounding box center [596, 84] width 71 height 21
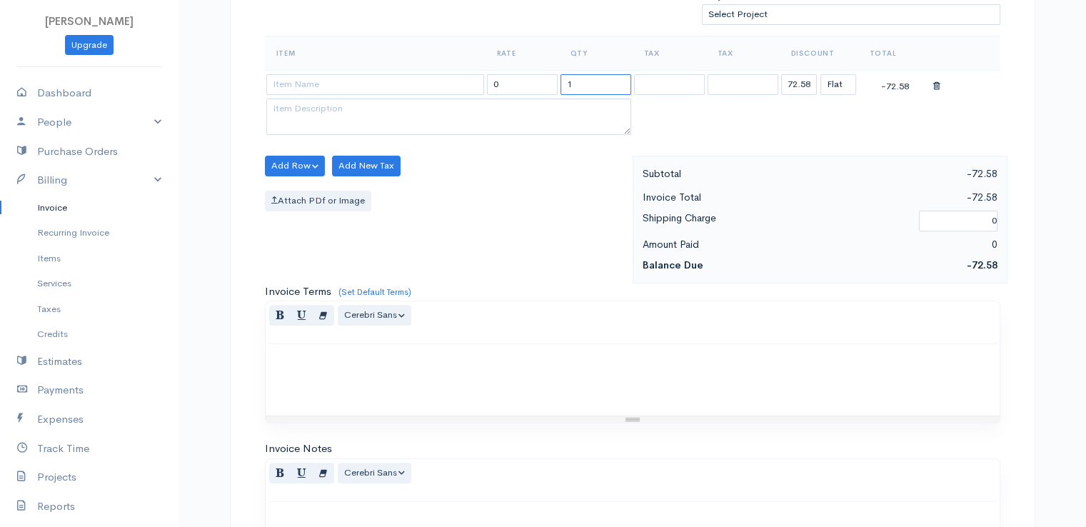
click at [571, 82] on input "1" at bounding box center [596, 84] width 71 height 21
click at [395, 84] on input at bounding box center [375, 84] width 218 height 21
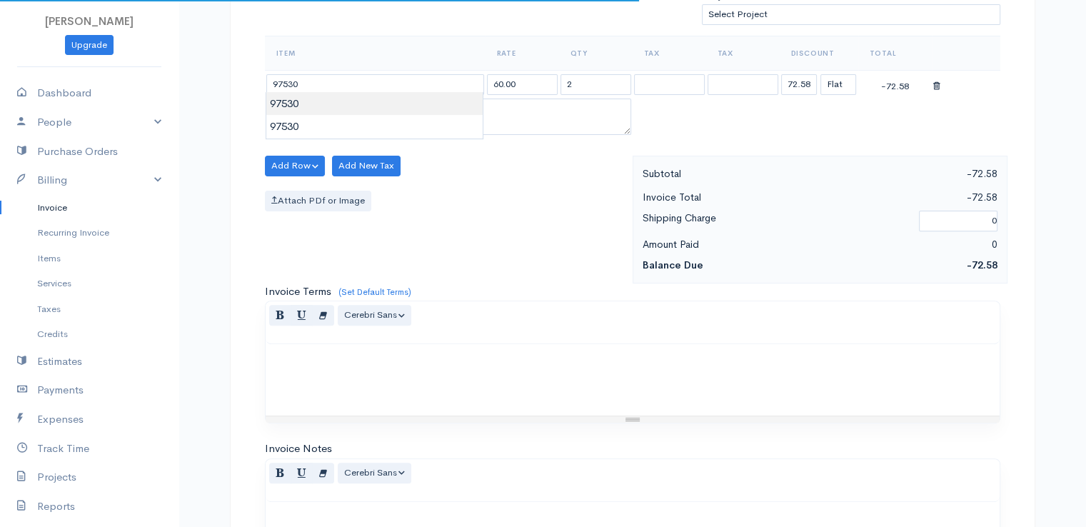
click at [400, 108] on body "[PERSON_NAME] Upgrade Dashboard People Clients Vendors Staff Users Purchase Ord…" at bounding box center [543, 160] width 1086 height 1235
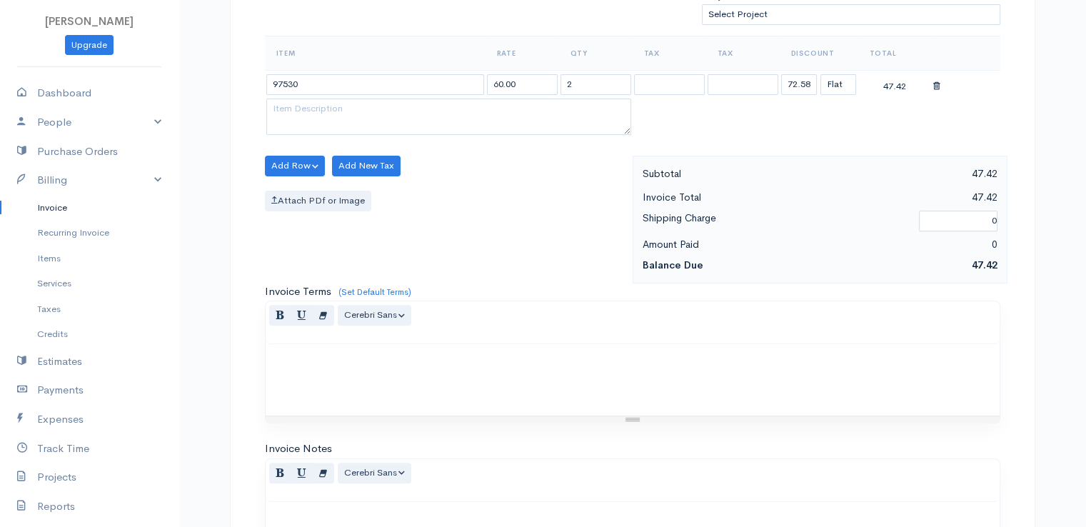
click at [628, 419] on div "Resize" at bounding box center [633, 419] width 14 height 1
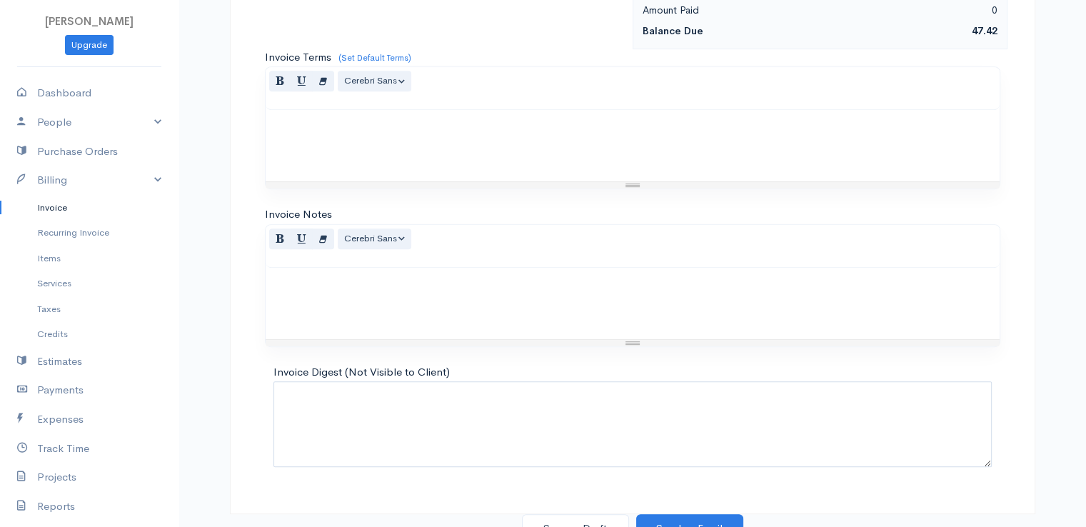
scroll to position [703, 0]
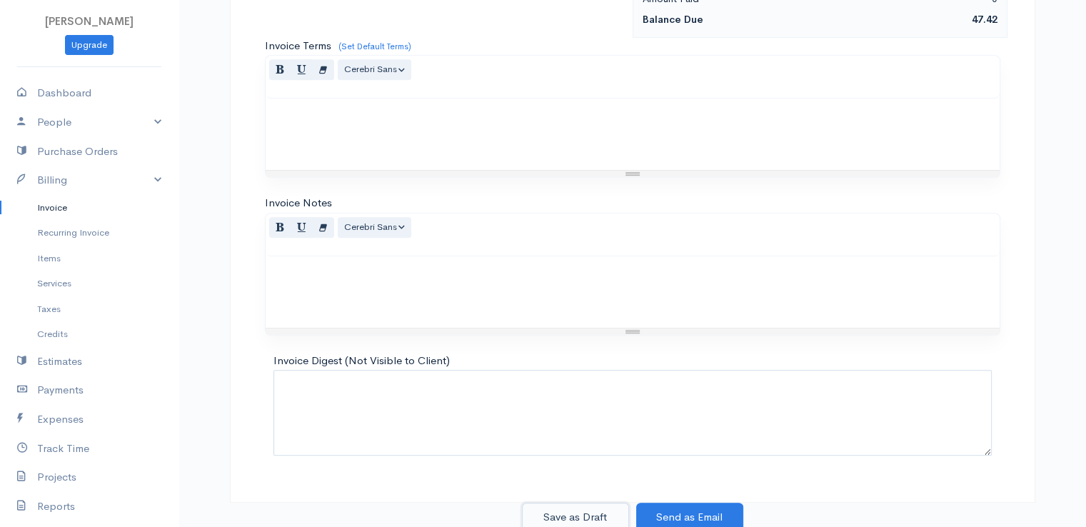
click at [588, 503] on button "Save as Draft" at bounding box center [575, 517] width 107 height 29
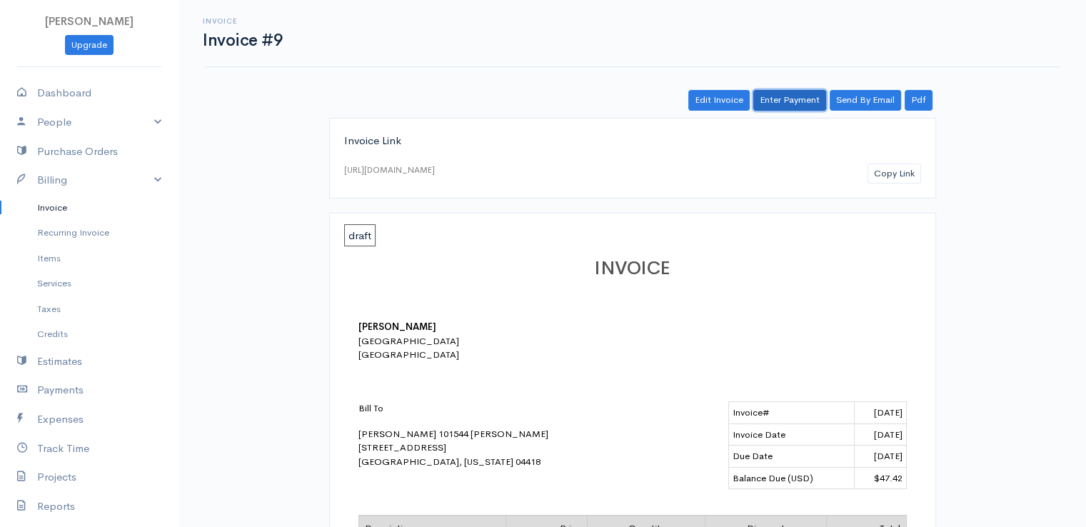
click at [783, 96] on link "Enter Payment" at bounding box center [789, 100] width 73 height 21
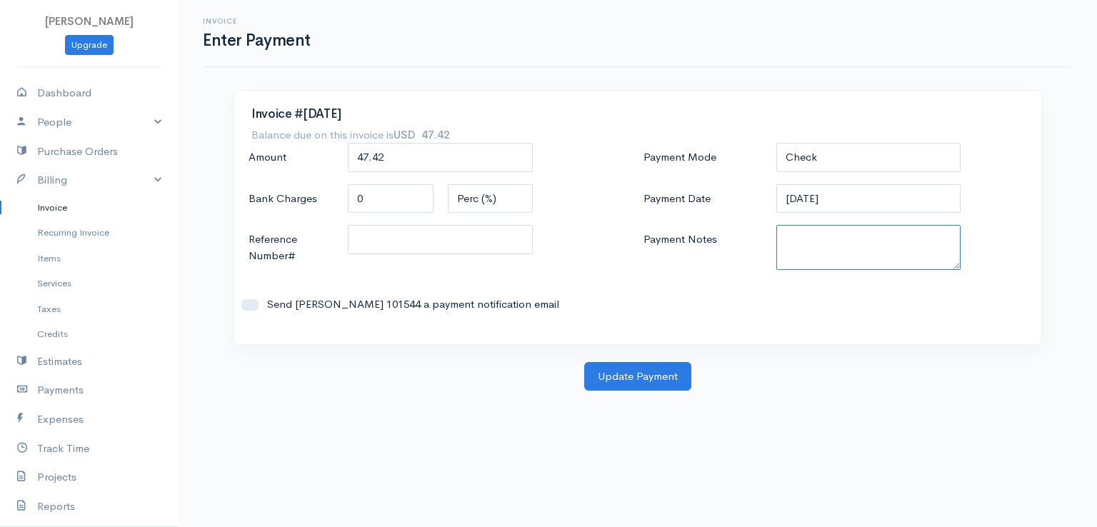
paste textarea "9170110399"
click at [639, 378] on button "Update Payment" at bounding box center [637, 376] width 107 height 29
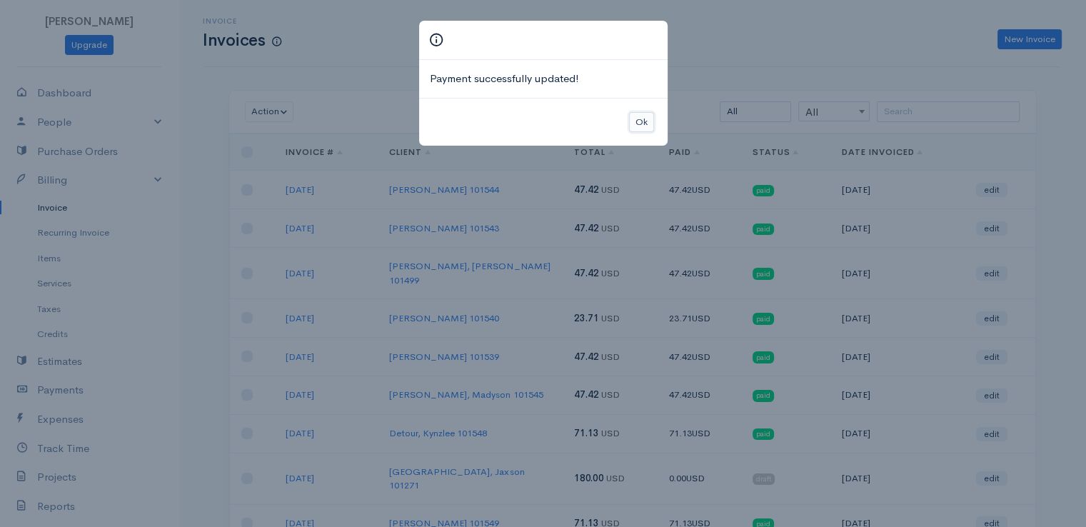
click at [634, 124] on button "Ok" at bounding box center [641, 122] width 25 height 21
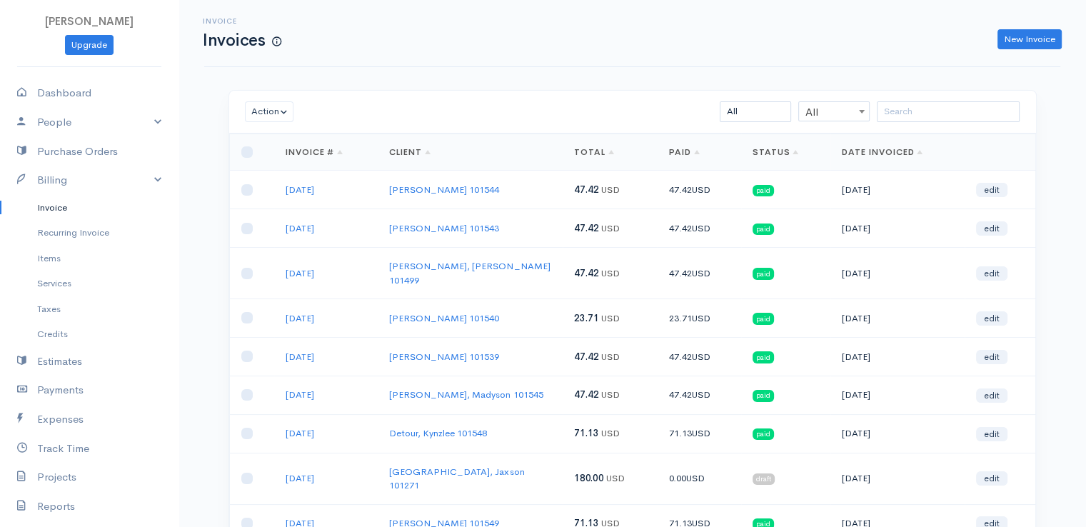
click at [956, 95] on div "Action Archive Delete Download PDF Send Mark as Sent Mark Un-Sent Enter Payment…" at bounding box center [632, 112] width 807 height 43
click at [1024, 40] on link "New Invoice" at bounding box center [1030, 39] width 64 height 21
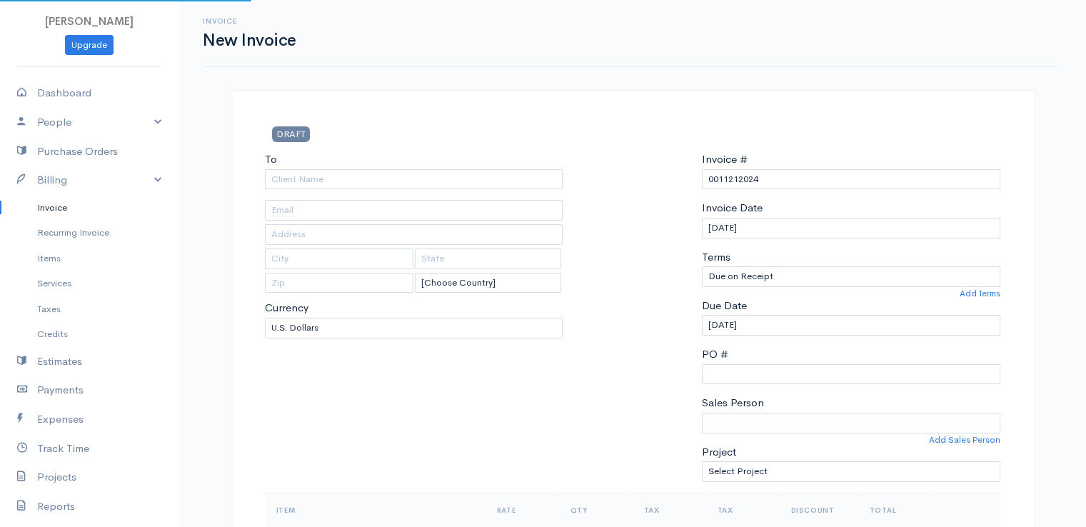
click at [1024, 40] on div "Invoice New Invoice" at bounding box center [632, 33] width 873 height 32
click at [481, 181] on input "To" at bounding box center [414, 179] width 298 height 21
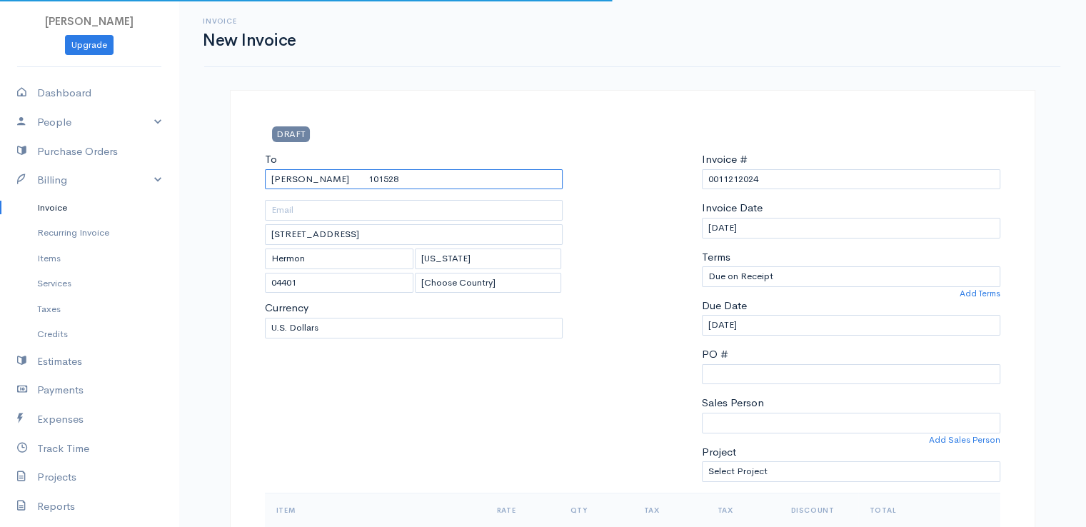
click at [477, 175] on input "[PERSON_NAME] 101528" at bounding box center [414, 179] width 298 height 21
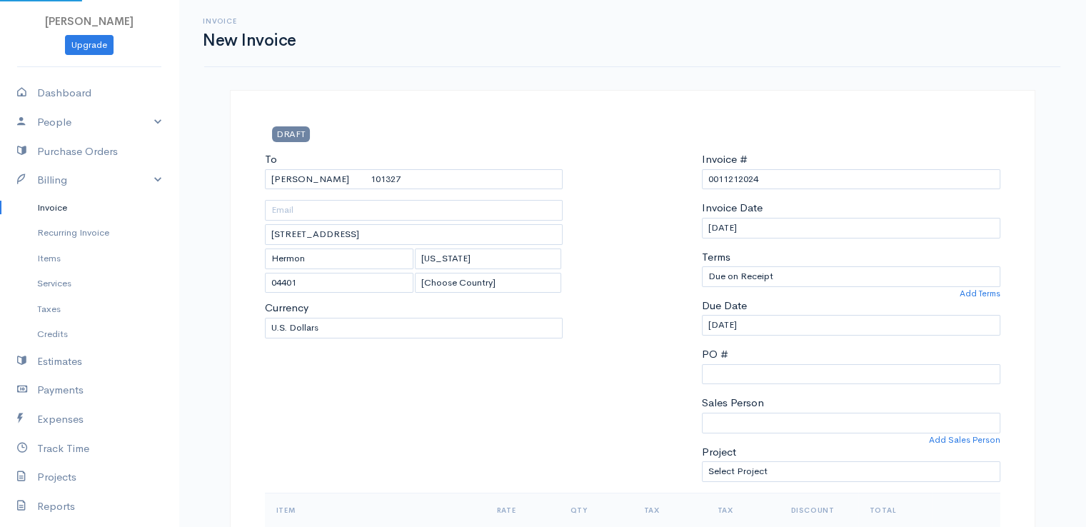
click at [737, 174] on input "0011212024" at bounding box center [851, 179] width 298 height 21
click at [631, 186] on div at bounding box center [632, 321] width 125 height 341
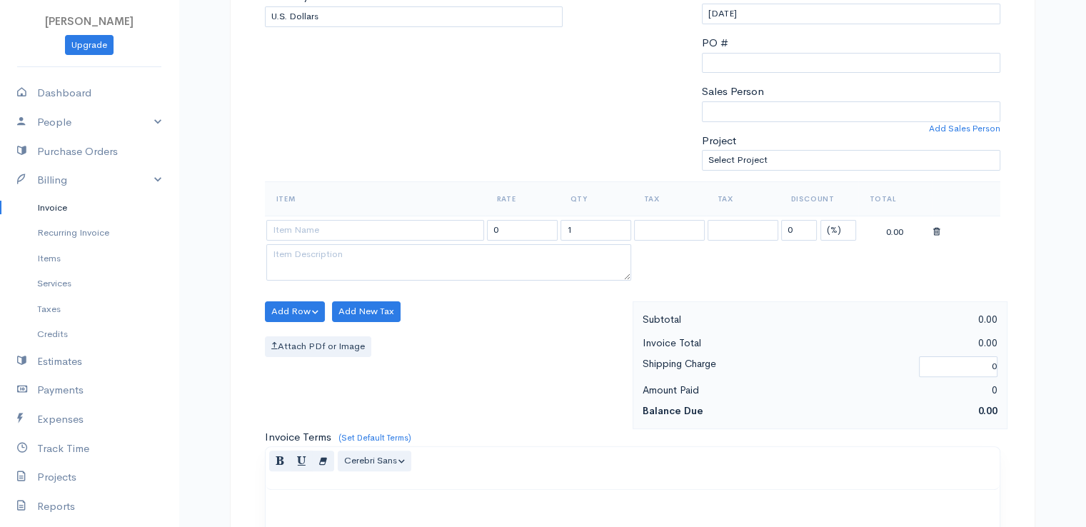
scroll to position [314, 0]
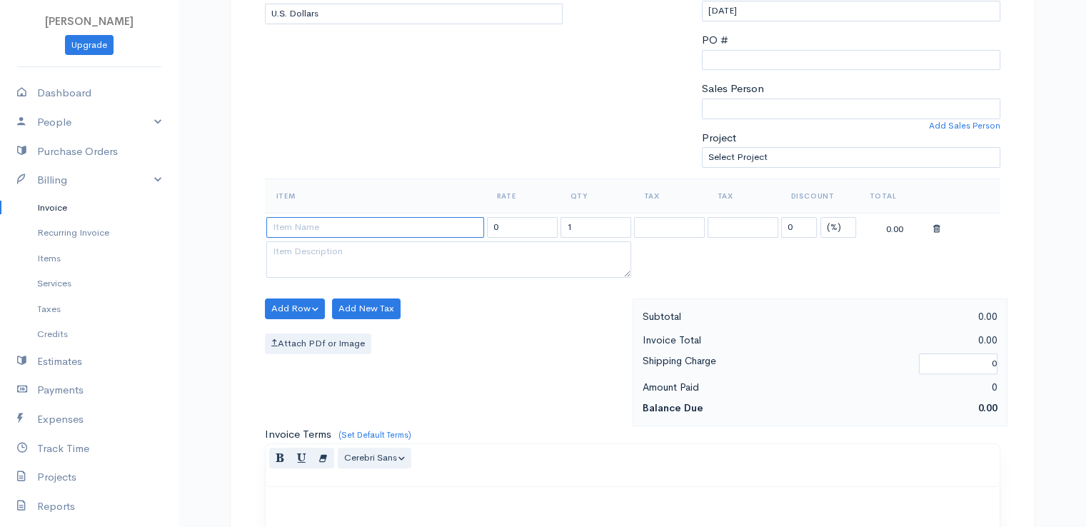
click at [291, 225] on input at bounding box center [375, 227] width 218 height 21
click at [298, 239] on body "[PERSON_NAME] Upgrade Dashboard People Clients Vendors Staff Users Purchase Ord…" at bounding box center [543, 303] width 1086 height 1235
click at [578, 221] on input "1" at bounding box center [596, 227] width 71 height 21
click at [795, 229] on input "0" at bounding box center [799, 227] width 36 height 21
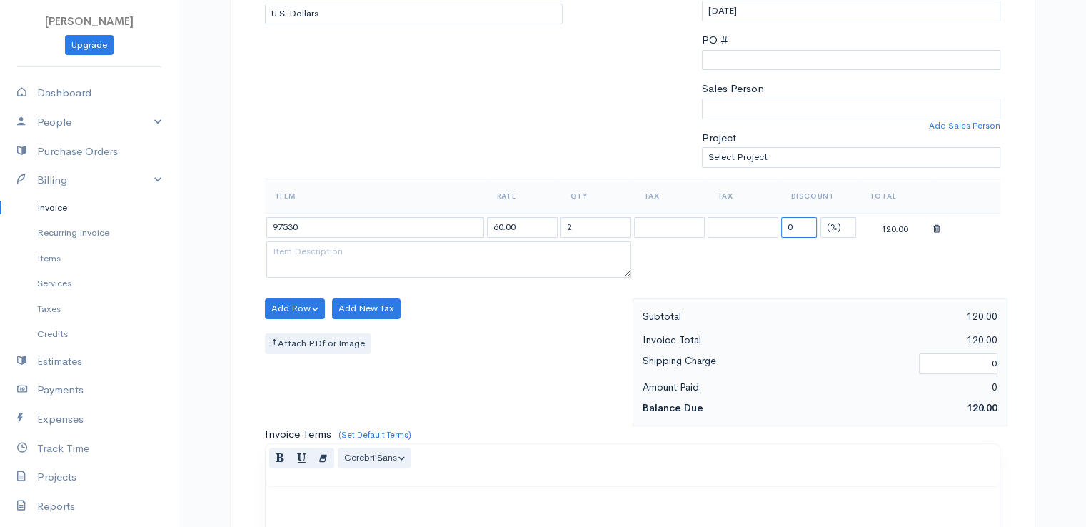
click at [795, 229] on input "0" at bounding box center [799, 227] width 36 height 21
click at [815, 260] on table "Item Rate Qty Tax Tax Discount Total 97530 60.00 2 72.58 (%) Flat 32.90" at bounding box center [633, 230] width 736 height 103
click at [824, 226] on select "(%) Flat" at bounding box center [838, 227] width 36 height 21
click at [820, 217] on select "(%) Flat" at bounding box center [838, 227] width 36 height 21
click at [568, 472] on div "Normal Blockquote Header 1 Header 2 Header 3 Header 4 Header 5 Header 6 Cerebri…" at bounding box center [633, 465] width 734 height 43
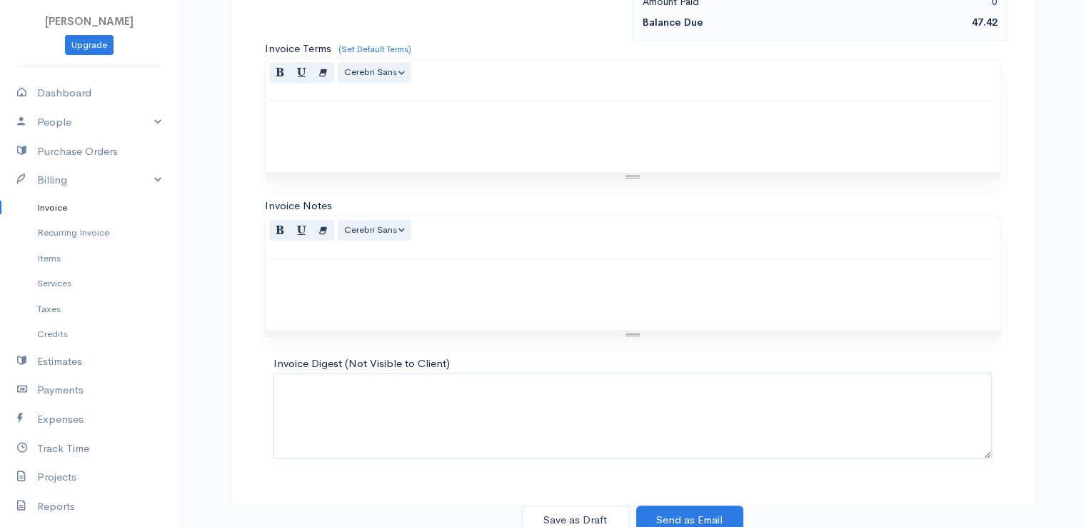
scroll to position [703, 0]
click at [574, 515] on button "Save as Draft" at bounding box center [575, 517] width 107 height 29
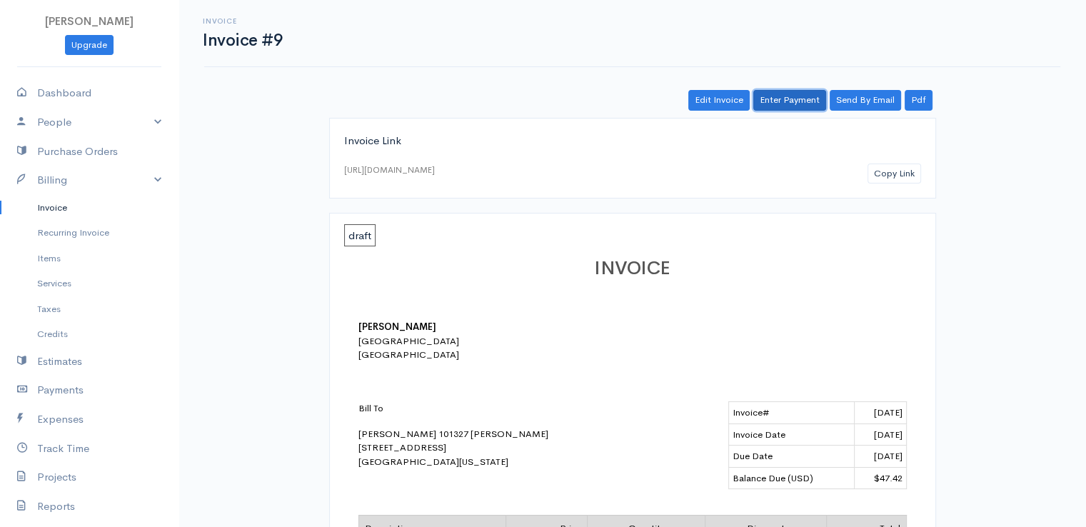
click at [803, 98] on link "Enter Payment" at bounding box center [789, 100] width 73 height 21
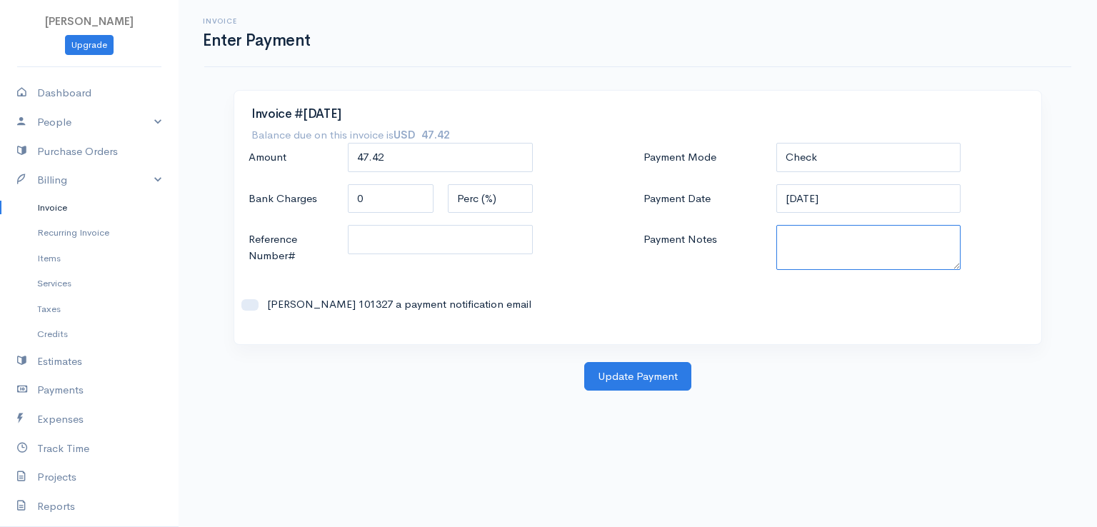
paste textarea "9170110399"
click at [646, 376] on button "Update Payment" at bounding box center [637, 376] width 107 height 29
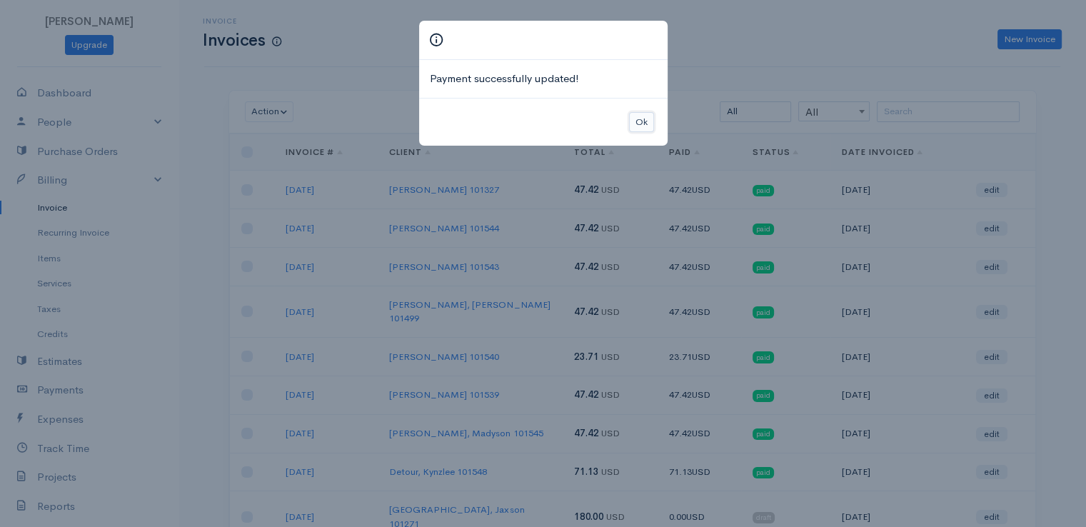
click at [641, 119] on button "Ok" at bounding box center [641, 122] width 25 height 21
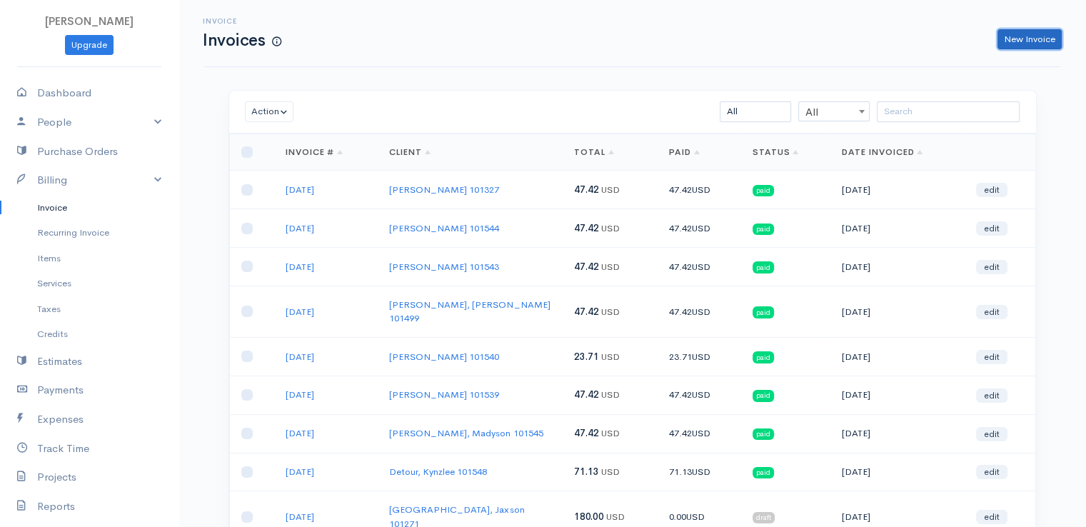
click at [1037, 40] on link "New Invoice" at bounding box center [1030, 39] width 64 height 21
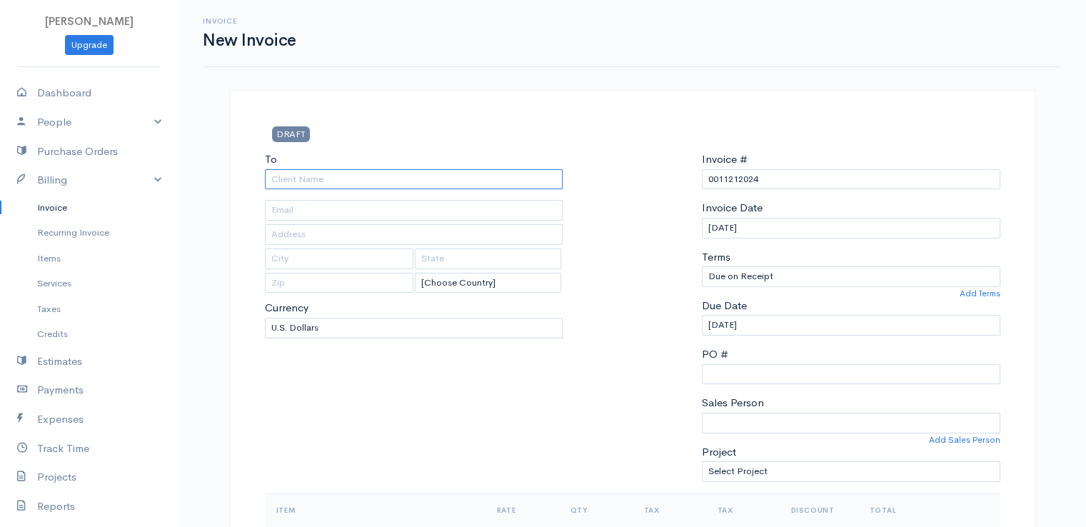
click at [540, 175] on input "To" at bounding box center [414, 179] width 298 height 21
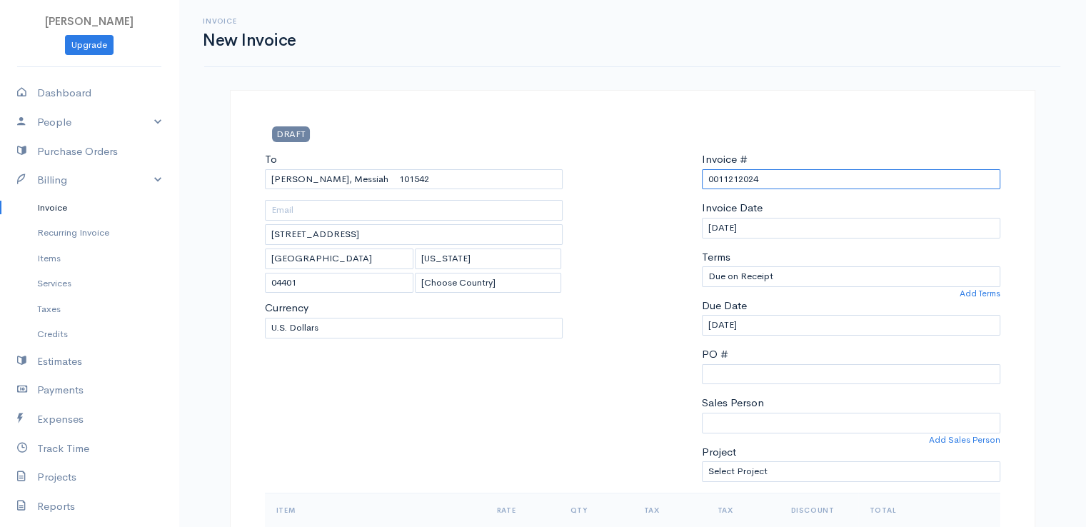
click at [743, 178] on input "0011212024" at bounding box center [851, 179] width 298 height 21
click at [643, 162] on div at bounding box center [632, 321] width 125 height 341
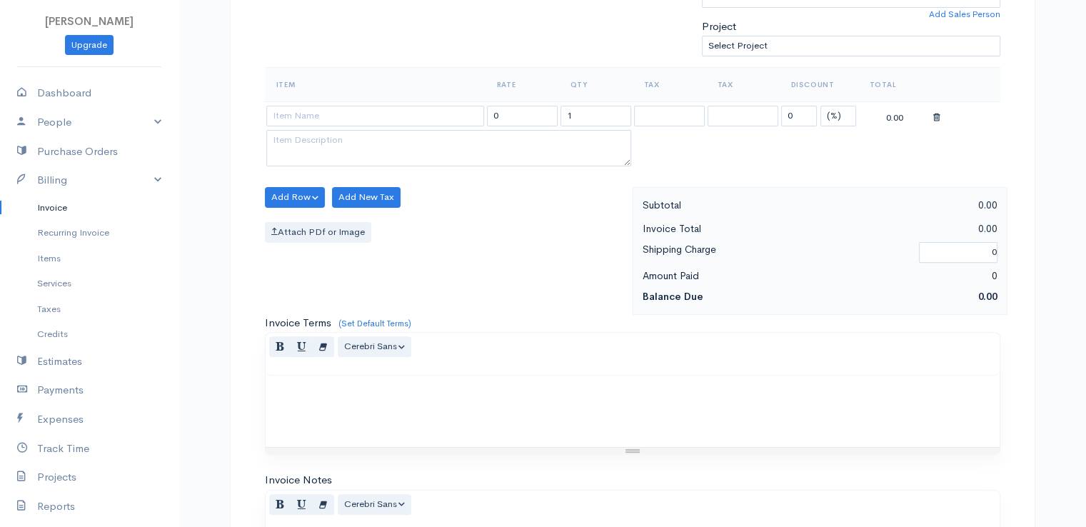
scroll to position [400, 0]
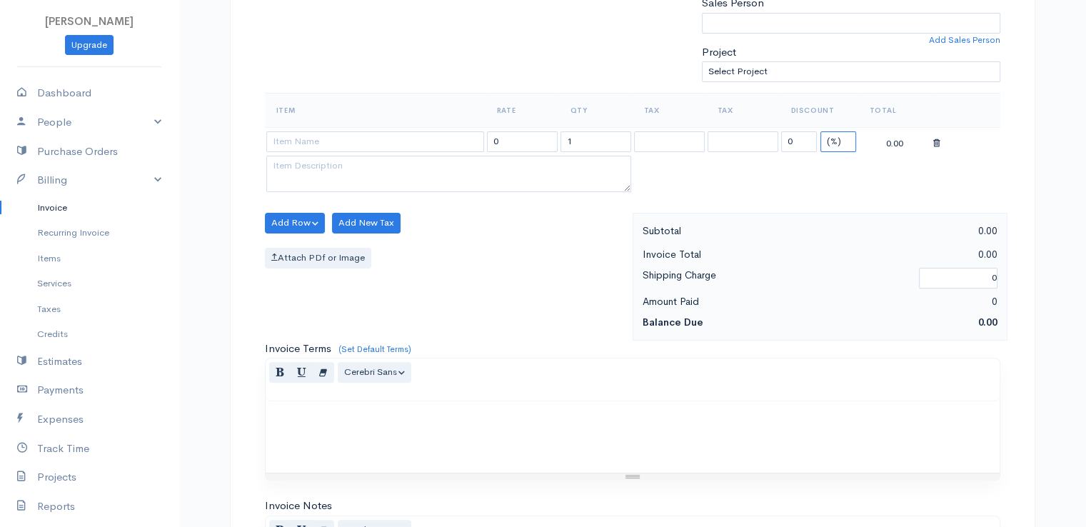
click at [833, 137] on select "(%) Flat" at bounding box center [838, 141] width 36 height 21
click at [820, 131] on select "(%) Flat" at bounding box center [838, 141] width 36 height 21
click at [796, 145] on input "0" at bounding box center [799, 141] width 36 height 21
click at [576, 141] on input "1" at bounding box center [596, 141] width 71 height 21
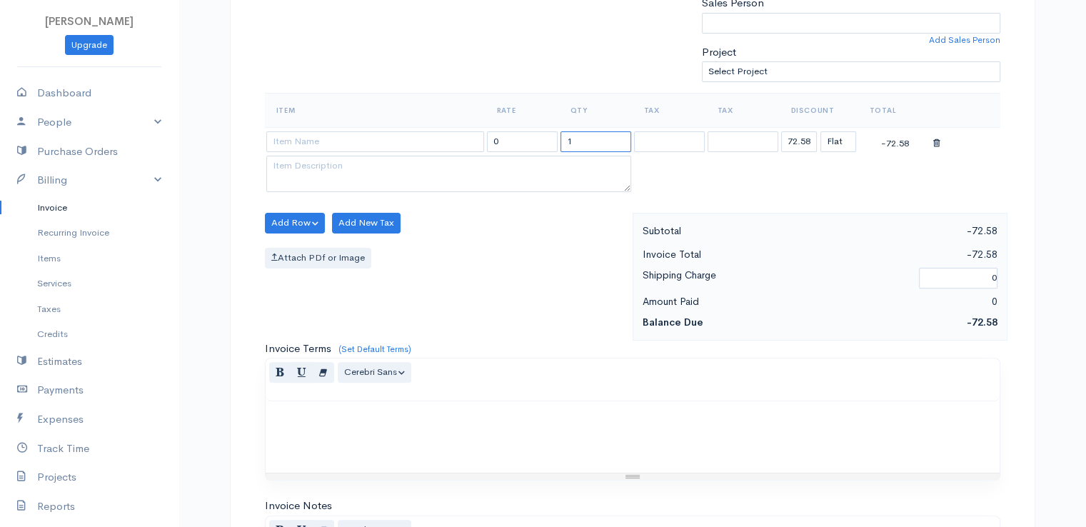
click at [576, 141] on input "1" at bounding box center [596, 141] width 71 height 21
click at [417, 145] on input at bounding box center [375, 141] width 218 height 21
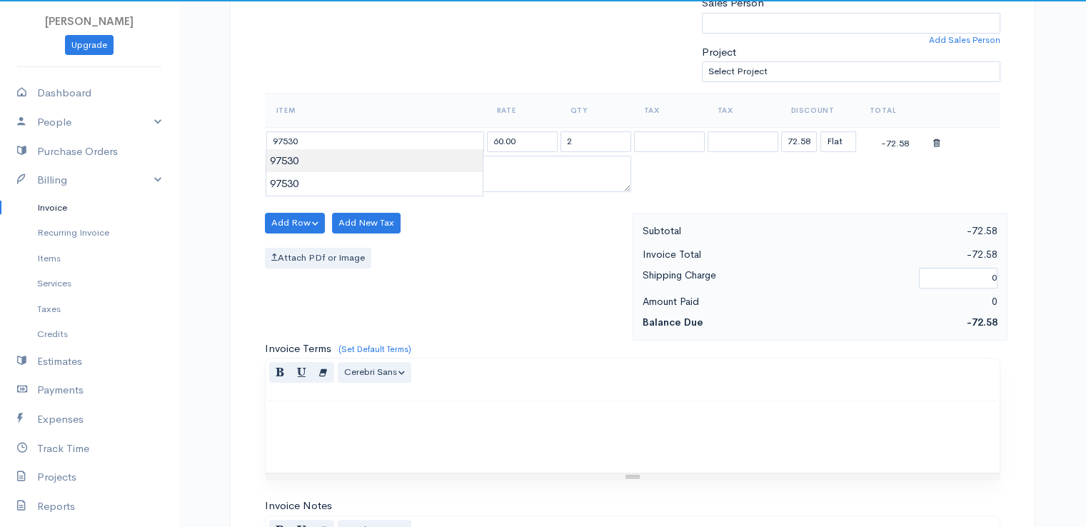
click at [424, 158] on body "[PERSON_NAME] Upgrade Dashboard People Clients Vendors Staff Users Purchase Ord…" at bounding box center [543, 217] width 1086 height 1235
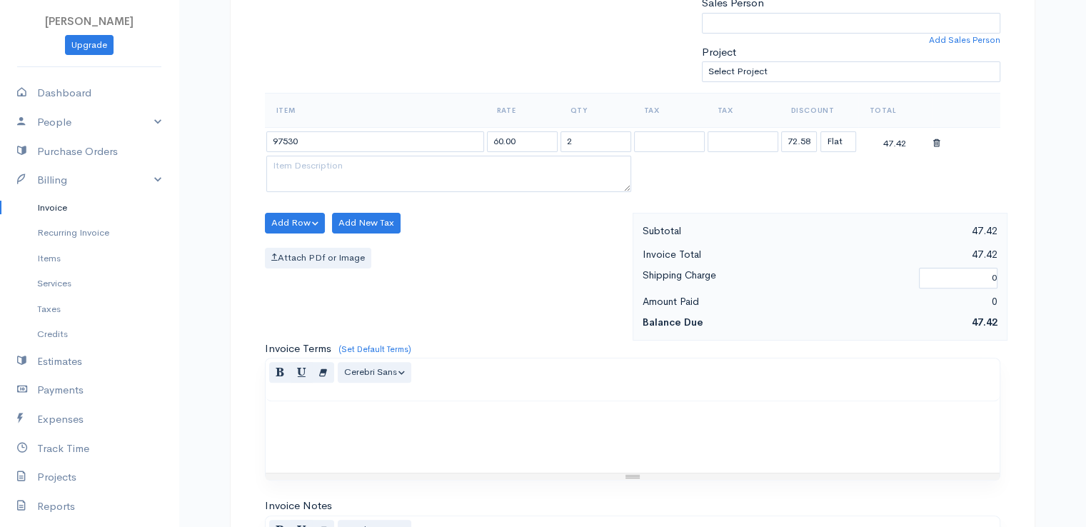
click at [673, 372] on div "Normal Blockquote Header 1 Header 2 Header 3 Header 4 Header 5 Header 6 Cerebri…" at bounding box center [633, 379] width 734 height 43
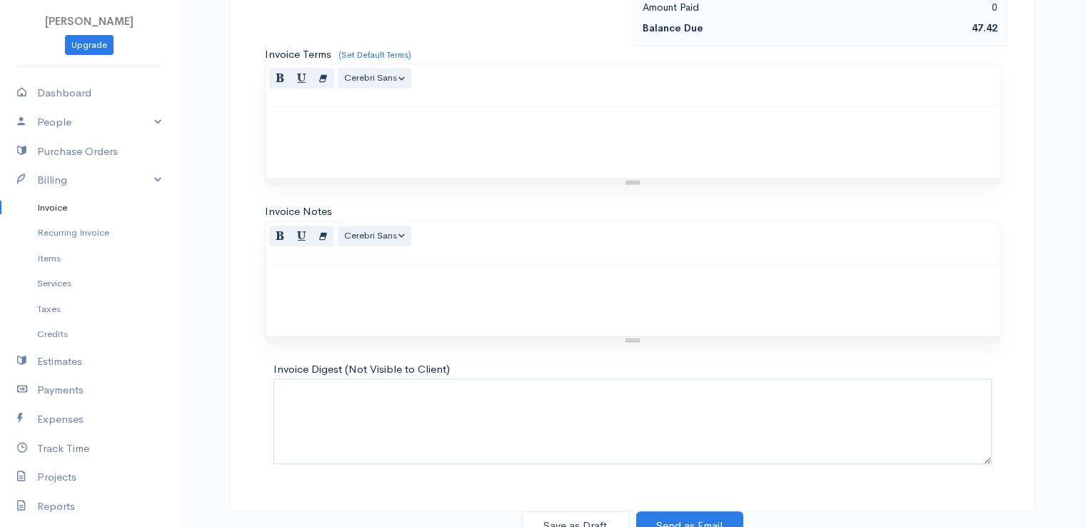
scroll to position [703, 0]
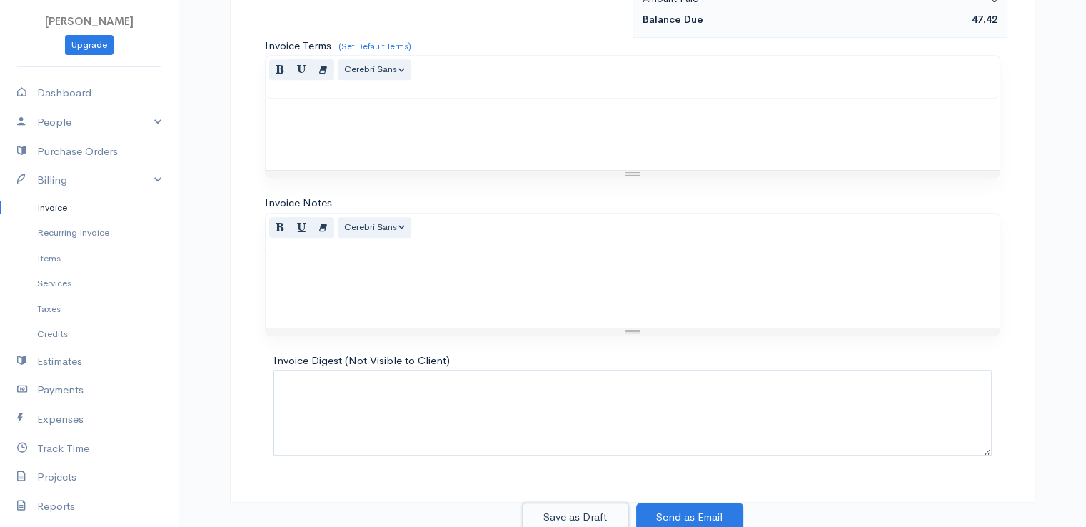
click at [582, 506] on button "Save as Draft" at bounding box center [575, 517] width 107 height 29
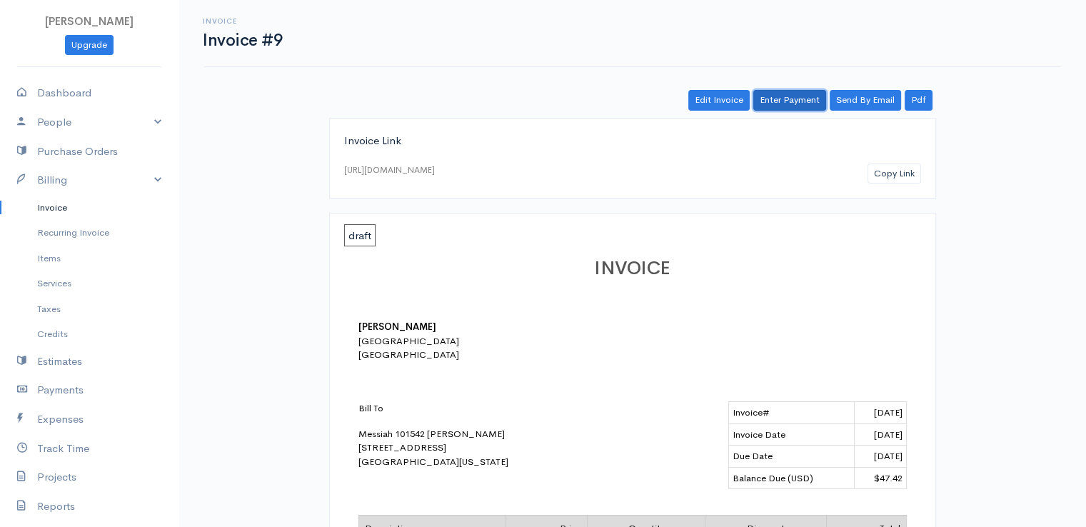
click at [799, 92] on link "Enter Payment" at bounding box center [789, 100] width 73 height 21
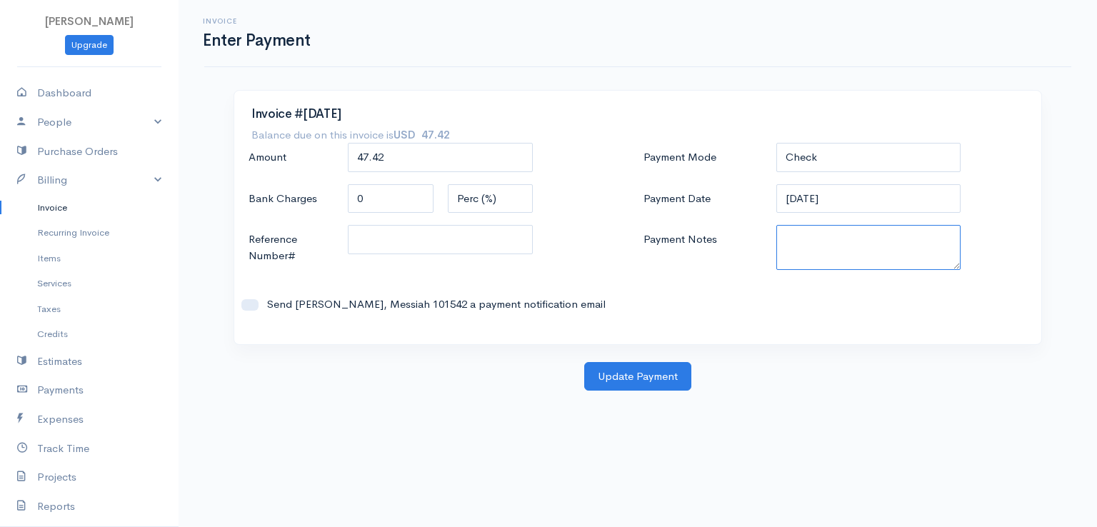
paste textarea "9170110399"
click at [654, 381] on button "Update Payment" at bounding box center [637, 376] width 107 height 29
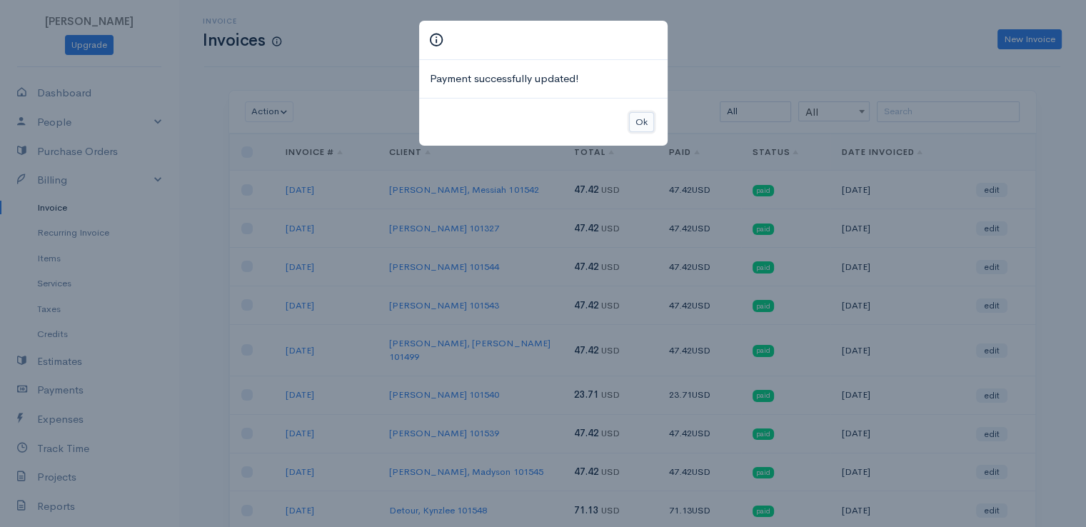
click at [649, 125] on button "Ok" at bounding box center [641, 122] width 25 height 21
click at [649, 125] on body "[PERSON_NAME] Upgrade Dashboard People Clients Vendors Staff Users Purchase Ord…" at bounding box center [543, 356] width 1086 height 713
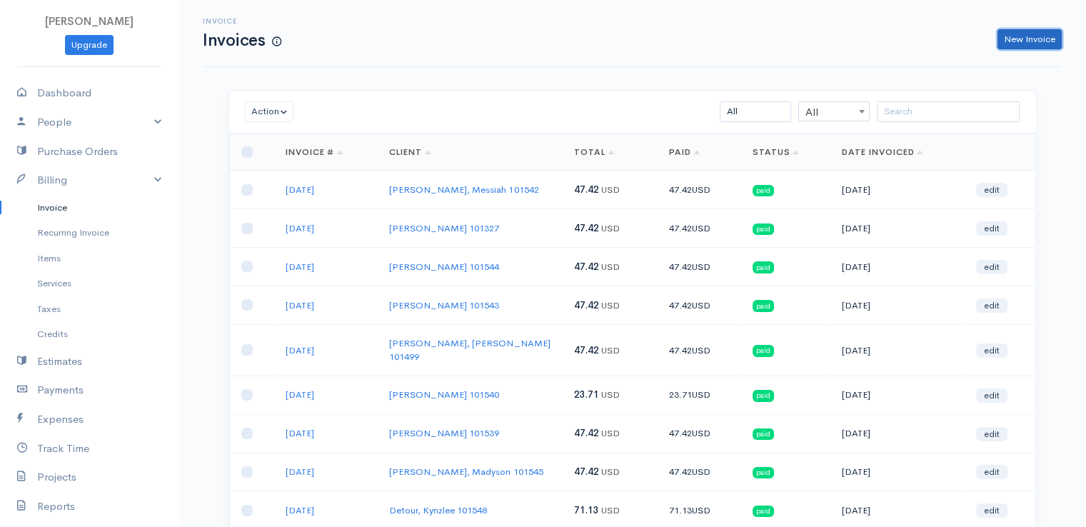
click at [1028, 39] on link "New Invoice" at bounding box center [1030, 39] width 64 height 21
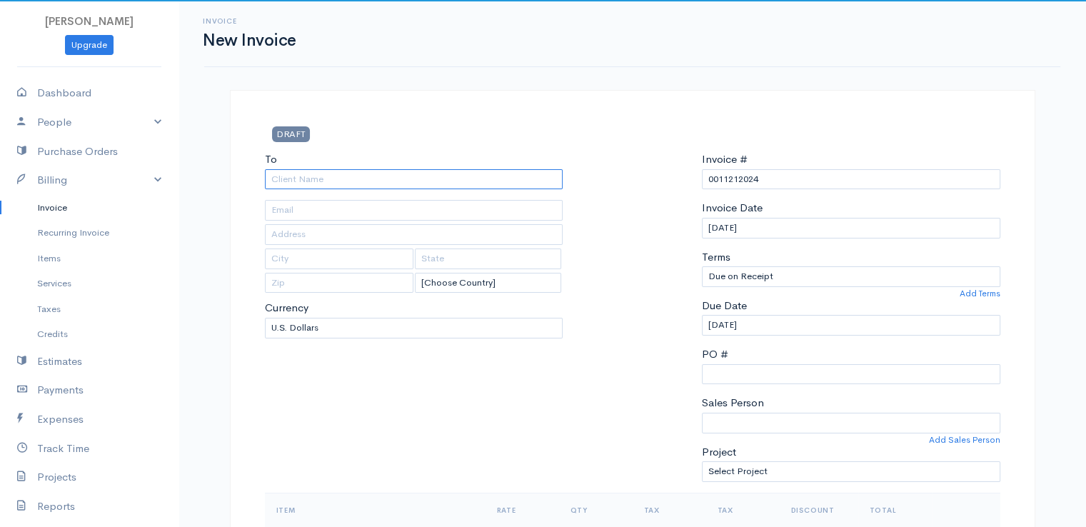
click at [422, 186] on input "To" at bounding box center [414, 179] width 298 height 21
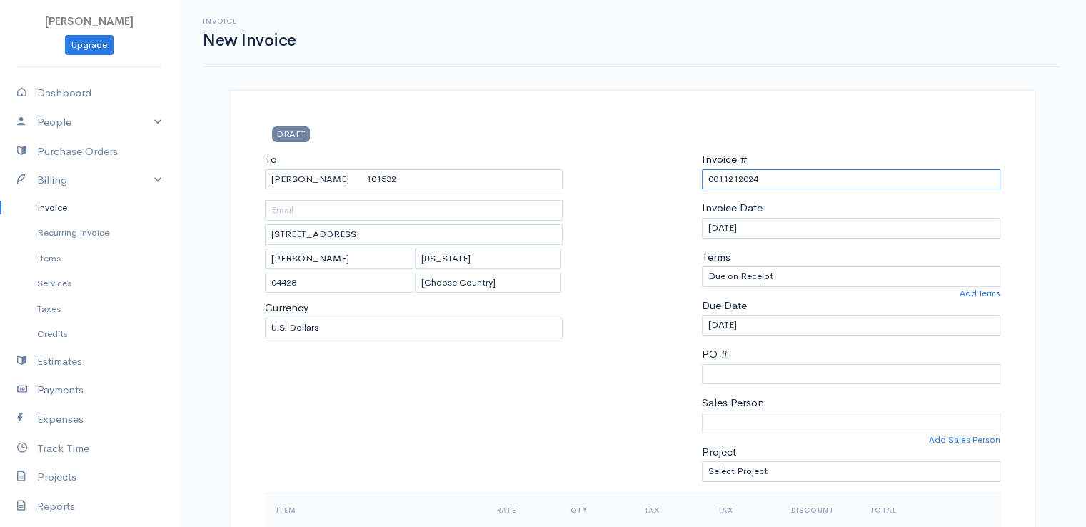
click at [733, 181] on input "0011212024" at bounding box center [851, 179] width 298 height 21
click at [648, 231] on div at bounding box center [632, 321] width 125 height 341
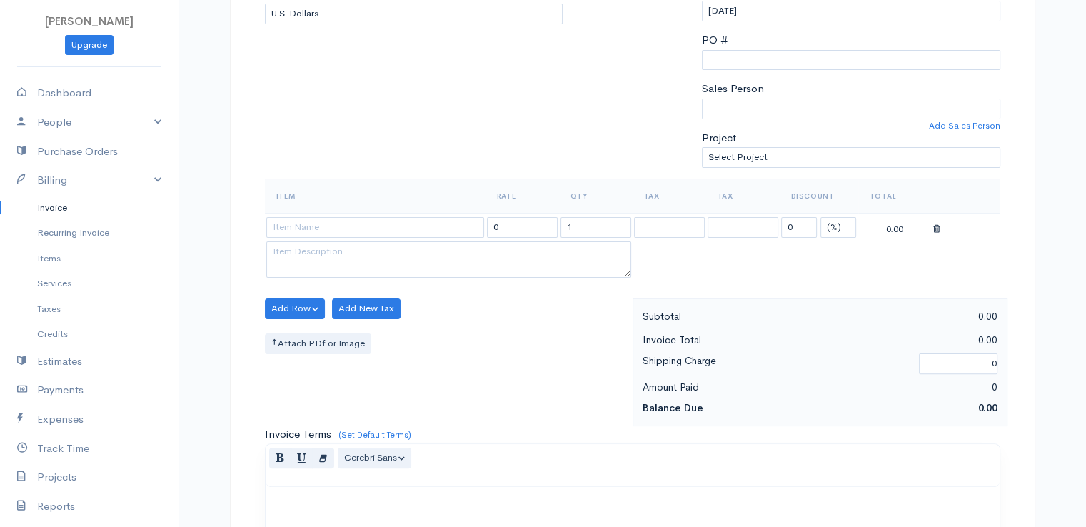
scroll to position [343, 0]
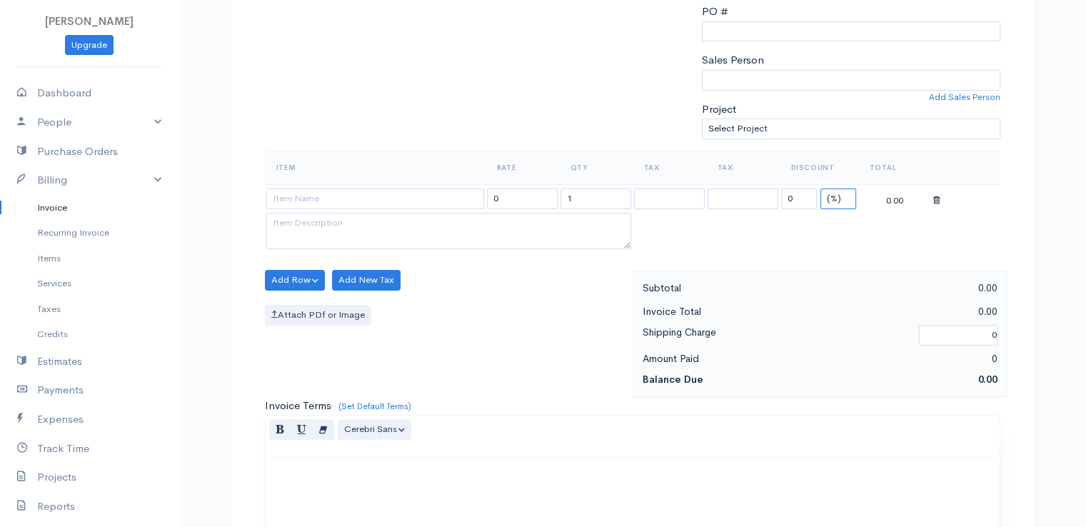
click at [837, 197] on select "(%) Flat" at bounding box center [838, 199] width 36 height 21
click at [820, 189] on select "(%) Flat" at bounding box center [838, 199] width 36 height 21
click at [796, 197] on input "0" at bounding box center [799, 199] width 36 height 21
click at [573, 204] on input "1" at bounding box center [596, 199] width 71 height 21
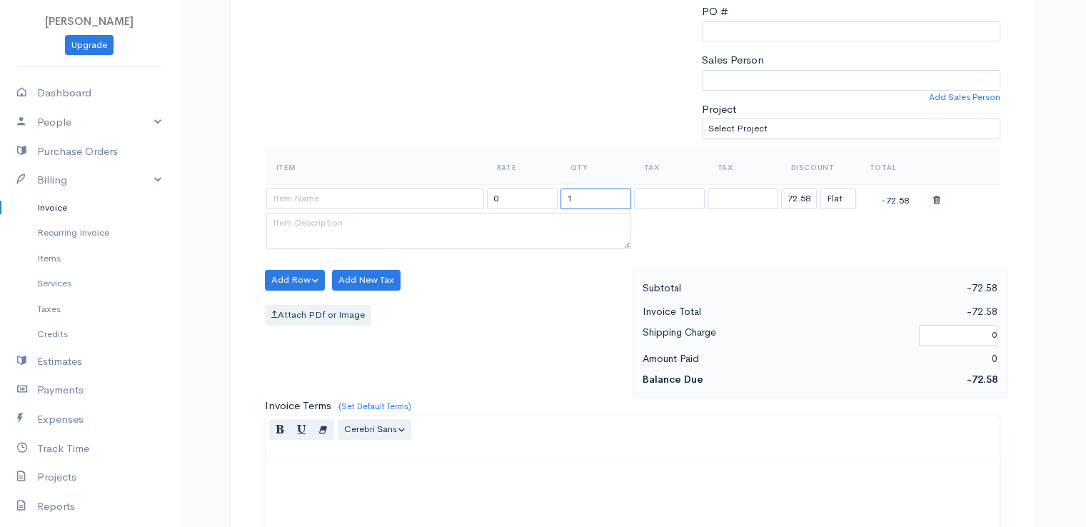
click at [573, 204] on input "1" at bounding box center [596, 199] width 71 height 21
click at [441, 198] on input at bounding box center [375, 199] width 218 height 21
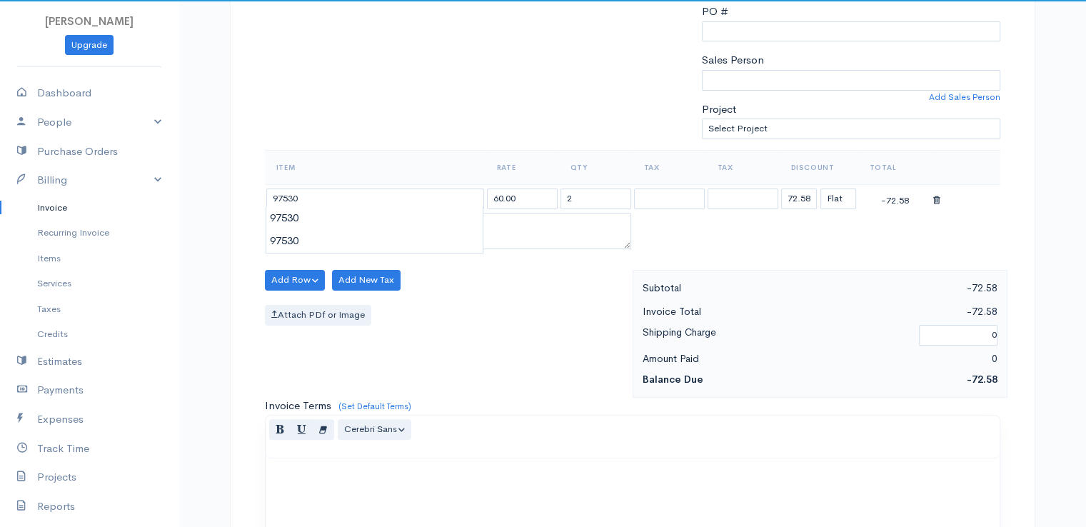
click at [446, 231] on body "[PERSON_NAME] Upgrade Dashboard People Clients Vendors Staff Users Purchase Ord…" at bounding box center [543, 274] width 1086 height 1235
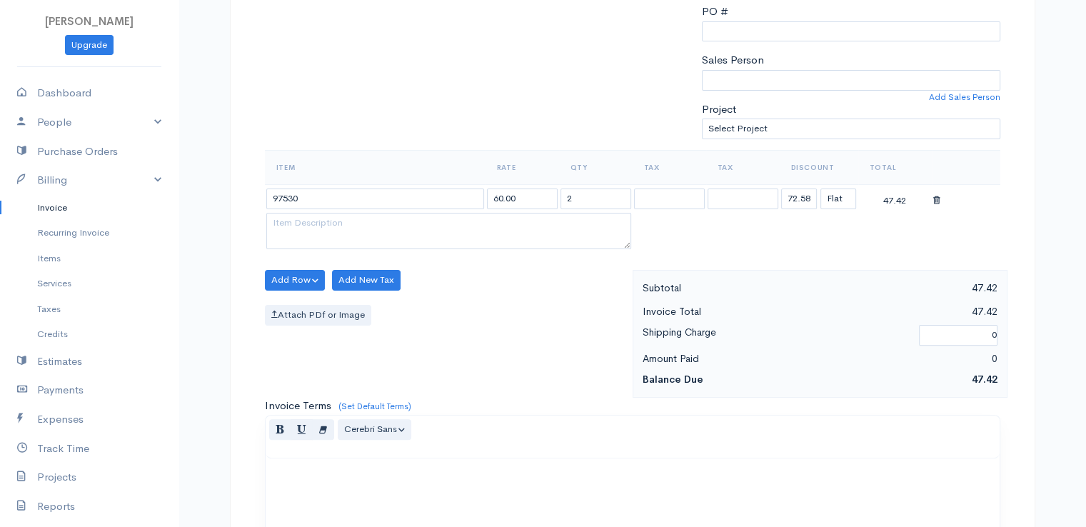
click at [538, 393] on div "Add Row Add Item Row Add Time Row Add New Tax Attach PDf or Image" at bounding box center [445, 334] width 375 height 128
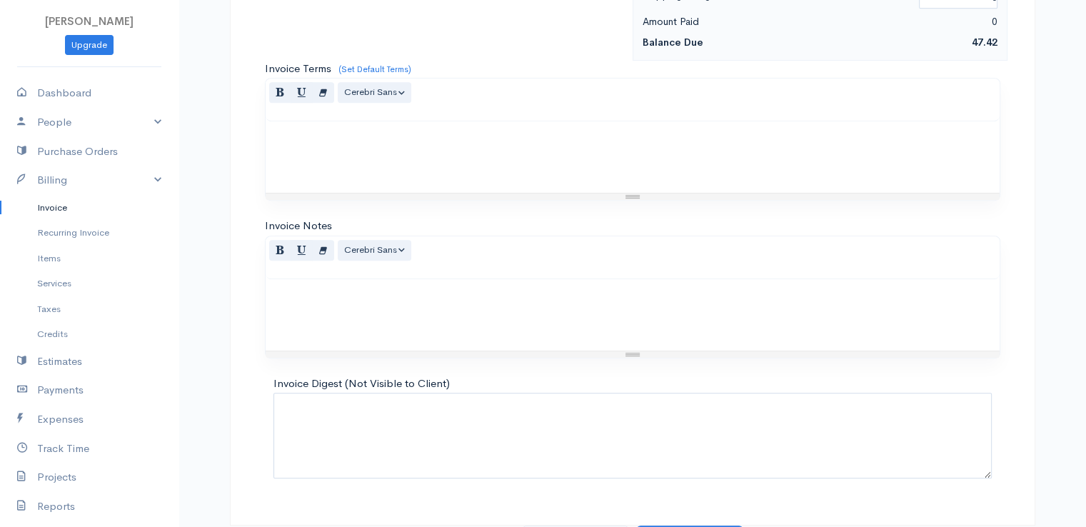
scroll to position [703, 0]
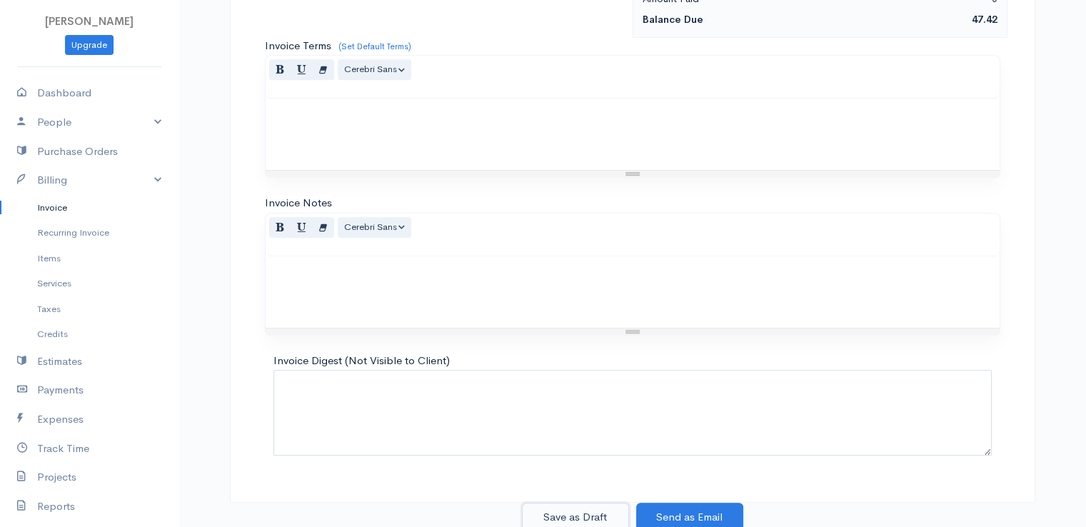
click at [566, 509] on button "Save as Draft" at bounding box center [575, 517] width 107 height 29
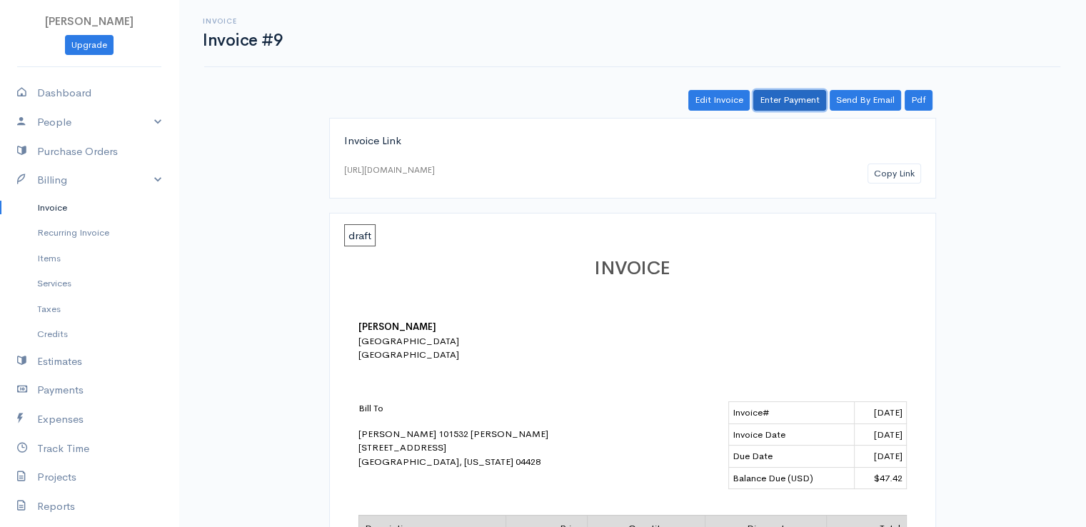
click at [800, 100] on link "Enter Payment" at bounding box center [789, 100] width 73 height 21
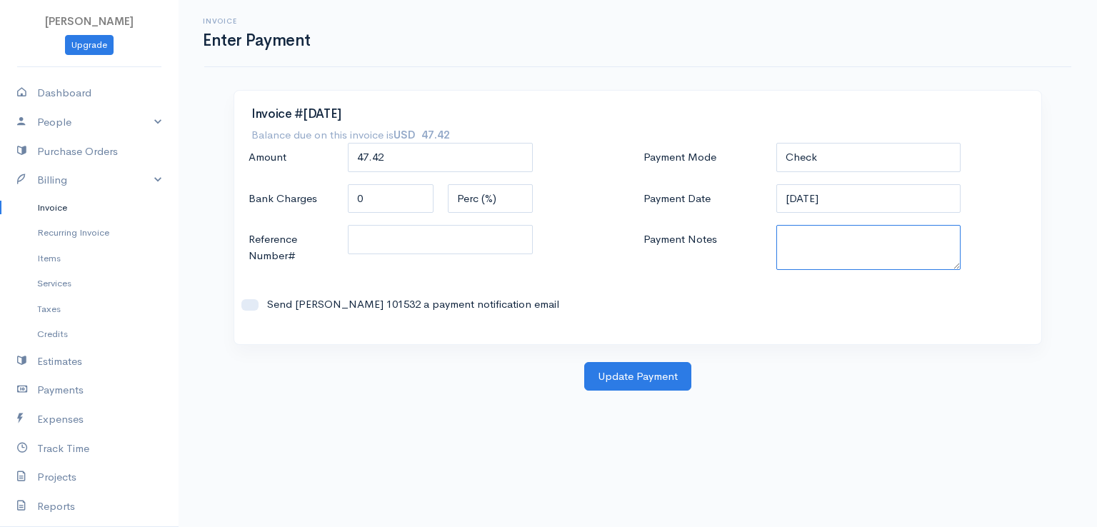
click at [810, 242] on textarea "Payment Notes" at bounding box center [868, 247] width 185 height 45
paste textarea "9170110399"
click at [636, 377] on button "Update Payment" at bounding box center [637, 376] width 107 height 29
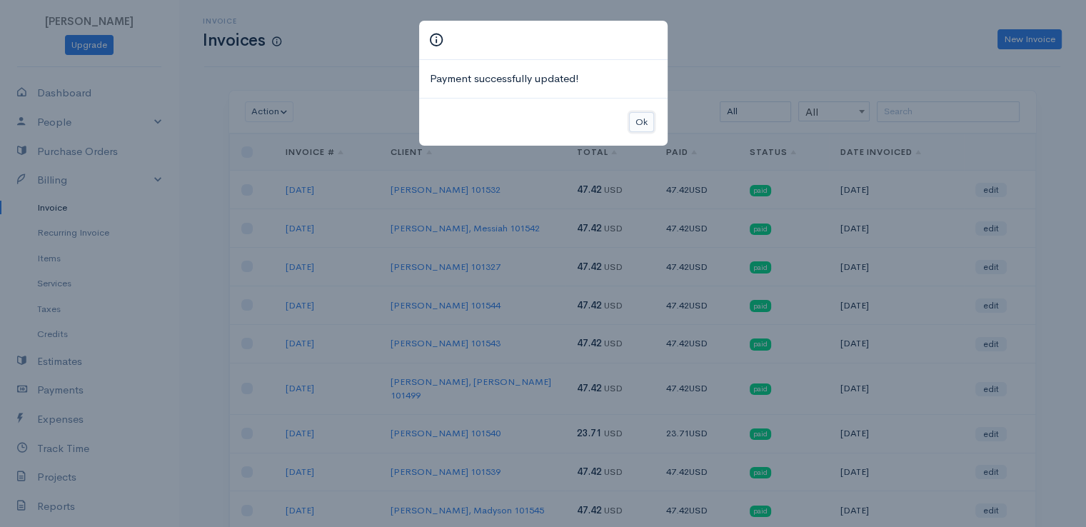
click at [641, 126] on button "Ok" at bounding box center [641, 122] width 25 height 21
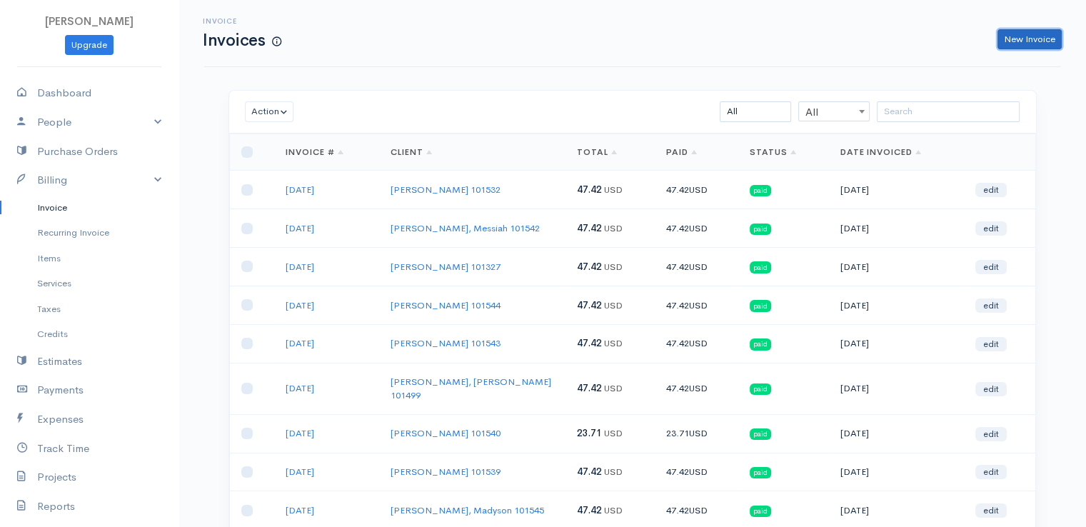
click at [1033, 38] on link "New Invoice" at bounding box center [1030, 39] width 64 height 21
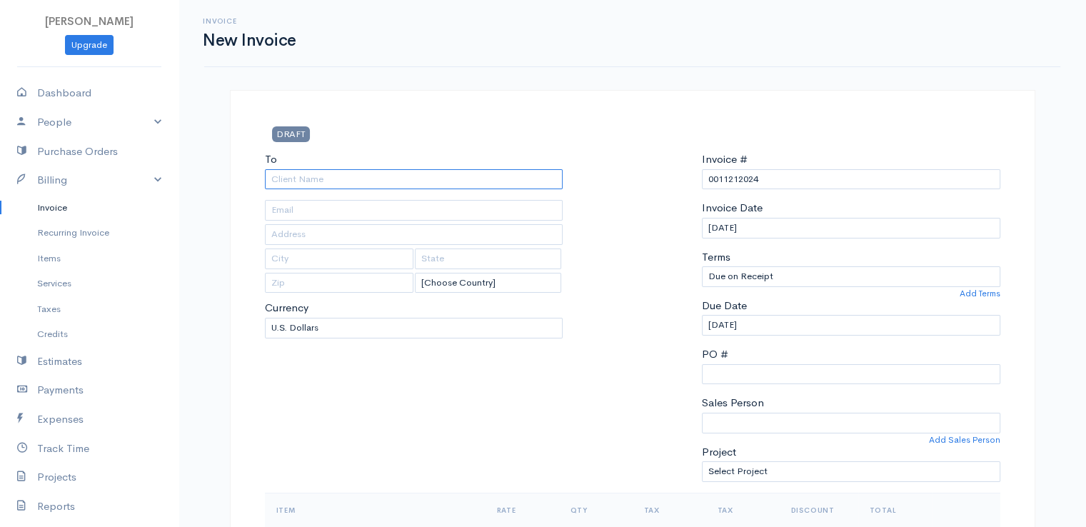
click at [381, 181] on input "To" at bounding box center [414, 179] width 298 height 21
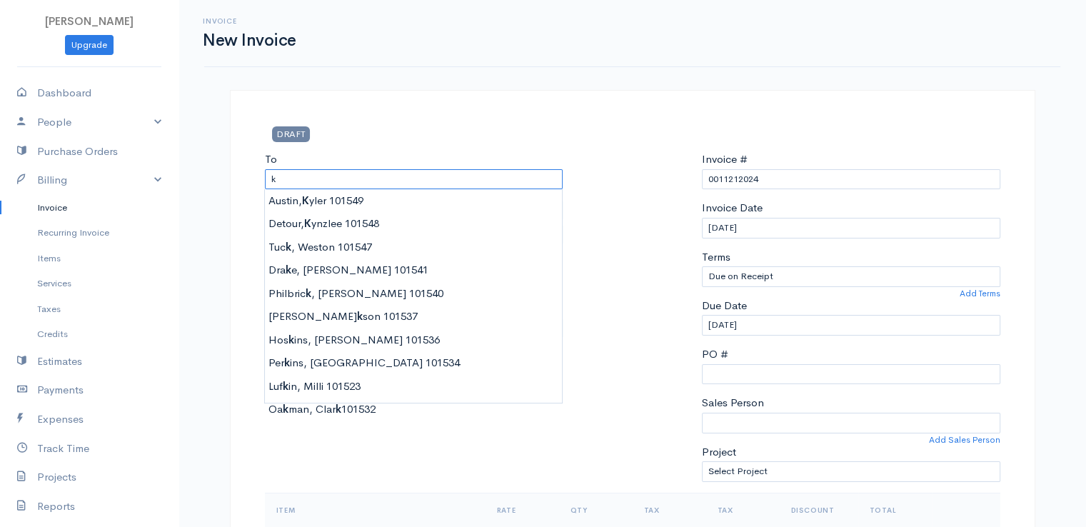
click at [347, 179] on input "k" at bounding box center [414, 179] width 298 height 21
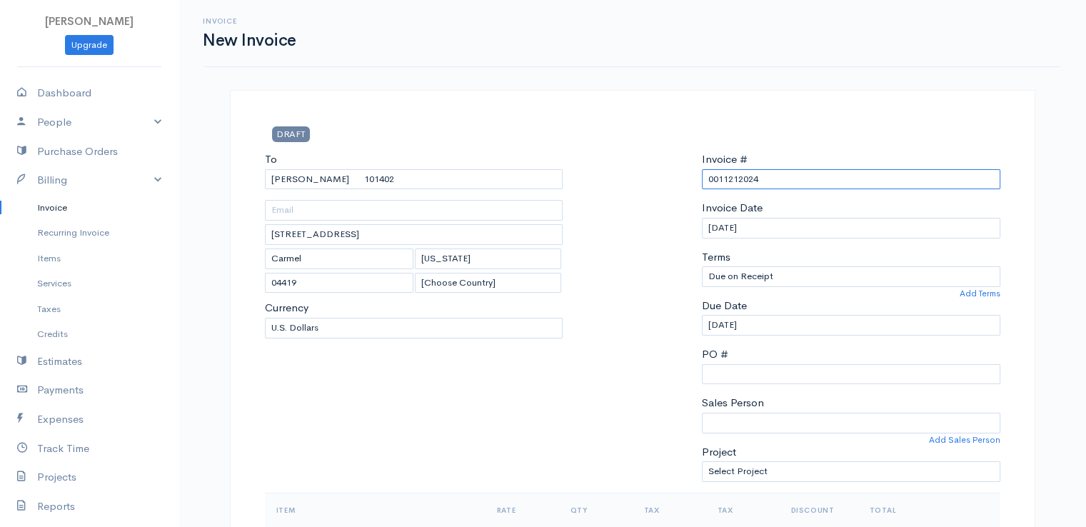
click at [737, 181] on input "0011212024" at bounding box center [851, 179] width 298 height 21
click at [625, 150] on div "DRAFT" at bounding box center [633, 138] width 750 height 25
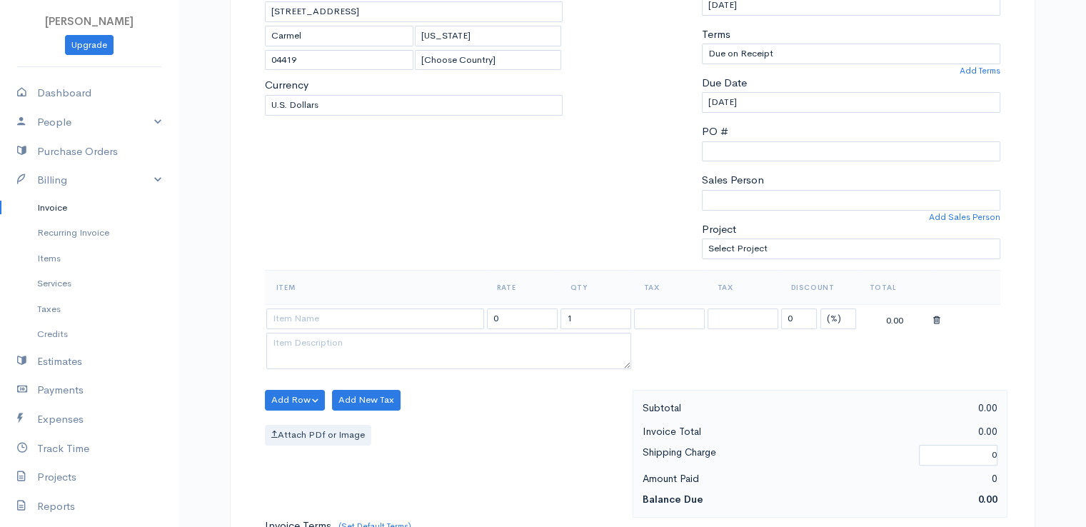
scroll to position [343, 0]
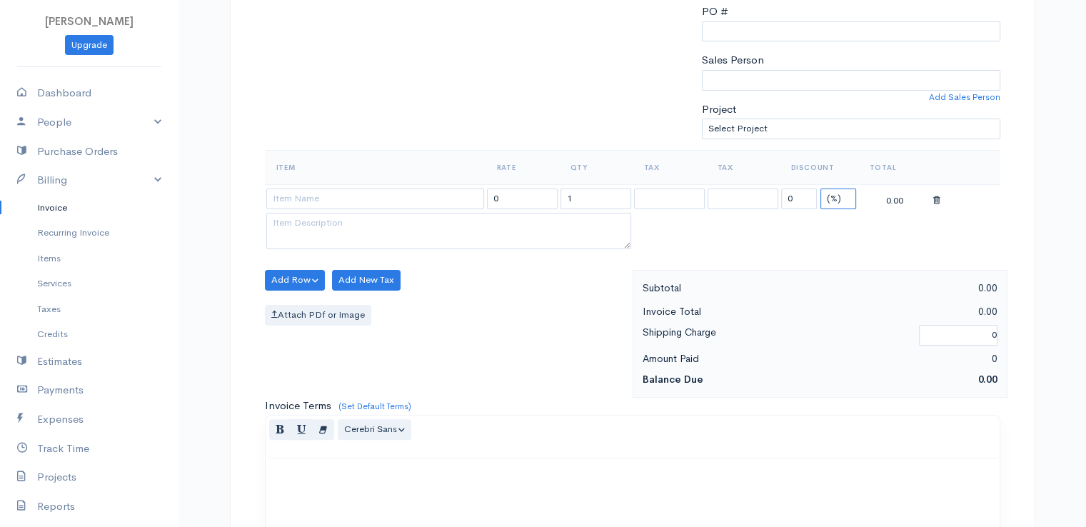
click at [835, 191] on select "(%) Flat" at bounding box center [838, 199] width 36 height 21
click at [820, 189] on select "(%) Flat" at bounding box center [838, 199] width 36 height 21
click at [794, 199] on input "0" at bounding box center [799, 199] width 36 height 21
click at [564, 198] on input "1" at bounding box center [596, 199] width 71 height 21
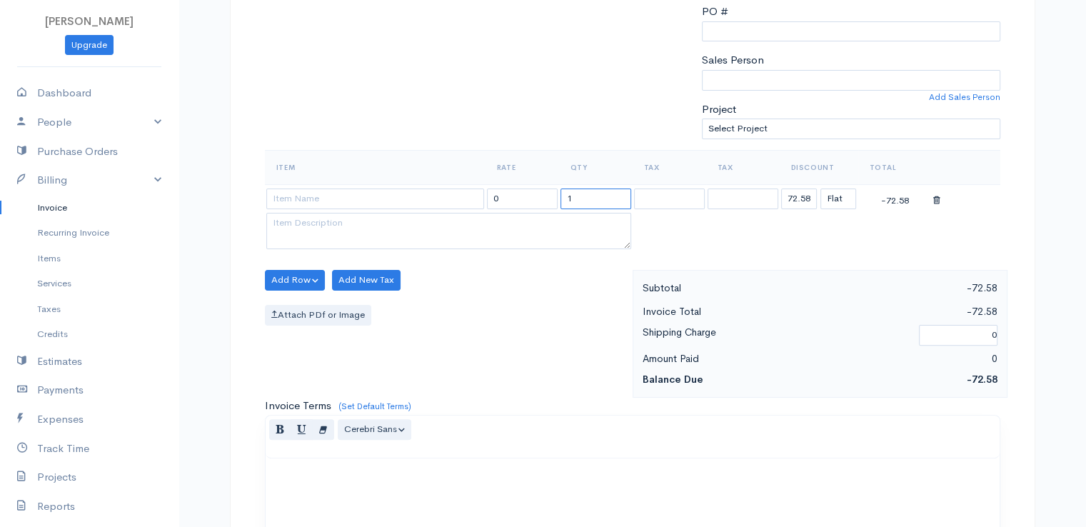
click at [564, 198] on input "1" at bounding box center [596, 199] width 71 height 21
click at [414, 199] on input at bounding box center [375, 199] width 218 height 21
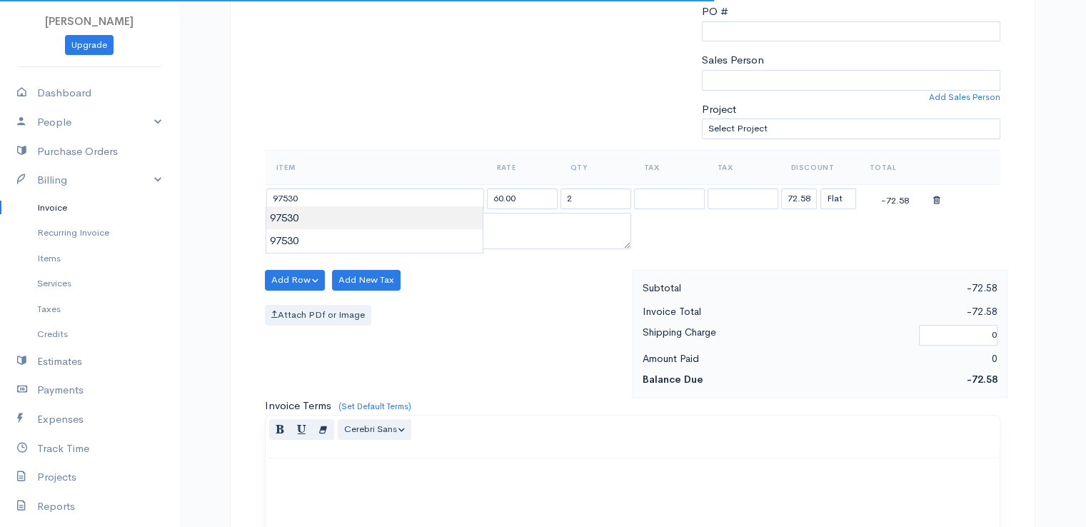
click at [422, 222] on body "[PERSON_NAME] Upgrade Dashboard People Clients Vendors Staff Users Purchase Ord…" at bounding box center [543, 274] width 1086 height 1235
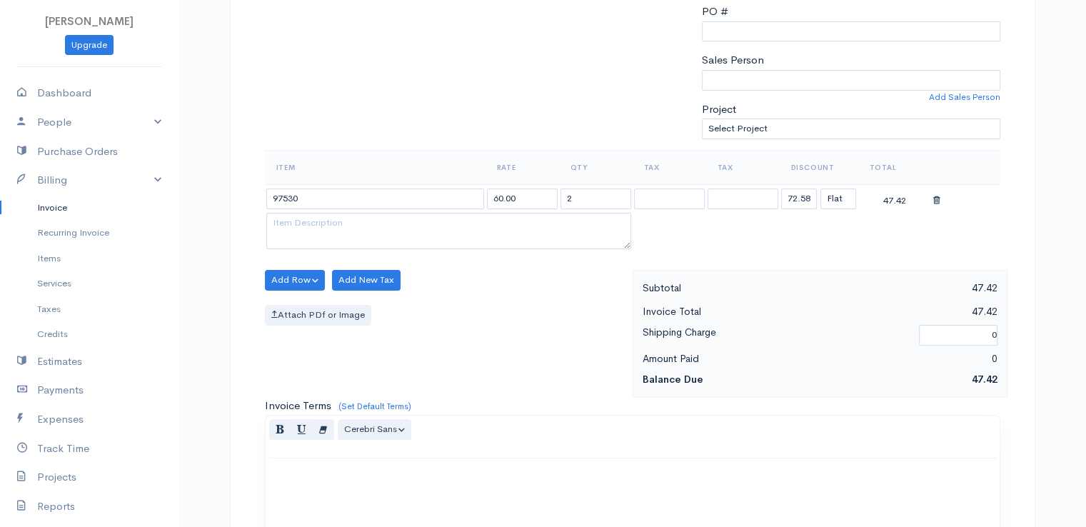
click at [574, 404] on div "Invoice Terms (Set Default Terms) Normal Blockquote Header 1 Header 2 Header 3 …" at bounding box center [633, 468] width 736 height 141
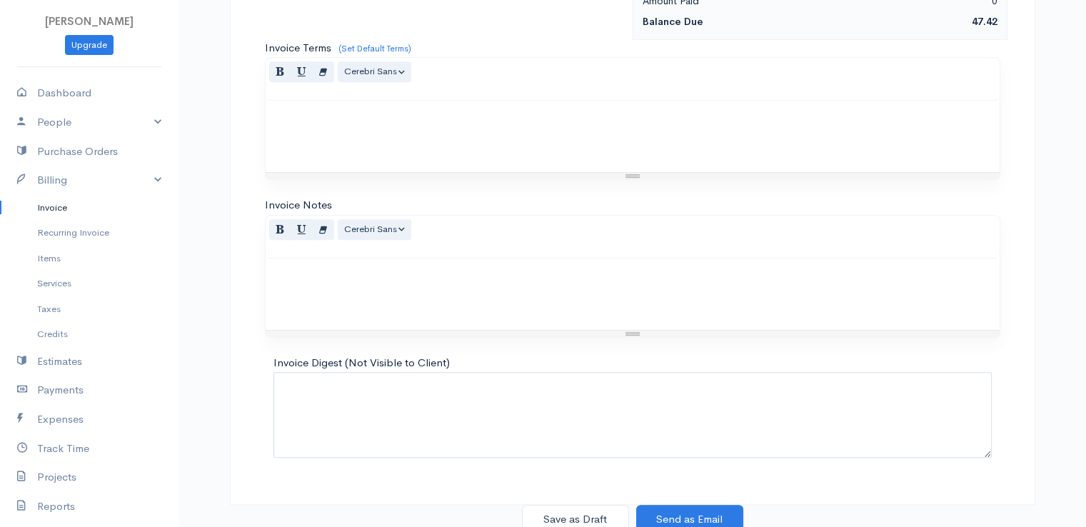
scroll to position [703, 0]
click at [601, 503] on button "Save as Draft" at bounding box center [575, 517] width 107 height 29
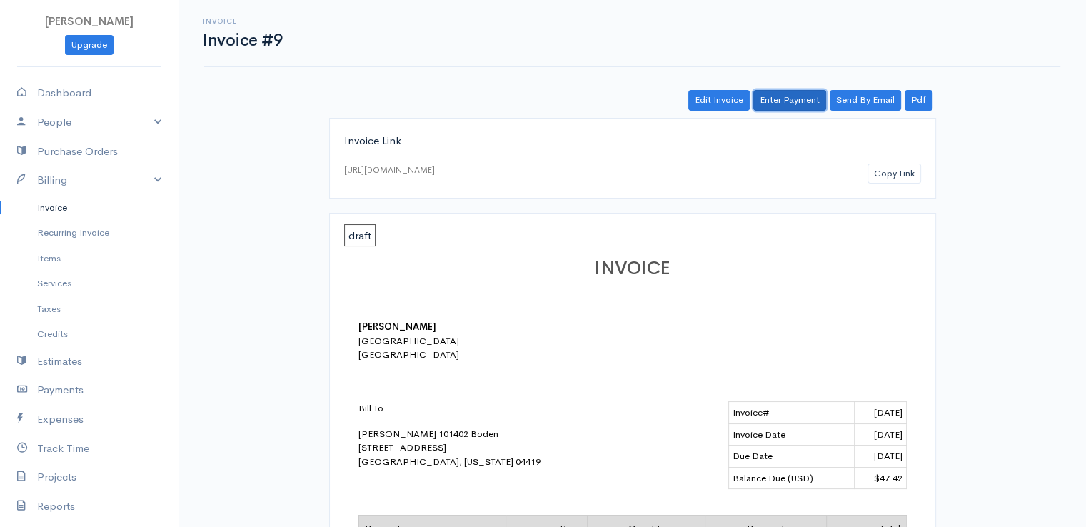
click at [787, 96] on link "Enter Payment" at bounding box center [789, 100] width 73 height 21
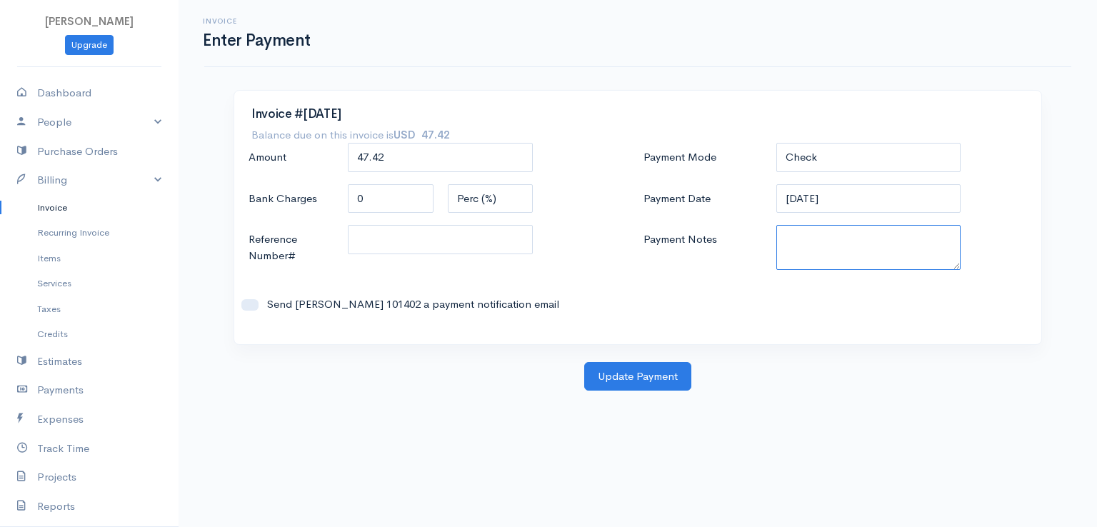
paste textarea "9170110399"
click at [637, 368] on button "Update Payment" at bounding box center [637, 376] width 107 height 29
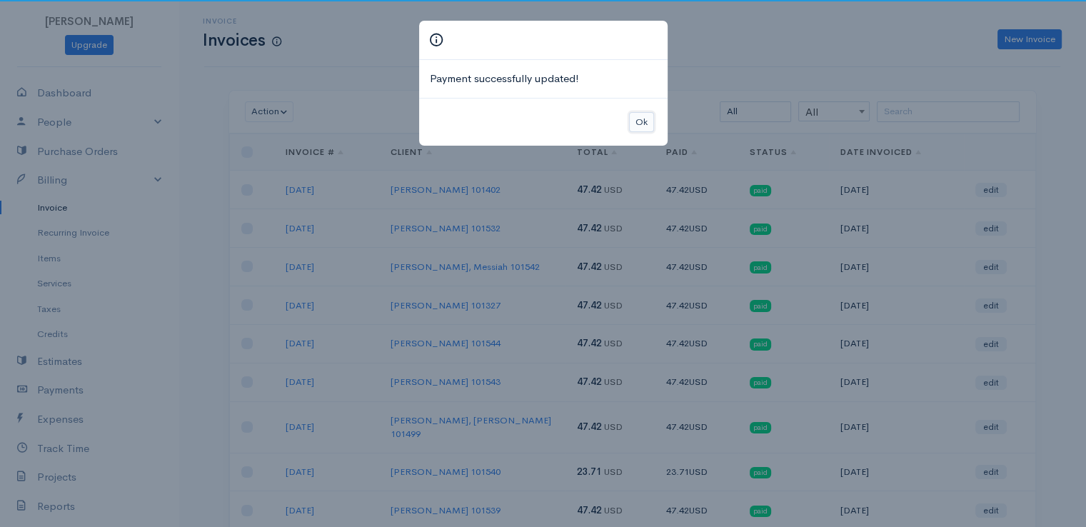
click at [636, 115] on button "Ok" at bounding box center [641, 122] width 25 height 21
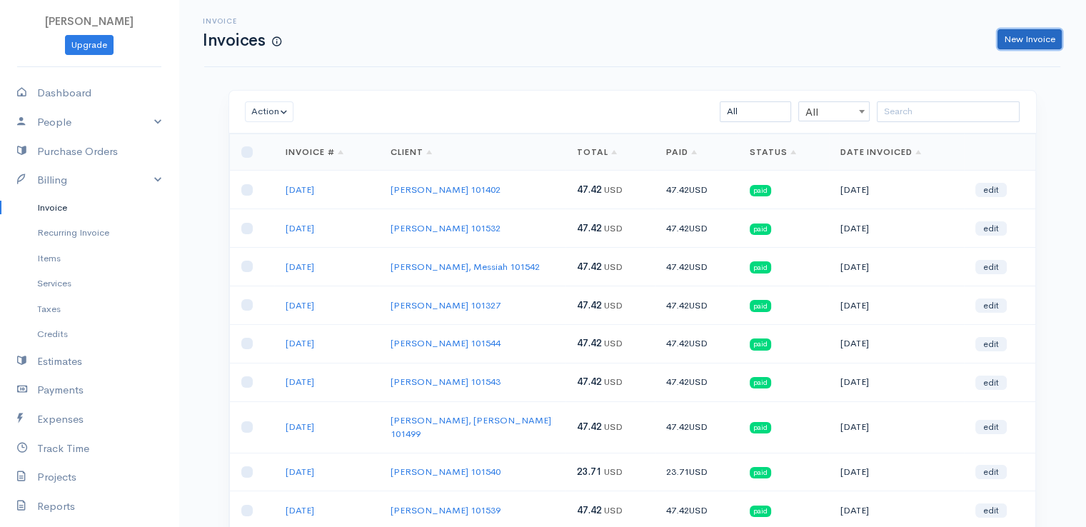
click at [1045, 33] on link "New Invoice" at bounding box center [1030, 39] width 64 height 21
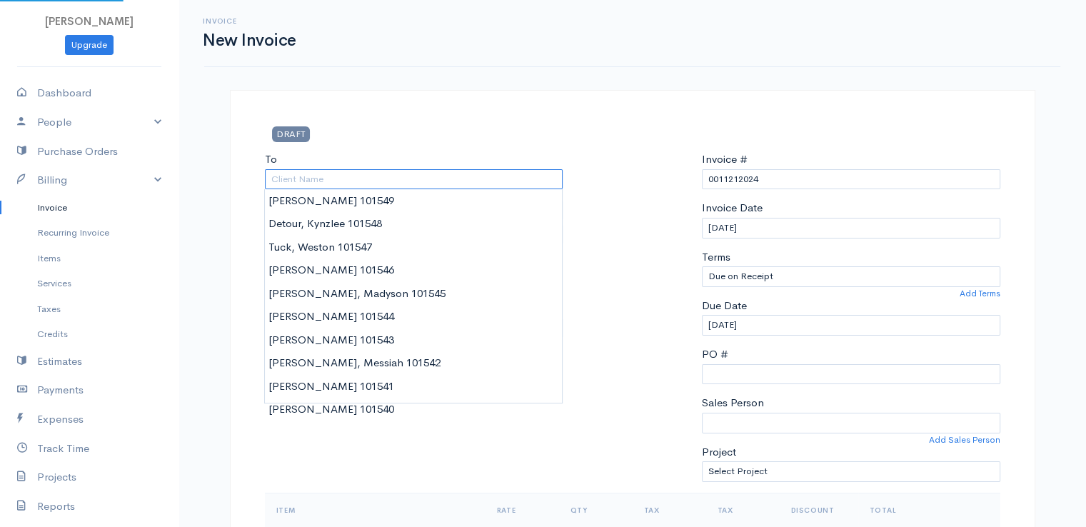
click at [488, 178] on input "To" at bounding box center [414, 179] width 298 height 21
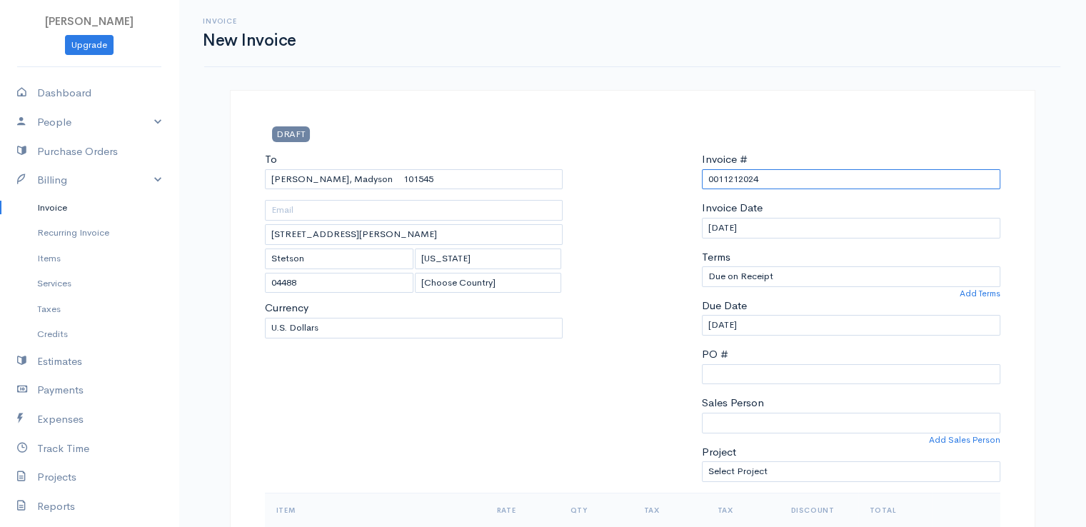
click at [719, 181] on input "0011212024" at bounding box center [851, 179] width 298 height 21
click at [675, 230] on div at bounding box center [632, 321] width 125 height 341
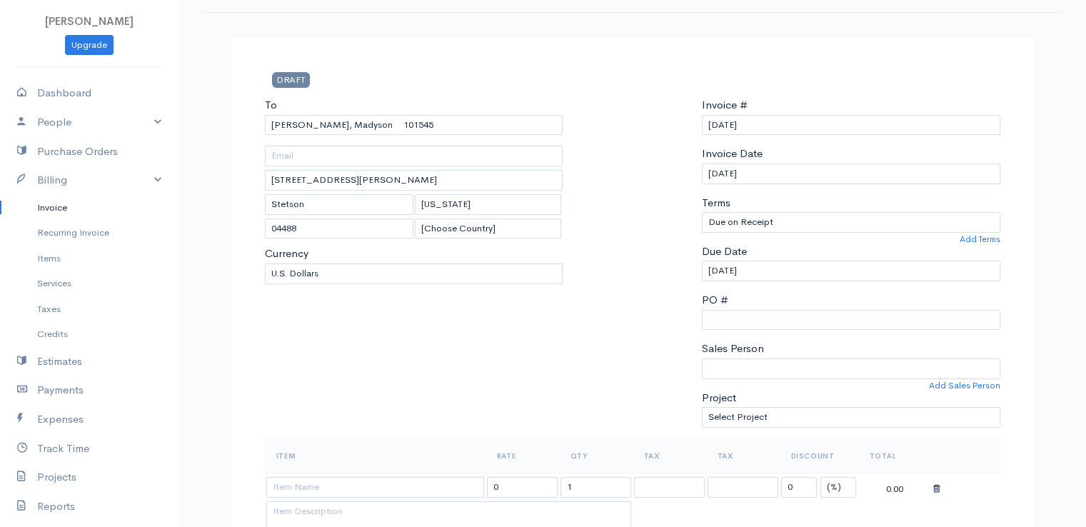
scroll to position [57, 0]
click at [675, 230] on div at bounding box center [632, 264] width 125 height 341
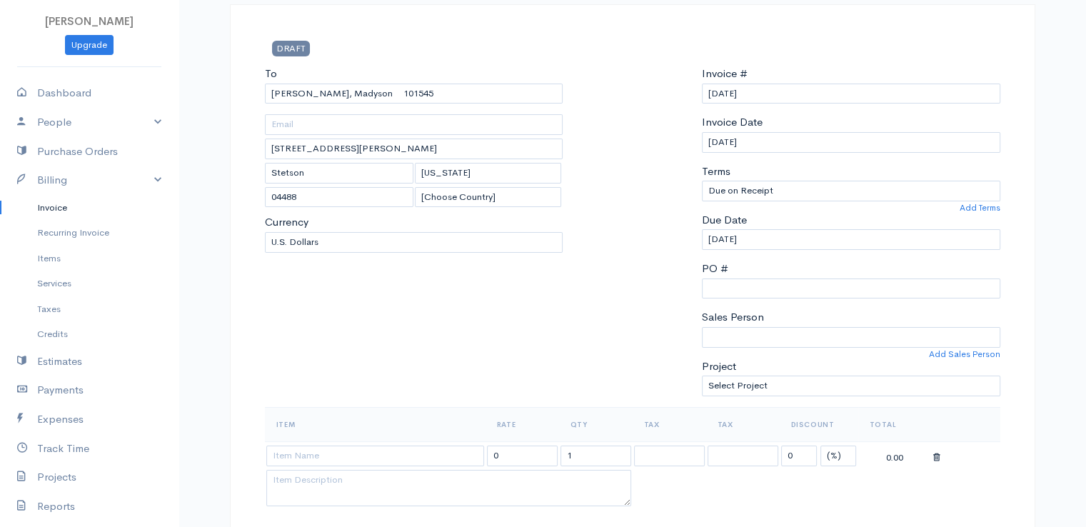
click at [675, 230] on div at bounding box center [632, 236] width 125 height 341
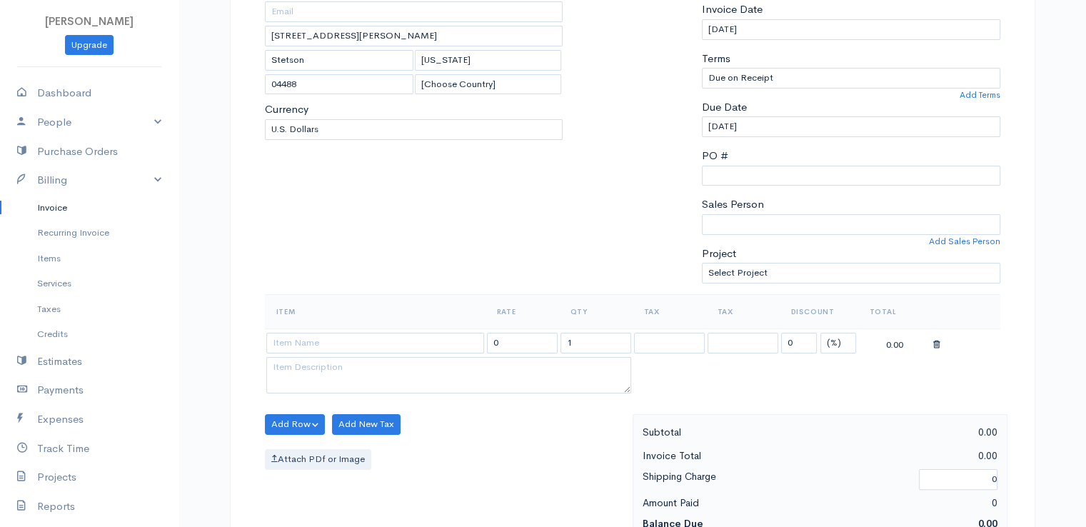
scroll to position [229, 0]
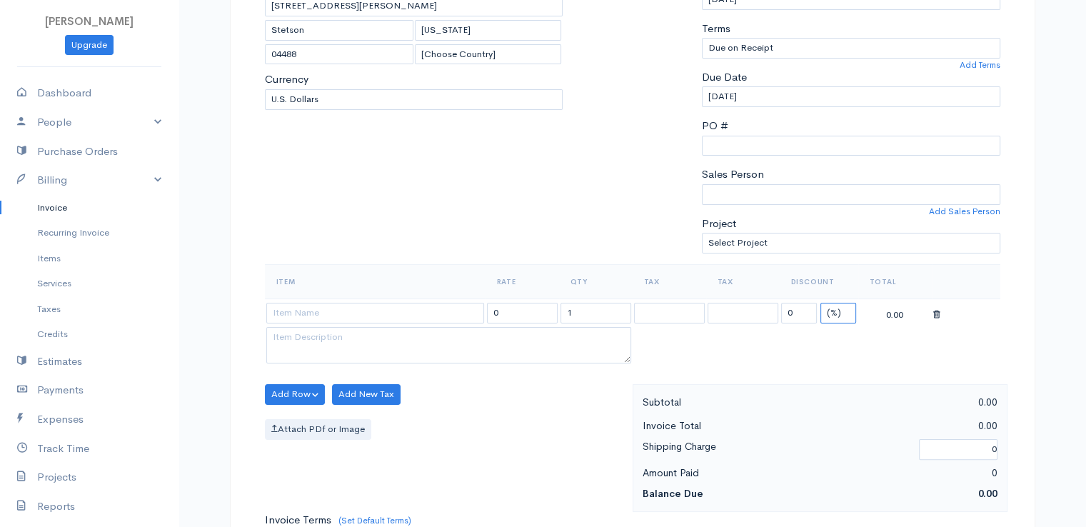
click at [845, 316] on select "(%) Flat" at bounding box center [838, 313] width 36 height 21
click at [820, 303] on select "(%) Flat" at bounding box center [838, 313] width 36 height 21
click at [791, 309] on input "0" at bounding box center [799, 313] width 36 height 21
click at [587, 316] on input "1" at bounding box center [596, 313] width 71 height 21
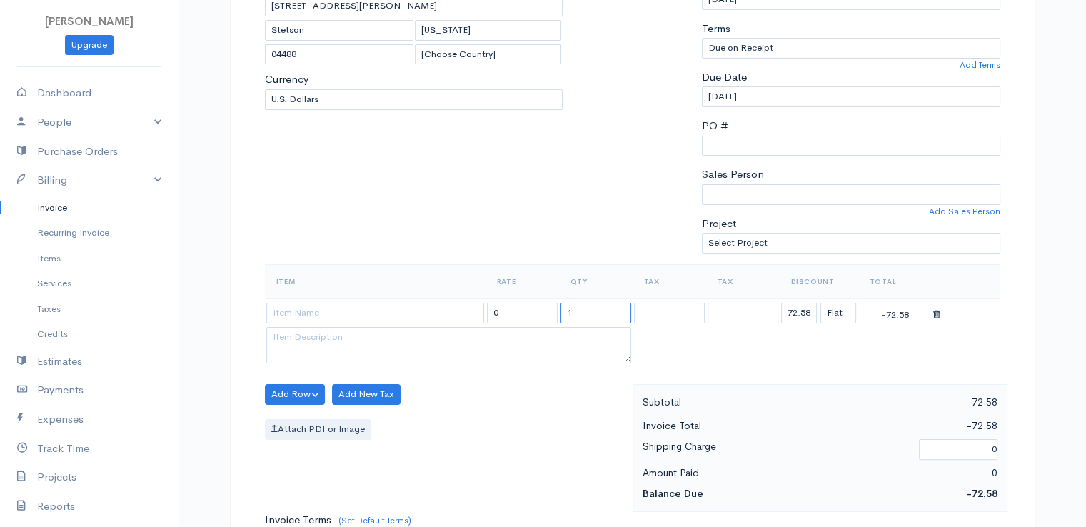
click at [587, 316] on input "1" at bounding box center [596, 313] width 71 height 21
click at [370, 315] on input at bounding box center [375, 313] width 218 height 21
click at [382, 342] on body "[PERSON_NAME] Upgrade Dashboard People Clients Vendors Staff Users Purchase Ord…" at bounding box center [543, 388] width 1086 height 1235
click at [528, 438] on div "Add Row Add Item Row Add Time Row Add New Tax Attach PDf or Image" at bounding box center [445, 448] width 375 height 128
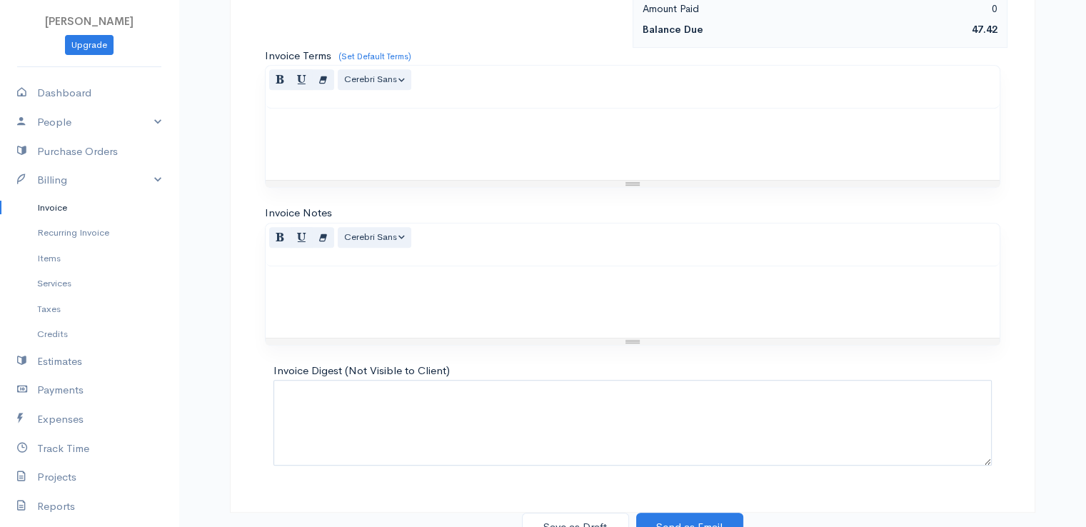
scroll to position [703, 0]
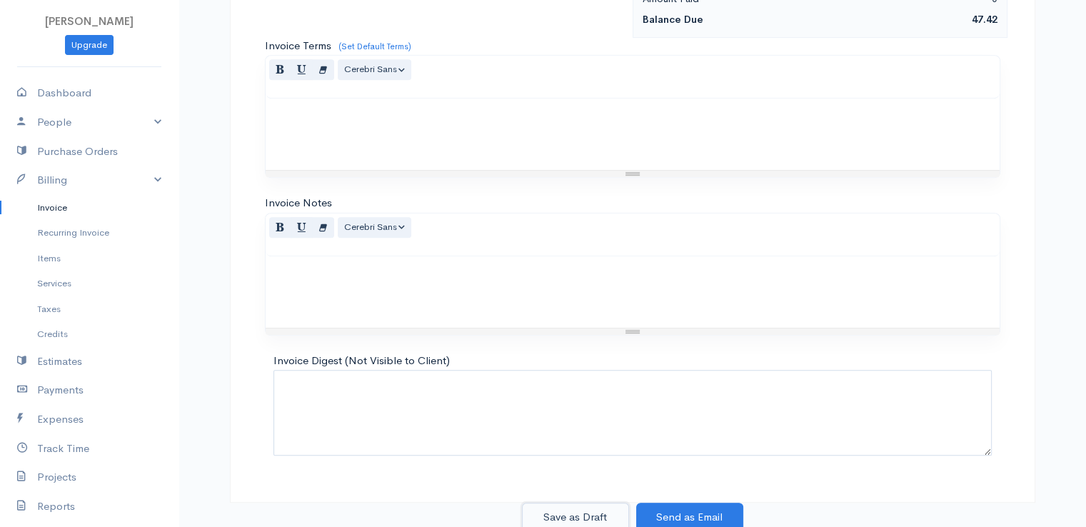
click at [568, 515] on button "Save as Draft" at bounding box center [575, 517] width 107 height 29
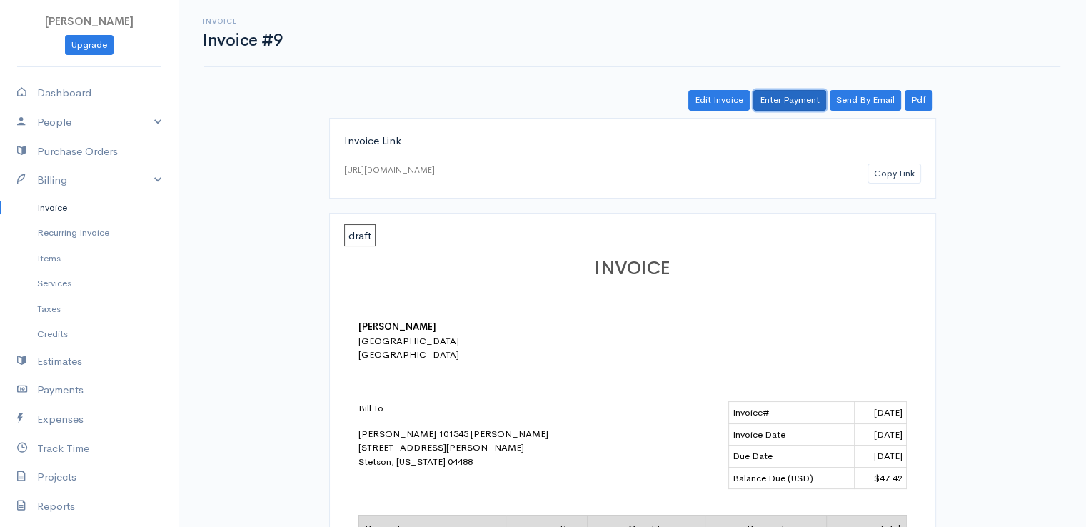
click at [791, 104] on link "Enter Payment" at bounding box center [789, 100] width 73 height 21
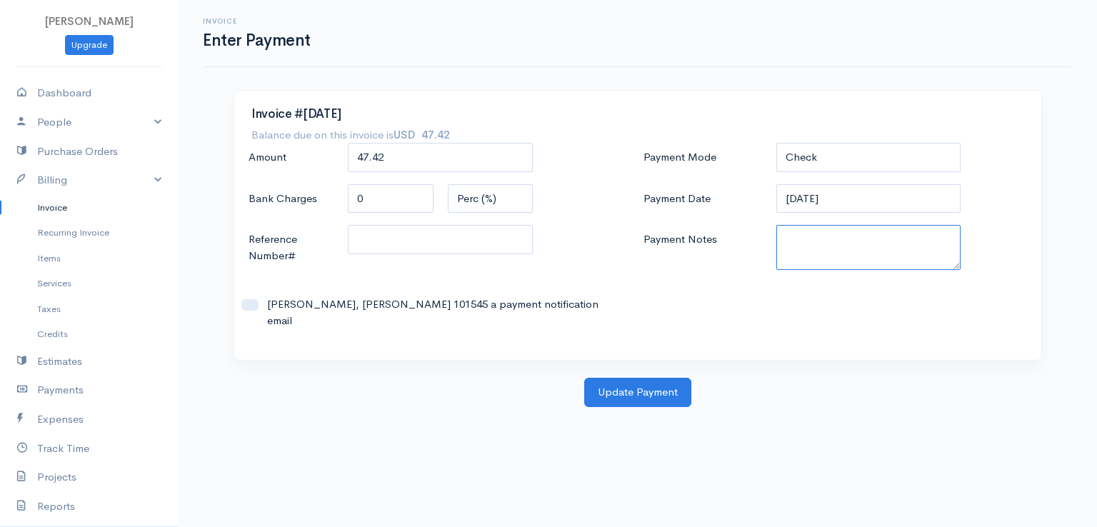
paste textarea "9170110399"
click at [658, 378] on button "Update Payment" at bounding box center [637, 392] width 107 height 29
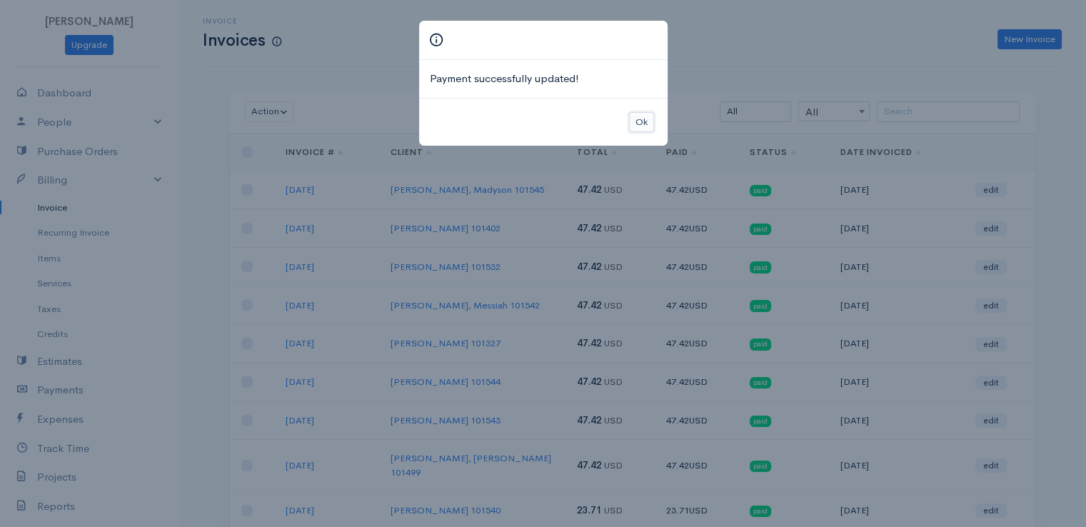
click at [638, 125] on button "Ok" at bounding box center [641, 122] width 25 height 21
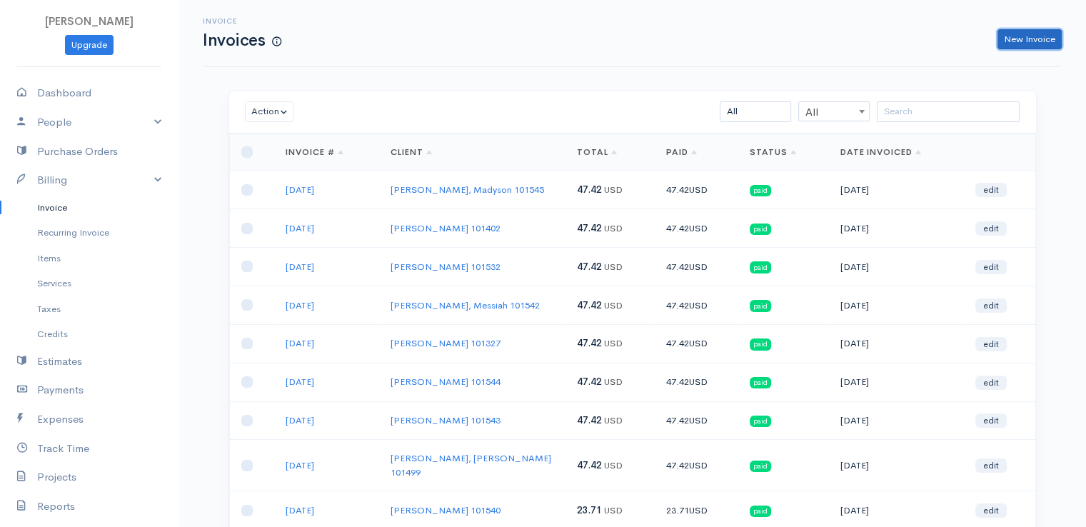
click at [1025, 41] on link "New Invoice" at bounding box center [1030, 39] width 64 height 21
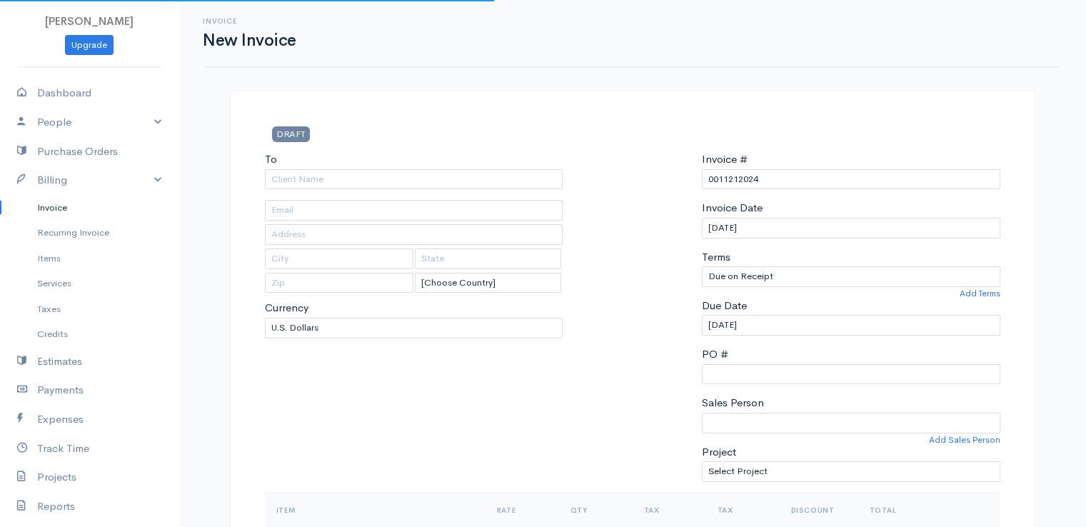
click at [642, 162] on div at bounding box center [632, 321] width 125 height 341
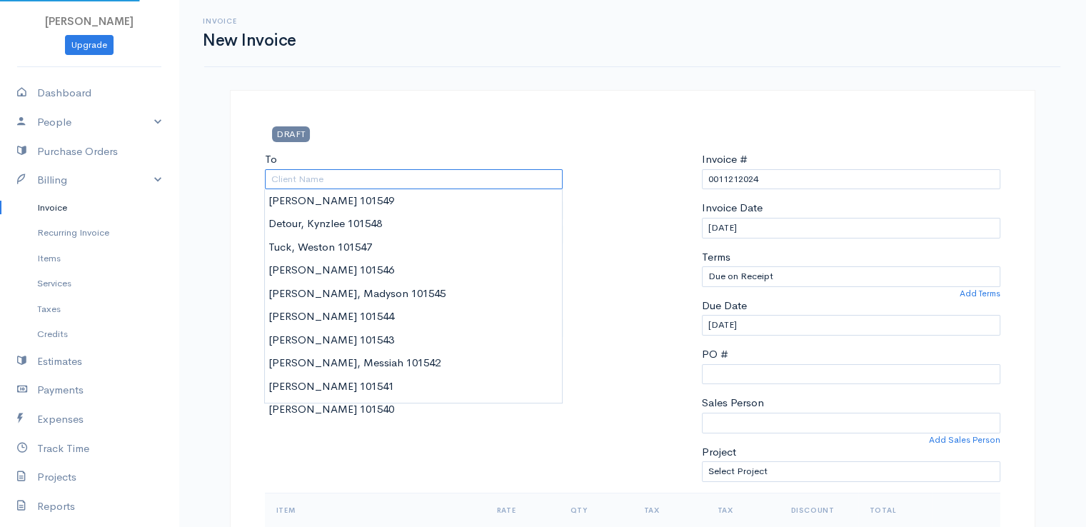
click at [531, 188] on input "To" at bounding box center [414, 179] width 298 height 21
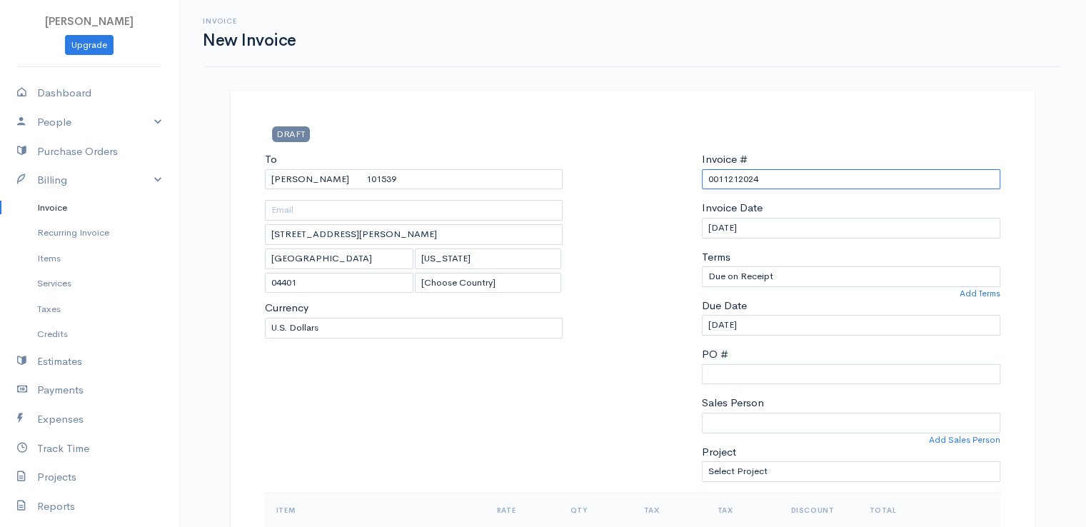
click at [766, 179] on input "0011212024" at bounding box center [851, 179] width 298 height 21
click at [638, 189] on div at bounding box center [632, 321] width 125 height 341
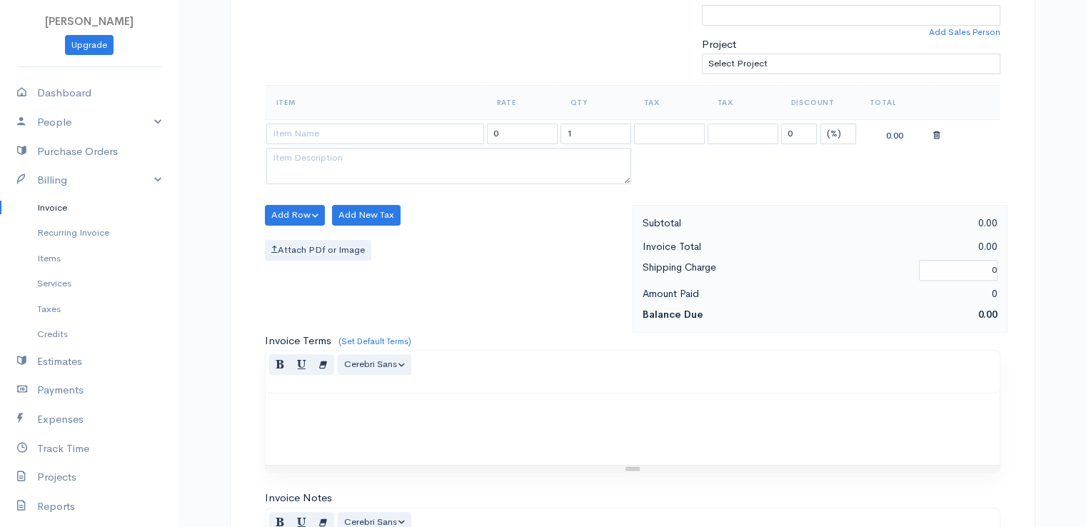
scroll to position [457, 0]
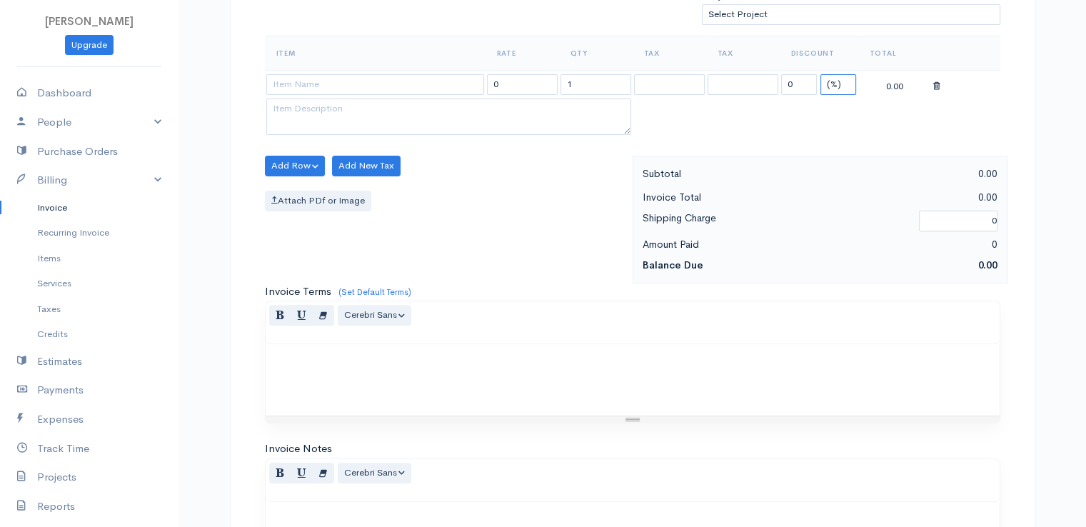
click at [840, 77] on select "(%) Flat" at bounding box center [838, 84] width 36 height 21
click at [820, 74] on select "(%) Flat" at bounding box center [838, 84] width 36 height 21
click at [793, 84] on input "0" at bounding box center [799, 84] width 36 height 21
click at [588, 83] on input "1" at bounding box center [596, 84] width 71 height 21
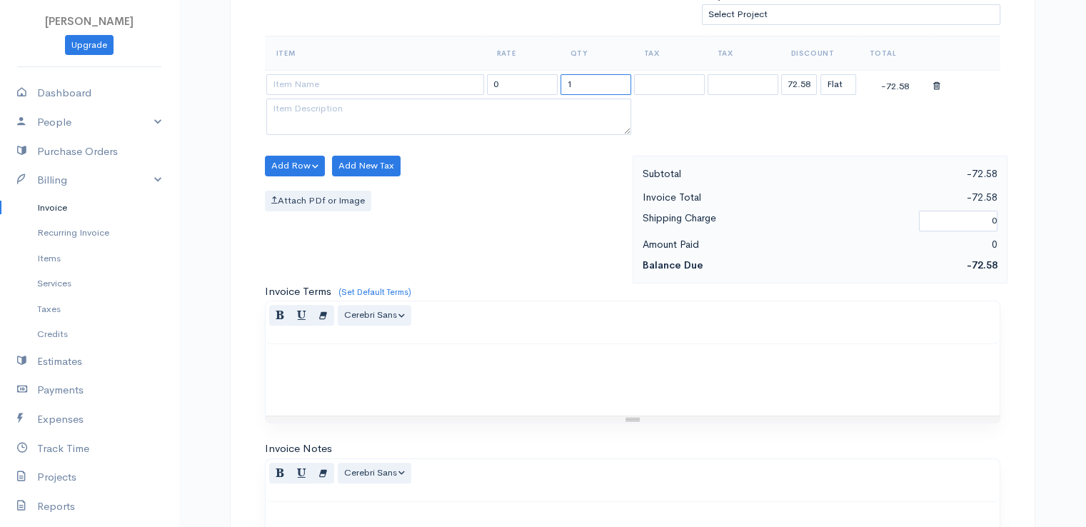
click at [588, 83] on input "1" at bounding box center [596, 84] width 71 height 21
click at [394, 78] on input at bounding box center [375, 84] width 218 height 21
click at [395, 103] on body "[PERSON_NAME] Upgrade Dashboard People Clients Vendors Staff Users Purchase Ord…" at bounding box center [543, 160] width 1086 height 1235
click at [581, 313] on div "Normal Blockquote Header 1 Header 2 Header 3 Header 4 Header 5 Header 6 Cerebri…" at bounding box center [633, 322] width 734 height 43
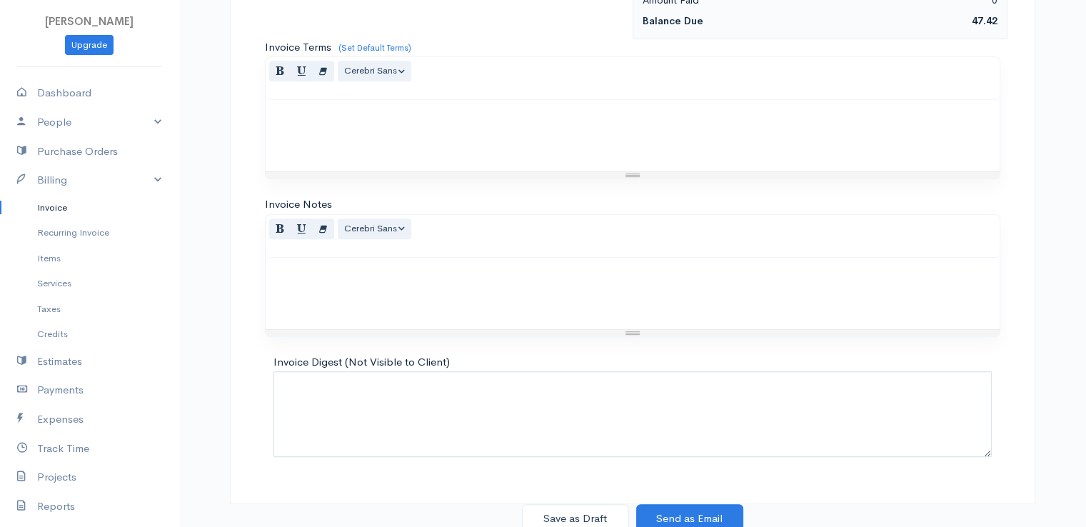
scroll to position [703, 0]
click at [572, 512] on button "Save as Draft" at bounding box center [575, 517] width 107 height 29
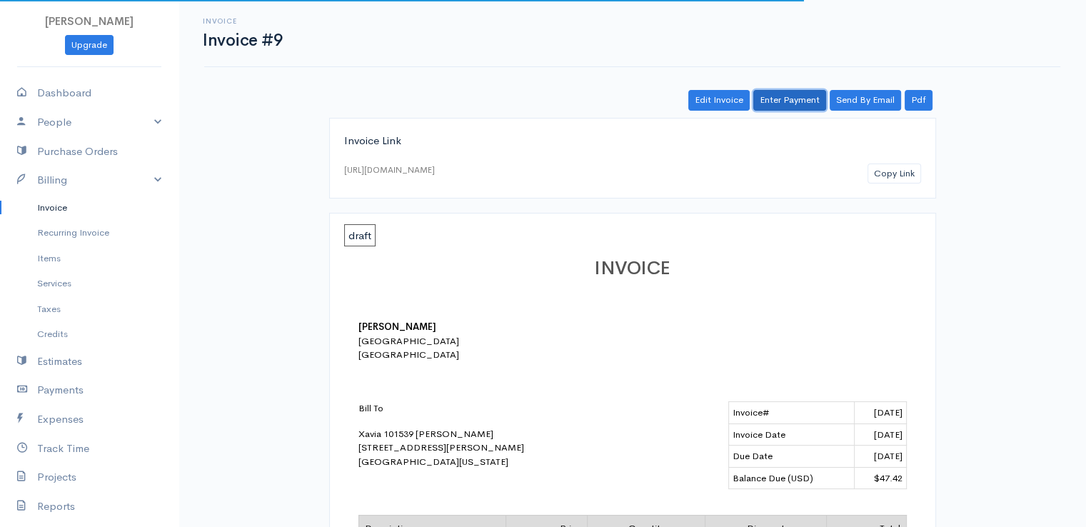
click at [798, 96] on link "Enter Payment" at bounding box center [789, 100] width 73 height 21
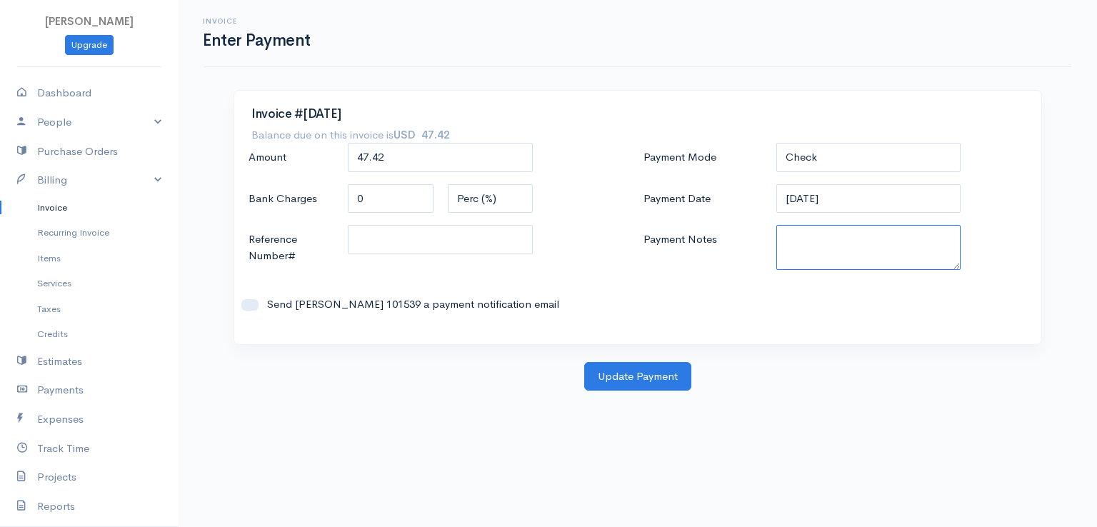
paste textarea "9170110399"
click at [636, 372] on button "Update Payment" at bounding box center [637, 376] width 107 height 29
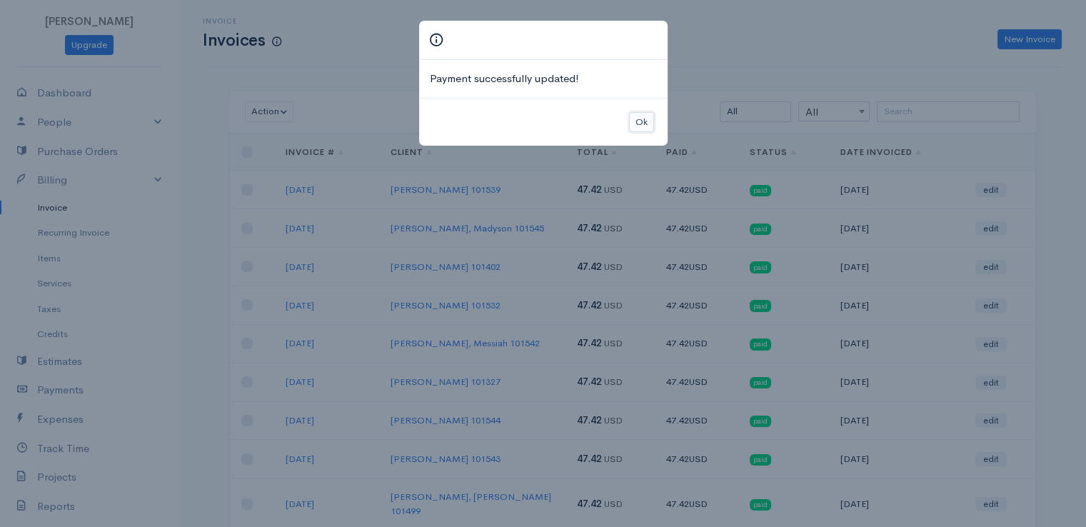
click at [637, 118] on button "Ok" at bounding box center [641, 122] width 25 height 21
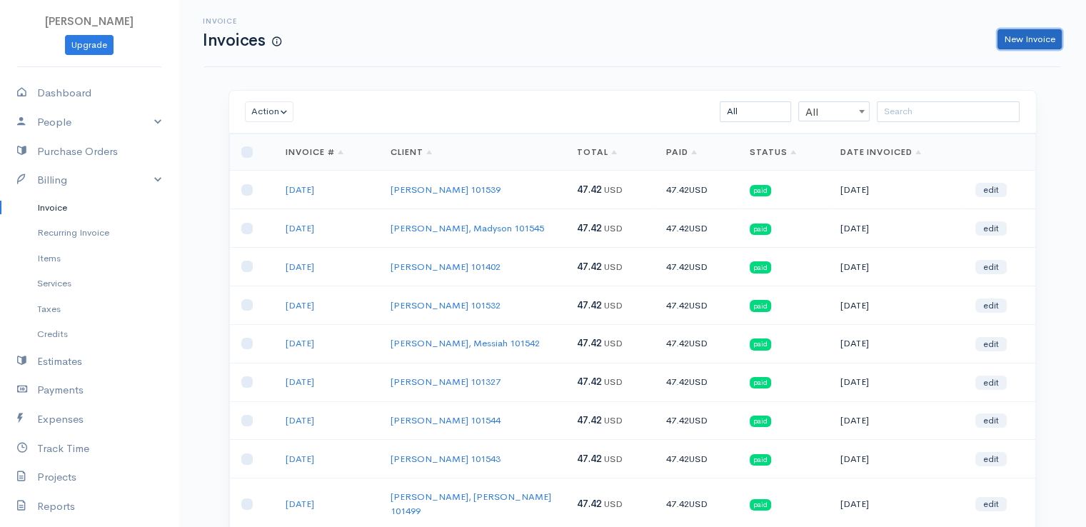
click at [1031, 37] on link "New Invoice" at bounding box center [1030, 39] width 64 height 21
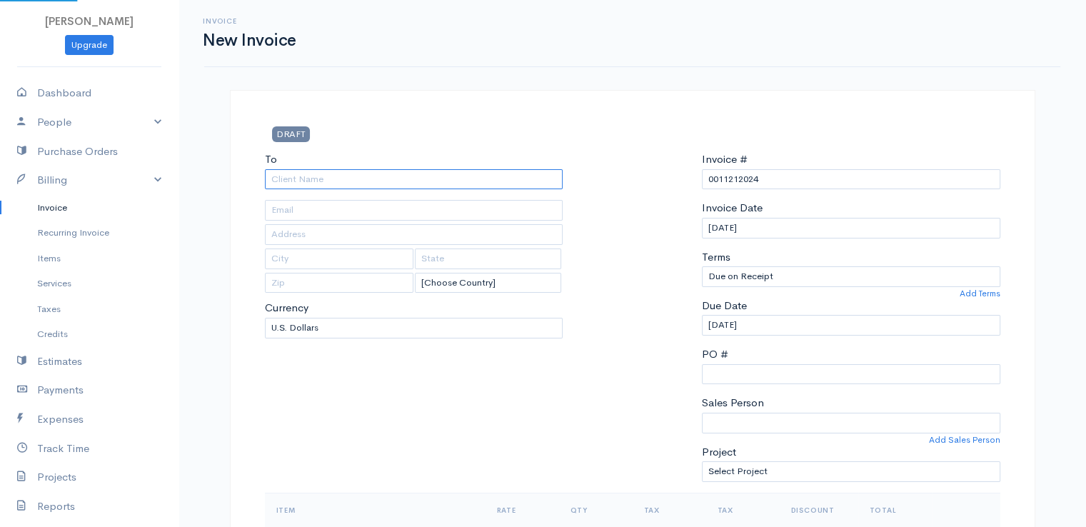
click at [410, 174] on input "To" at bounding box center [414, 179] width 298 height 21
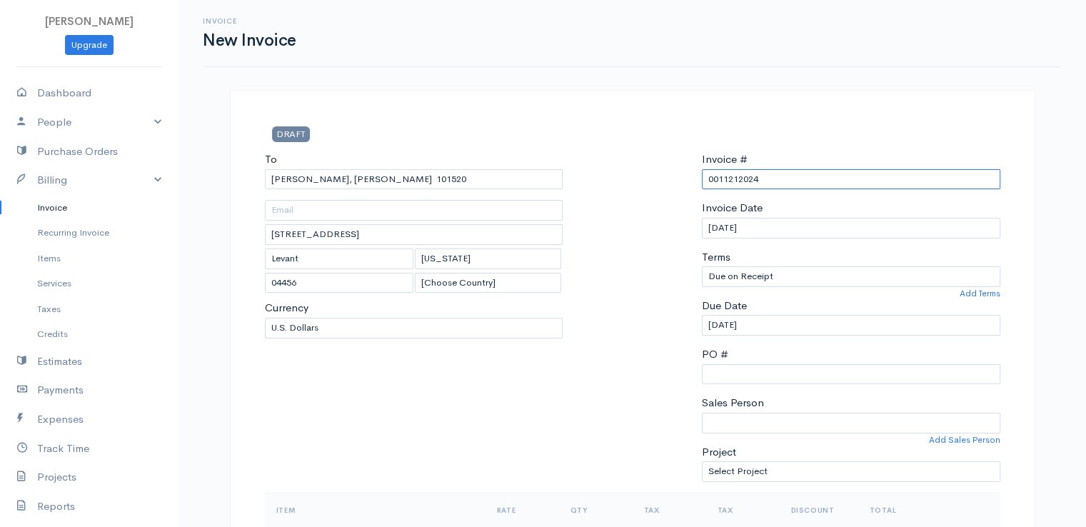
click at [735, 176] on input "0011212024" at bounding box center [851, 179] width 298 height 21
click at [605, 169] on div at bounding box center [632, 321] width 125 height 341
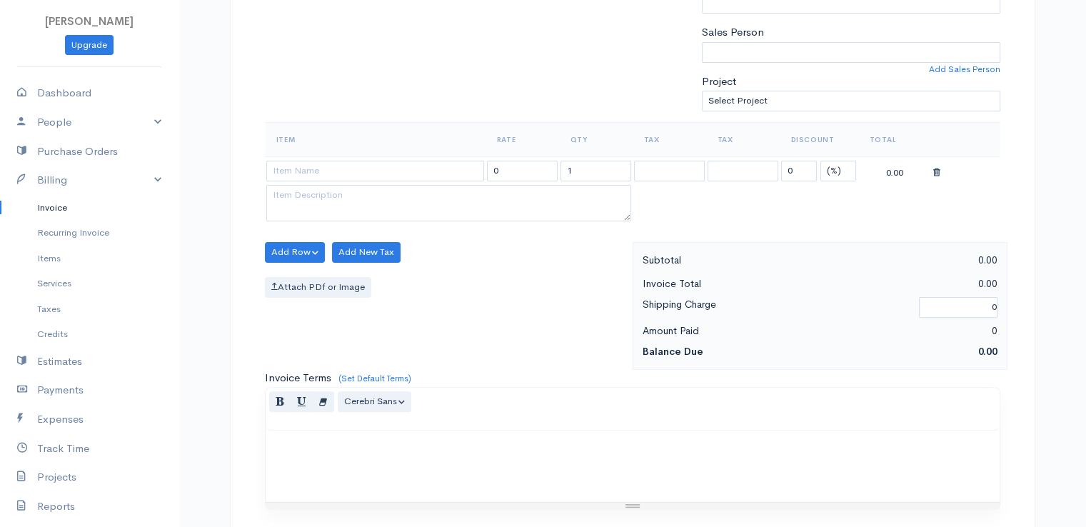
scroll to position [371, 0]
click at [842, 166] on select "(%) Flat" at bounding box center [838, 170] width 36 height 21
click at [820, 160] on select "(%) Flat" at bounding box center [838, 170] width 36 height 21
click at [796, 168] on input "0" at bounding box center [799, 170] width 36 height 21
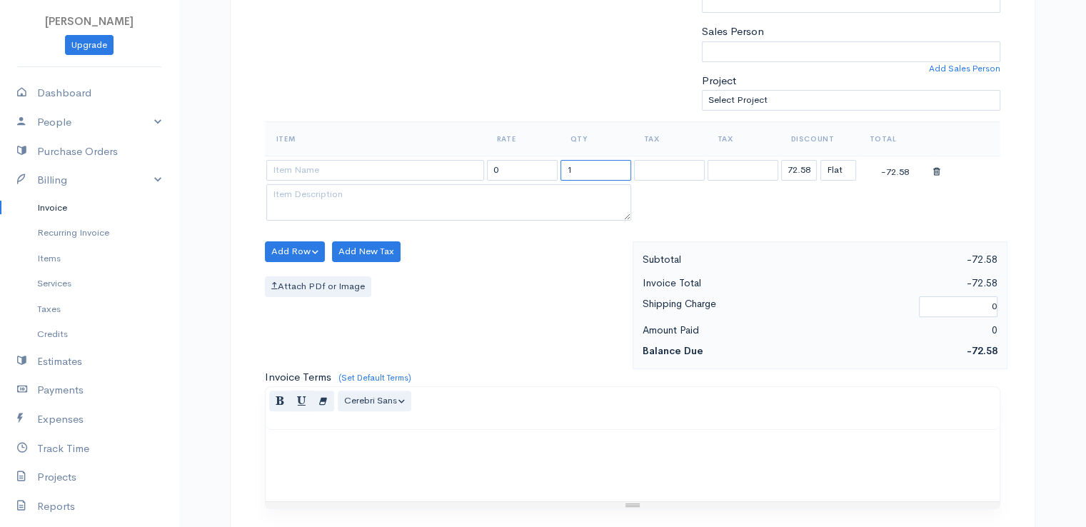
click at [576, 161] on input "1" at bounding box center [596, 170] width 71 height 21
click at [576, 161] on input "2" at bounding box center [596, 170] width 71 height 21
click at [400, 169] on input at bounding box center [375, 170] width 218 height 21
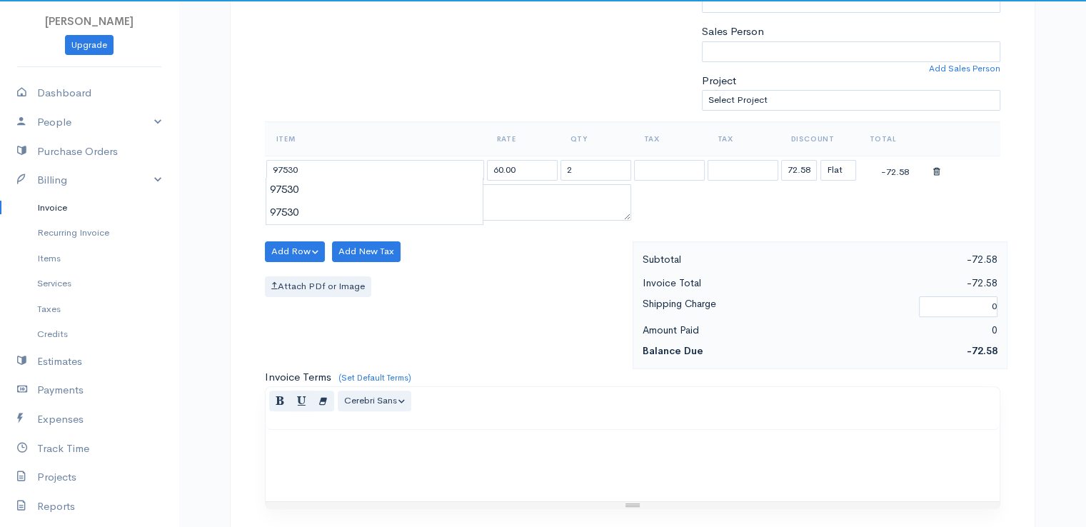
click at [406, 189] on body "[PERSON_NAME] Upgrade Dashboard People Clients Vendors Staff Users Purchase Ord…" at bounding box center [543, 246] width 1086 height 1235
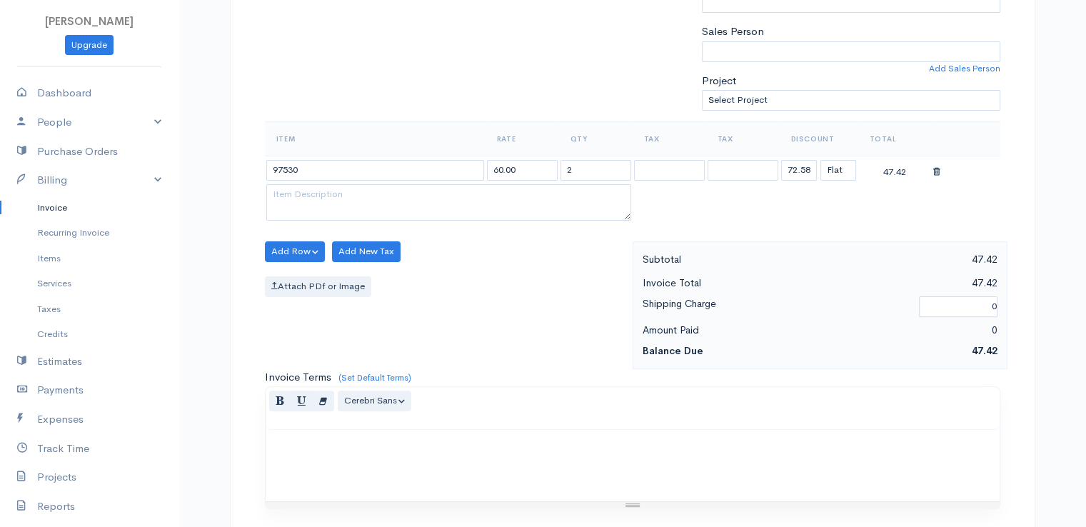
click at [568, 395] on div "Normal Blockquote Header 1 Header 2 Header 3 Header 4 Header 5 Header 6 Cerebri…" at bounding box center [633, 408] width 734 height 43
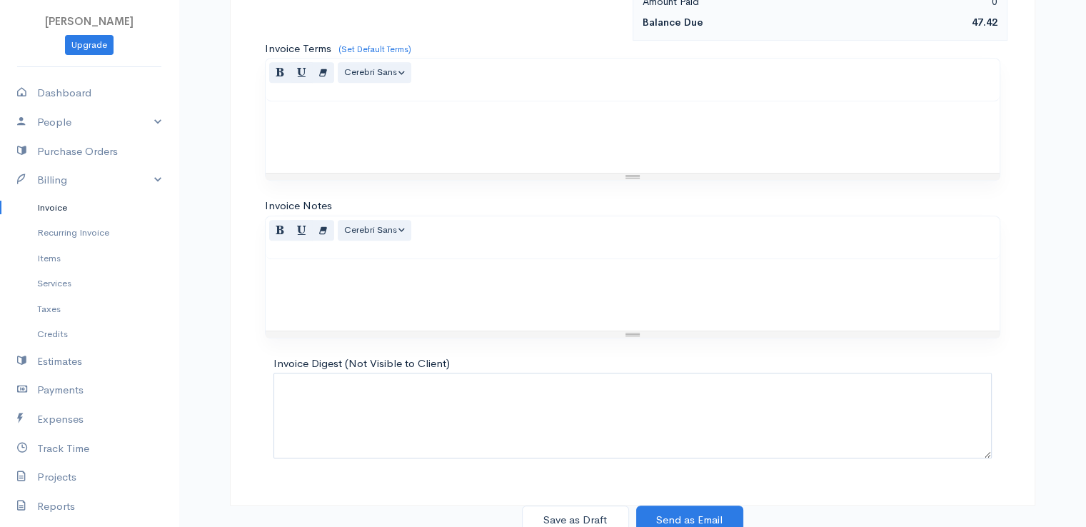
scroll to position [703, 0]
click at [571, 511] on button "Save as Draft" at bounding box center [575, 517] width 107 height 29
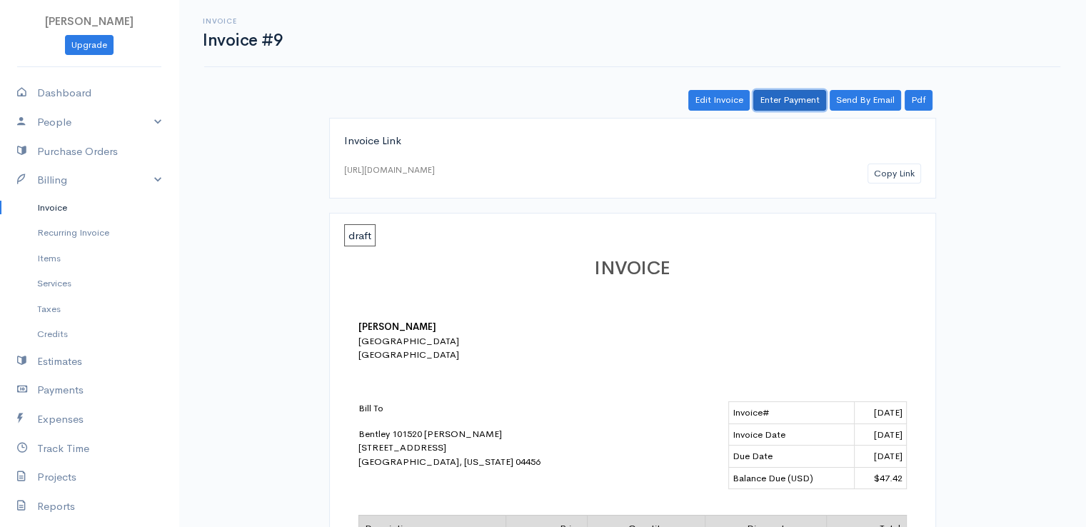
click at [790, 95] on link "Enter Payment" at bounding box center [789, 100] width 73 height 21
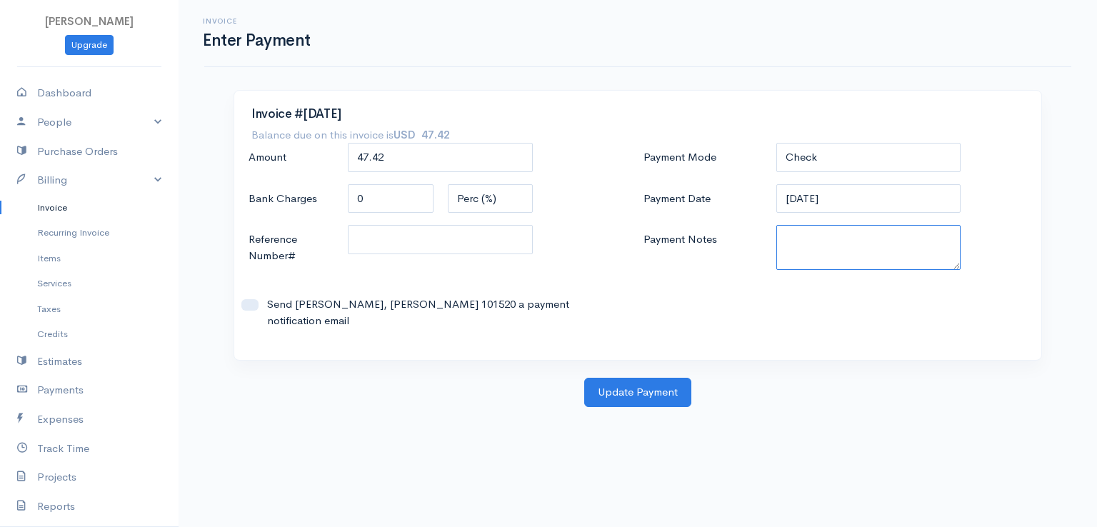
paste textarea "9170110399"
click at [634, 385] on button "Update Payment" at bounding box center [637, 392] width 107 height 29
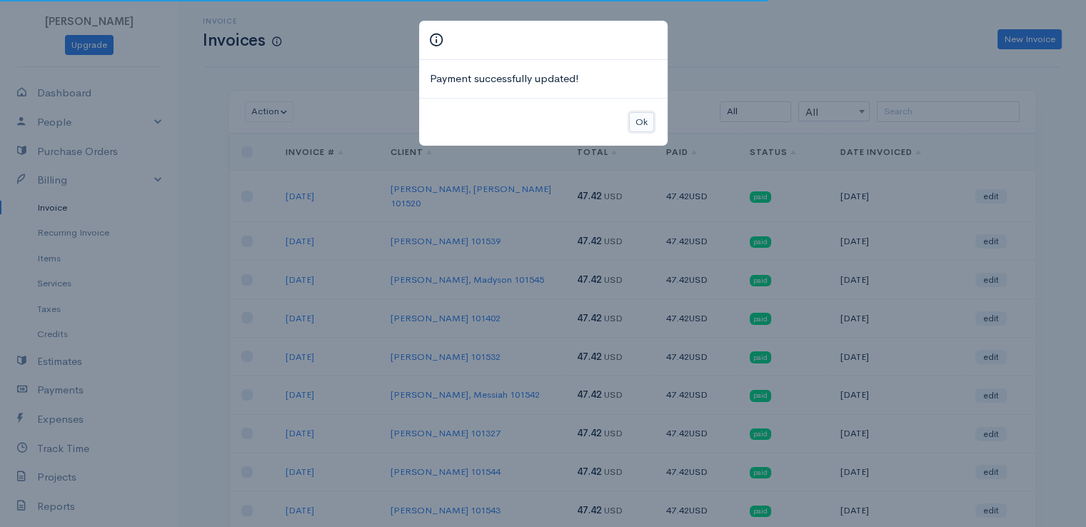
click at [636, 119] on button "Ok" at bounding box center [641, 122] width 25 height 21
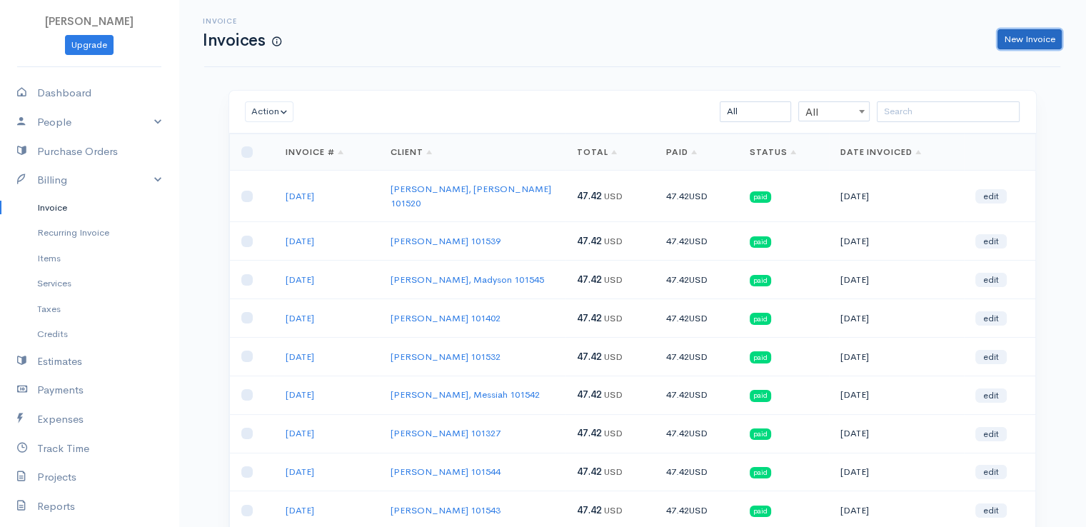
click at [1024, 38] on link "New Invoice" at bounding box center [1030, 39] width 64 height 21
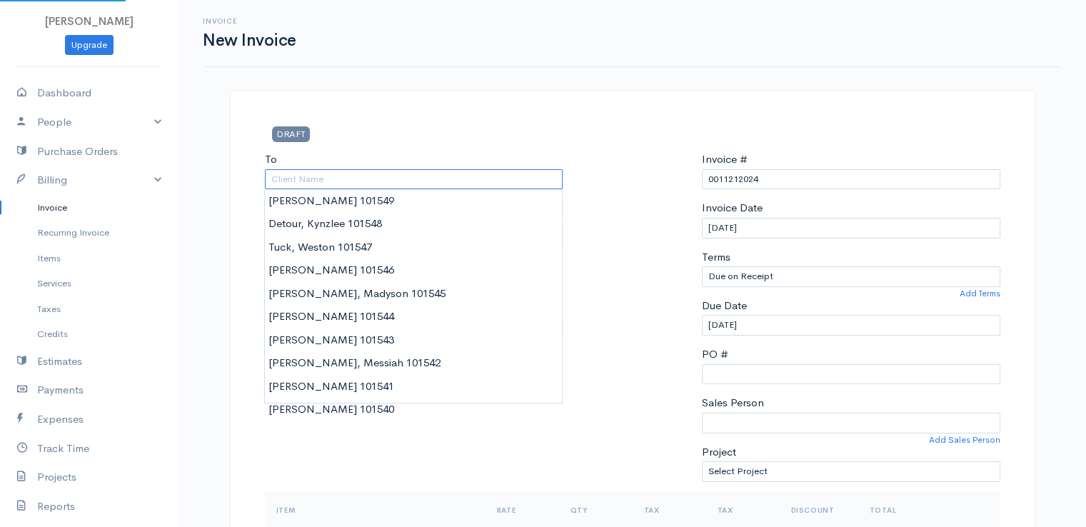
click at [520, 181] on input "To" at bounding box center [414, 179] width 298 height 21
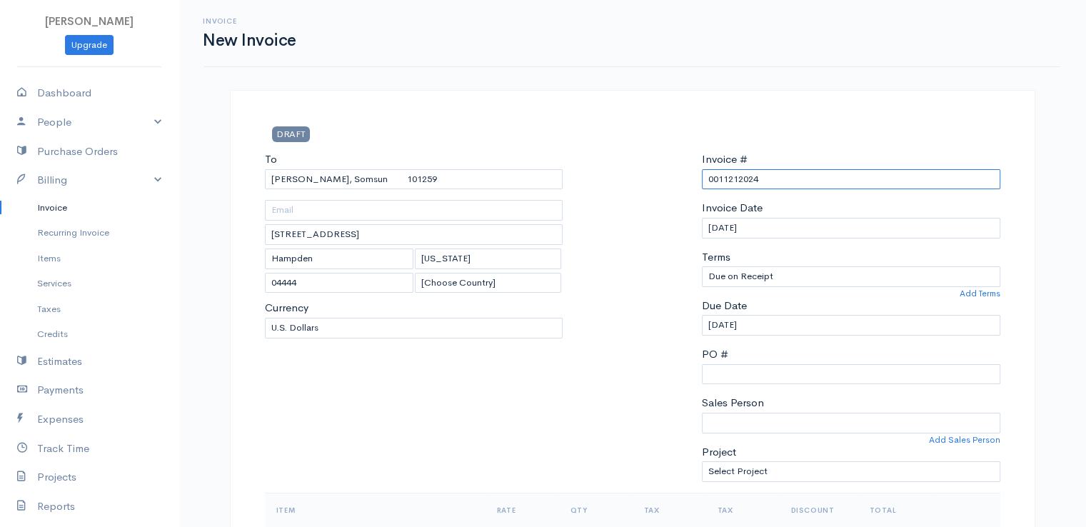
click at [734, 181] on input "0011212024" at bounding box center [851, 179] width 298 height 21
click at [720, 176] on input "9-*10-25" at bounding box center [851, 179] width 298 height 21
click at [642, 214] on div at bounding box center [632, 321] width 125 height 341
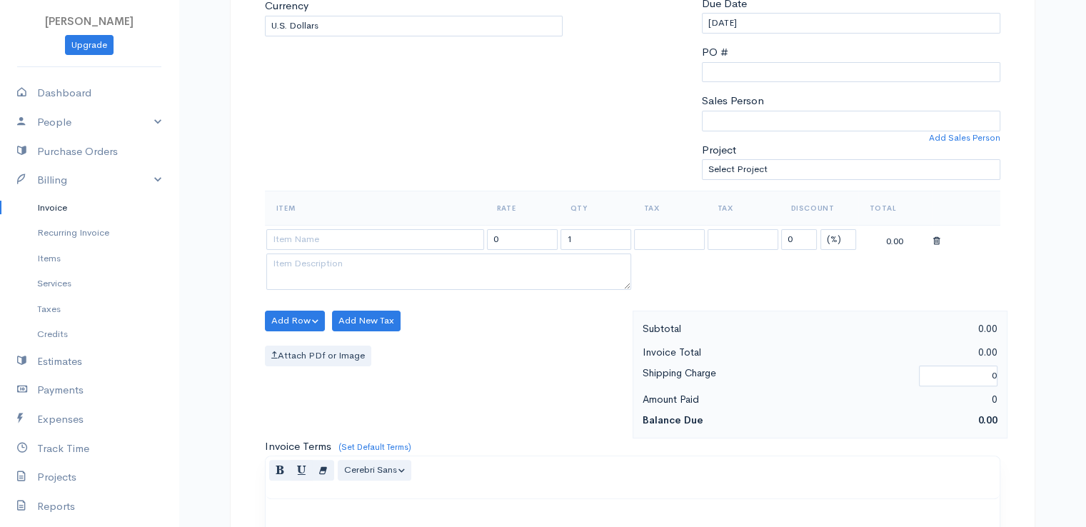
scroll to position [343, 0]
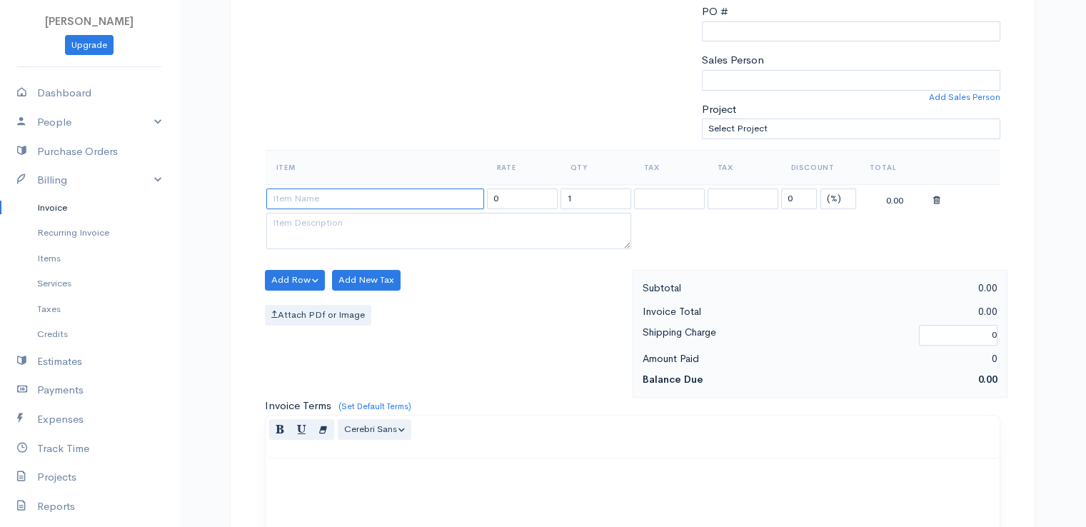
click at [312, 201] on input at bounding box center [375, 199] width 218 height 21
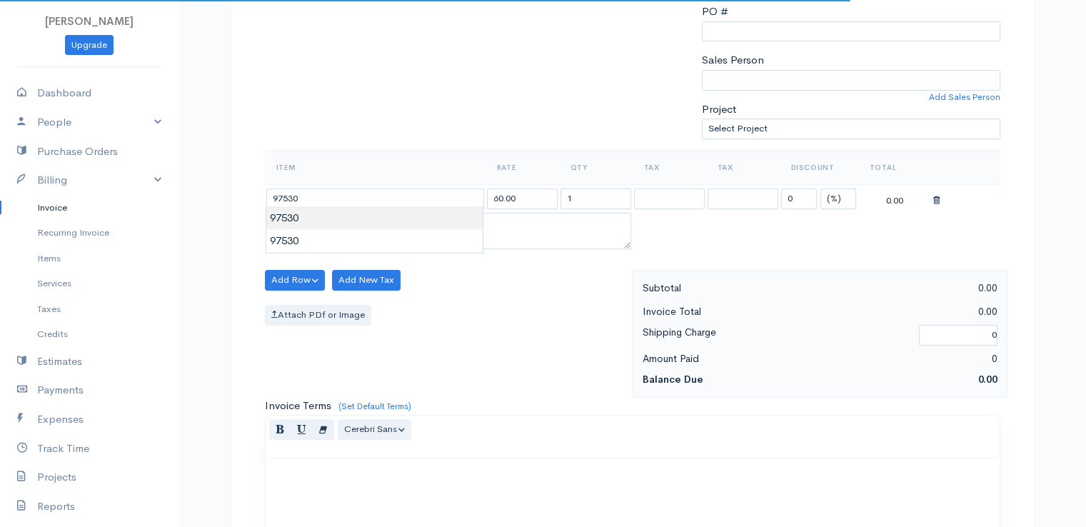
click at [320, 224] on body "[PERSON_NAME] Upgrade Dashboard People Clients Vendors Staff Users Purchase Ord…" at bounding box center [543, 274] width 1086 height 1235
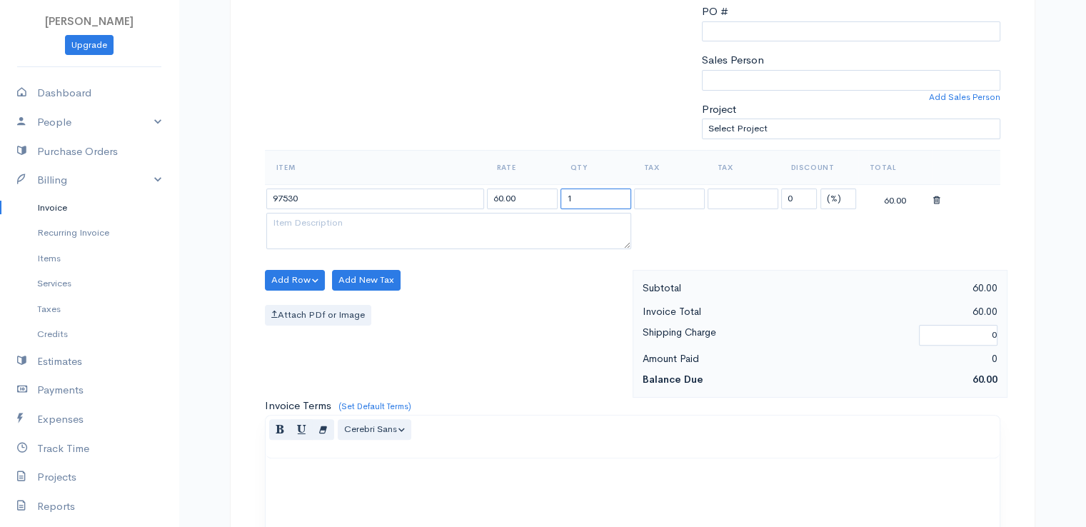
click at [583, 201] on input "1" at bounding box center [596, 199] width 71 height 21
click at [583, 201] on input "3" at bounding box center [596, 199] width 71 height 21
click at [798, 196] on input "0" at bounding box center [799, 199] width 36 height 21
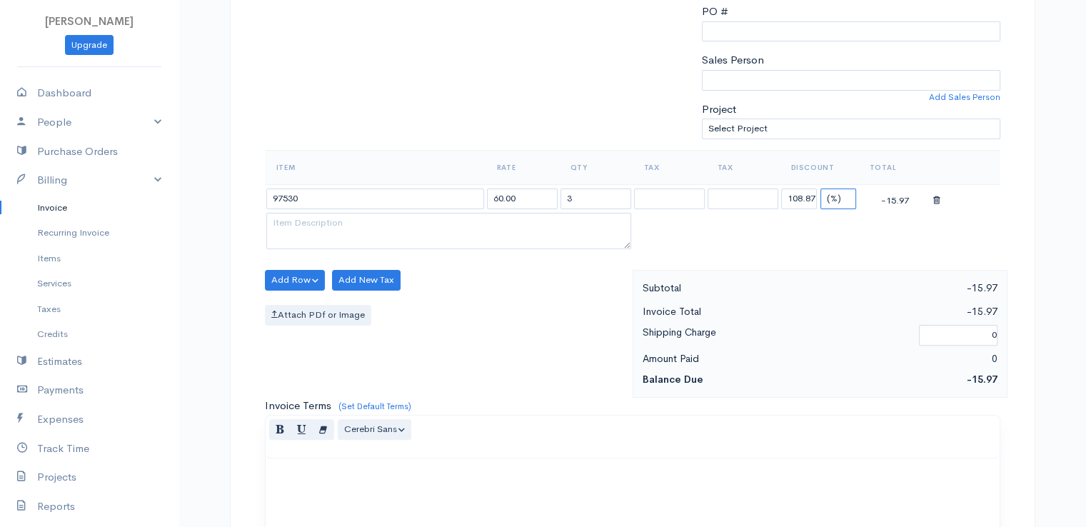
click at [835, 190] on select "(%) Flat" at bounding box center [838, 199] width 36 height 21
click at [820, 189] on select "(%) Flat" at bounding box center [838, 199] width 36 height 21
click at [575, 392] on div "Add Row Add Item Row Add Time Row Add New Tax Attach PDf or Image" at bounding box center [445, 334] width 375 height 128
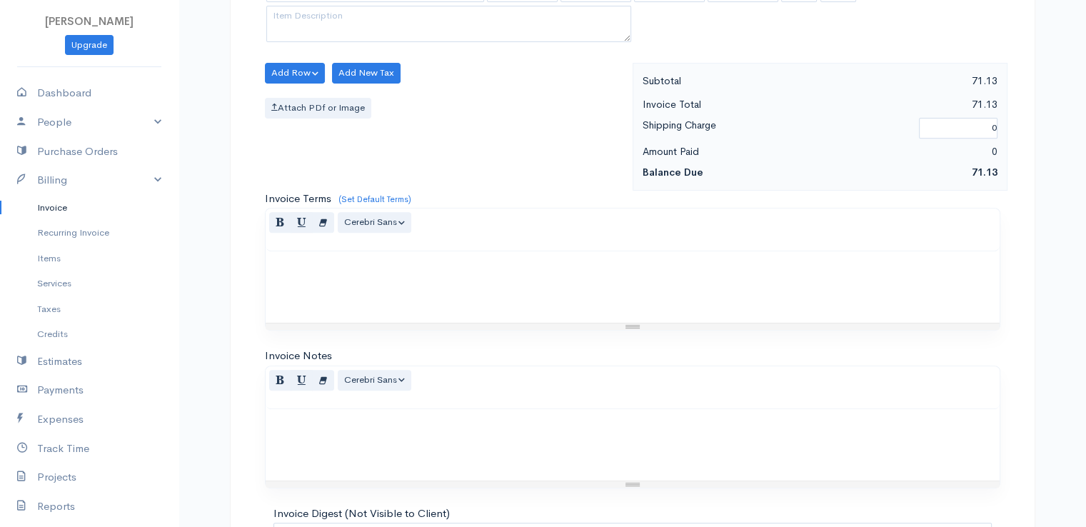
scroll to position [703, 0]
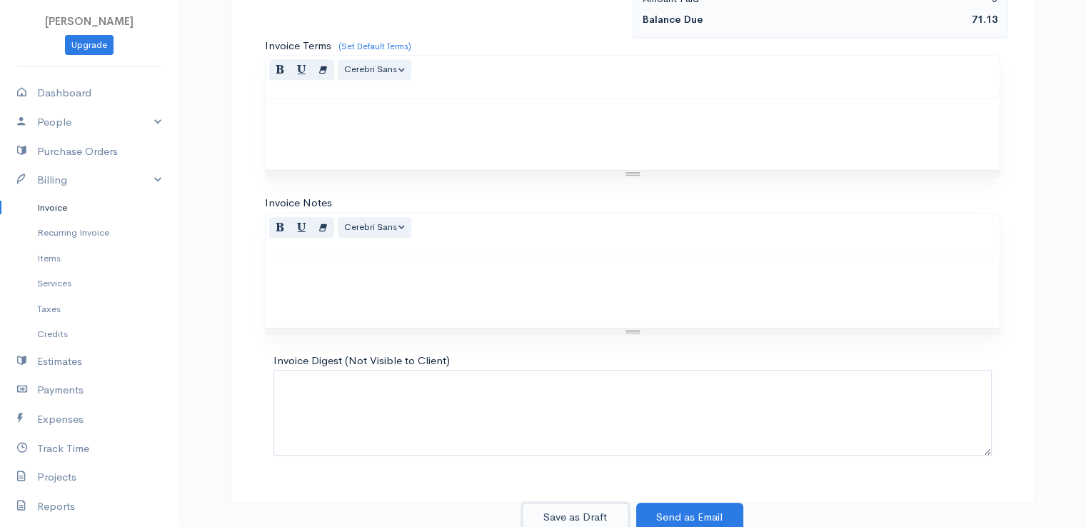
click at [589, 512] on button "Save as Draft" at bounding box center [575, 517] width 107 height 29
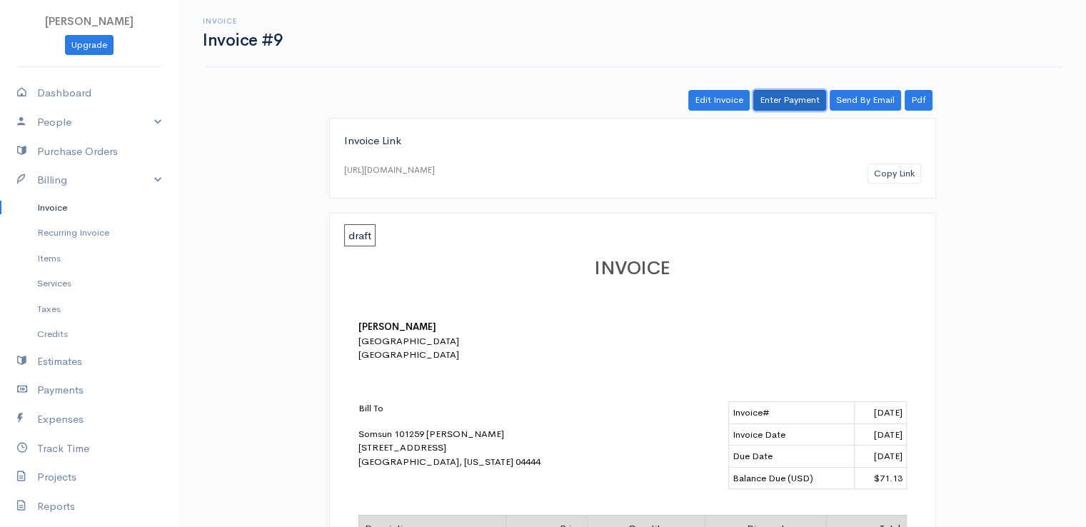
click at [801, 107] on link "Enter Payment" at bounding box center [789, 100] width 73 height 21
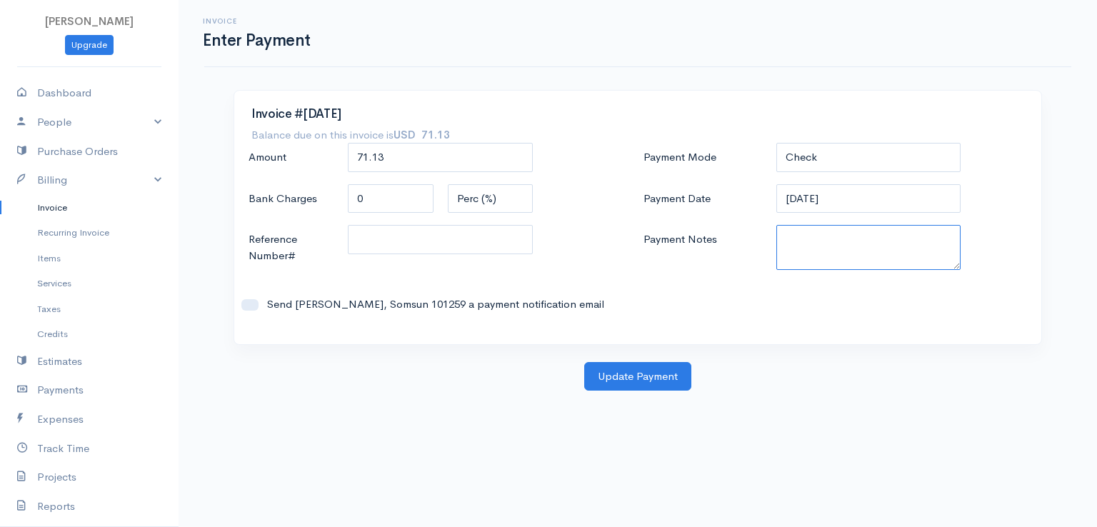
paste textarea "9170110399"
drag, startPoint x: 820, startPoint y: 236, endPoint x: 850, endPoint y: 371, distance: 138.3
click at [850, 371] on div "Update Payment" at bounding box center [637, 376] width 805 height 29
click at [636, 370] on button "Update Payment" at bounding box center [637, 376] width 107 height 29
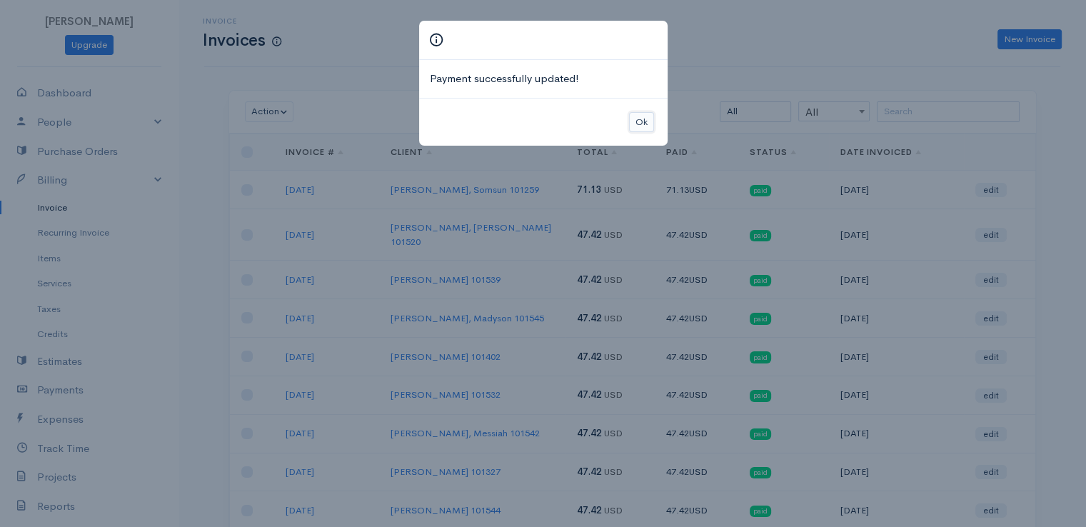
click at [638, 118] on button "Ok" at bounding box center [641, 122] width 25 height 21
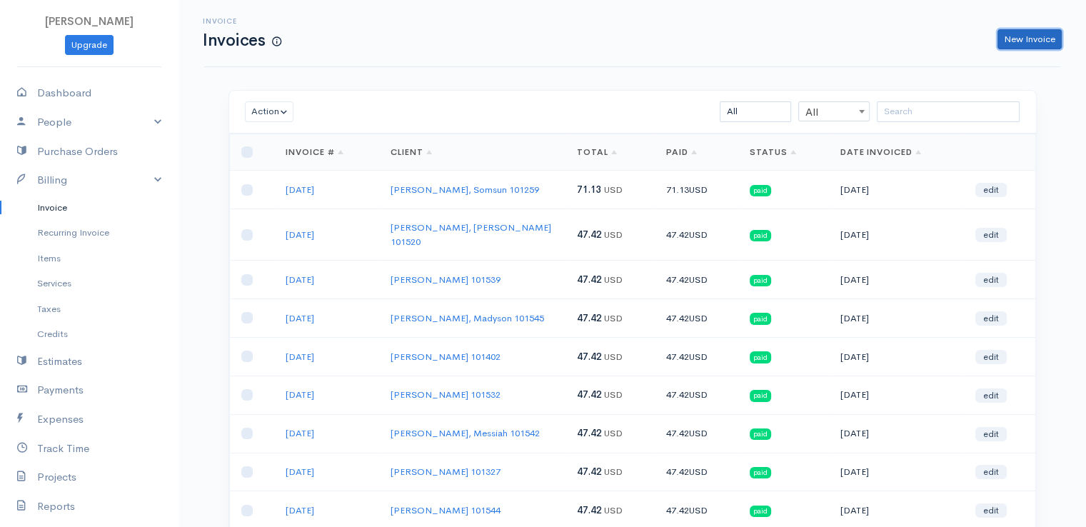
click at [1020, 44] on link "New Invoice" at bounding box center [1030, 39] width 64 height 21
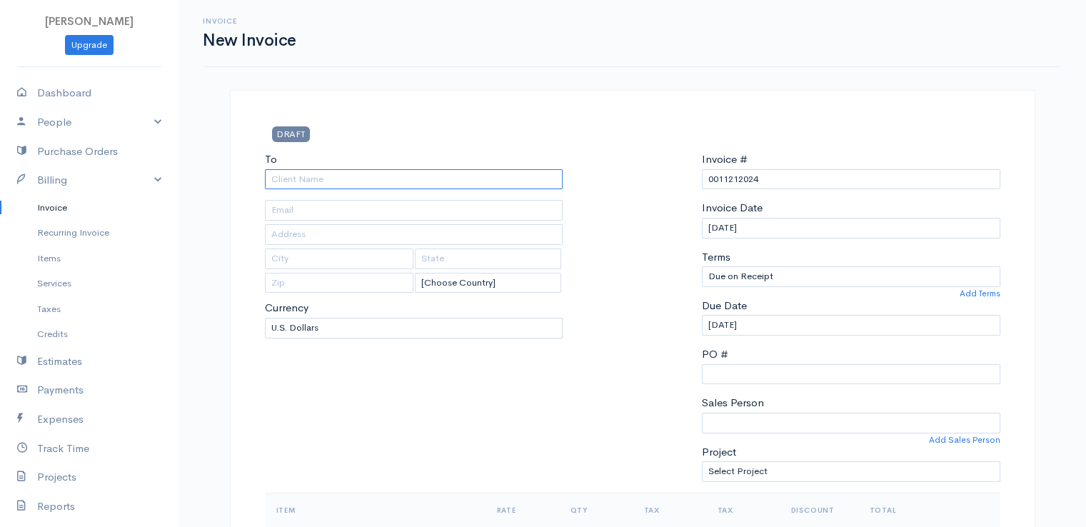
click at [427, 178] on input "To" at bounding box center [414, 179] width 298 height 21
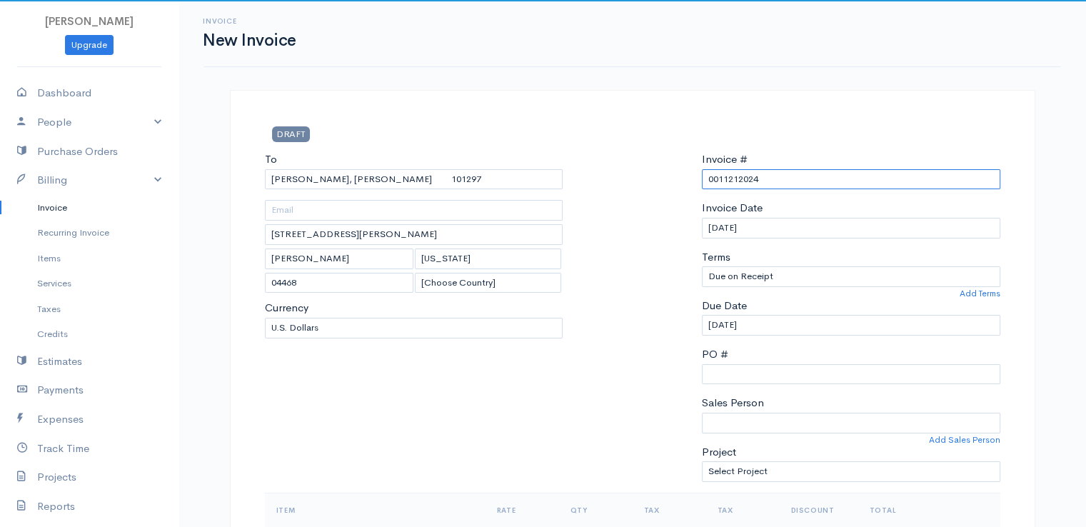
click at [717, 181] on input "0011212024" at bounding box center [851, 179] width 298 height 21
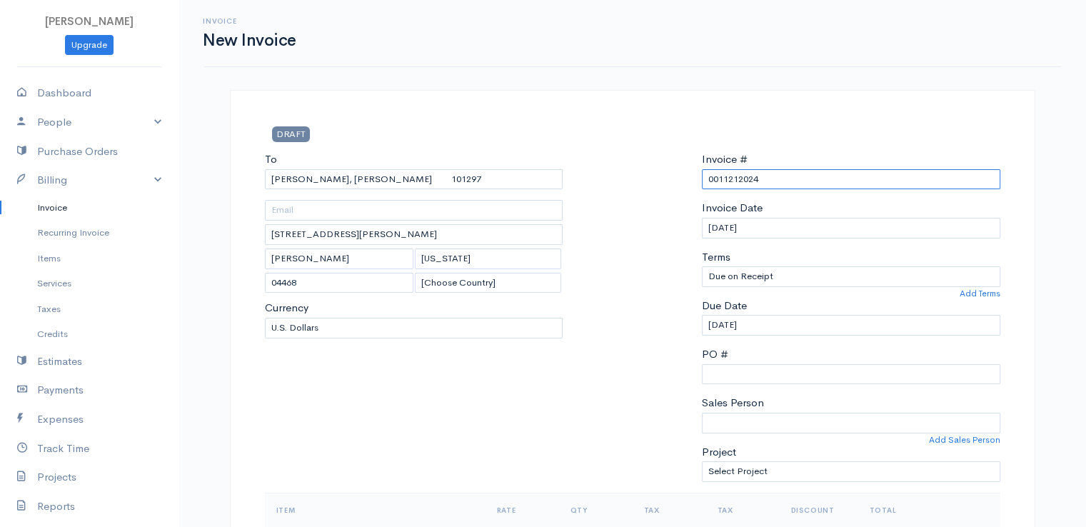
click at [717, 181] on input "0011212024" at bounding box center [851, 179] width 298 height 21
click at [682, 195] on div at bounding box center [632, 321] width 125 height 341
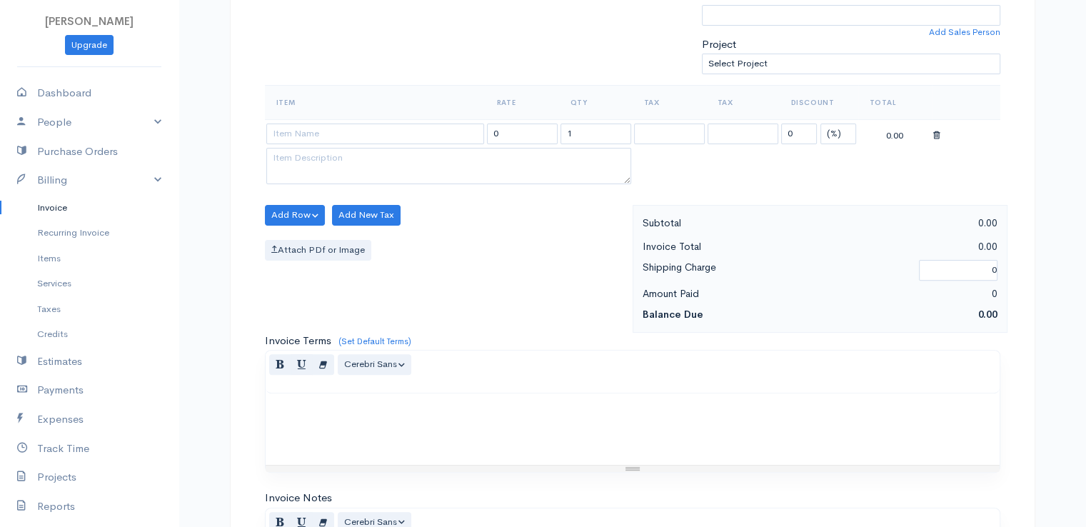
scroll to position [457, 0]
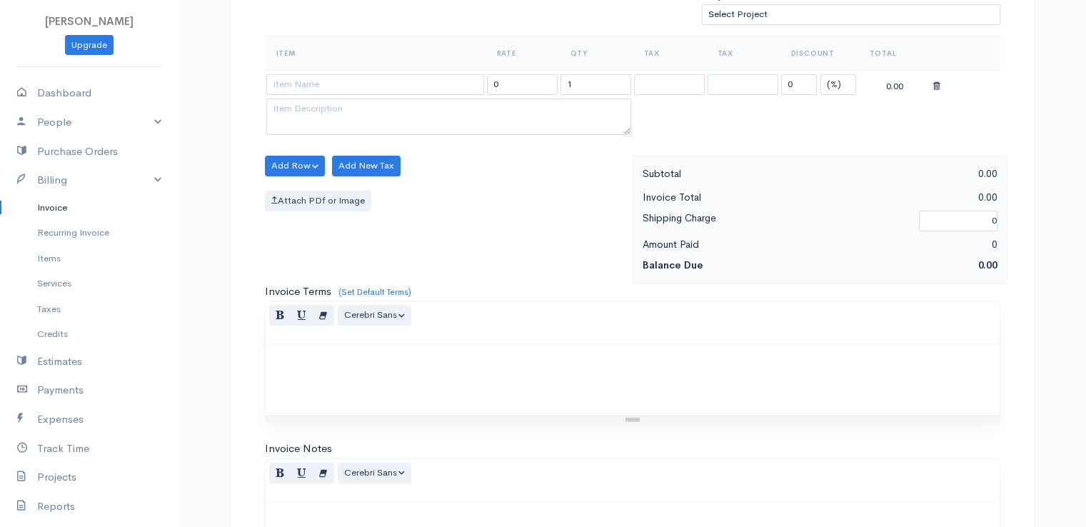
click at [902, 84] on div "0.00" at bounding box center [895, 85] width 71 height 18
click at [841, 84] on select "(%) Flat" at bounding box center [838, 84] width 36 height 21
click at [820, 74] on select "(%) Flat" at bounding box center [838, 84] width 36 height 21
click at [793, 86] on input "0" at bounding box center [799, 84] width 36 height 21
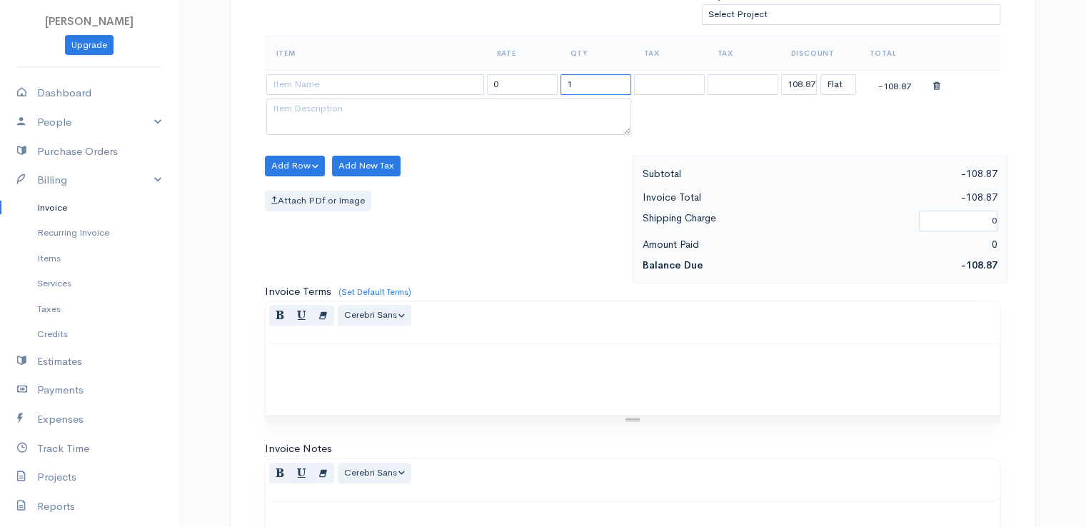
click at [594, 78] on input "1" at bounding box center [596, 84] width 71 height 21
click at [442, 82] on input at bounding box center [375, 84] width 218 height 21
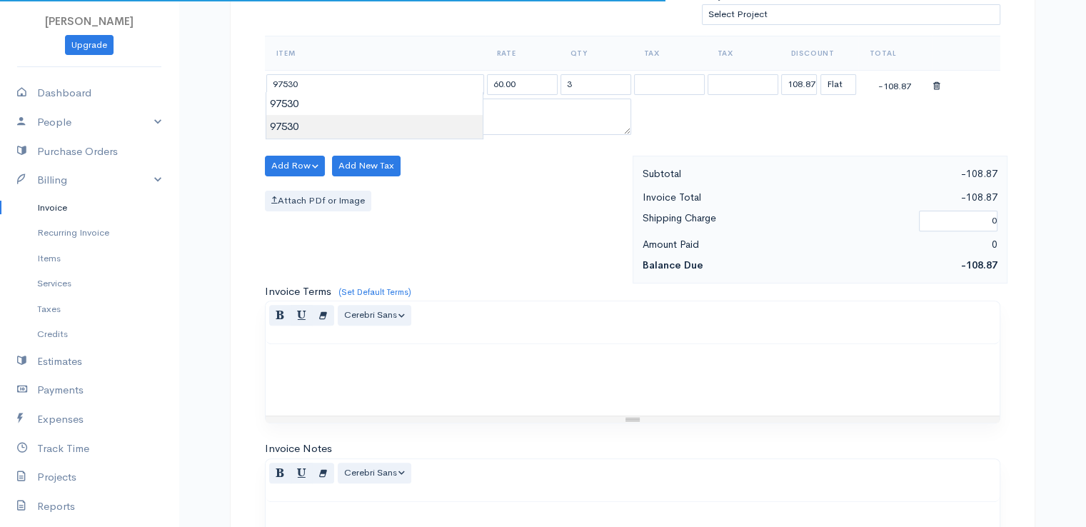
click at [451, 115] on body "[PERSON_NAME] Upgrade Dashboard People Clients Vendors Staff Users Purchase Ord…" at bounding box center [543, 160] width 1086 height 1235
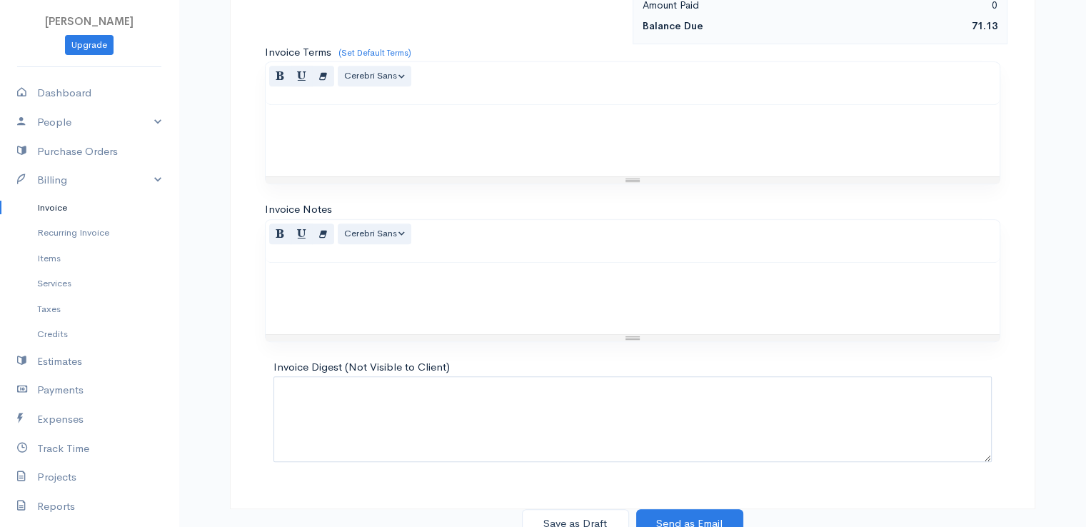
scroll to position [703, 0]
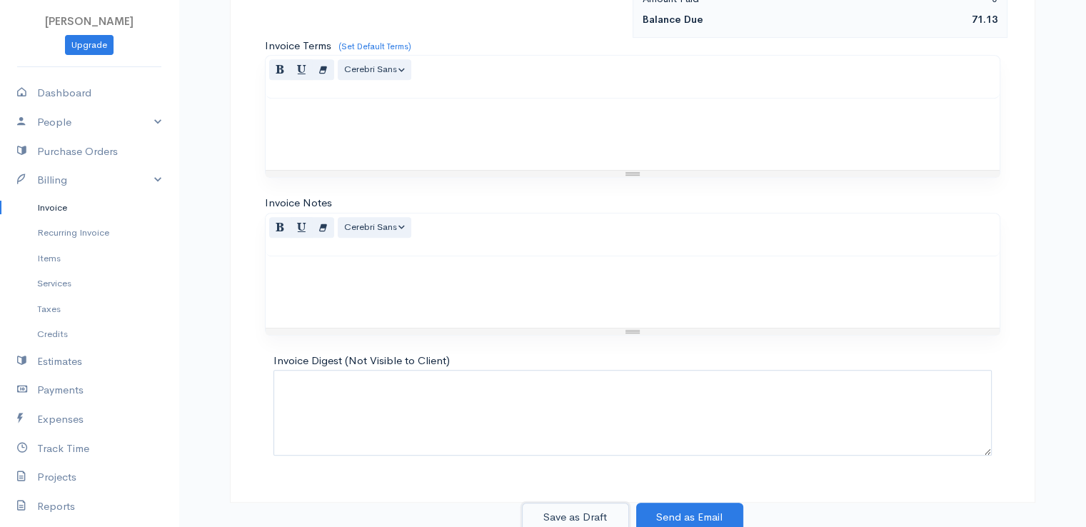
click at [579, 511] on button "Save as Draft" at bounding box center [575, 517] width 107 height 29
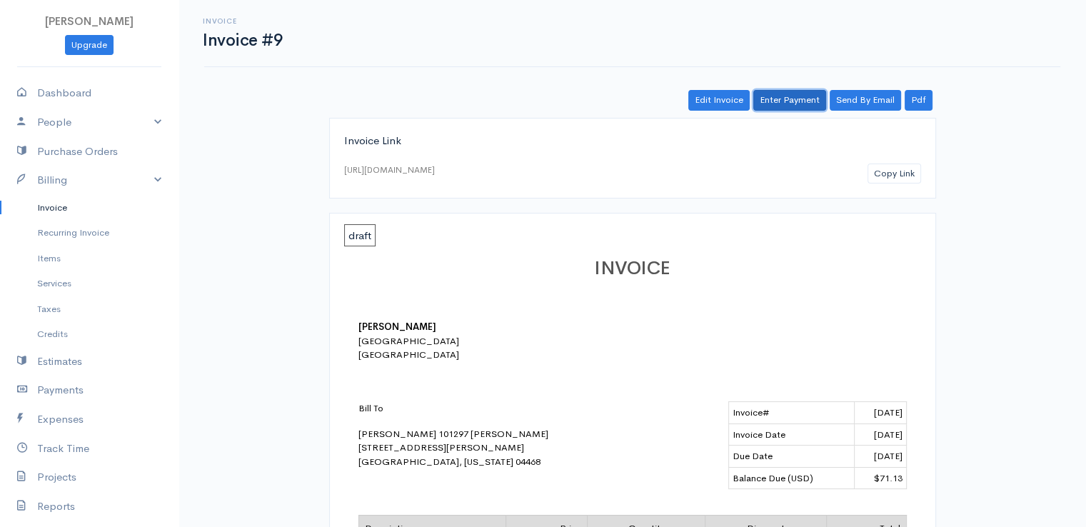
click at [789, 101] on link "Enter Payment" at bounding box center [789, 100] width 73 height 21
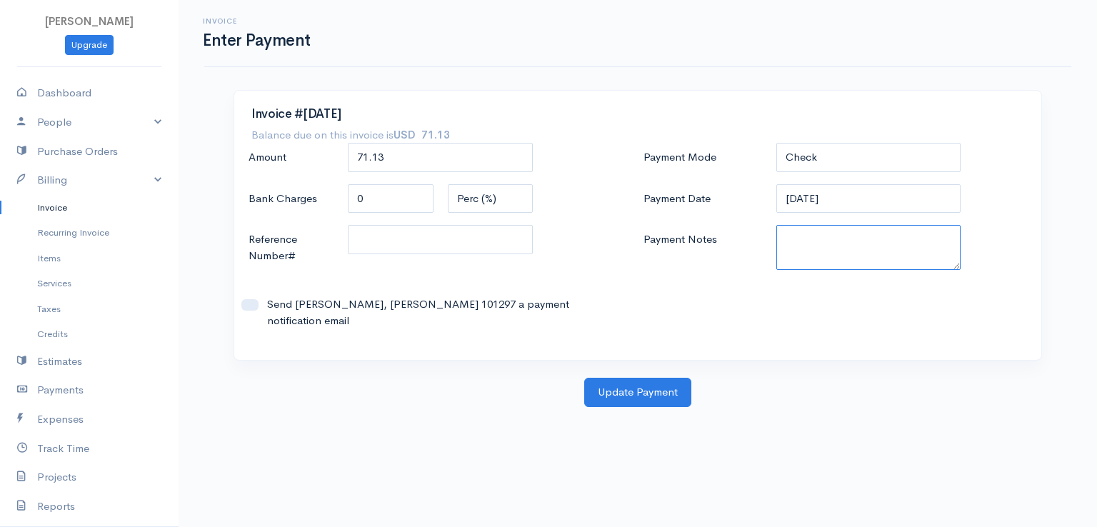
paste textarea "9170110399"
click at [651, 378] on button "Update Payment" at bounding box center [637, 392] width 107 height 29
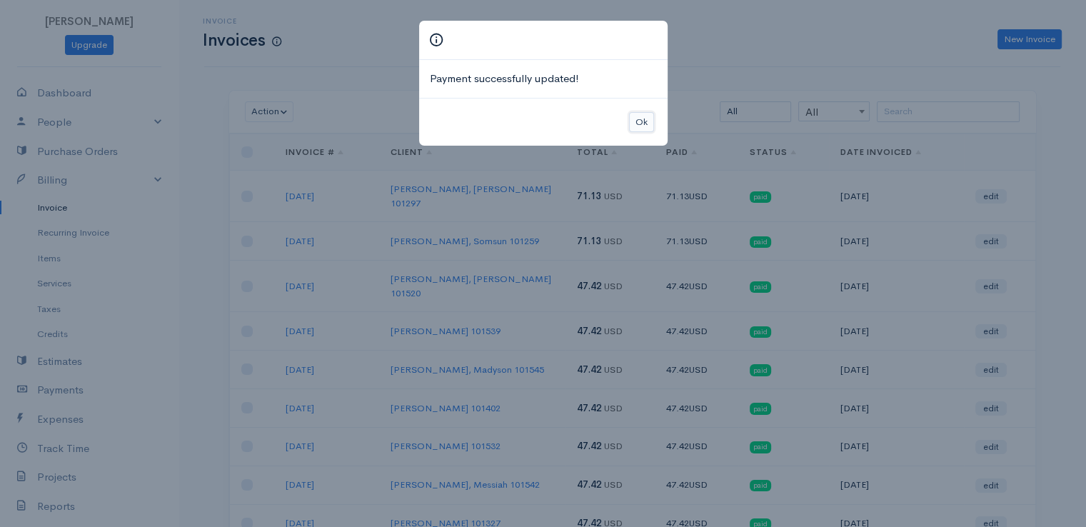
click at [641, 122] on button "Ok" at bounding box center [641, 122] width 25 height 21
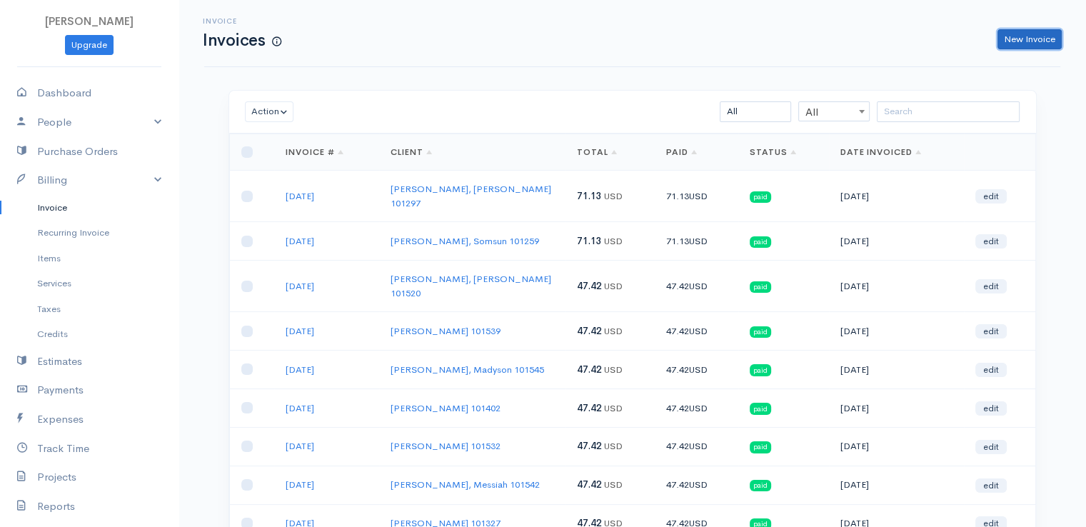
click at [1021, 39] on link "New Invoice" at bounding box center [1030, 39] width 64 height 21
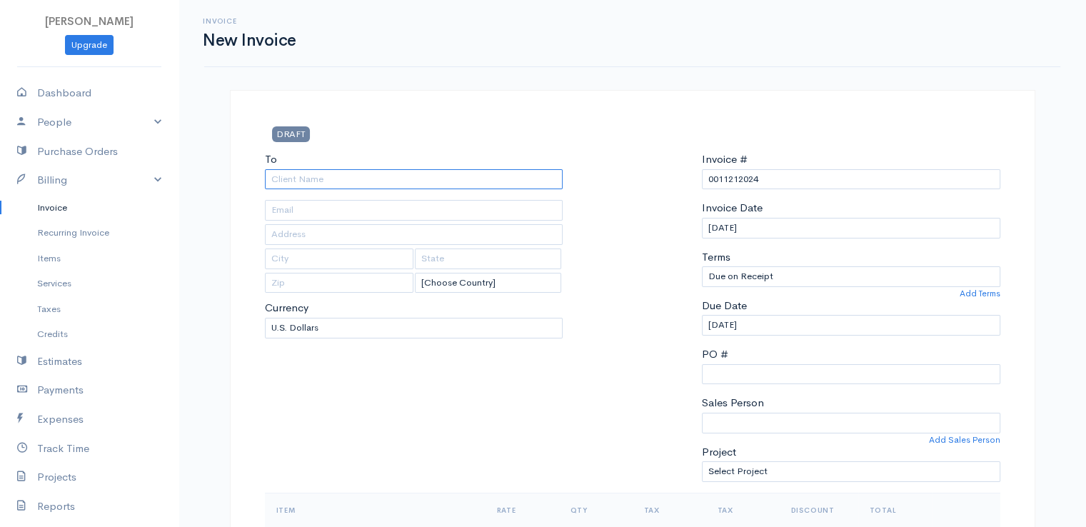
click at [308, 177] on input "To" at bounding box center [414, 179] width 298 height 21
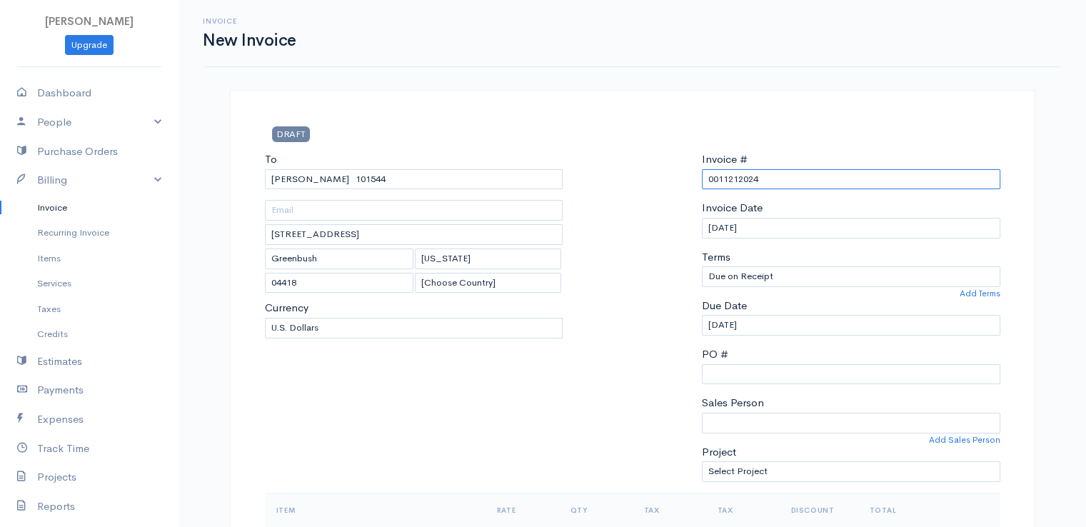
click at [741, 176] on input "0011212024" at bounding box center [851, 179] width 298 height 21
click at [624, 232] on div at bounding box center [632, 321] width 125 height 341
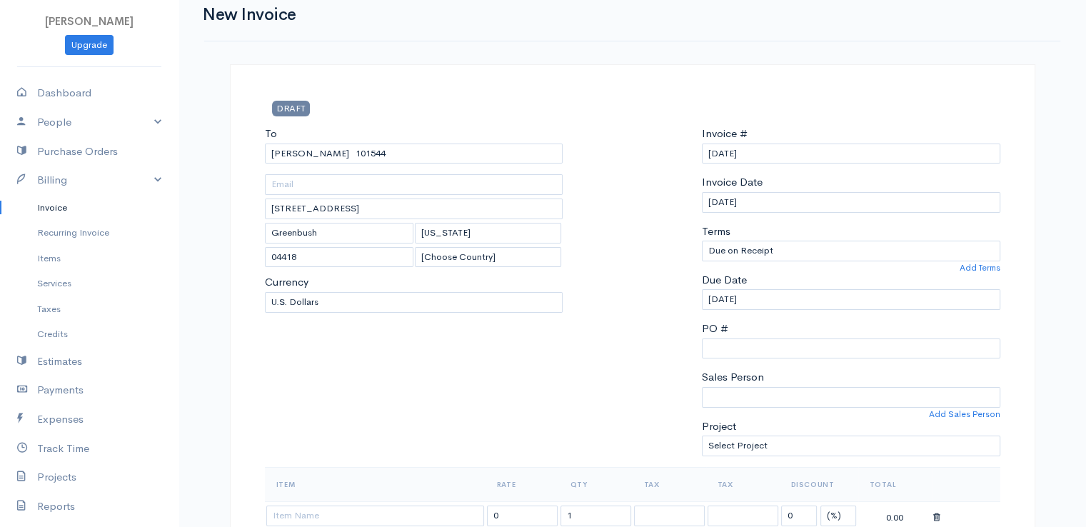
scroll to position [29, 0]
click at [624, 232] on div at bounding box center [632, 293] width 125 height 341
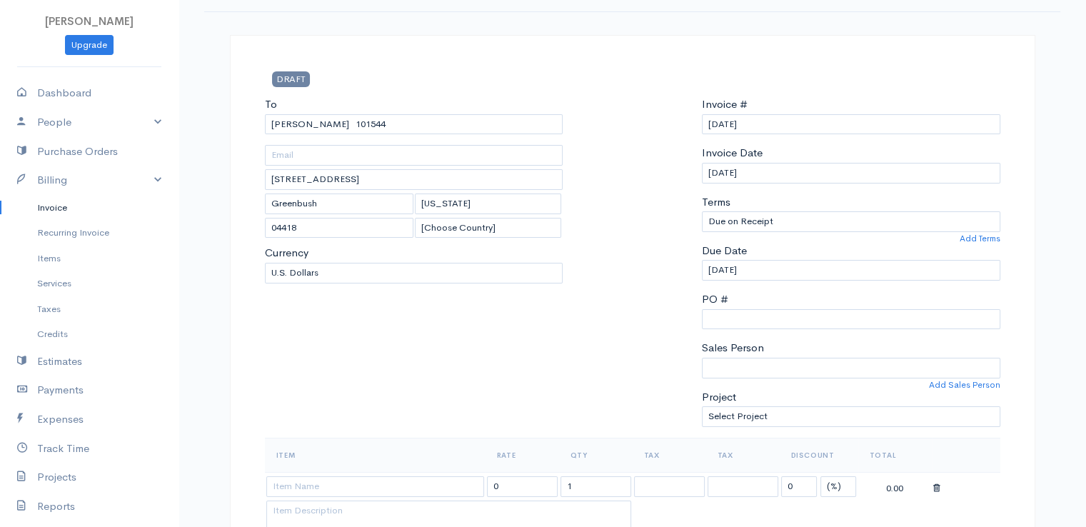
scroll to position [57, 0]
click at [724, 115] on input "[DATE]" at bounding box center [851, 122] width 298 height 21
click at [651, 181] on div at bounding box center [632, 264] width 125 height 341
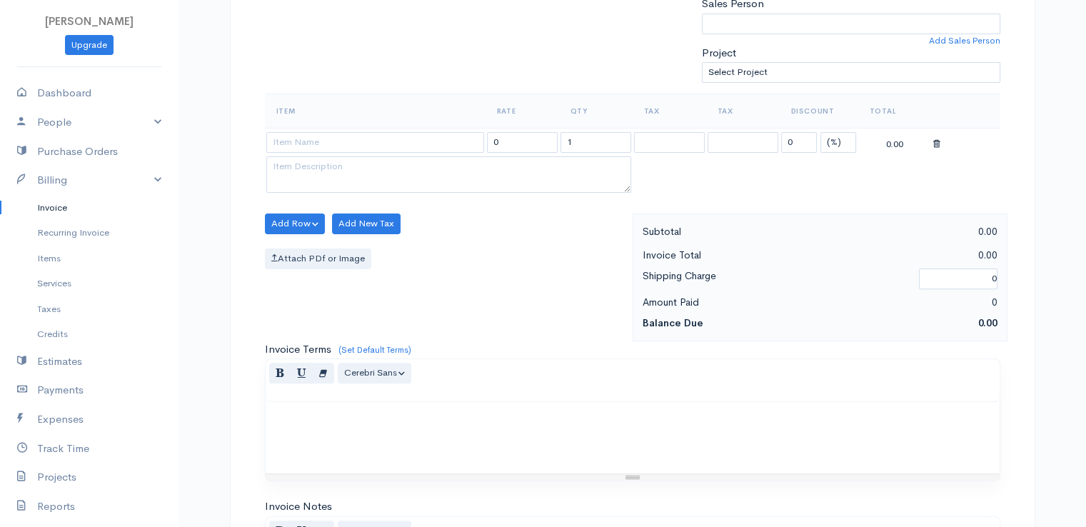
scroll to position [400, 0]
click at [651, 181] on table "Item Rate Qty Tax Tax Discount Total 0 1 0 (%) Flat 0.00" at bounding box center [633, 144] width 736 height 103
click at [900, 144] on div "0.00" at bounding box center [895, 142] width 71 height 18
click at [830, 136] on select "(%) Flat" at bounding box center [838, 141] width 36 height 21
click at [820, 131] on select "(%) Flat" at bounding box center [838, 141] width 36 height 21
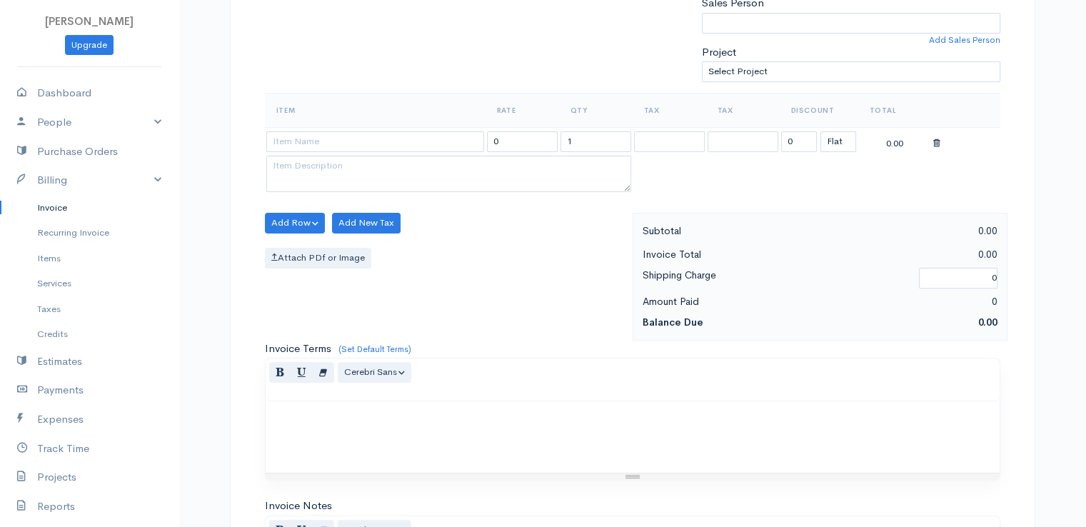
click at [834, 168] on table "Item Rate Qty Tax Tax Discount Total 0 1 0 (%) Flat 0.00" at bounding box center [633, 144] width 736 height 103
click at [793, 141] on input "0" at bounding box center [799, 141] width 36 height 21
click at [578, 143] on input "1" at bounding box center [596, 141] width 71 height 21
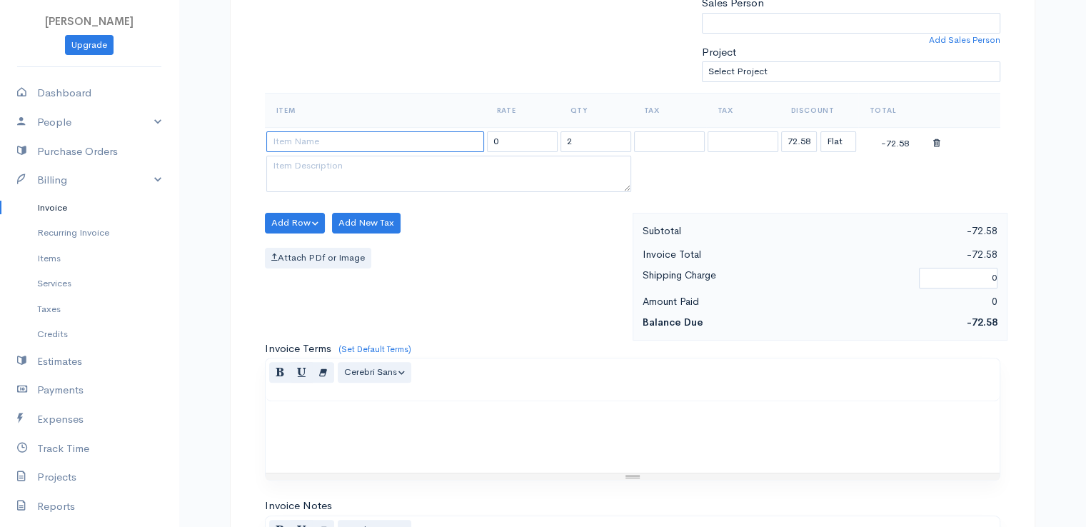
click at [417, 144] on input at bounding box center [375, 141] width 218 height 21
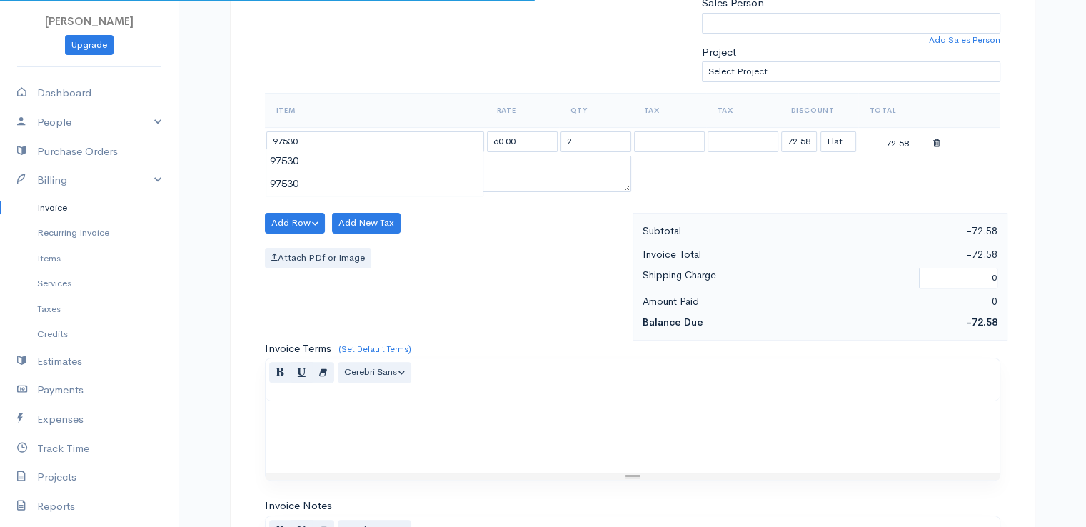
click at [421, 175] on body "[PERSON_NAME] Upgrade Dashboard People Clients Vendors Staff Users Purchase Ord…" at bounding box center [543, 217] width 1086 height 1235
click at [573, 418] on p at bounding box center [633, 416] width 720 height 16
click at [502, 219] on div "Add Row Add Item Row Add Time Row Add New Tax Attach PDf or Image" at bounding box center [445, 277] width 375 height 128
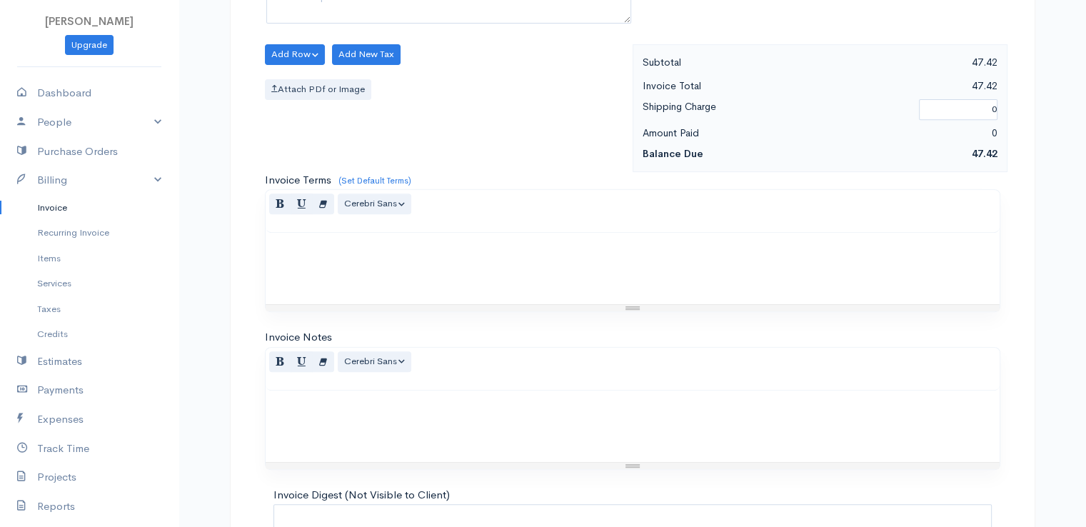
scroll to position [703, 0]
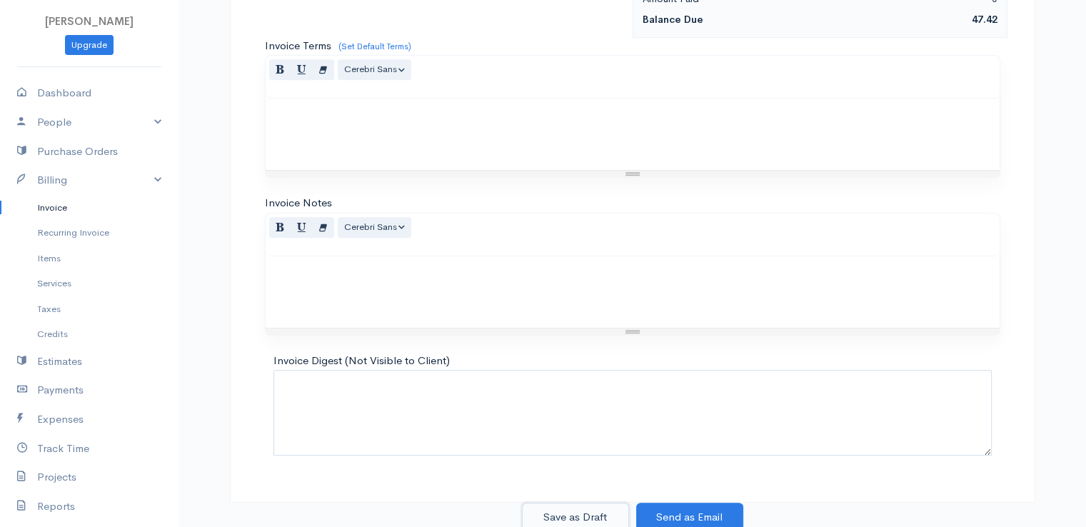
click at [591, 506] on button "Save as Draft" at bounding box center [575, 517] width 107 height 29
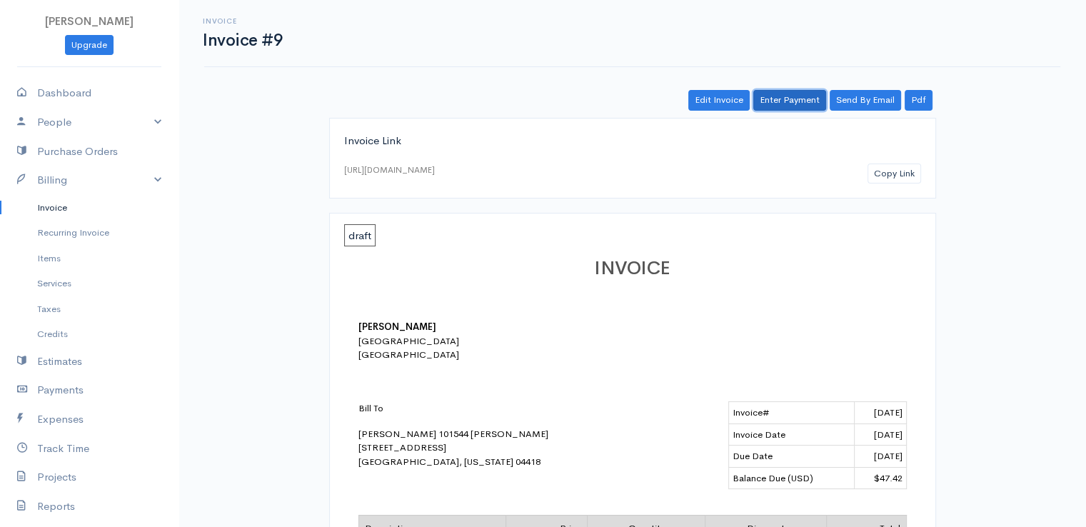
click at [787, 98] on link "Enter Payment" at bounding box center [789, 100] width 73 height 21
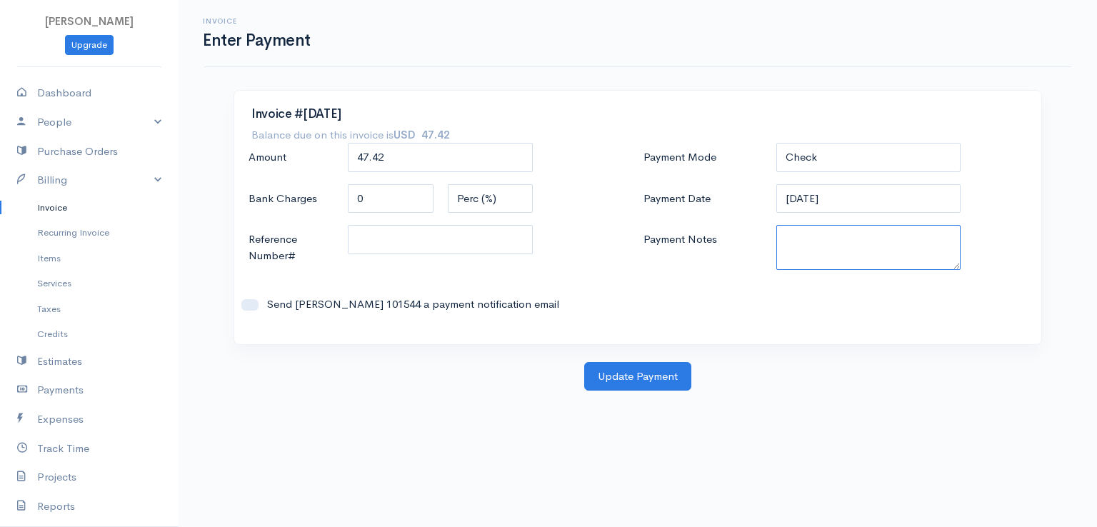
click at [786, 240] on textarea "Payment Notes" at bounding box center [868, 247] width 185 height 45
paste textarea "9170110399"
click at [639, 376] on button "Update Payment" at bounding box center [637, 376] width 107 height 29
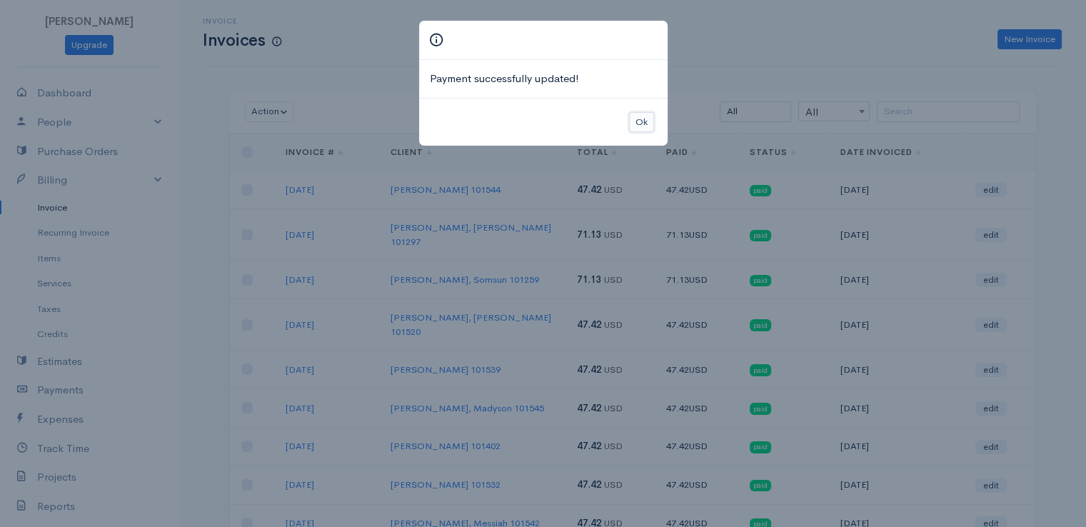
click at [639, 121] on button "Ok" at bounding box center [641, 122] width 25 height 21
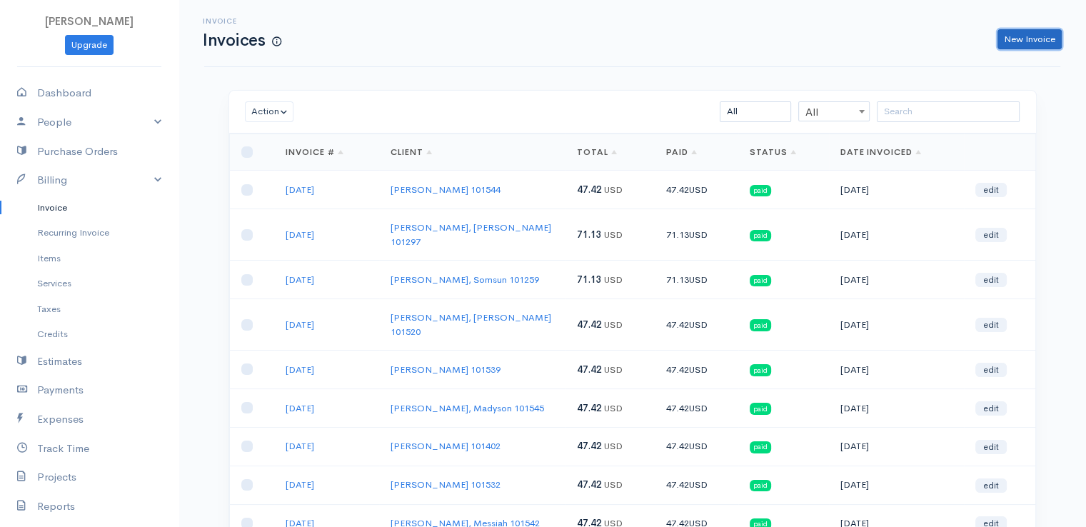
click at [1017, 41] on link "New Invoice" at bounding box center [1030, 39] width 64 height 21
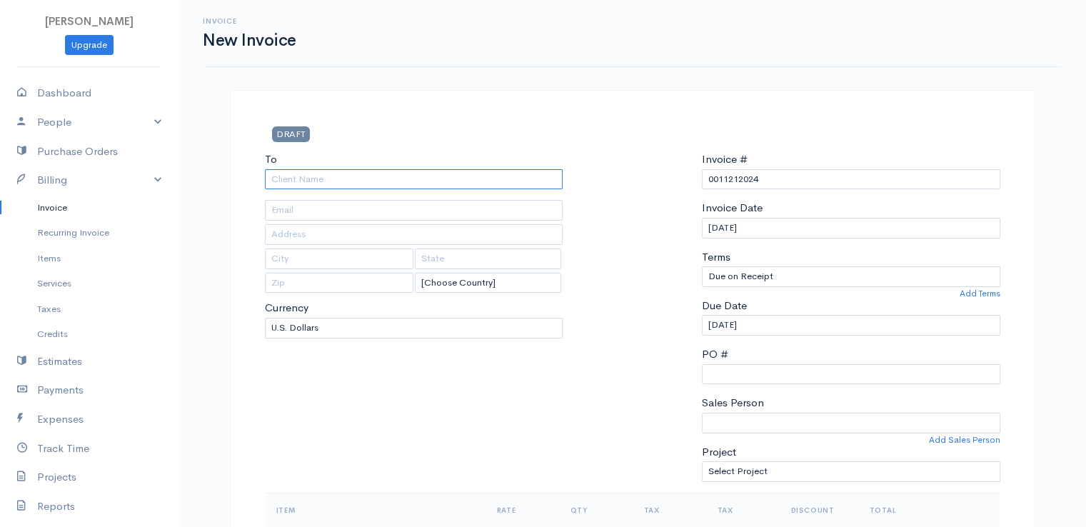
click at [494, 184] on input "To" at bounding box center [414, 179] width 298 height 21
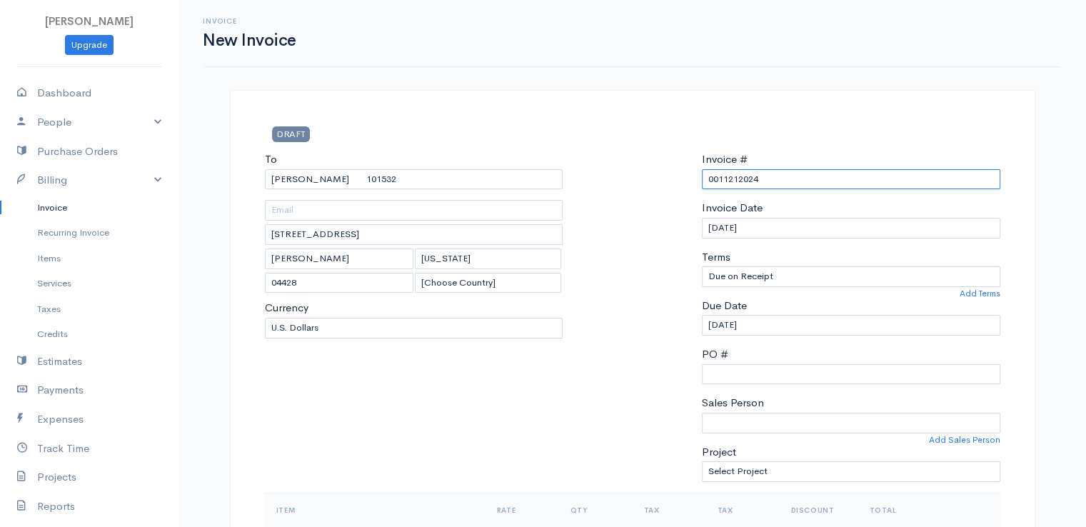
click at [746, 178] on input "0011212024" at bounding box center [851, 179] width 298 height 21
click at [629, 196] on div at bounding box center [632, 321] width 125 height 341
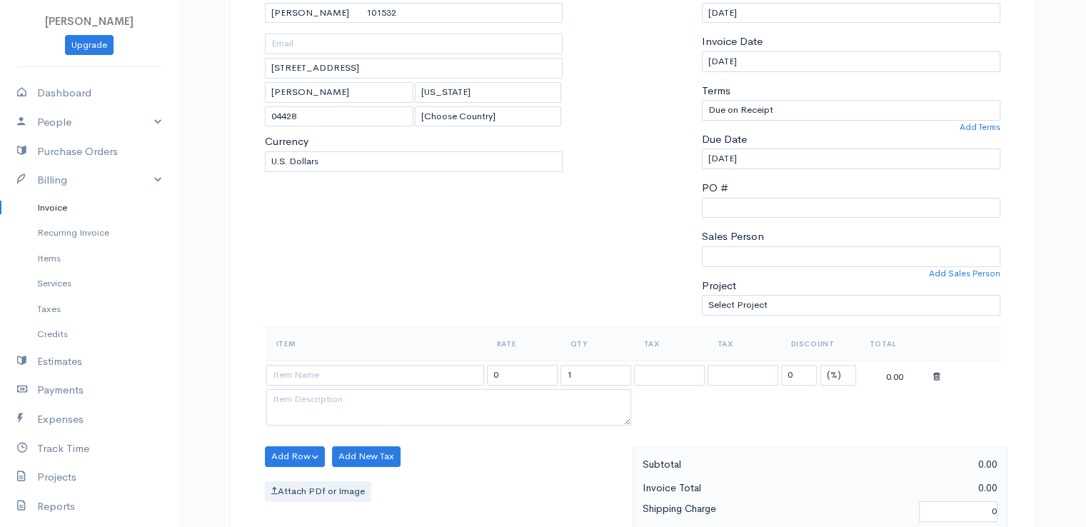
scroll to position [200, 0]
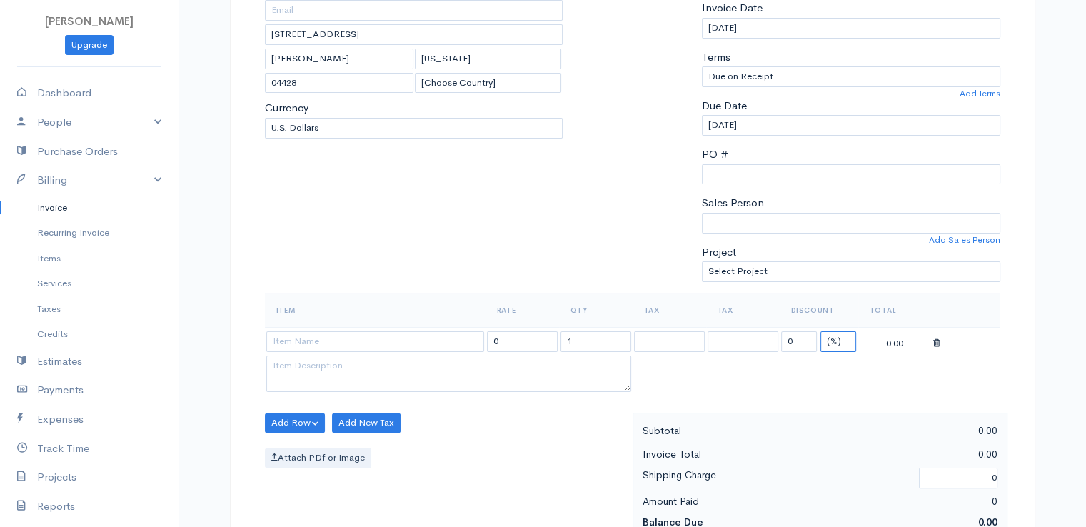
click at [840, 343] on select "(%) Flat" at bounding box center [838, 341] width 36 height 21
click at [820, 331] on select "(%) Flat" at bounding box center [838, 341] width 36 height 21
click at [596, 336] on input "1" at bounding box center [596, 341] width 71 height 21
click at [362, 346] on input at bounding box center [375, 341] width 218 height 21
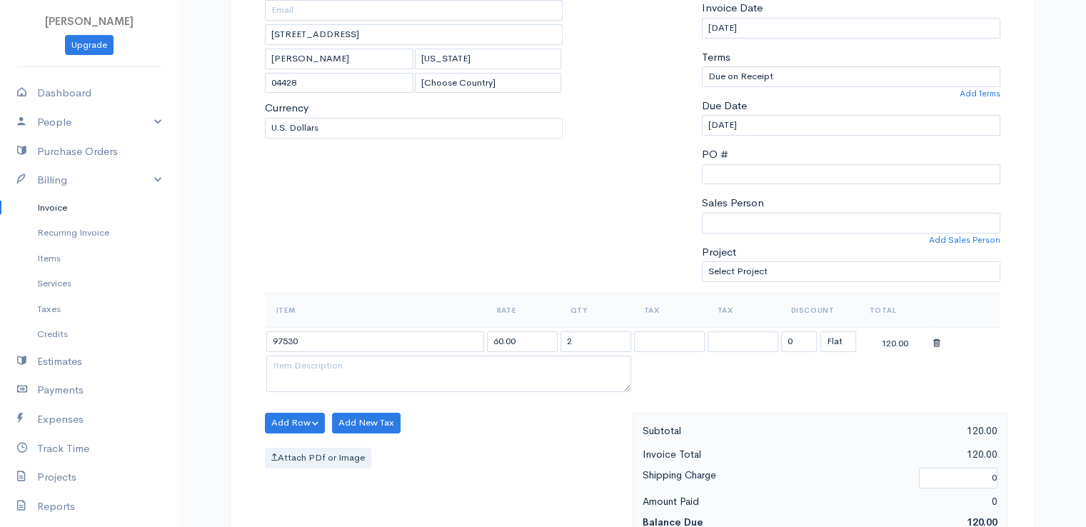
click at [365, 365] on body "[PERSON_NAME] Upgrade Dashboard People Clients Vendors Staff Users Purchase Ord…" at bounding box center [543, 417] width 1086 height 1235
click at [794, 339] on input "0" at bounding box center [799, 341] width 36 height 21
click at [576, 414] on div "Add Row Add Item Row Add Time Row Add New Tax Attach PDf or Image" at bounding box center [445, 477] width 375 height 128
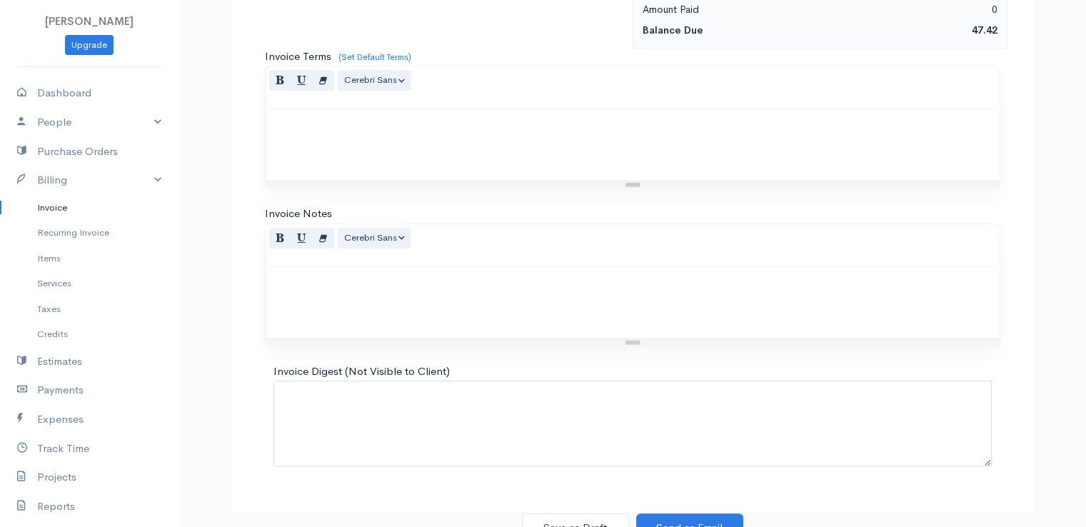
scroll to position [703, 0]
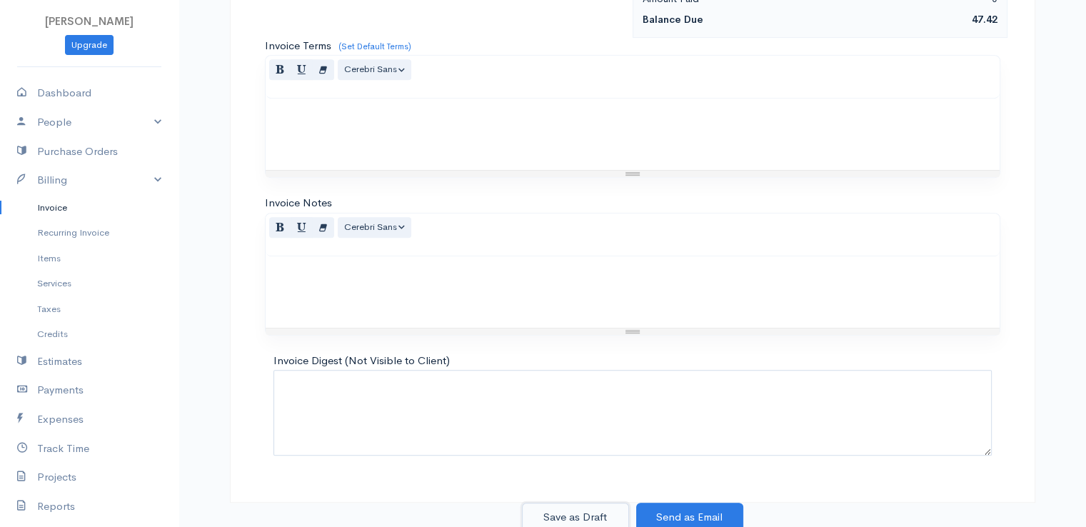
click at [588, 512] on button "Save as Draft" at bounding box center [575, 517] width 107 height 29
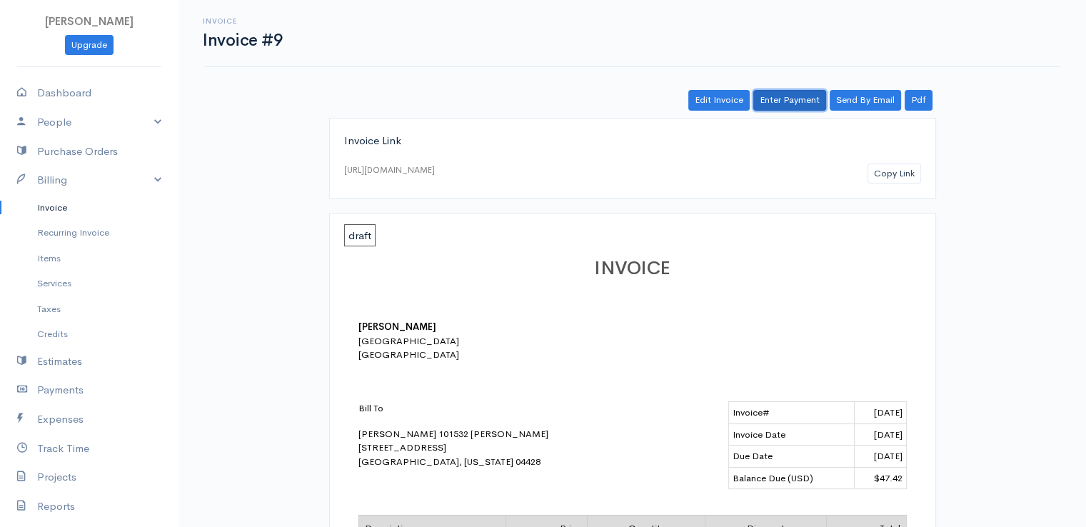
click at [794, 92] on link "Enter Payment" at bounding box center [789, 100] width 73 height 21
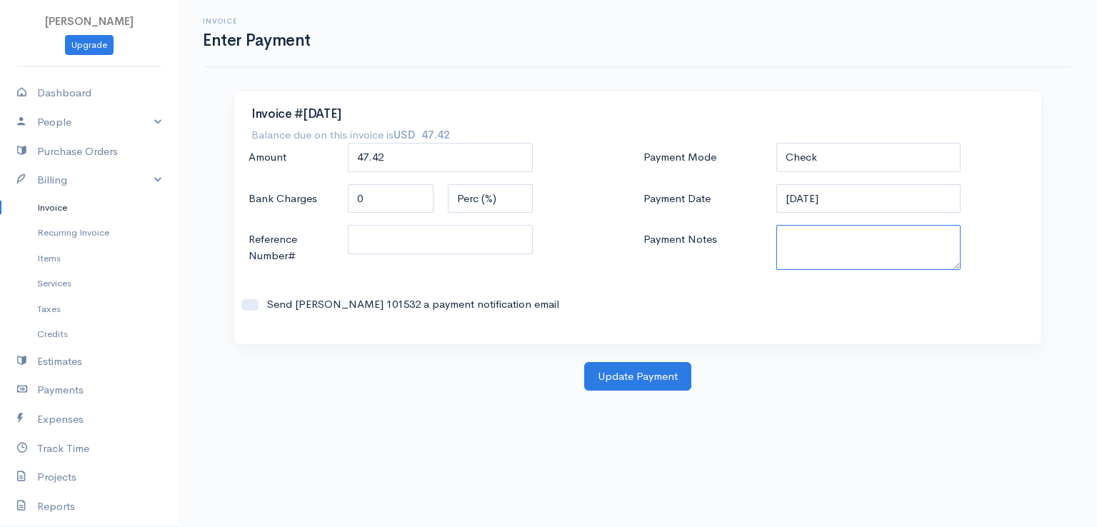
paste textarea "9170110399"
click at [834, 91] on div "Invoice #[DATE] Balance due on this invoice is USD 47.42 Amount 47.42 Bank Char…" at bounding box center [637, 218] width 807 height 254
click at [644, 384] on button "Update Payment" at bounding box center [637, 376] width 107 height 29
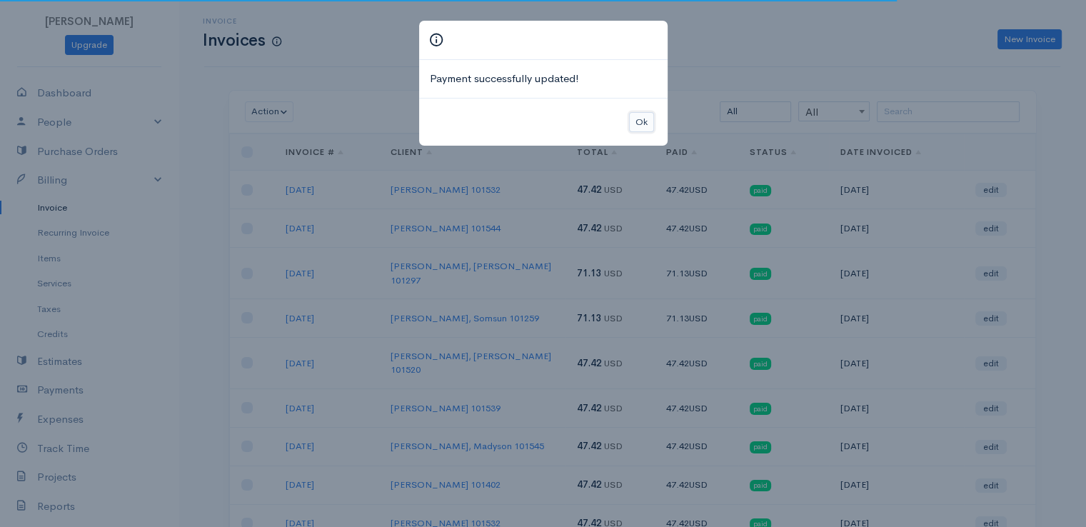
click at [640, 121] on button "Ok" at bounding box center [641, 122] width 25 height 21
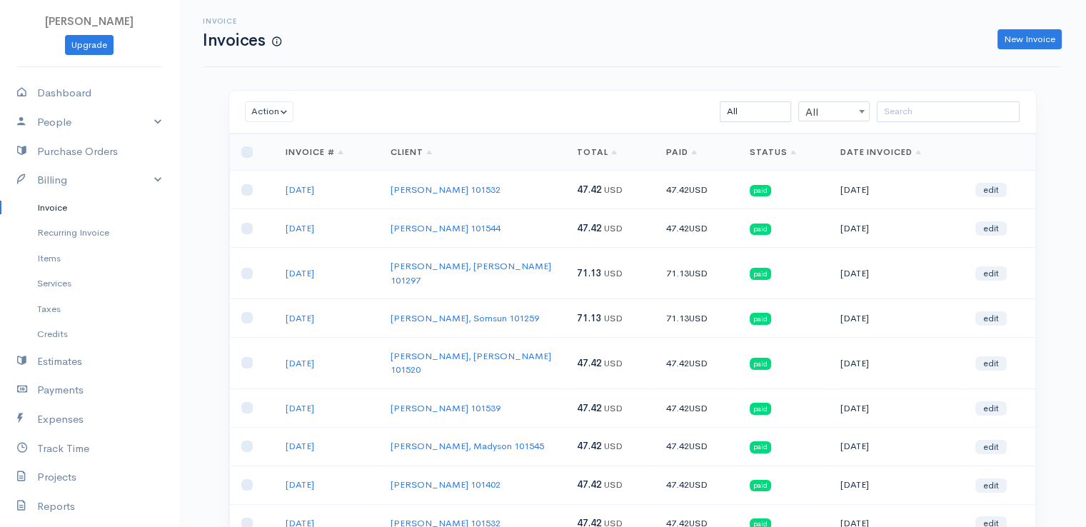
click at [972, 74] on div "Invoice Invoices New Invoice Action Archive Delete Download PDF Send [PERSON_NA…" at bounding box center [633, 356] width 908 height 713
click at [1043, 40] on link "New Invoice" at bounding box center [1030, 39] width 64 height 21
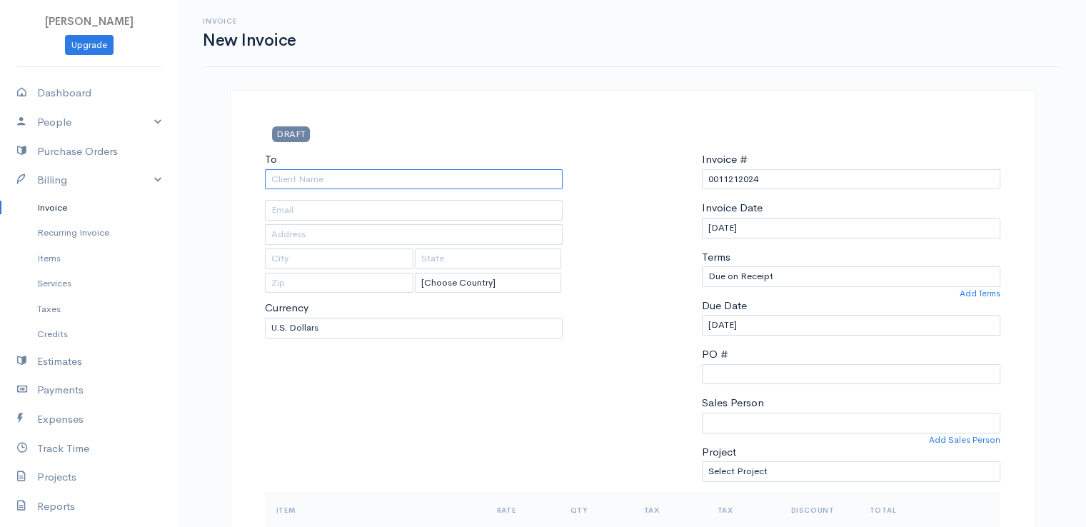
click at [516, 179] on input "To" at bounding box center [414, 179] width 298 height 21
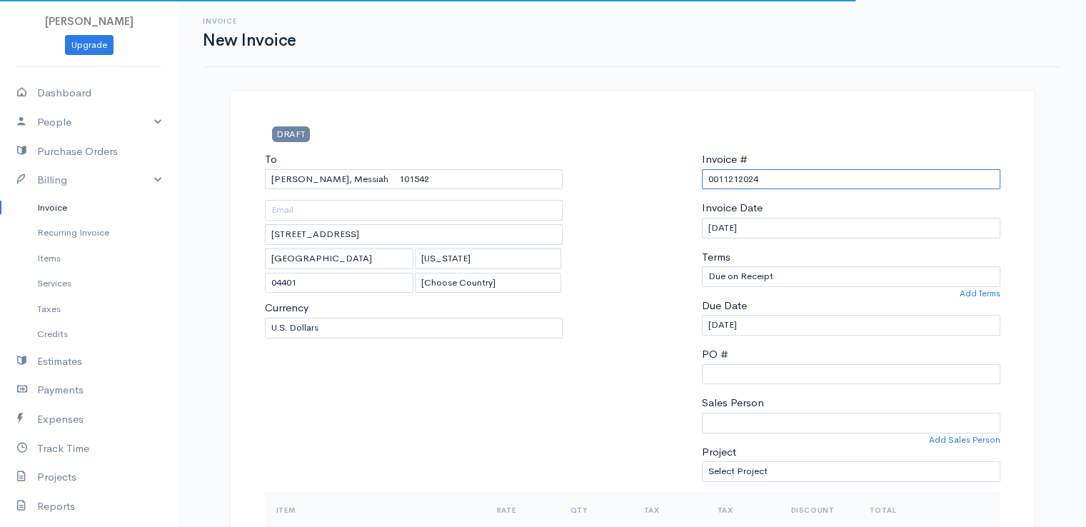
click at [738, 183] on input "0011212024" at bounding box center [851, 179] width 298 height 21
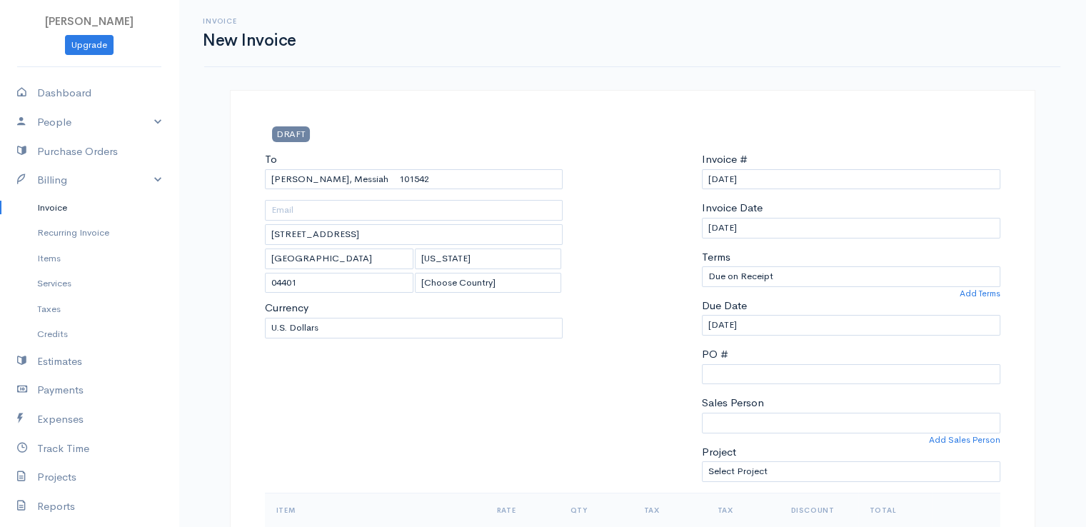
click at [658, 219] on div at bounding box center [632, 321] width 125 height 341
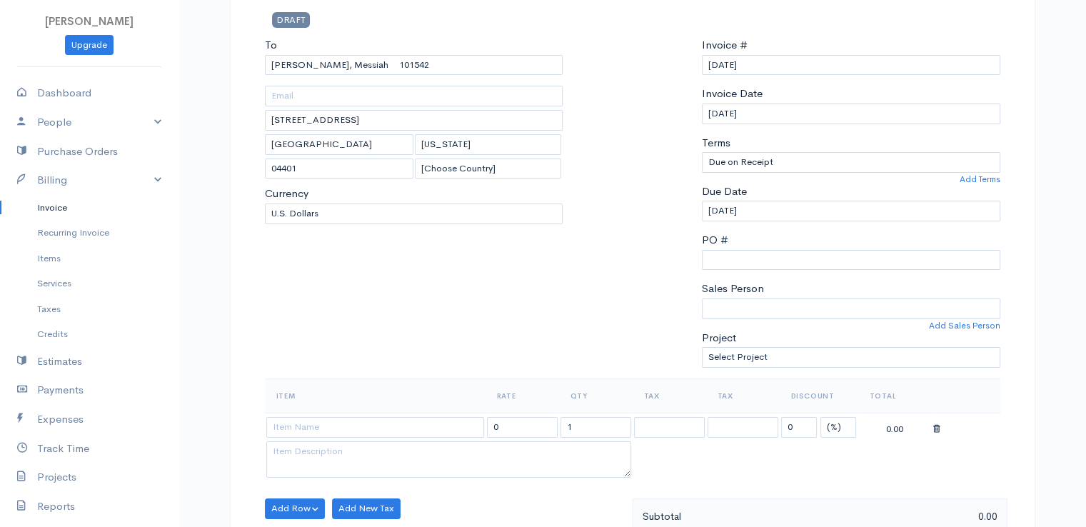
scroll to position [229, 0]
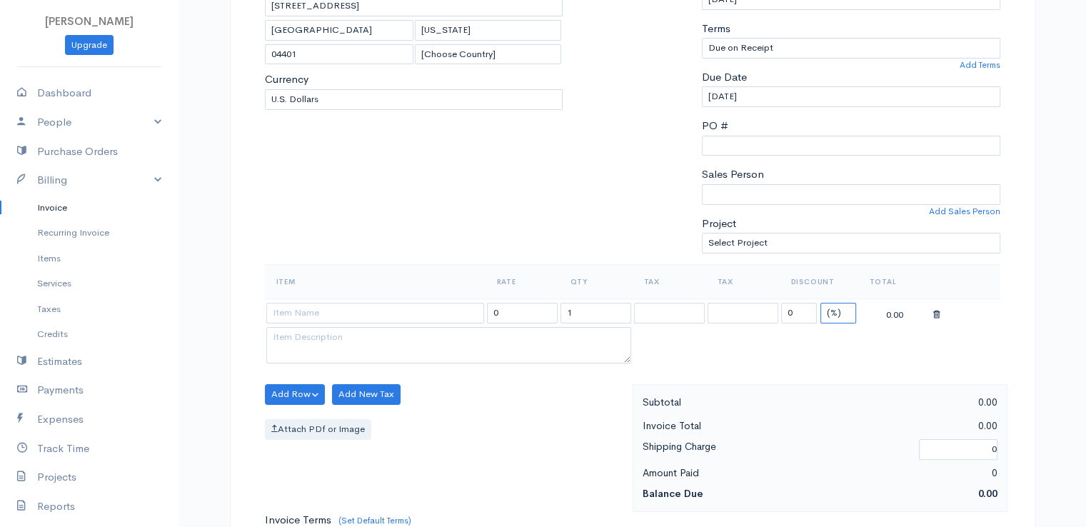
click at [844, 309] on select "(%) Flat" at bounding box center [838, 313] width 36 height 21
click at [820, 303] on select "(%) Flat" at bounding box center [838, 313] width 36 height 21
click at [796, 313] on input "0" at bounding box center [799, 313] width 36 height 21
click at [581, 306] on input "1" at bounding box center [596, 313] width 71 height 21
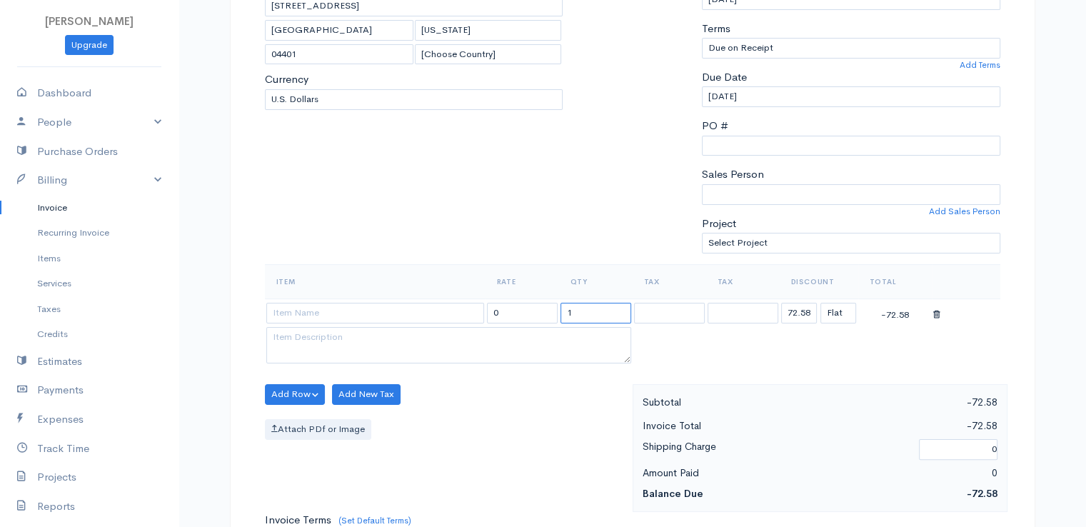
click at [581, 306] on input "1" at bounding box center [596, 313] width 71 height 21
click at [434, 315] on input at bounding box center [375, 313] width 218 height 21
click at [439, 338] on body "[PERSON_NAME] Upgrade Dashboard People Clients Vendors Staff Users Purchase Ord…" at bounding box center [543, 388] width 1086 height 1235
click at [526, 425] on div "Attach PDf or Image" at bounding box center [445, 429] width 361 height 21
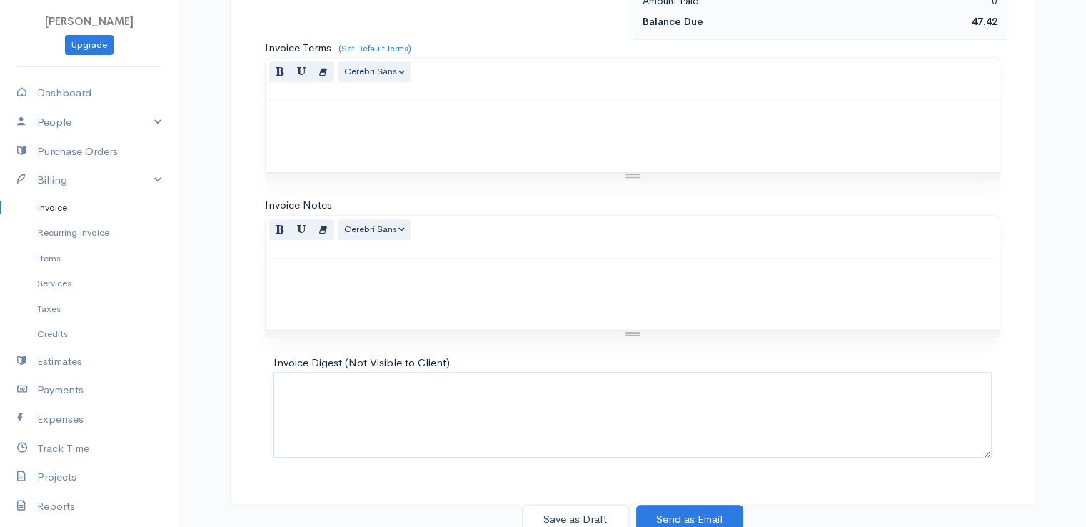
scroll to position [703, 0]
click at [585, 514] on button "Save as Draft" at bounding box center [575, 517] width 107 height 29
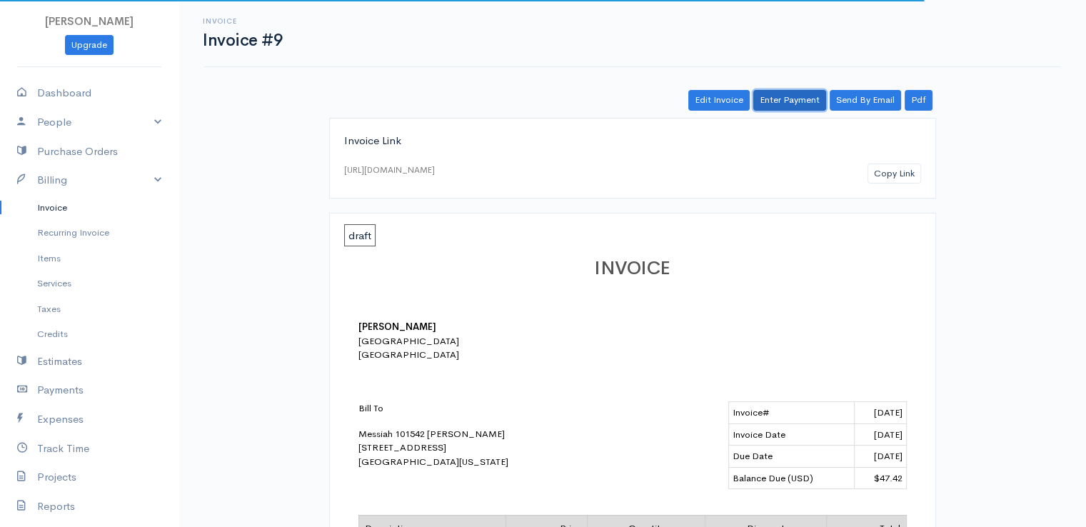
click at [786, 109] on link "Enter Payment" at bounding box center [789, 100] width 73 height 21
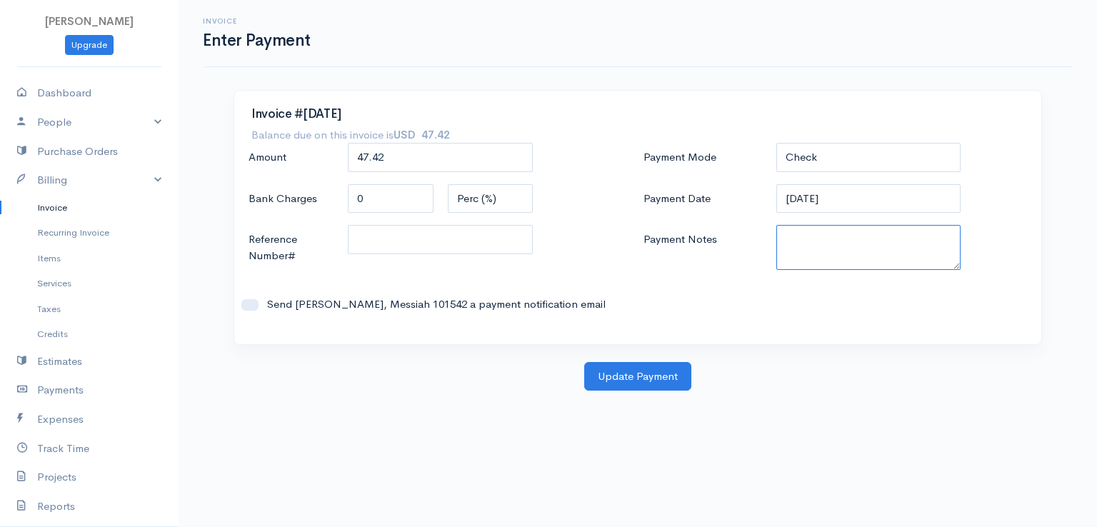
paste textarea "9170110399"
click at [642, 374] on button "Update Payment" at bounding box center [637, 376] width 107 height 29
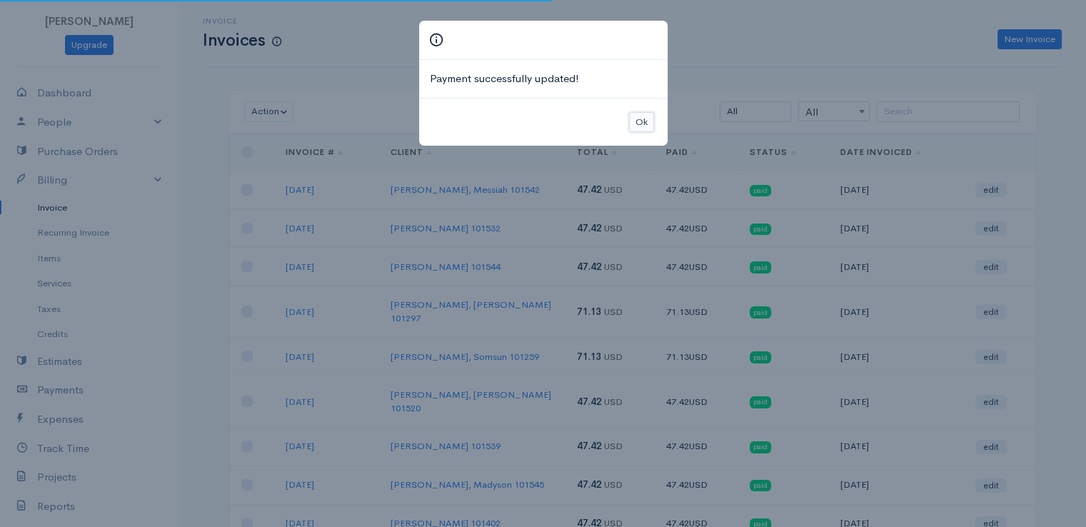
click at [642, 117] on button "Ok" at bounding box center [641, 122] width 25 height 21
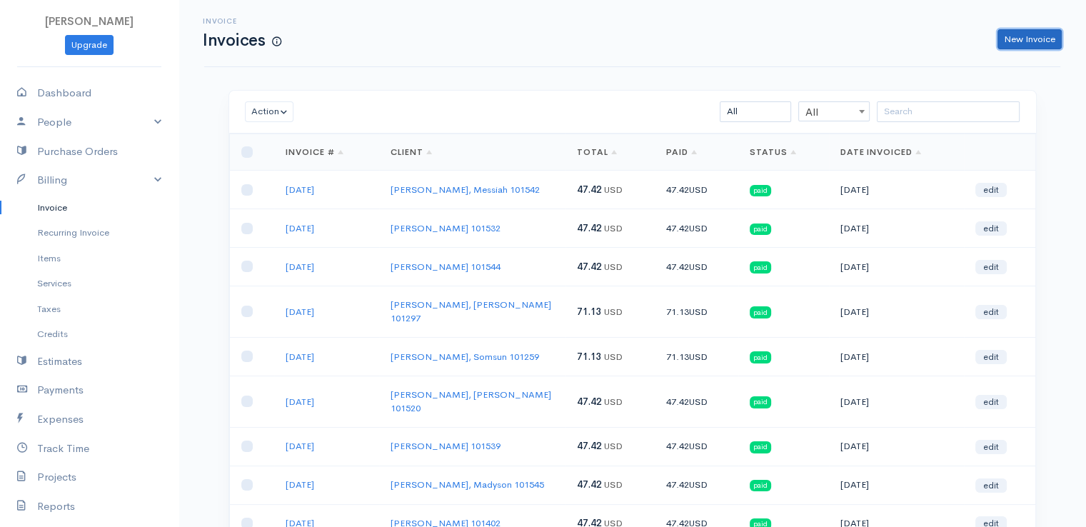
click at [1025, 44] on link "New Invoice" at bounding box center [1030, 39] width 64 height 21
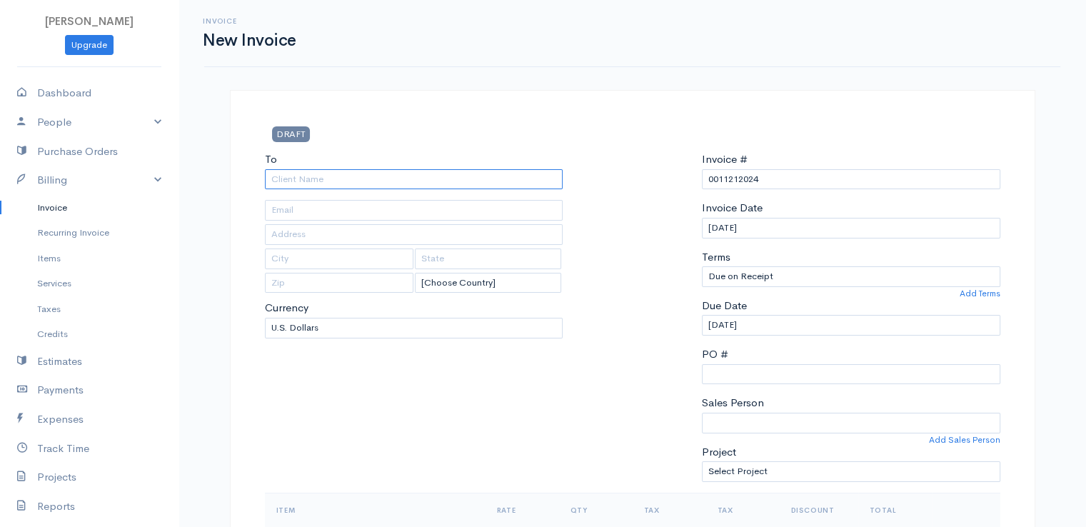
click at [430, 178] on input "To" at bounding box center [414, 179] width 298 height 21
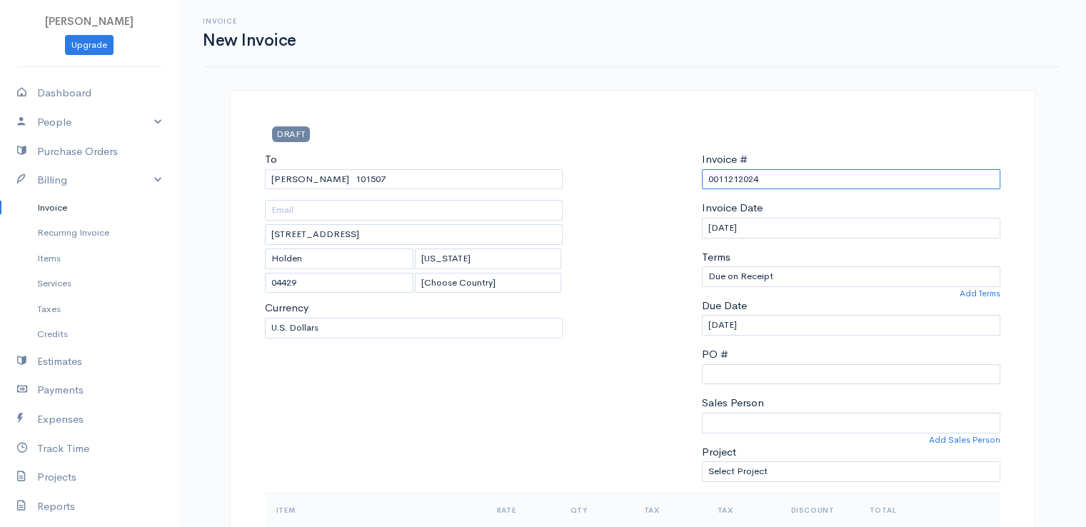
click at [746, 181] on input "0011212024" at bounding box center [851, 179] width 298 height 21
click at [584, 206] on div at bounding box center [632, 321] width 125 height 341
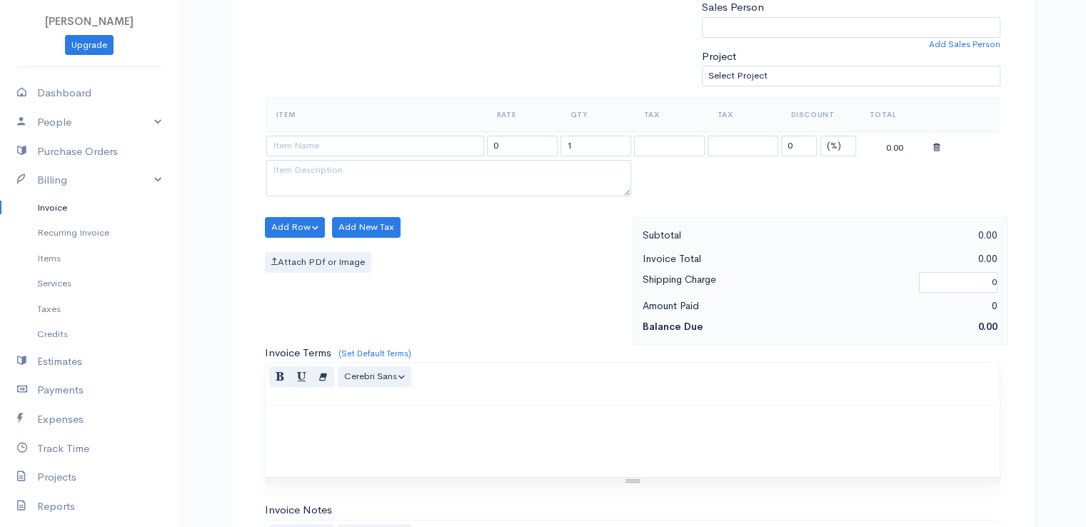
scroll to position [457, 0]
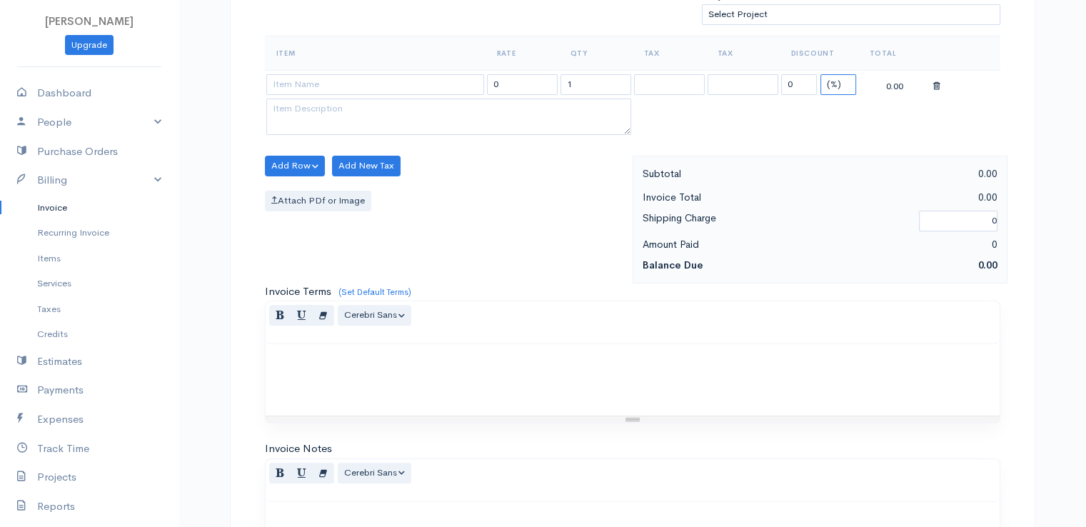
click at [842, 78] on select "(%) Flat" at bounding box center [838, 84] width 36 height 21
click at [820, 74] on select "(%) Flat" at bounding box center [838, 84] width 36 height 21
click at [798, 80] on input "0" at bounding box center [799, 84] width 36 height 21
click at [581, 83] on input "1" at bounding box center [596, 84] width 71 height 21
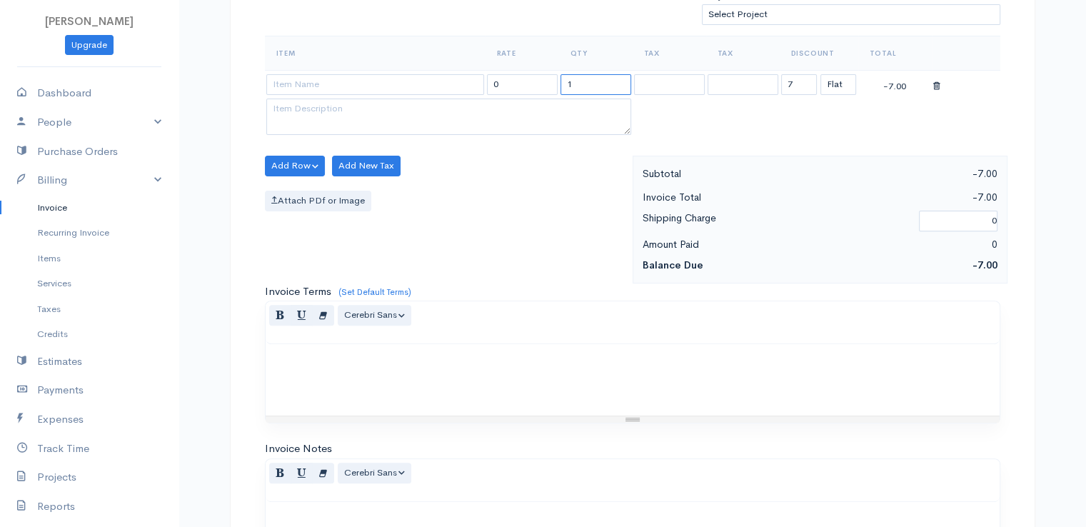
click at [581, 83] on input "1" at bounding box center [596, 84] width 71 height 21
click at [427, 79] on input at bounding box center [375, 84] width 218 height 21
click at [431, 101] on body "[PERSON_NAME] Upgrade Dashboard People Clients Vendors Staff Users Purchase Ord…" at bounding box center [543, 160] width 1086 height 1235
click at [798, 82] on input "7" at bounding box center [799, 84] width 36 height 21
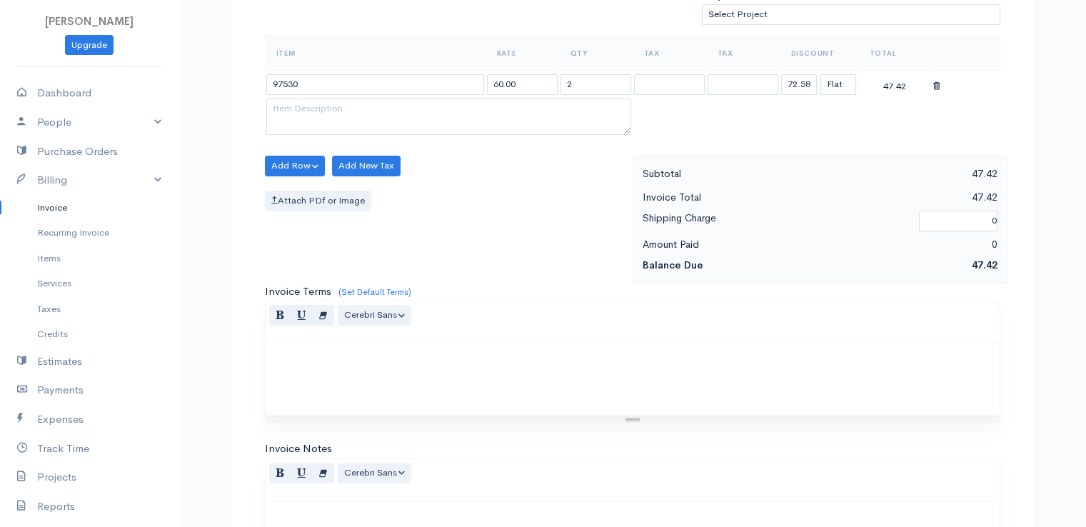
click at [551, 251] on div "Add Row Add Item Row Add Time Row Add New Tax Attach PDf or Image" at bounding box center [445, 220] width 375 height 128
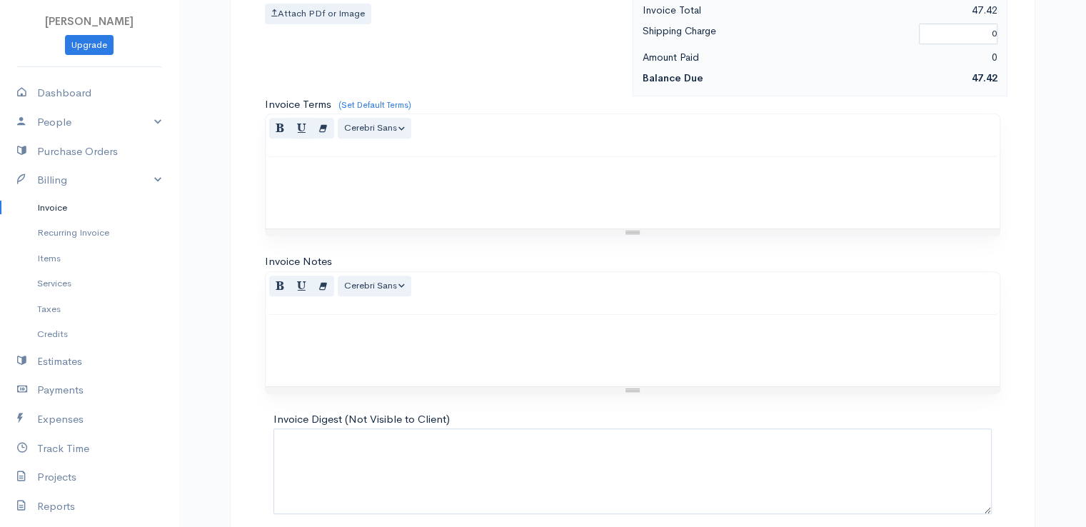
scroll to position [703, 0]
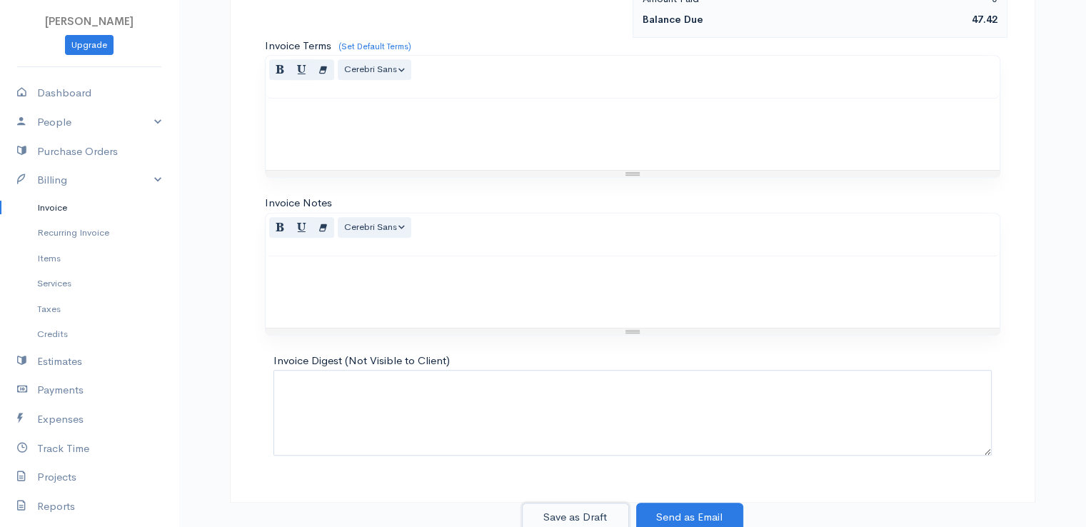
click at [586, 508] on button "Save as Draft" at bounding box center [575, 517] width 107 height 29
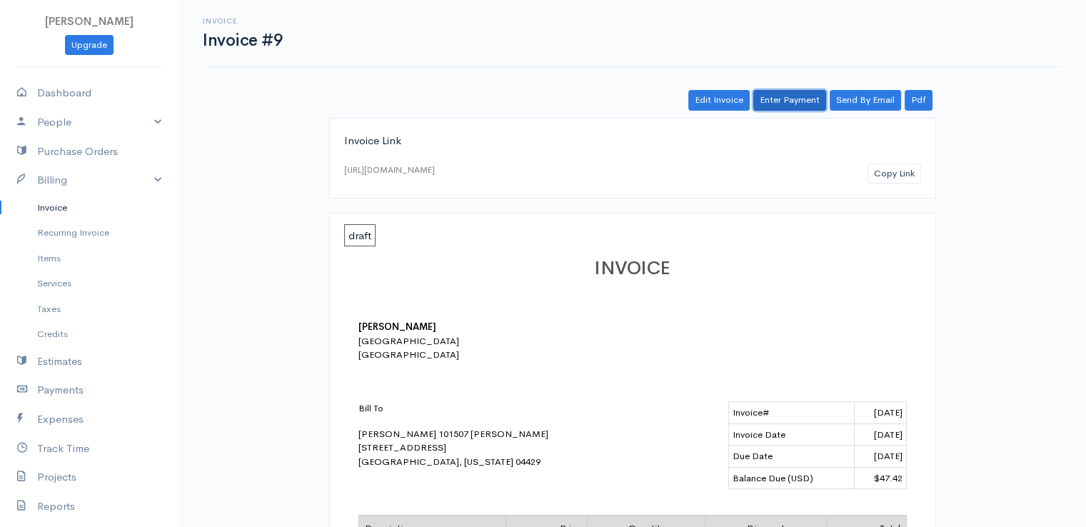
click at [803, 101] on link "Enter Payment" at bounding box center [789, 100] width 73 height 21
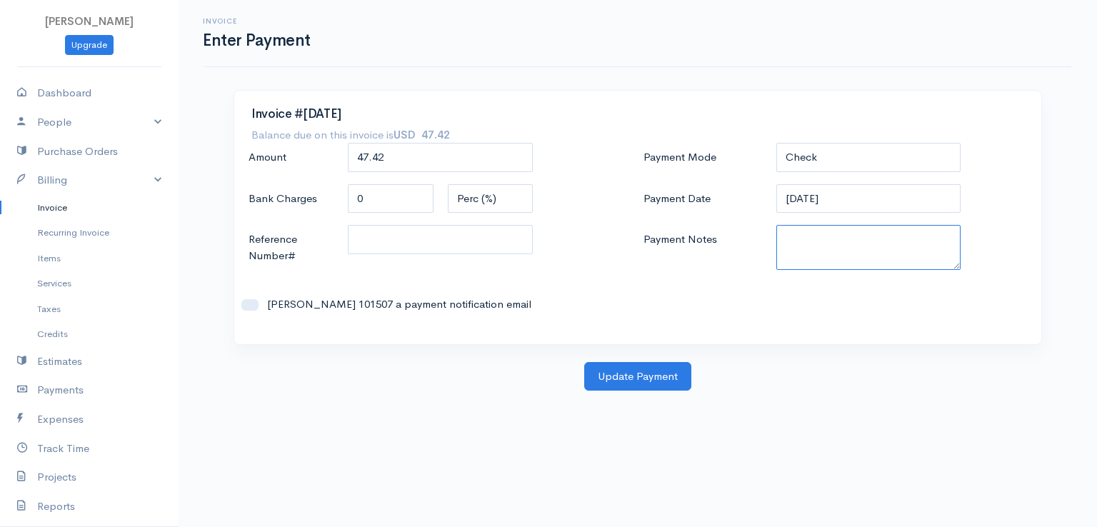
drag, startPoint x: 810, startPoint y: 214, endPoint x: 788, endPoint y: 255, distance: 46.3
paste textarea "9170110399"
click at [637, 370] on button "Update Payment" at bounding box center [637, 376] width 107 height 29
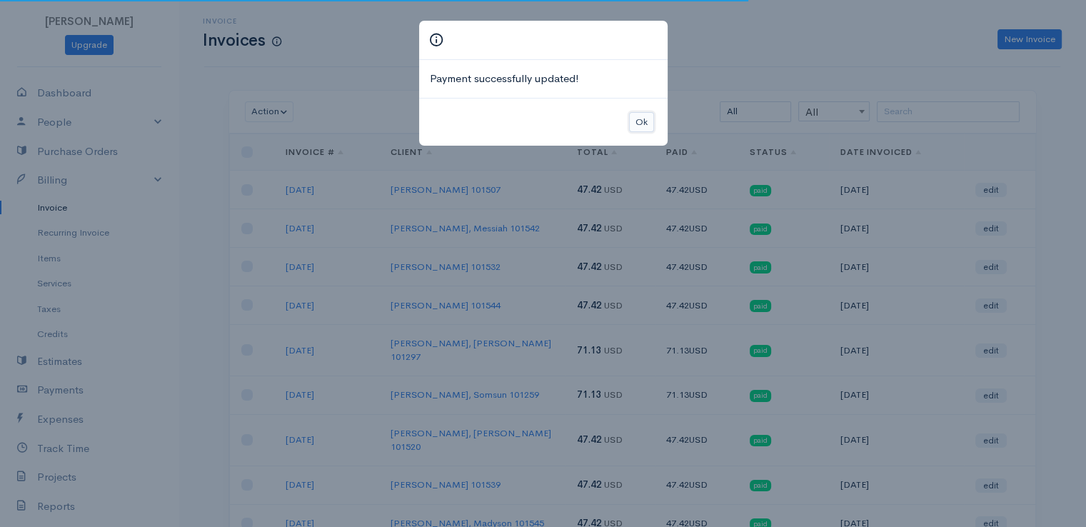
click at [634, 115] on button "Ok" at bounding box center [641, 122] width 25 height 21
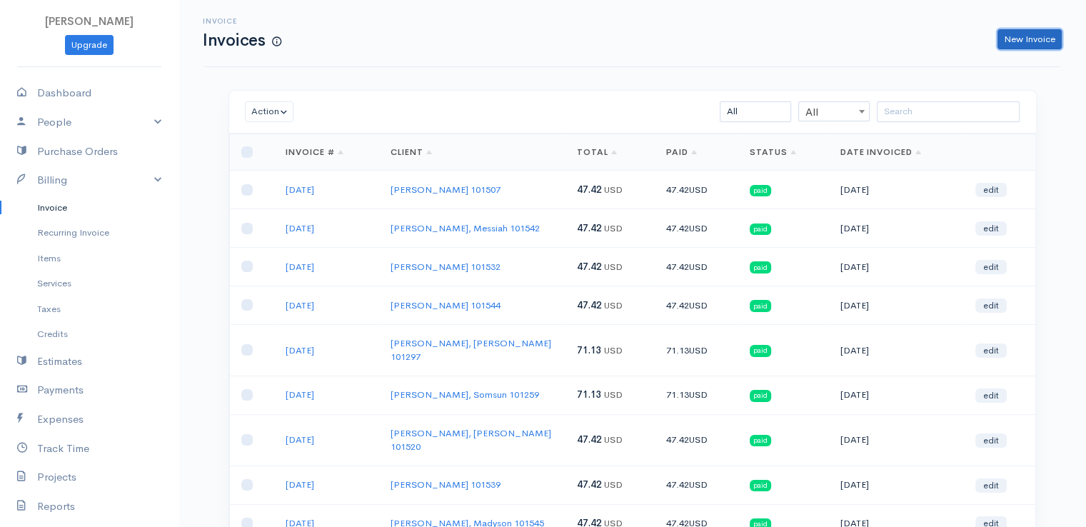
click at [1022, 35] on link "New Invoice" at bounding box center [1030, 39] width 64 height 21
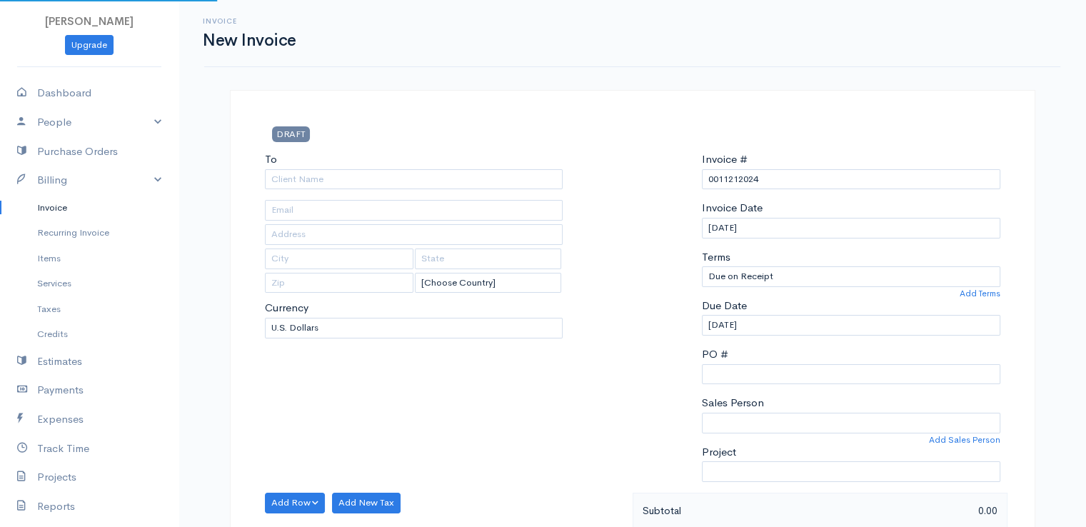
click at [1022, 35] on div "Invoice New Invoice" at bounding box center [632, 33] width 873 height 32
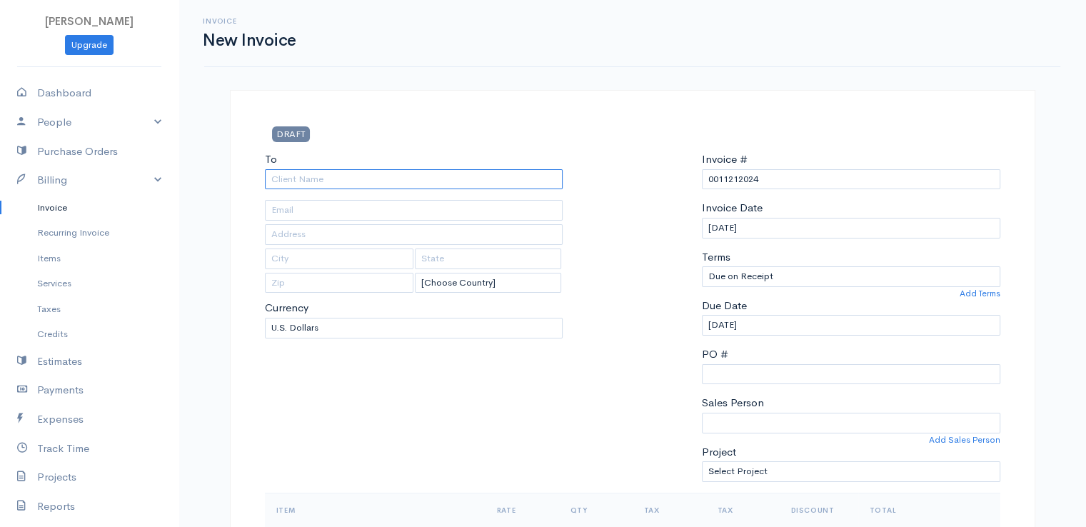
click at [421, 172] on input "To" at bounding box center [414, 179] width 298 height 21
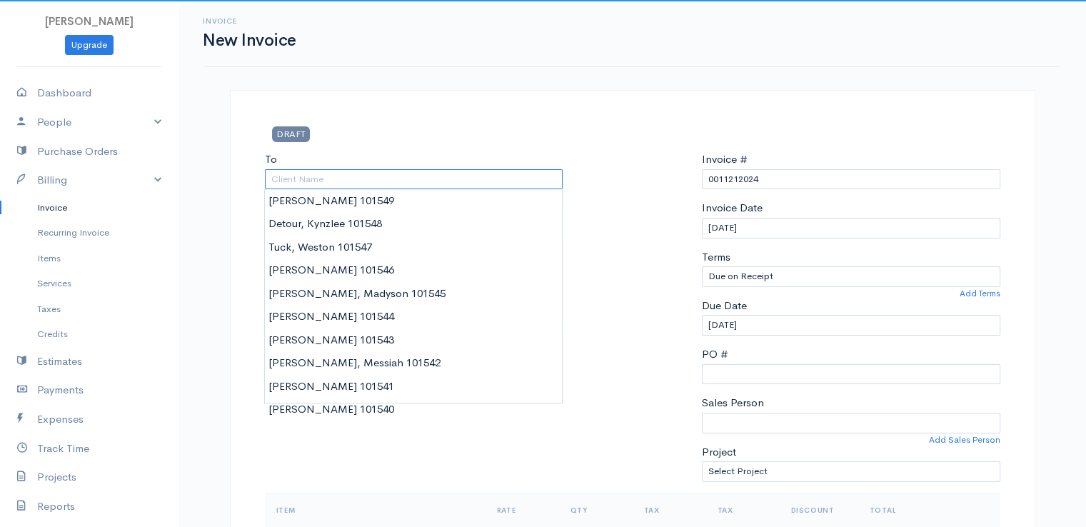
click at [421, 172] on input "To" at bounding box center [414, 179] width 298 height 21
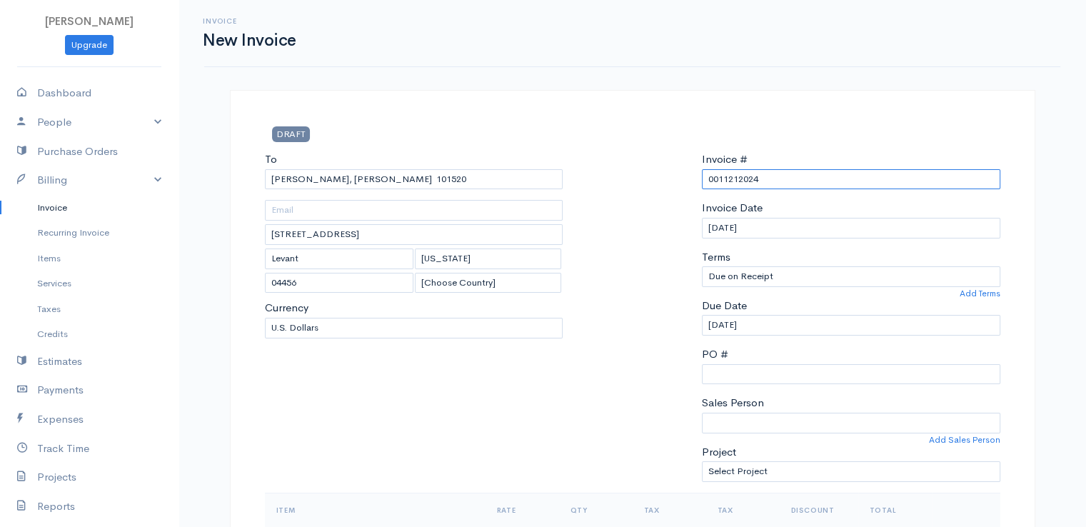
click at [738, 172] on input "0011212024" at bounding box center [851, 179] width 298 height 21
click at [588, 246] on div at bounding box center [632, 321] width 125 height 341
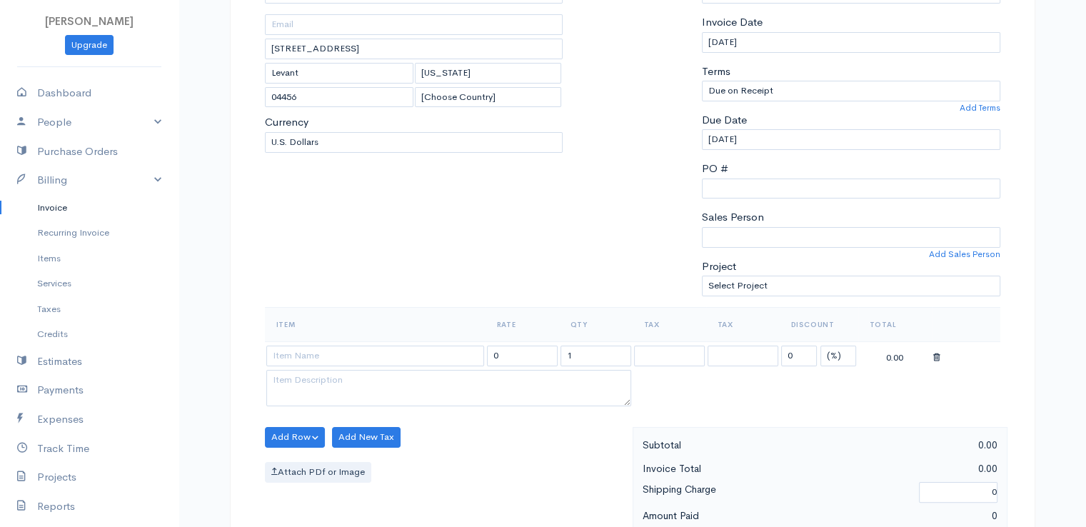
scroll to position [314, 0]
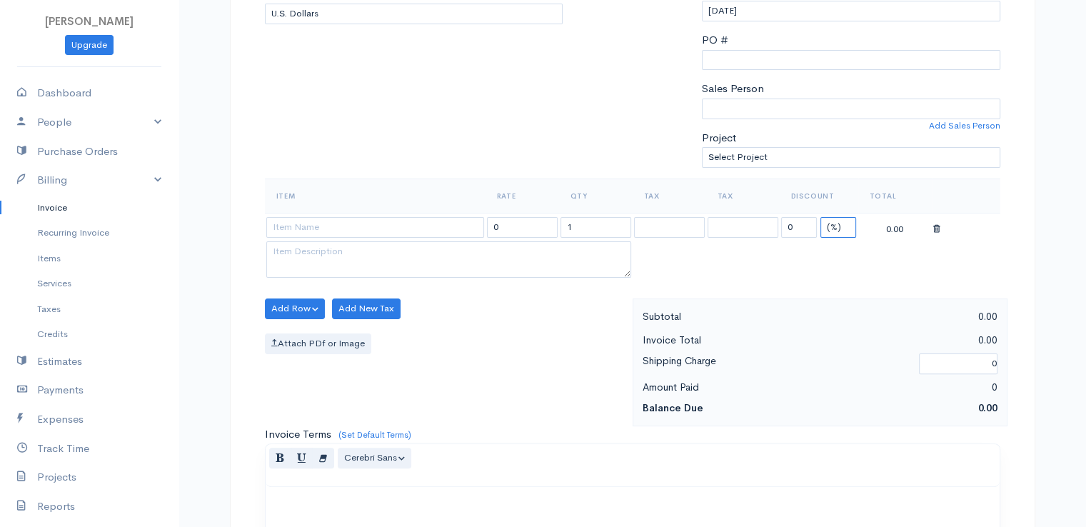
click at [850, 221] on select "(%) Flat" at bounding box center [838, 227] width 36 height 21
click at [820, 217] on select "(%) Flat" at bounding box center [838, 227] width 36 height 21
click at [792, 217] on input "0" at bounding box center [799, 227] width 36 height 21
click at [588, 229] on input "1" at bounding box center [596, 227] width 71 height 21
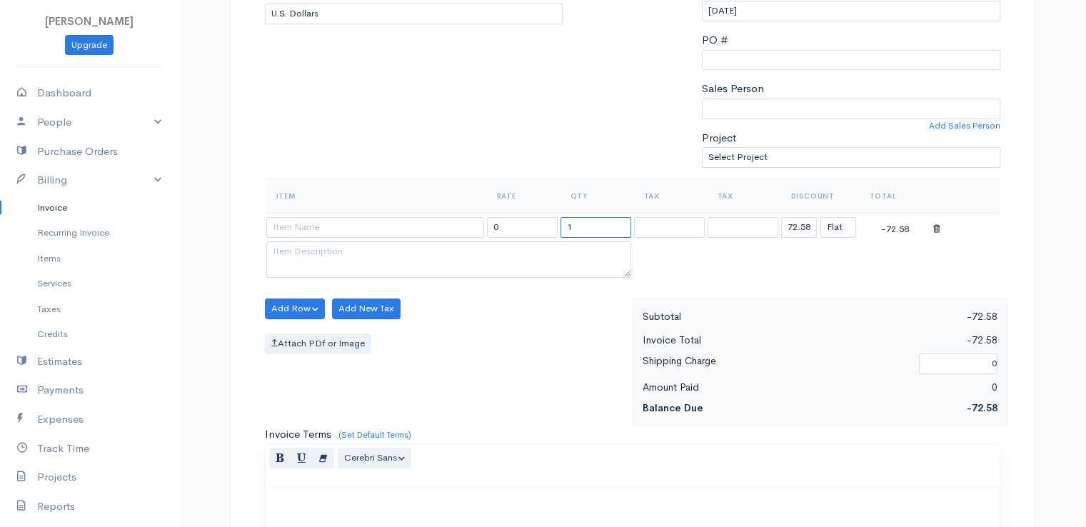
click at [588, 229] on input "1" at bounding box center [596, 227] width 71 height 21
click at [369, 229] on input at bounding box center [375, 227] width 218 height 21
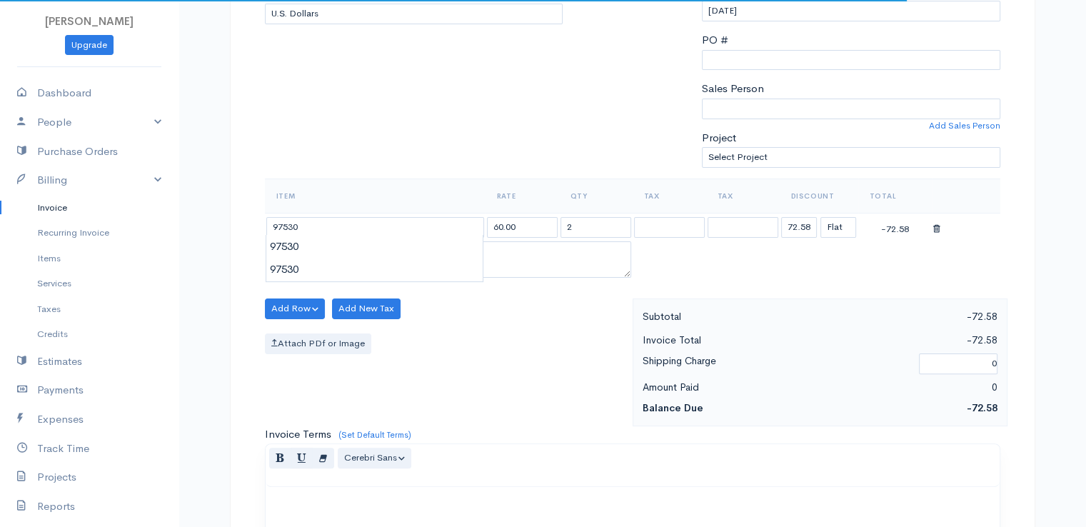
click at [369, 252] on body "[PERSON_NAME] Upgrade Dashboard People Clients Vendors Staff Users Purchase Ord…" at bounding box center [543, 303] width 1086 height 1235
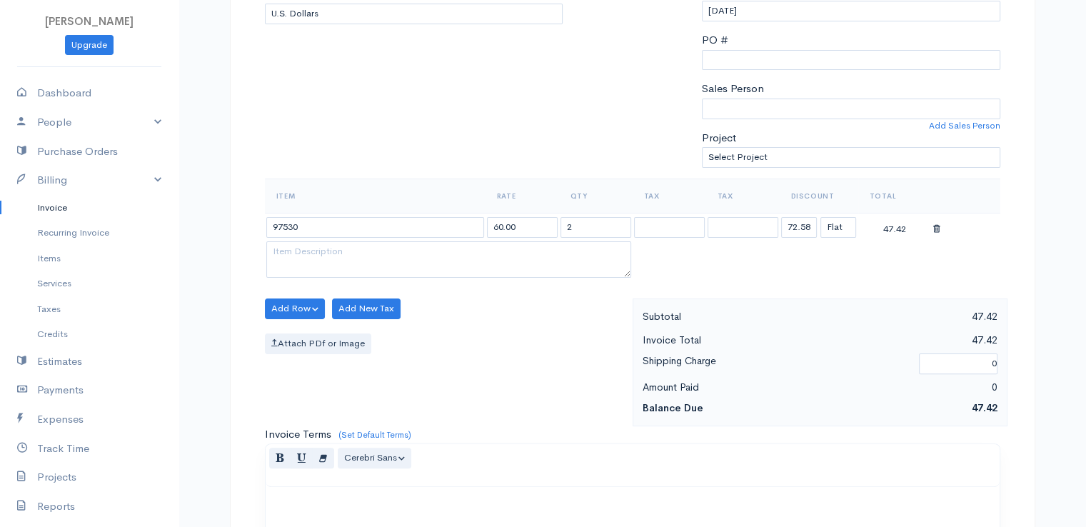
click at [521, 401] on div "Add Row Add Item Row Add Time Row Add New Tax Attach PDf or Image" at bounding box center [445, 362] width 375 height 128
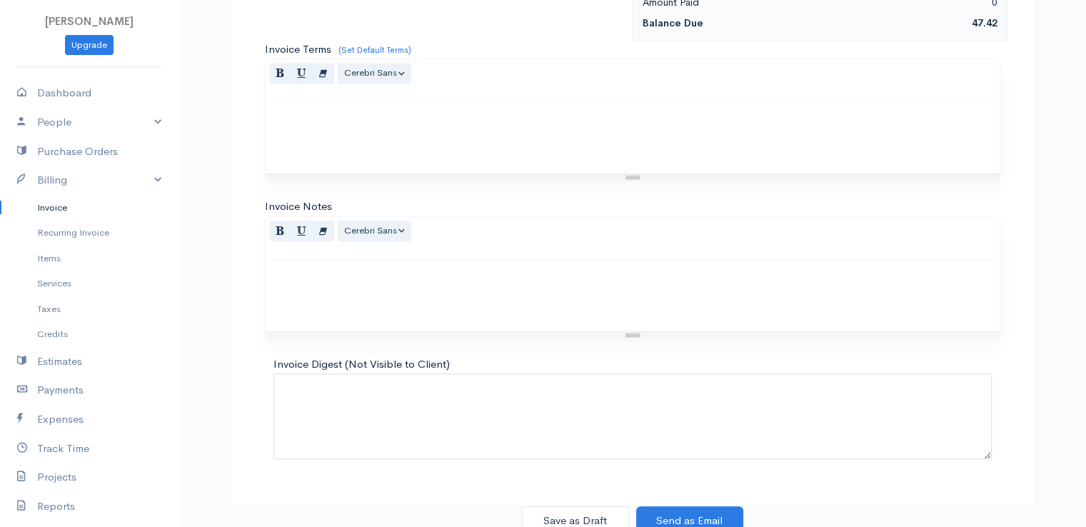
scroll to position [703, 0]
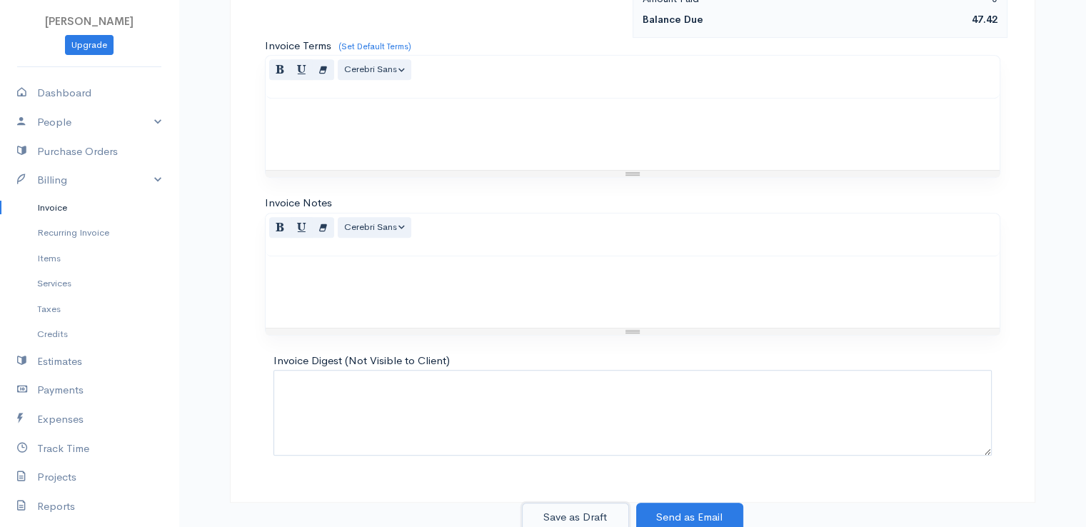
click at [578, 503] on button "Save as Draft" at bounding box center [575, 517] width 107 height 29
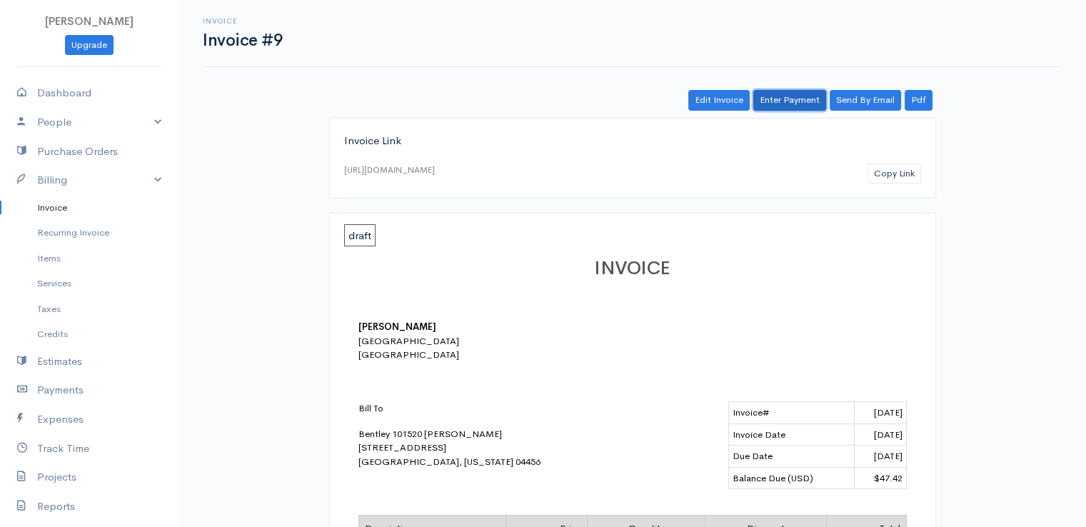
click at [800, 95] on link "Enter Payment" at bounding box center [789, 100] width 73 height 21
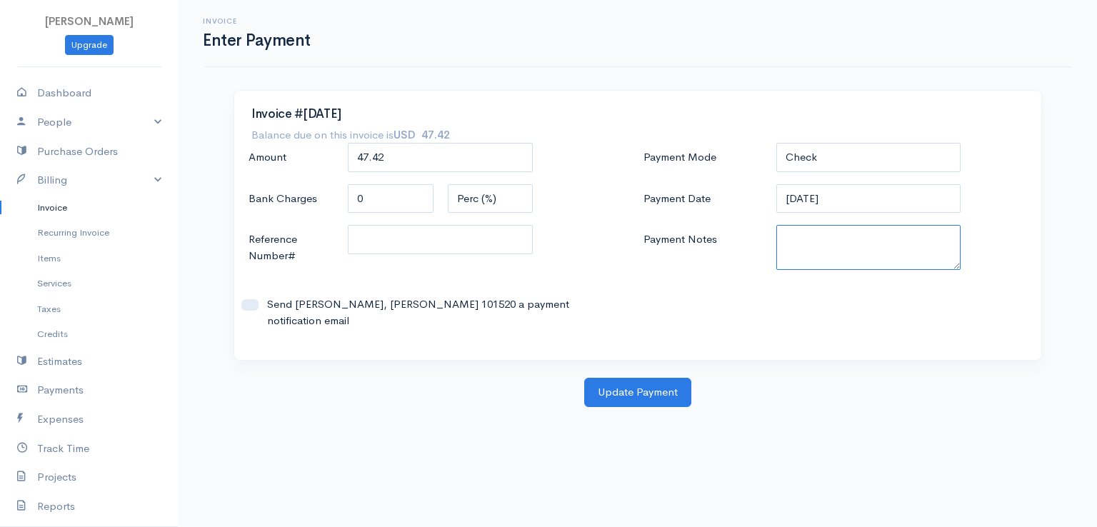
paste textarea "9170110399"
click at [659, 378] on button "Update Payment" at bounding box center [637, 392] width 107 height 29
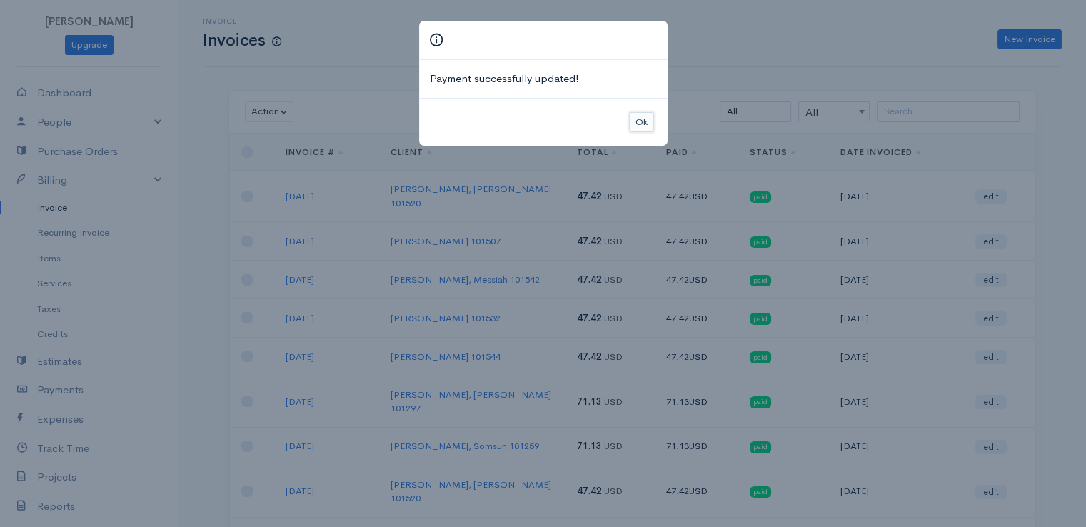
click at [634, 121] on button "Ok" at bounding box center [641, 122] width 25 height 21
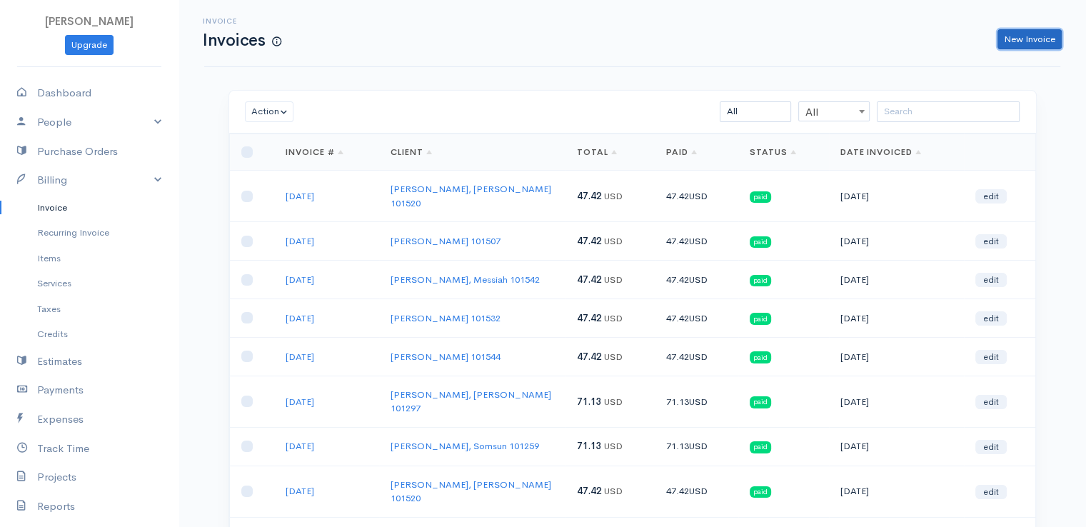
click at [1013, 37] on link "New Invoice" at bounding box center [1030, 39] width 64 height 21
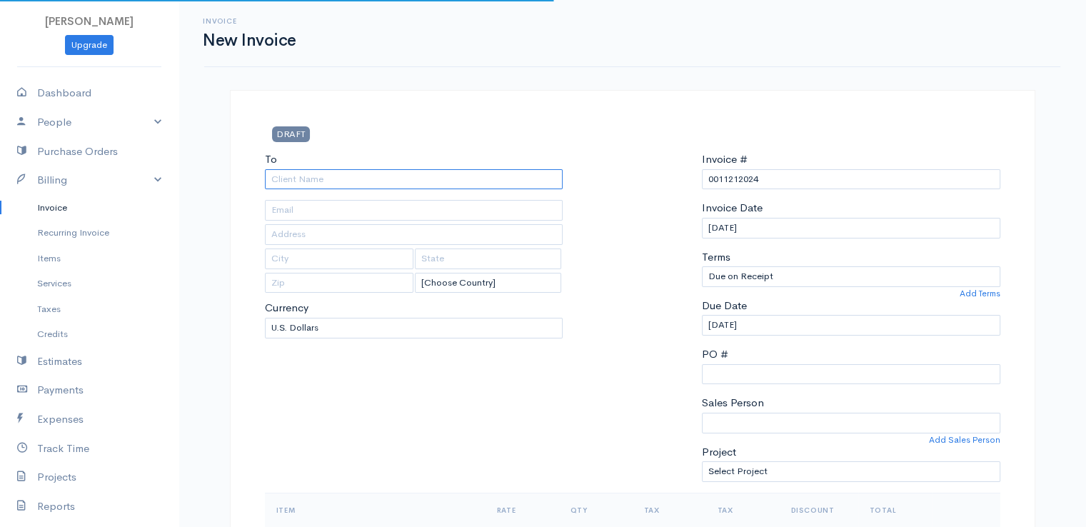
click at [427, 179] on input "To" at bounding box center [414, 179] width 298 height 21
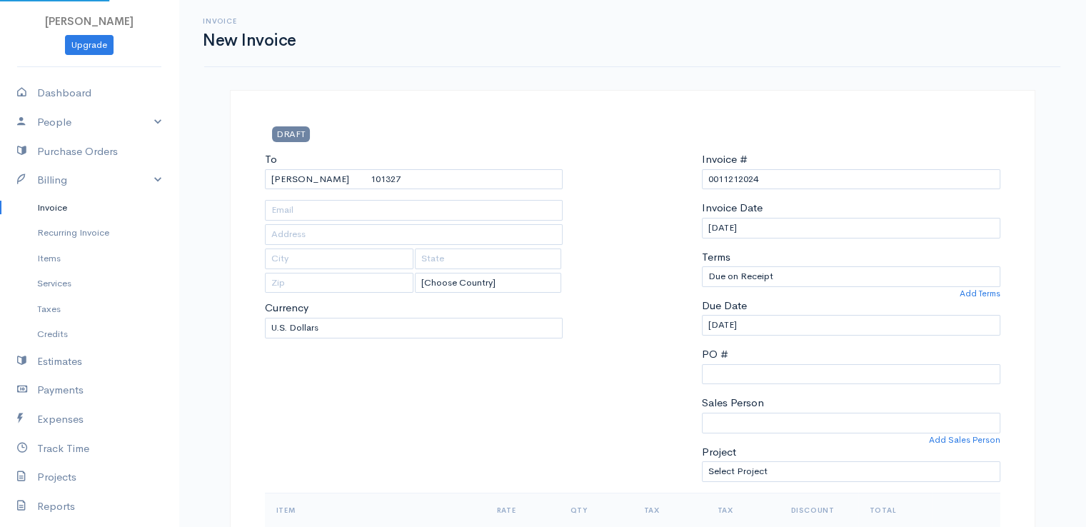
click at [743, 179] on input "0011212024" at bounding box center [851, 179] width 298 height 21
click at [671, 220] on div at bounding box center [632, 321] width 125 height 341
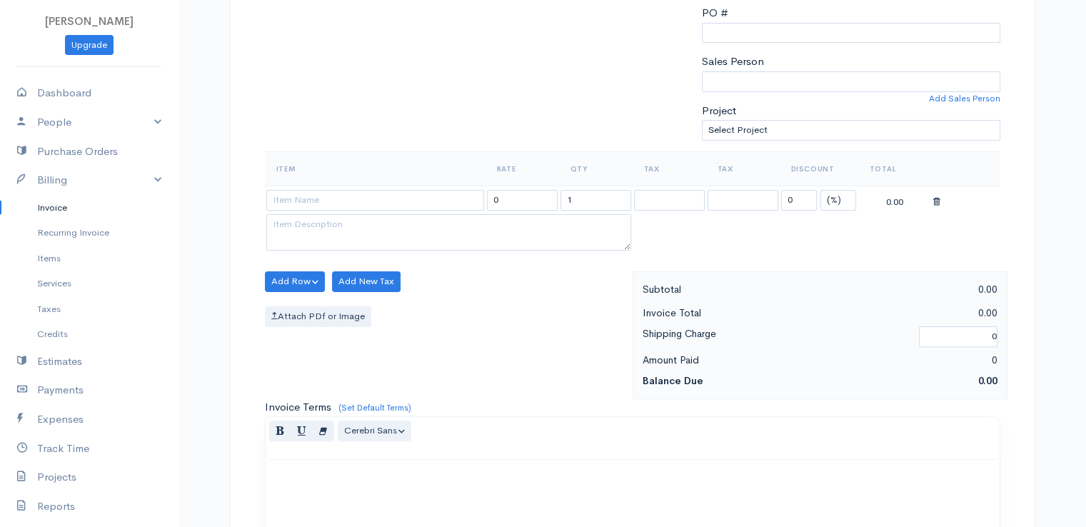
scroll to position [343, 0]
click at [842, 198] on select "(%) Flat" at bounding box center [838, 199] width 36 height 21
click at [820, 189] on select "(%) Flat" at bounding box center [838, 199] width 36 height 21
click at [797, 196] on input "0" at bounding box center [799, 199] width 36 height 21
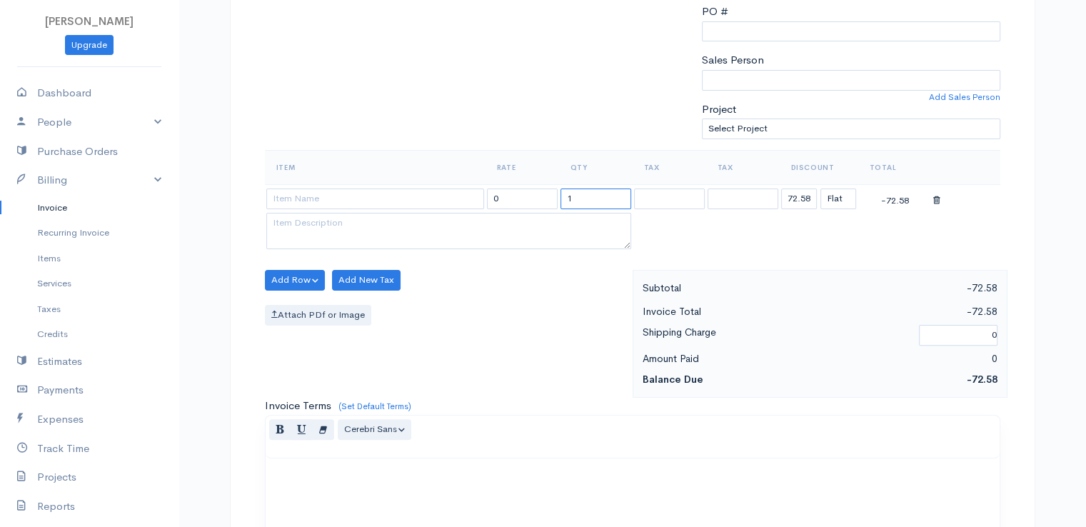
click at [586, 198] on input "1" at bounding box center [596, 199] width 71 height 21
click at [408, 201] on input at bounding box center [375, 199] width 218 height 21
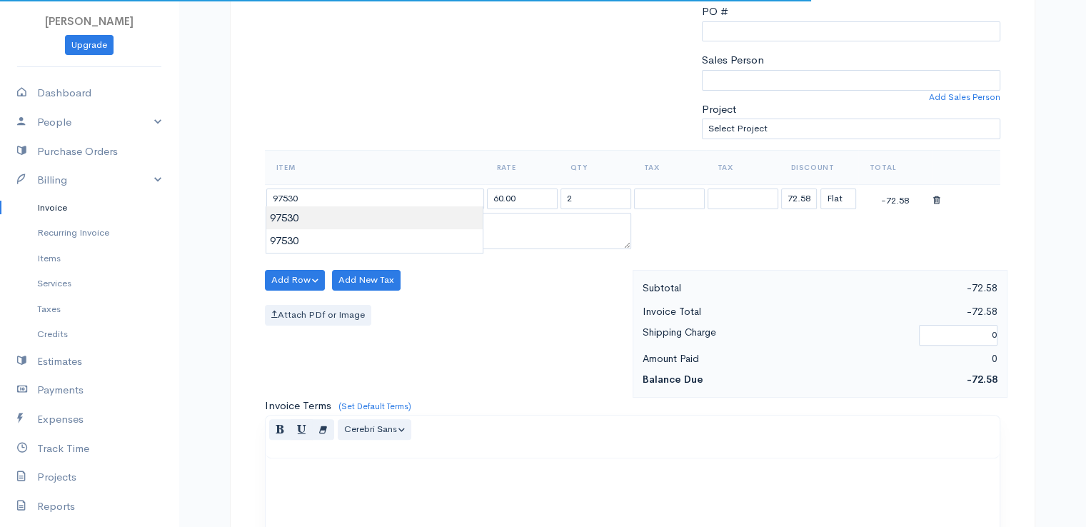
click at [414, 221] on body "[PERSON_NAME] Upgrade Dashboard People Clients Vendors Staff Users Purchase Ord…" at bounding box center [543, 274] width 1086 height 1235
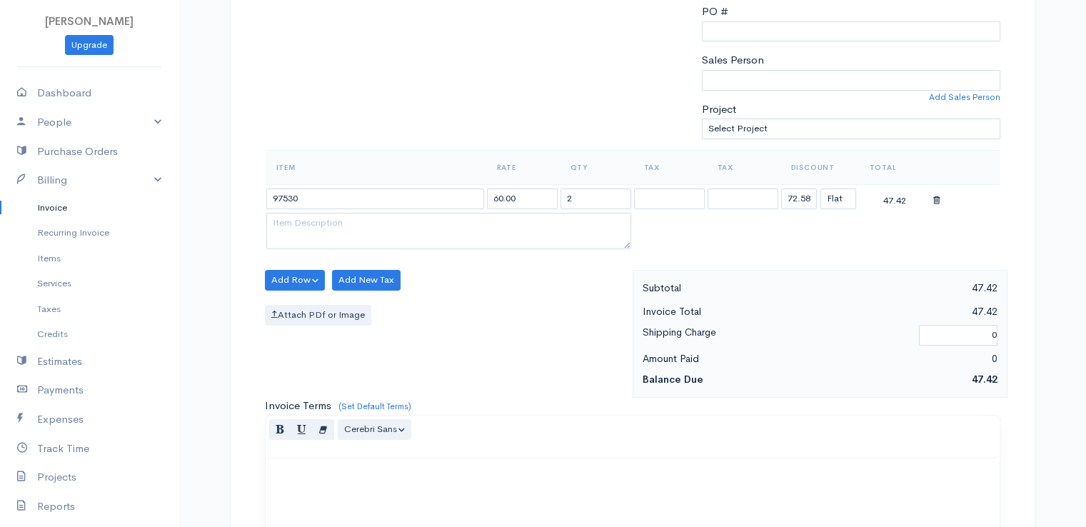
click at [533, 330] on div "Add Row Add Item Row Add Time Row Add New Tax Attach PDf or Image" at bounding box center [445, 334] width 375 height 128
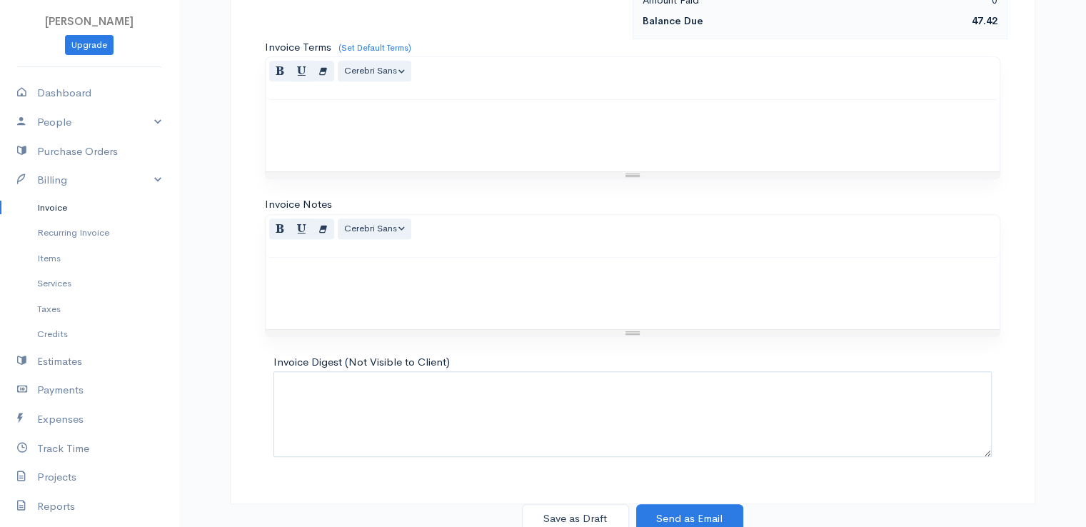
scroll to position [703, 0]
click at [586, 511] on button "Save as Draft" at bounding box center [575, 517] width 107 height 29
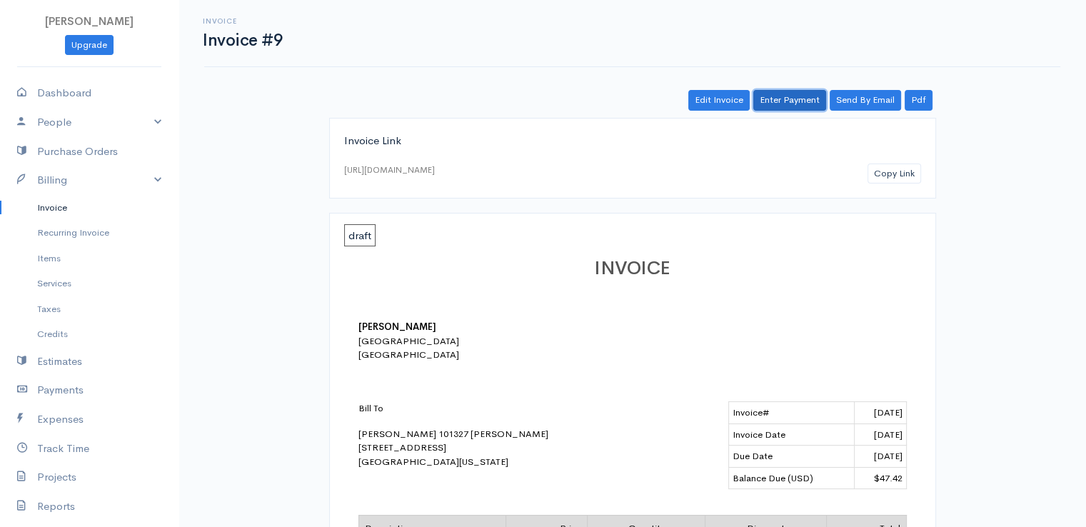
click at [803, 101] on link "Enter Payment" at bounding box center [789, 100] width 73 height 21
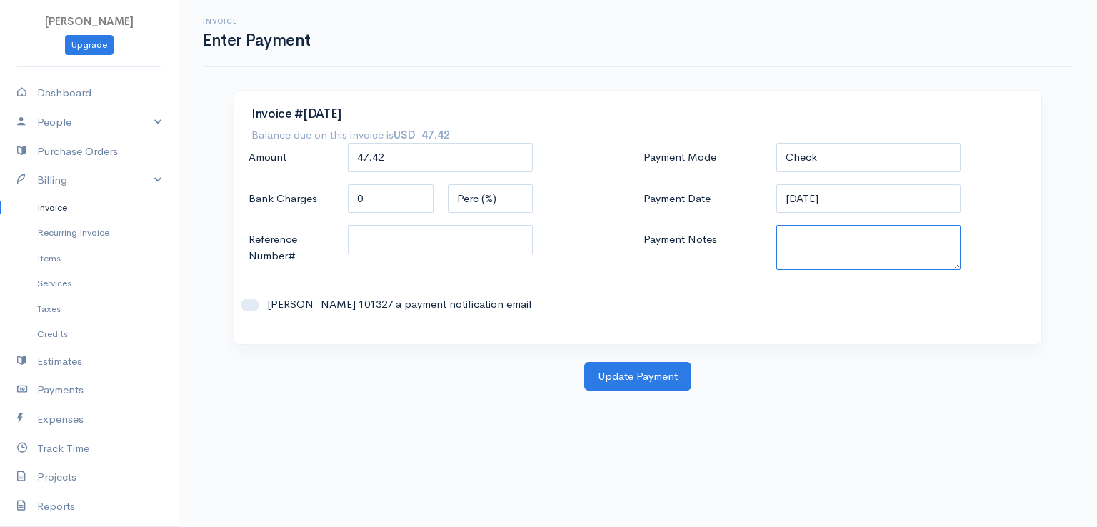
paste textarea "9170110399"
click at [649, 378] on button "Update Payment" at bounding box center [637, 376] width 107 height 29
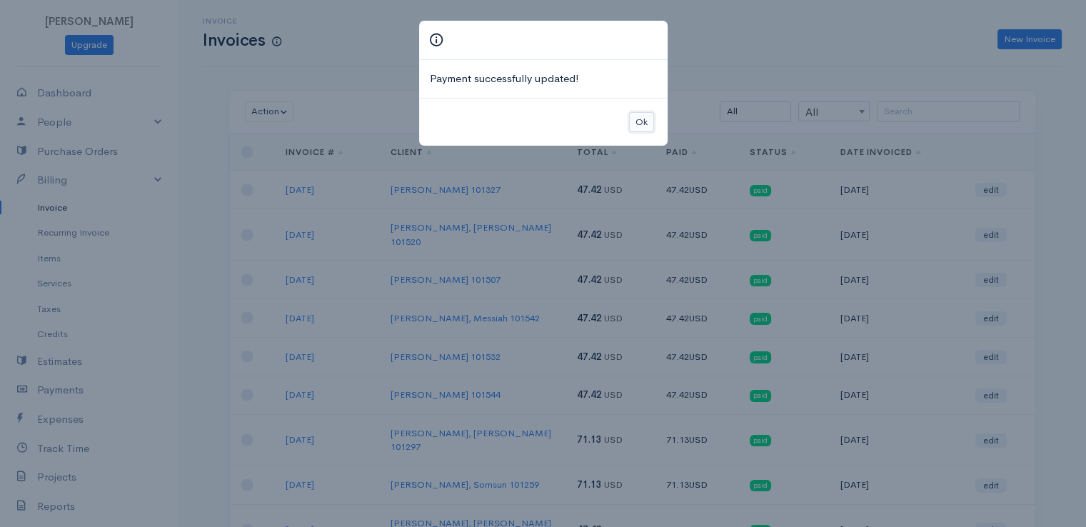
click at [640, 116] on button "Ok" at bounding box center [641, 122] width 25 height 21
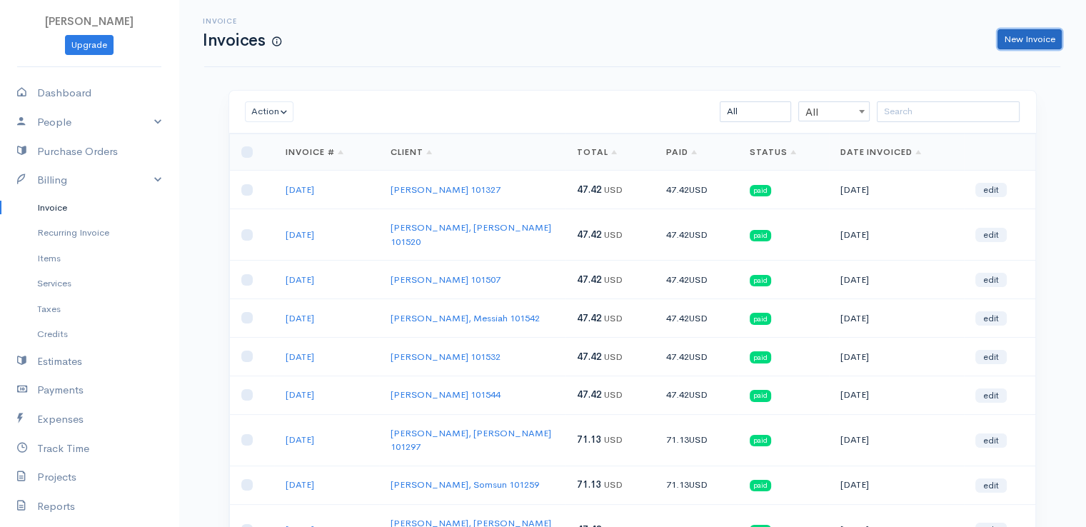
click at [1015, 41] on link "New Invoice" at bounding box center [1030, 39] width 64 height 21
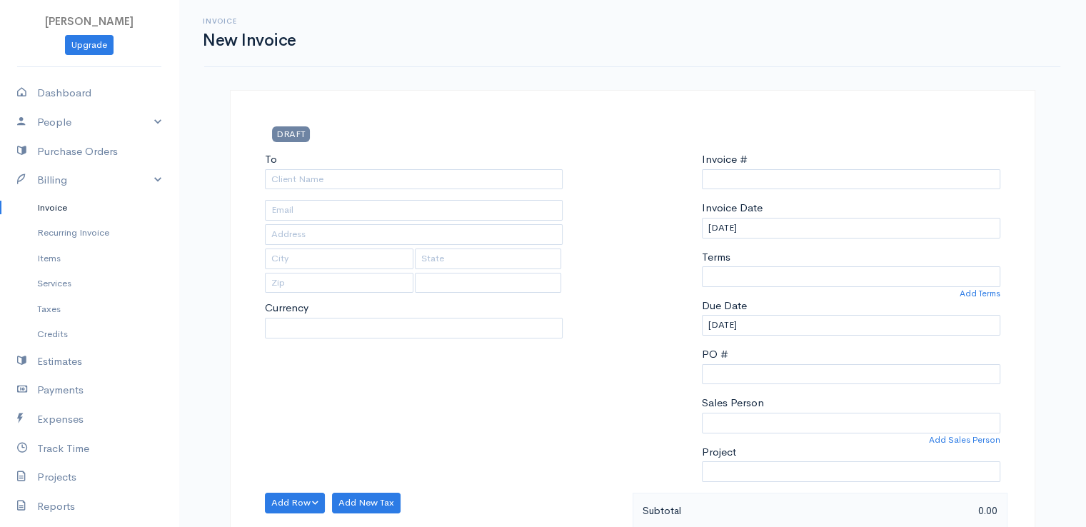
click at [1015, 41] on div "Invoice New Invoice" at bounding box center [632, 33] width 873 height 32
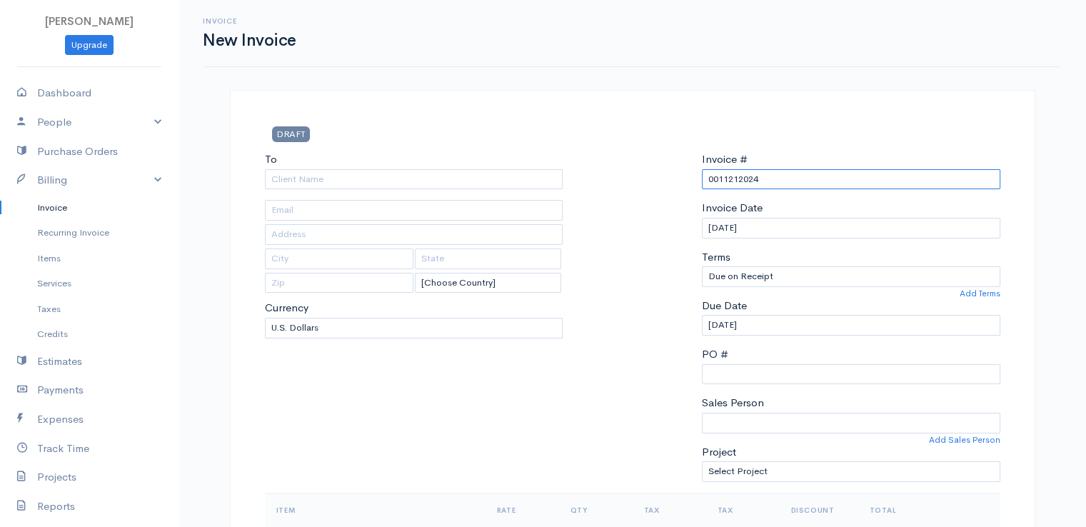
click at [741, 181] on input "0011212024" at bounding box center [851, 179] width 298 height 21
click at [438, 184] on input "To" at bounding box center [414, 179] width 298 height 21
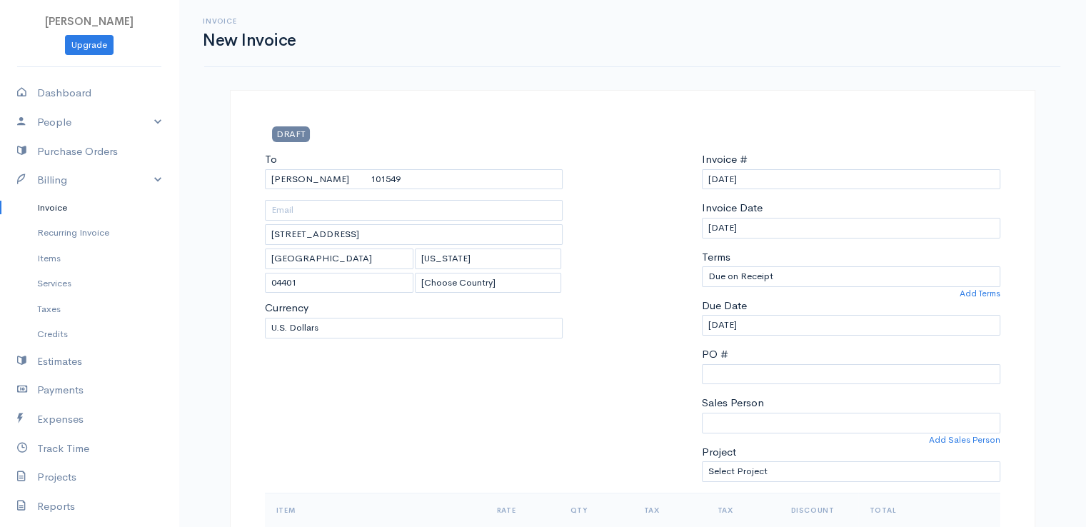
click at [626, 311] on div at bounding box center [632, 321] width 125 height 341
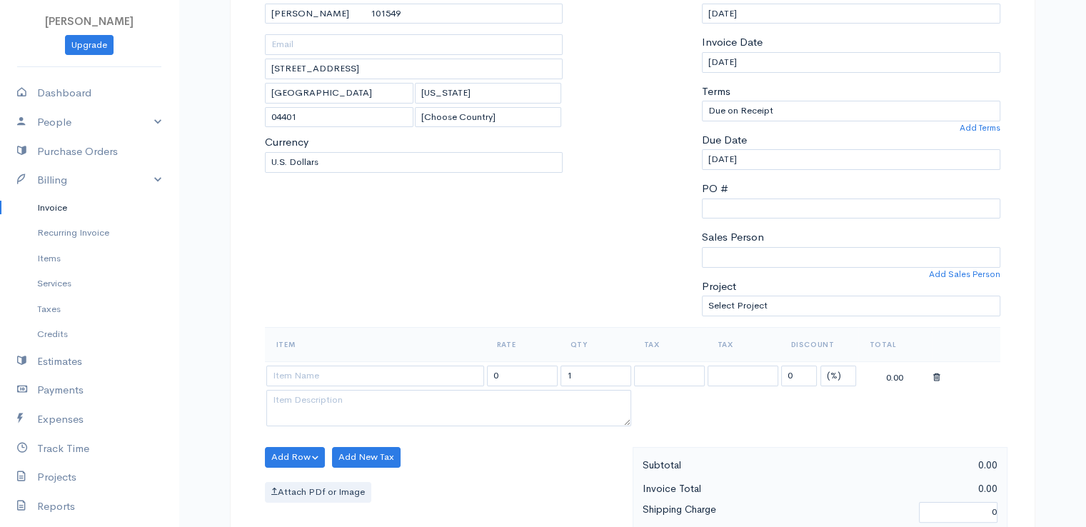
scroll to position [286, 0]
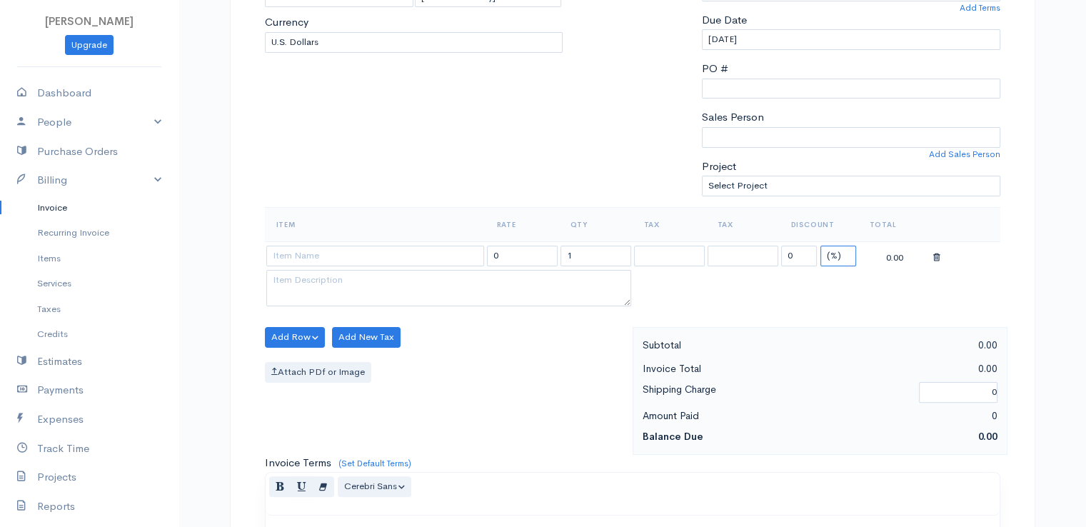
click at [833, 249] on select "(%) Flat" at bounding box center [838, 256] width 36 height 21
click at [820, 246] on select "(%) Flat" at bounding box center [838, 256] width 36 height 21
click at [797, 259] on input "0" at bounding box center [799, 256] width 36 height 21
click at [584, 252] on input "1" at bounding box center [596, 256] width 71 height 21
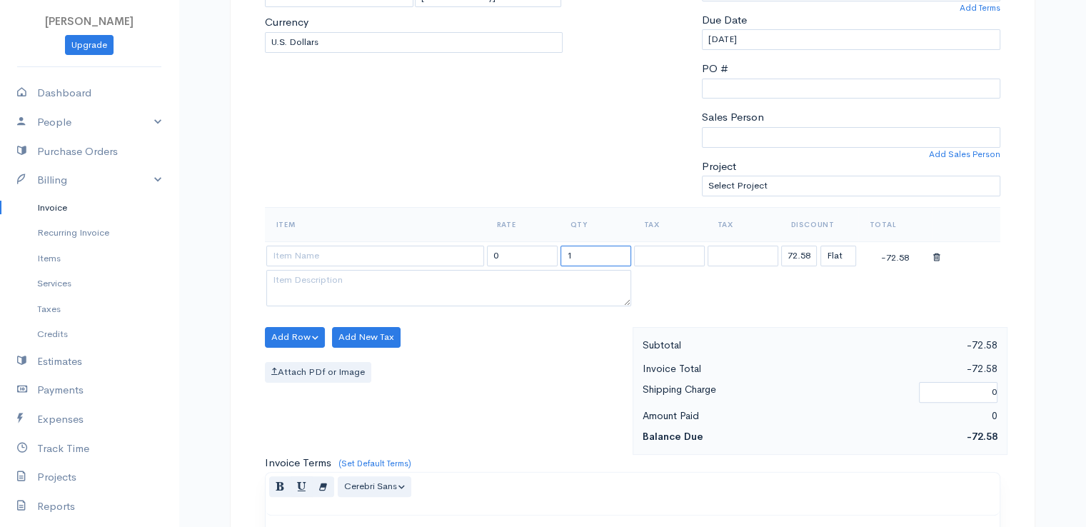
click at [584, 252] on input "1" at bounding box center [596, 256] width 71 height 21
click at [389, 246] on input at bounding box center [375, 256] width 218 height 21
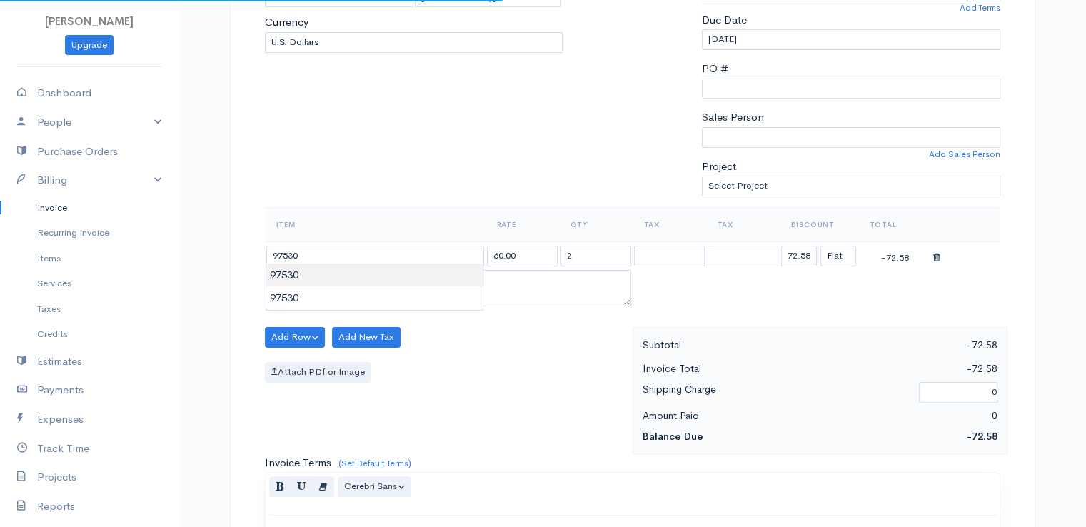
click at [391, 281] on body "[PERSON_NAME] Upgrade Dashboard People Clients Vendors Staff Users Purchase Ord…" at bounding box center [543, 331] width 1086 height 1235
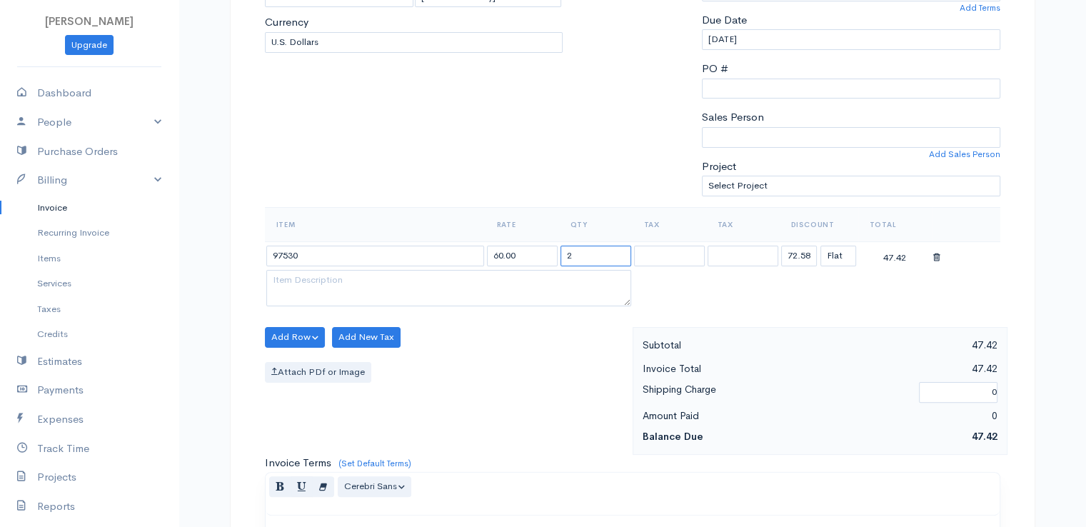
click at [598, 256] on input "2" at bounding box center [596, 256] width 71 height 21
click at [796, 256] on input "72.58" at bounding box center [799, 256] width 36 height 21
click at [561, 342] on div "Add Row Add Item Row Add Time Row Add New Tax Attach PDf or Image" at bounding box center [445, 391] width 375 height 128
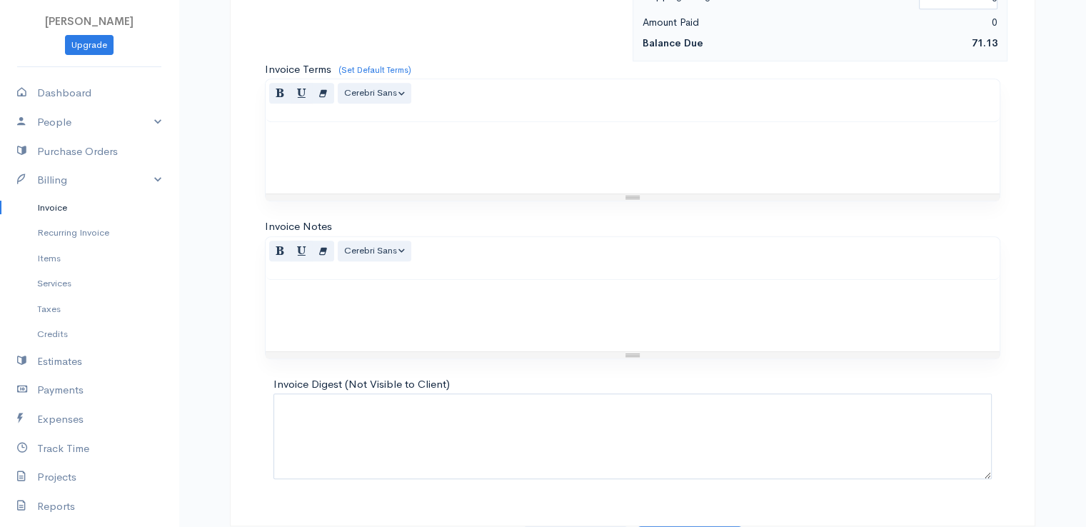
scroll to position [703, 0]
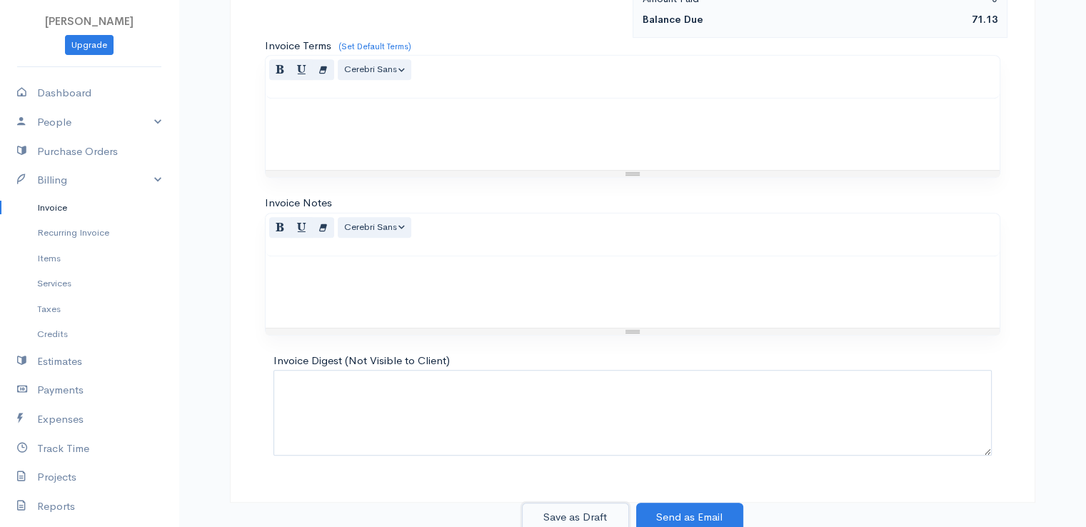
click at [577, 509] on button "Save as Draft" at bounding box center [575, 517] width 107 height 29
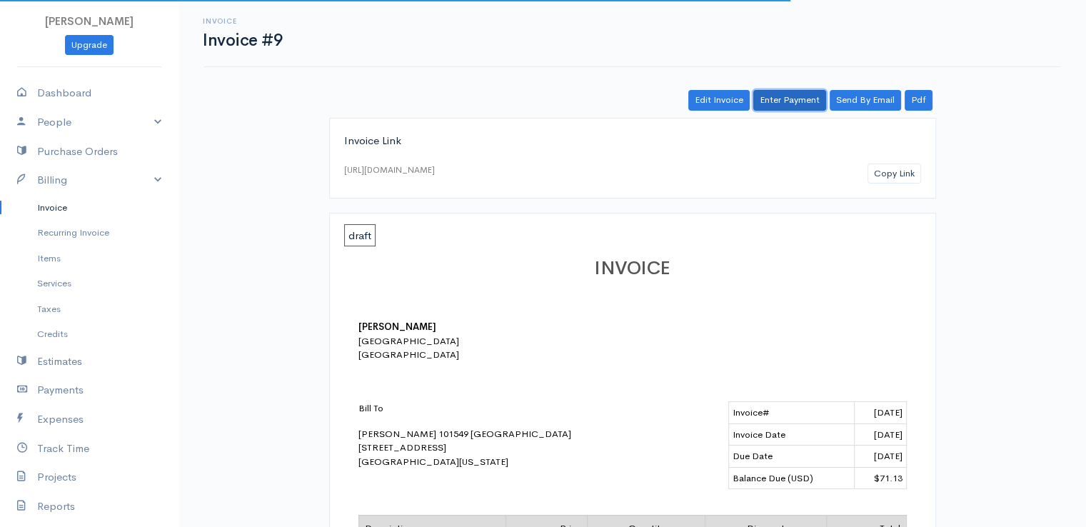
click at [791, 108] on link "Enter Payment" at bounding box center [789, 100] width 73 height 21
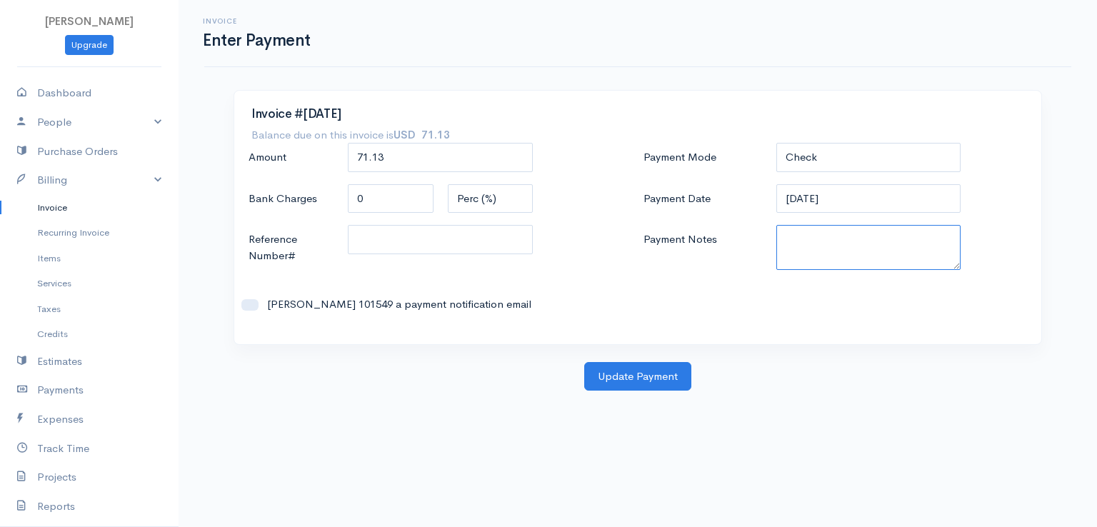
paste textarea "9170110399"
click at [640, 375] on button "Update Payment" at bounding box center [637, 376] width 107 height 29
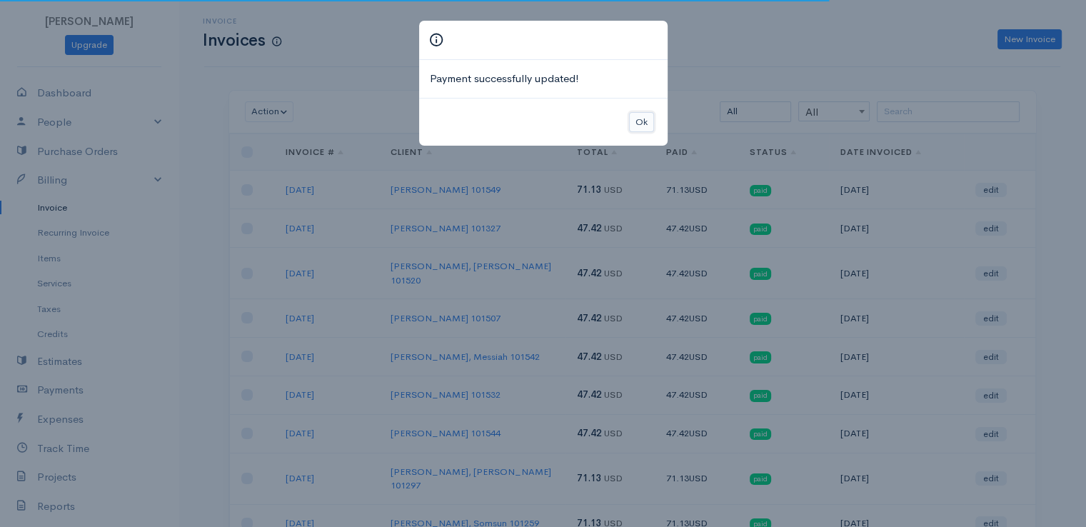
click at [641, 123] on button "Ok" at bounding box center [641, 122] width 25 height 21
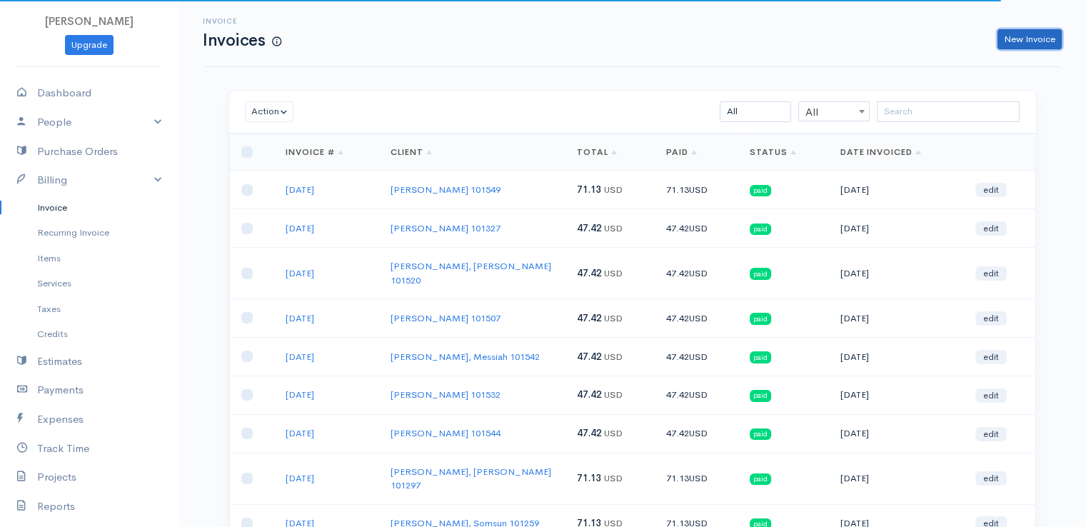
click at [1017, 39] on link "New Invoice" at bounding box center [1030, 39] width 64 height 21
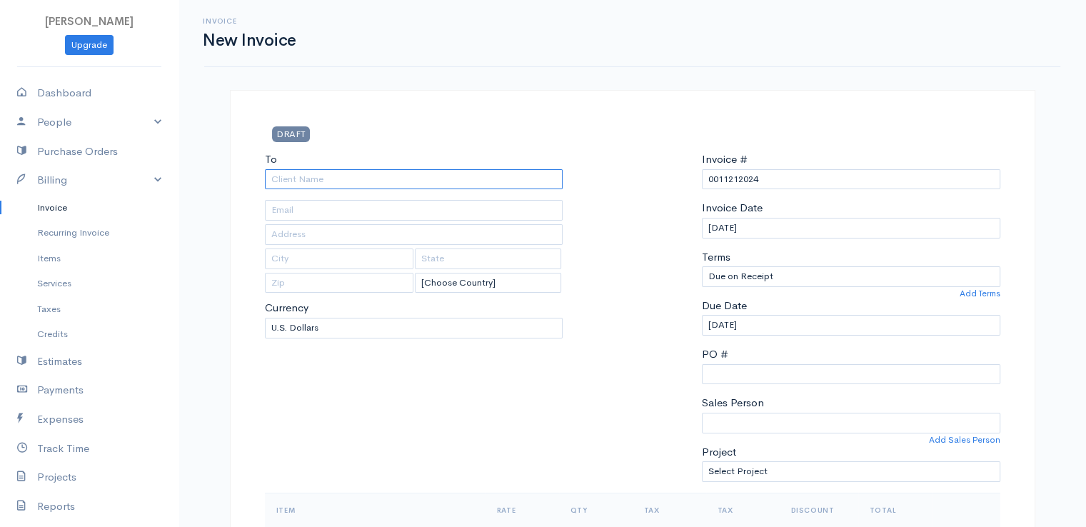
click at [457, 181] on input "To" at bounding box center [414, 179] width 298 height 21
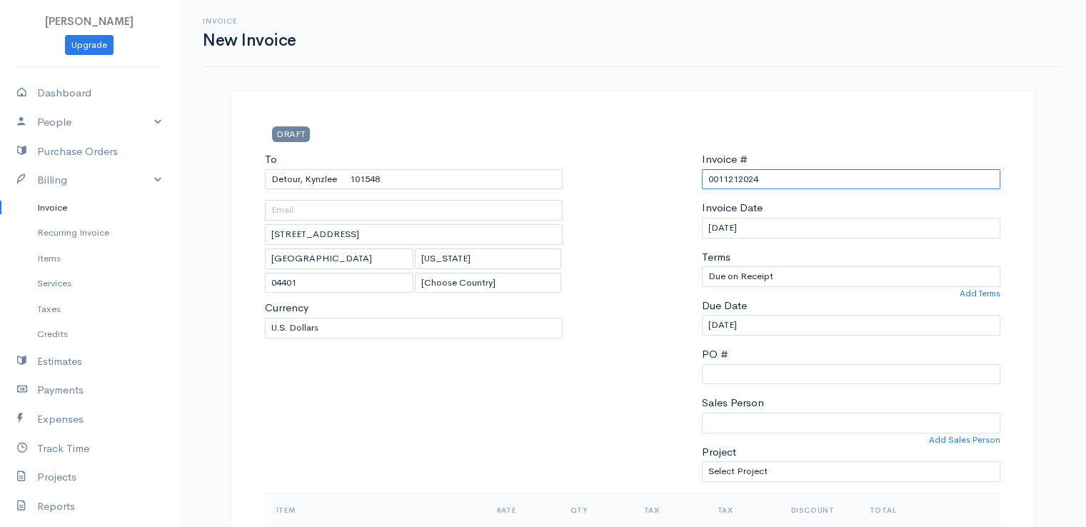
click at [744, 186] on input "0011212024" at bounding box center [851, 179] width 298 height 21
click at [659, 211] on div at bounding box center [632, 321] width 125 height 341
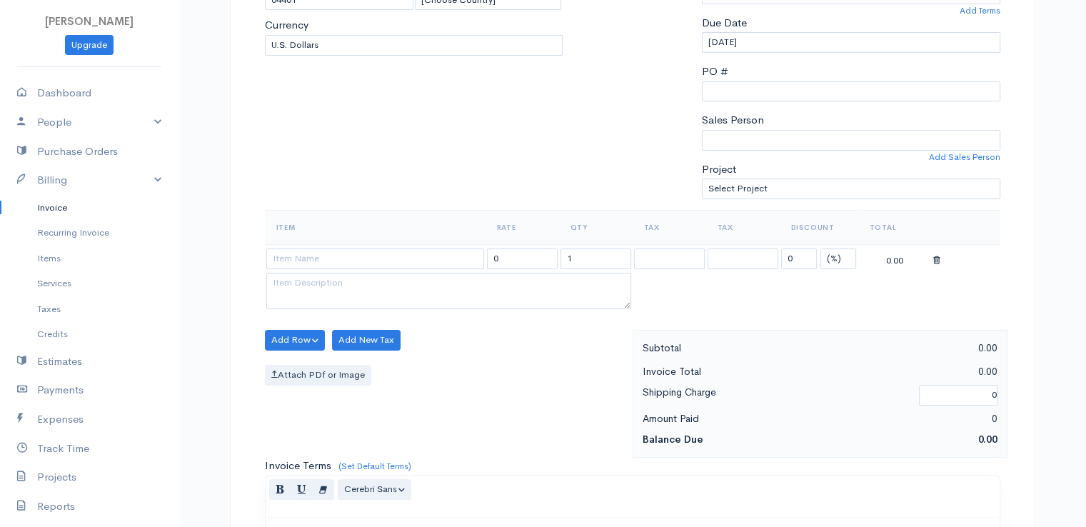
scroll to position [286, 0]
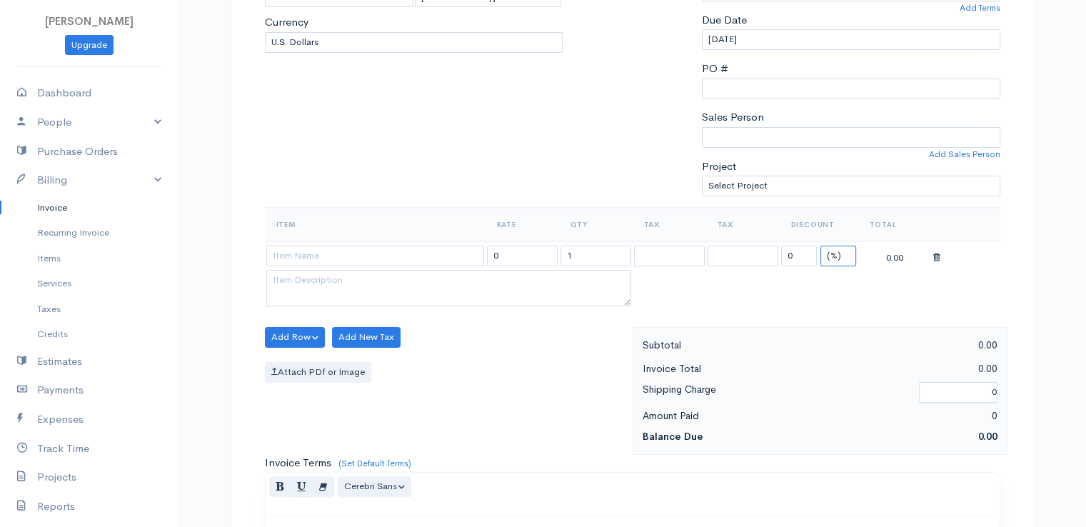
click at [832, 256] on select "(%) Flat" at bounding box center [838, 256] width 36 height 21
click at [820, 246] on select "(%) Flat" at bounding box center [838, 256] width 36 height 21
click at [798, 251] on input "0" at bounding box center [799, 256] width 36 height 21
drag, startPoint x: 811, startPoint y: 286, endPoint x: 577, endPoint y: 255, distance: 236.3
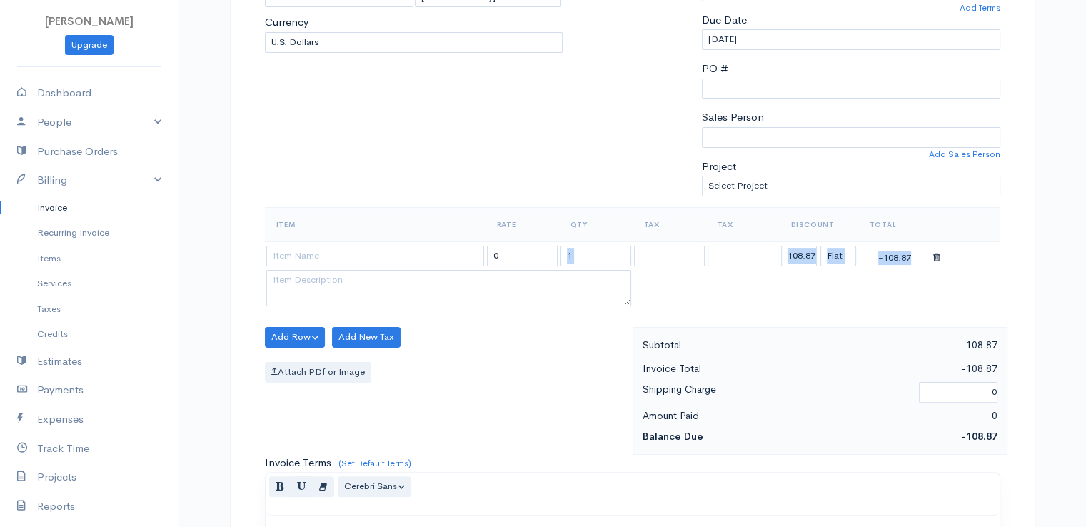
click at [577, 255] on table "Item Rate Qty Tax Tax Discount Total 0 1 108.87 (%) Flat -108.87" at bounding box center [633, 258] width 736 height 103
click at [577, 255] on input "1" at bounding box center [596, 256] width 71 height 21
click at [320, 253] on input at bounding box center [375, 256] width 218 height 21
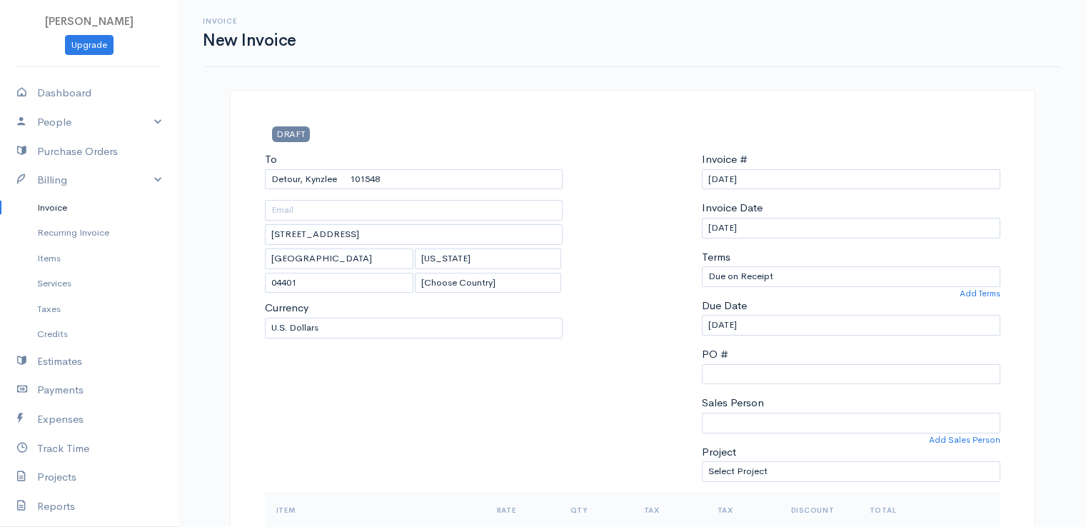
select select "[GEOGRAPHIC_DATA]"
select select "2"
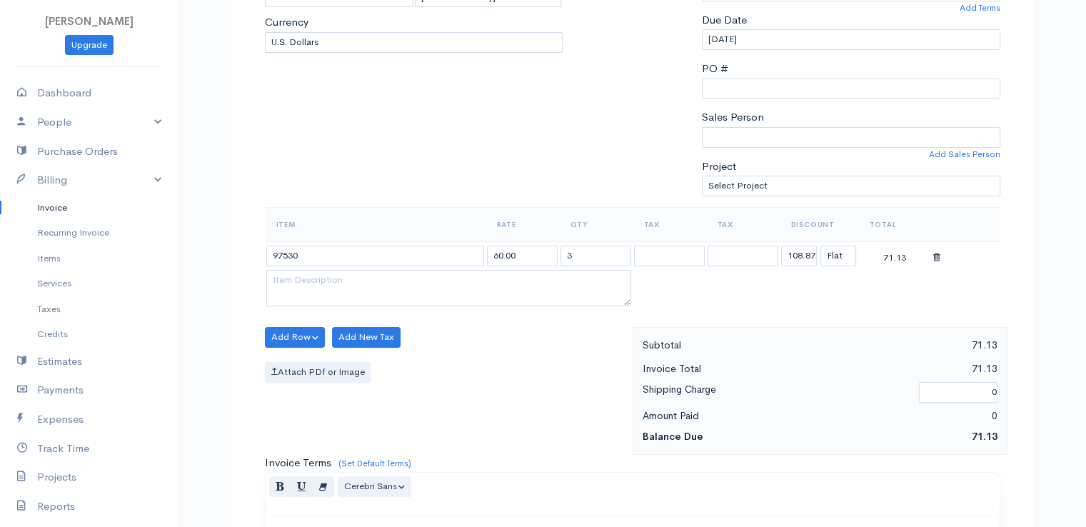
scroll to position [286, 0]
click at [543, 432] on div "Add Row Add Item Row Add Time Row Add New Tax Attach PDf or Image" at bounding box center [445, 391] width 375 height 128
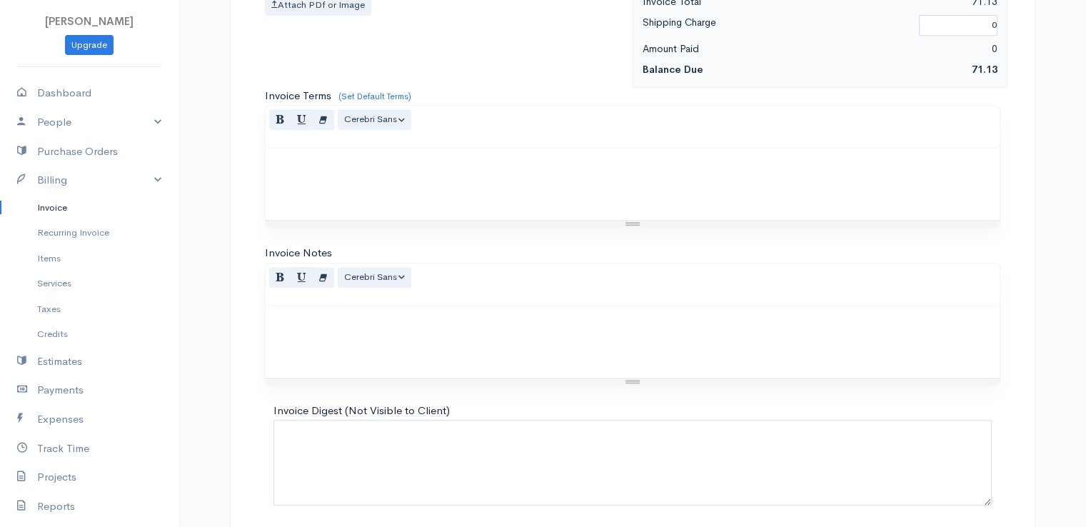
scroll to position [703, 0]
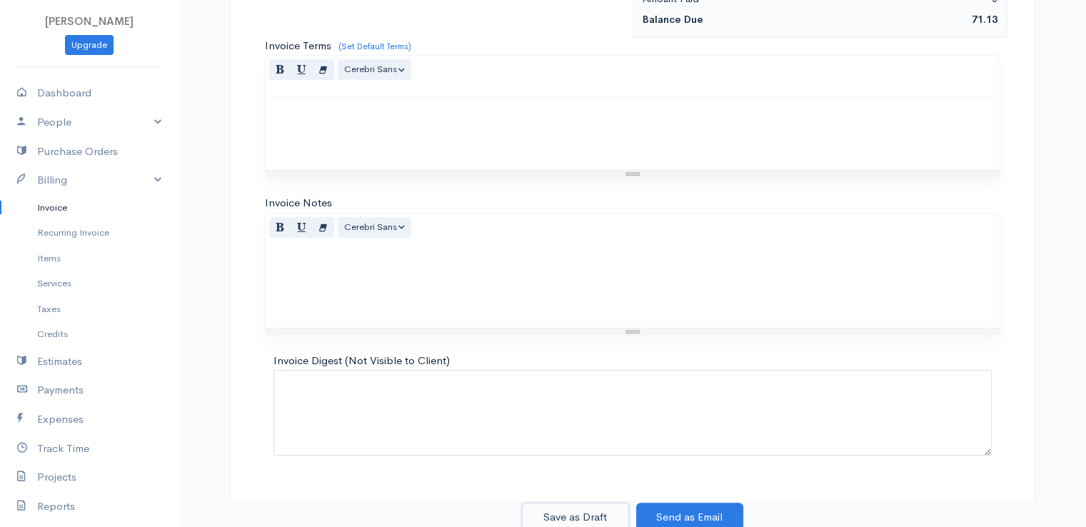
click at [580, 516] on button "Save as Draft" at bounding box center [575, 517] width 107 height 29
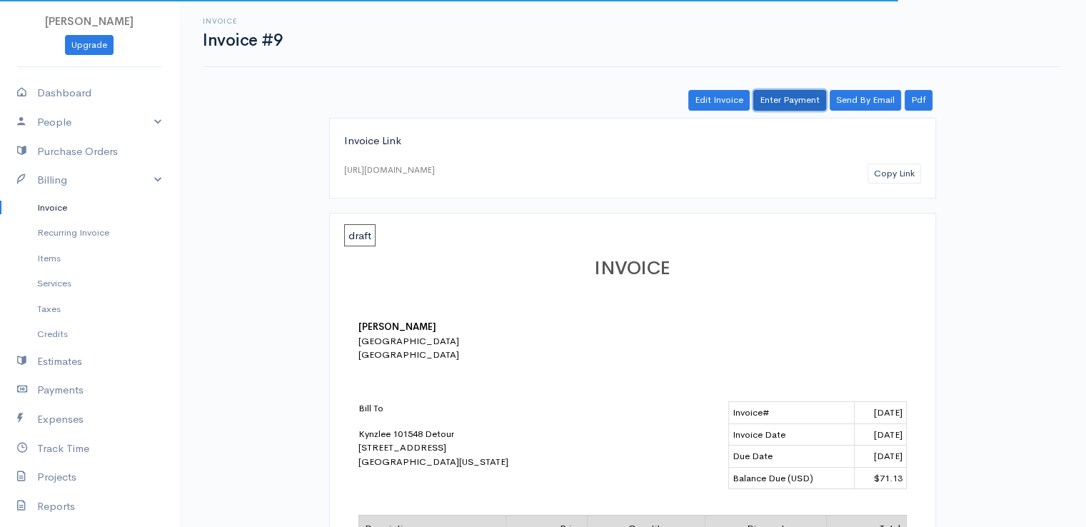
click at [808, 99] on link "Enter Payment" at bounding box center [789, 100] width 73 height 21
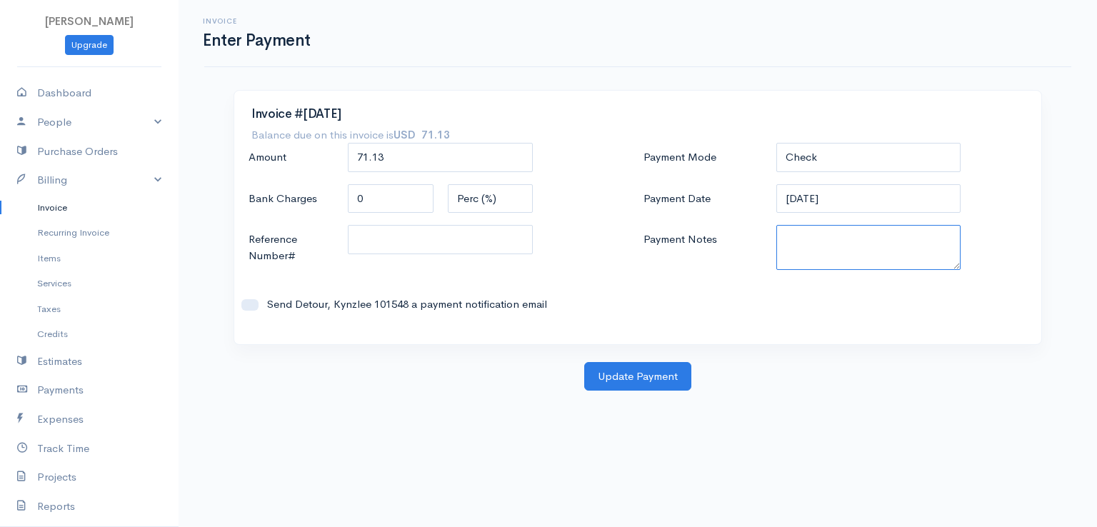
paste textarea "9170110399"
type textarea "9170110399"
click at [611, 377] on button "Update Payment" at bounding box center [637, 376] width 107 height 29
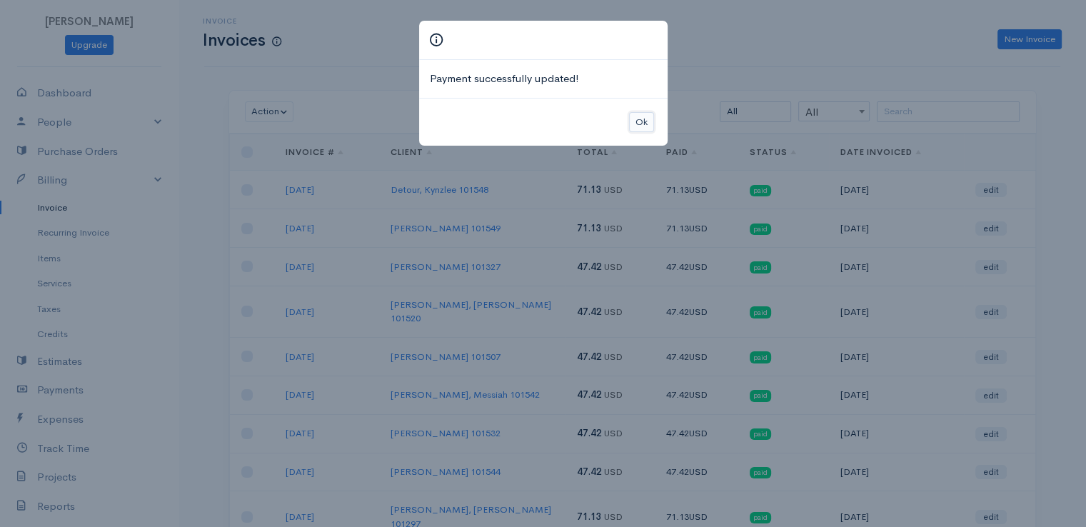
click at [651, 116] on button "Ok" at bounding box center [641, 122] width 25 height 21
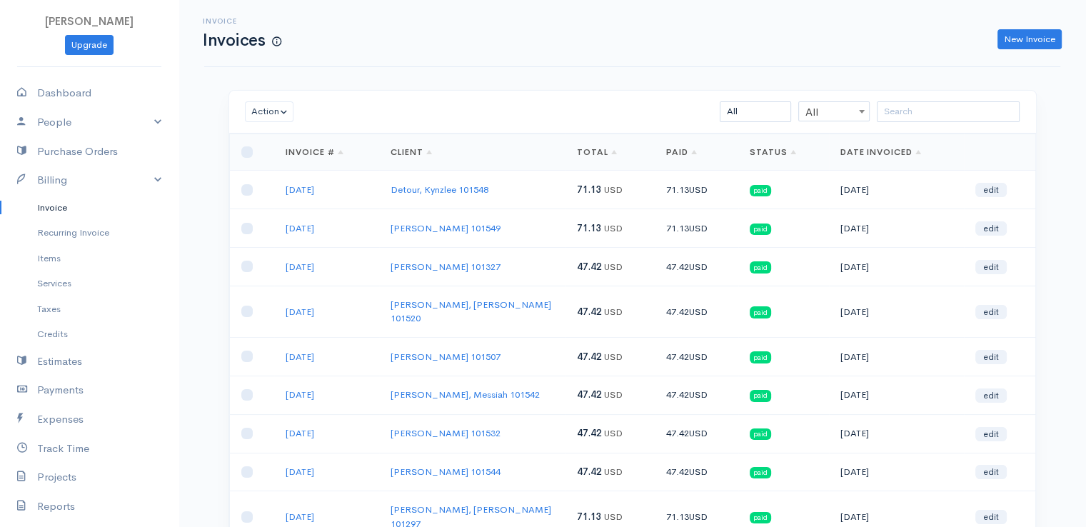
drag, startPoint x: 514, startPoint y: 66, endPoint x: 498, endPoint y: 66, distance: 15.7
click at [515, 66] on div "Invoice Invoices New Invoice" at bounding box center [632, 33] width 856 height 67
